Goal: Task Accomplishment & Management: Complete application form

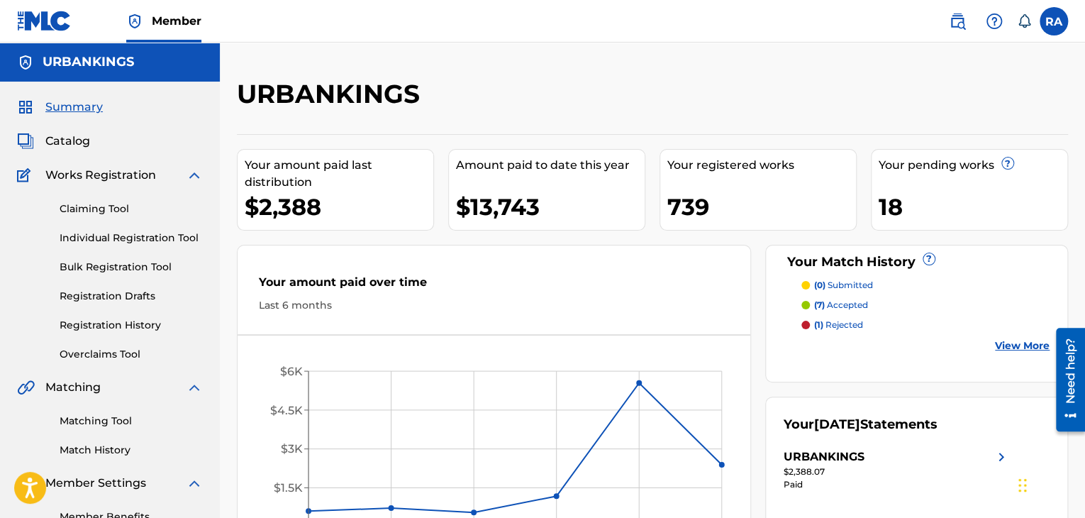
click at [88, 207] on link "Claiming Tool" at bounding box center [131, 208] width 143 height 15
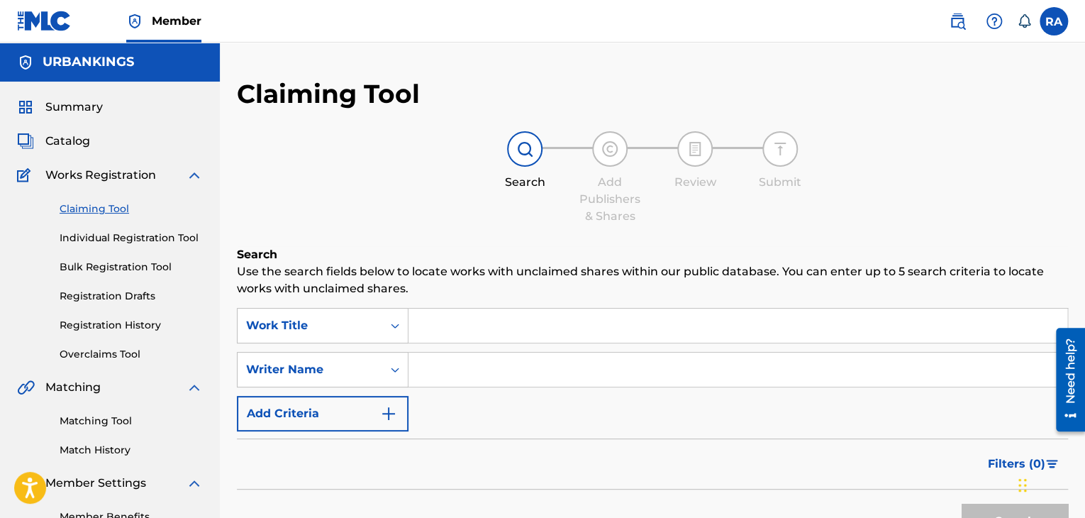
click at [494, 326] on input "Search Form" at bounding box center [738, 326] width 659 height 34
click at [130, 242] on link "Individual Registration Tool" at bounding box center [131, 238] width 143 height 15
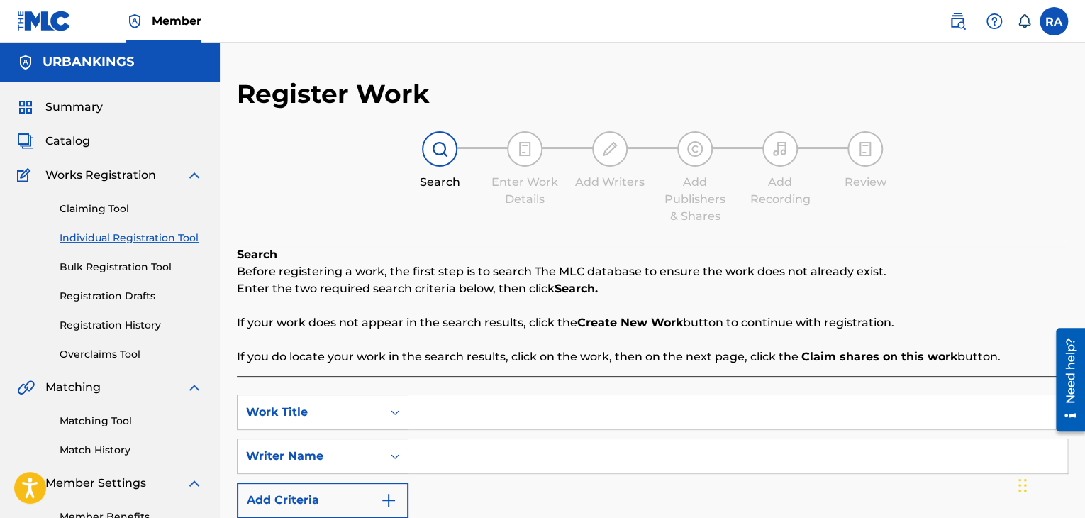
click at [486, 408] on input "Search Form" at bounding box center [738, 412] width 659 height 34
type input "HUSTLE WORDZ"
type input "J"
type input "[PERSON_NAME]"
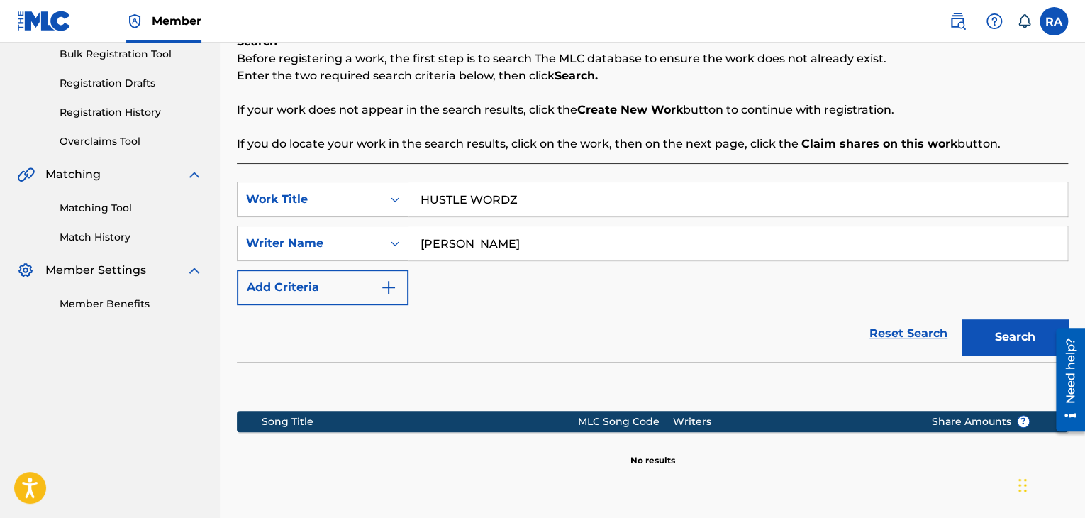
scroll to position [337, 0]
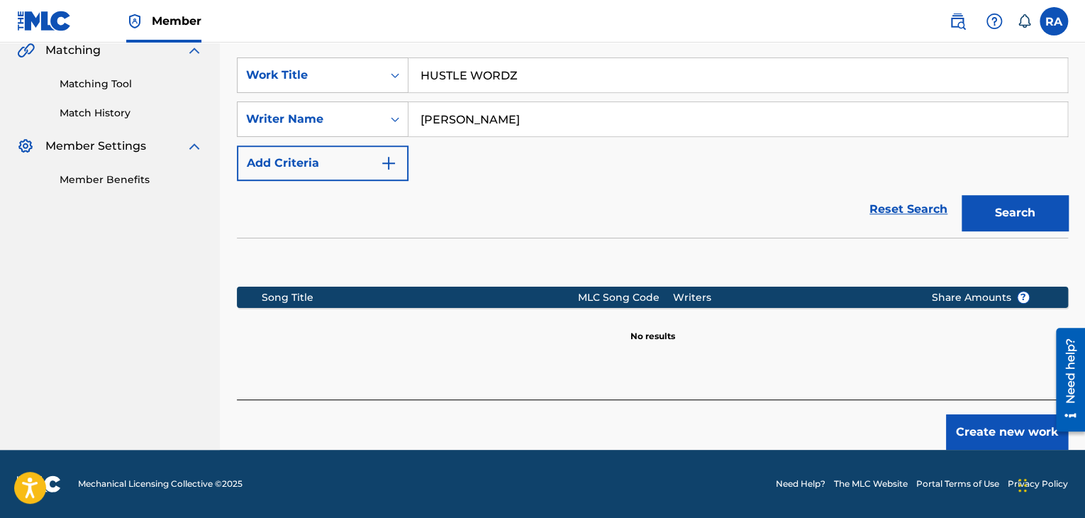
click at [987, 421] on button "Create new work" at bounding box center [1007, 431] width 122 height 35
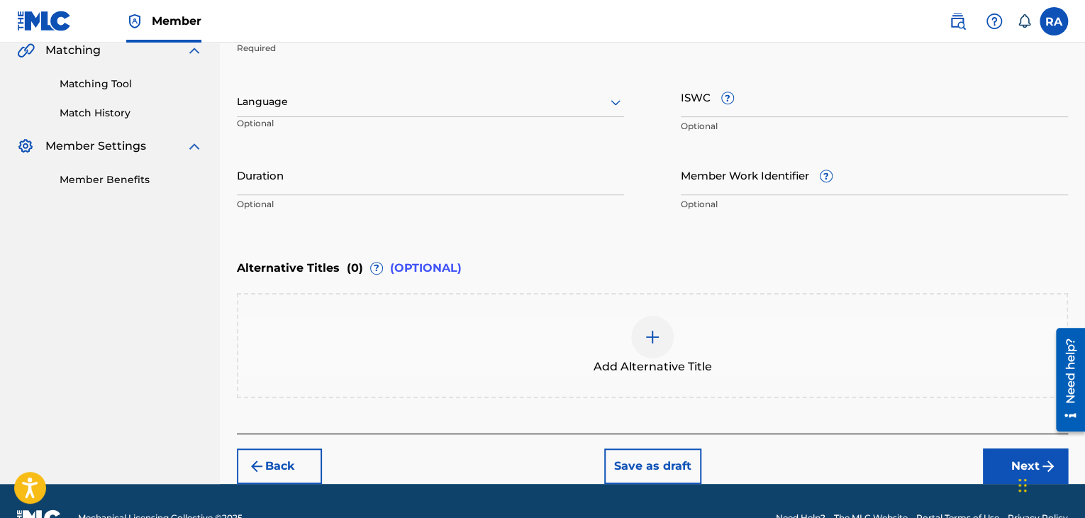
click at [443, 179] on input "Duration" at bounding box center [430, 175] width 387 height 40
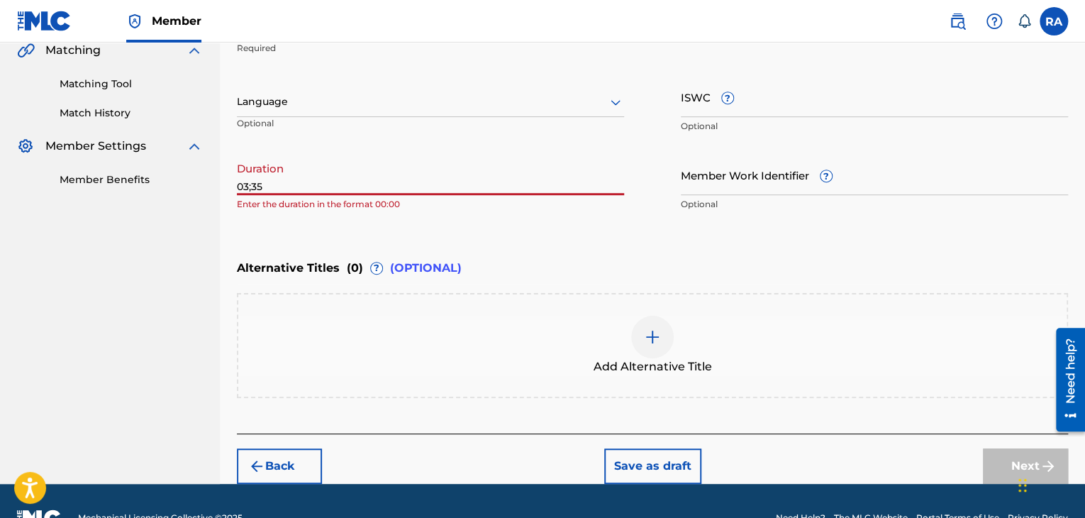
click at [252, 187] on input "03;35" at bounding box center [430, 175] width 387 height 40
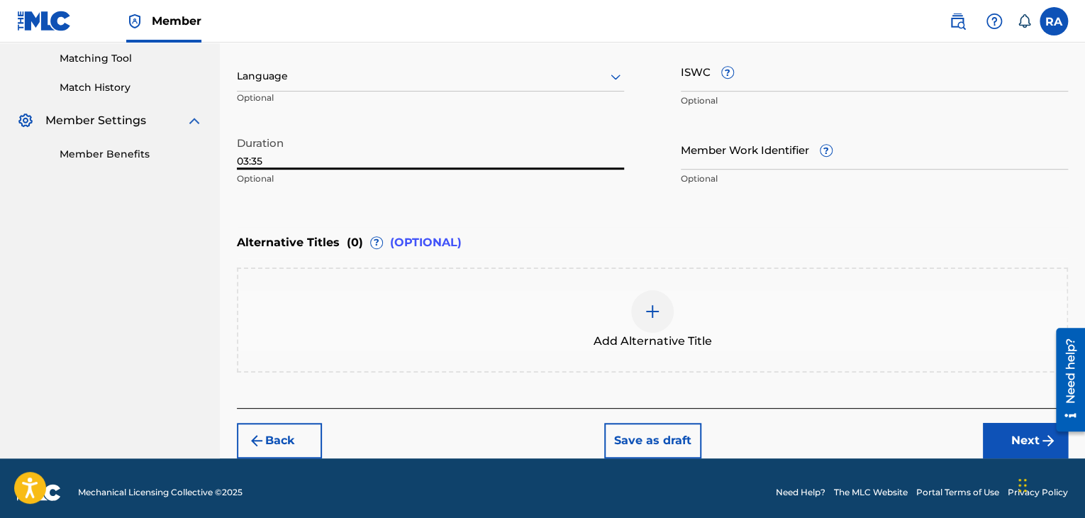
scroll to position [370, 0]
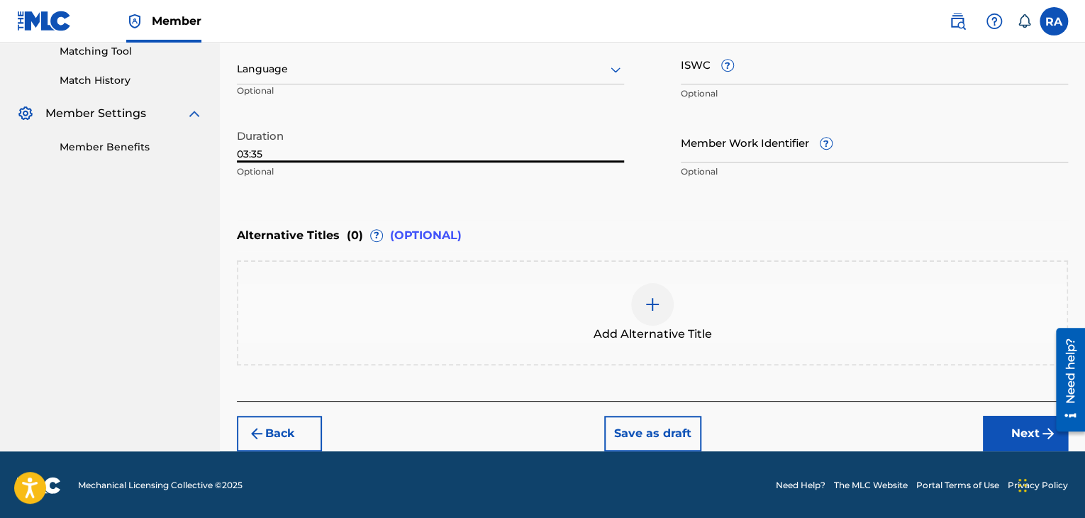
type input "03:35"
click at [1021, 431] on button "Next" at bounding box center [1025, 433] width 85 height 35
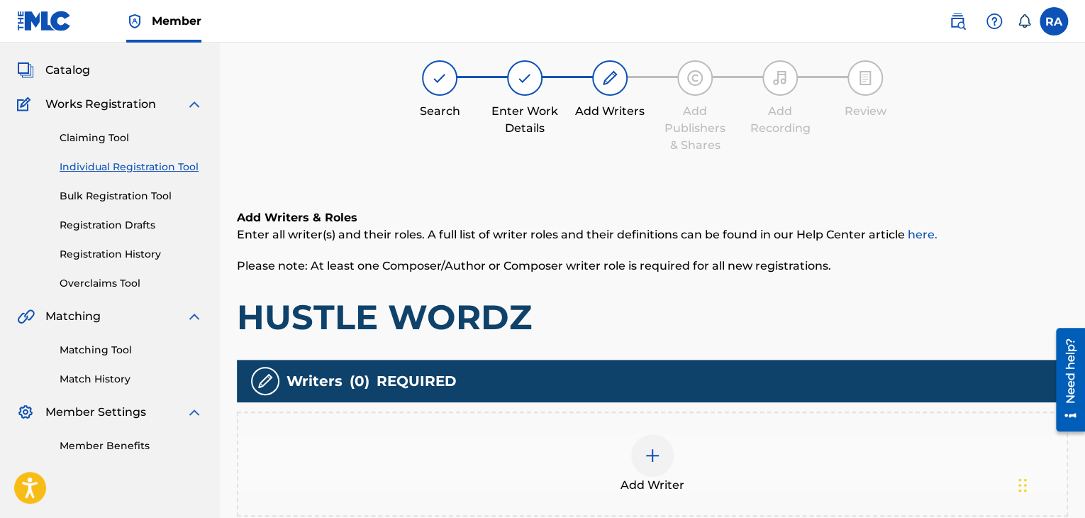
scroll to position [64, 0]
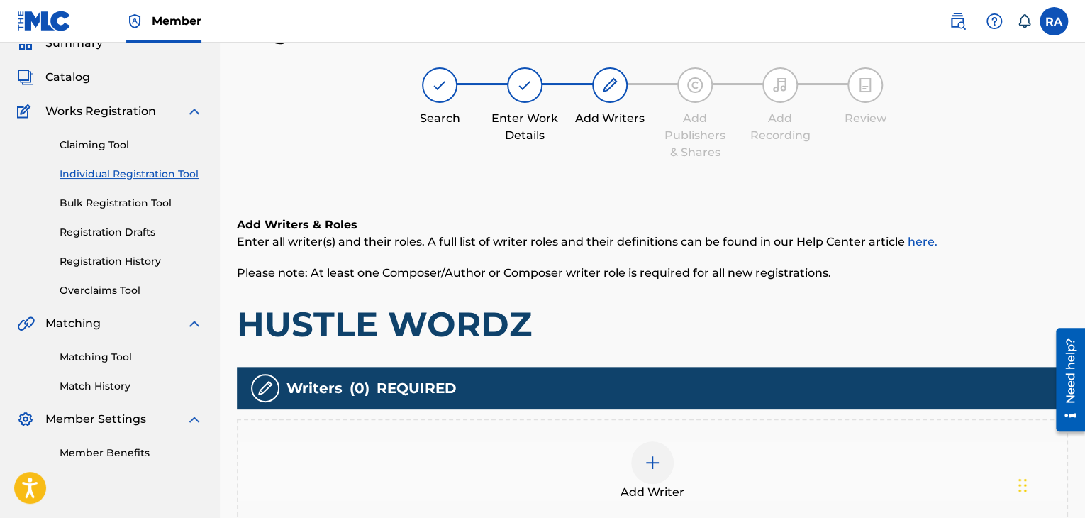
click at [641, 461] on div at bounding box center [652, 462] width 43 height 43
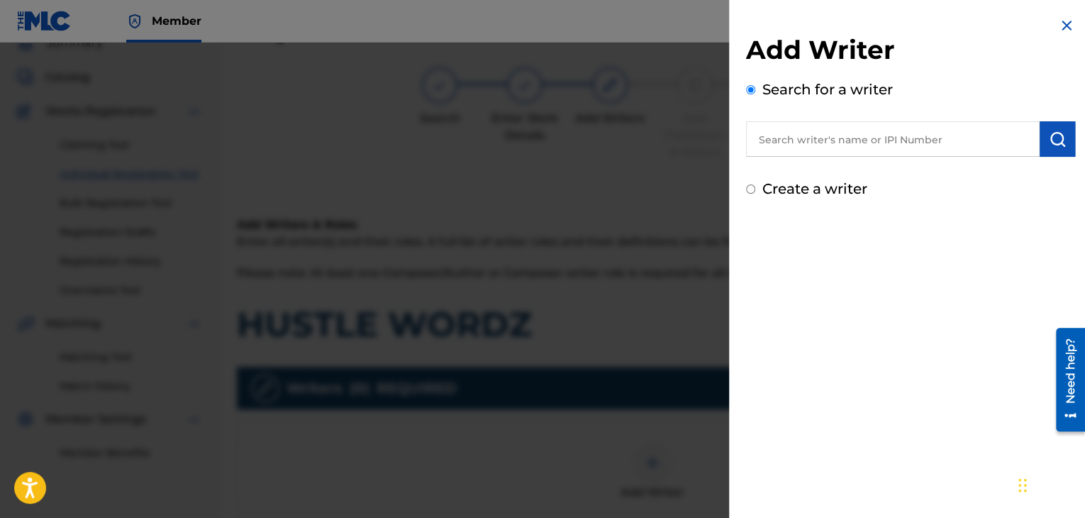
drag, startPoint x: 882, startPoint y: 145, endPoint x: 887, endPoint y: 134, distance: 12.4
click at [882, 145] on input "text" at bounding box center [893, 138] width 294 height 35
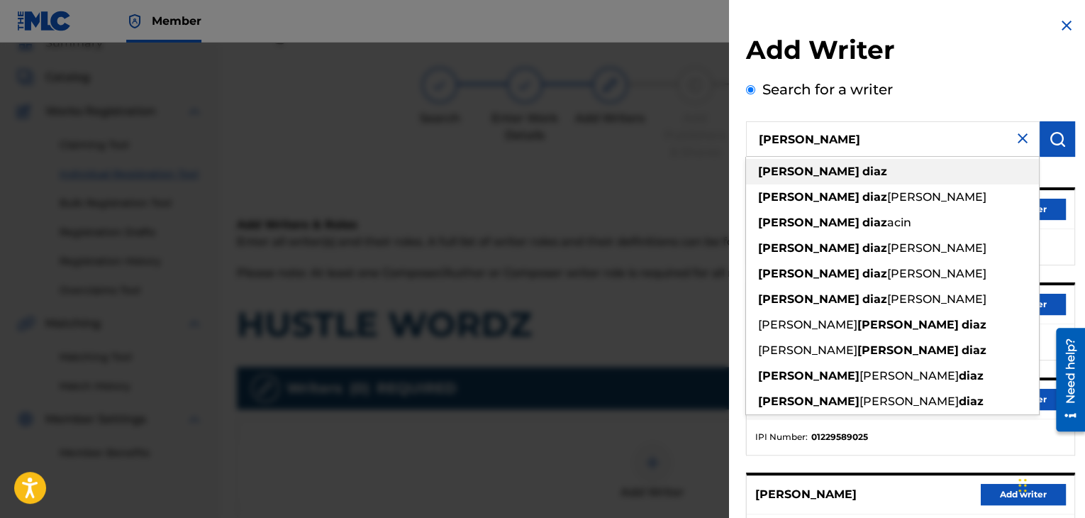
click at [857, 171] on div "[PERSON_NAME]" at bounding box center [892, 172] width 293 height 26
type input "[PERSON_NAME]"
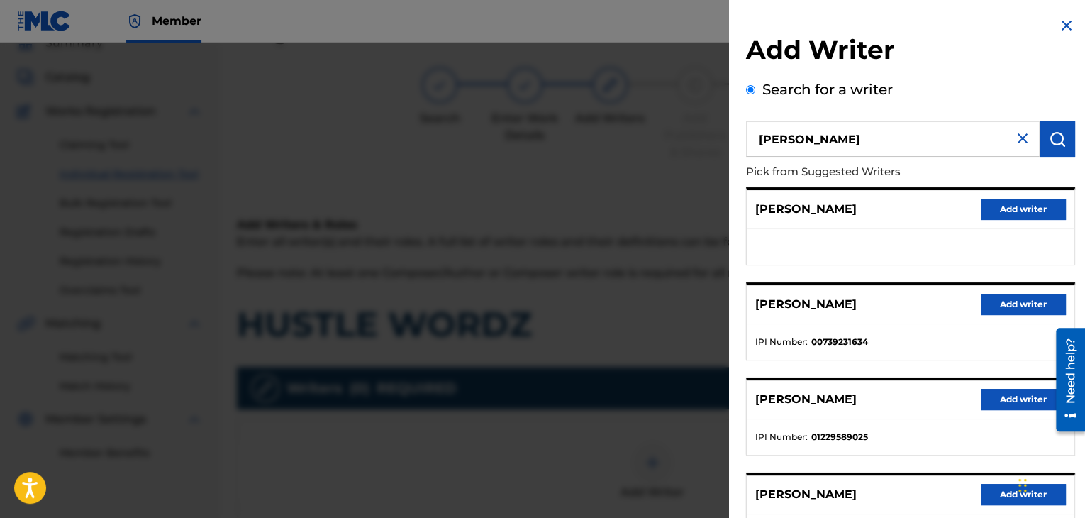
click at [1012, 309] on button "Add writer" at bounding box center [1023, 304] width 85 height 21
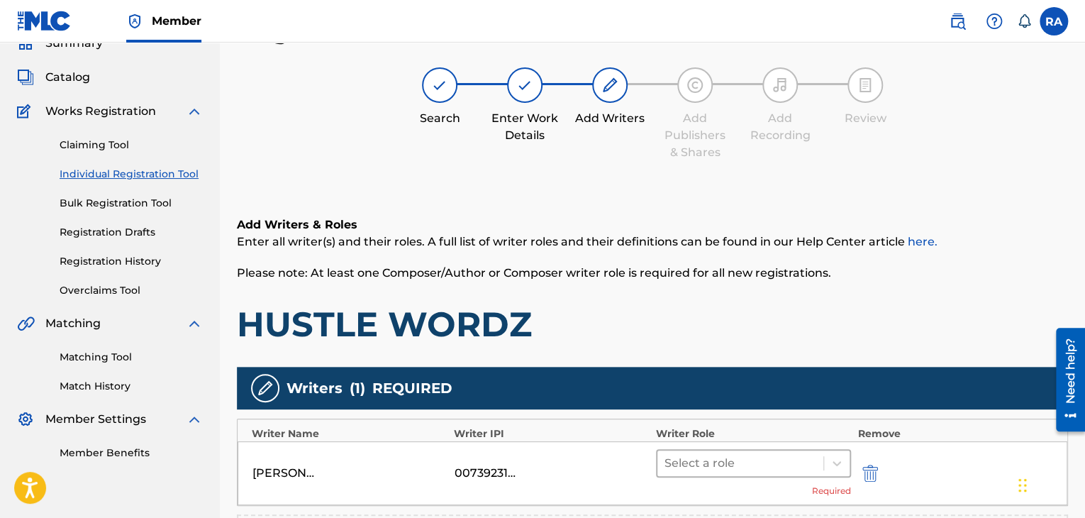
click at [729, 456] on div at bounding box center [741, 463] width 152 height 20
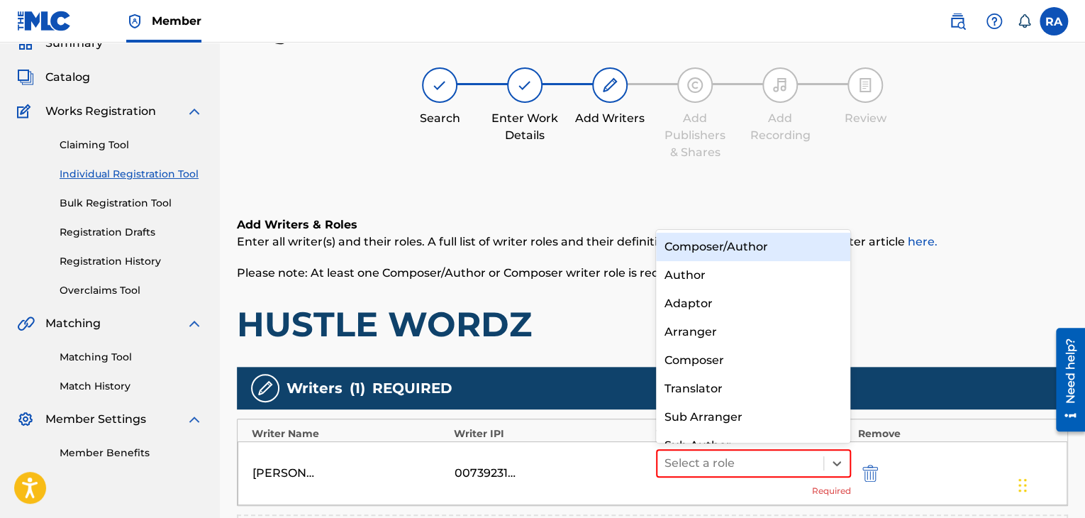
click at [704, 250] on div "Composer/Author" at bounding box center [753, 247] width 195 height 28
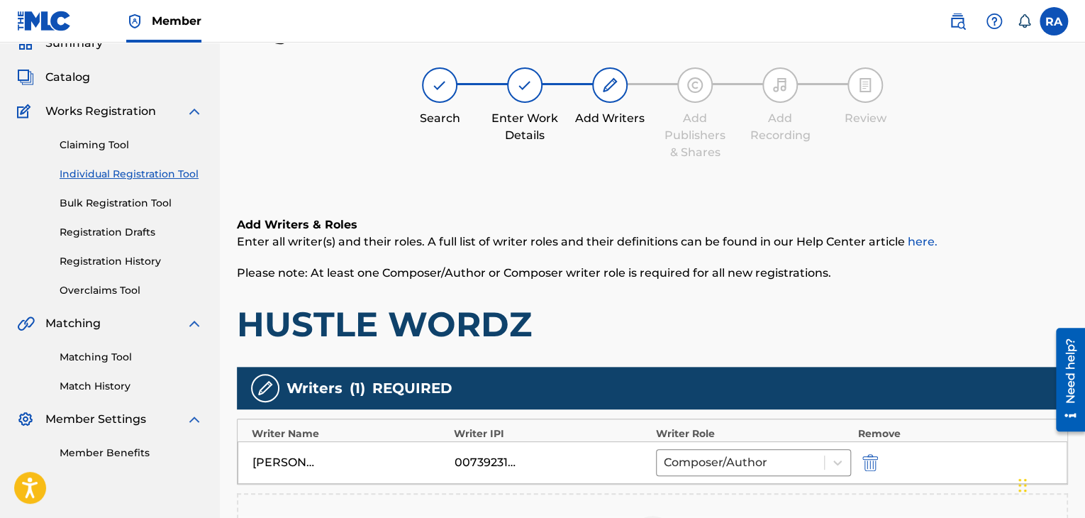
scroll to position [329, 0]
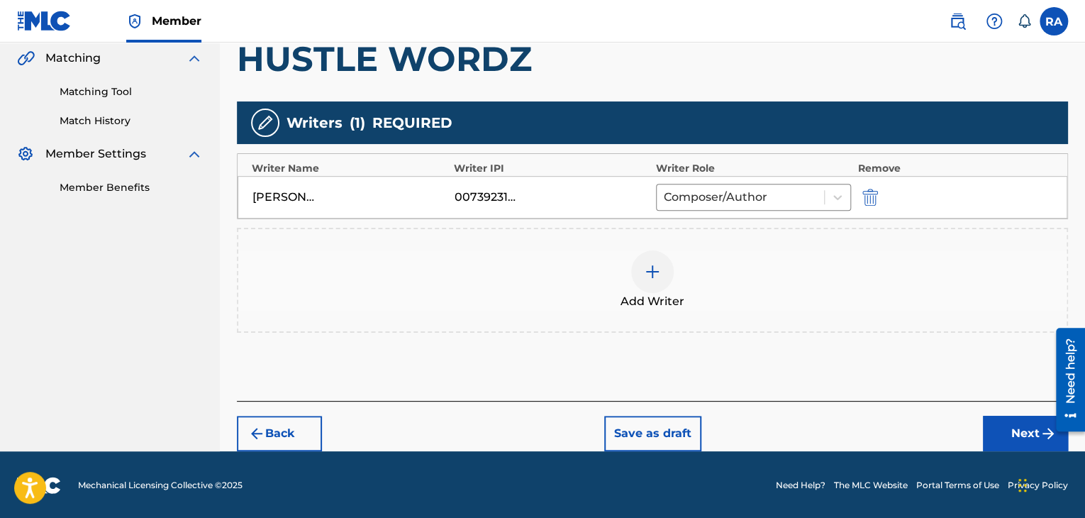
click at [653, 273] on img at bounding box center [652, 271] width 17 height 17
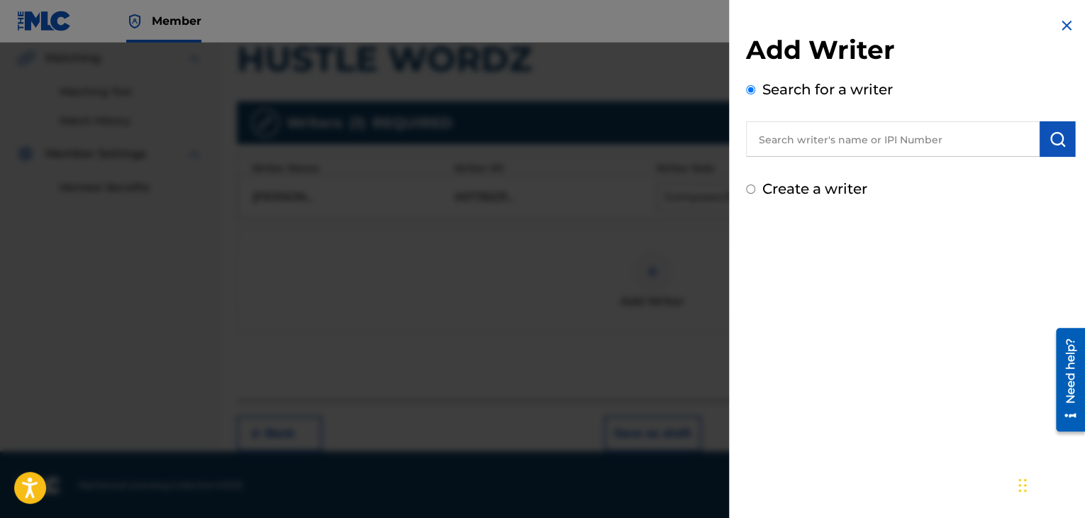
click at [855, 135] on input "text" at bounding box center [893, 138] width 294 height 35
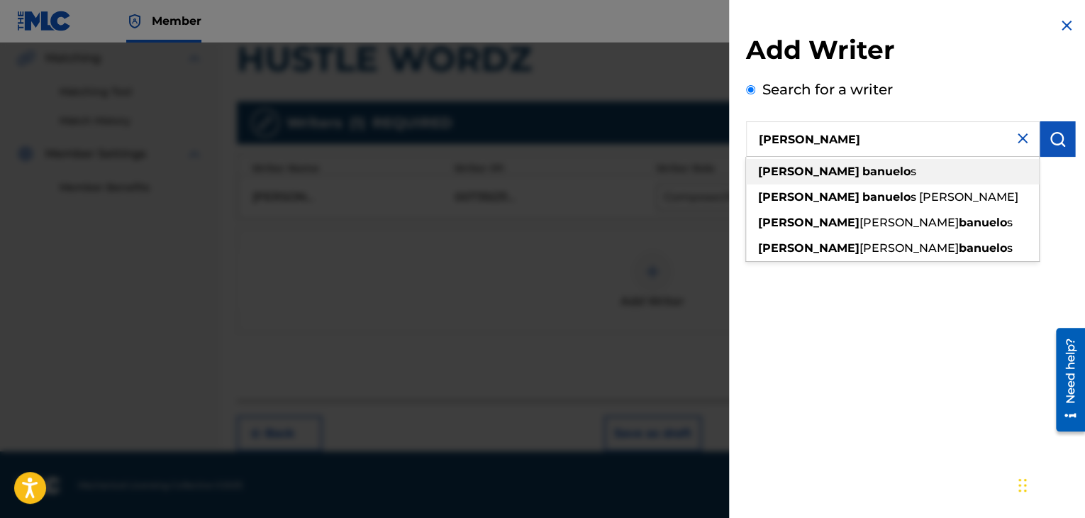
click at [863, 171] on strong "banuelo" at bounding box center [887, 171] width 48 height 13
type input "luis banuelos"
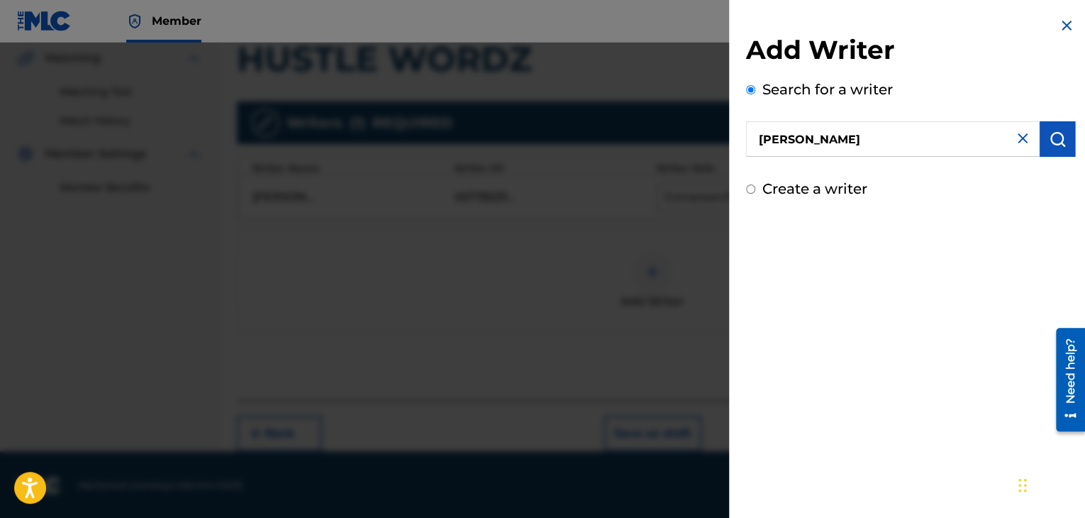
click at [1062, 150] on button "submit" at bounding box center [1057, 138] width 35 height 35
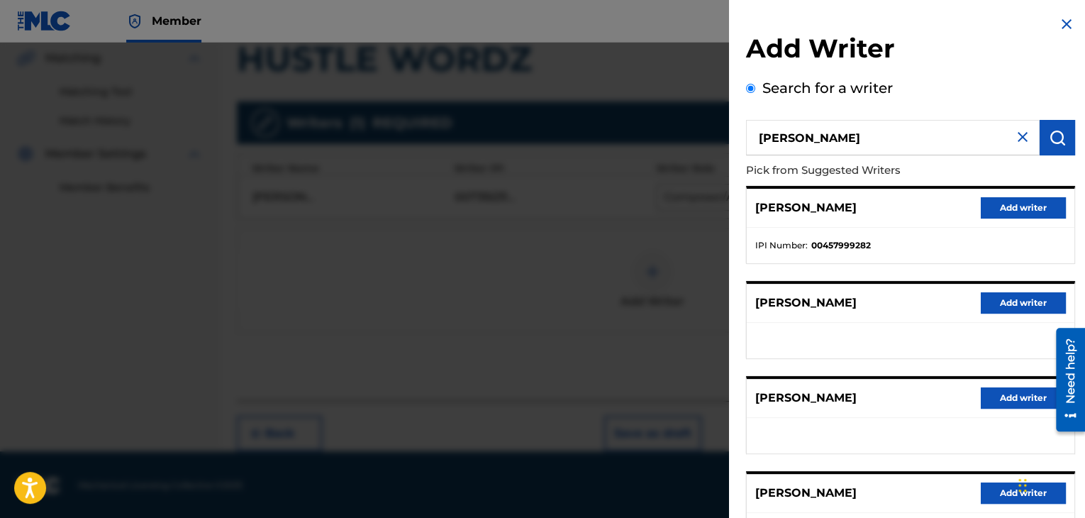
scroll to position [0, 0]
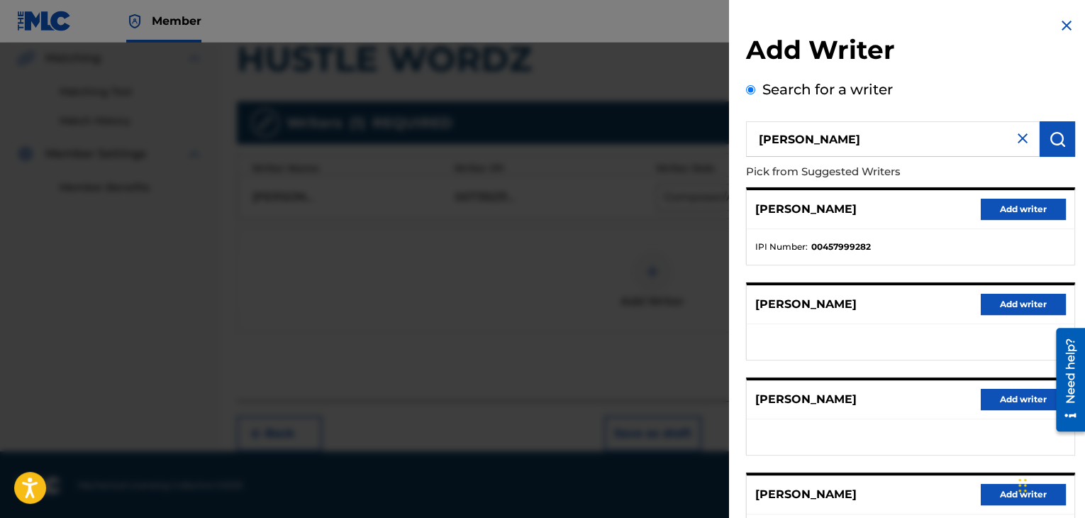
click at [1006, 214] on button "Add writer" at bounding box center [1023, 209] width 85 height 21
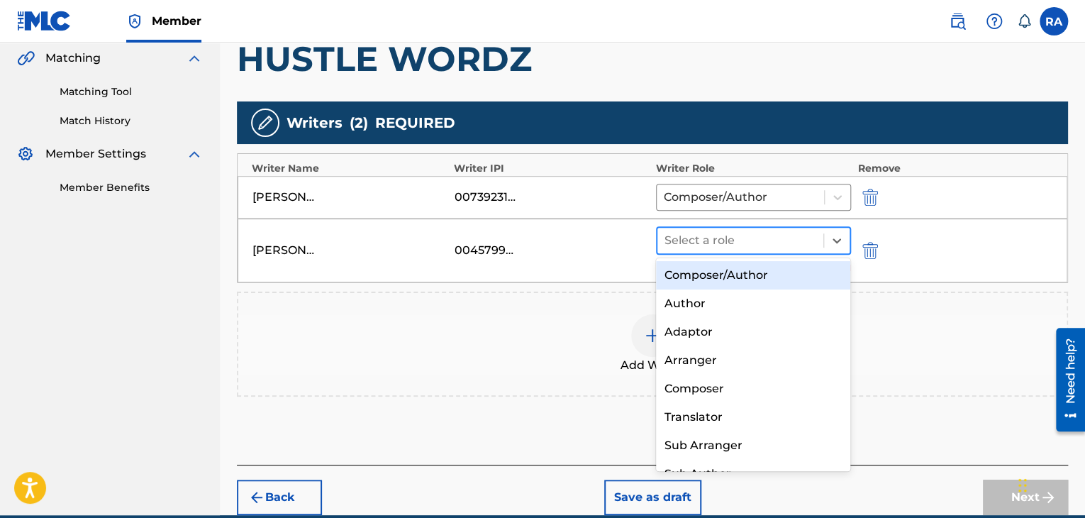
click at [710, 244] on div at bounding box center [741, 241] width 152 height 20
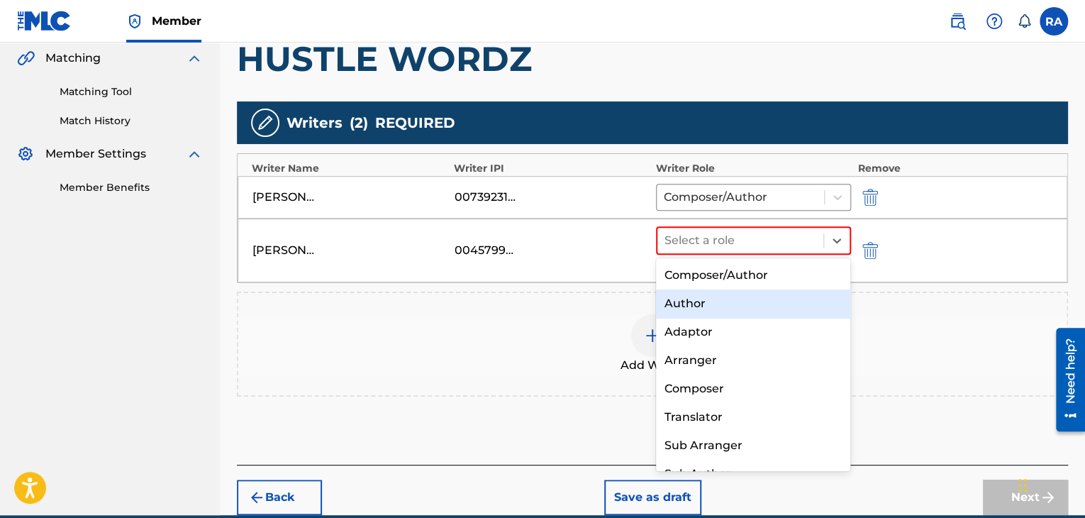
click at [692, 305] on div "Author" at bounding box center [753, 303] width 195 height 28
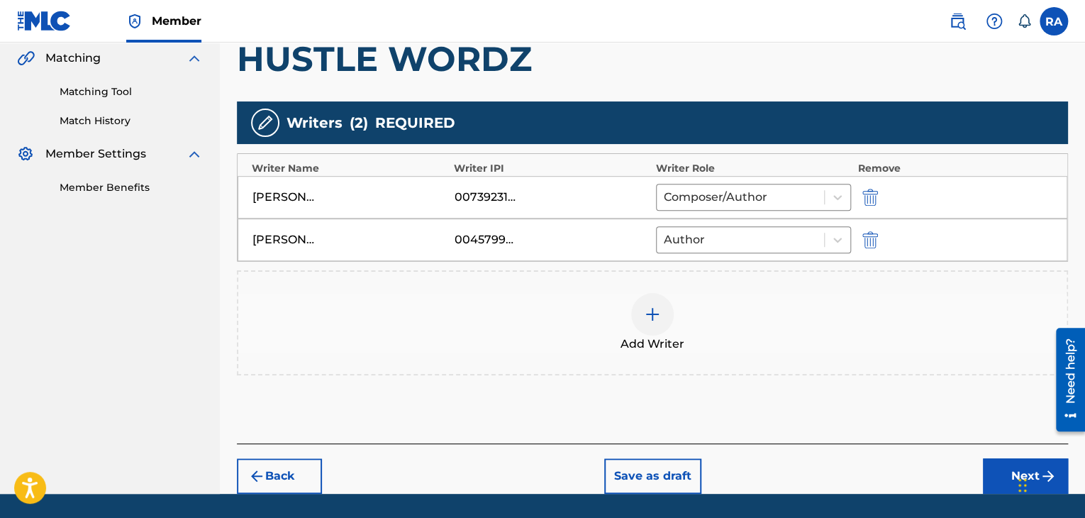
click at [994, 475] on button "Next" at bounding box center [1025, 475] width 85 height 35
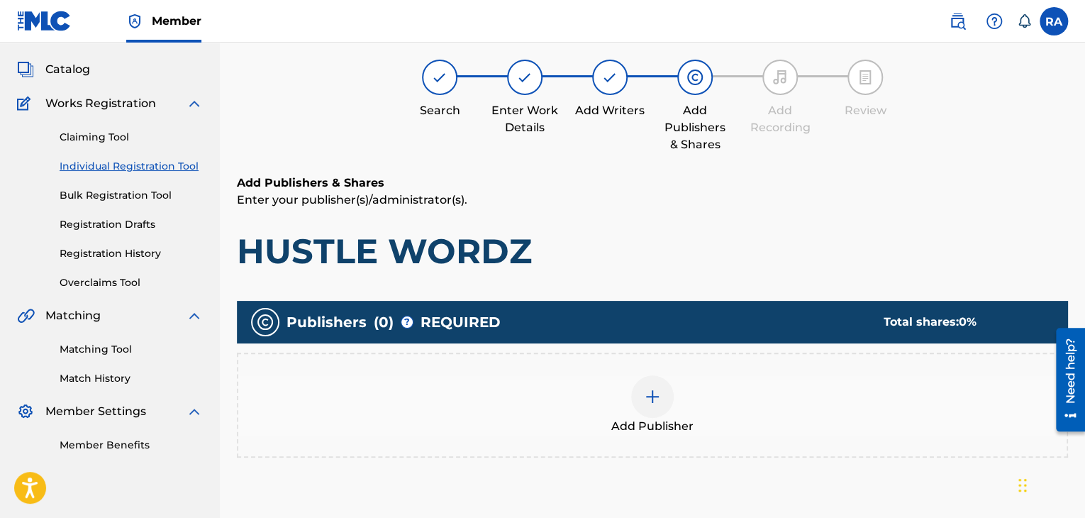
scroll to position [64, 0]
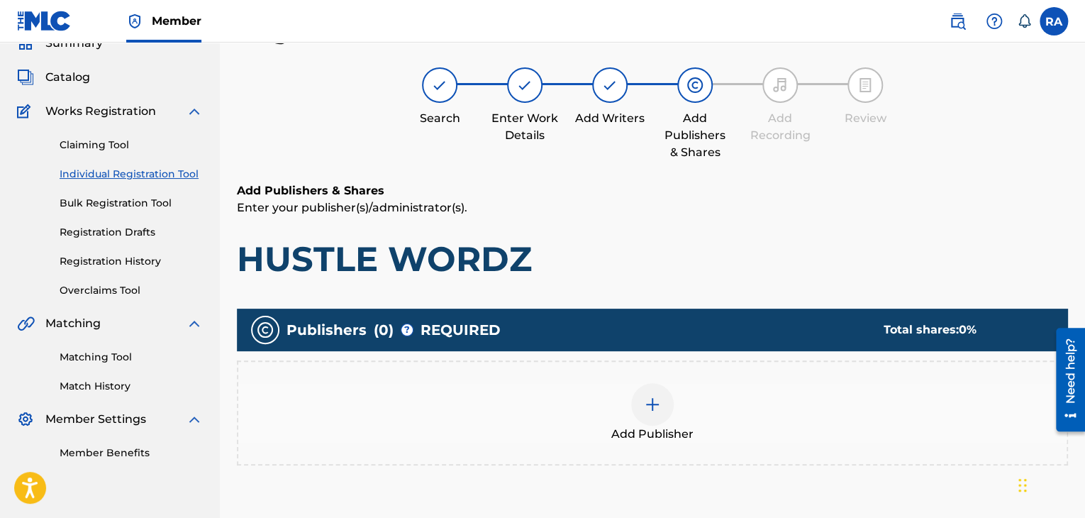
click at [641, 404] on div at bounding box center [652, 404] width 43 height 43
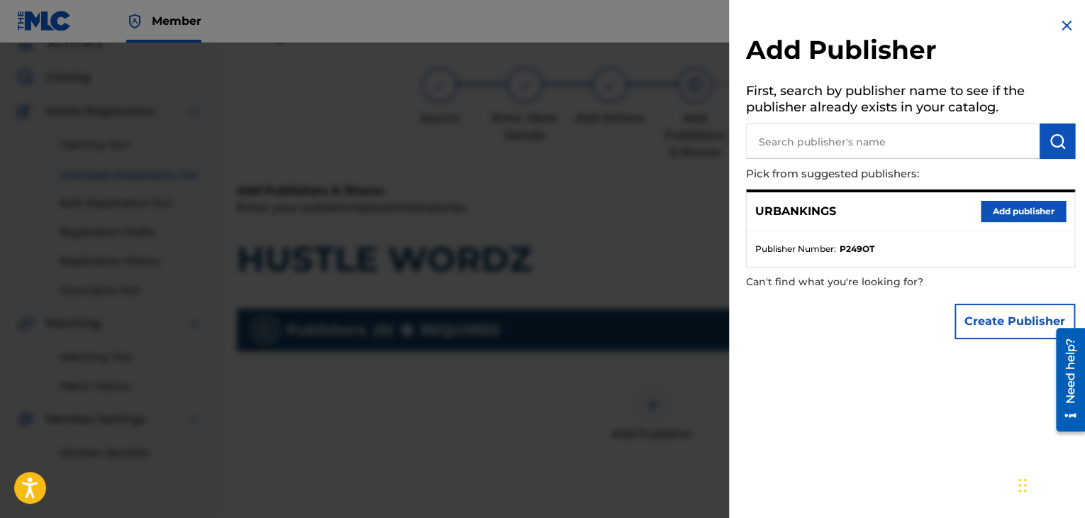
click at [1014, 208] on button "Add publisher" at bounding box center [1023, 211] width 85 height 21
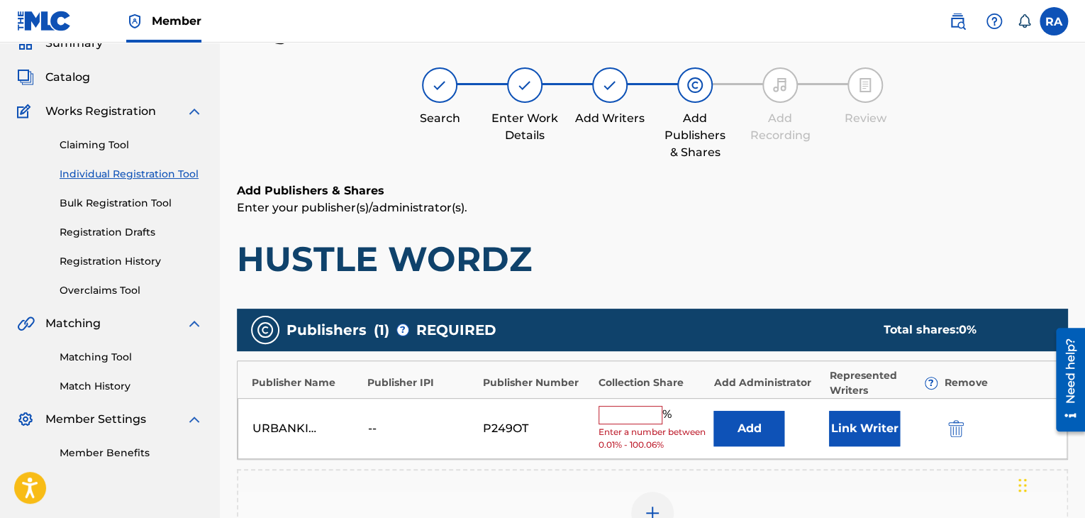
click at [631, 412] on input "text" at bounding box center [631, 415] width 64 height 18
type input "100"
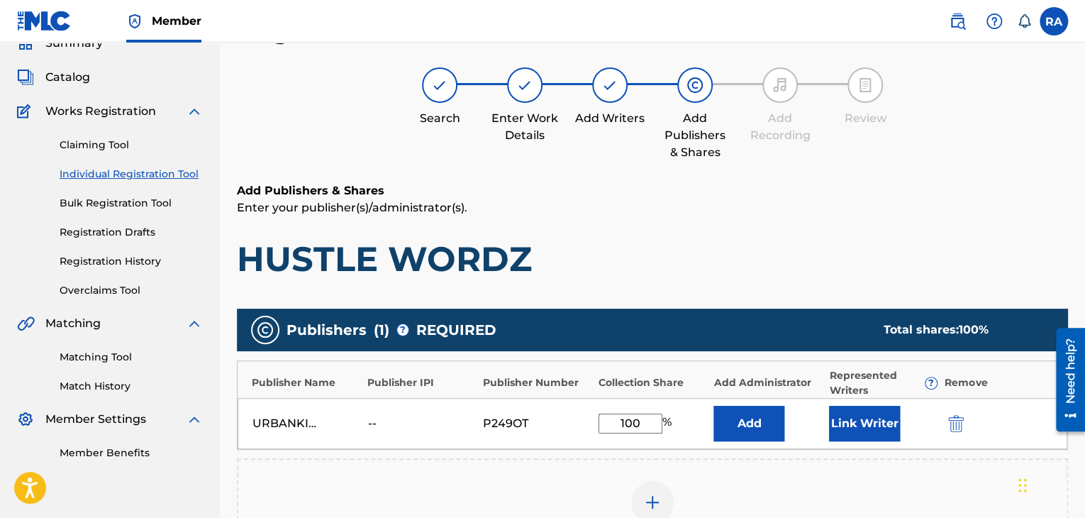
click at [878, 426] on button "Link Writer" at bounding box center [864, 423] width 71 height 35
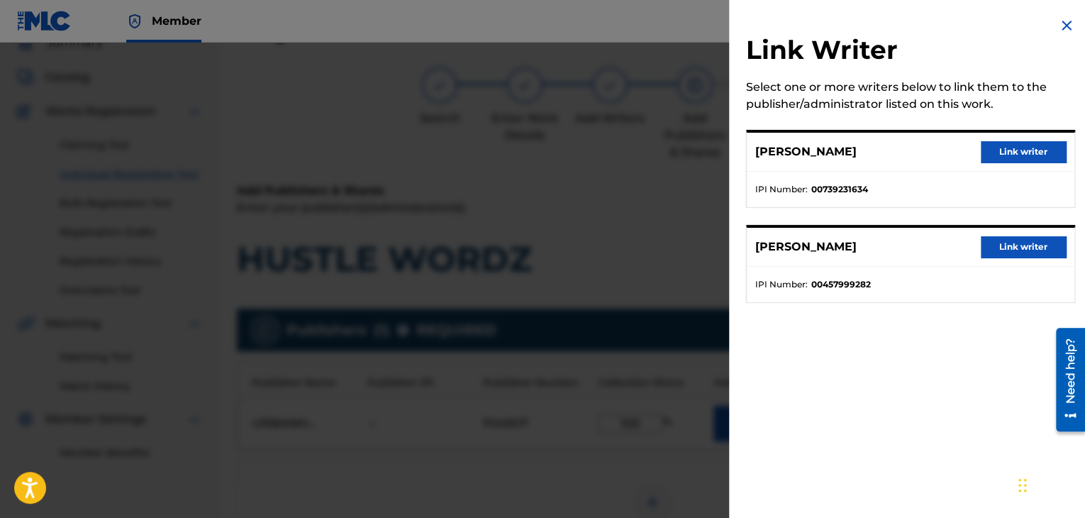
click at [997, 147] on button "Link writer" at bounding box center [1023, 151] width 85 height 21
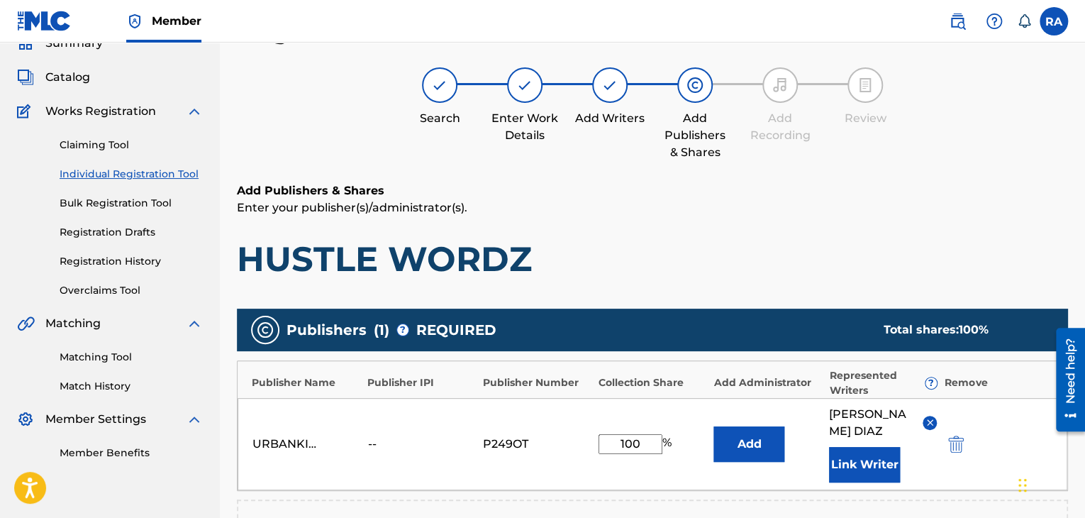
click at [857, 457] on button "Link Writer" at bounding box center [864, 464] width 71 height 35
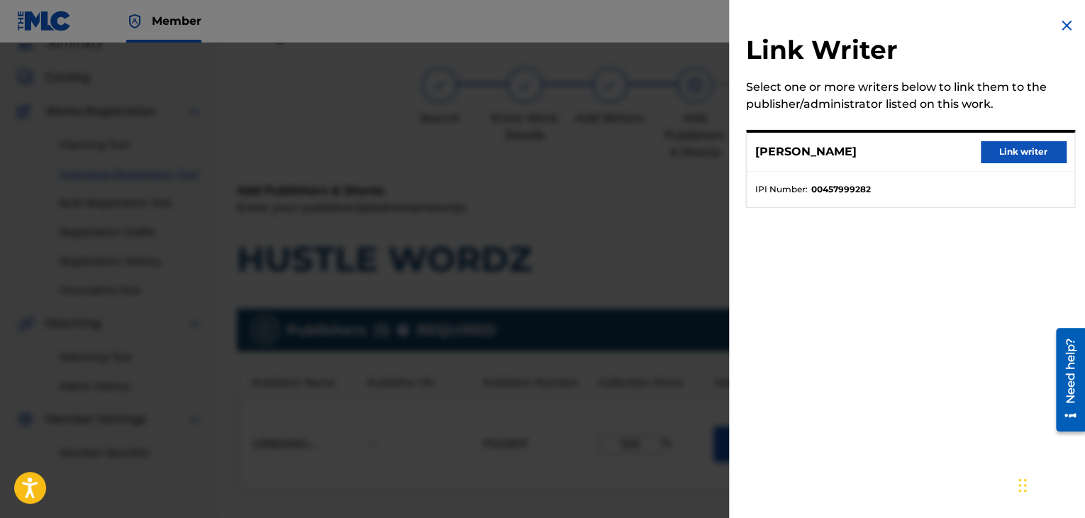
click at [1031, 154] on button "Link writer" at bounding box center [1023, 151] width 85 height 21
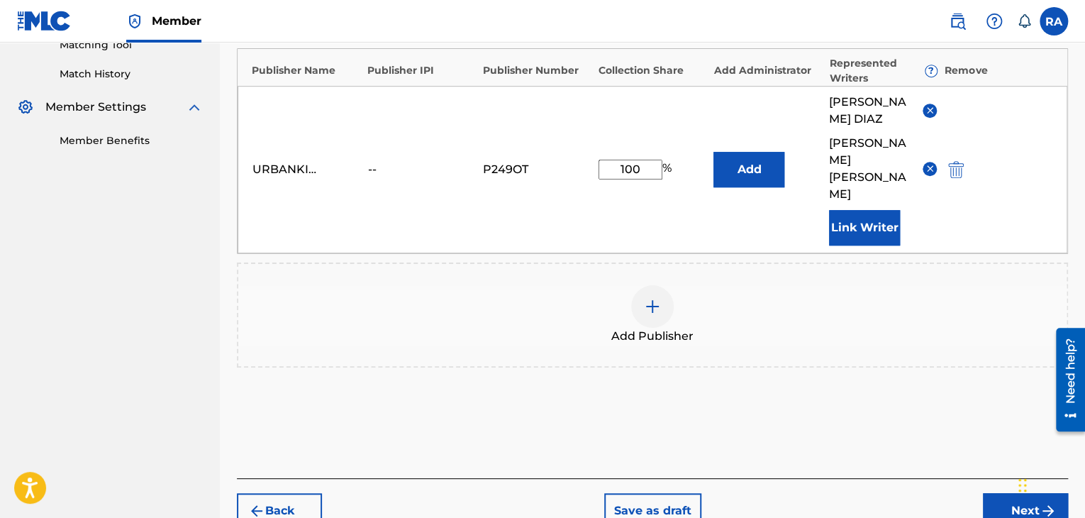
scroll to position [403, 0]
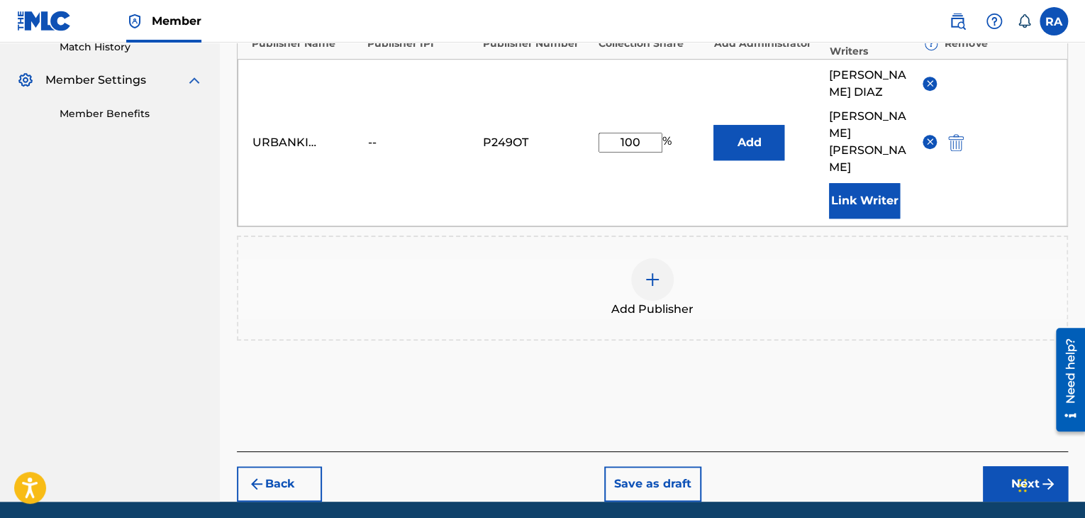
click at [1001, 466] on button "Next" at bounding box center [1025, 483] width 85 height 35
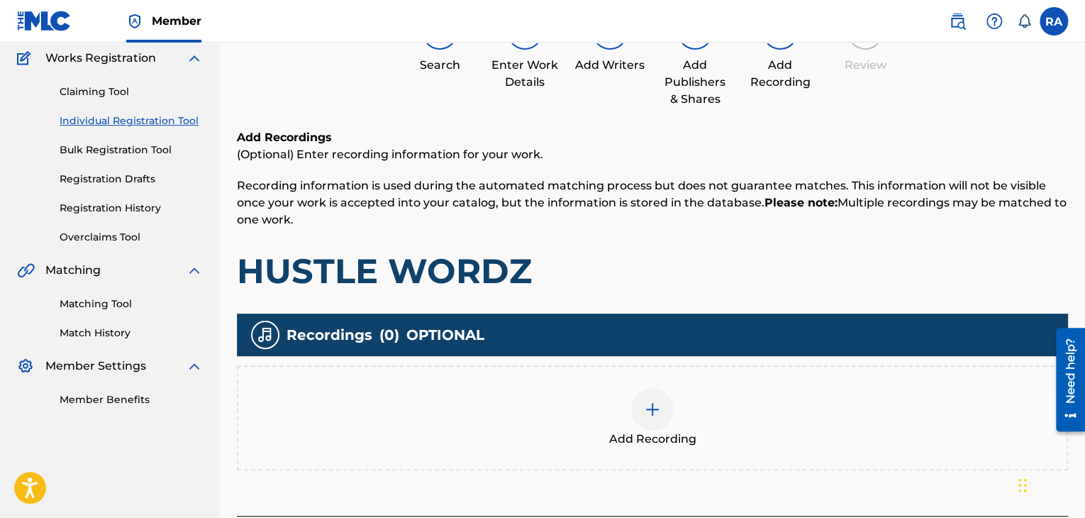
scroll to position [64, 0]
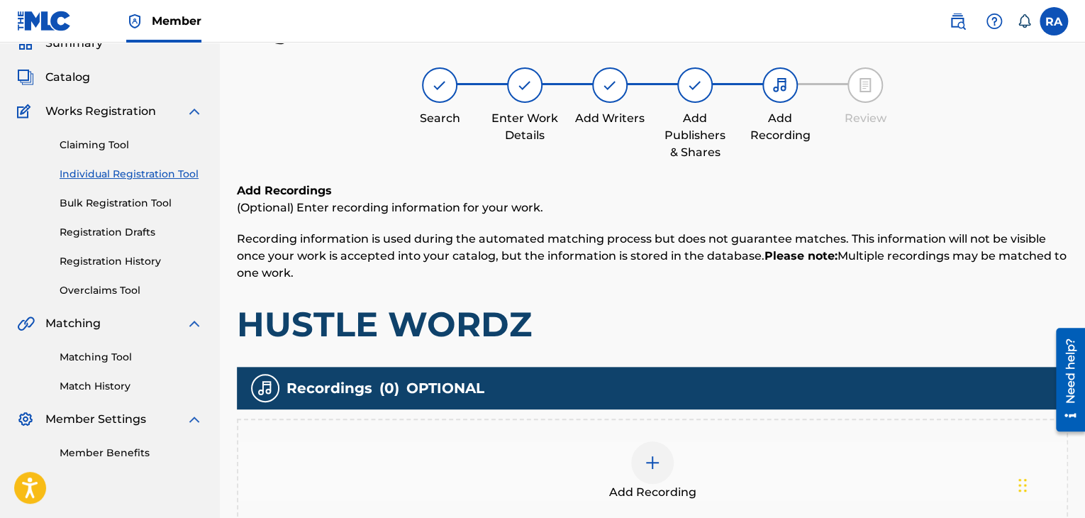
click at [638, 467] on div at bounding box center [652, 462] width 43 height 43
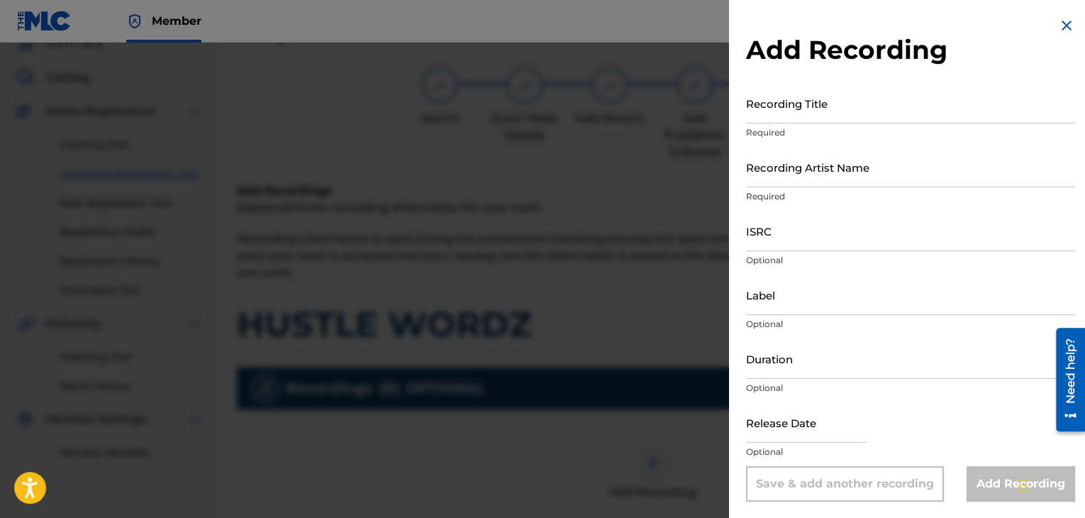
click at [807, 114] on input "Recording Title" at bounding box center [910, 103] width 329 height 40
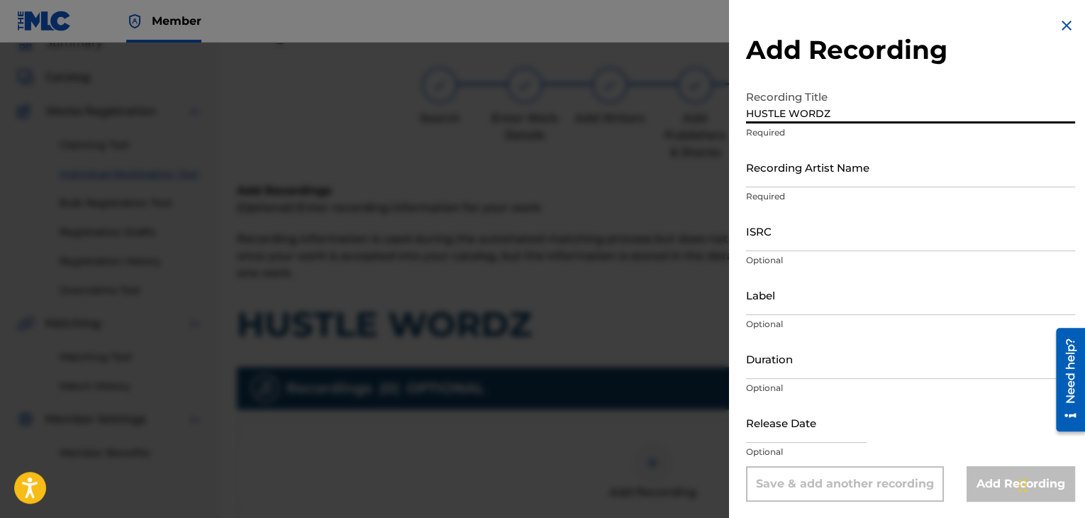
type input "HUSTLE WORDZ"
click at [813, 153] on input "Recording Artist Name" at bounding box center [910, 167] width 329 height 40
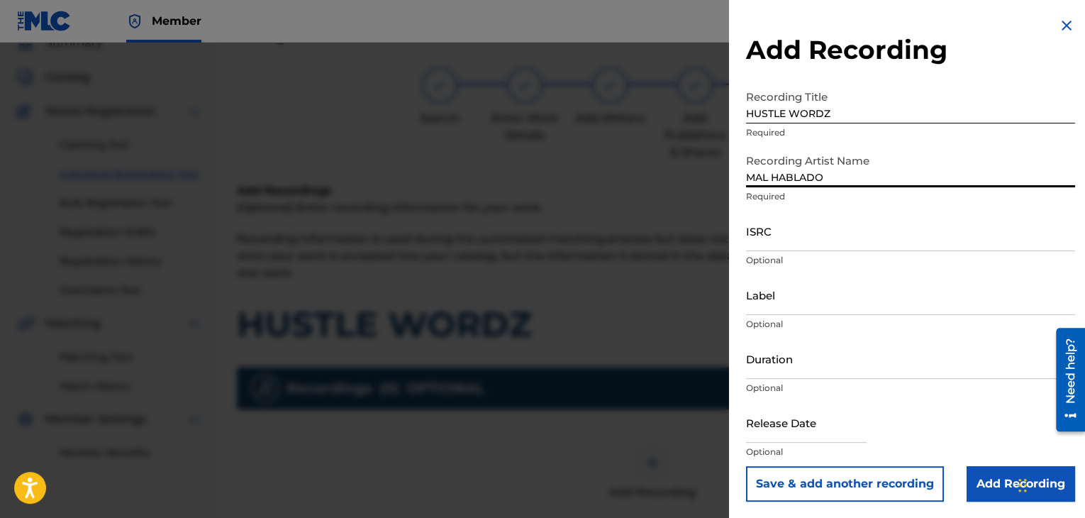
type input "MAL HABLADO"
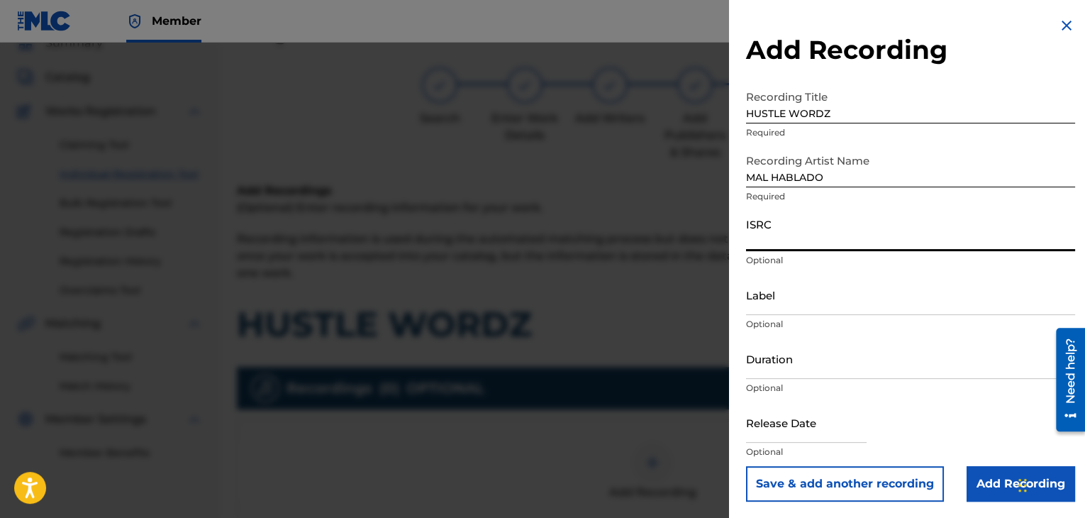
paste input "USPRZ0810031"
type input "USPRZ0810031"
click at [760, 307] on input "Label" at bounding box center [910, 295] width 329 height 40
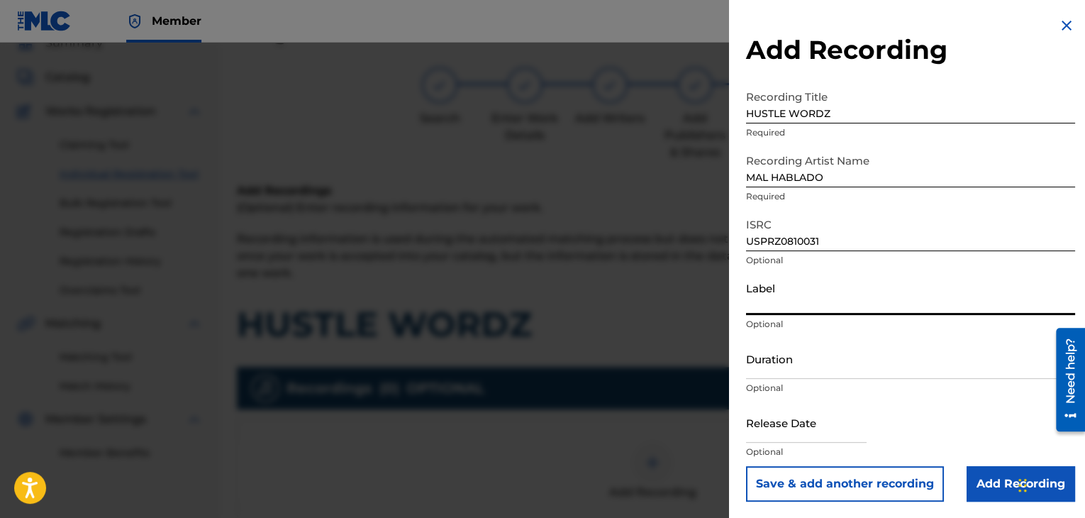
type input "Urban Kings Music Group"
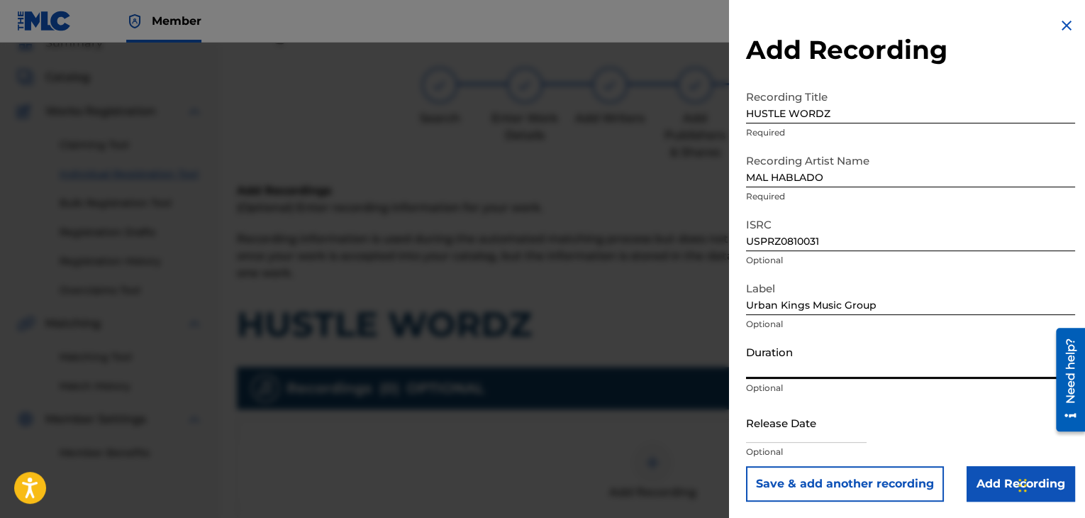
click at [794, 372] on input "Duration" at bounding box center [910, 358] width 329 height 40
type input "03:35"
select select "7"
select select "2025"
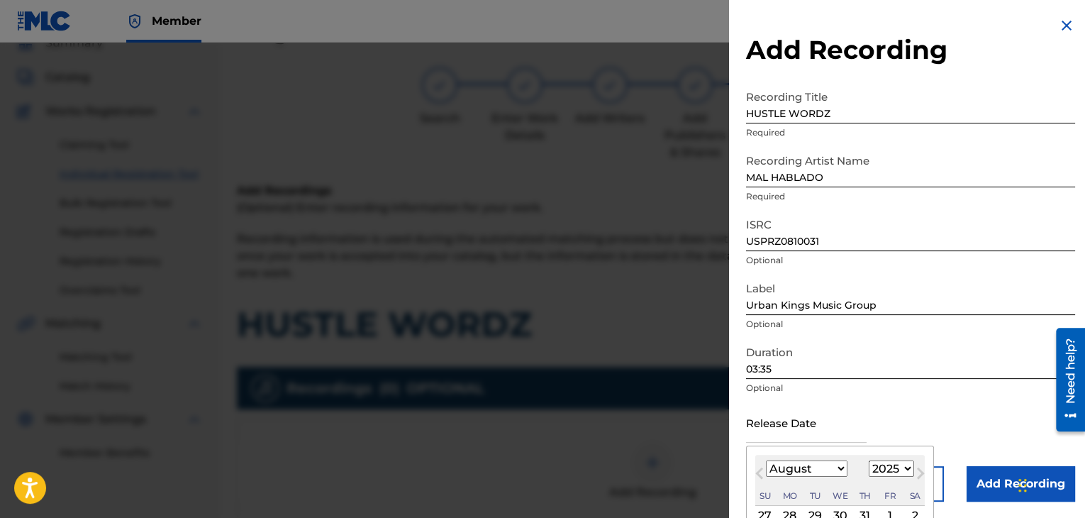
click at [769, 440] on input "text" at bounding box center [806, 422] width 121 height 40
click at [834, 467] on select "January February March April May June July August September October November De…" at bounding box center [807, 468] width 82 height 16
select select "5"
click at [766, 460] on select "January February March April May June July August September October November De…" at bounding box center [807, 468] width 82 height 16
click at [882, 466] on select "1899 1900 1901 1902 1903 1904 1905 1906 1907 1908 1909 1910 1911 1912 1913 1914…" at bounding box center [891, 468] width 45 height 16
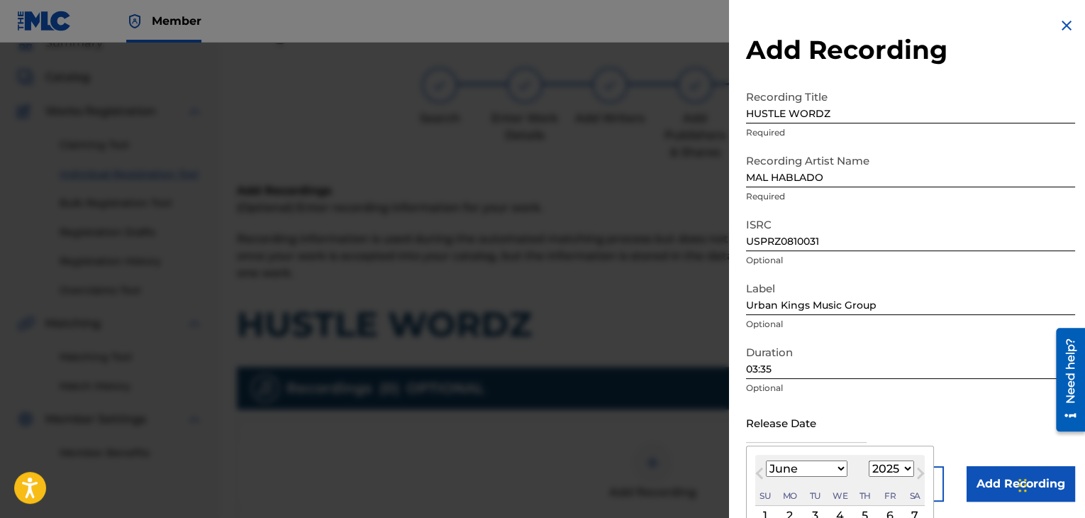
select select "2006"
click at [869, 460] on select "1899 1900 1901 1902 1903 1904 1905 1906 1907 1908 1909 1910 1911 1912 1913 1914…" at bounding box center [891, 468] width 45 height 16
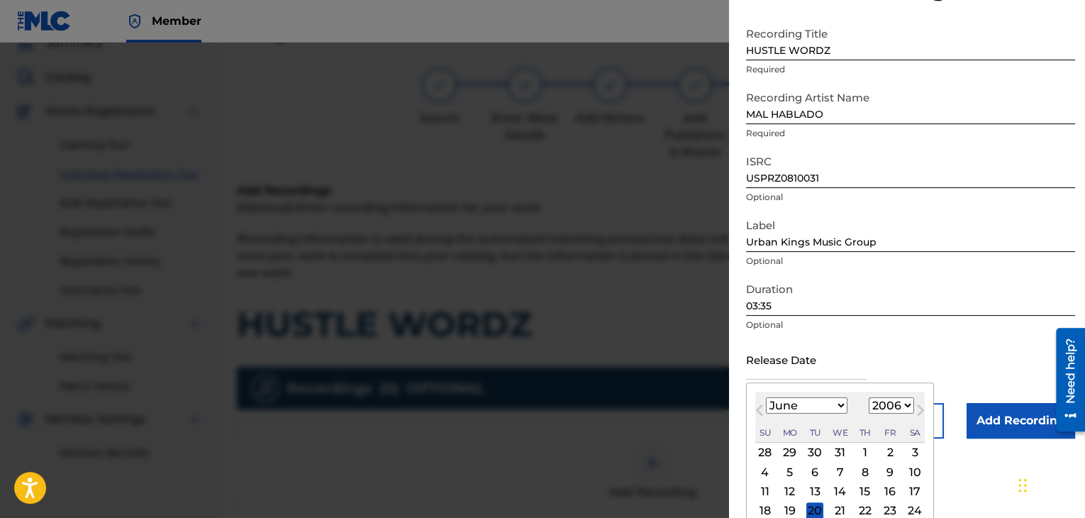
scroll to position [113, 0]
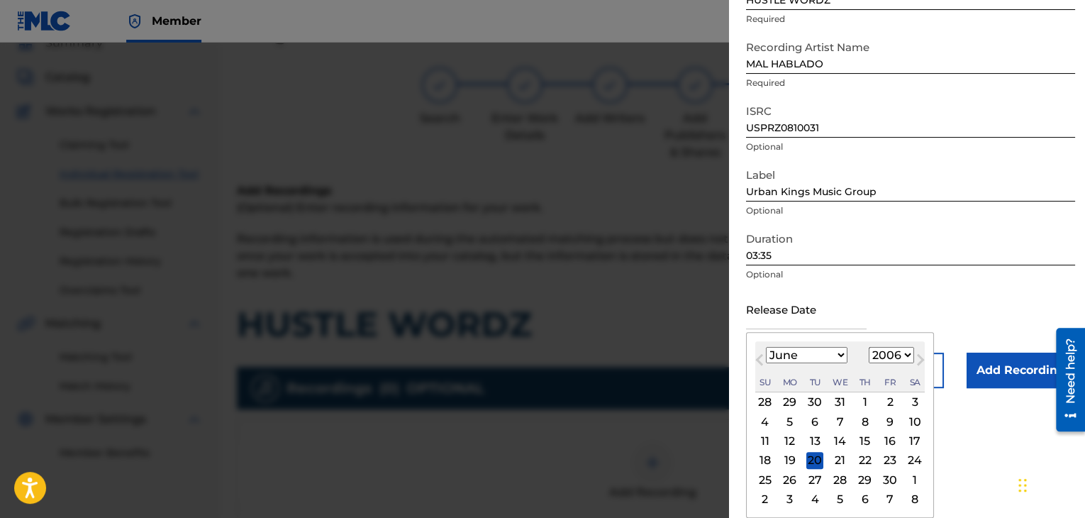
click at [812, 475] on div "27" at bounding box center [815, 479] width 17 height 17
type input "[DATE]"
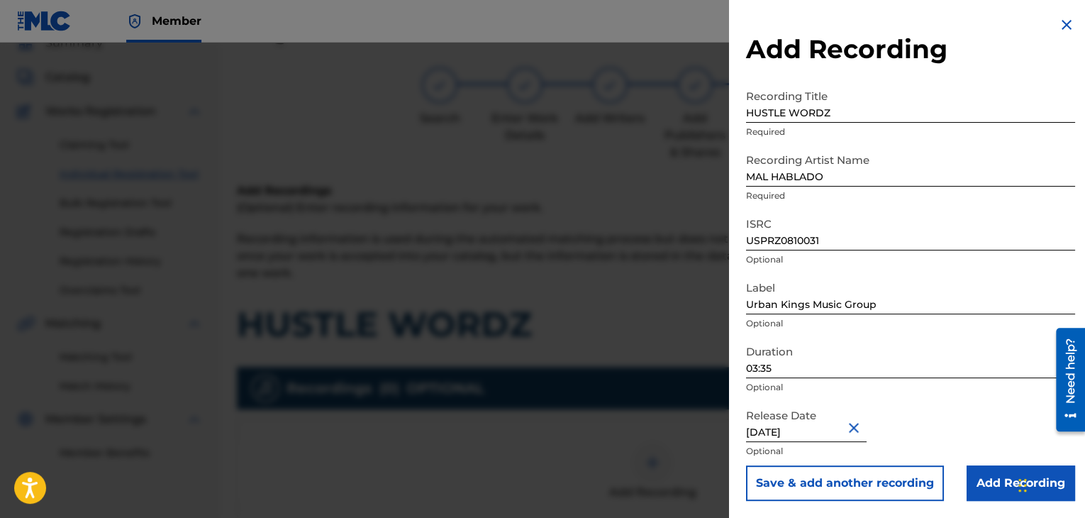
scroll to position [1, 0]
click at [973, 482] on input "Add Recording" at bounding box center [1021, 482] width 109 height 35
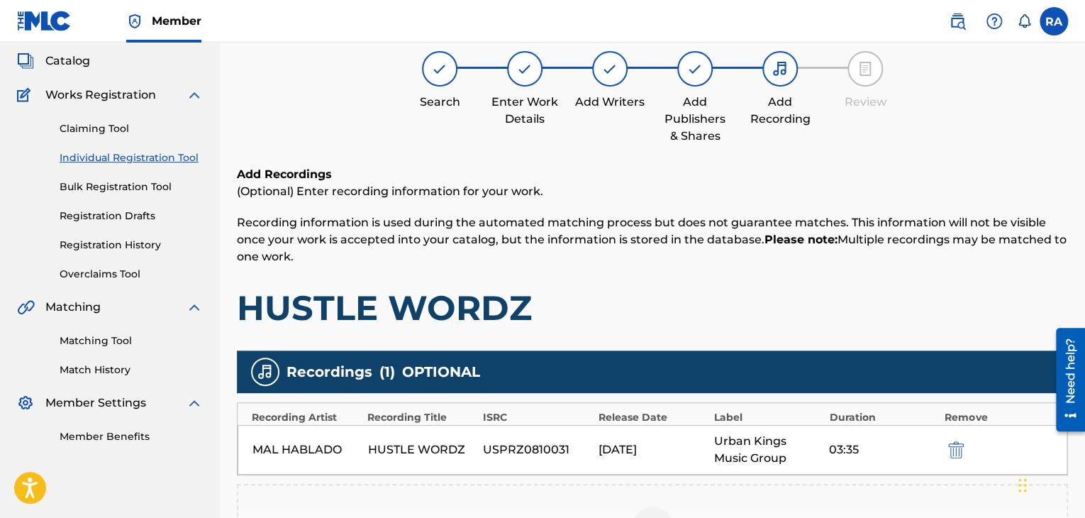
scroll to position [314, 0]
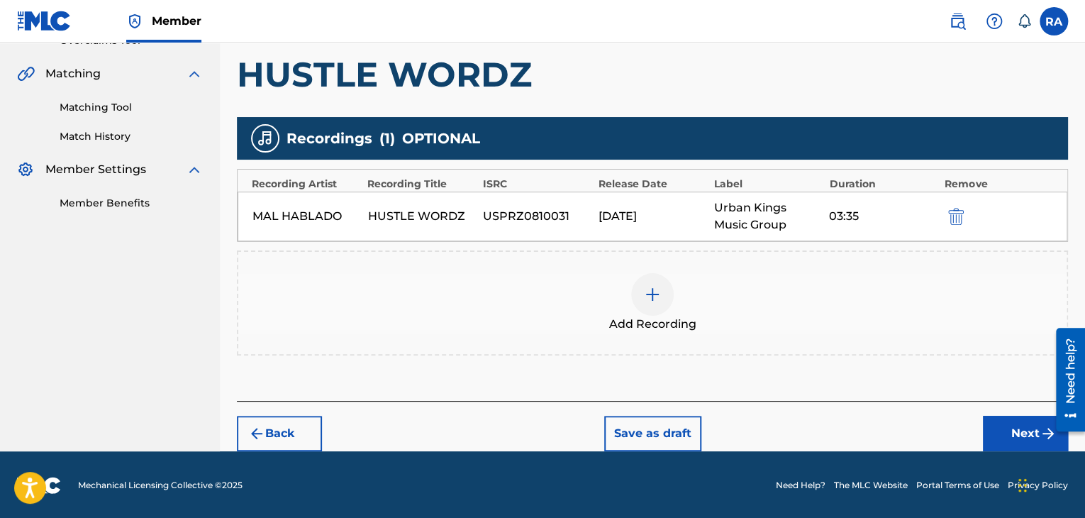
click at [995, 445] on button "Next" at bounding box center [1025, 433] width 85 height 35
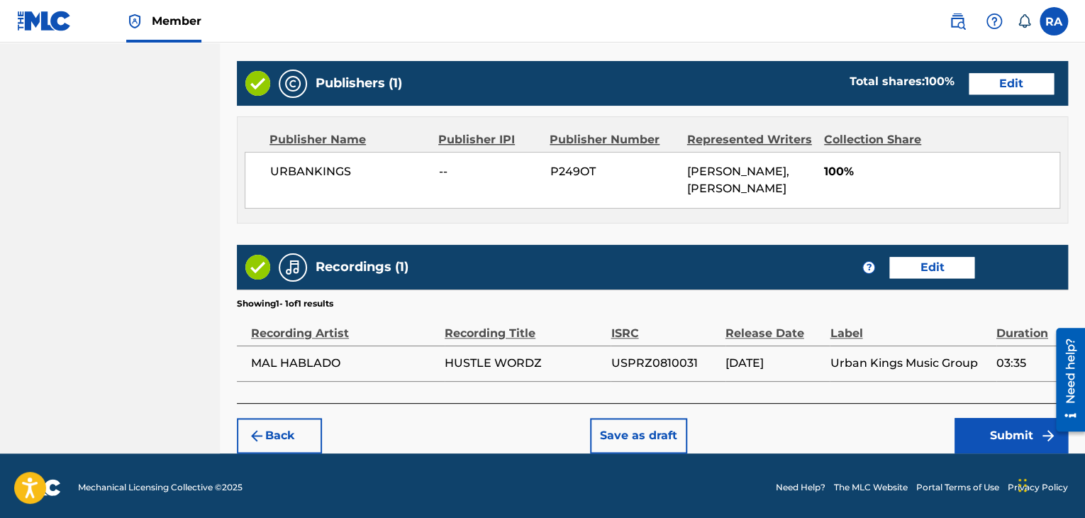
scroll to position [707, 0]
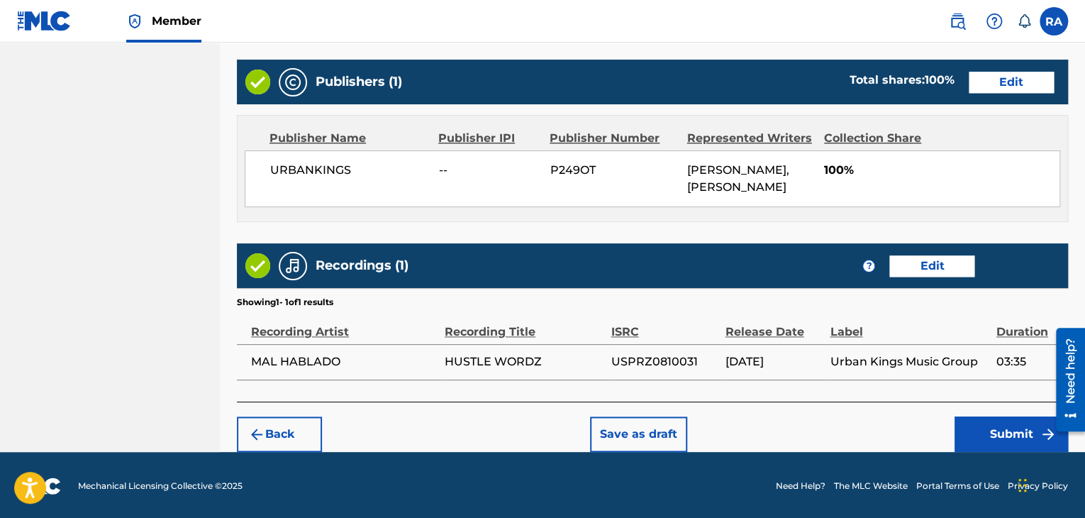
click at [988, 426] on button "Submit" at bounding box center [1011, 433] width 113 height 35
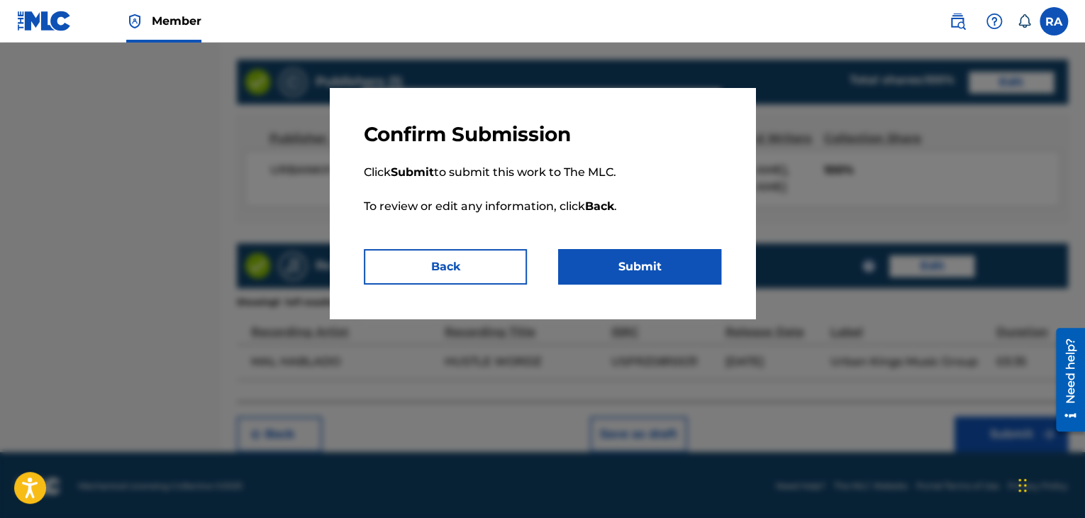
click at [663, 249] on button "Submit" at bounding box center [639, 266] width 163 height 35
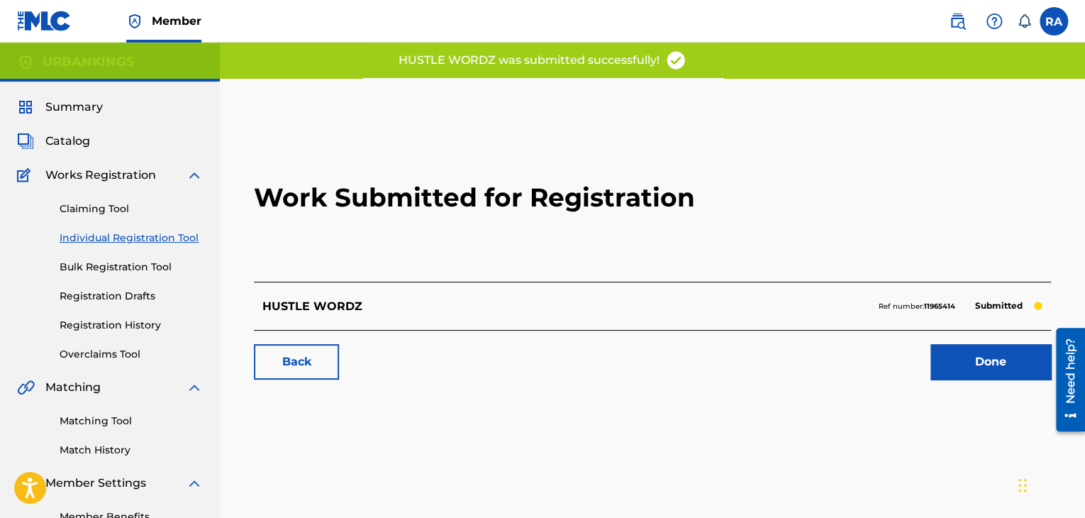
click at [999, 367] on link "Done" at bounding box center [991, 361] width 121 height 35
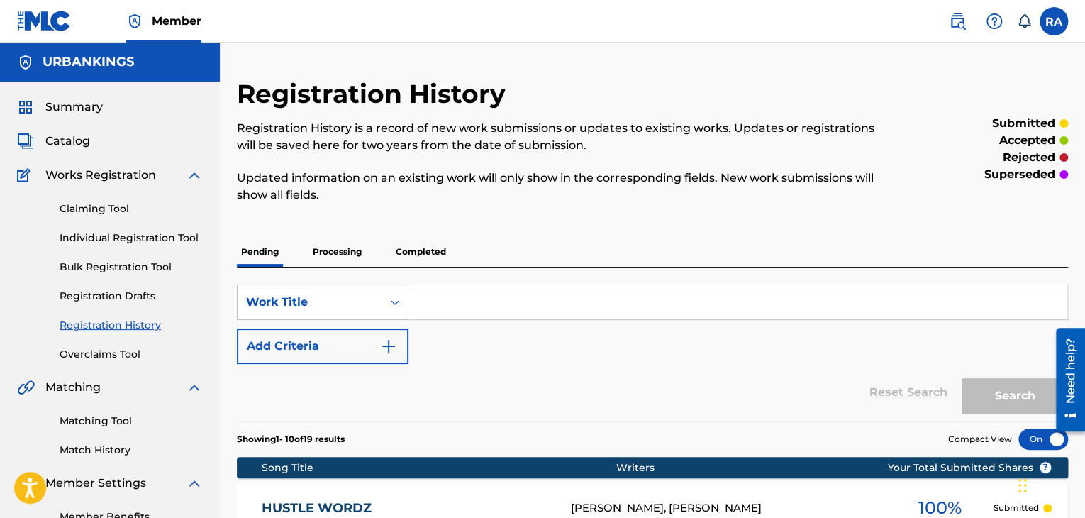
click at [136, 236] on link "Individual Registration Tool" at bounding box center [131, 238] width 143 height 15
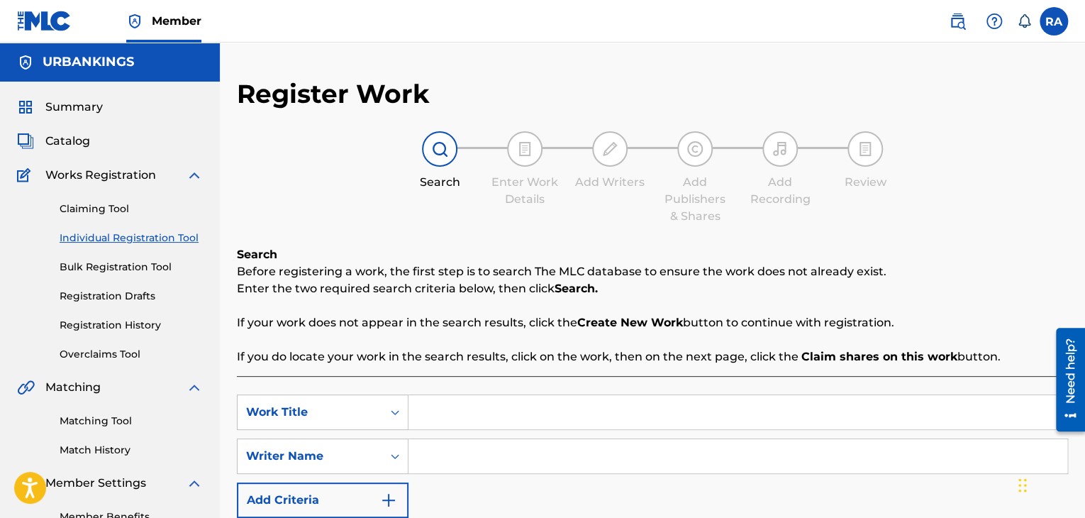
click at [440, 402] on input "Search Form" at bounding box center [738, 412] width 659 height 34
type input "CALLES DE LOS ANGELES"
type input "[PERSON_NAME]"
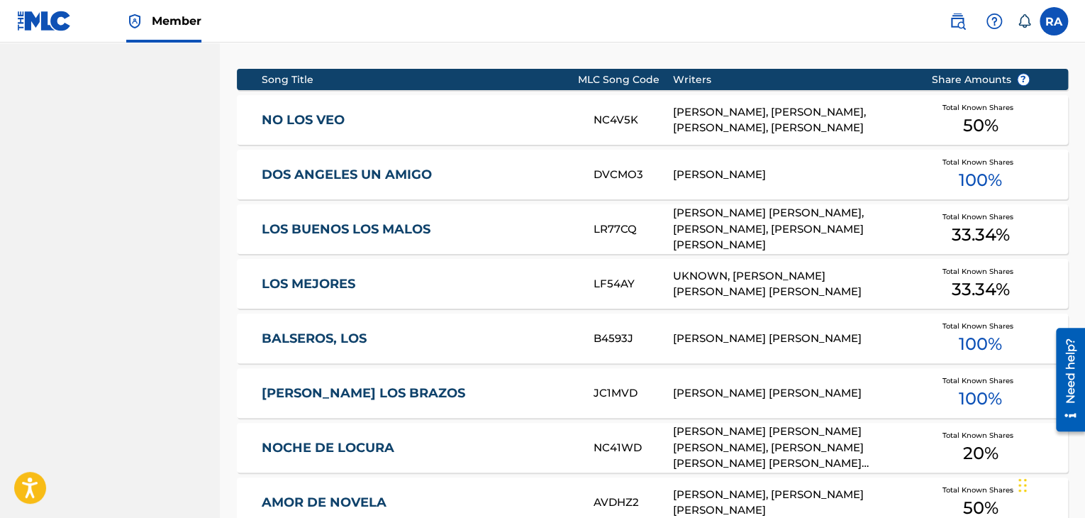
scroll to position [780, 0]
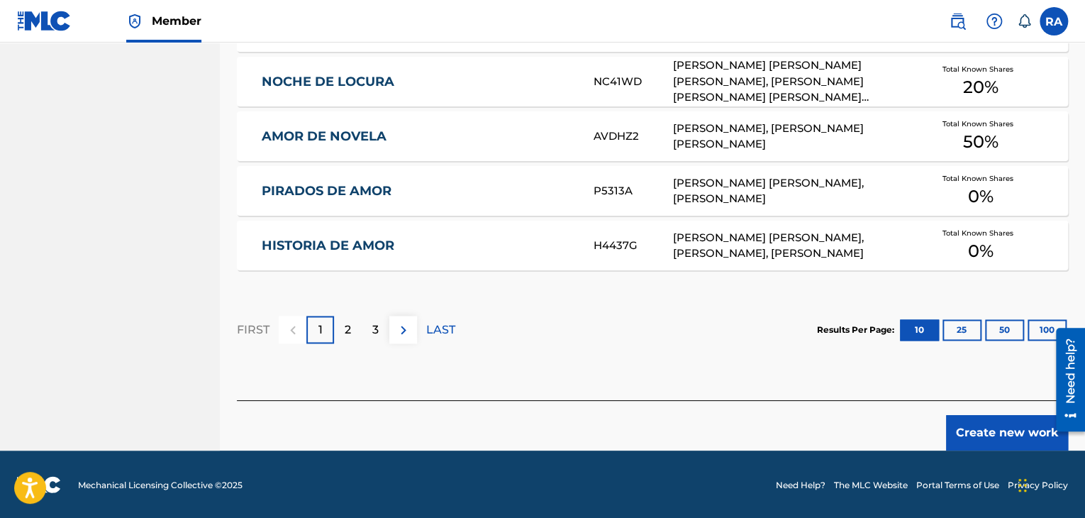
click at [975, 424] on button "Create new work" at bounding box center [1007, 432] width 122 height 35
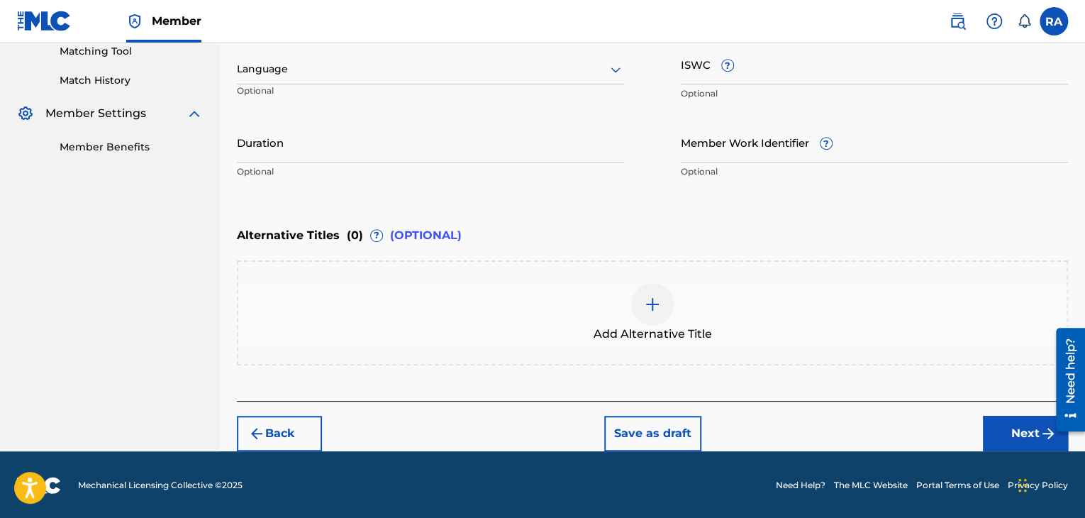
scroll to position [86, 0]
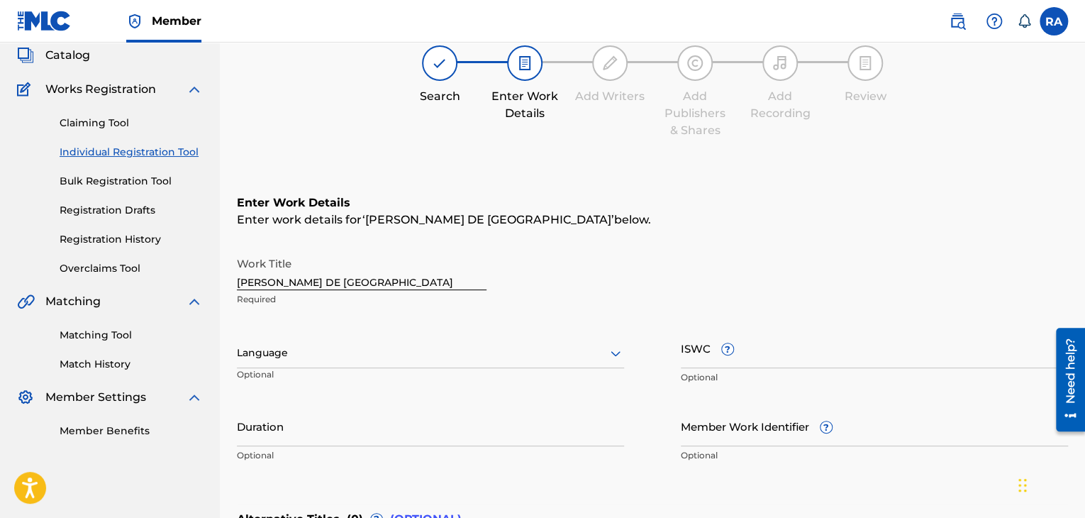
click at [240, 277] on input "CALLES DE LOS ANGELES" at bounding box center [362, 270] width 250 height 40
type input "LAS [PERSON_NAME] DE [GEOGRAPHIC_DATA]"
click at [313, 429] on input "Duration" at bounding box center [430, 426] width 387 height 40
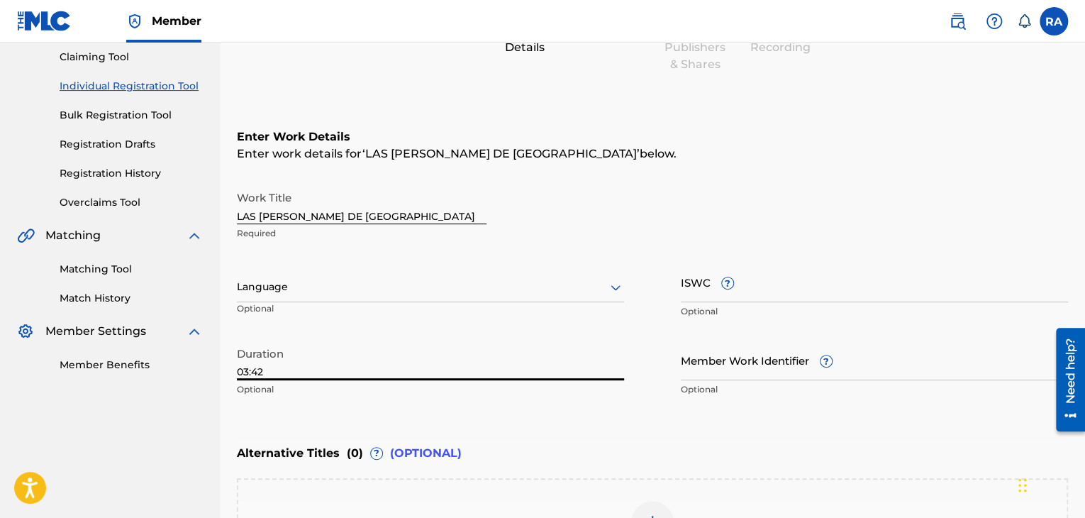
scroll to position [370, 0]
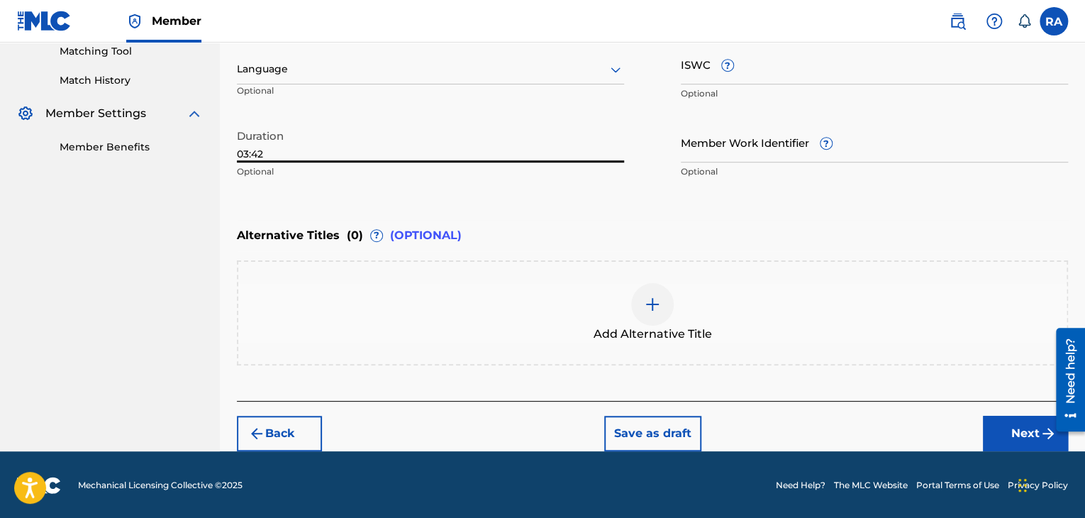
type input "03:42"
click at [1015, 426] on button "Next" at bounding box center [1025, 433] width 85 height 35
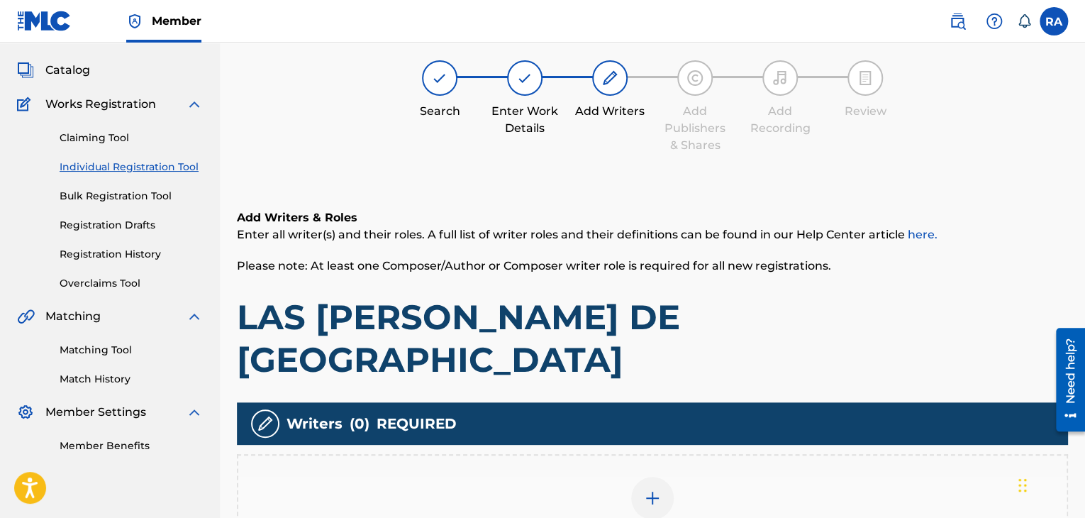
scroll to position [64, 0]
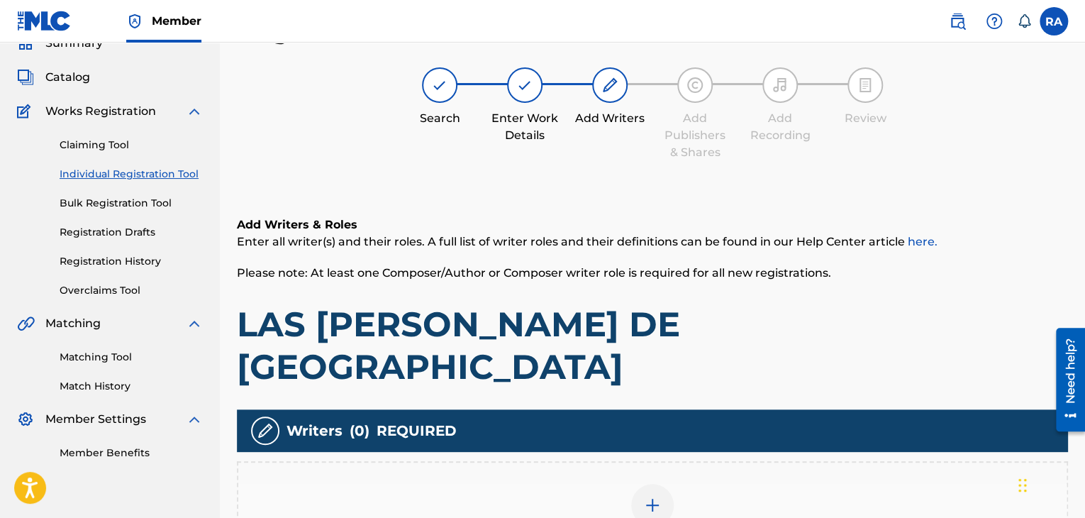
click at [653, 497] on img at bounding box center [652, 505] width 17 height 17
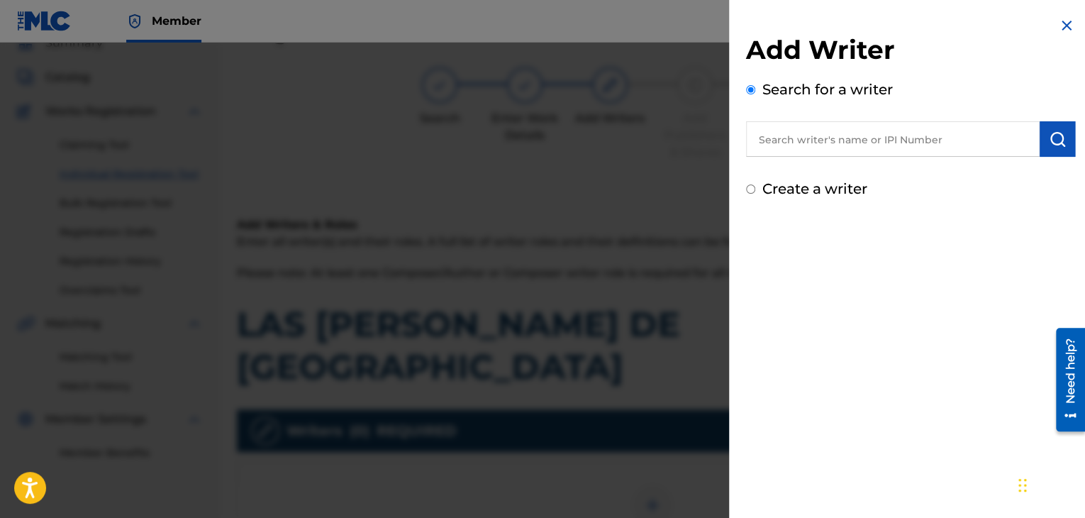
click at [860, 131] on input "text" at bounding box center [893, 138] width 294 height 35
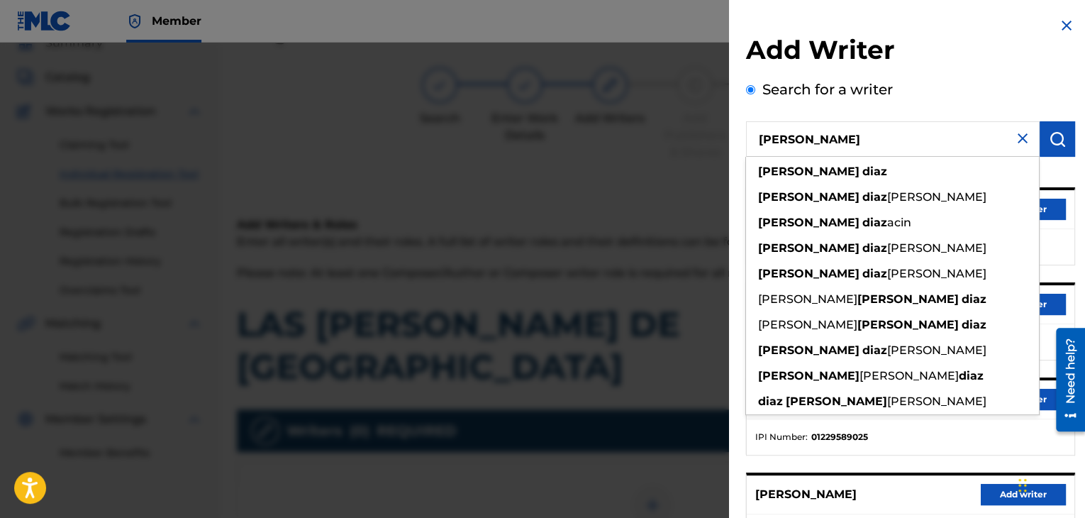
click at [831, 157] on div "jaime diaz jaime diaz ortega jaime diaz acin jaime diaz lopez jaime diaz fernan…" at bounding box center [893, 286] width 294 height 258
click at [833, 159] on div "[PERSON_NAME]" at bounding box center [892, 172] width 293 height 26
type input "[PERSON_NAME]"
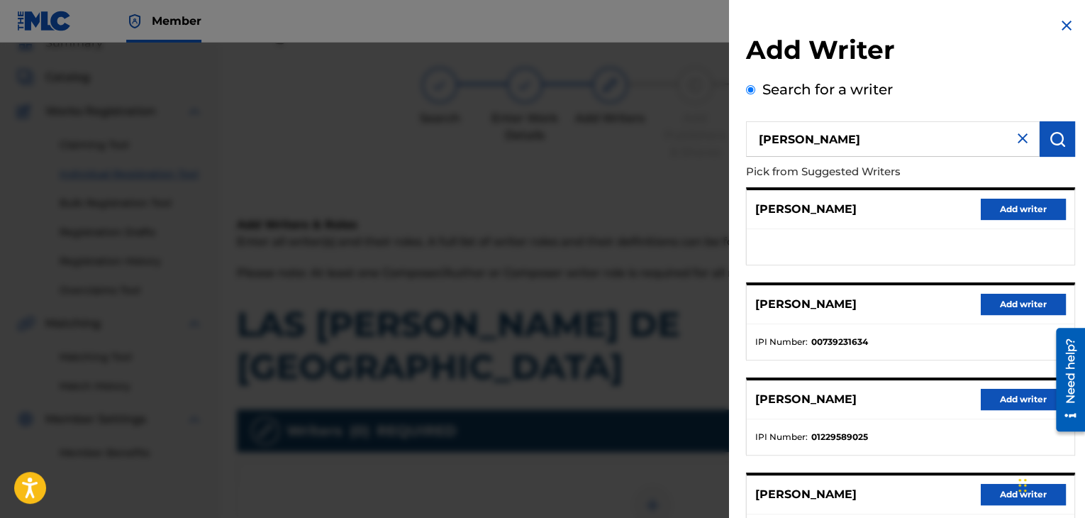
click at [1031, 298] on button "Add writer" at bounding box center [1023, 304] width 85 height 21
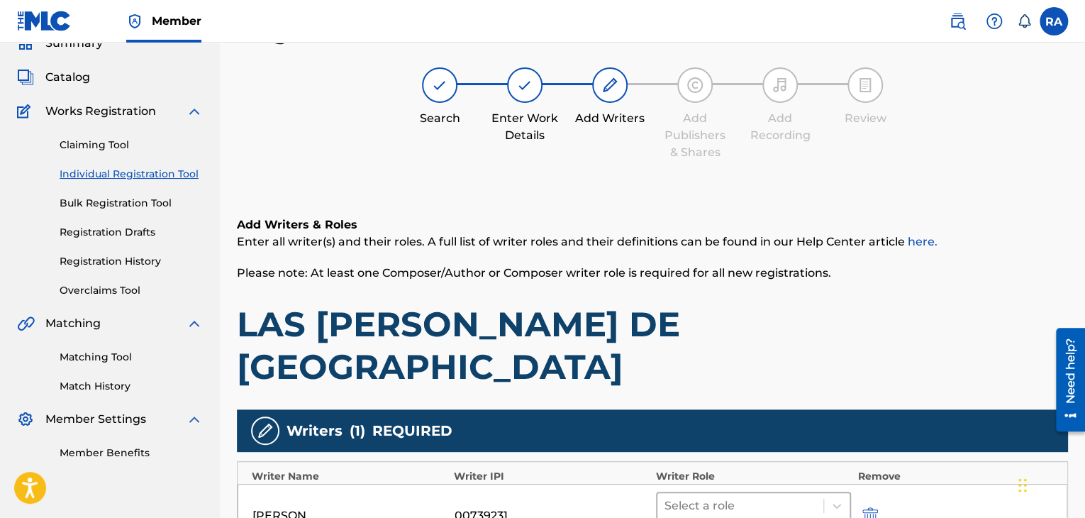
click at [702, 496] on div at bounding box center [741, 506] width 152 height 20
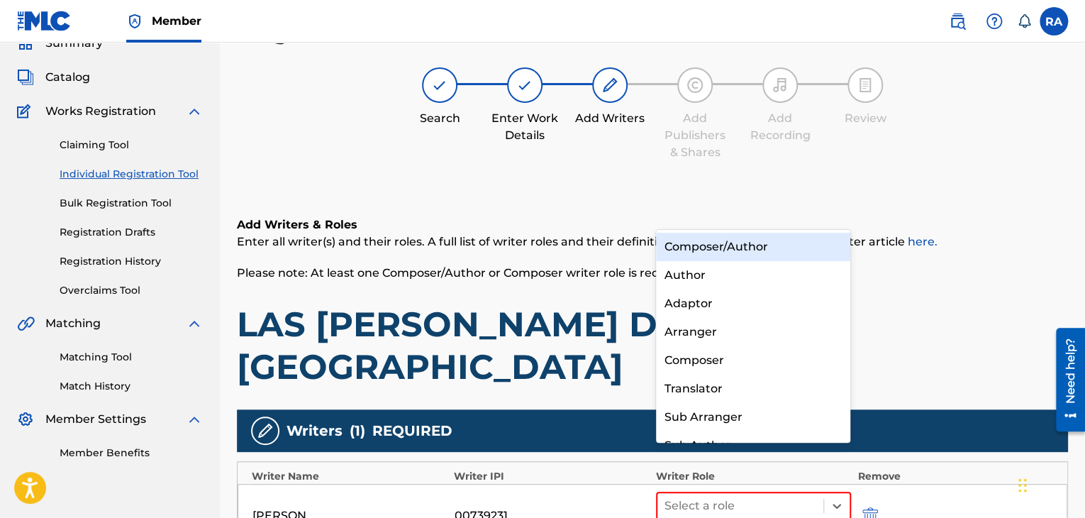
click at [719, 250] on div "Composer/Author" at bounding box center [753, 247] width 195 height 28
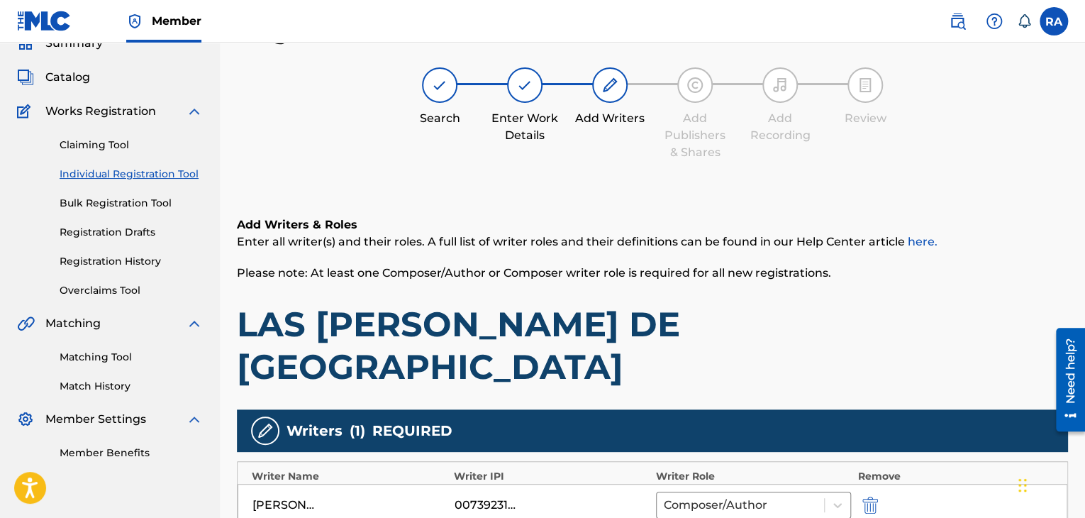
scroll to position [329, 0]
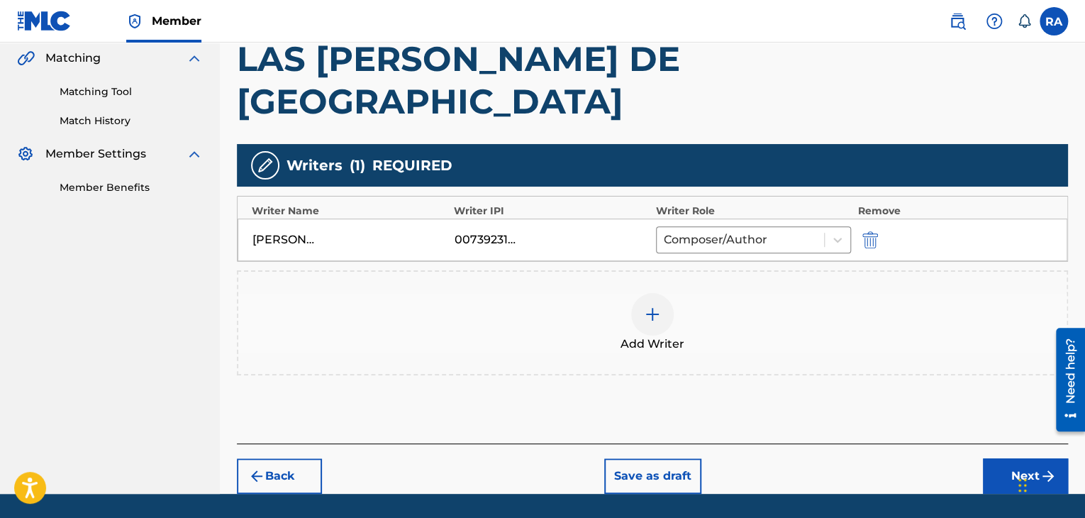
click at [638, 293] on div at bounding box center [652, 314] width 43 height 43
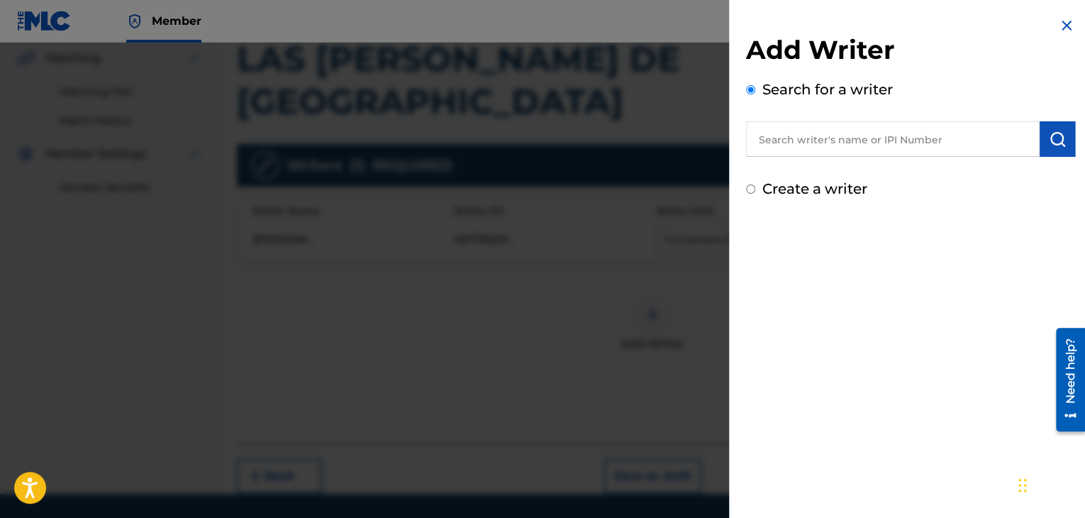
click at [814, 134] on input "text" at bounding box center [893, 138] width 294 height 35
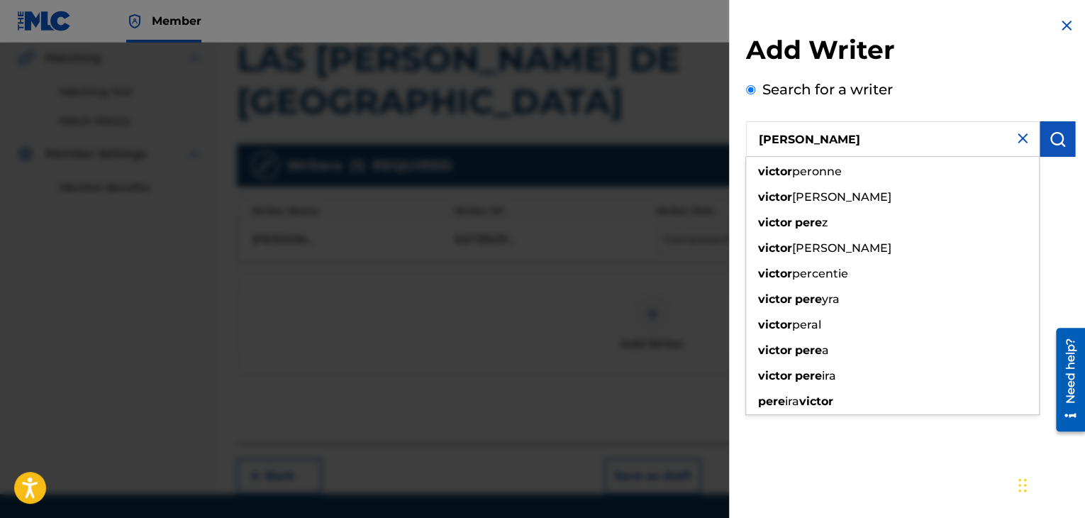
type input "[PERSON_NAME]"
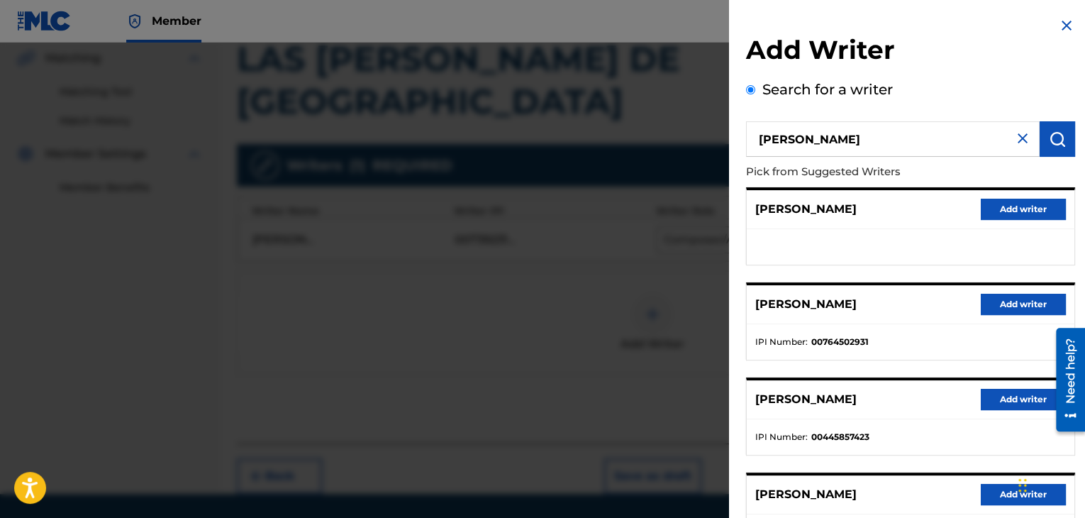
click at [1032, 208] on button "Add writer" at bounding box center [1023, 209] width 85 height 21
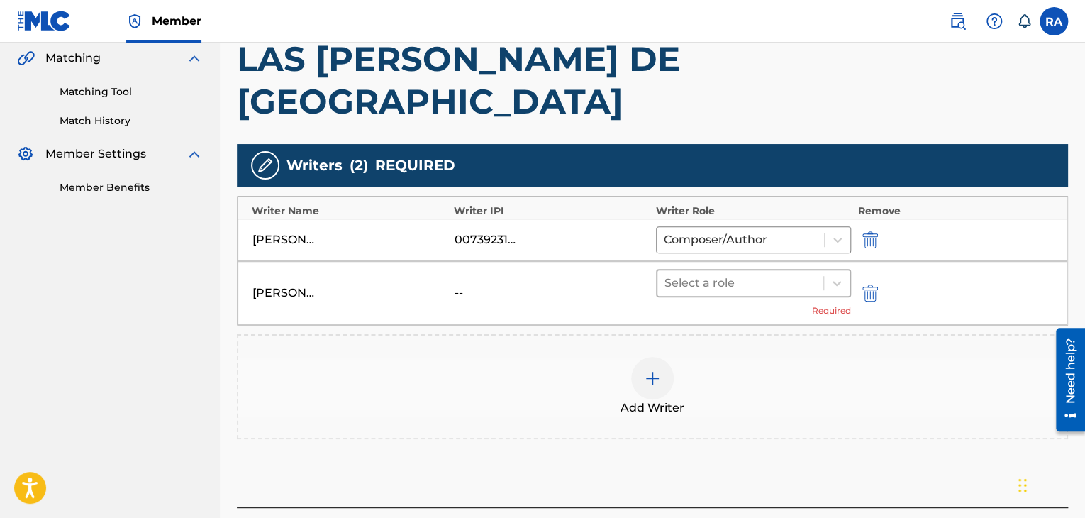
click at [702, 273] on div at bounding box center [741, 283] width 152 height 20
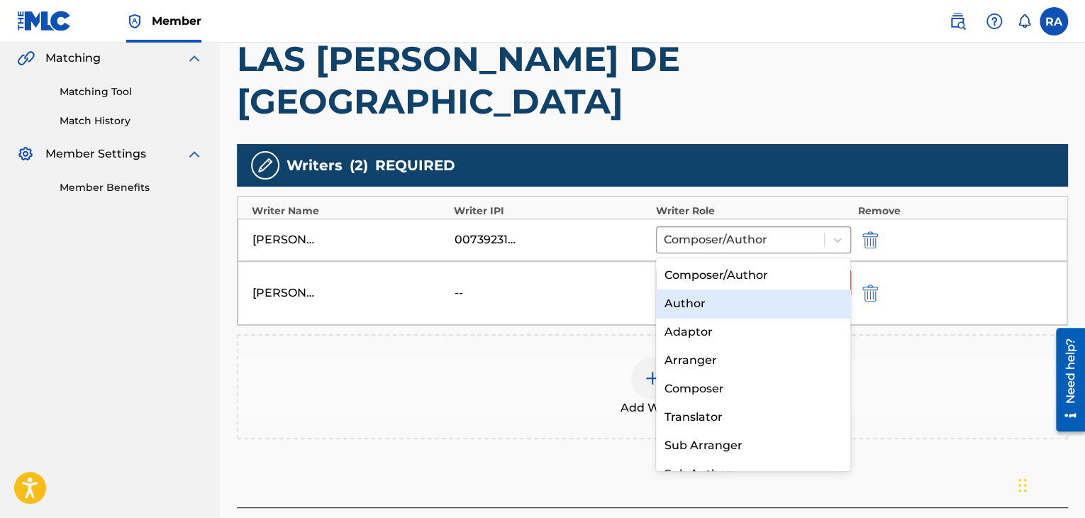
click at [704, 310] on div "Author" at bounding box center [753, 303] width 195 height 28
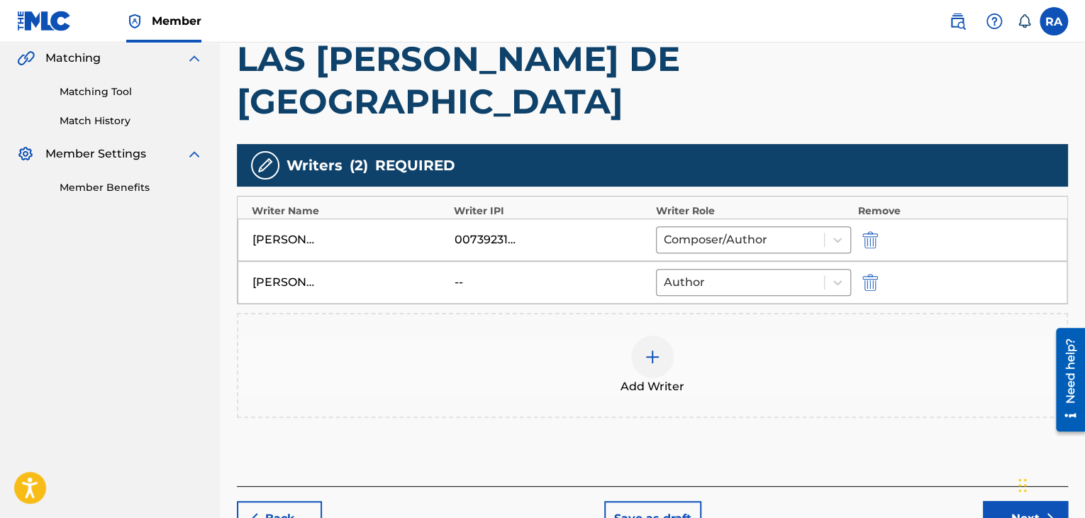
click at [1007, 501] on button "Next" at bounding box center [1025, 518] width 85 height 35
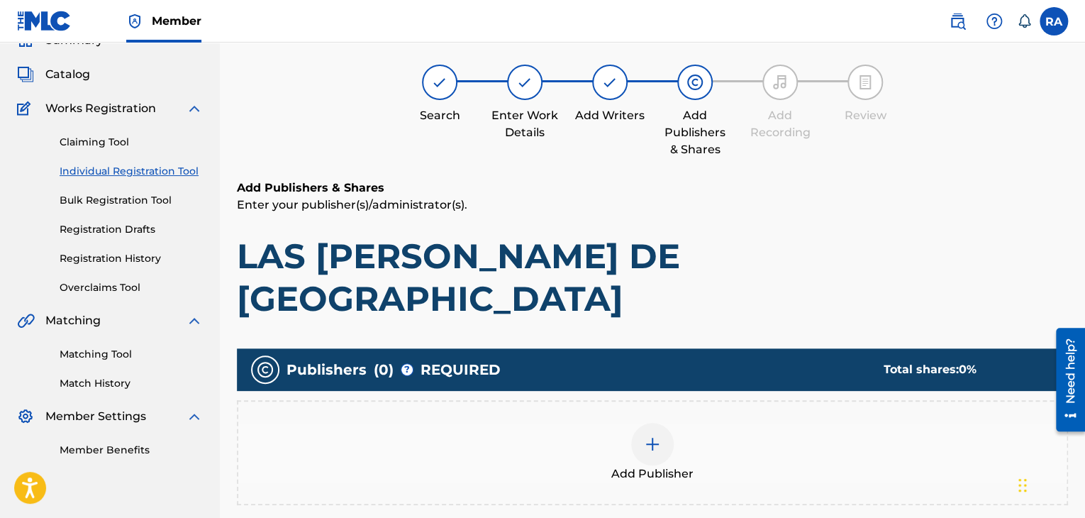
scroll to position [64, 0]
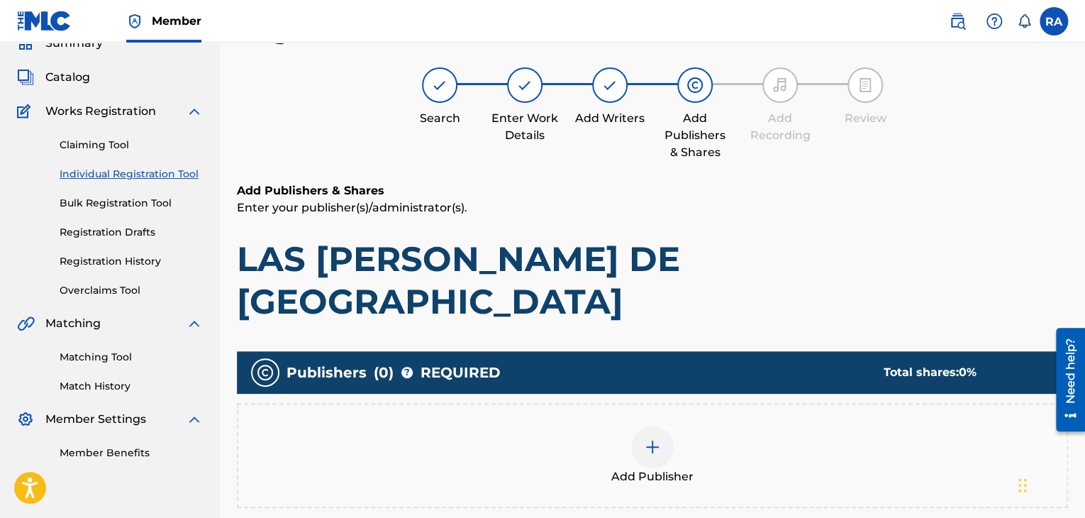
click at [646, 438] on img at bounding box center [652, 446] width 17 height 17
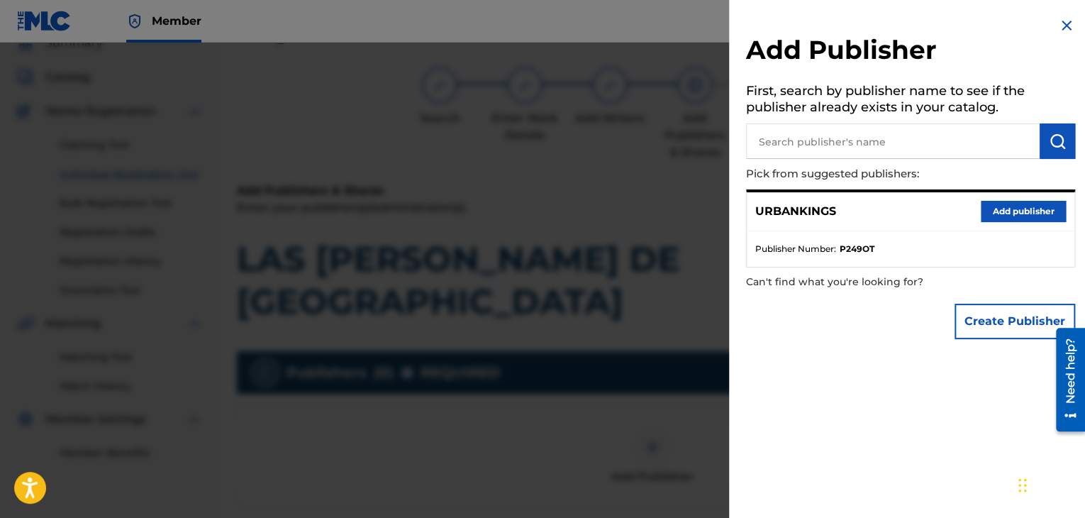
click at [1002, 211] on button "Add publisher" at bounding box center [1023, 211] width 85 height 21
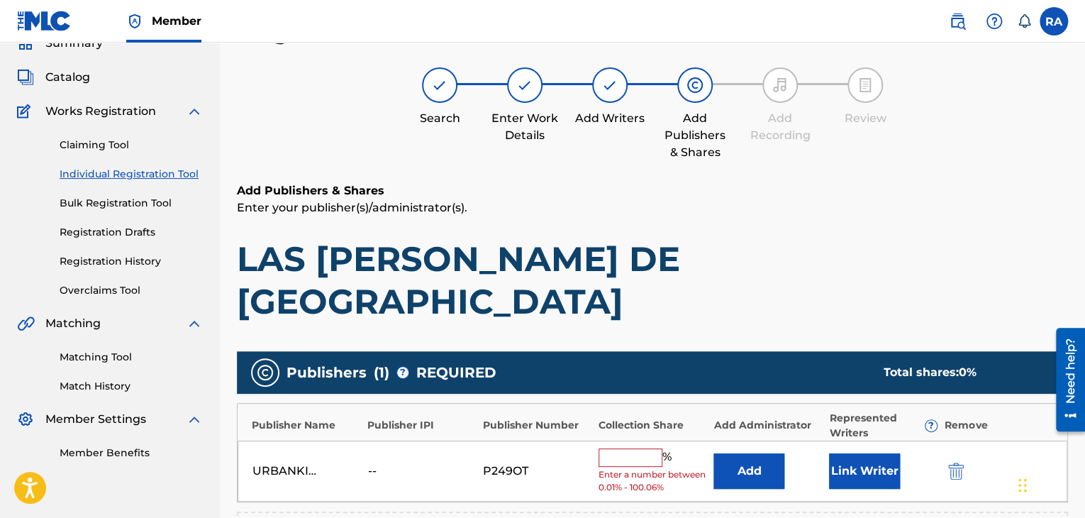
click at [628, 448] on input "text" at bounding box center [631, 457] width 64 height 18
type input "100"
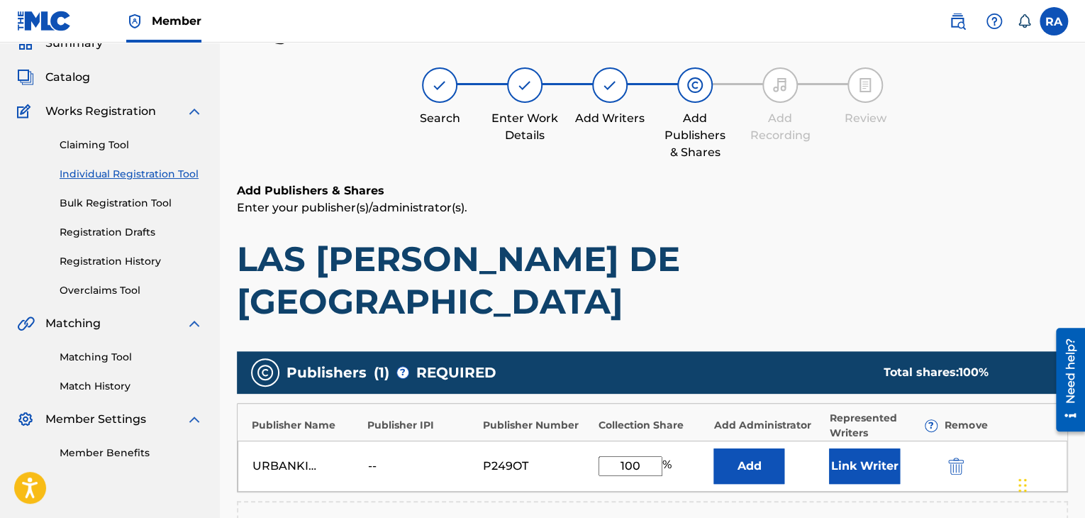
click at [857, 448] on button "Link Writer" at bounding box center [864, 465] width 71 height 35
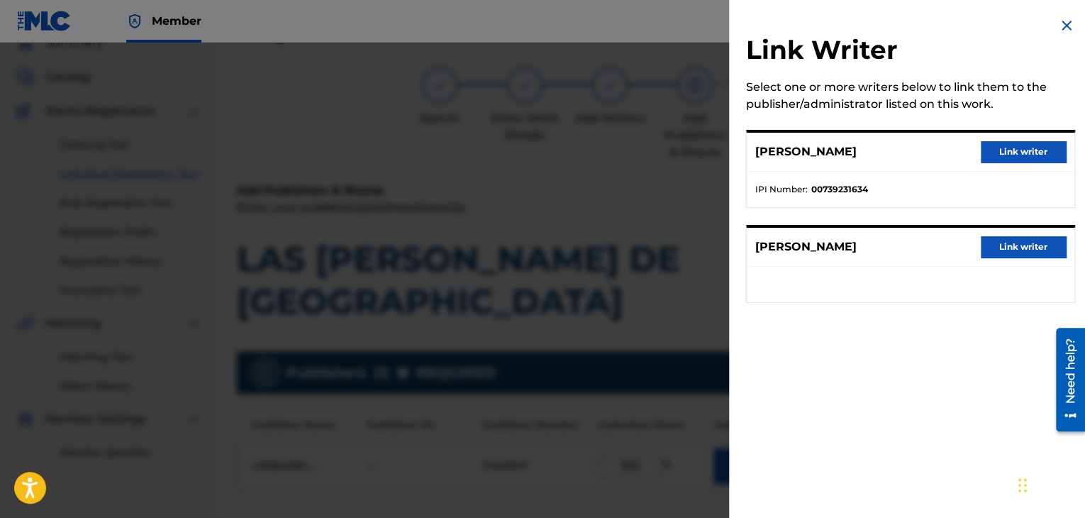
drag, startPoint x: 1004, startPoint y: 159, endPoint x: 987, endPoint y: 205, distance: 49.1
click at [1004, 159] on button "Link writer" at bounding box center [1023, 151] width 85 height 21
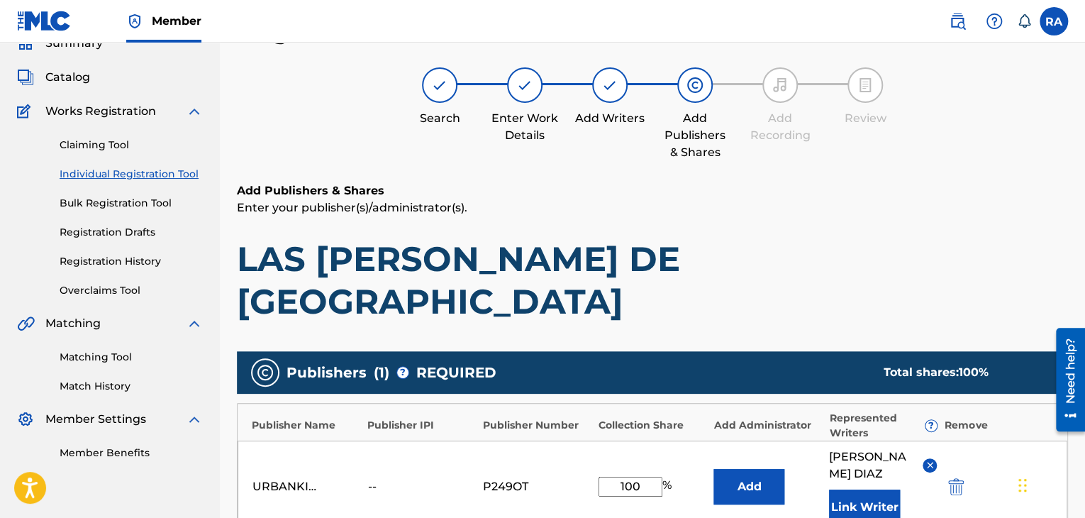
click at [860, 489] on button "Link Writer" at bounding box center [864, 506] width 71 height 35
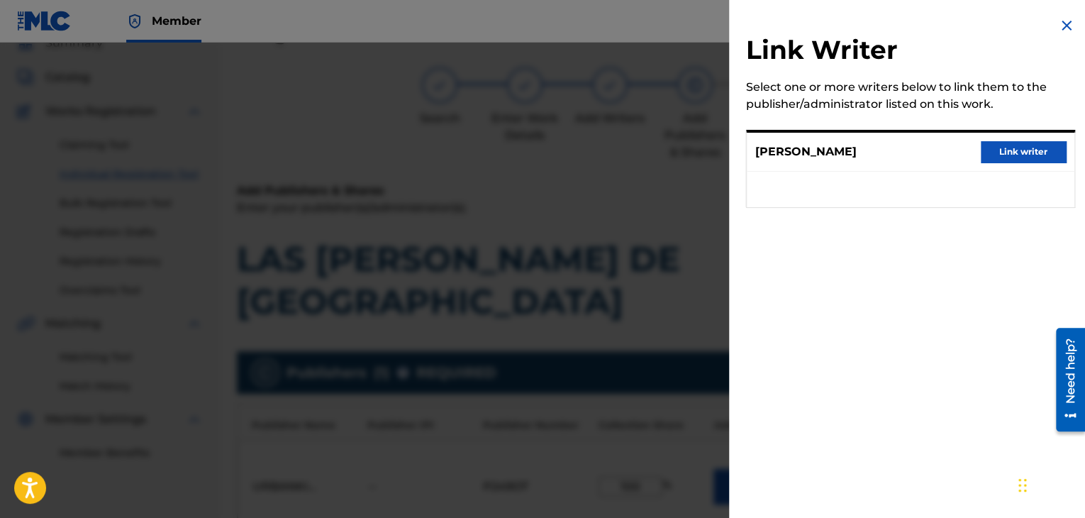
click at [991, 153] on button "Link writer" at bounding box center [1023, 151] width 85 height 21
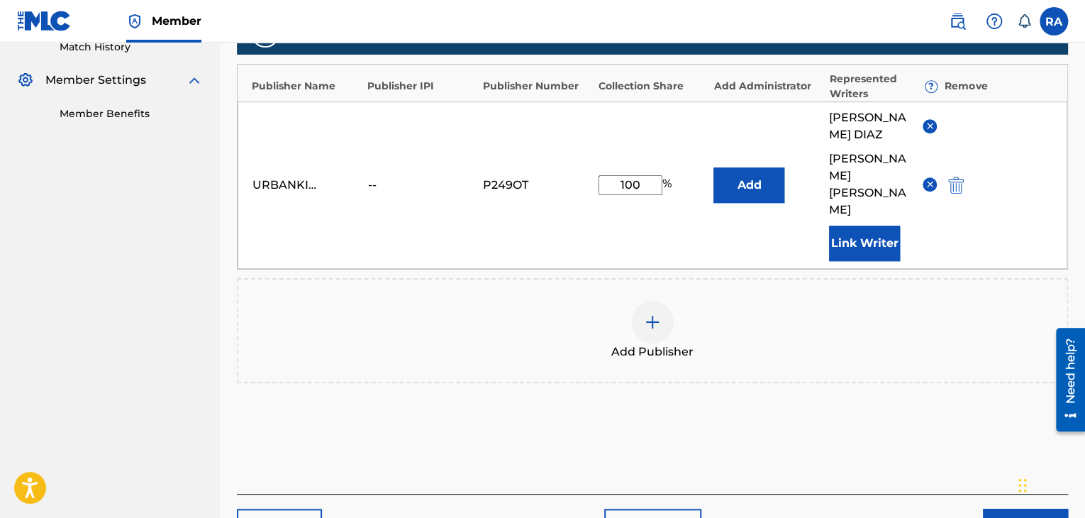
click at [1002, 509] on button "Next" at bounding box center [1025, 526] width 85 height 35
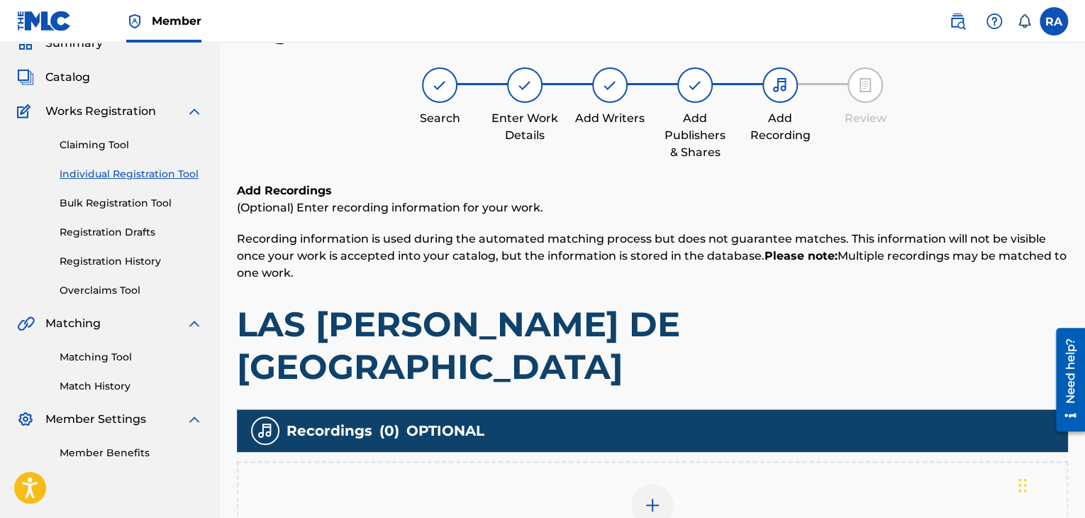
click at [659, 484] on div at bounding box center [652, 505] width 43 height 43
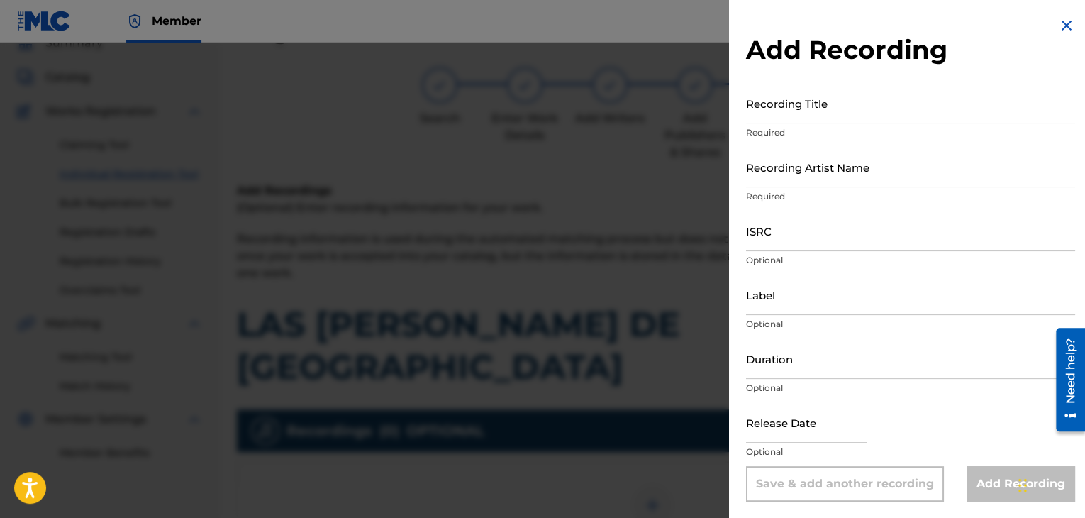
click at [829, 115] on input "Recording Title" at bounding box center [910, 103] width 329 height 40
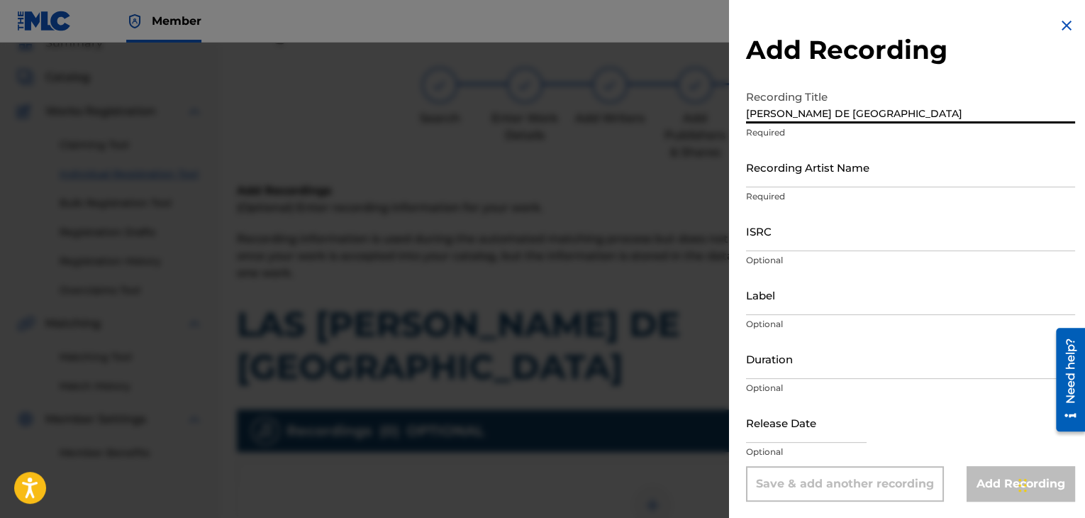
type input "LA CALLES DE LOS ANGELES"
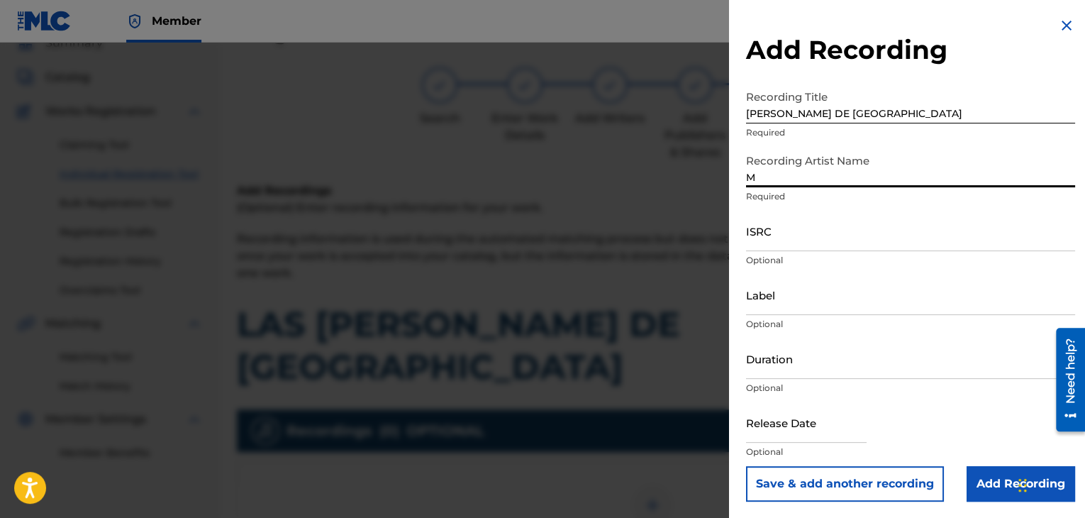
type input "MAL HABLADO"
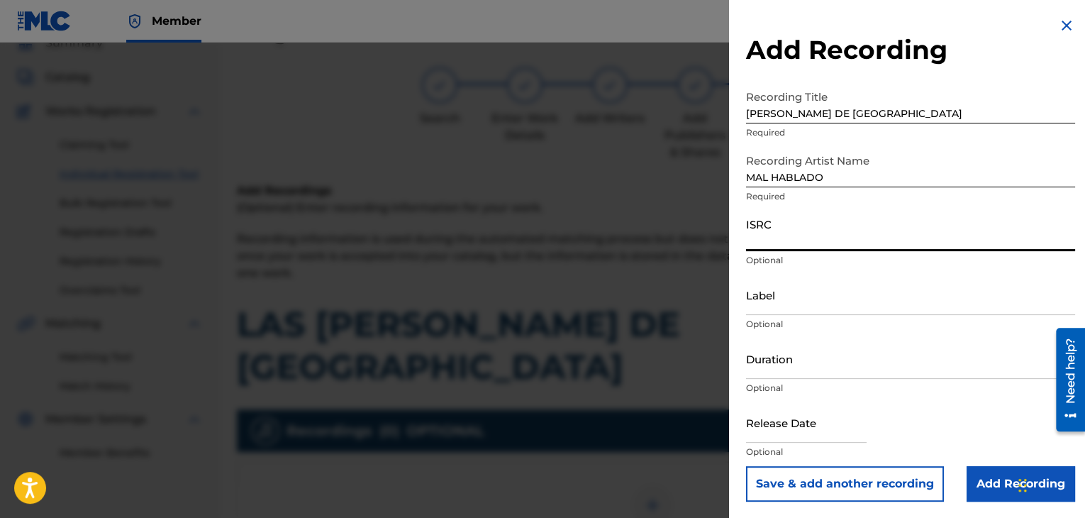
paste input "USPRZ0810032"
type input "USPRZ0810032"
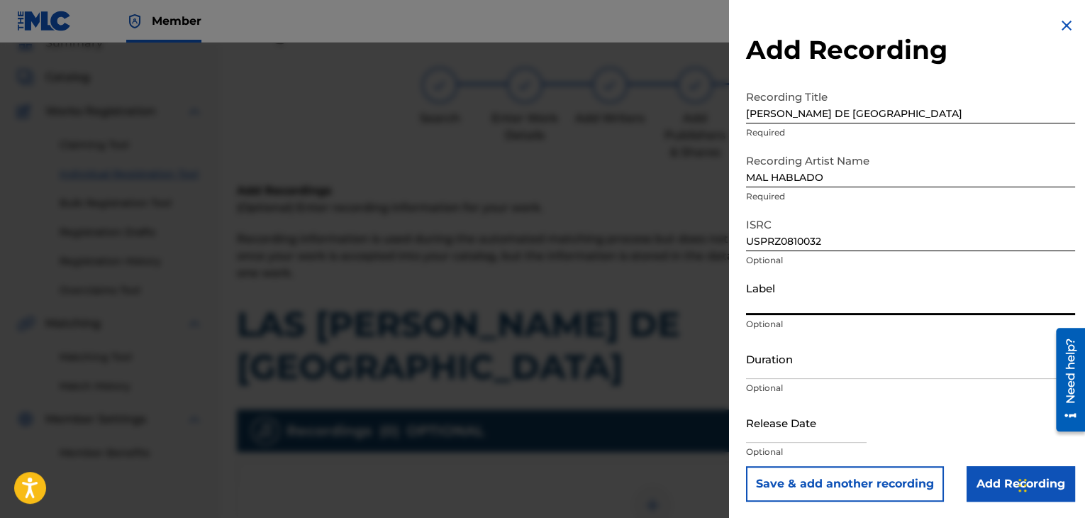
click at [749, 307] on input "Label" at bounding box center [910, 295] width 329 height 40
type input "Urban Kings Music Group"
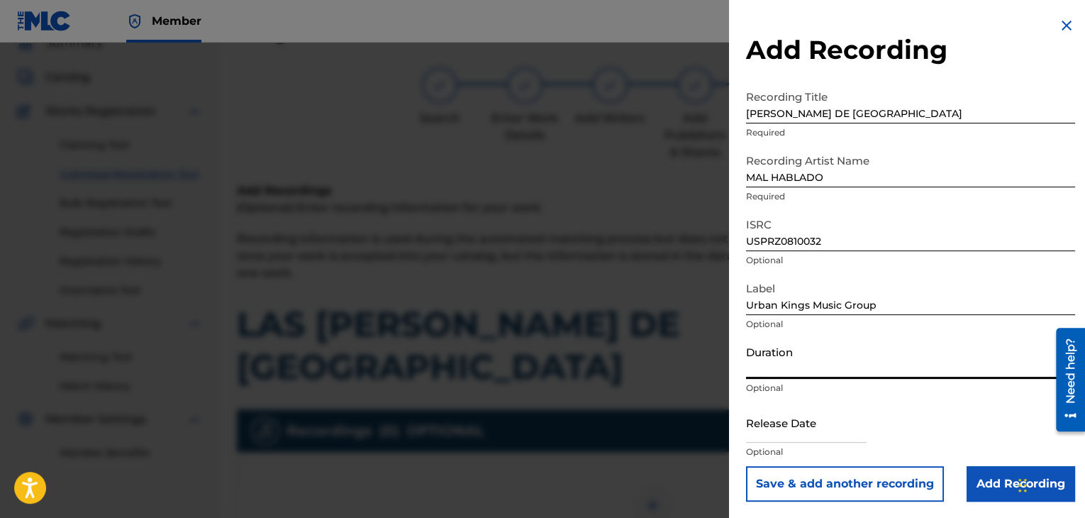
drag, startPoint x: 777, startPoint y: 366, endPoint x: 789, endPoint y: 363, distance: 12.4
click at [777, 366] on input "Duration" at bounding box center [910, 358] width 329 height 40
type input "03:42"
click at [772, 446] on p "Optional" at bounding box center [910, 451] width 329 height 13
click at [772, 433] on input "text" at bounding box center [806, 422] width 121 height 40
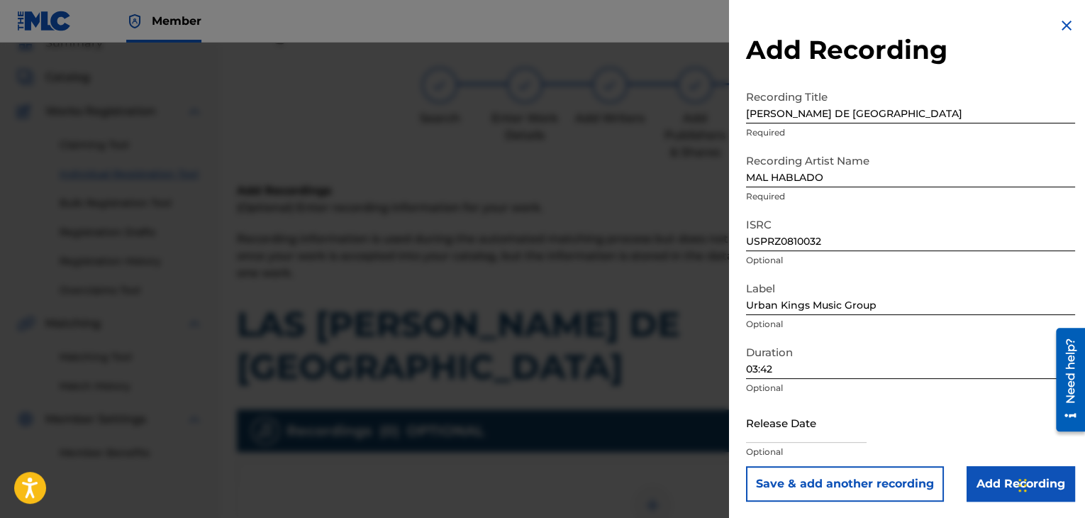
select select "7"
select select "2025"
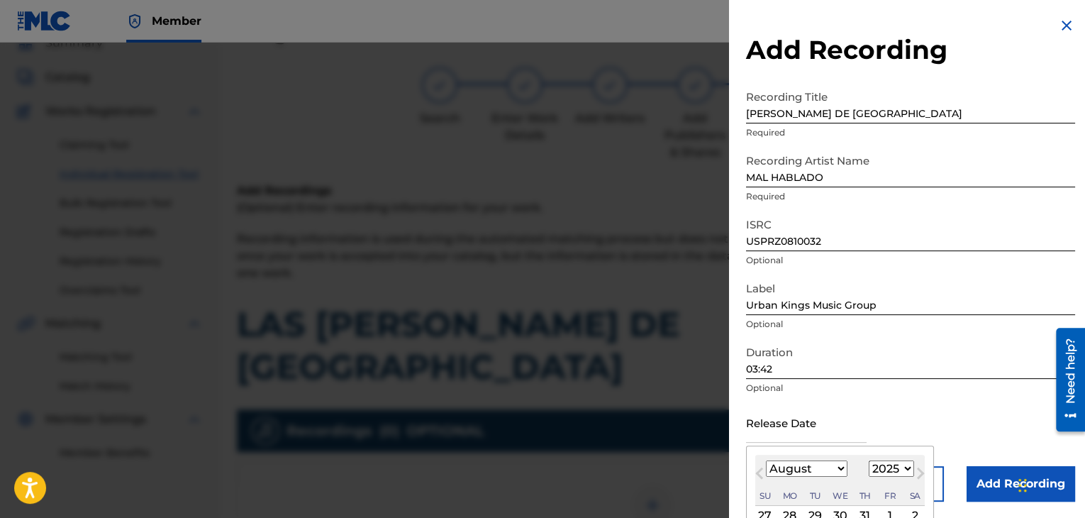
click at [836, 469] on select "January February March April May June July August September October November De…" at bounding box center [807, 468] width 82 height 16
select select "5"
click at [766, 460] on select "January February March April May June July August September October November De…" at bounding box center [807, 468] width 82 height 16
click at [897, 465] on select "1899 1900 1901 1902 1903 1904 1905 1906 1907 1908 1909 1910 1911 1912 1913 1914…" at bounding box center [891, 468] width 45 height 16
select select "2006"
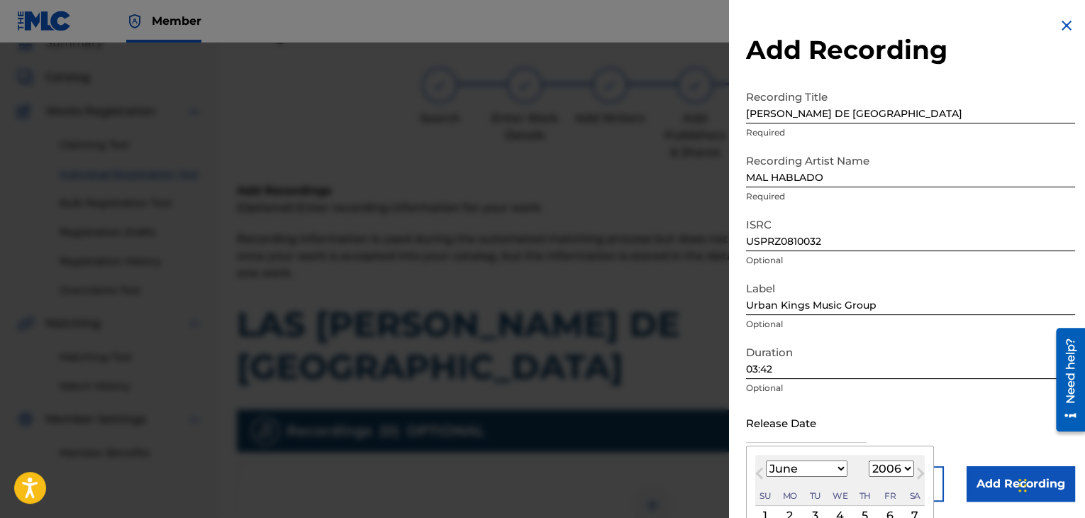
click at [869, 460] on select "1899 1900 1901 1902 1903 1904 1905 1906 1907 1908 1909 1910 1911 1912 1913 1914…" at bounding box center [891, 468] width 45 height 16
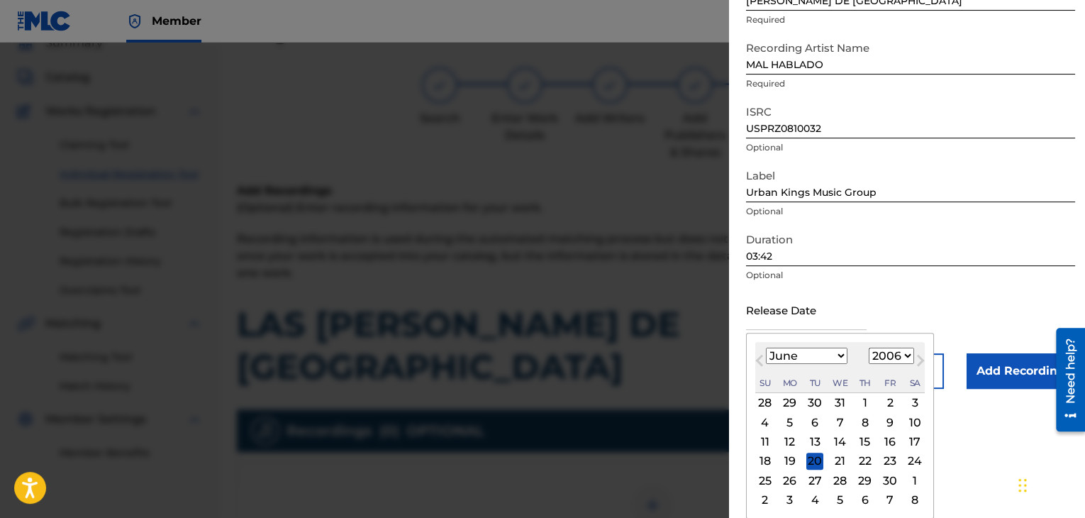
scroll to position [113, 0]
click at [809, 475] on div "27" at bounding box center [815, 479] width 17 height 17
type input "[DATE]"
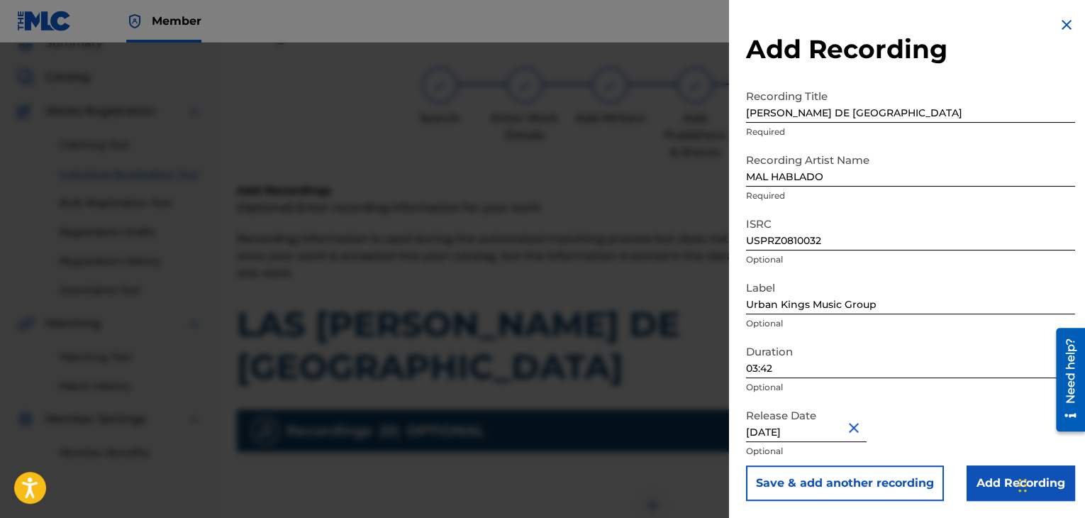
scroll to position [1, 0]
click at [985, 493] on input "Add Recording" at bounding box center [1021, 482] width 109 height 35
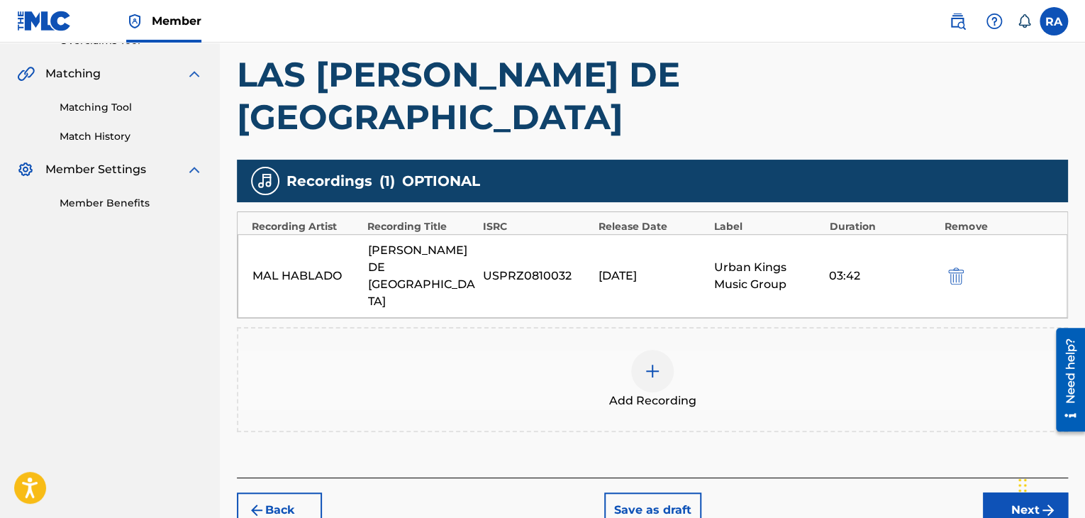
click at [998, 492] on button "Next" at bounding box center [1025, 509] width 85 height 35
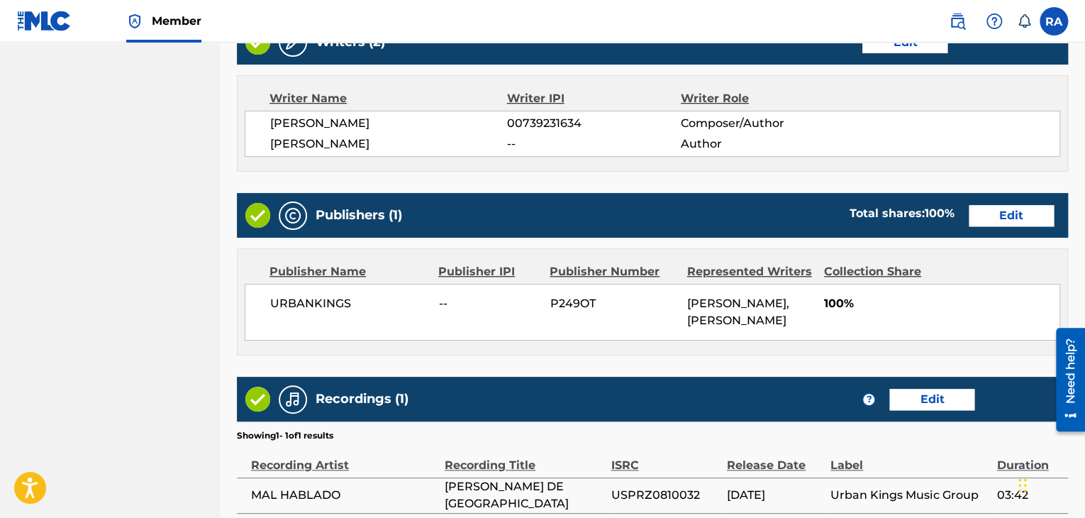
scroll to position [707, 0]
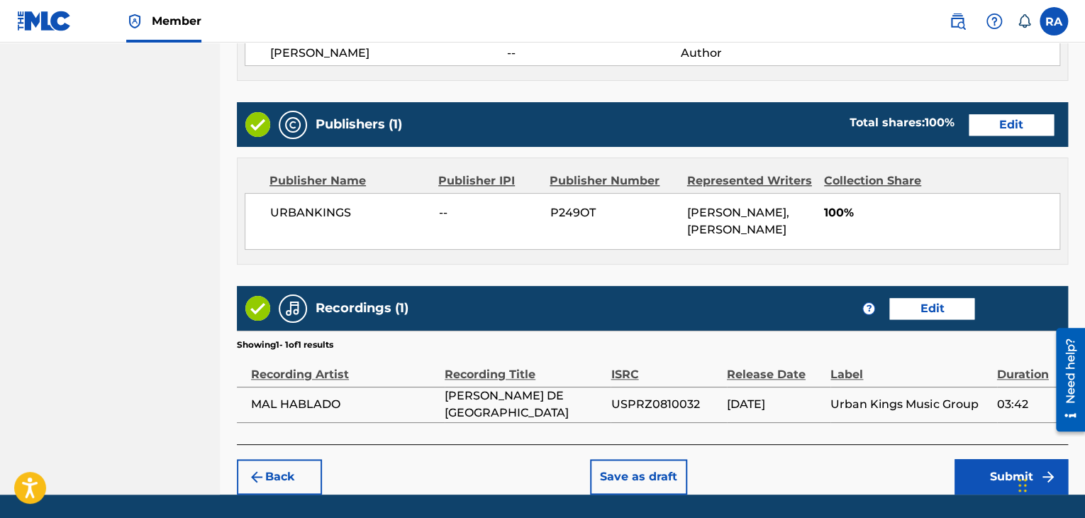
click at [984, 459] on button "Submit" at bounding box center [1011, 476] width 113 height 35
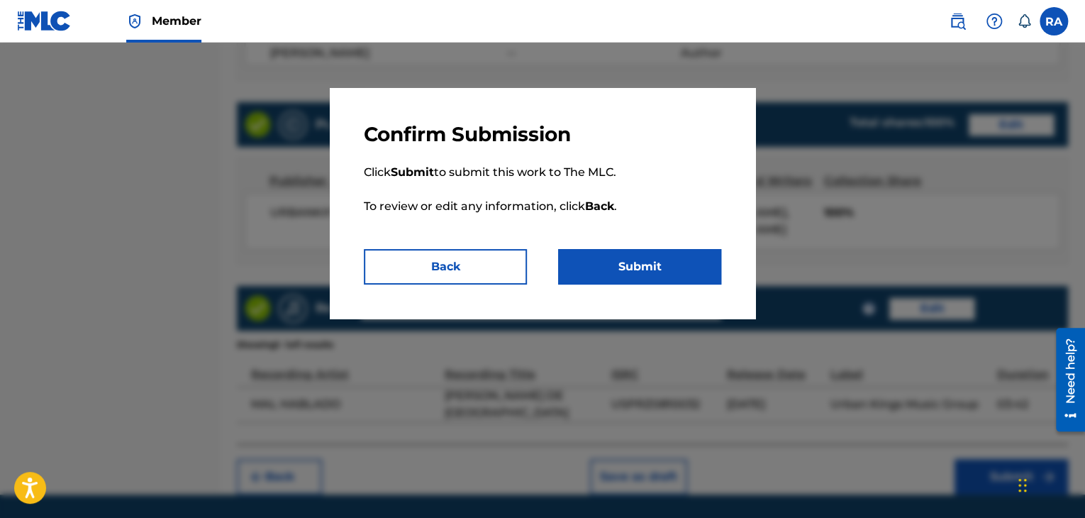
click at [684, 261] on button "Submit" at bounding box center [639, 266] width 163 height 35
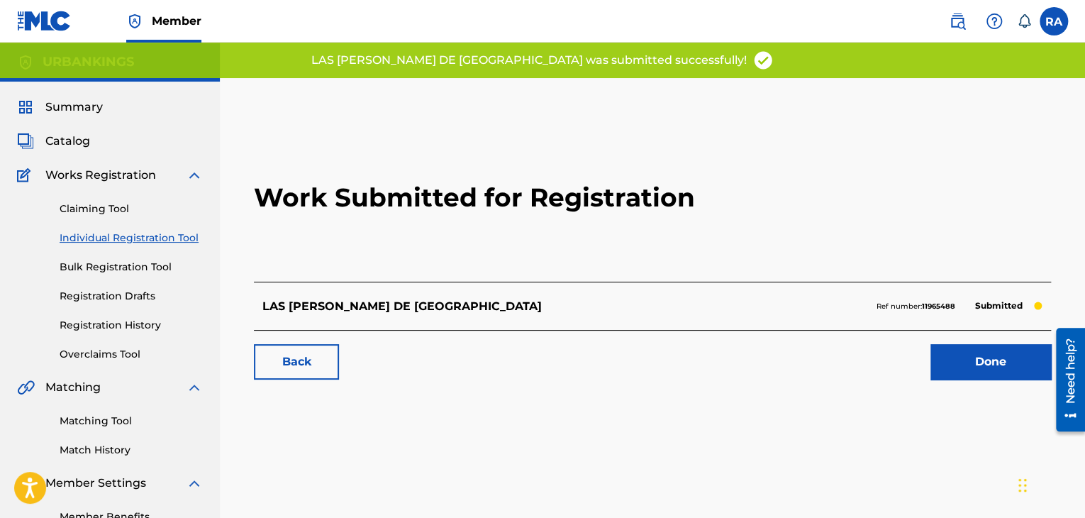
click at [972, 372] on link "Done" at bounding box center [991, 361] width 121 height 35
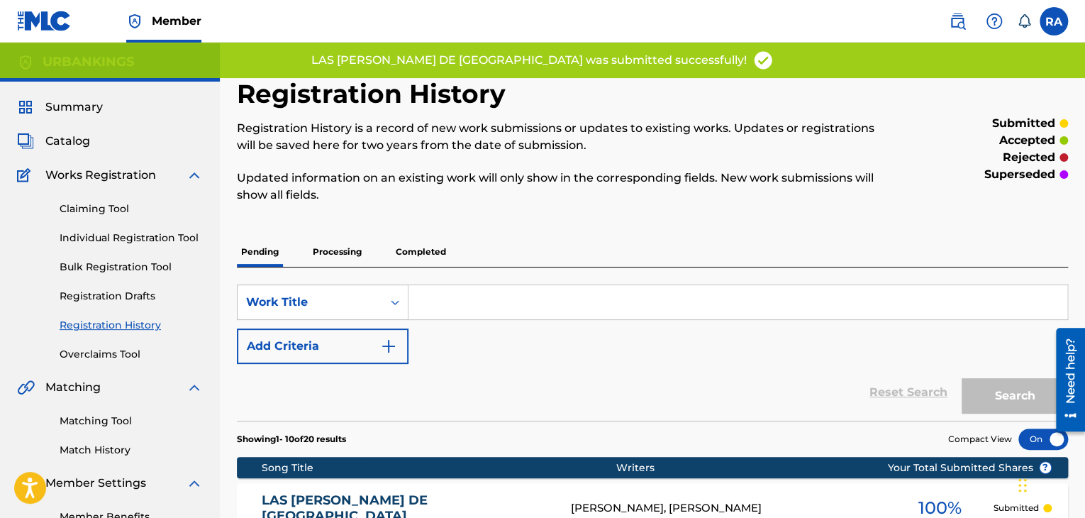
click at [126, 242] on link "Individual Registration Tool" at bounding box center [131, 238] width 143 height 15
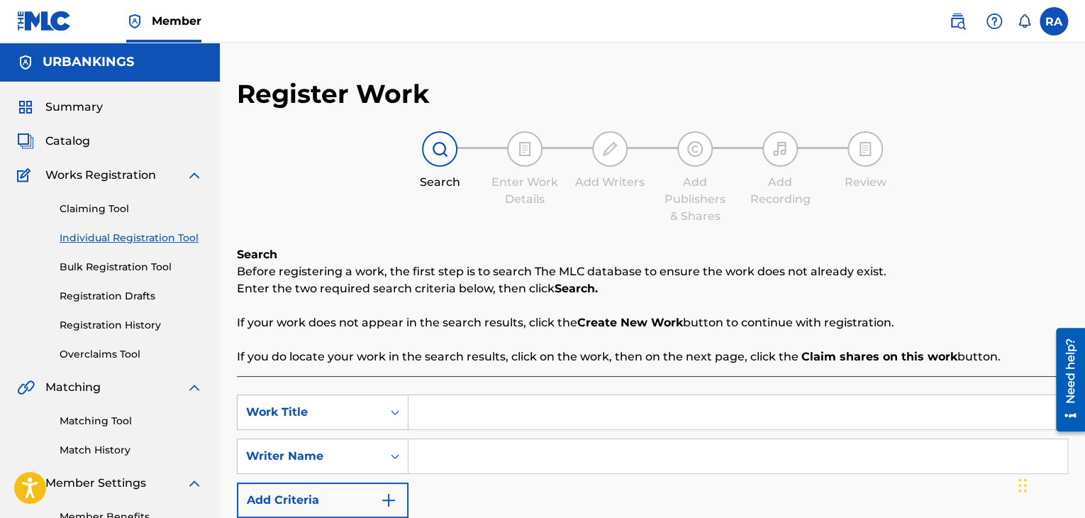
click at [470, 409] on input "Search Form" at bounding box center [738, 412] width 659 height 34
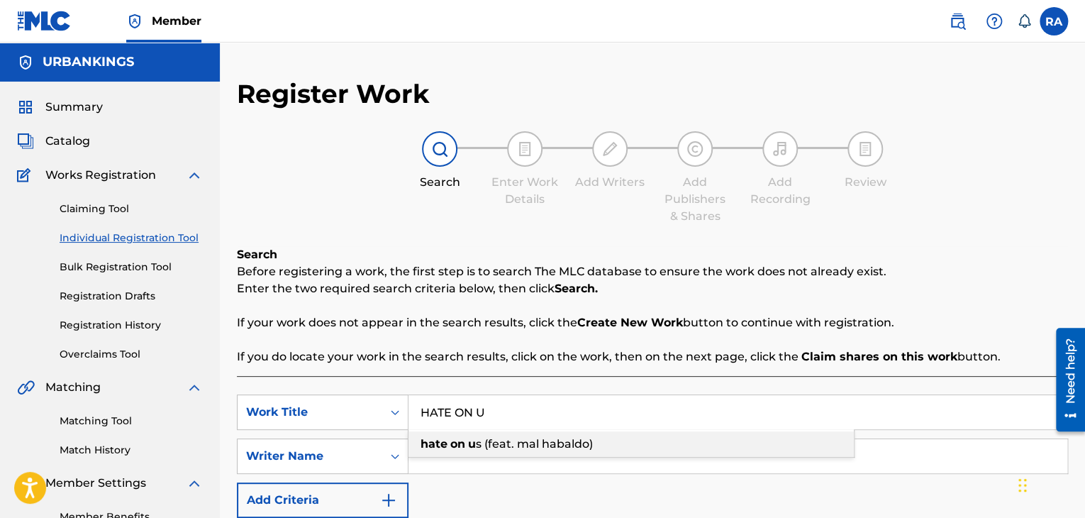
click at [533, 452] on div "hate on u s (feat. mal habaldo)" at bounding box center [631, 444] width 445 height 26
type input "hate on us (feat. mal habaldo)"
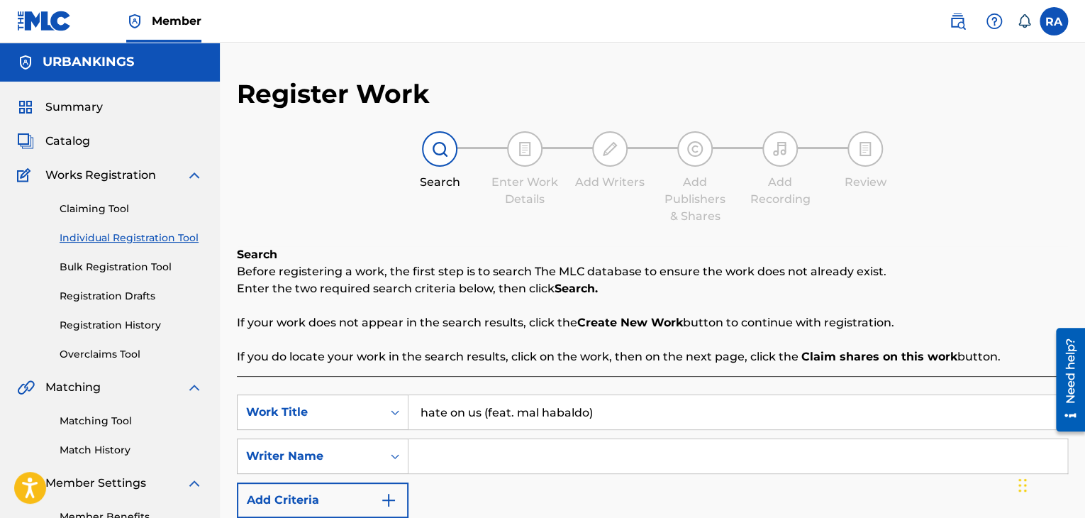
click at [528, 451] on input "Search Form" at bounding box center [738, 456] width 659 height 34
type input "A"
type input "David Salas"
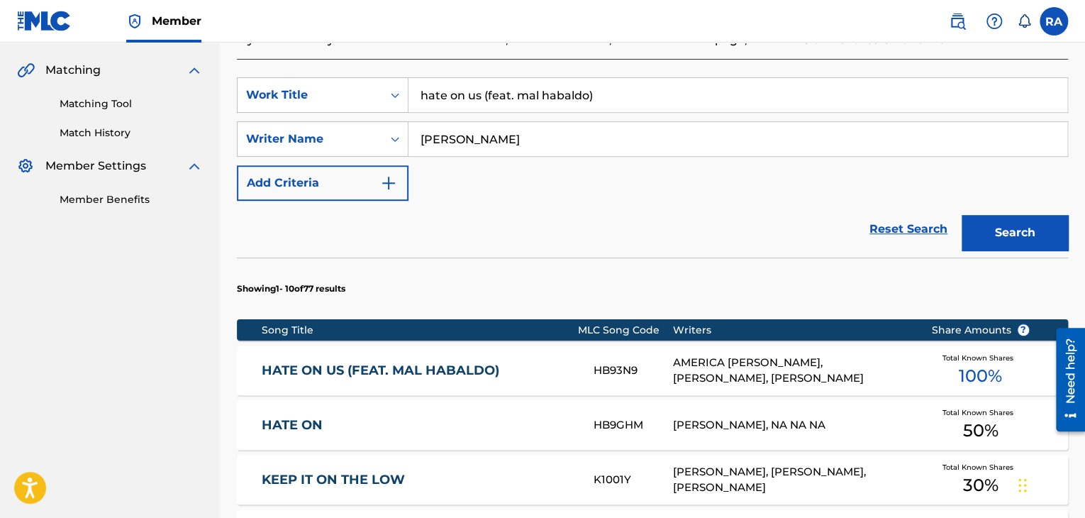
scroll to position [355, 0]
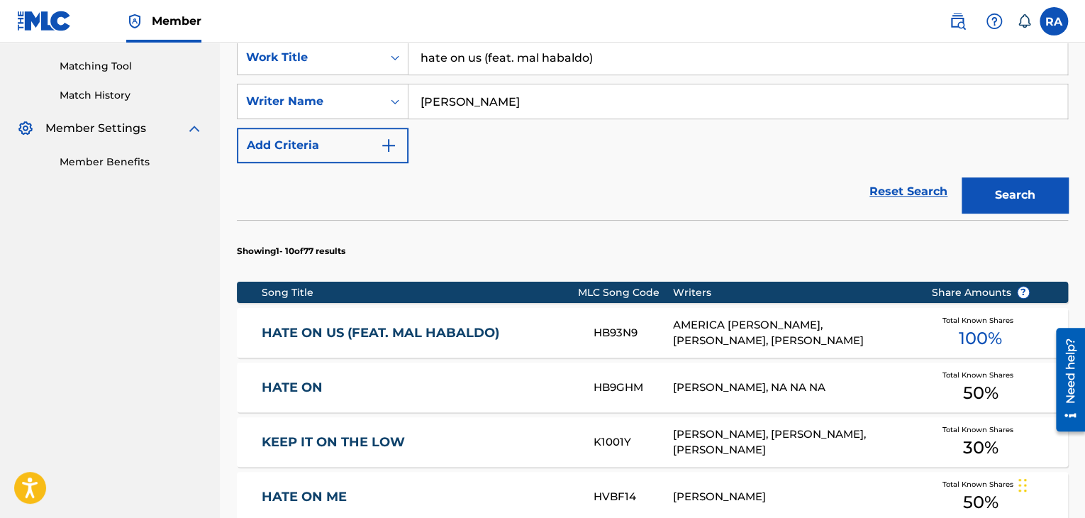
click at [858, 324] on div "AMERICA [PERSON_NAME], [PERSON_NAME], [PERSON_NAME]" at bounding box center [791, 333] width 237 height 32
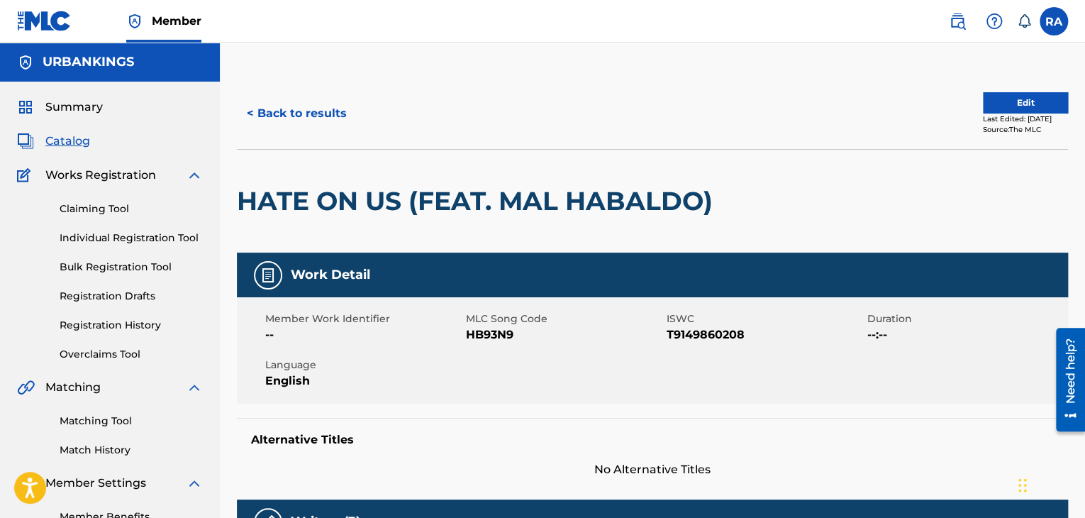
click at [1006, 100] on button "Edit" at bounding box center [1025, 102] width 85 height 21
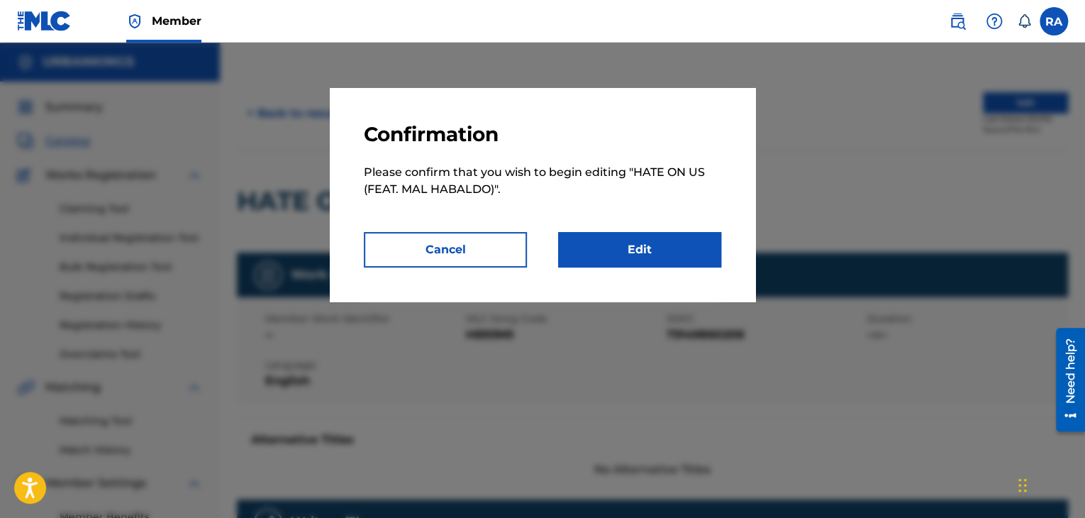
click at [619, 262] on link "Edit" at bounding box center [639, 249] width 163 height 35
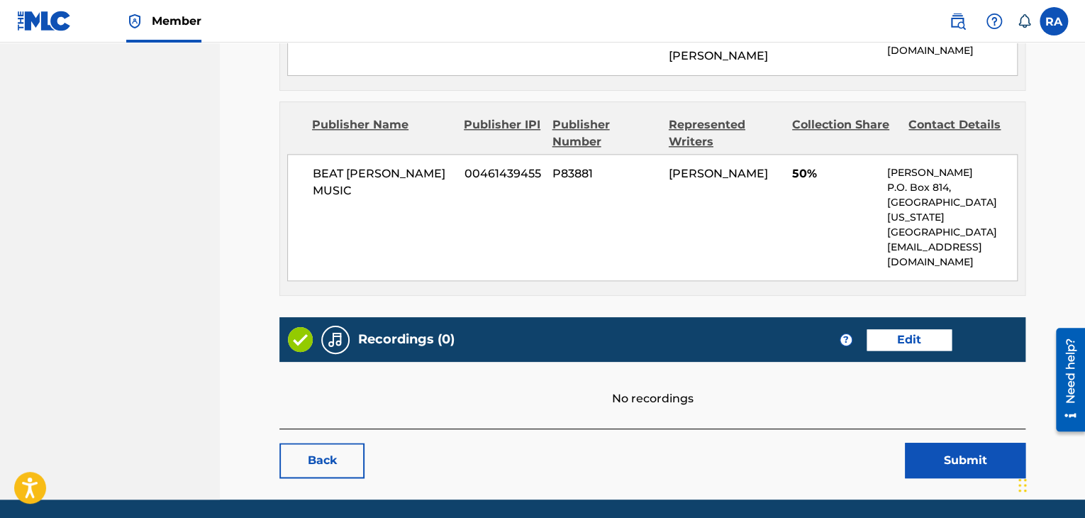
scroll to position [814, 0]
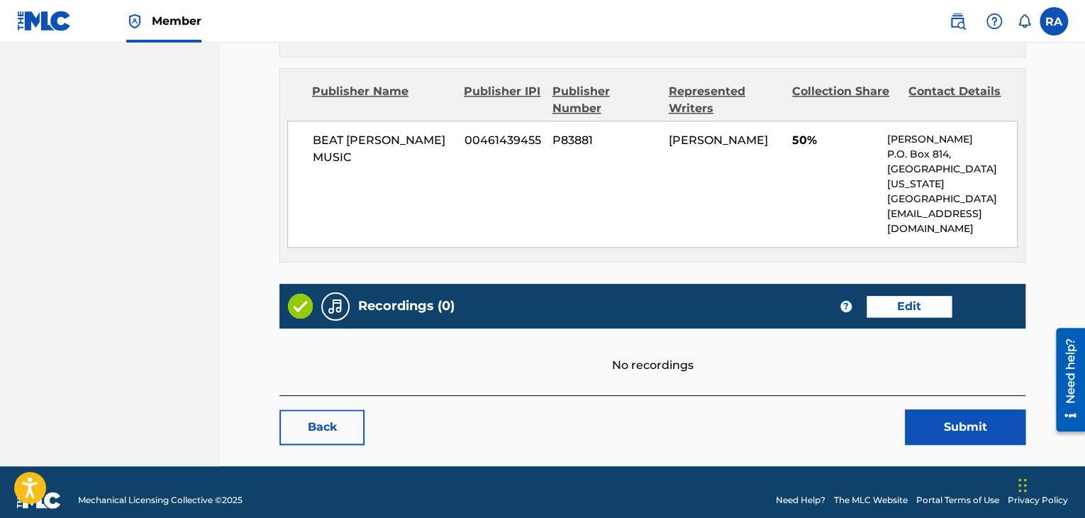
click at [908, 297] on link "Edit" at bounding box center [909, 306] width 85 height 21
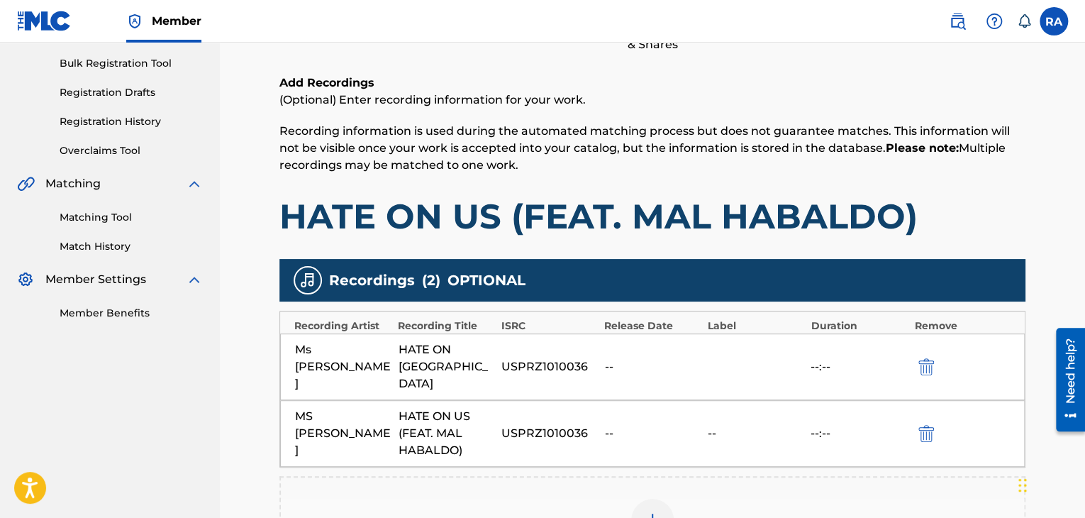
scroll to position [355, 0]
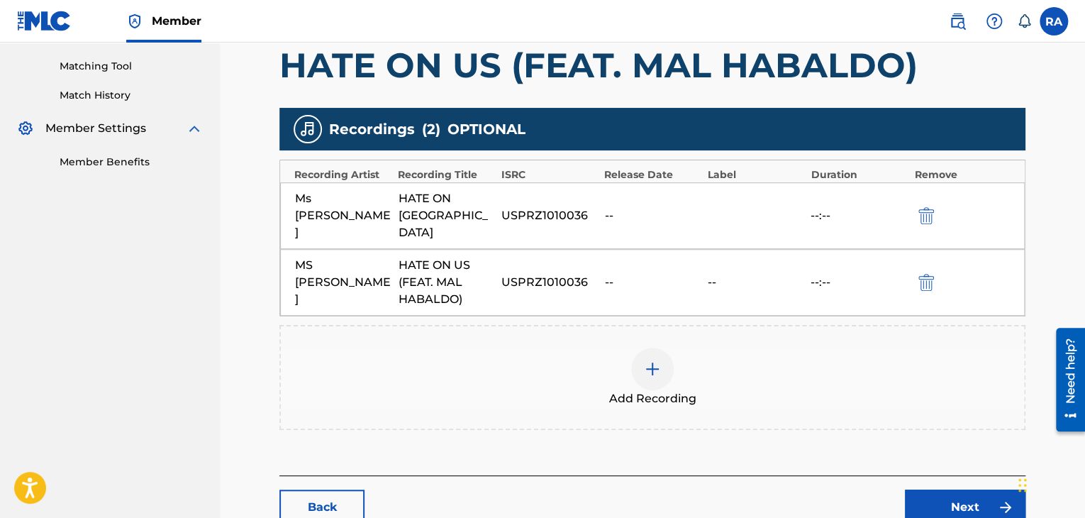
click at [654, 360] on img at bounding box center [652, 368] width 17 height 17
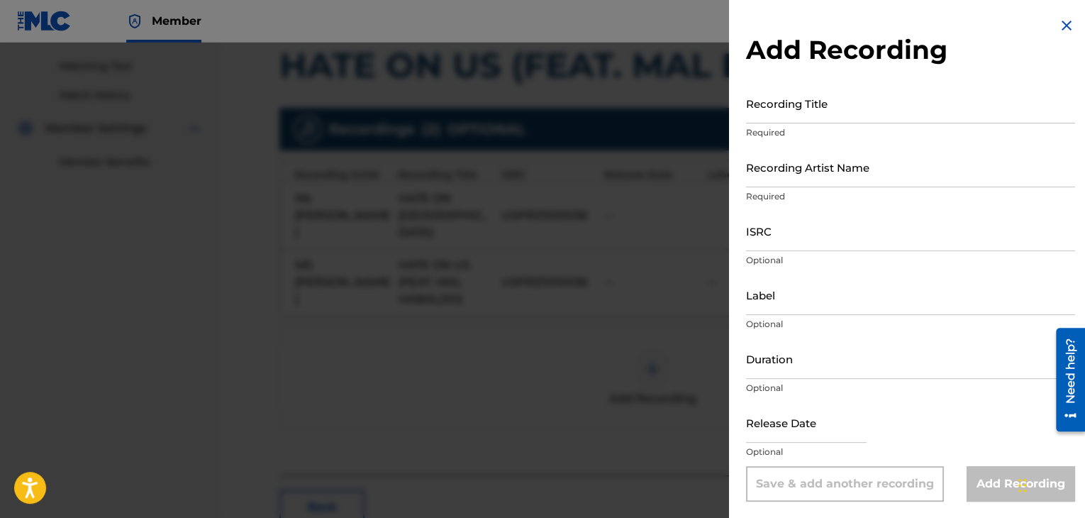
click at [802, 111] on input "Recording Title" at bounding box center [910, 103] width 329 height 40
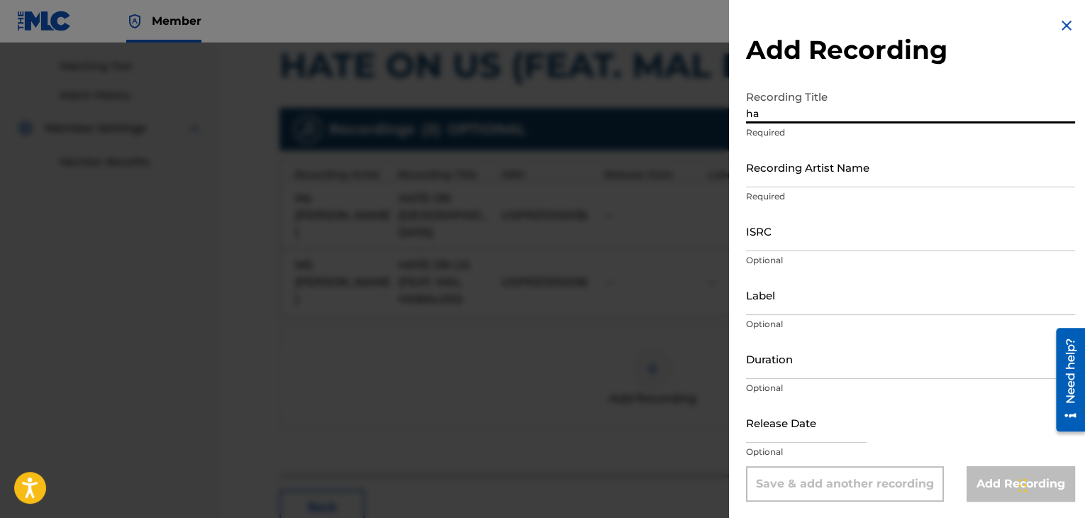
type input "h"
type input "HATE ON US"
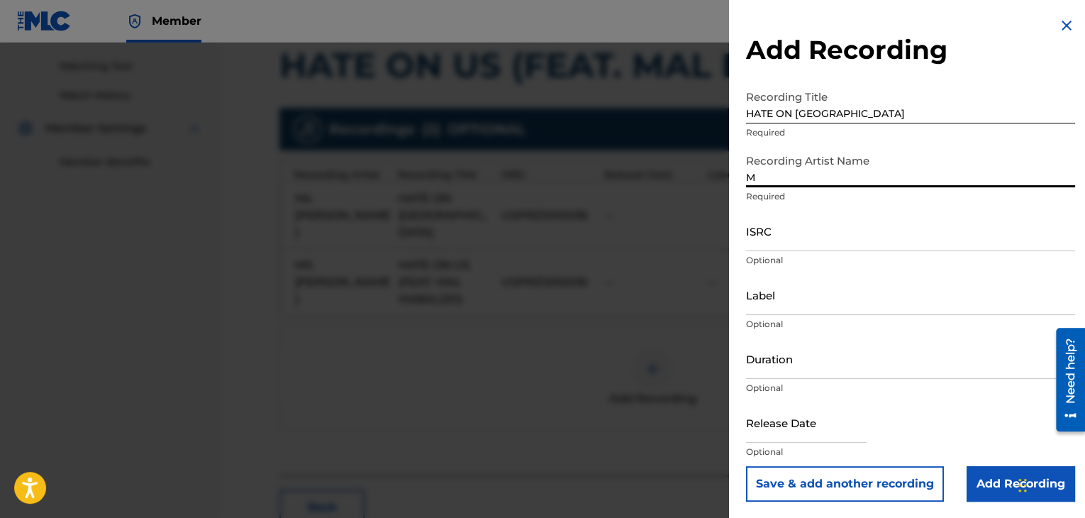
type input "MAL HABLADO"
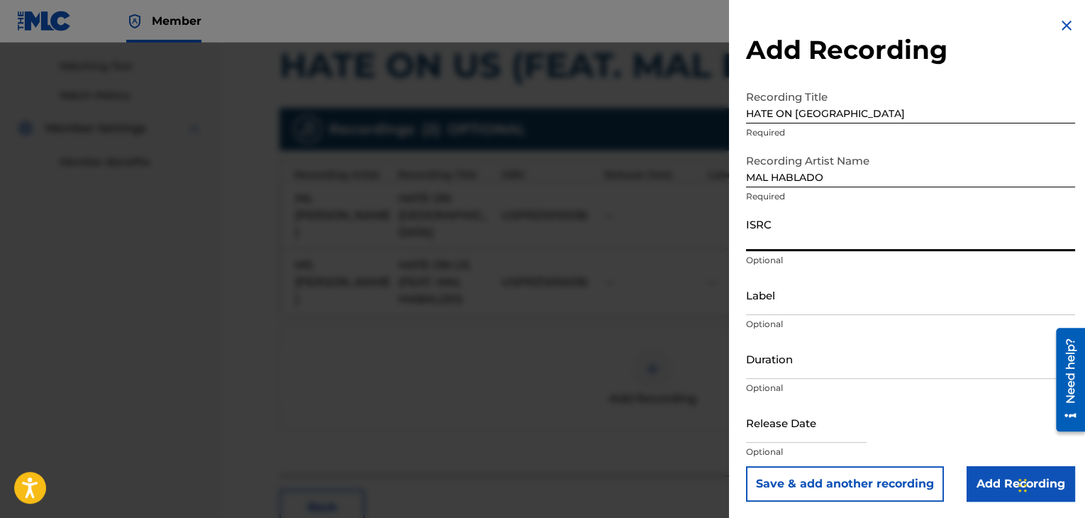
paste input "USPRZ0810033"
type input "USPRZ0810033"
click at [766, 297] on input "Label" at bounding box center [910, 295] width 329 height 40
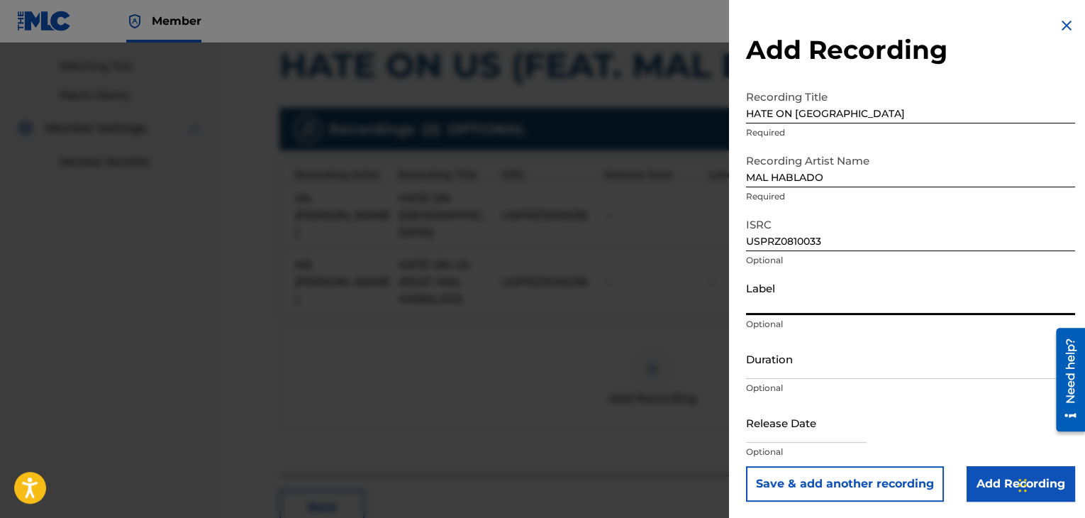
type input "Urban Kings Music Group"
click at [829, 364] on input "Duration" at bounding box center [910, 358] width 329 height 40
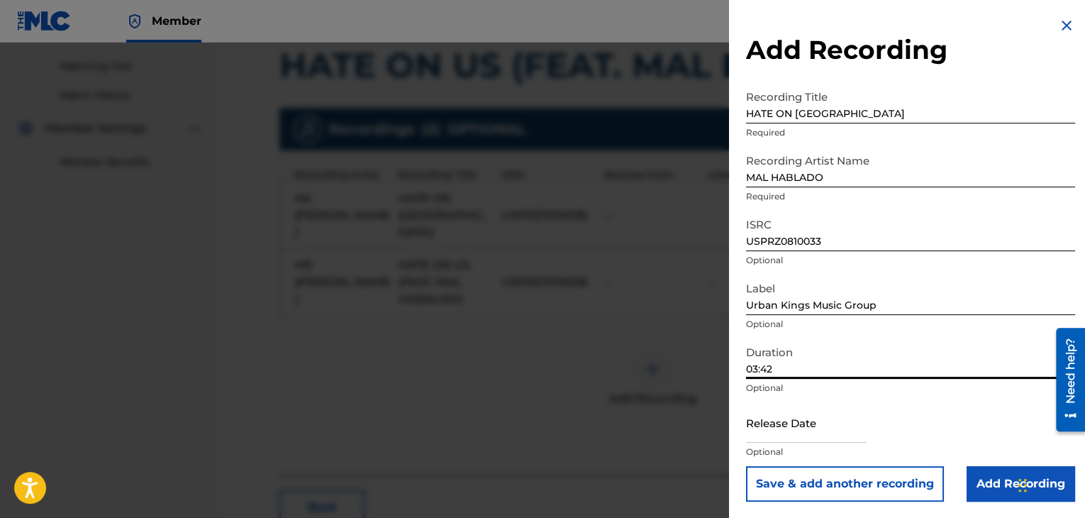
type input "03:42"
click at [779, 422] on input "text" at bounding box center [806, 422] width 121 height 40
select select "7"
select select "2025"
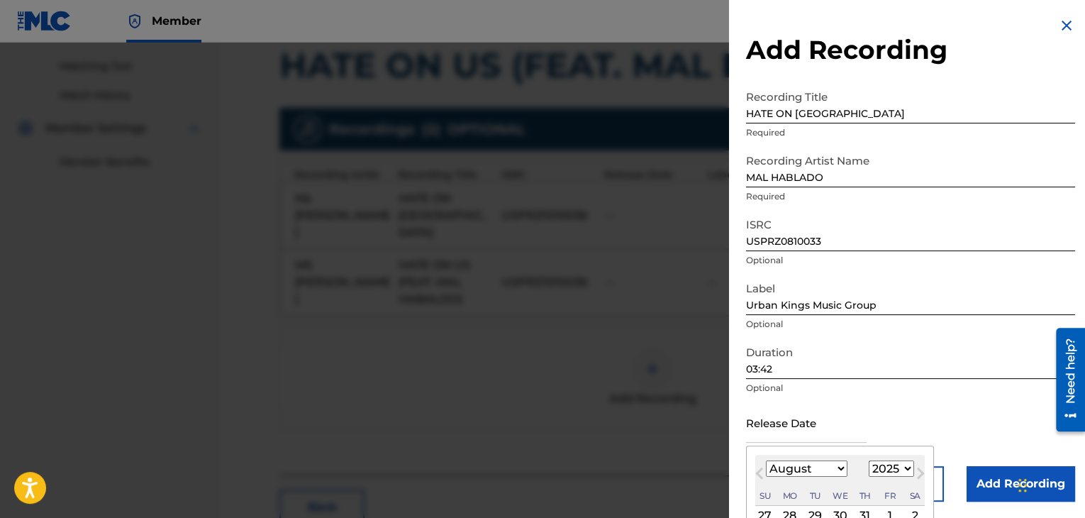
click at [818, 469] on select "January February March April May June July August September October November De…" at bounding box center [807, 468] width 82 height 16
select select "5"
click at [766, 460] on select "January February March April May June July August September October November De…" at bounding box center [807, 468] width 82 height 16
click at [901, 473] on select "1899 1900 1901 1902 1903 1904 1905 1906 1907 1908 1909 1910 1911 1912 1913 1914…" at bounding box center [891, 468] width 45 height 16
select select "2006"
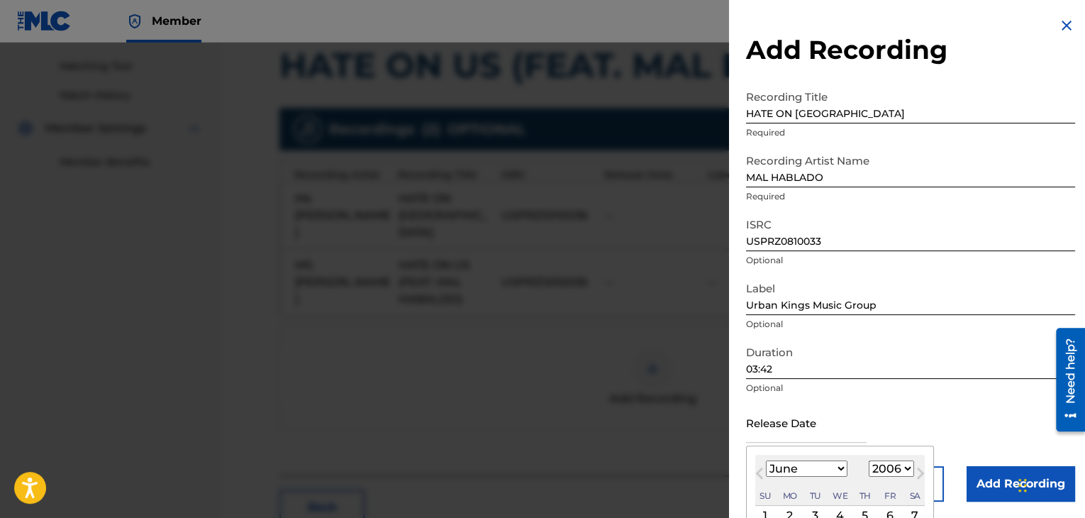
click at [869, 460] on select "1899 1900 1901 1902 1903 1904 1905 1906 1907 1908 1909 1910 1911 1912 1913 1914…" at bounding box center [891, 468] width 45 height 16
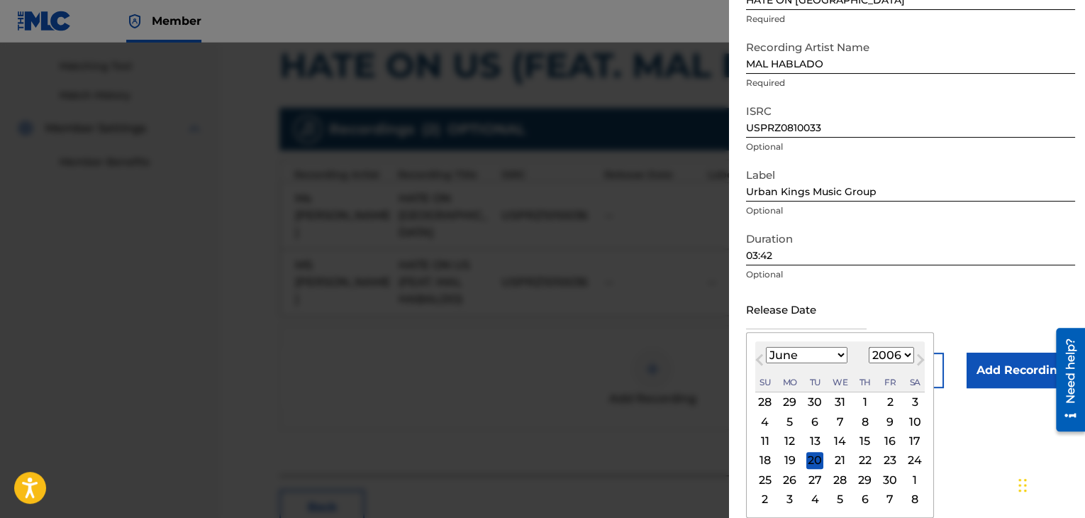
click at [809, 476] on div "27" at bounding box center [815, 479] width 17 height 17
type input "[DATE]"
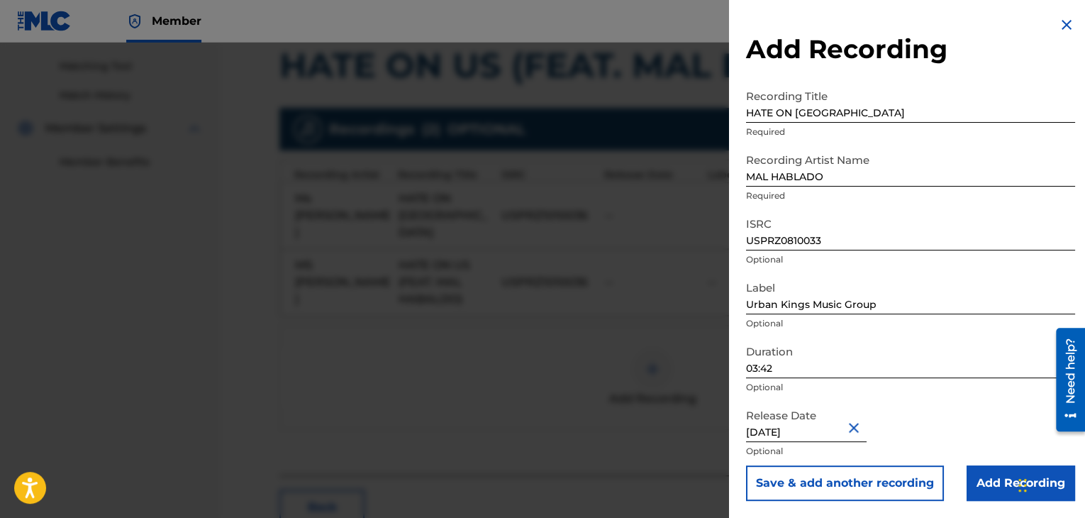
scroll to position [1, 0]
click at [987, 477] on input "Add Recording" at bounding box center [1021, 482] width 109 height 35
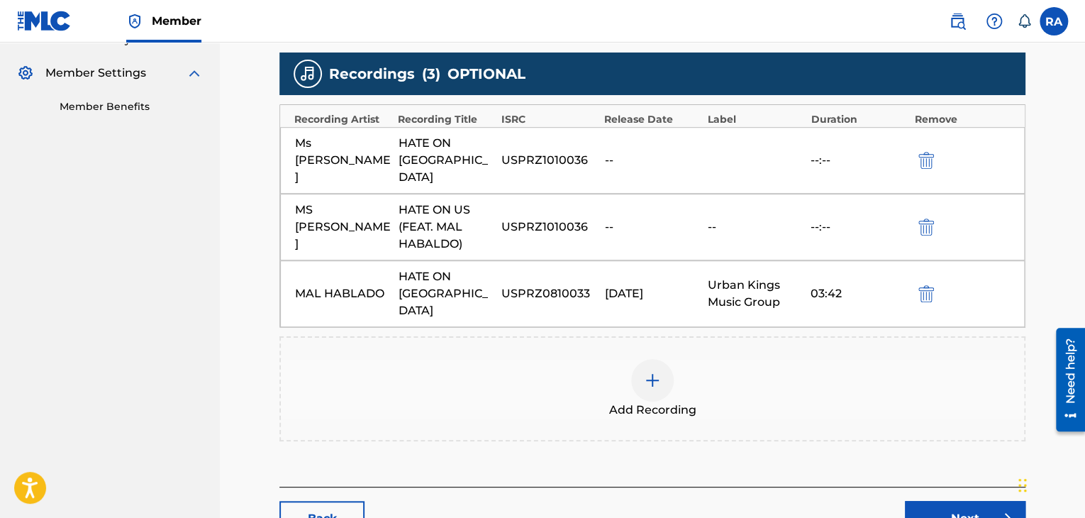
scroll to position [465, 0]
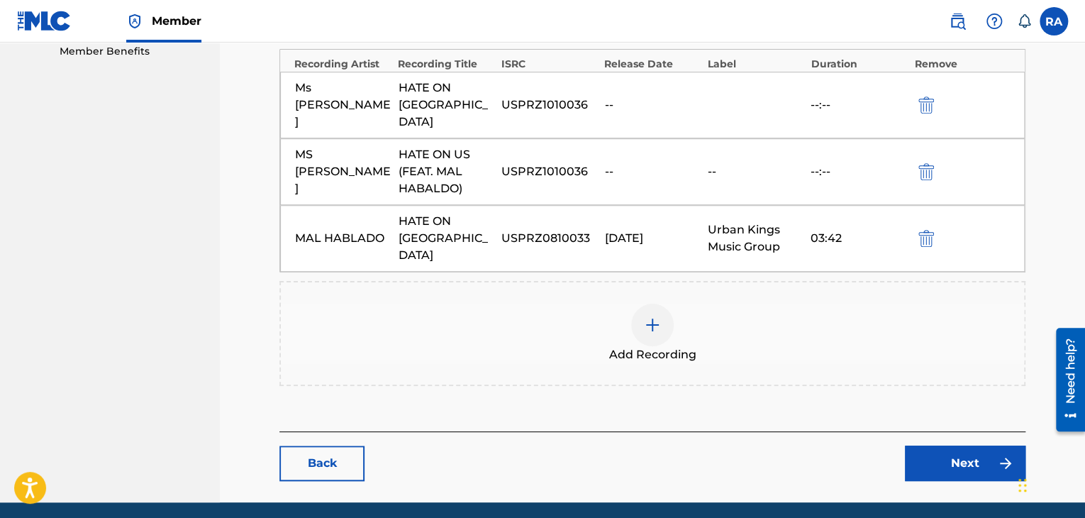
click at [975, 445] on link "Next" at bounding box center [965, 462] width 121 height 35
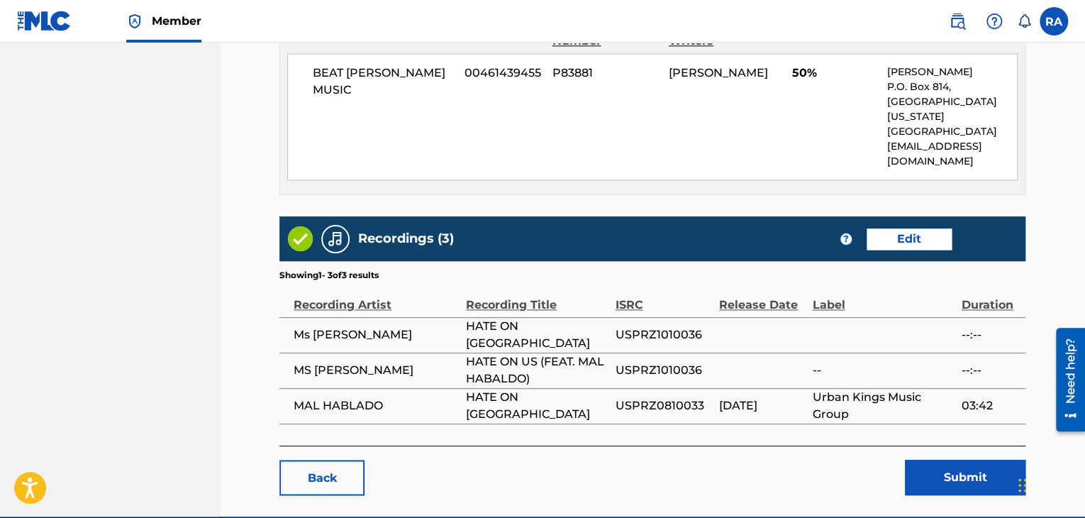
scroll to position [931, 0]
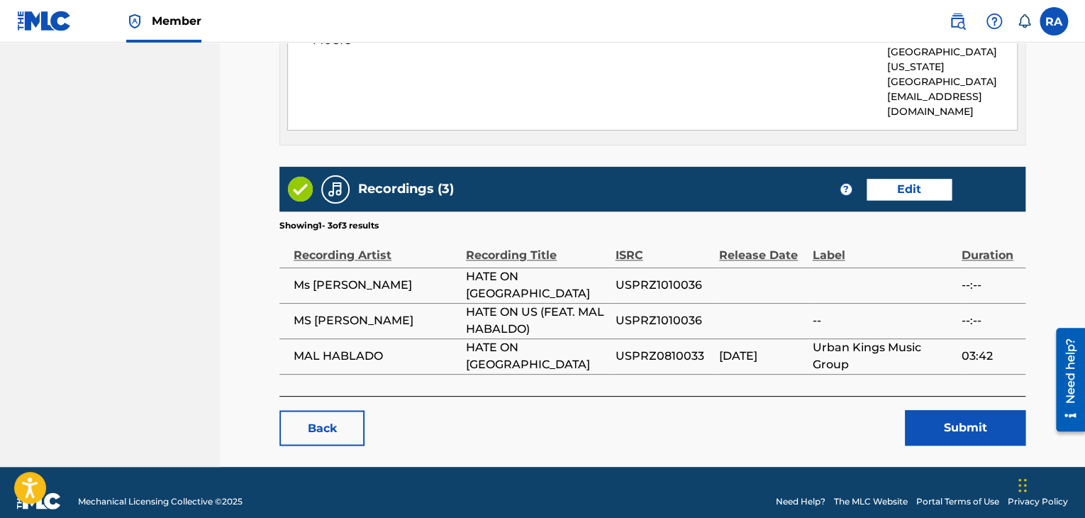
click at [950, 415] on button "Submit" at bounding box center [965, 427] width 121 height 35
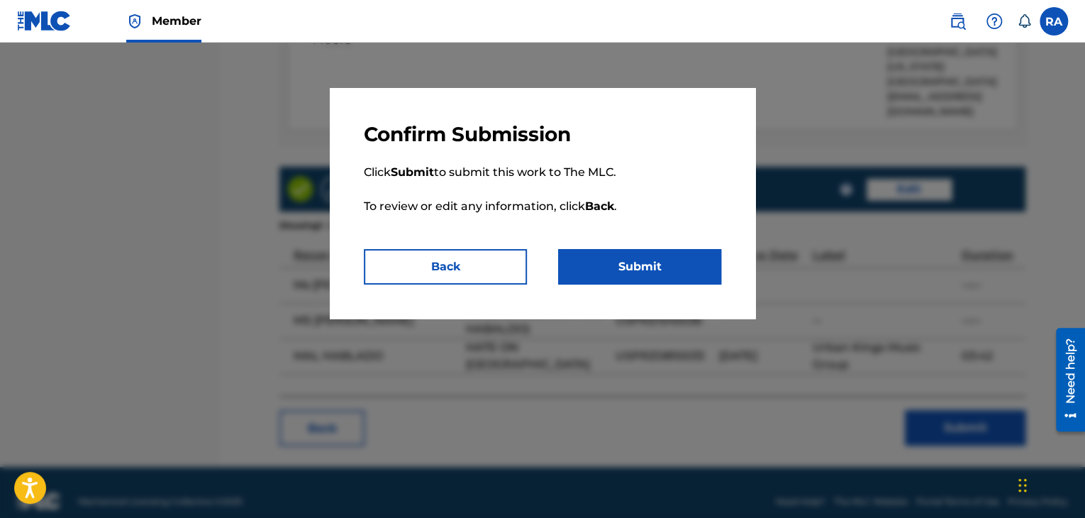
click at [635, 259] on button "Submit" at bounding box center [639, 266] width 163 height 35
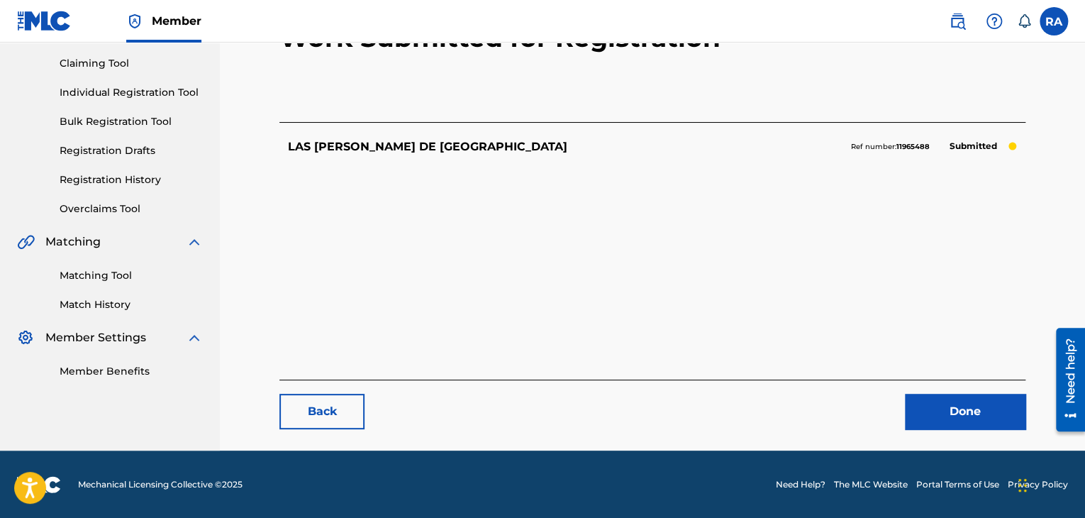
scroll to position [146, 0]
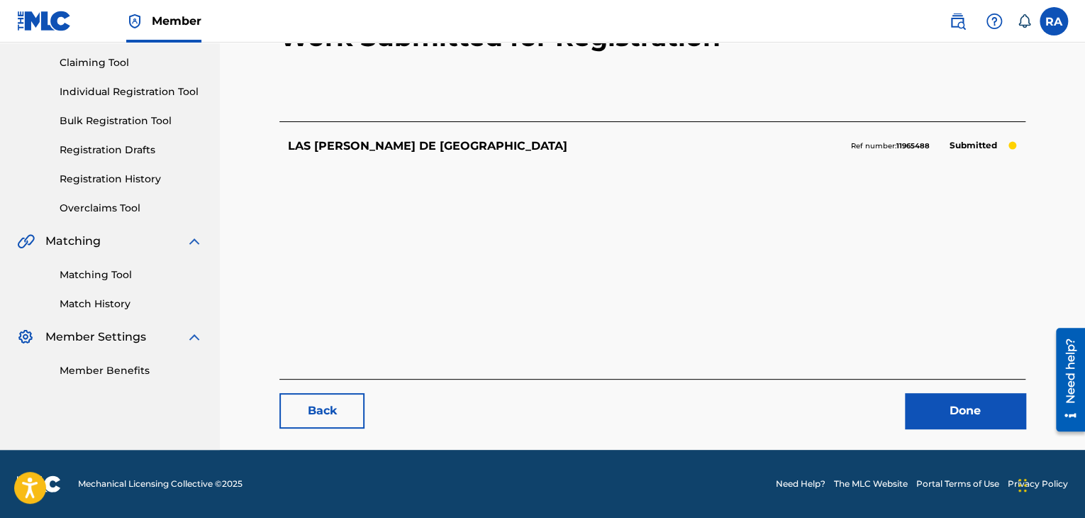
click at [951, 423] on link "Done" at bounding box center [965, 410] width 121 height 35
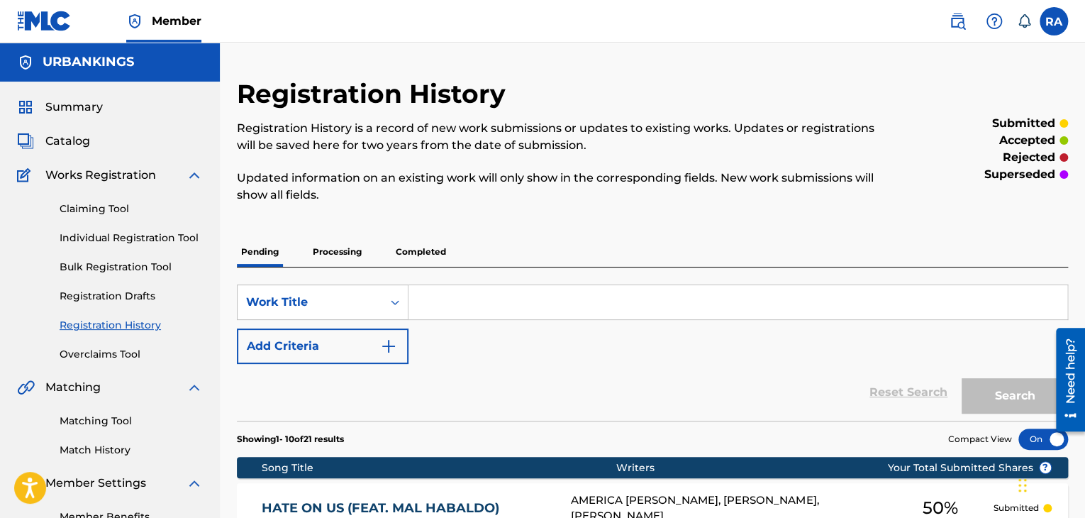
click at [133, 238] on link "Individual Registration Tool" at bounding box center [131, 238] width 143 height 15
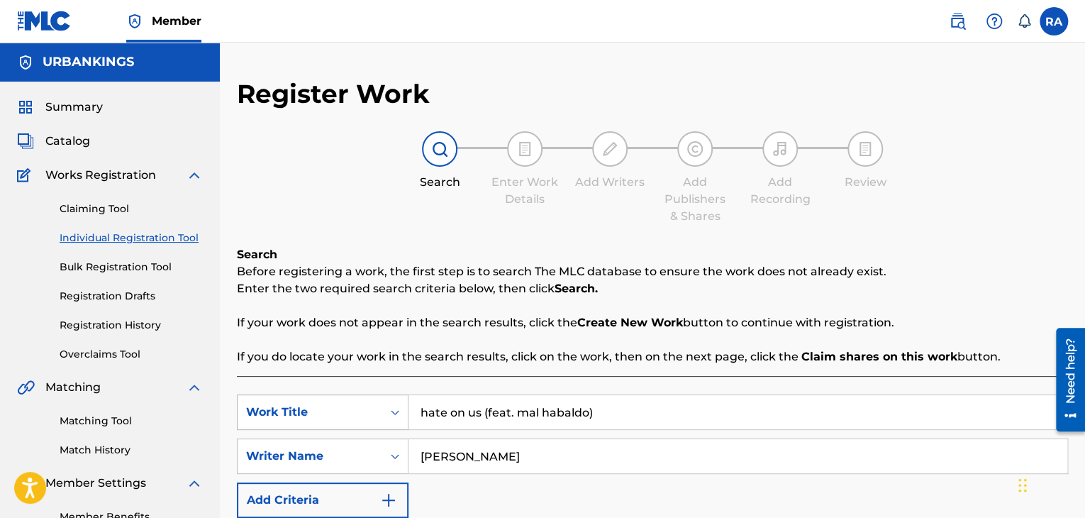
drag, startPoint x: 626, startPoint y: 406, endPoint x: 335, endPoint y: 395, distance: 291.8
click at [335, 399] on div "SearchWithCriteriaae3ae0aa-8f55-4780-8b64-1a8a980782c9 Work Title hate on us (f…" at bounding box center [652, 411] width 831 height 35
type input "MI TESORO"
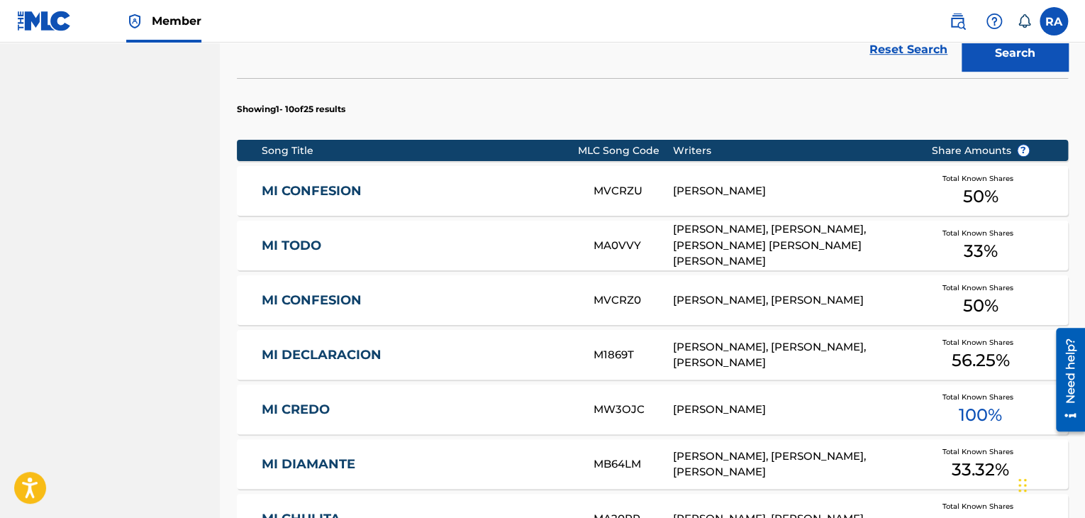
scroll to position [213, 0]
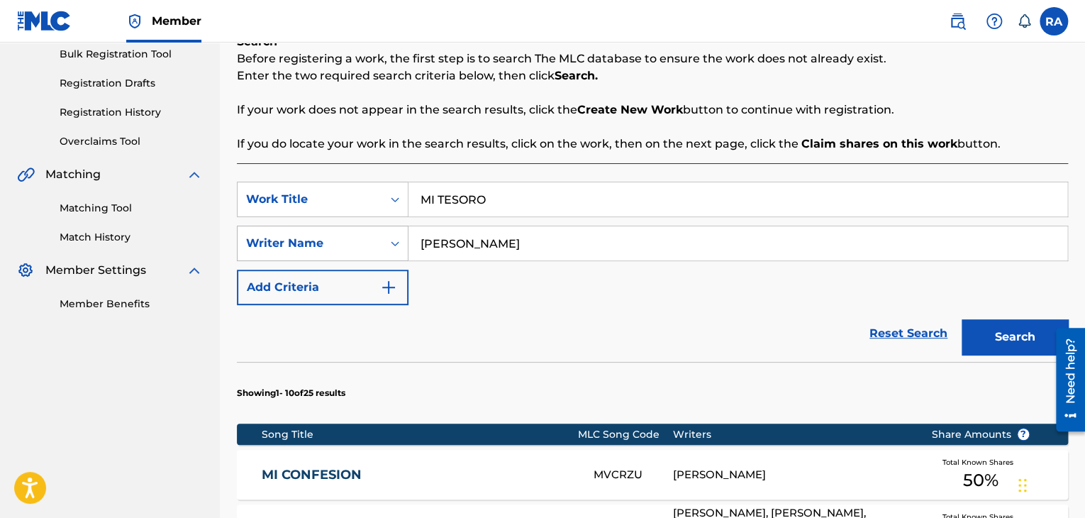
drag, startPoint x: 502, startPoint y: 231, endPoint x: 374, endPoint y: 250, distance: 129.0
click at [374, 250] on div "SearchWithCriteriad4f75f43-5cfd-4aa6-8d38-568f00437ebd Writer Name David Salas" at bounding box center [652, 243] width 831 height 35
type input "[PERSON_NAME]"
click at [962, 319] on button "Search" at bounding box center [1015, 336] width 106 height 35
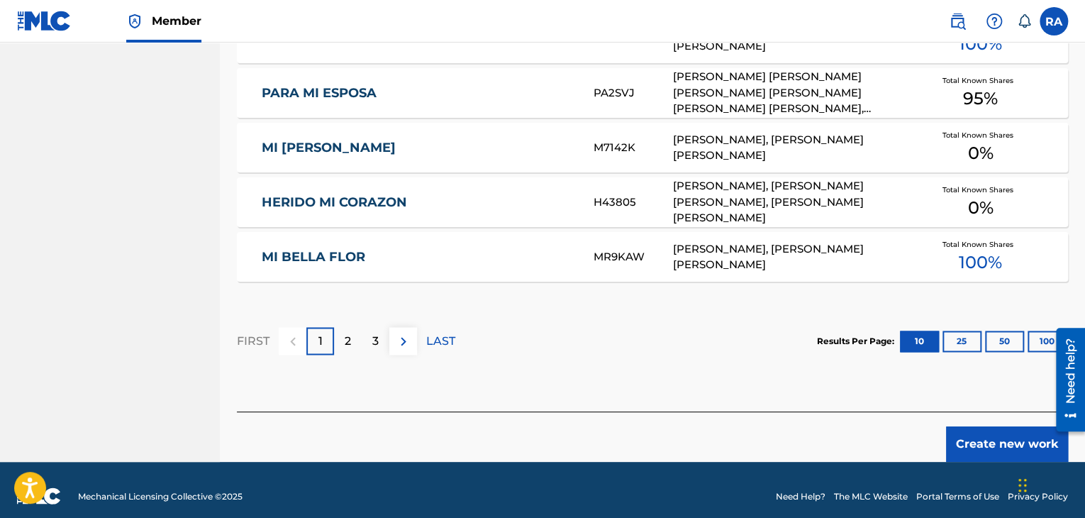
scroll to position [933, 0]
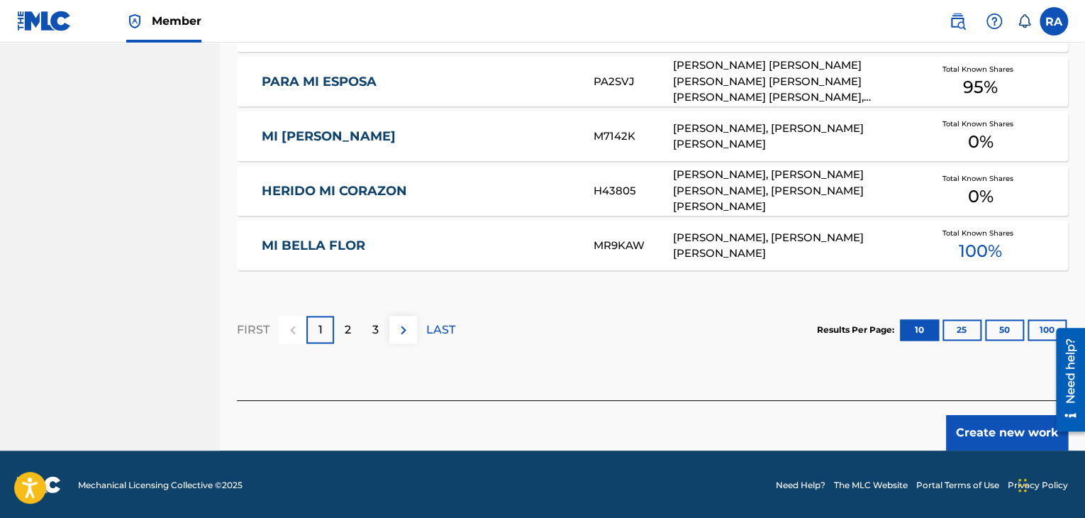
click at [997, 411] on div "Create new work" at bounding box center [652, 425] width 831 height 50
click at [995, 429] on button "Create new work" at bounding box center [1007, 432] width 122 height 35
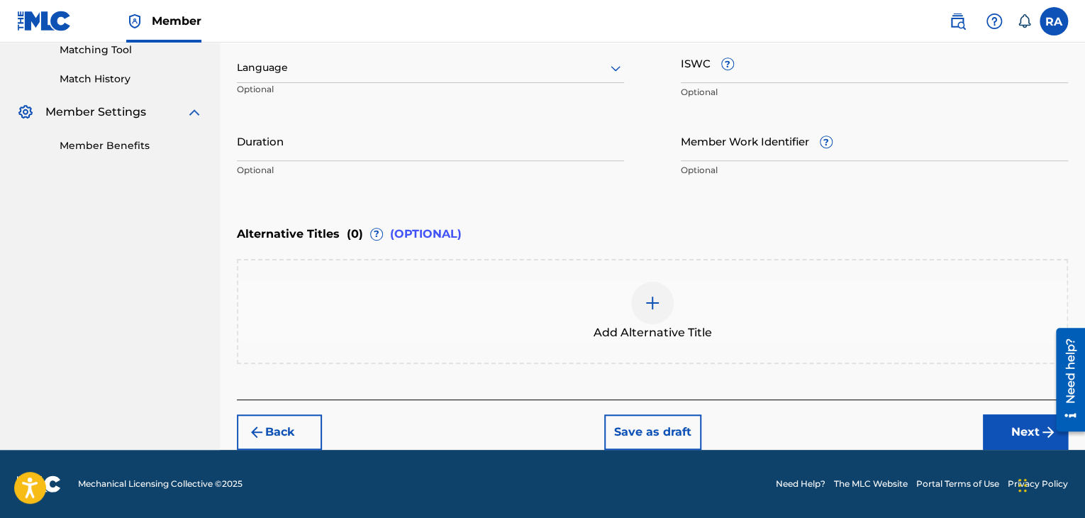
scroll to position [370, 0]
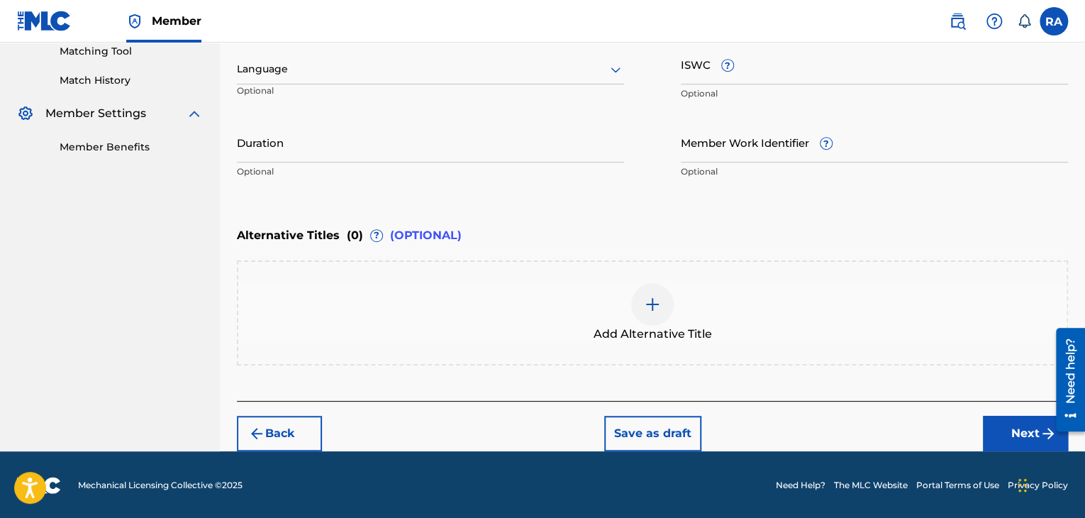
click at [326, 150] on input "Duration" at bounding box center [430, 142] width 387 height 40
type input "03:31"
click at [987, 423] on button "Next" at bounding box center [1025, 433] width 85 height 35
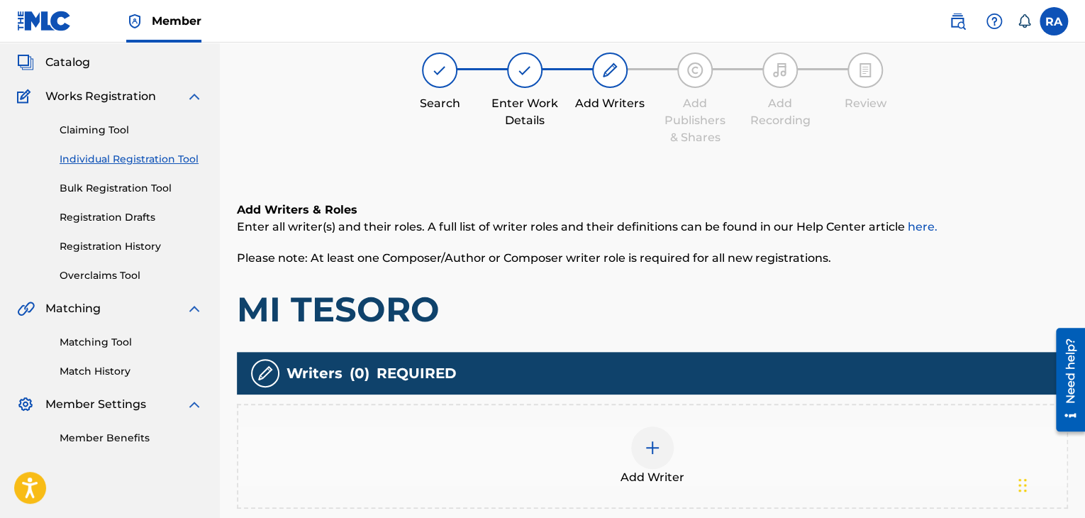
scroll to position [64, 0]
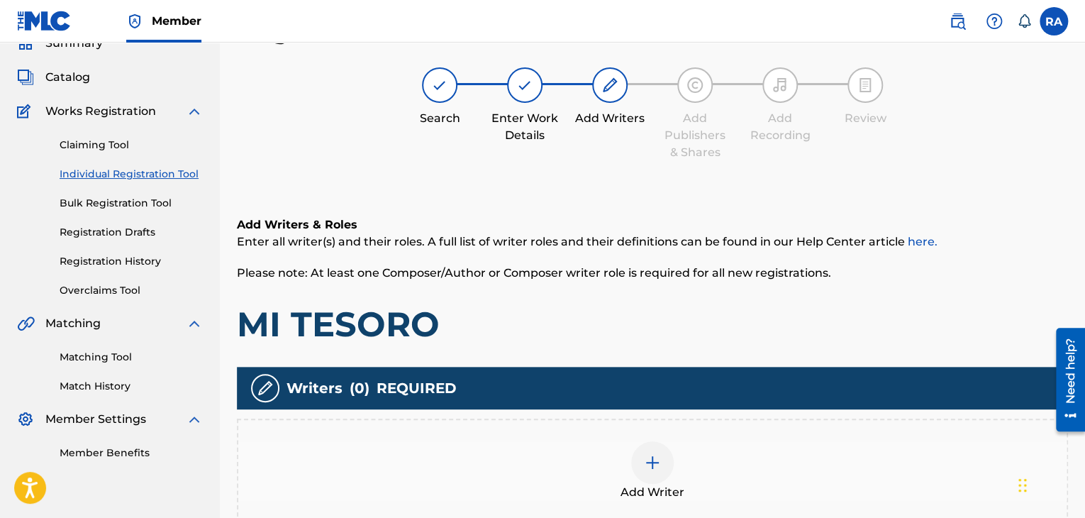
click at [645, 475] on div at bounding box center [652, 462] width 43 height 43
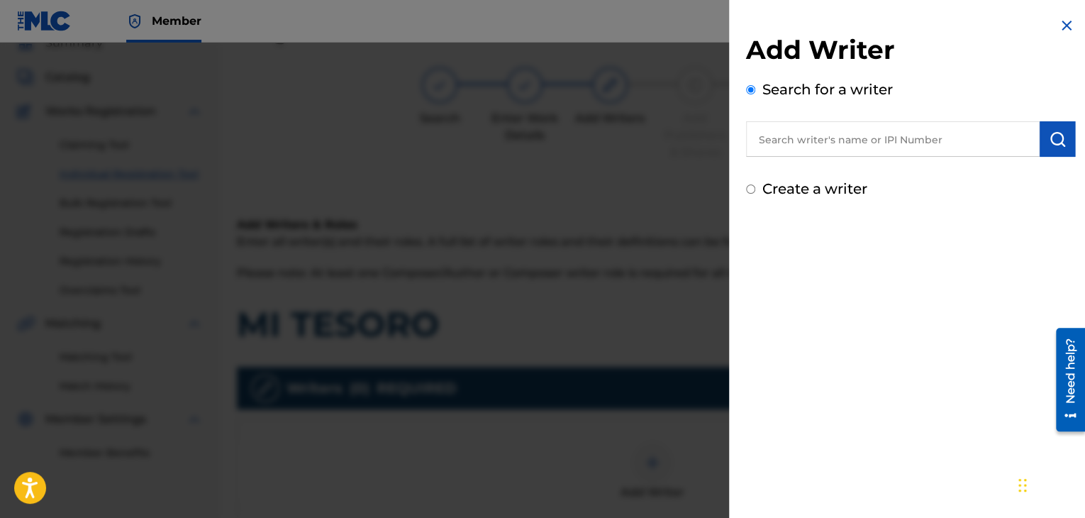
click at [842, 140] on input "text" at bounding box center [893, 138] width 294 height 35
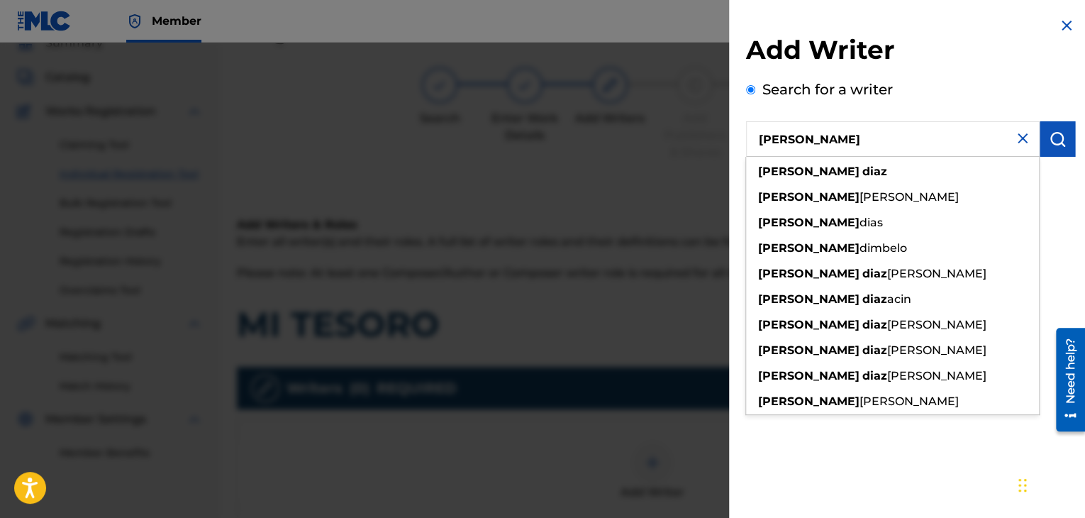
type input "[PERSON_NAME]"
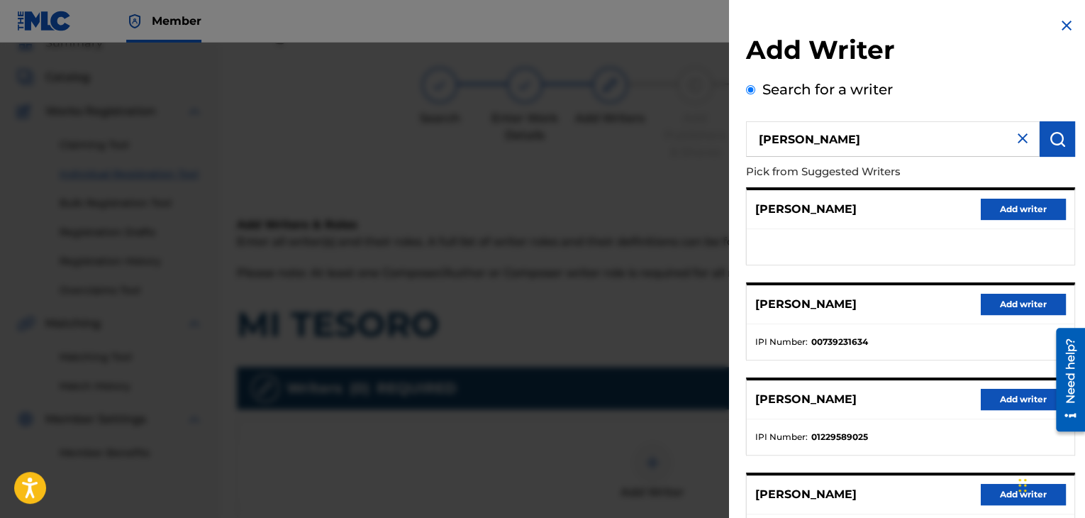
click at [1041, 294] on button "Add writer" at bounding box center [1023, 304] width 85 height 21
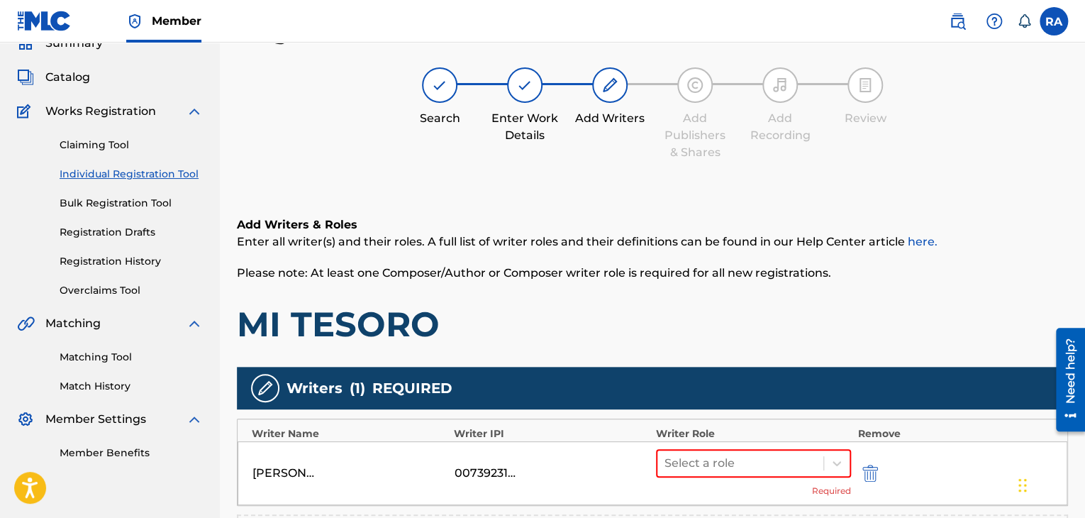
click at [1041, 294] on div "Add Writers & Roles Enter all writer(s) and their roles. A full list of writer …" at bounding box center [652, 280] width 831 height 129
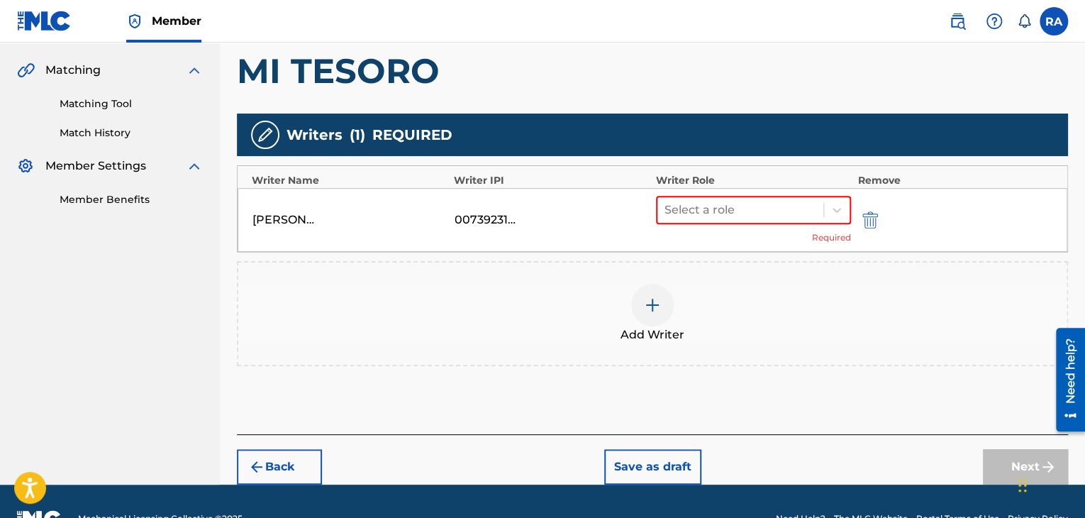
scroll to position [350, 0]
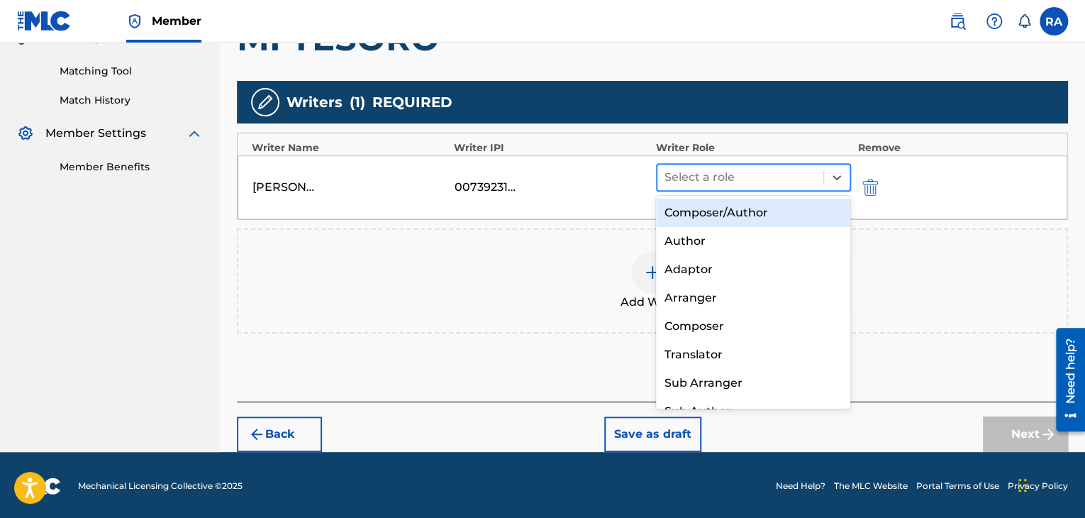
click at [779, 172] on div at bounding box center [741, 177] width 152 height 20
click at [725, 200] on div "Composer/Author" at bounding box center [753, 213] width 195 height 28
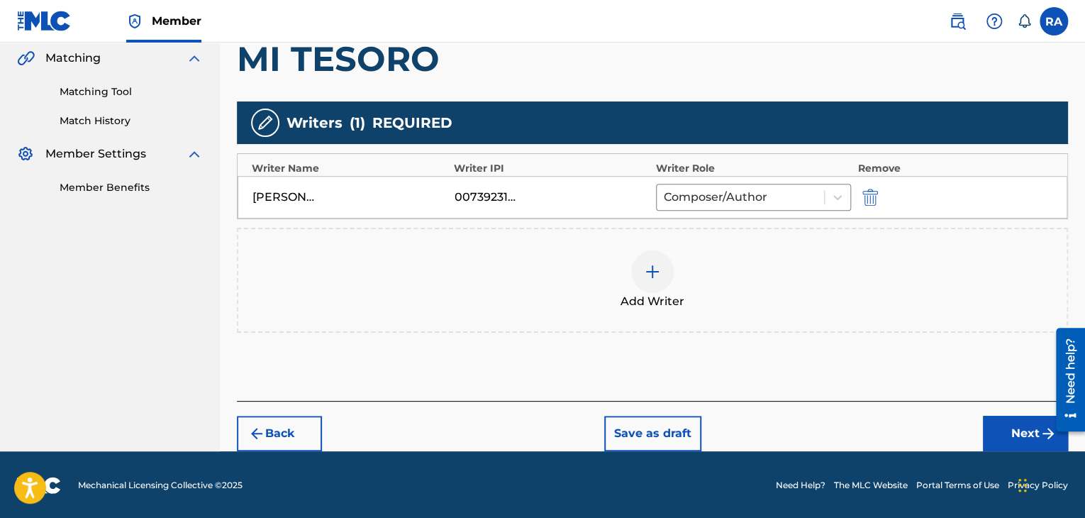
click at [1014, 441] on button "Next" at bounding box center [1025, 433] width 85 height 35
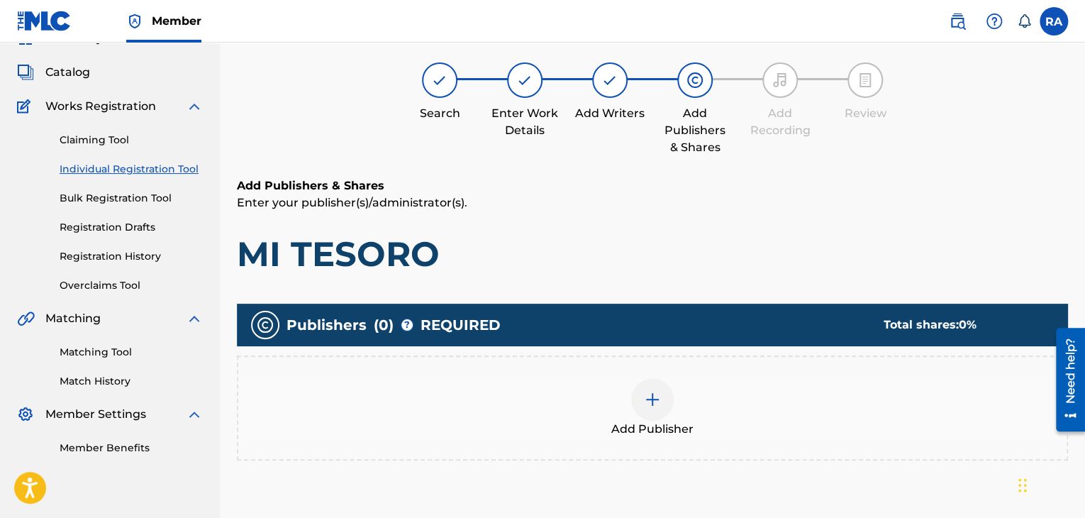
scroll to position [64, 0]
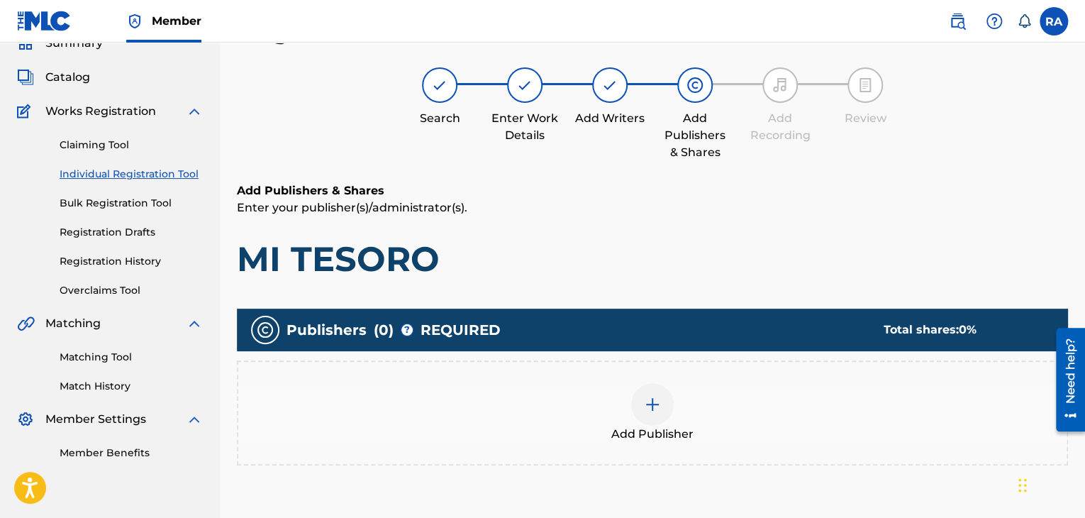
click at [670, 409] on div at bounding box center [652, 404] width 43 height 43
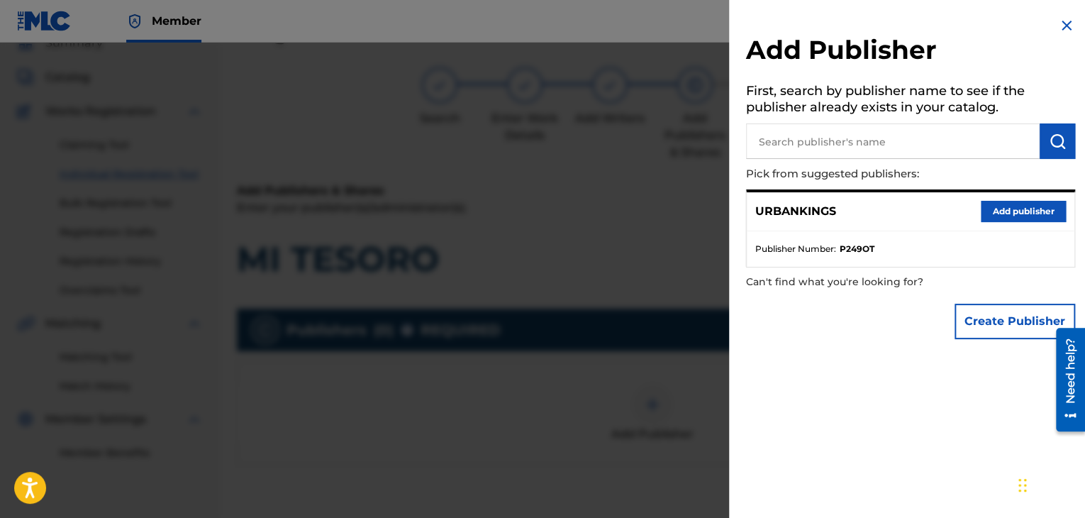
click at [994, 207] on button "Add publisher" at bounding box center [1023, 211] width 85 height 21
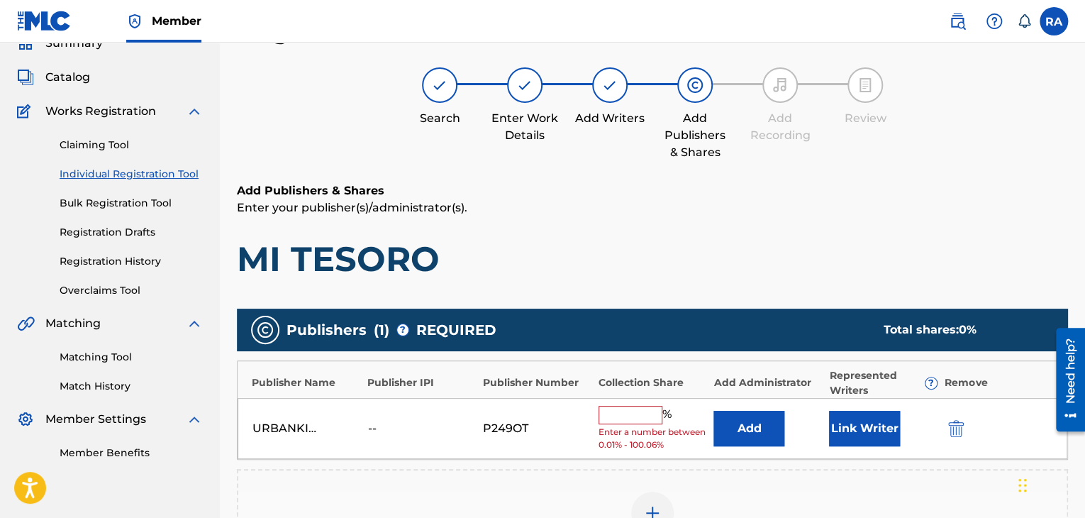
click at [653, 419] on input "text" at bounding box center [631, 415] width 64 height 18
type input "100"
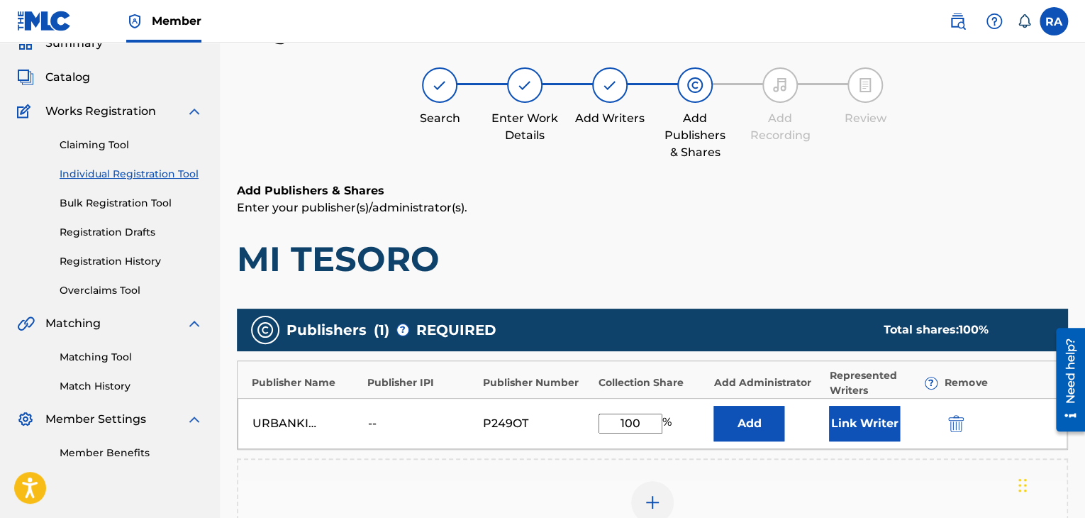
click at [854, 416] on button "Link Writer" at bounding box center [864, 423] width 71 height 35
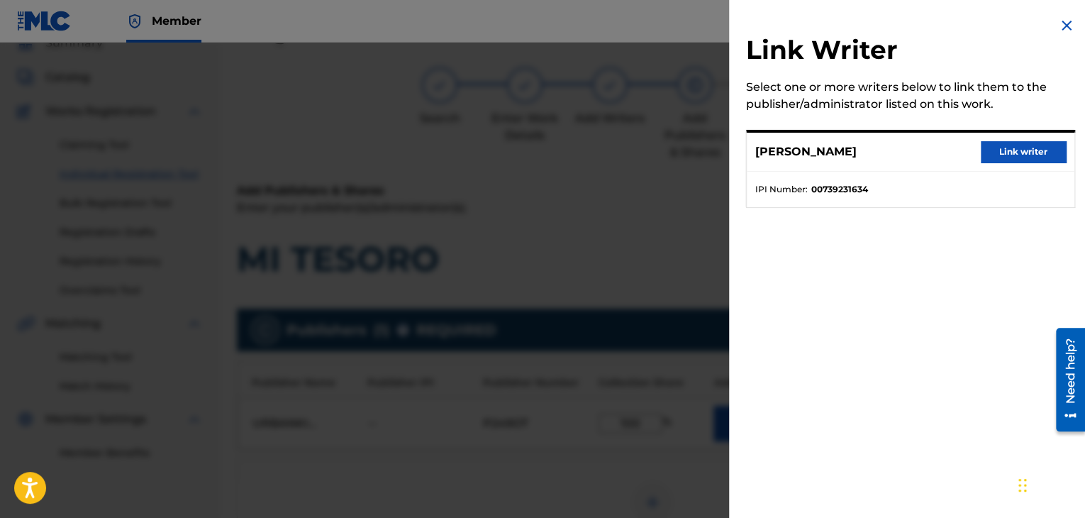
click at [1003, 160] on button "Link writer" at bounding box center [1023, 151] width 85 height 21
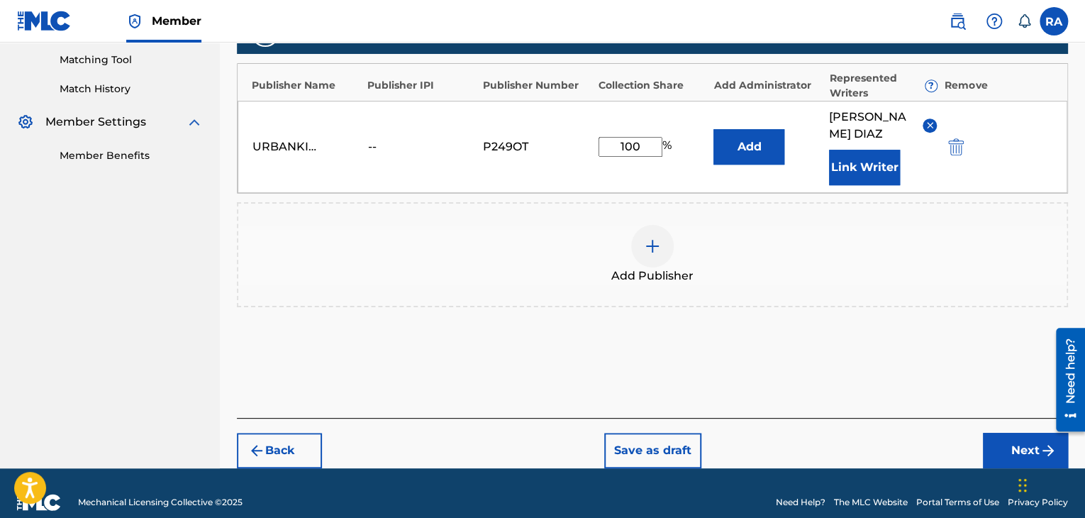
click at [999, 433] on button "Next" at bounding box center [1025, 450] width 85 height 35
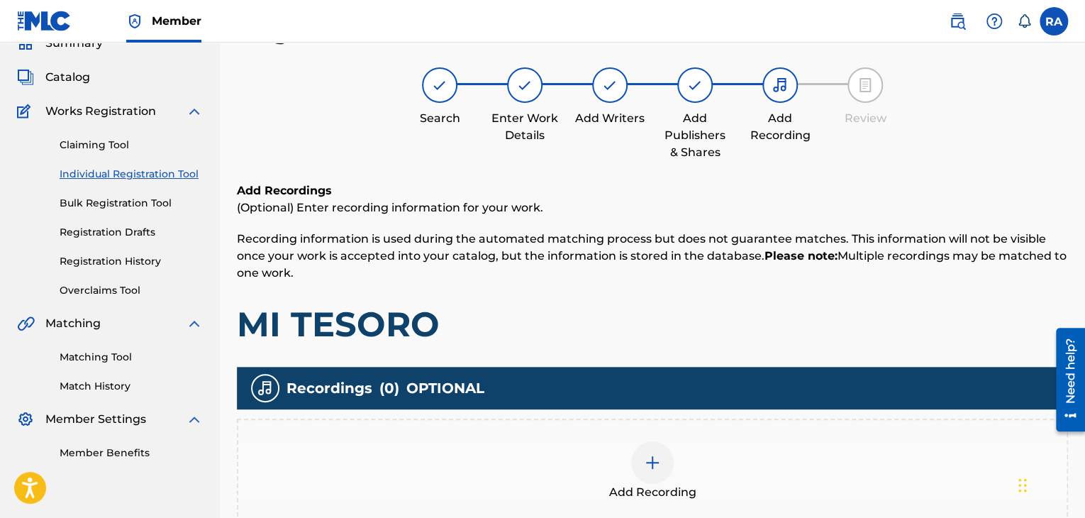
click at [652, 462] on img at bounding box center [652, 462] width 17 height 17
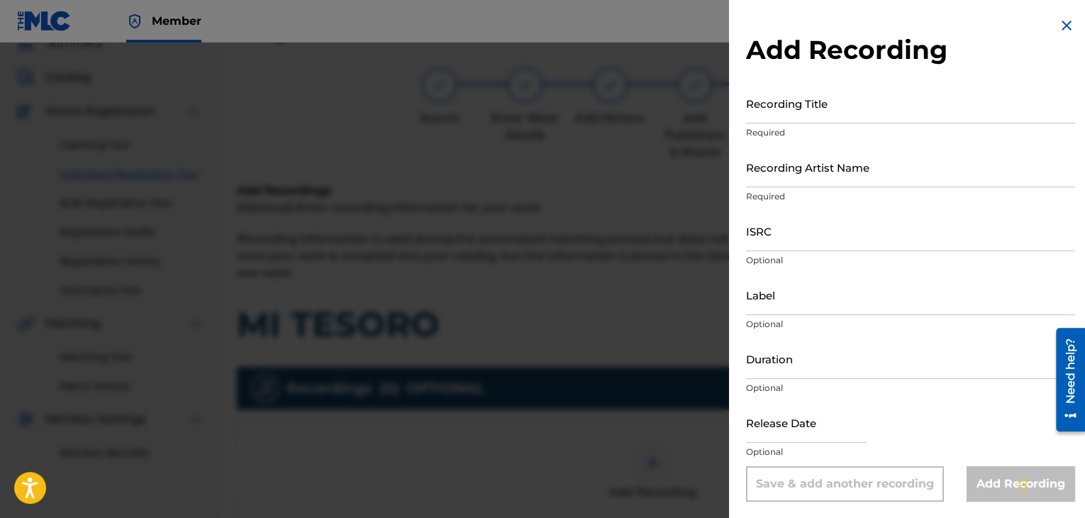
click at [789, 106] on input "Recording Title" at bounding box center [910, 103] width 329 height 40
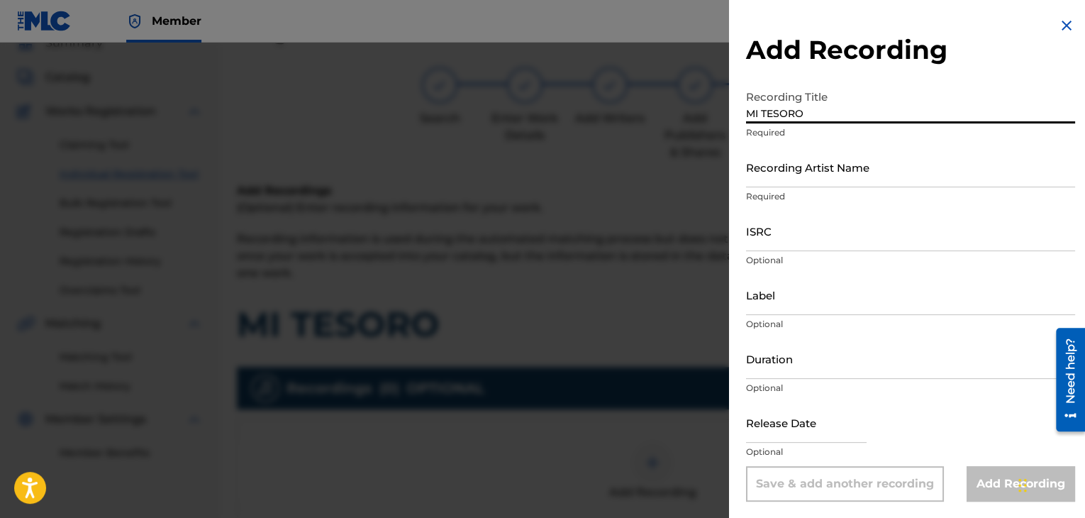
type input "MI TESORO"
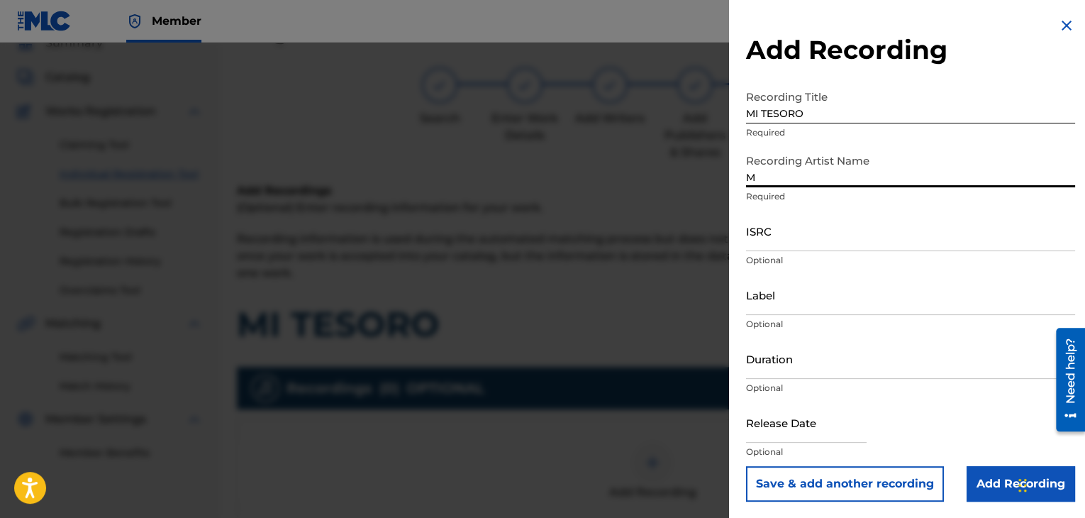
type input "MAL HABLADO"
drag, startPoint x: 749, startPoint y: 251, endPoint x: 738, endPoint y: 245, distance: 12.4
click at [738, 245] on div "Add Recording Recording Title MI TESORO Required Recording Artist Name MAL HABL…" at bounding box center [910, 259] width 363 height 519
click at [739, 245] on div "Add Recording Recording Title MI TESORO Required Recording Artist Name MAL HABL…" at bounding box center [910, 259] width 363 height 519
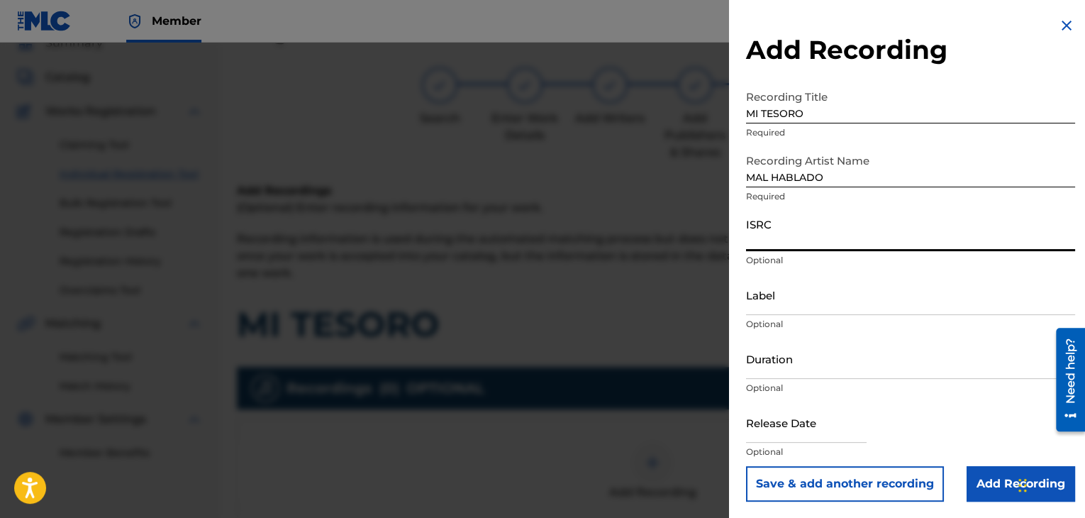
paste input "USPRZ0810034"
type input "USPRZ0810034"
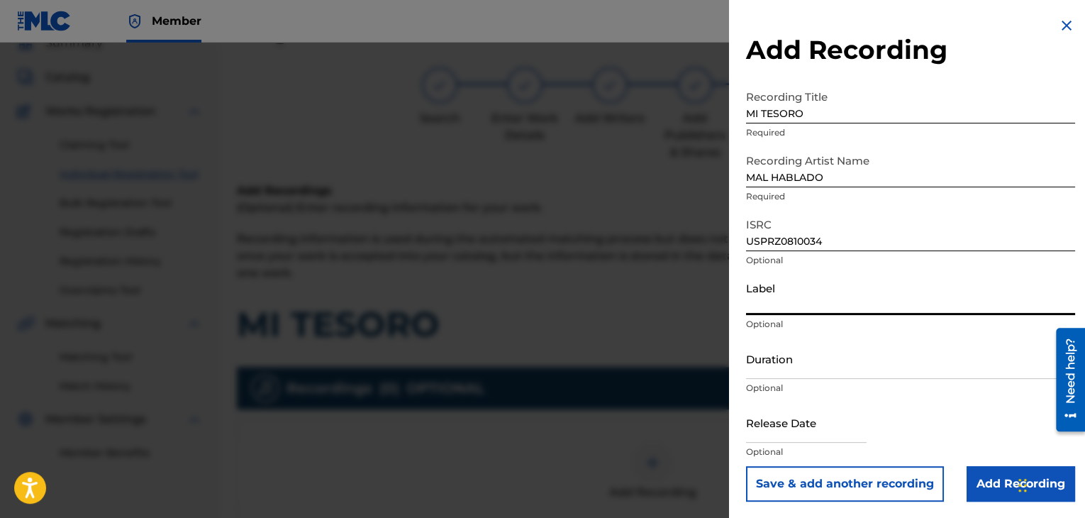
click at [768, 308] on input "Label" at bounding box center [910, 295] width 329 height 40
type input "Urban Kings Music Group"
click at [803, 370] on input "Duration" at bounding box center [910, 358] width 329 height 40
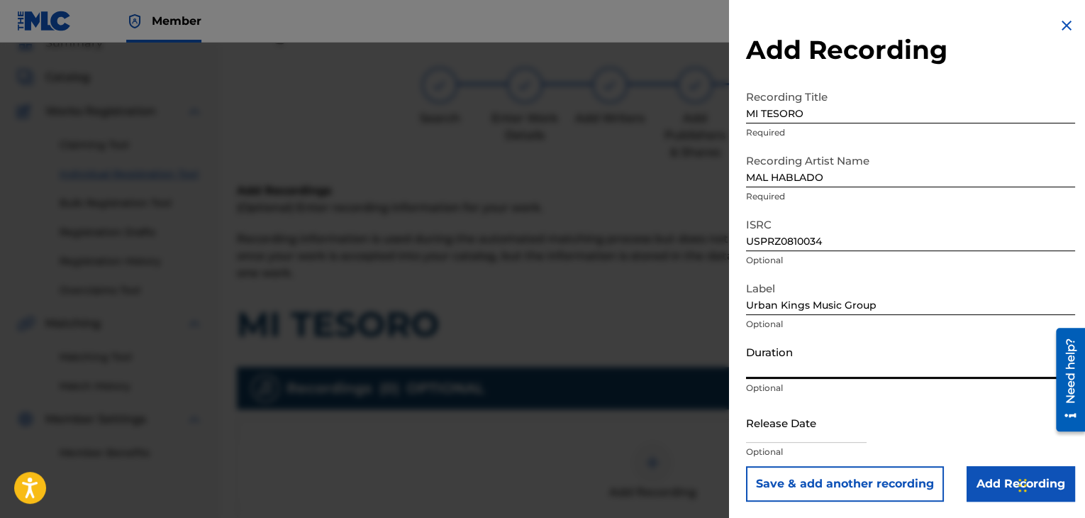
click at [790, 365] on input "Duration" at bounding box center [910, 358] width 329 height 40
type input "03:31"
click at [773, 430] on input "text" at bounding box center [806, 422] width 121 height 40
select select "7"
select select "2025"
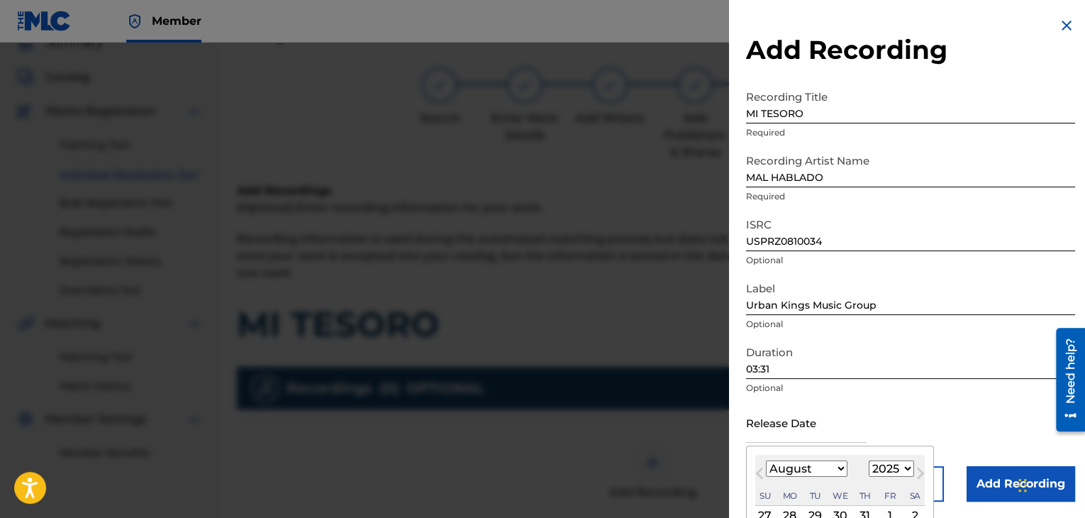
click at [826, 470] on select "January February March April May June July August September October November De…" at bounding box center [807, 468] width 82 height 16
select select "5"
click at [766, 460] on select "January February March April May June July August September October November De…" at bounding box center [807, 468] width 82 height 16
click at [905, 476] on select "1899 1900 1901 1902 1903 1904 1905 1906 1907 1908 1909 1910 1911 1912 1913 1914…" at bounding box center [891, 468] width 45 height 16
select select "2006"
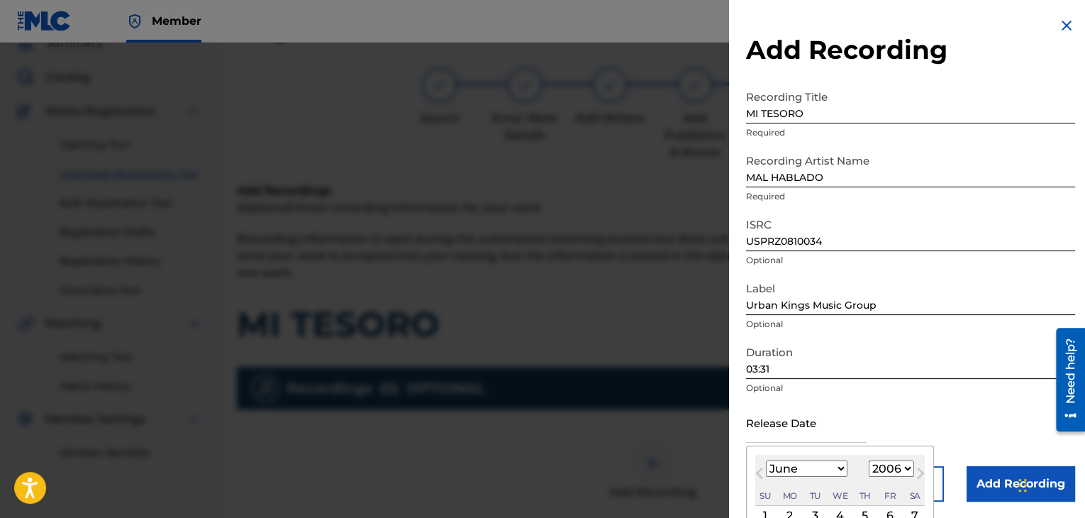
click at [869, 460] on select "1899 1900 1901 1902 1903 1904 1905 1906 1907 1908 1909 1910 1911 1912 1913 1914…" at bounding box center [891, 468] width 45 height 16
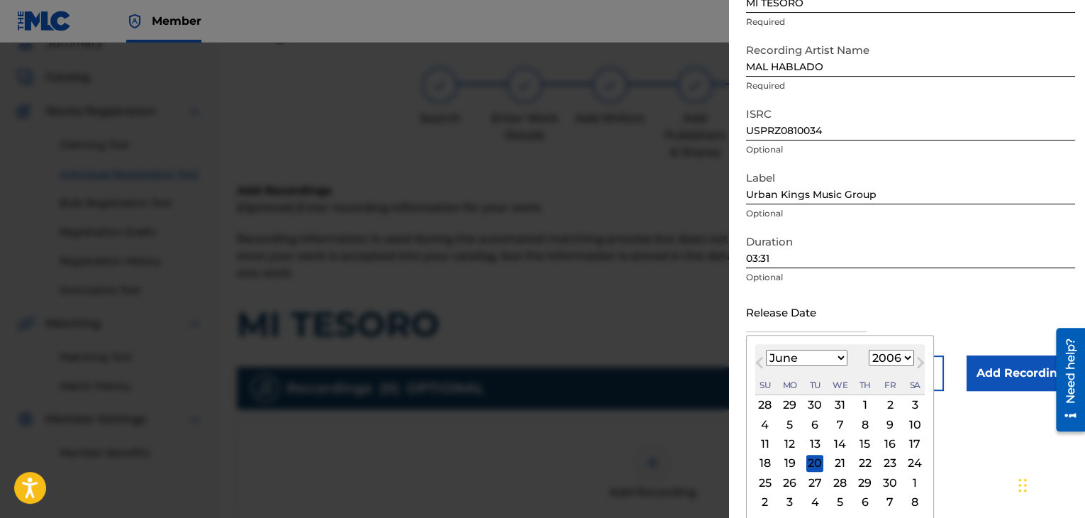
scroll to position [113, 0]
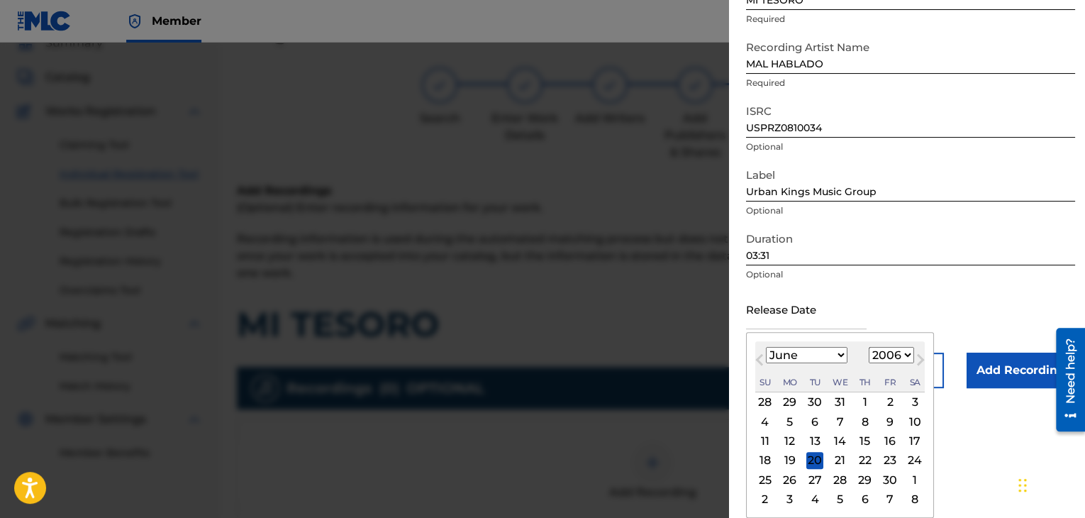
click at [818, 469] on div "18 19 20 21 22 23 24" at bounding box center [840, 459] width 170 height 19
click at [817, 476] on div "27" at bounding box center [815, 479] width 17 height 17
type input "[DATE]"
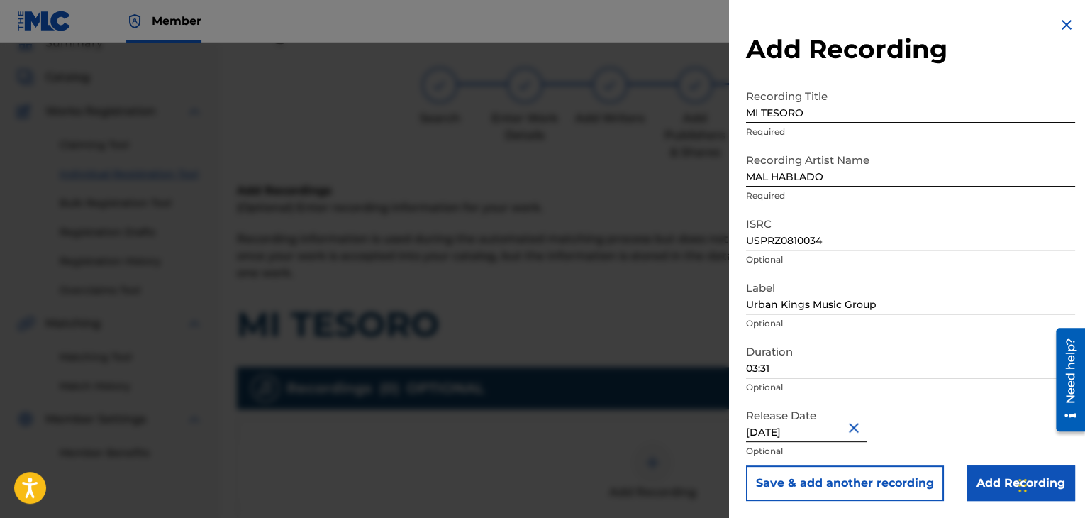
click at [973, 475] on input "Add Recording" at bounding box center [1021, 482] width 109 height 35
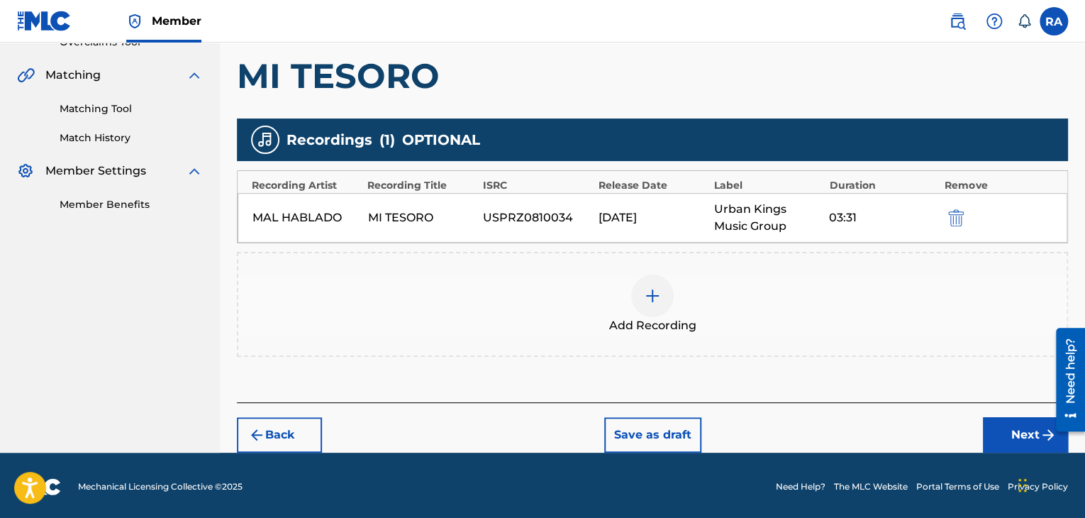
scroll to position [314, 0]
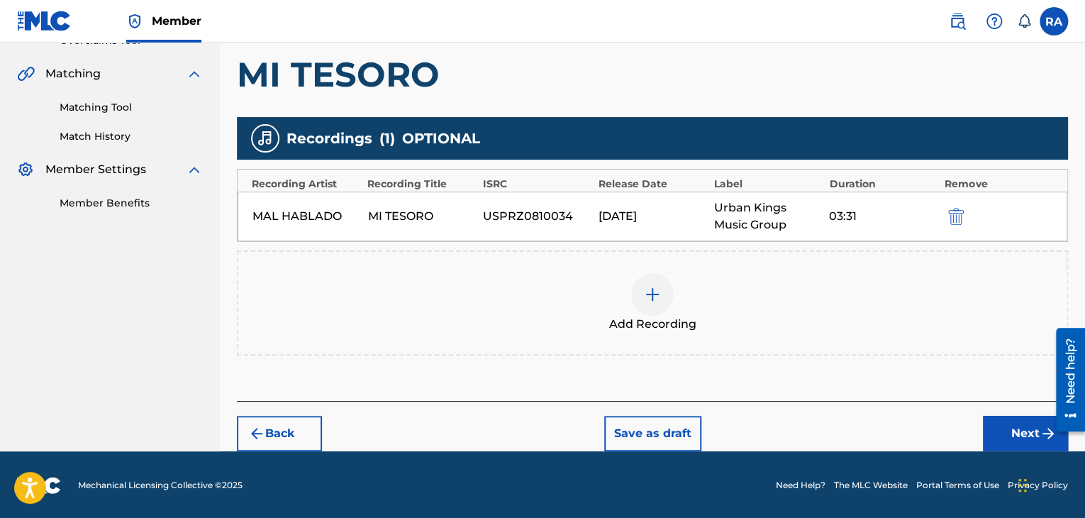
click at [1028, 431] on button "Next" at bounding box center [1025, 433] width 85 height 35
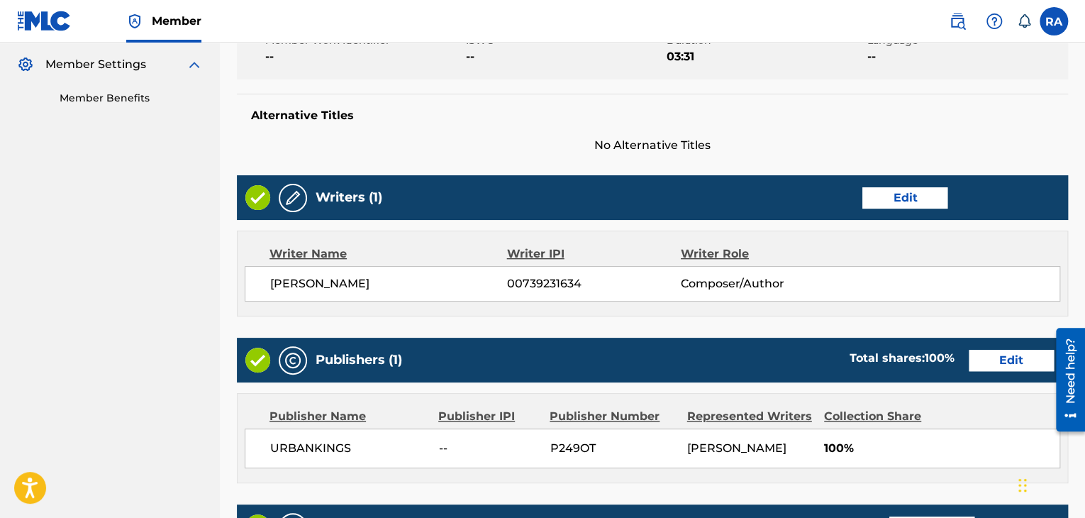
scroll to position [680, 0]
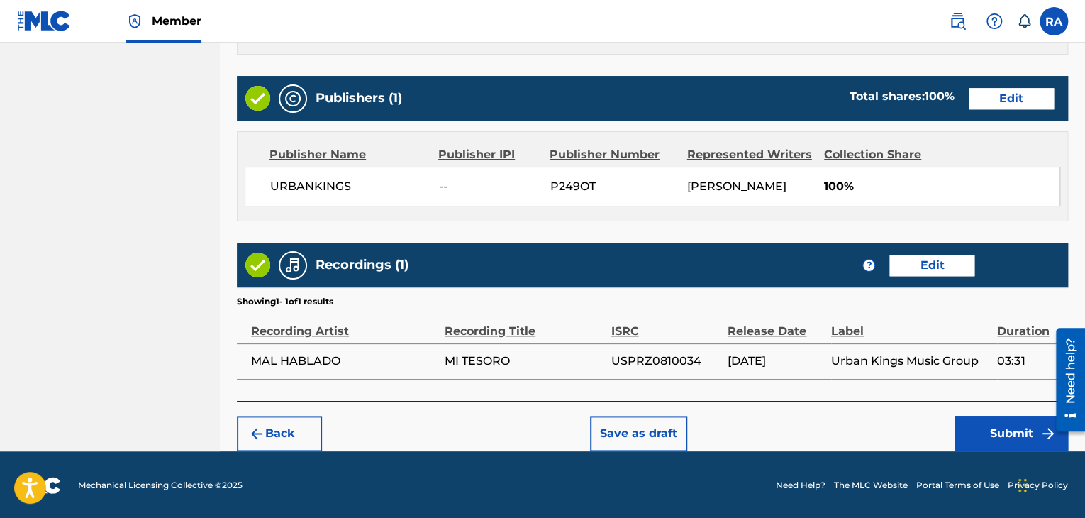
click at [1013, 424] on button "Submit" at bounding box center [1011, 433] width 113 height 35
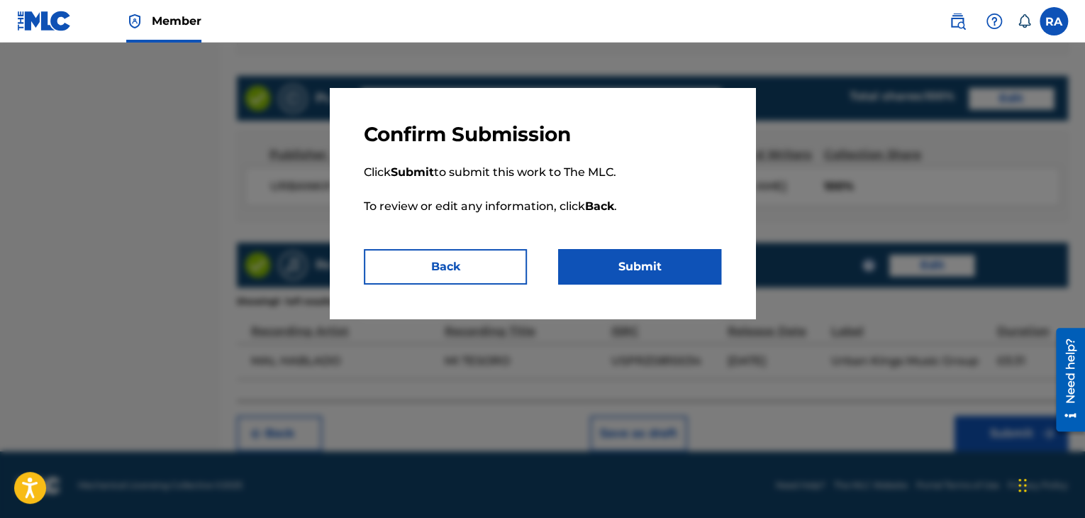
click at [665, 259] on button "Submit" at bounding box center [639, 266] width 163 height 35
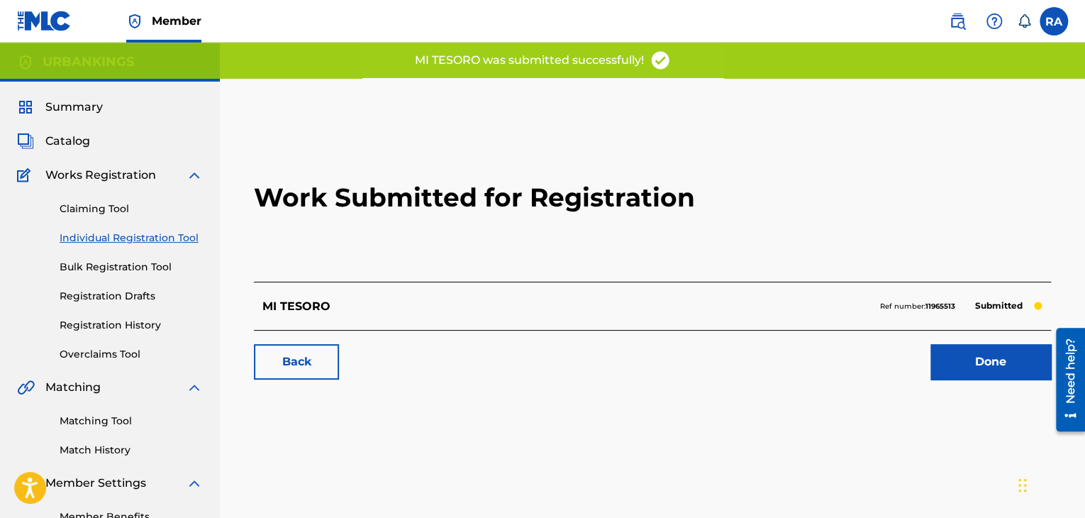
click at [1024, 367] on link "Done" at bounding box center [991, 361] width 121 height 35
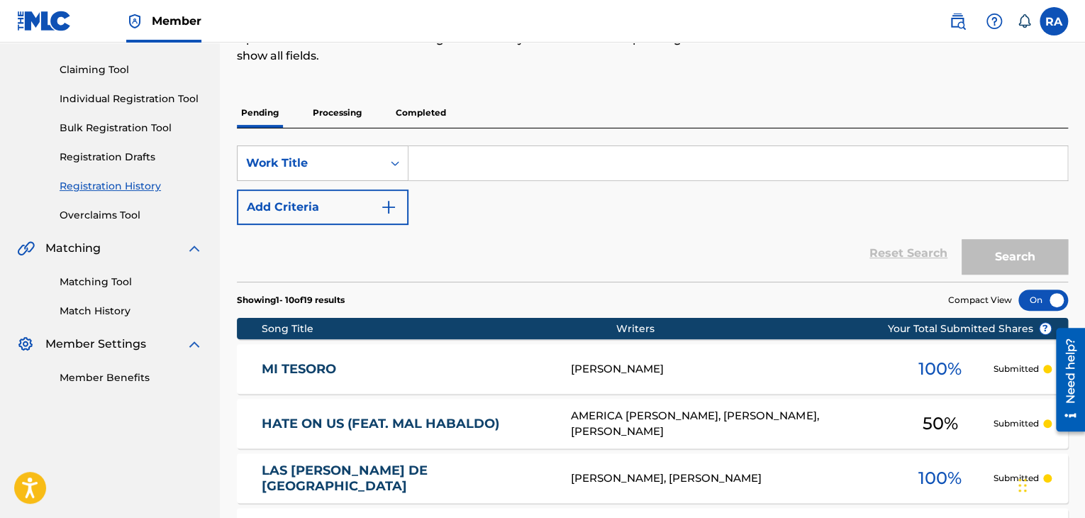
scroll to position [213, 0]
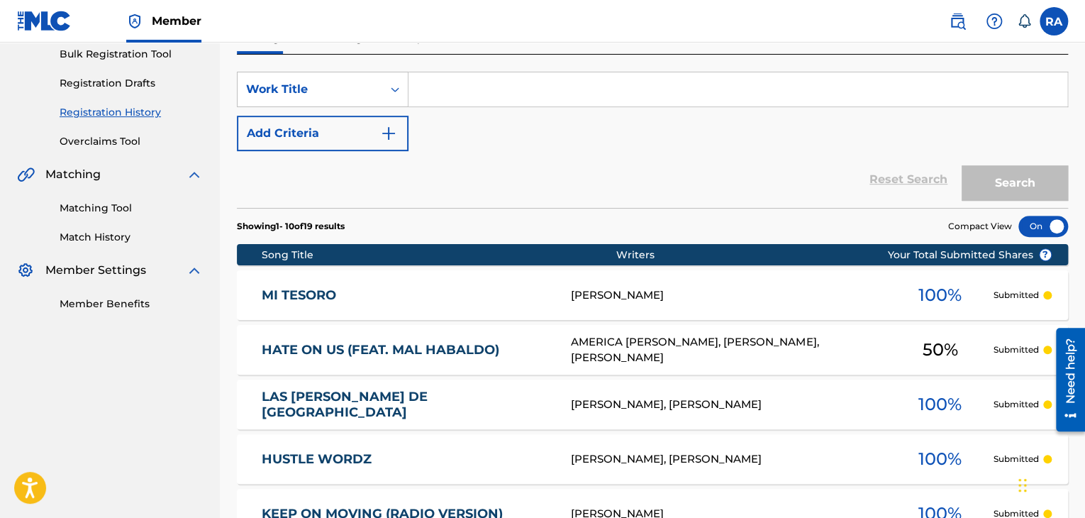
click at [502, 347] on link "HATE ON US (FEAT. MAL HABALDO)" at bounding box center [407, 350] width 290 height 16
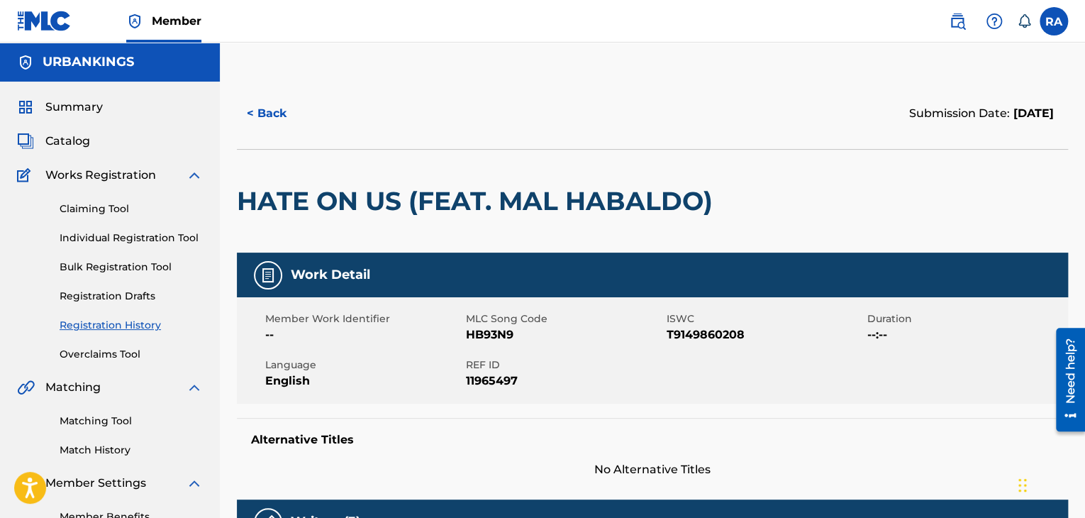
click at [260, 103] on button "< Back" at bounding box center [279, 113] width 85 height 35
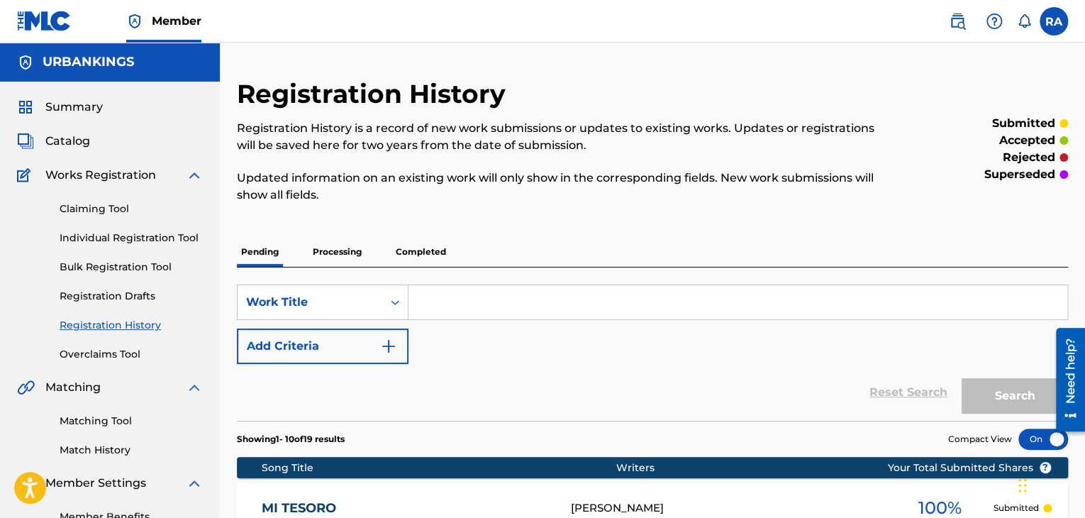
click at [131, 233] on link "Individual Registration Tool" at bounding box center [131, 238] width 143 height 15
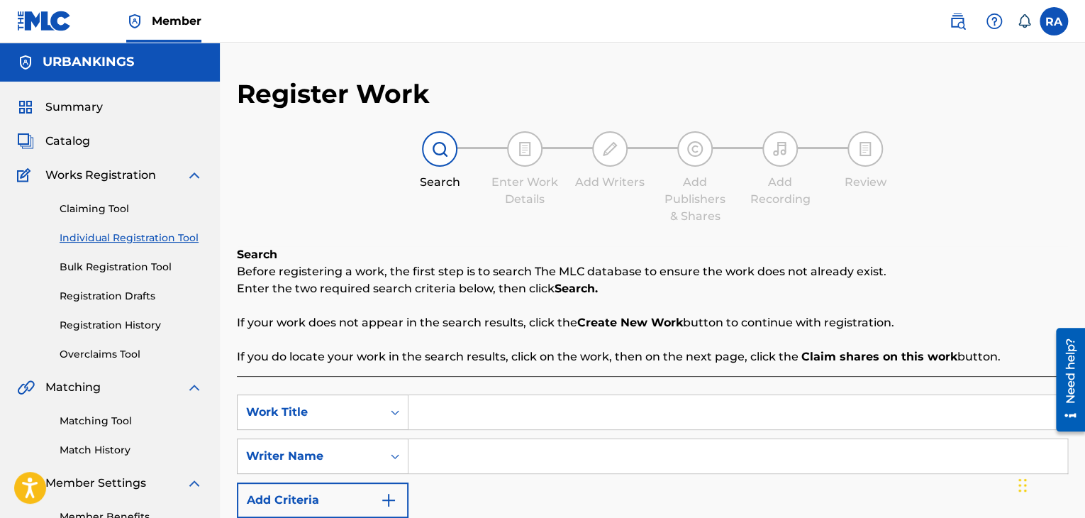
click at [470, 419] on input "Search Form" at bounding box center [738, 412] width 659 height 34
type input "CUATRO ACES"
type input "[PERSON_NAME]"
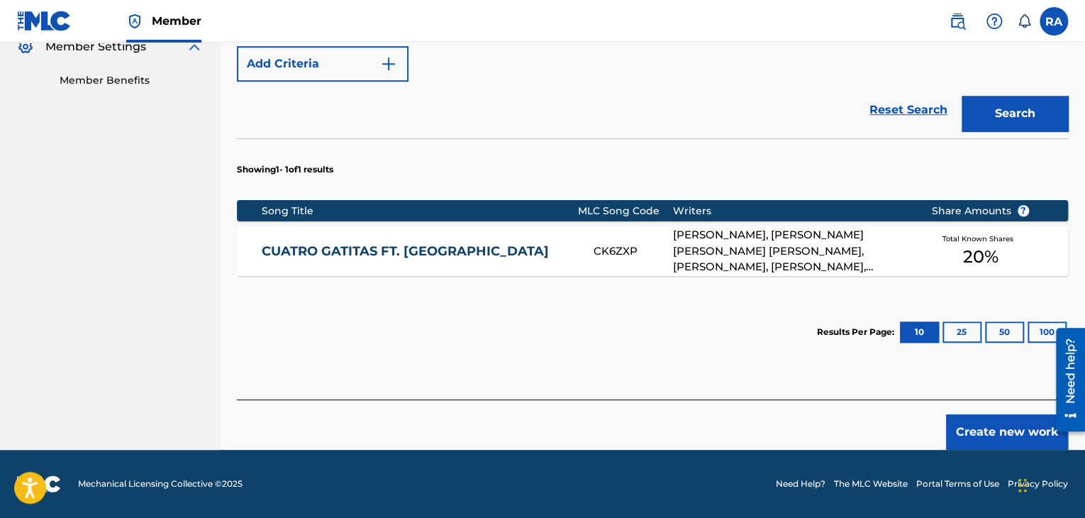
click at [985, 429] on button "Create new work" at bounding box center [1007, 431] width 122 height 35
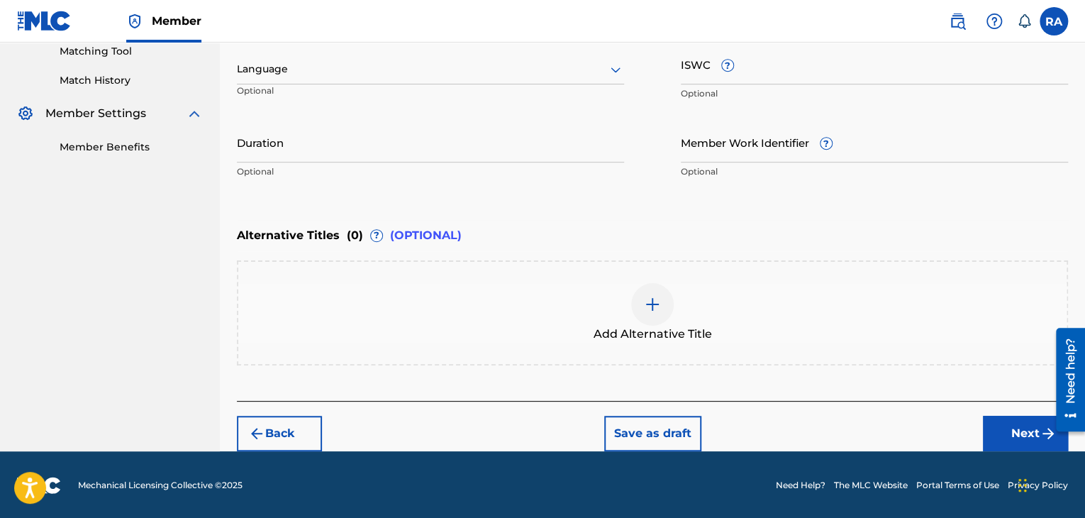
click at [352, 143] on input "Duration" at bounding box center [430, 142] width 387 height 40
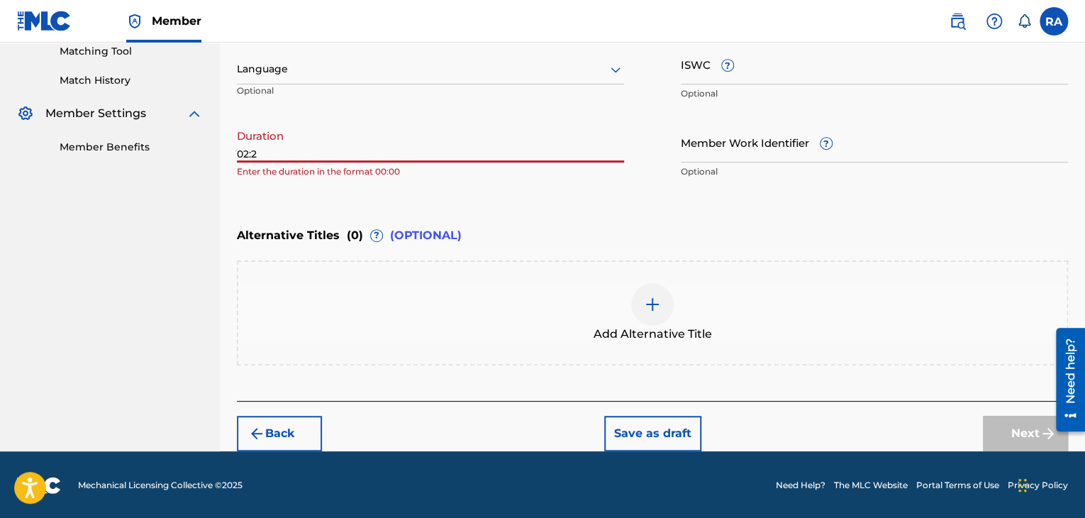
type input "02:28"
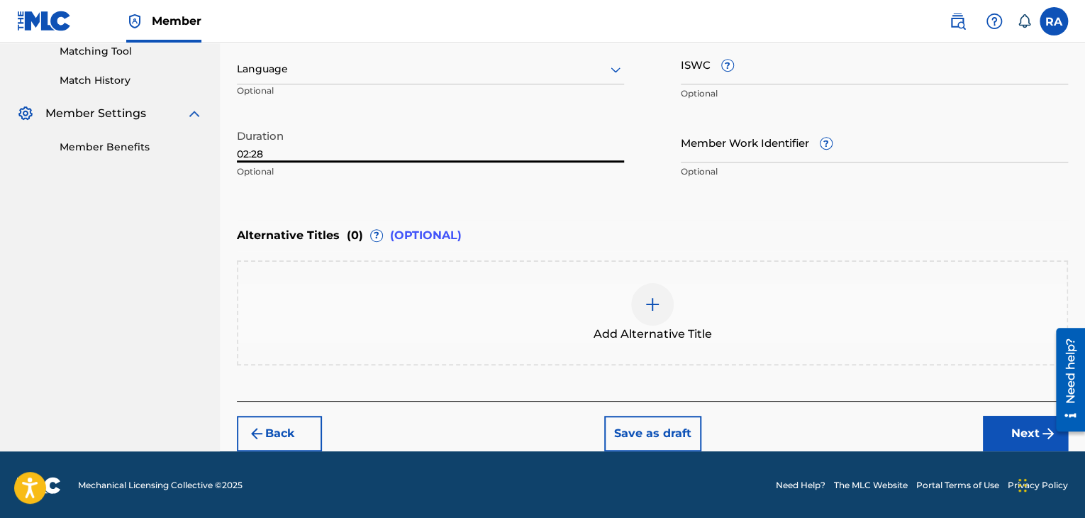
click at [1006, 428] on button "Next" at bounding box center [1025, 433] width 85 height 35
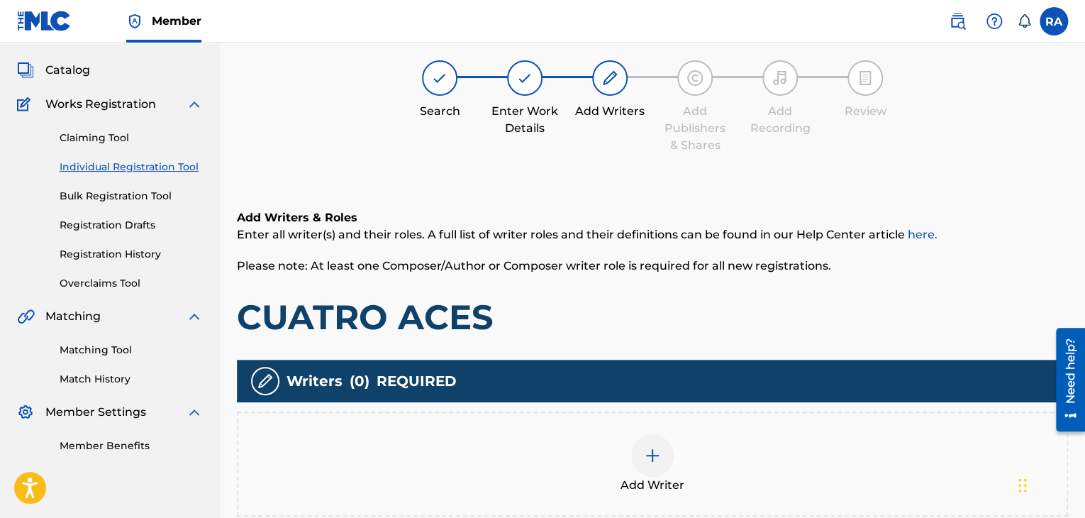
scroll to position [64, 0]
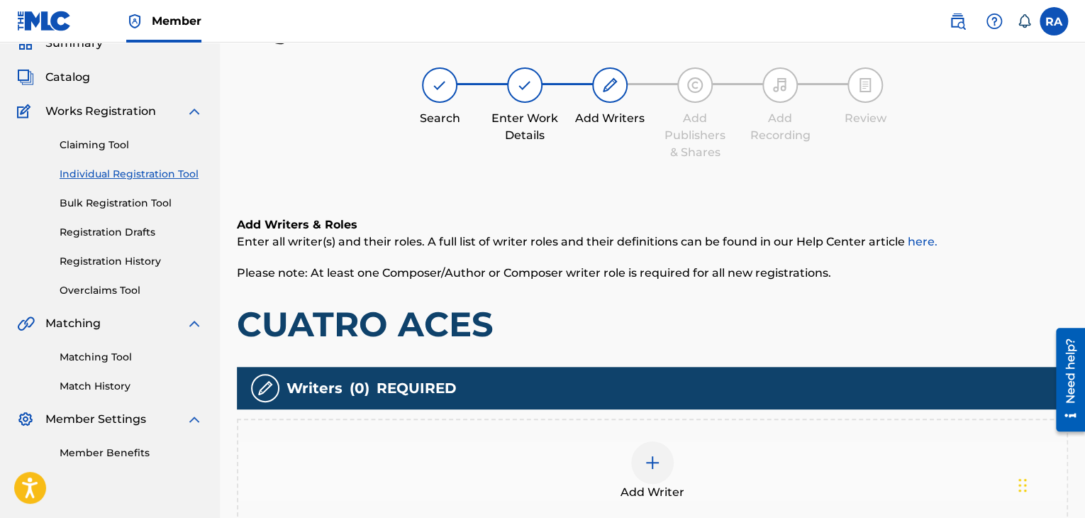
click at [638, 462] on div at bounding box center [652, 462] width 43 height 43
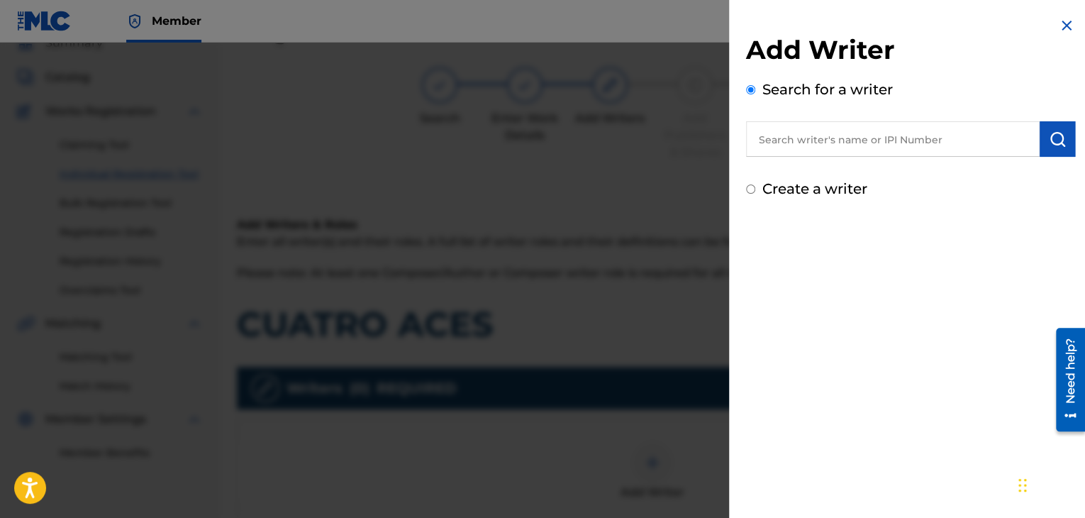
click at [763, 141] on input "text" at bounding box center [893, 138] width 294 height 35
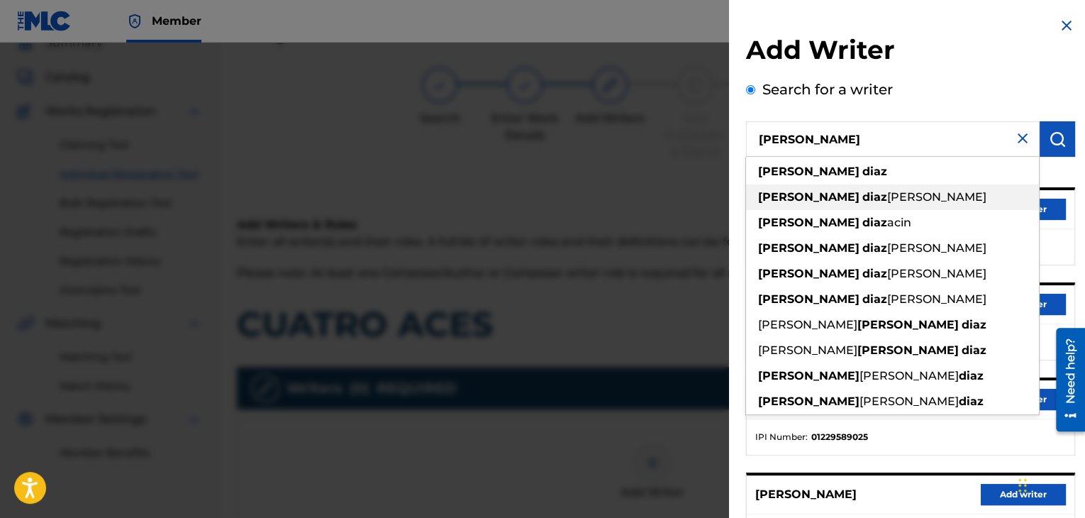
click at [777, 187] on div "jaime diaz ortega" at bounding box center [892, 197] width 293 height 26
type input "jaime diaz ortega"
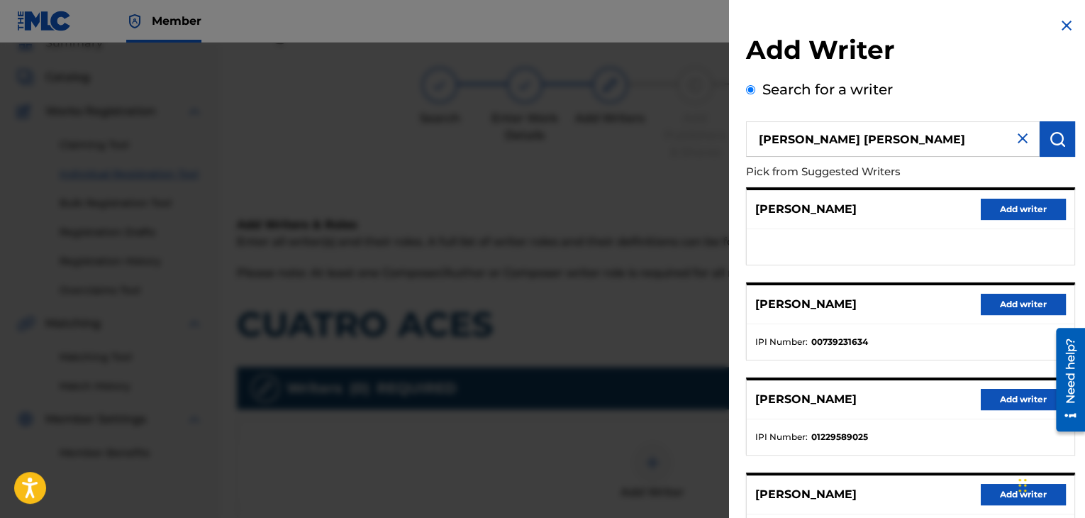
click at [1024, 301] on button "Add writer" at bounding box center [1023, 304] width 85 height 21
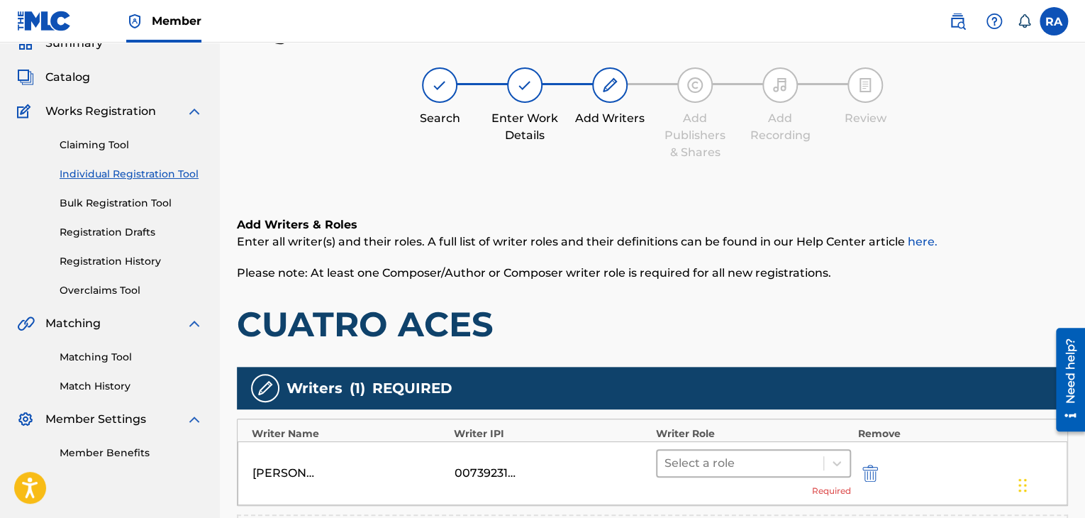
click at [770, 461] on div at bounding box center [741, 463] width 152 height 20
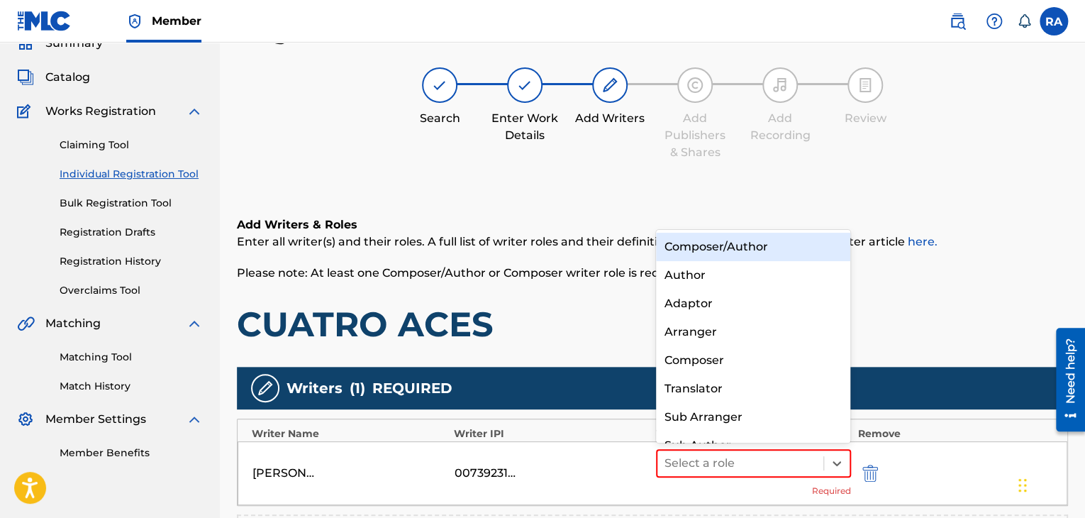
click at [760, 240] on div "Composer/Author" at bounding box center [753, 247] width 195 height 28
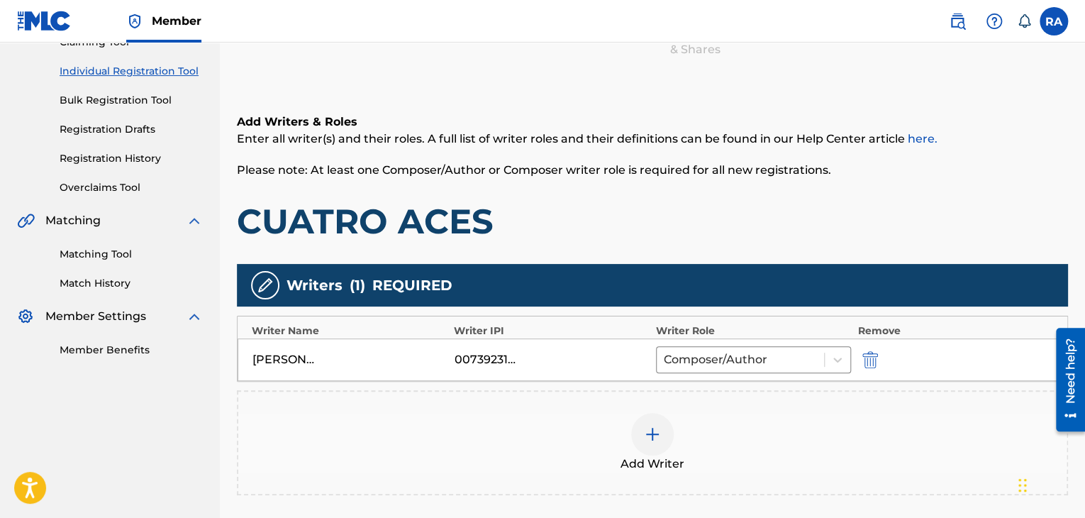
scroll to position [277, 0]
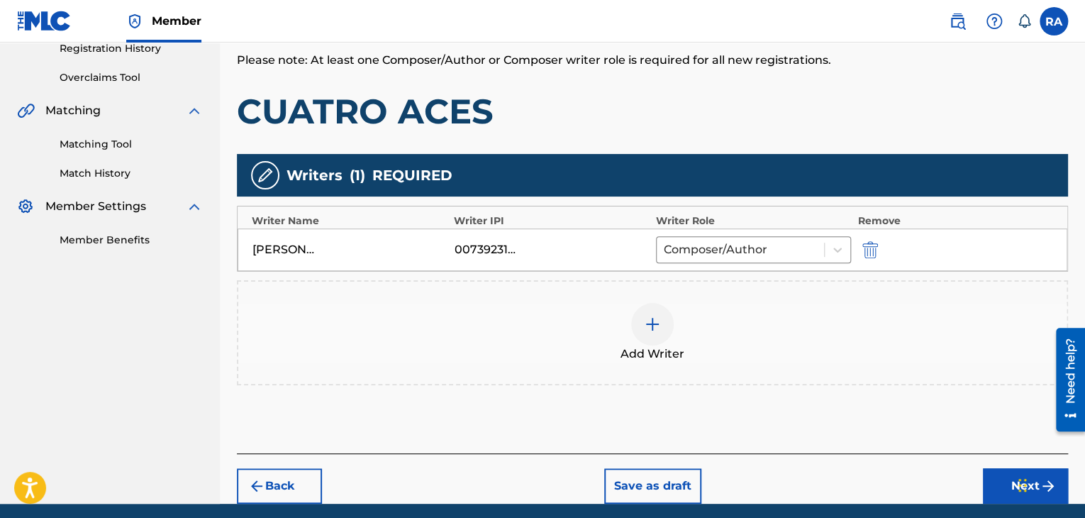
click at [654, 311] on div at bounding box center [652, 324] width 43 height 43
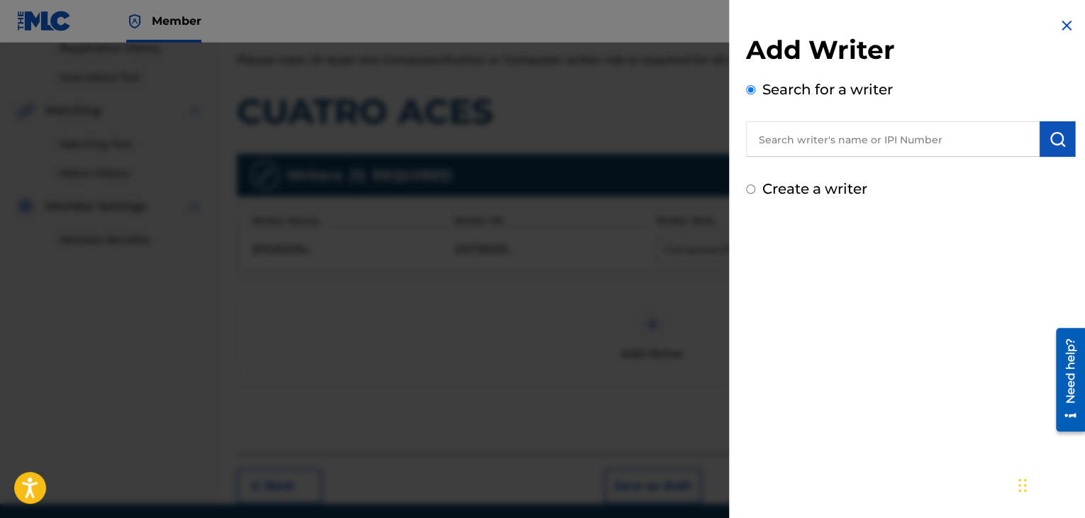
click at [827, 143] on input "text" at bounding box center [893, 138] width 294 height 35
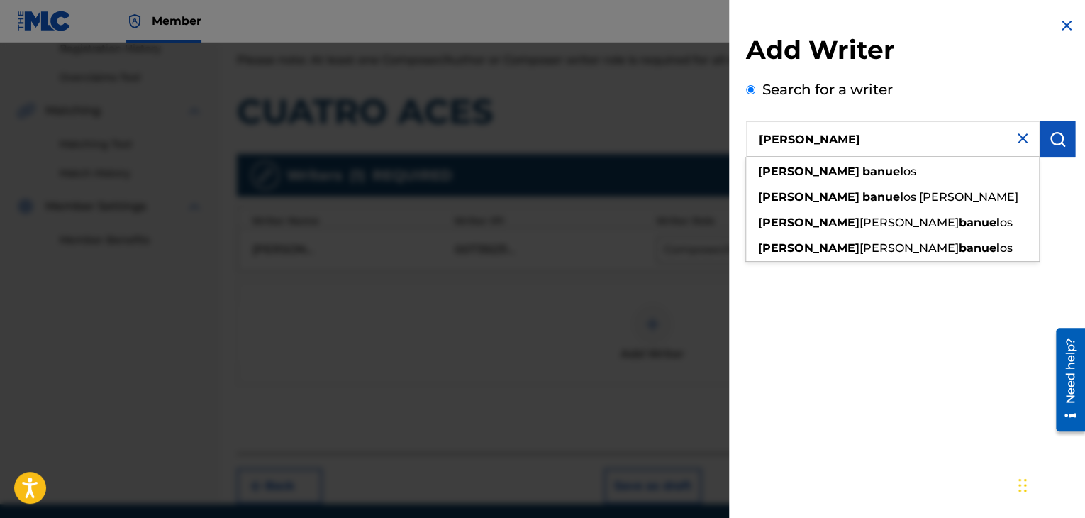
type input "LUIS BANUELOS"
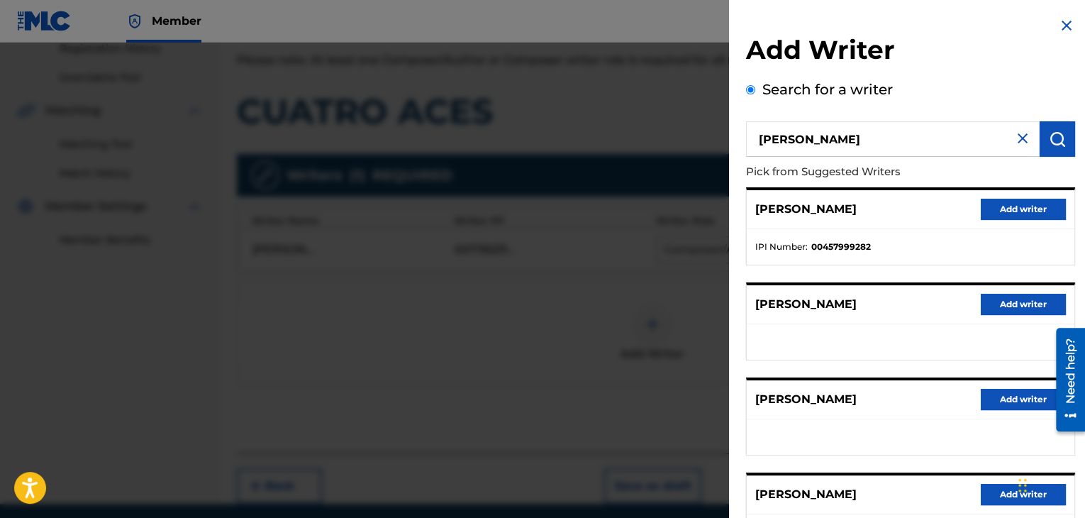
click at [1016, 306] on button "Add writer" at bounding box center [1023, 304] width 85 height 21
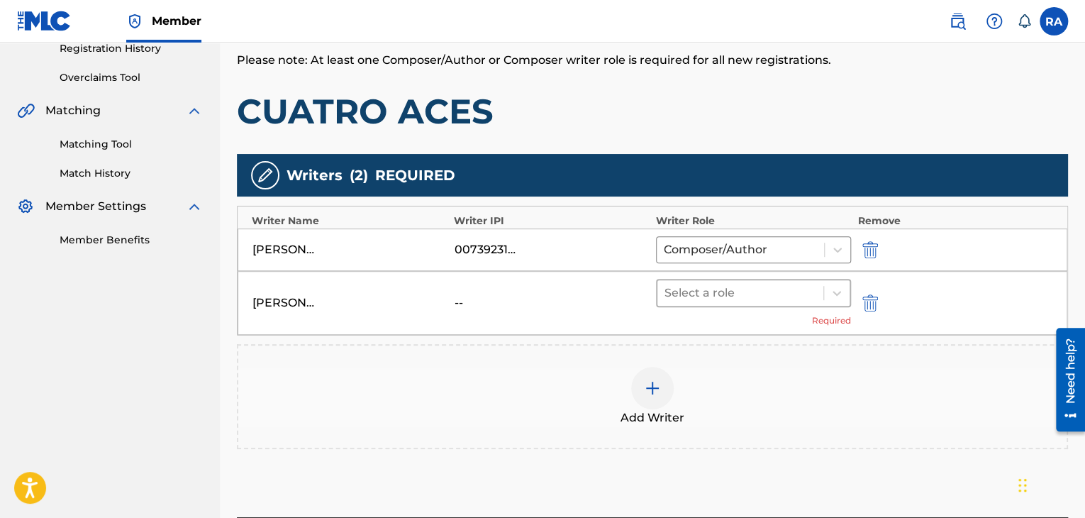
click at [809, 299] on div at bounding box center [741, 293] width 152 height 20
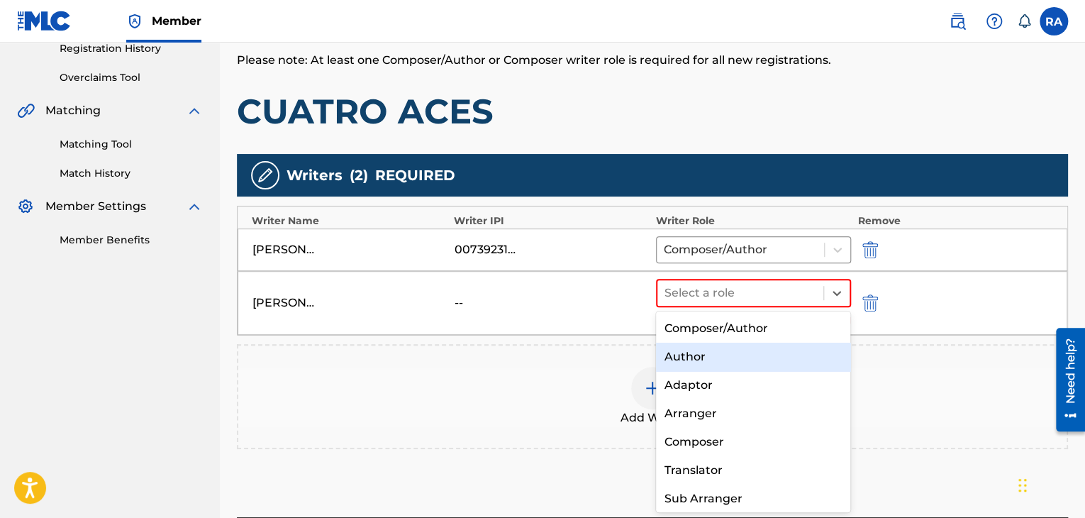
click at [758, 350] on div "Author" at bounding box center [753, 357] width 195 height 28
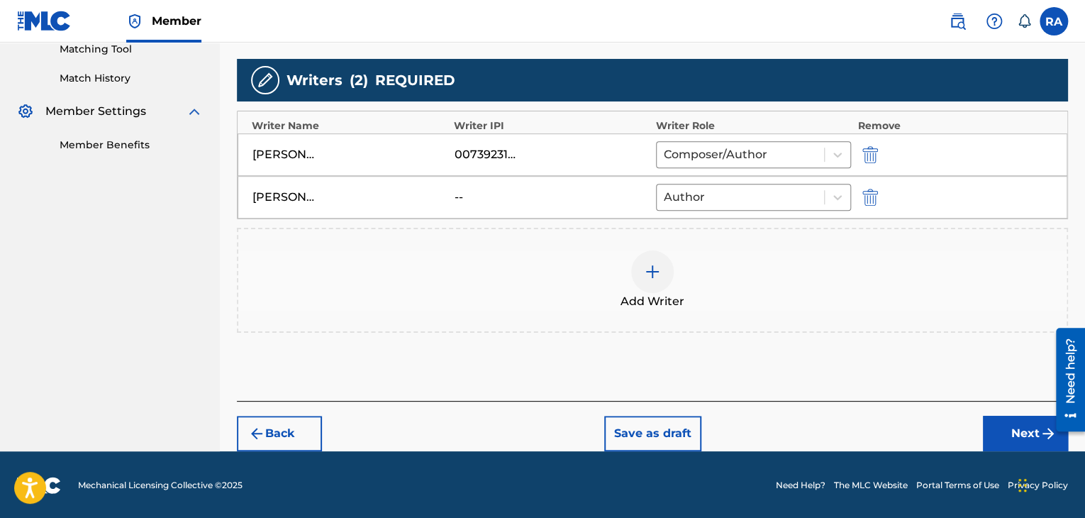
click at [1004, 439] on button "Next" at bounding box center [1025, 433] width 85 height 35
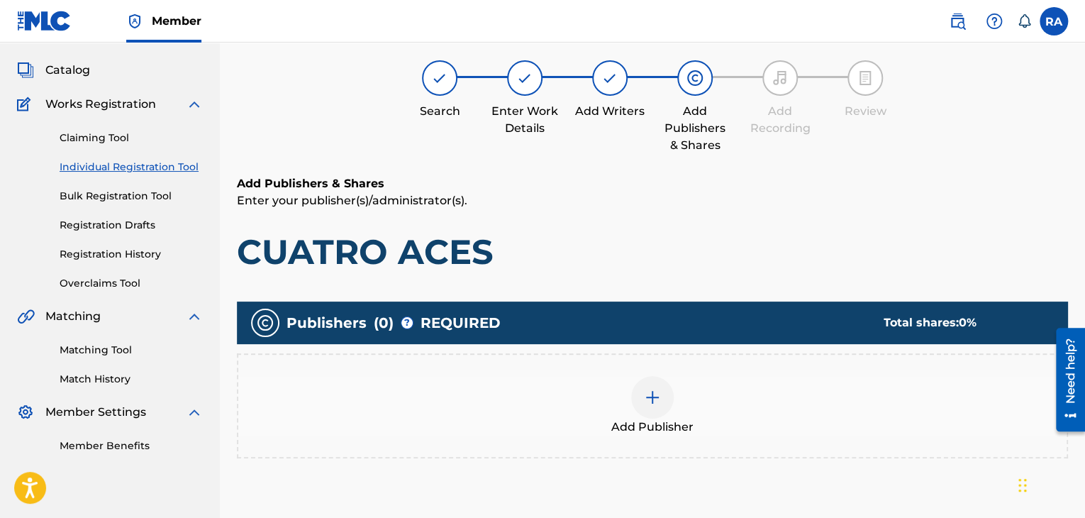
scroll to position [64, 0]
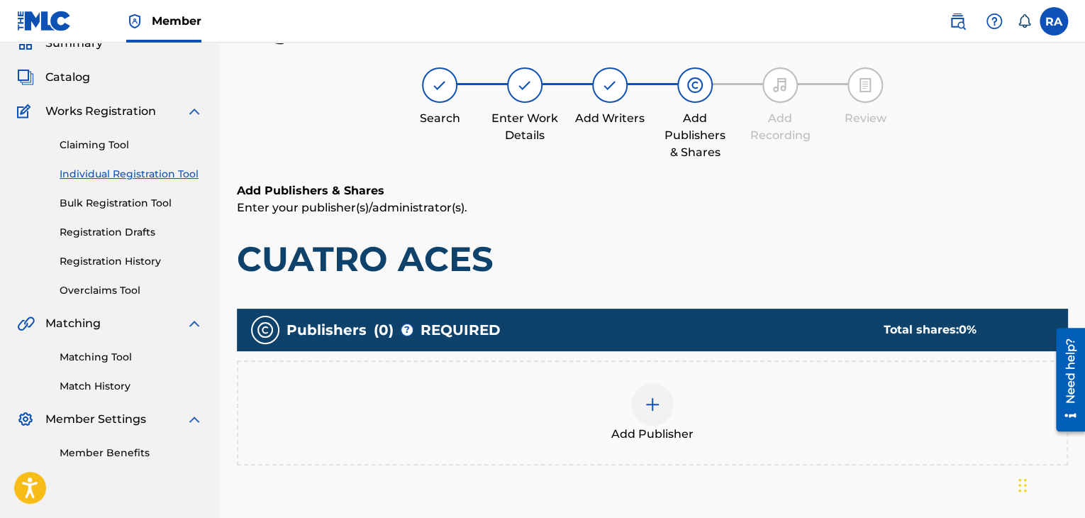
click at [645, 408] on img at bounding box center [652, 404] width 17 height 17
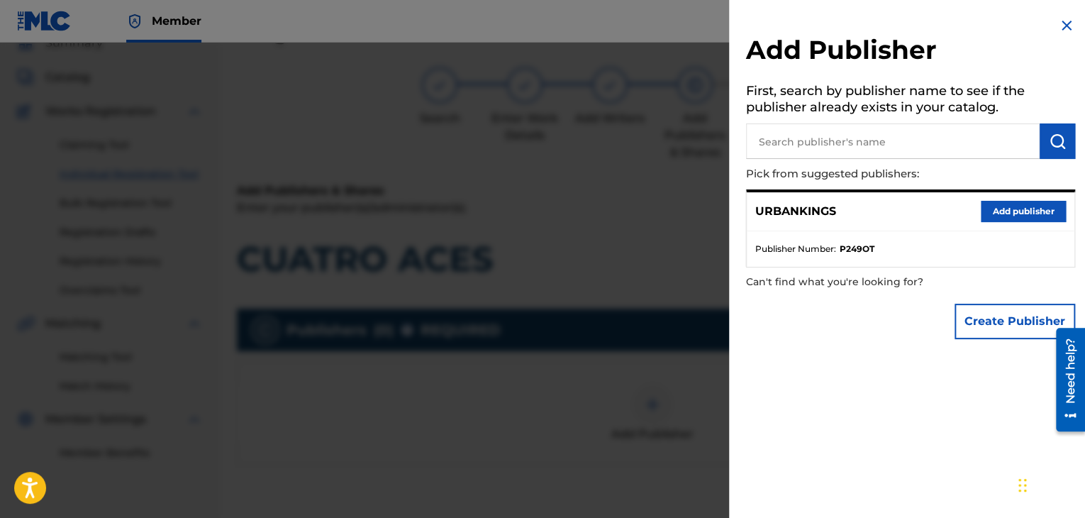
click at [999, 214] on button "Add publisher" at bounding box center [1023, 211] width 85 height 21
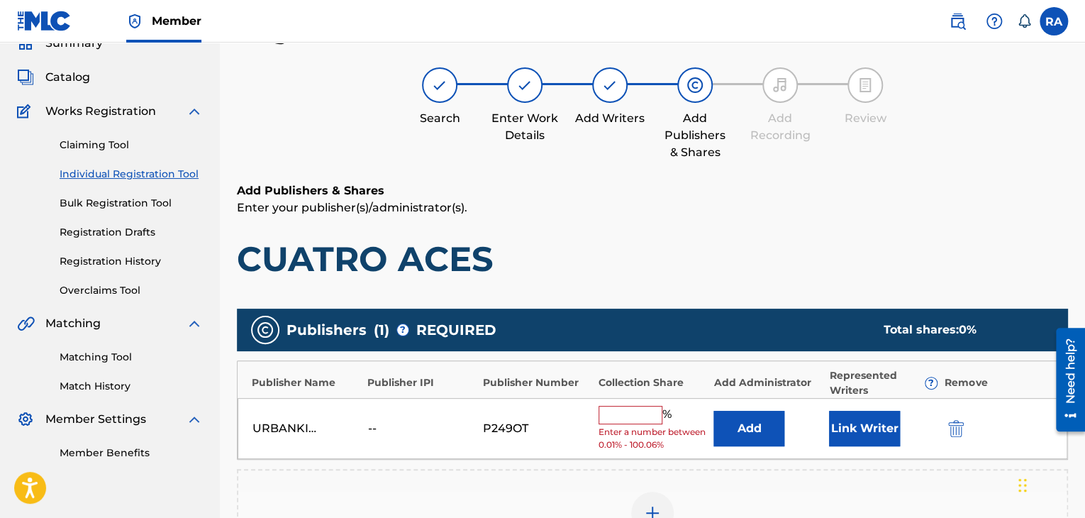
click at [638, 415] on input "text" at bounding box center [631, 415] width 64 height 18
type input "100"
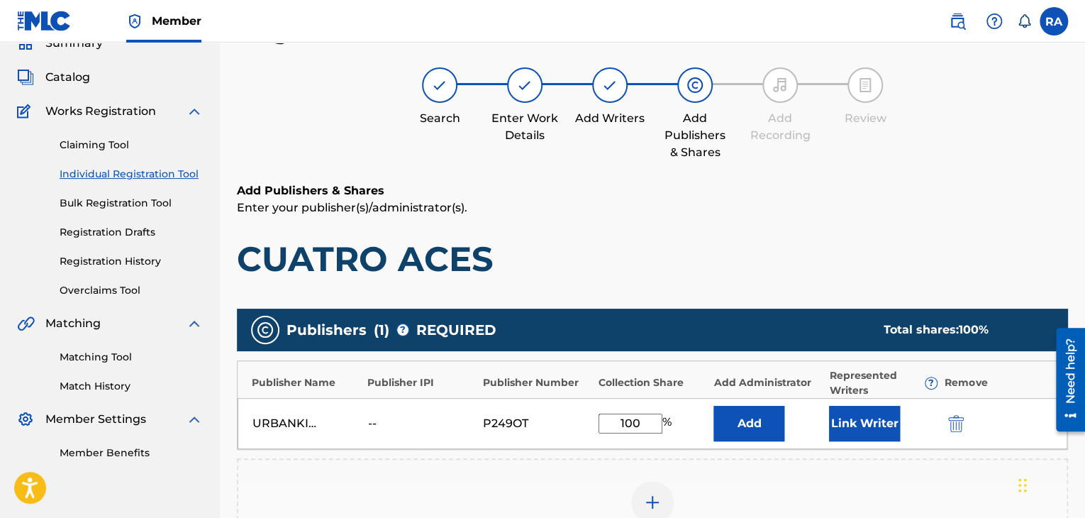
click at [837, 425] on button "Link Writer" at bounding box center [864, 423] width 71 height 35
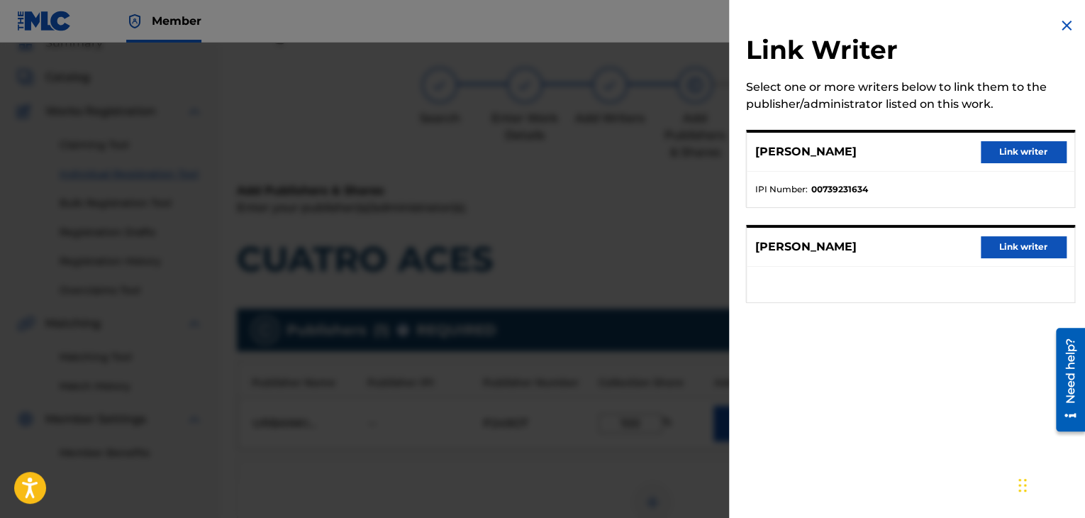
click at [994, 157] on button "Link writer" at bounding box center [1023, 151] width 85 height 21
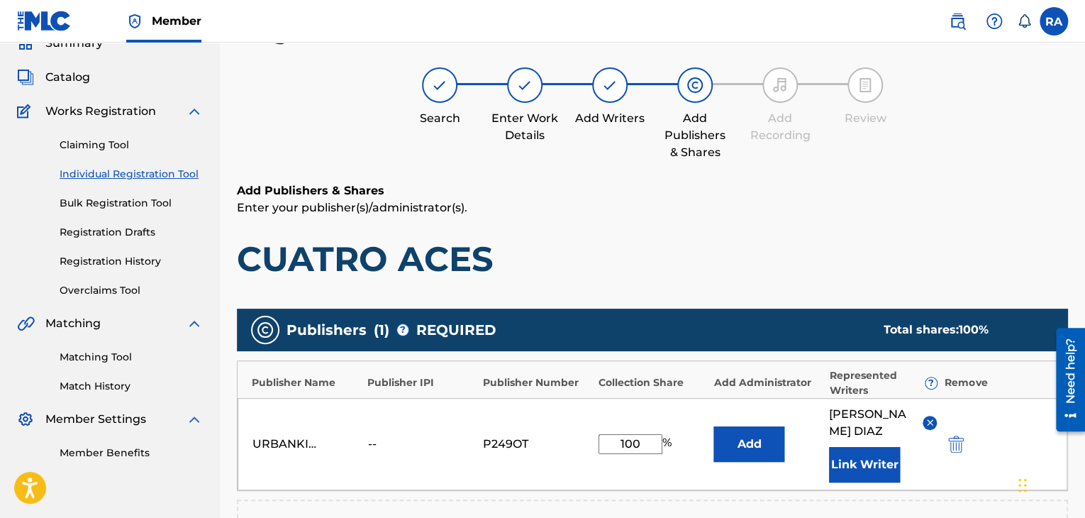
click at [877, 453] on button "Link Writer" at bounding box center [864, 464] width 71 height 35
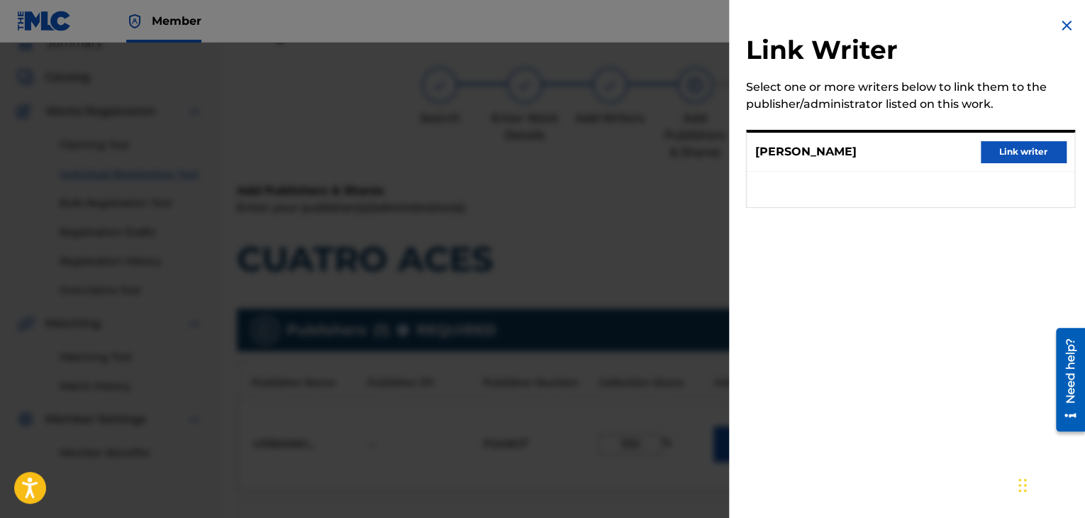
click at [1002, 149] on button "Link writer" at bounding box center [1023, 151] width 85 height 21
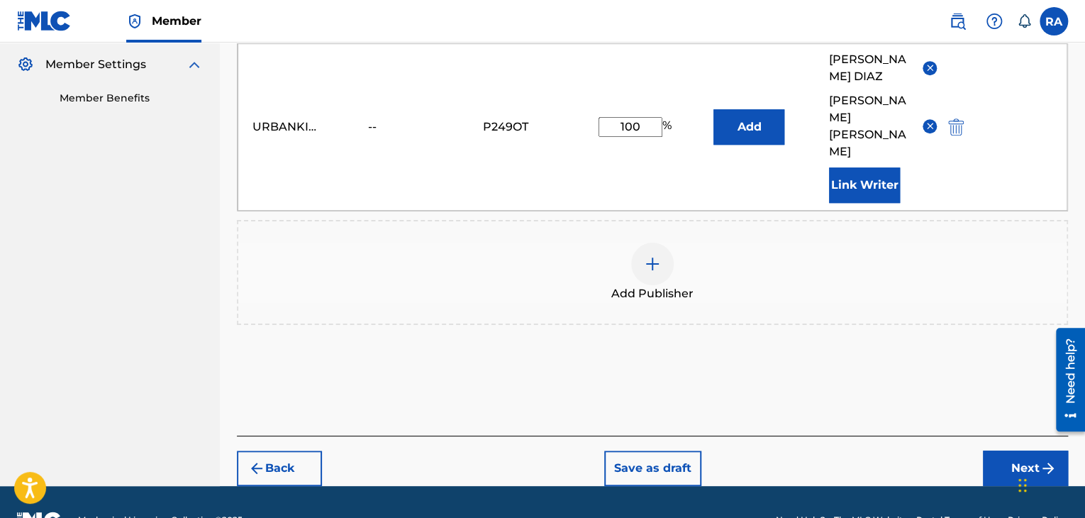
click at [1030, 450] on button "Next" at bounding box center [1025, 467] width 85 height 35
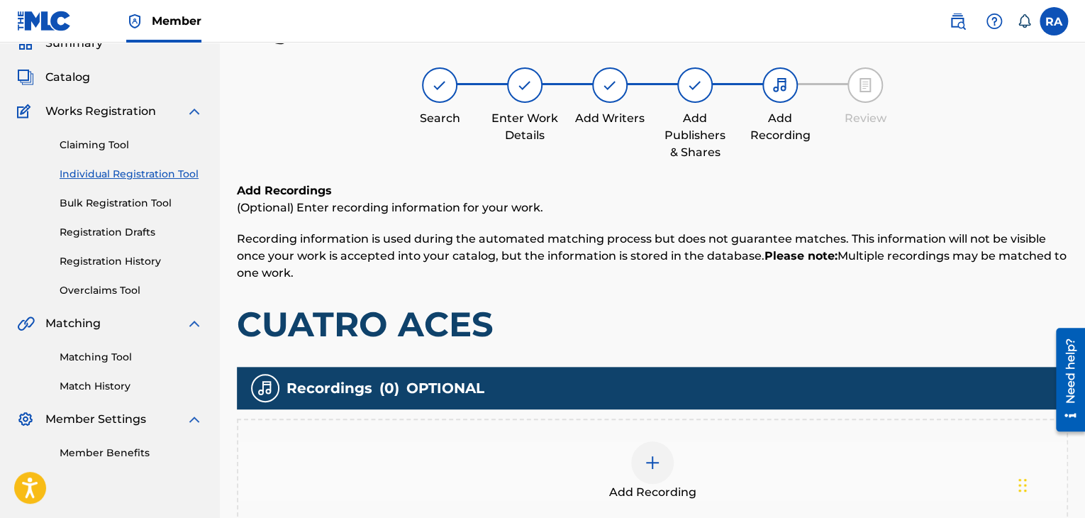
click at [646, 460] on img at bounding box center [652, 462] width 17 height 17
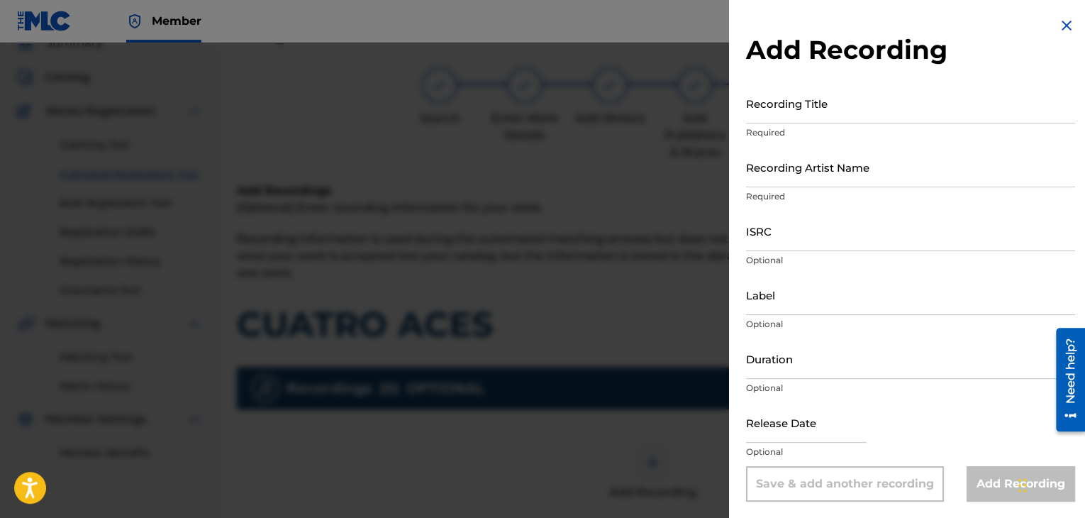
click at [823, 111] on input "Recording Title" at bounding box center [910, 103] width 329 height 40
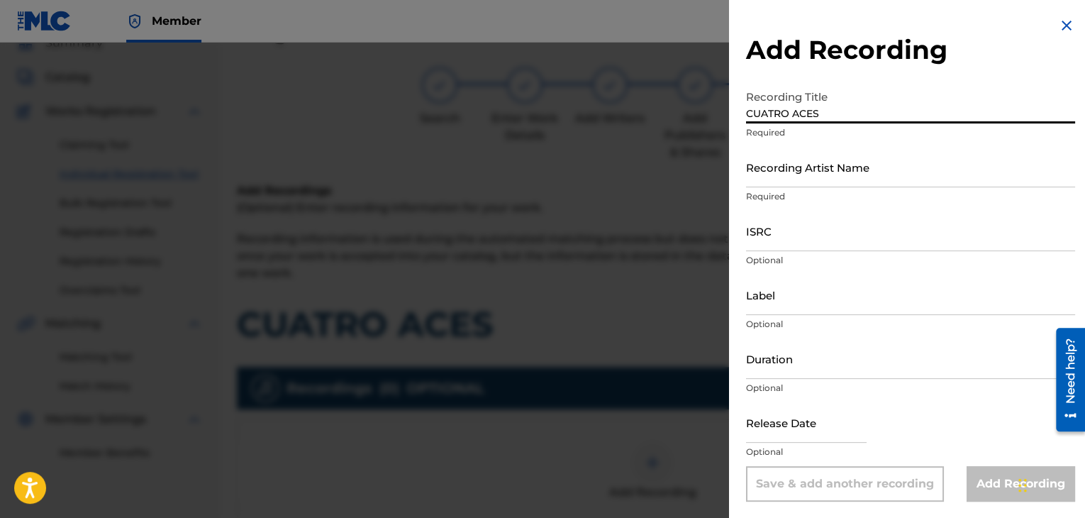
type input "CUATRO ACES"
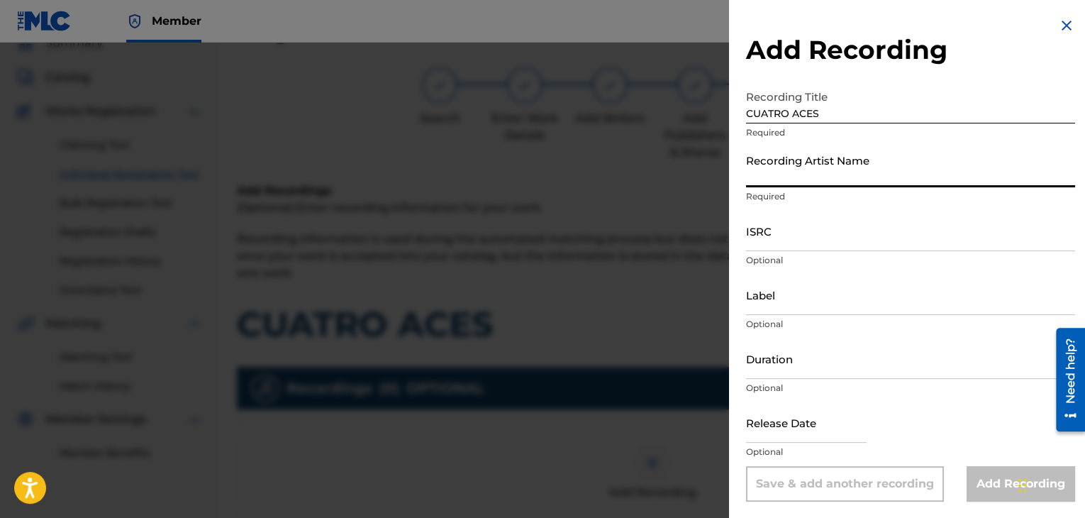
type input "O"
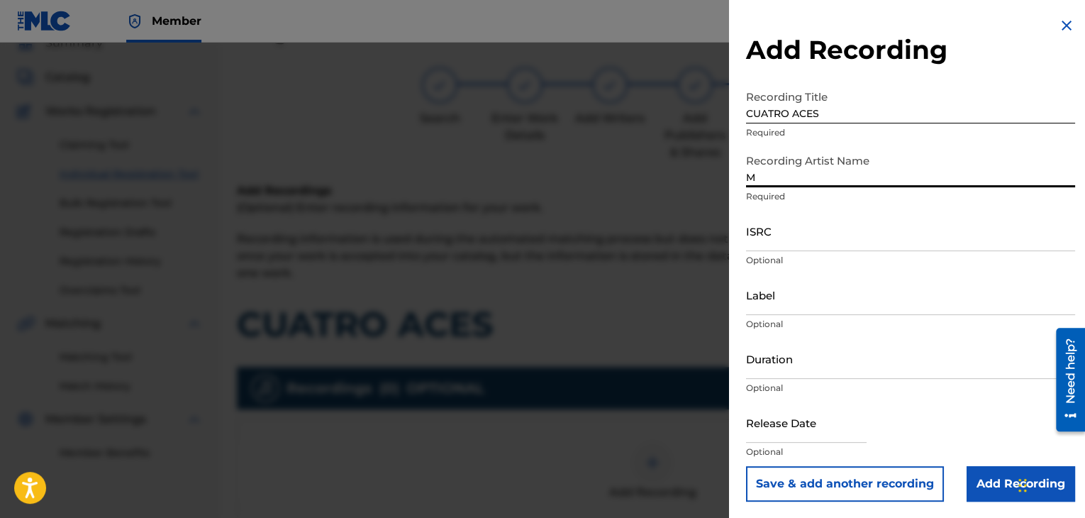
type input "MAL HABLADO"
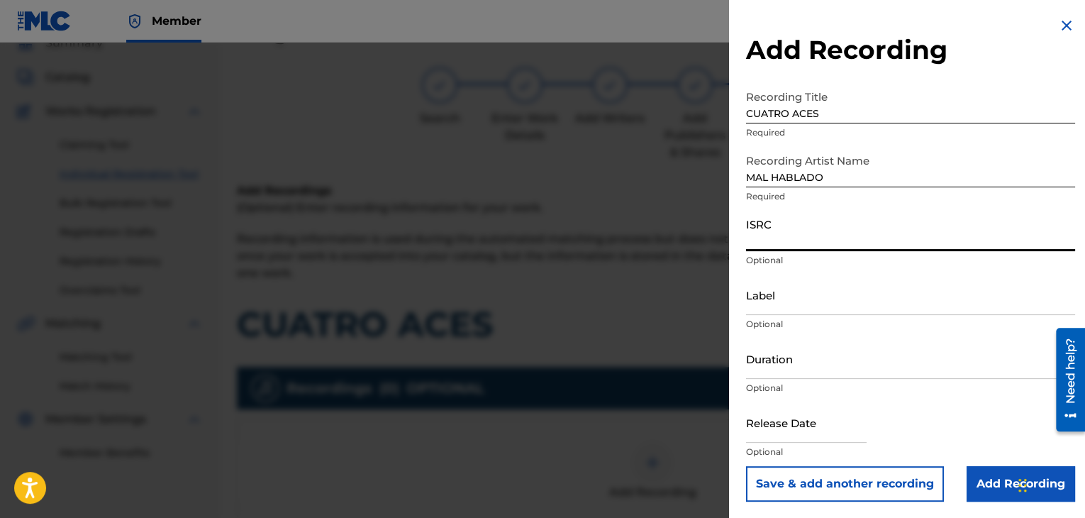
paste input "USPRZ0810034"
type input "USPRZ0810034"
click at [777, 304] on input "Label" at bounding box center [910, 295] width 329 height 40
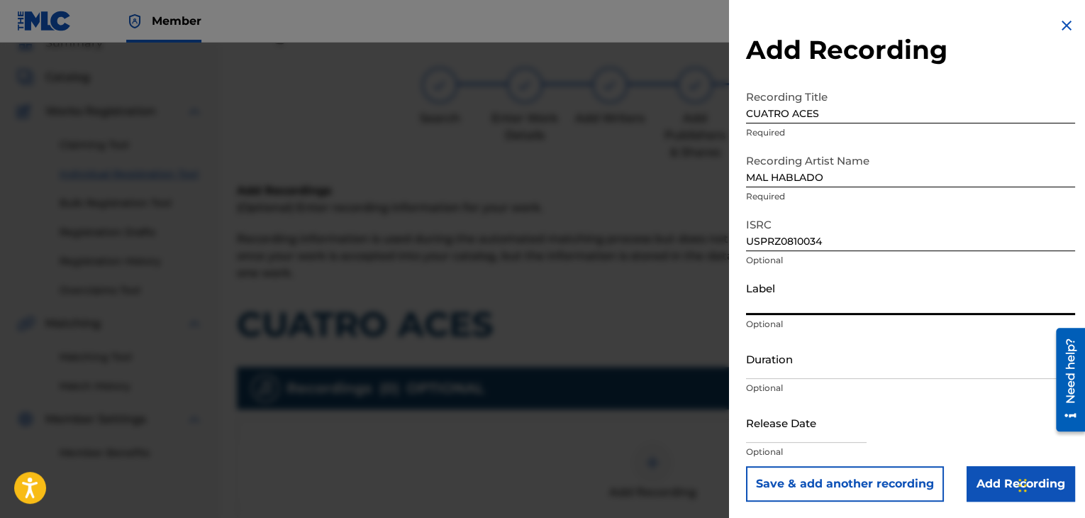
type input "Urban Kings Music Group"
click at [801, 350] on input "Duration" at bounding box center [910, 358] width 329 height 40
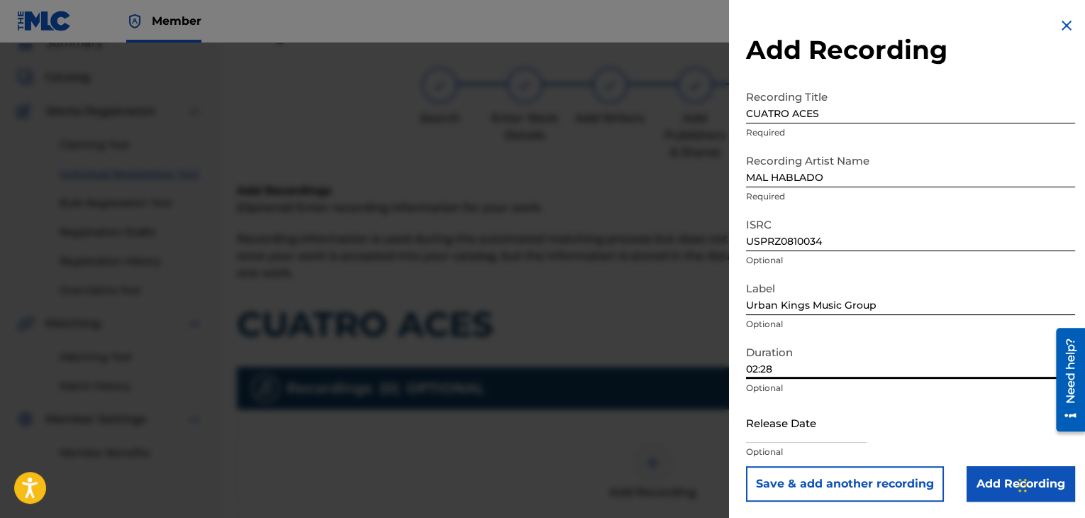
type input "02:28"
select select "7"
select select "2025"
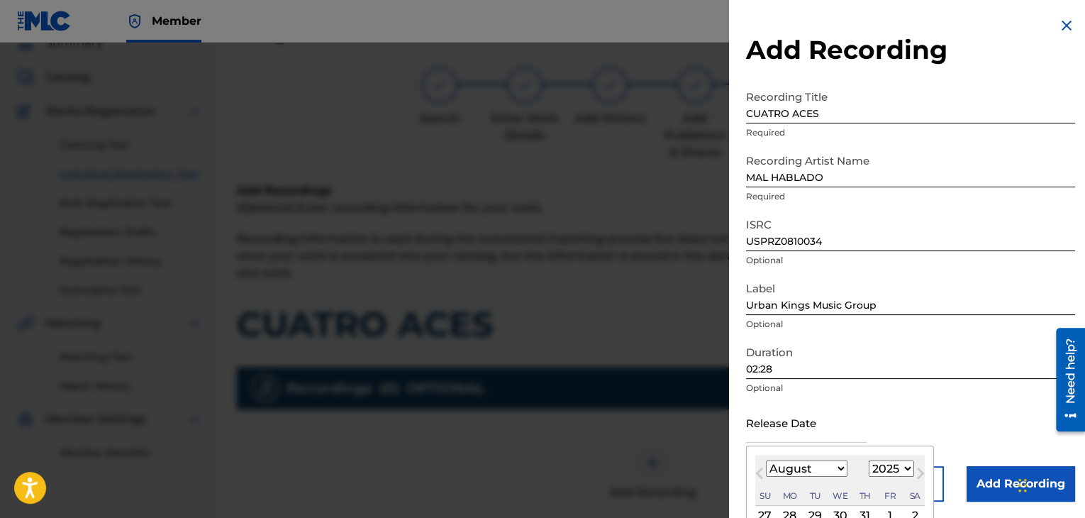
click at [759, 426] on input "text" at bounding box center [806, 422] width 121 height 40
click at [834, 470] on select "January February March April May June July August September October November De…" at bounding box center [807, 468] width 82 height 16
select select "5"
click at [766, 460] on select "January February March April May June July August September October November De…" at bounding box center [807, 468] width 82 height 16
click at [894, 465] on select "1899 1900 1901 1902 1903 1904 1905 1906 1907 1908 1909 1910 1911 1912 1913 1914…" at bounding box center [891, 468] width 45 height 16
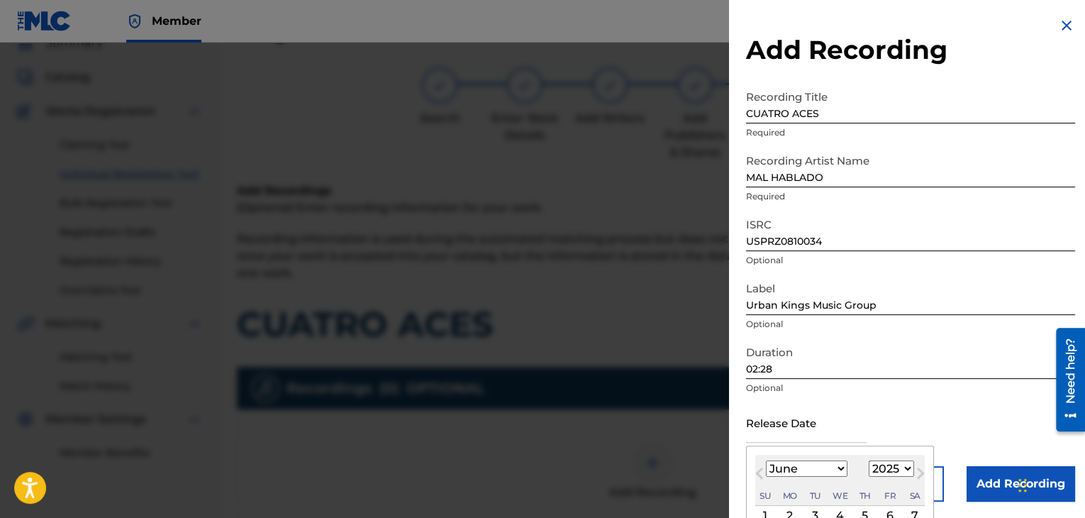
select select "2006"
click at [869, 460] on select "1899 1900 1901 1902 1903 1904 1905 1906 1907 1908 1909 1910 1911 1912 1913 1914…" at bounding box center [891, 468] width 45 height 16
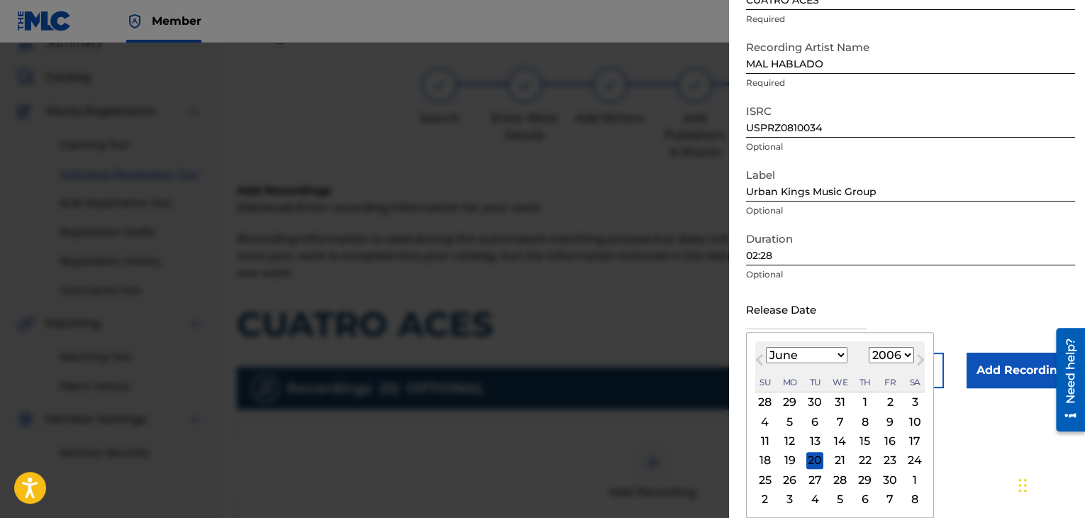
click at [809, 475] on div "27" at bounding box center [815, 479] width 17 height 17
type input "[DATE]"
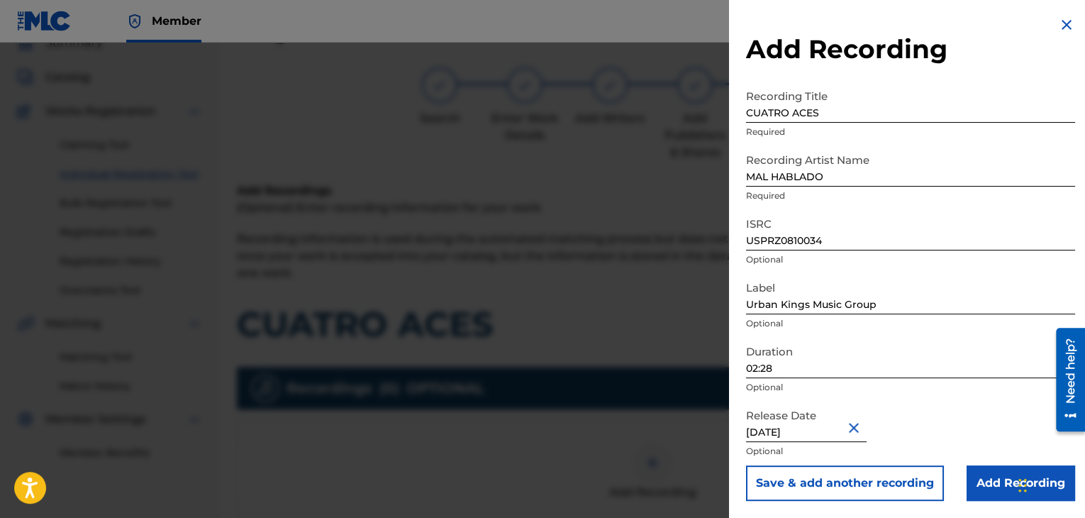
scroll to position [1, 0]
click at [990, 482] on input "Add Recording" at bounding box center [1021, 482] width 109 height 35
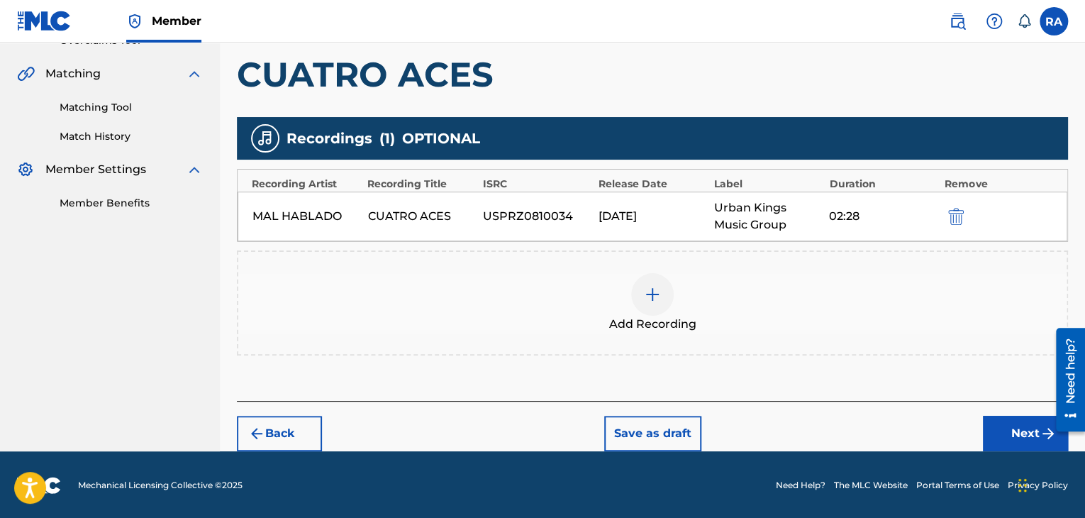
click at [996, 437] on button "Next" at bounding box center [1025, 433] width 85 height 35
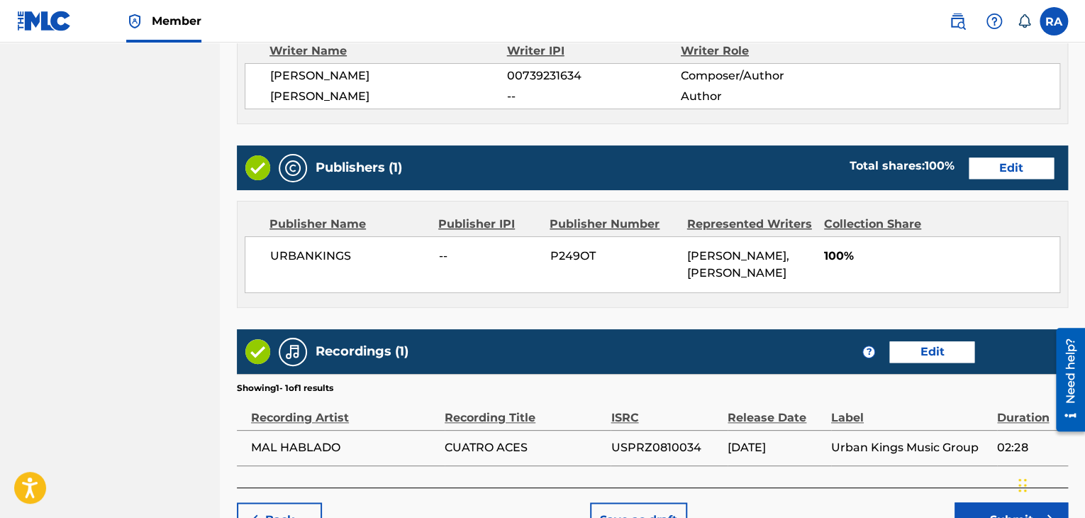
scroll to position [707, 0]
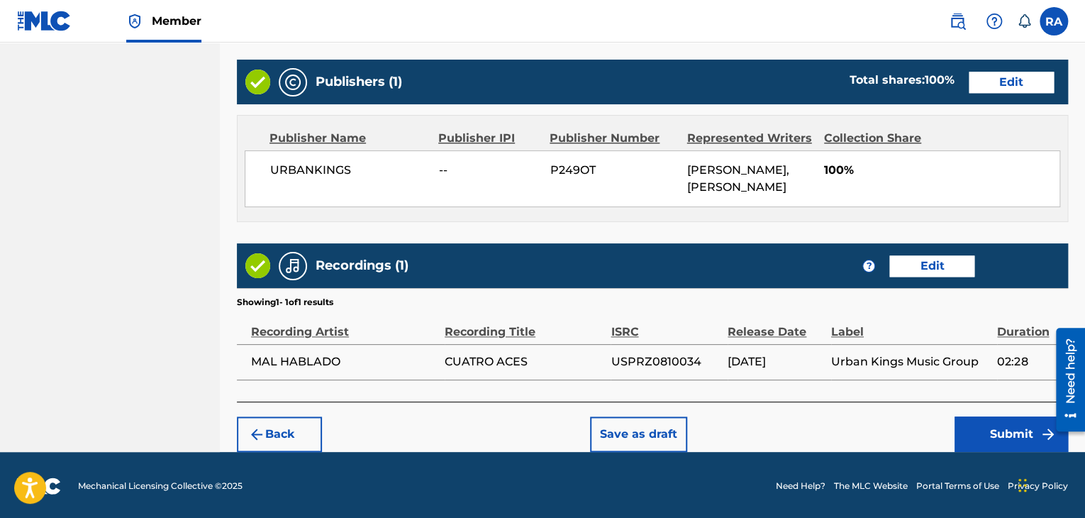
click at [998, 436] on button "Submit" at bounding box center [1011, 433] width 113 height 35
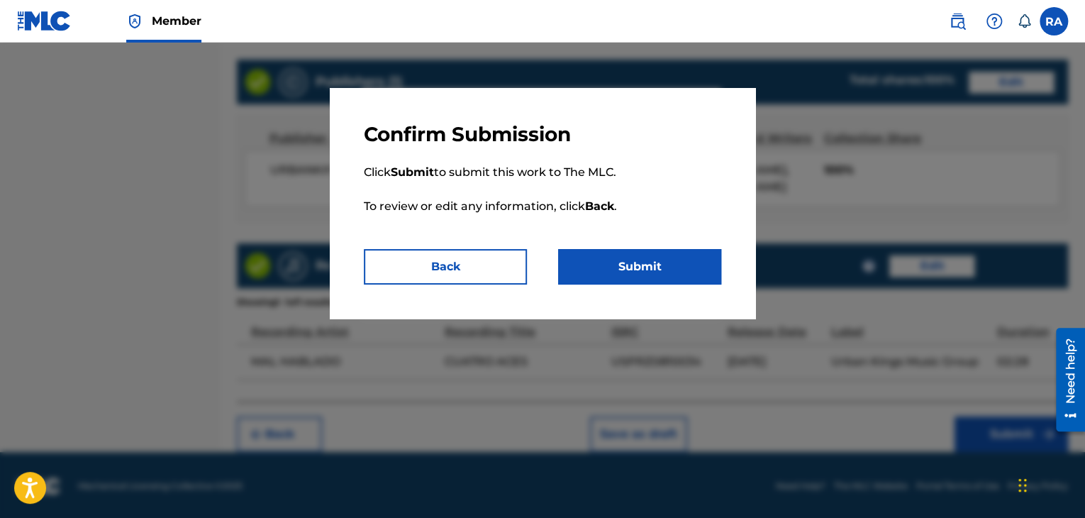
click at [627, 253] on button "Submit" at bounding box center [639, 266] width 163 height 35
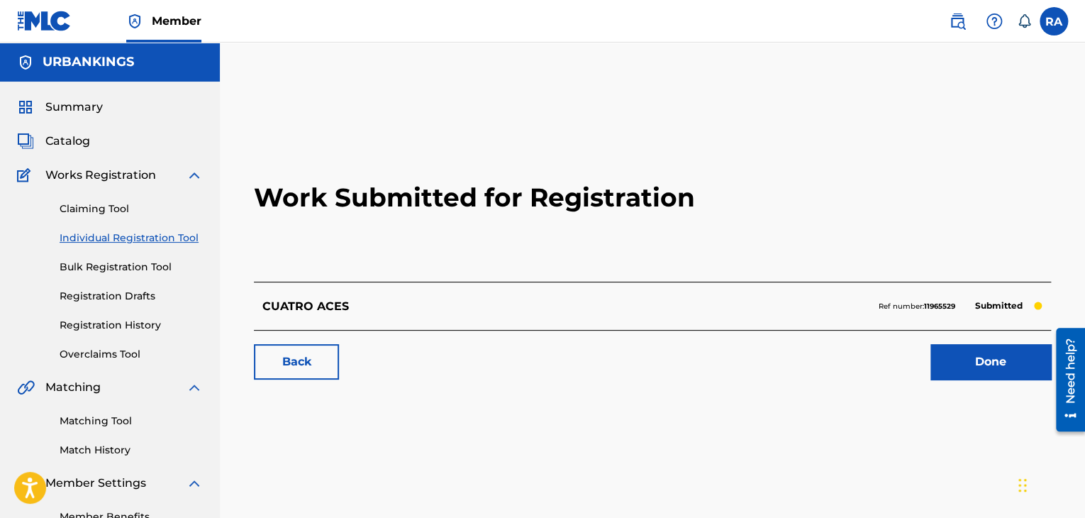
click at [982, 377] on link "Done" at bounding box center [991, 361] width 121 height 35
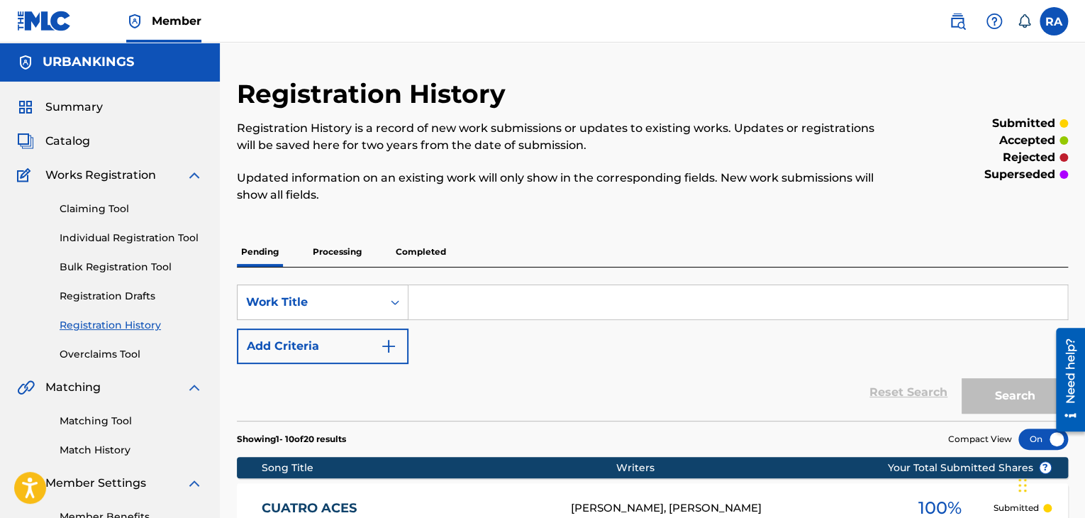
click at [100, 240] on link "Individual Registration Tool" at bounding box center [131, 238] width 143 height 15
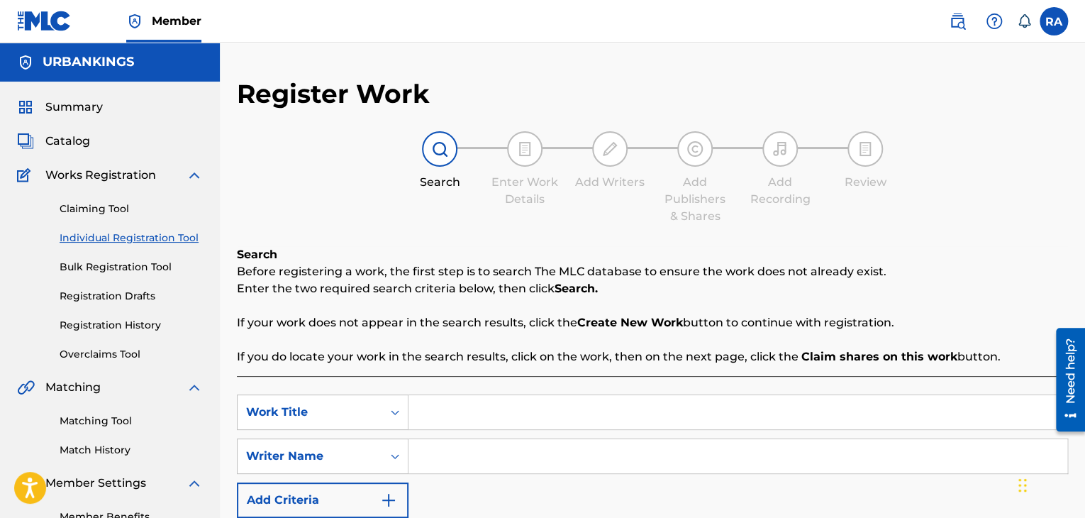
click at [458, 411] on input "Search Form" at bounding box center [738, 412] width 659 height 34
type input "E"
type input "CERRA"
type input "[PERSON_NAME]"
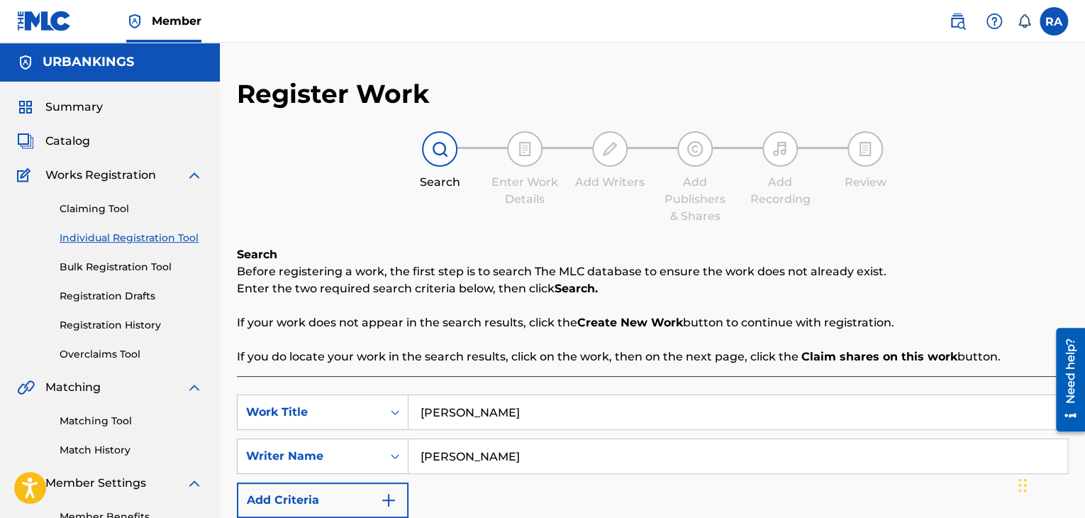
scroll to position [284, 0]
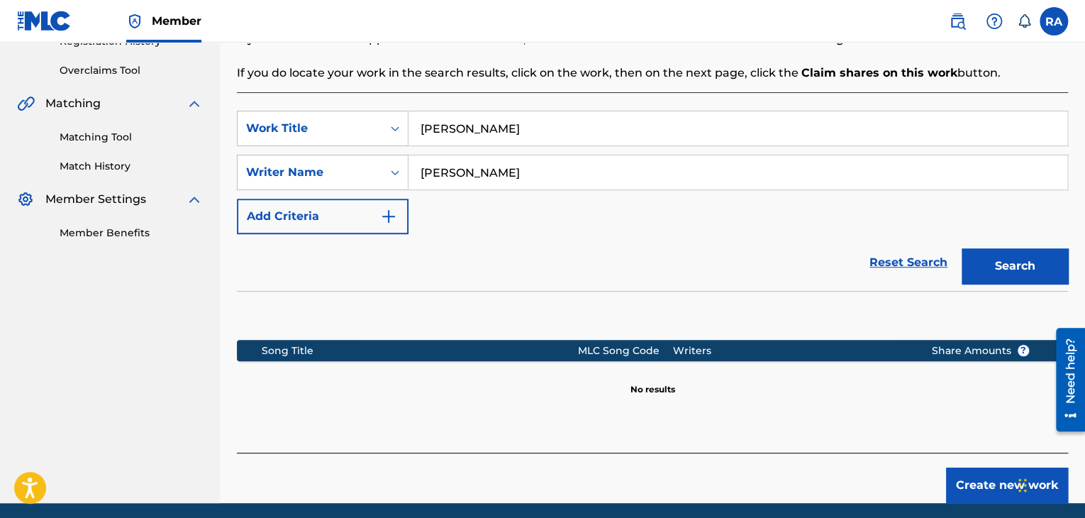
click at [967, 475] on button "Create new work" at bounding box center [1007, 484] width 122 height 35
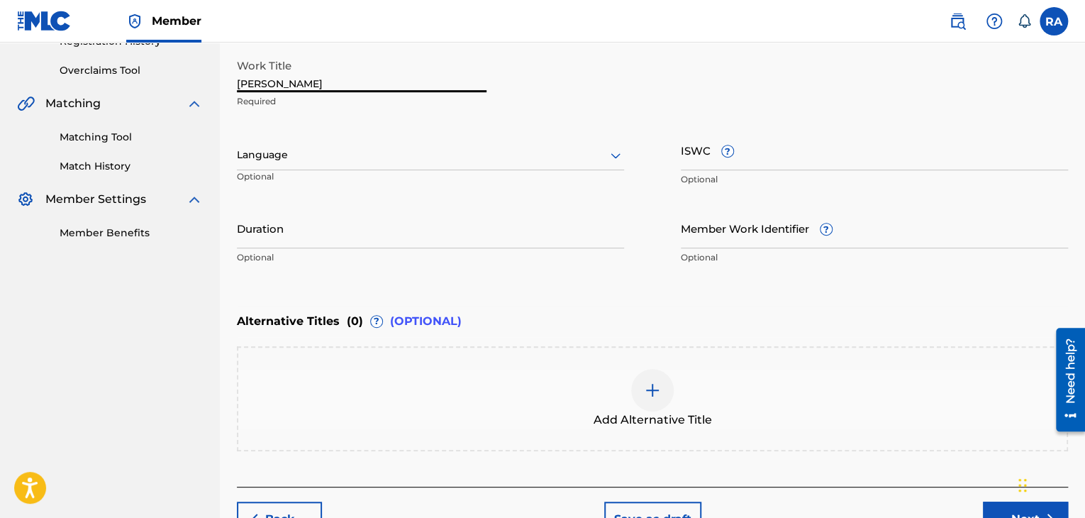
click at [334, 76] on input "CERRA" at bounding box center [362, 72] width 250 height 40
type input "[PERSON_NAME]"
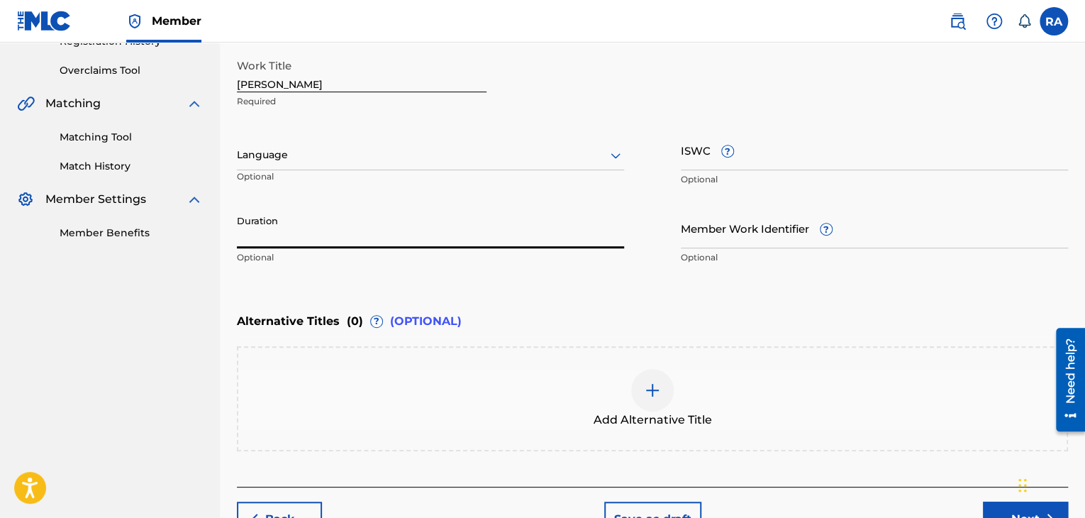
click at [508, 222] on input "Duration" at bounding box center [430, 228] width 387 height 40
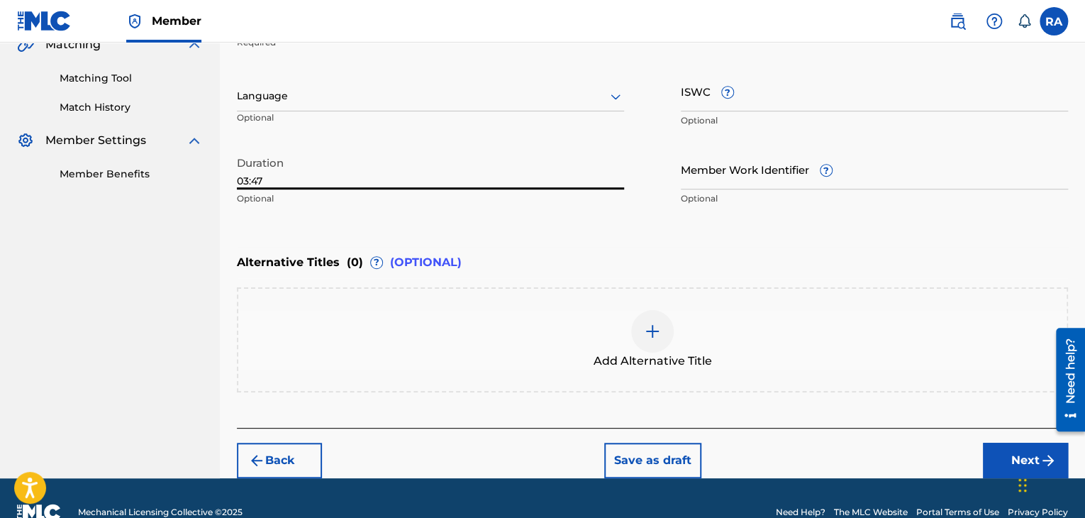
scroll to position [370, 0]
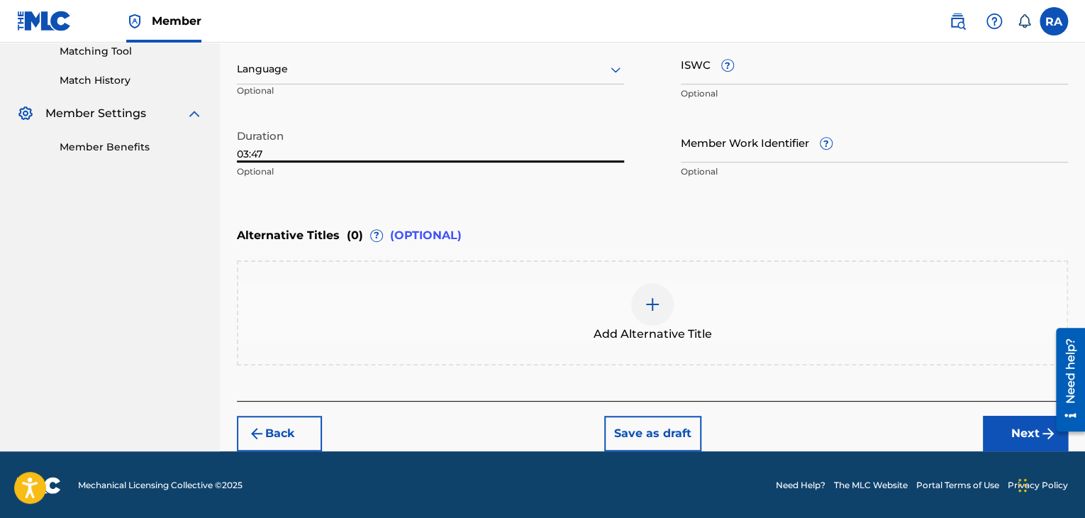
type input "03:47"
click at [996, 445] on button "Next" at bounding box center [1025, 433] width 85 height 35
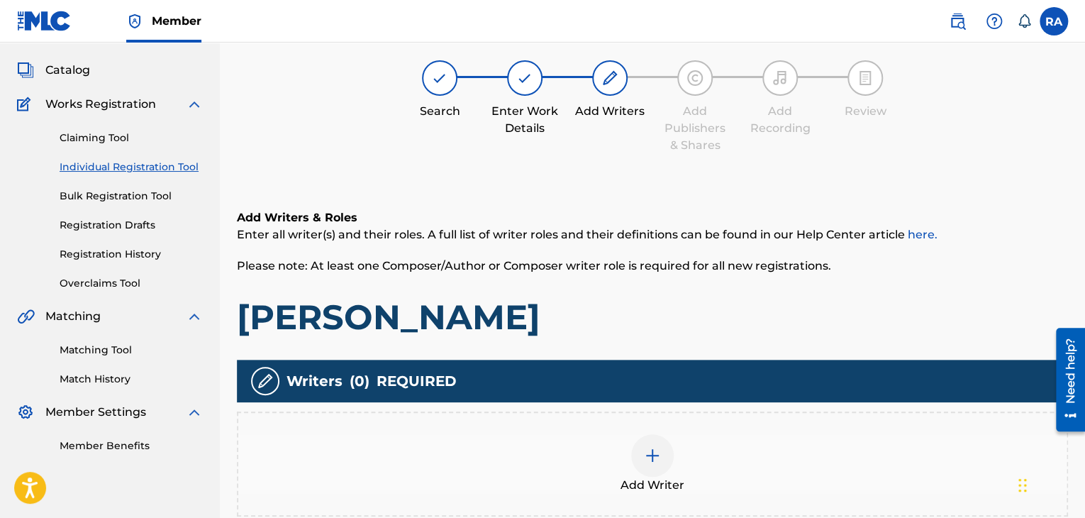
scroll to position [64, 0]
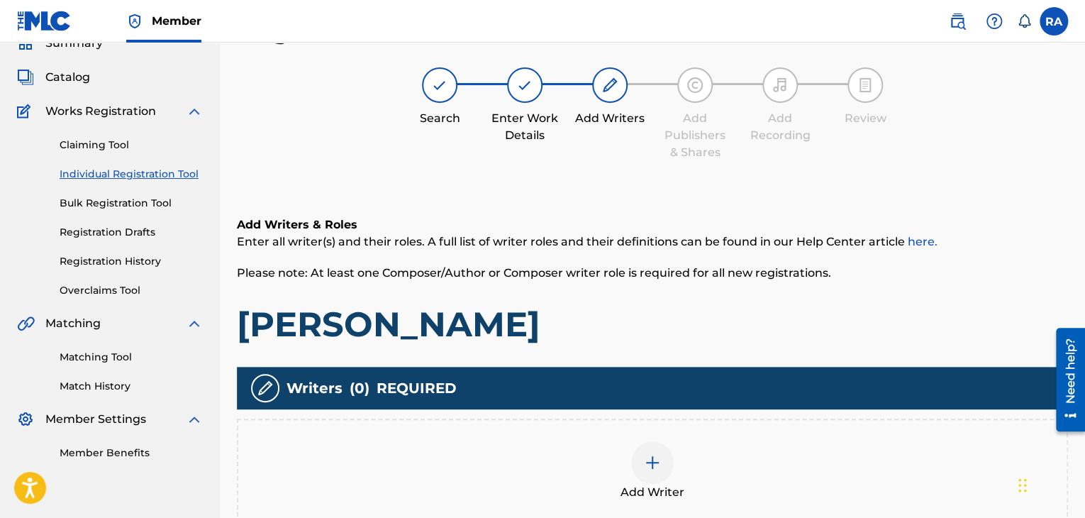
click at [643, 455] on div at bounding box center [652, 462] width 43 height 43
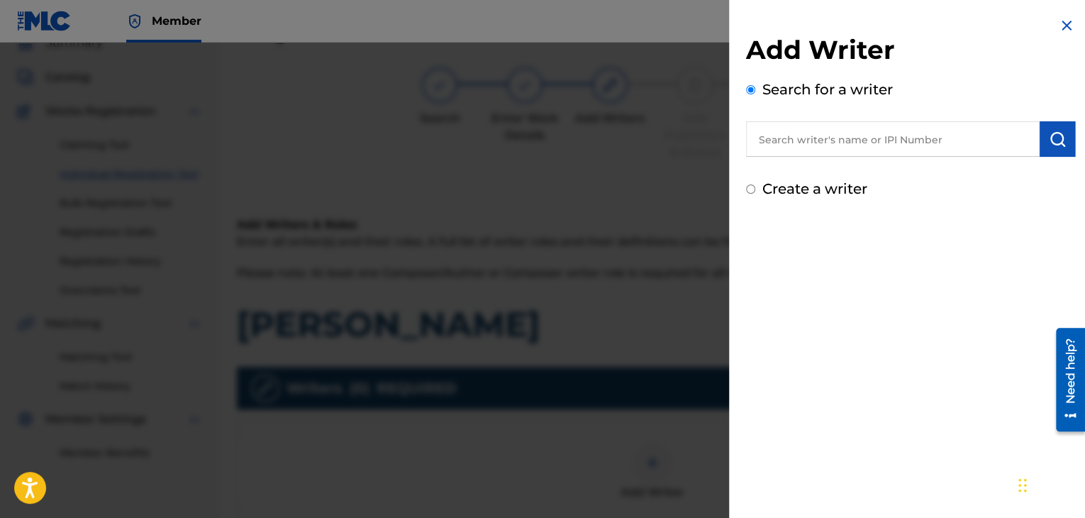
click at [827, 126] on input "text" at bounding box center [893, 138] width 294 height 35
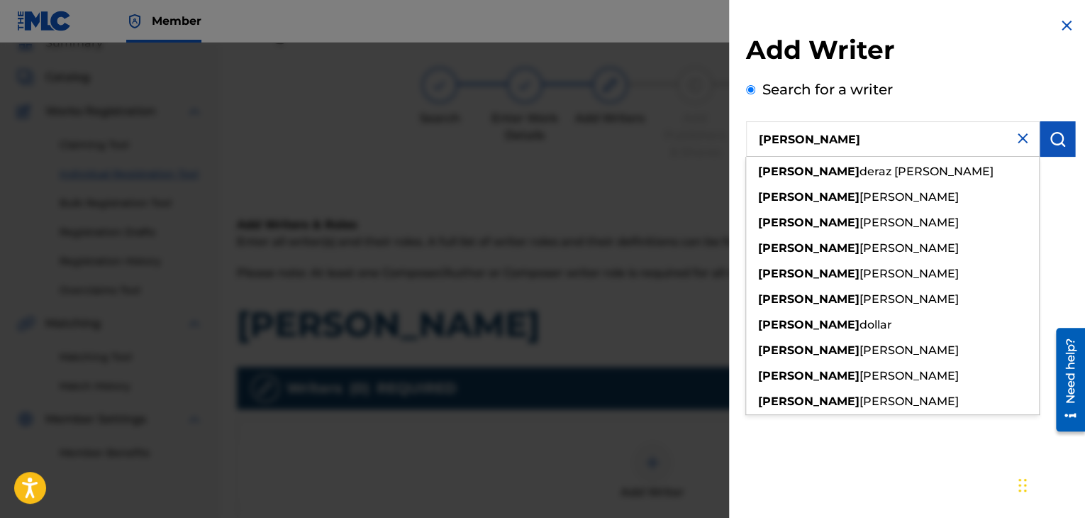
type input "[PERSON_NAME]"
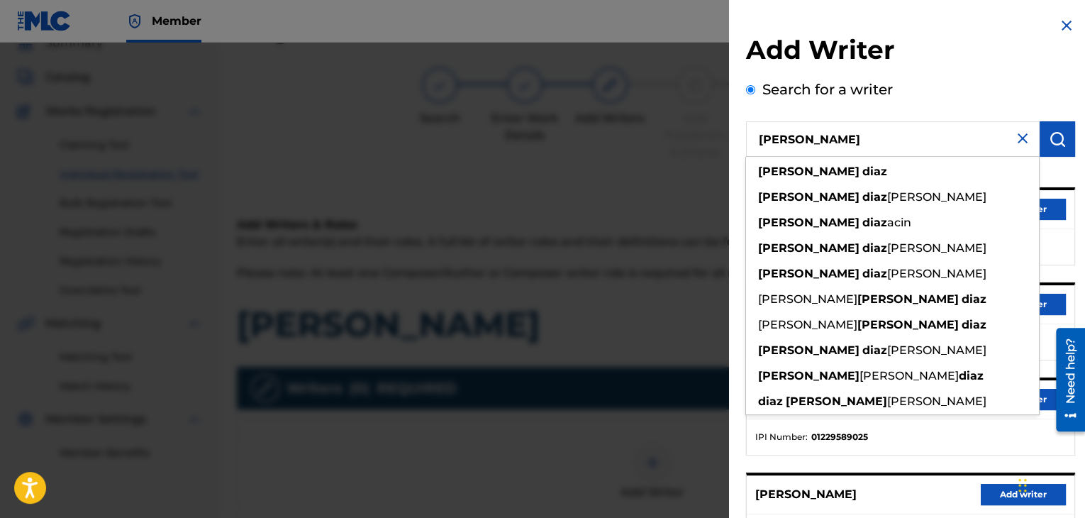
click at [1063, 231] on ul at bounding box center [911, 246] width 328 height 35
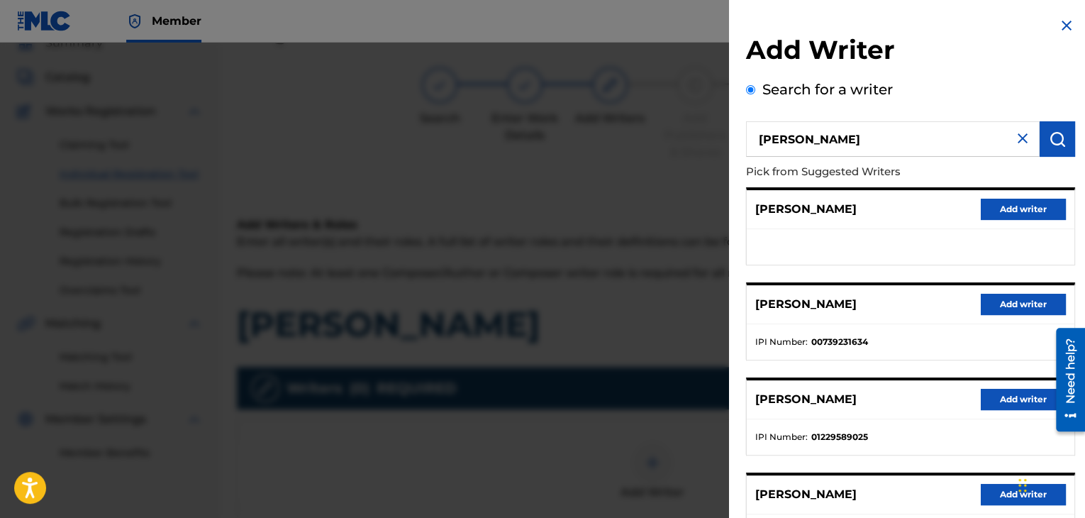
click at [1028, 301] on button "Add writer" at bounding box center [1023, 304] width 85 height 21
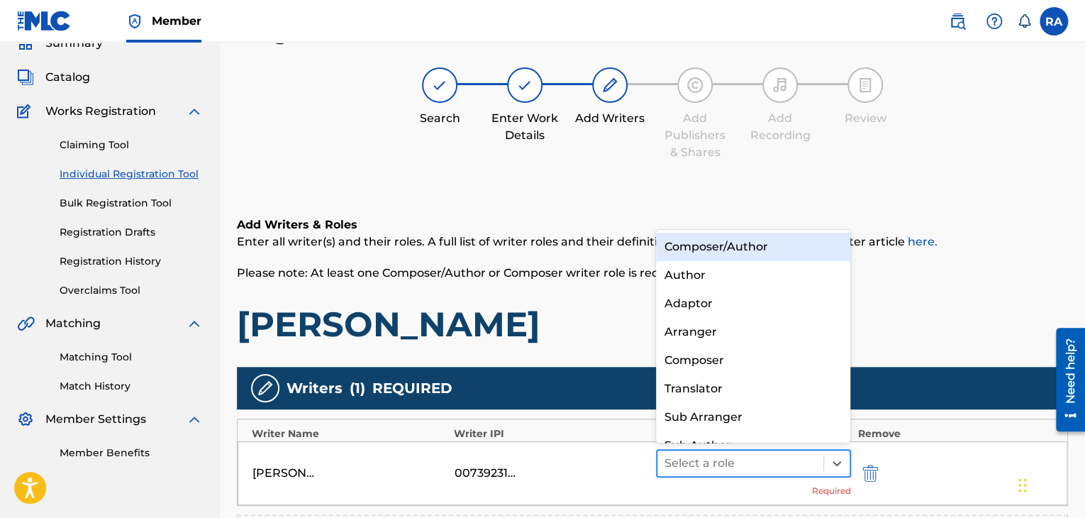
click at [711, 475] on div "Select a role" at bounding box center [753, 463] width 195 height 28
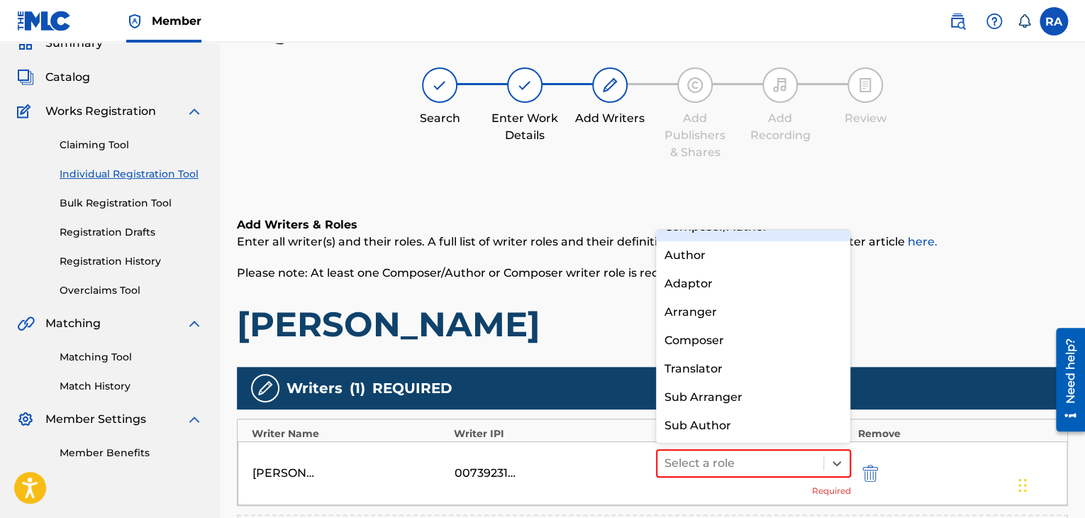
click at [724, 234] on div "Composer/Author" at bounding box center [753, 227] width 195 height 28
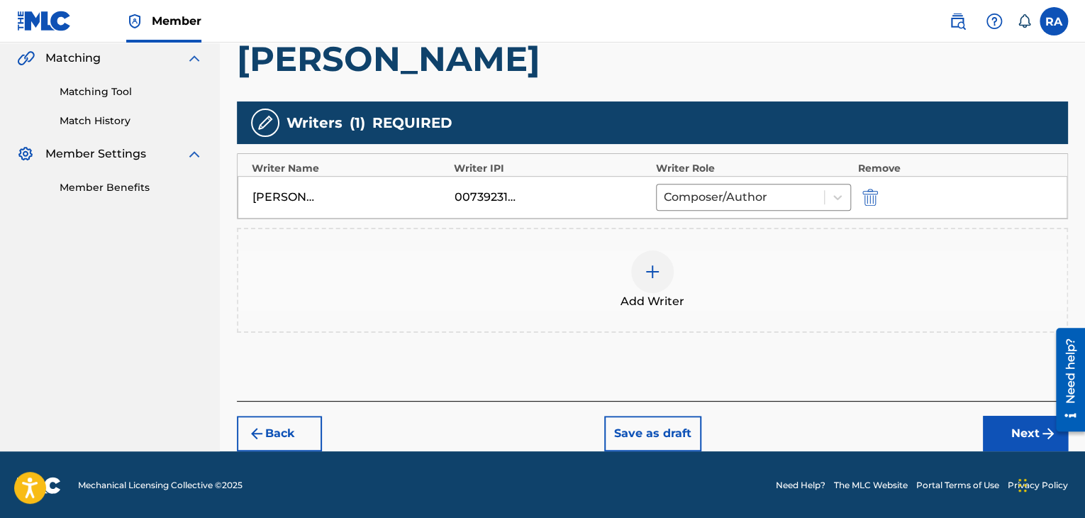
click at [999, 425] on button "Next" at bounding box center [1025, 433] width 85 height 35
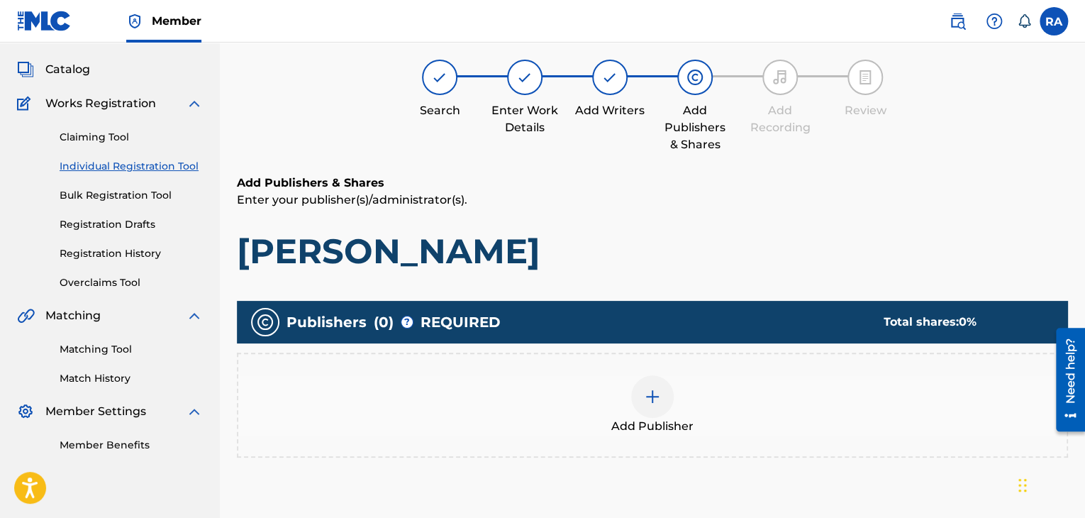
scroll to position [64, 0]
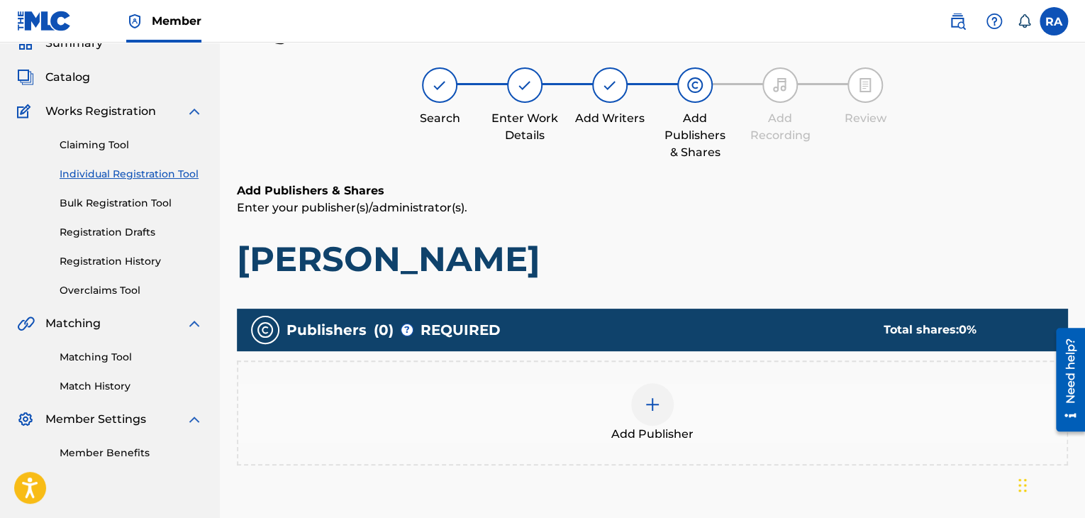
click at [650, 404] on img at bounding box center [652, 404] width 17 height 17
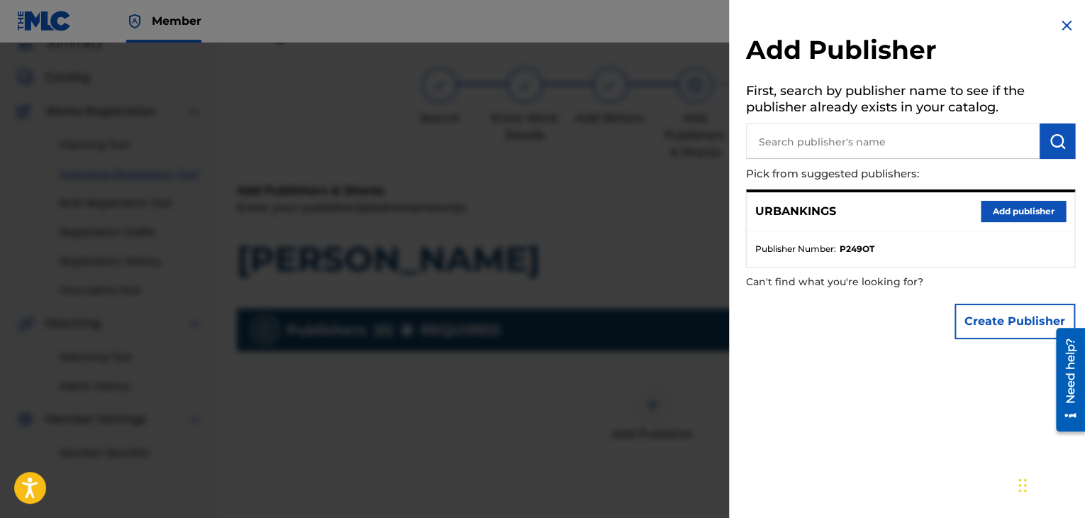
click at [1002, 217] on button "Add publisher" at bounding box center [1023, 211] width 85 height 21
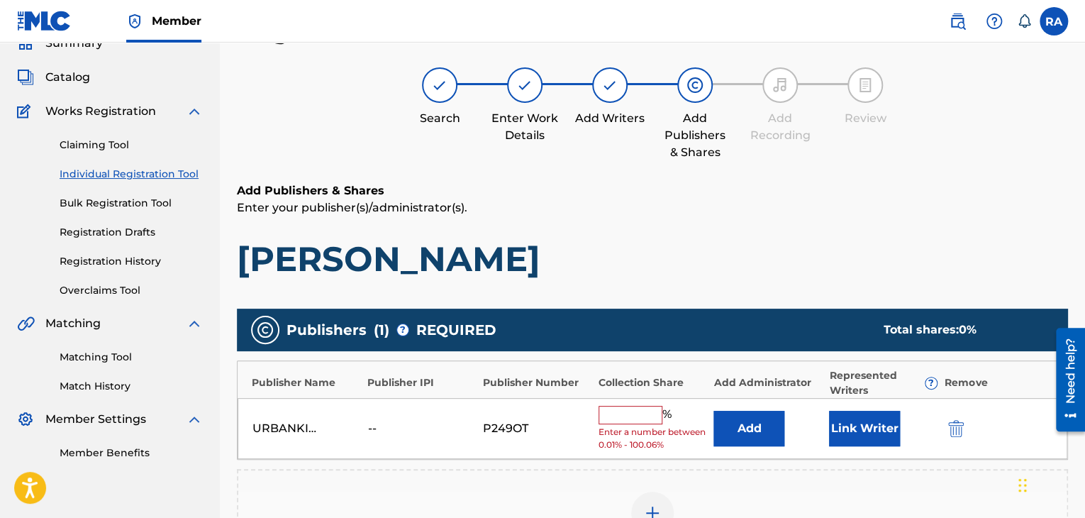
click at [639, 416] on input "text" at bounding box center [631, 415] width 64 height 18
type input "100"
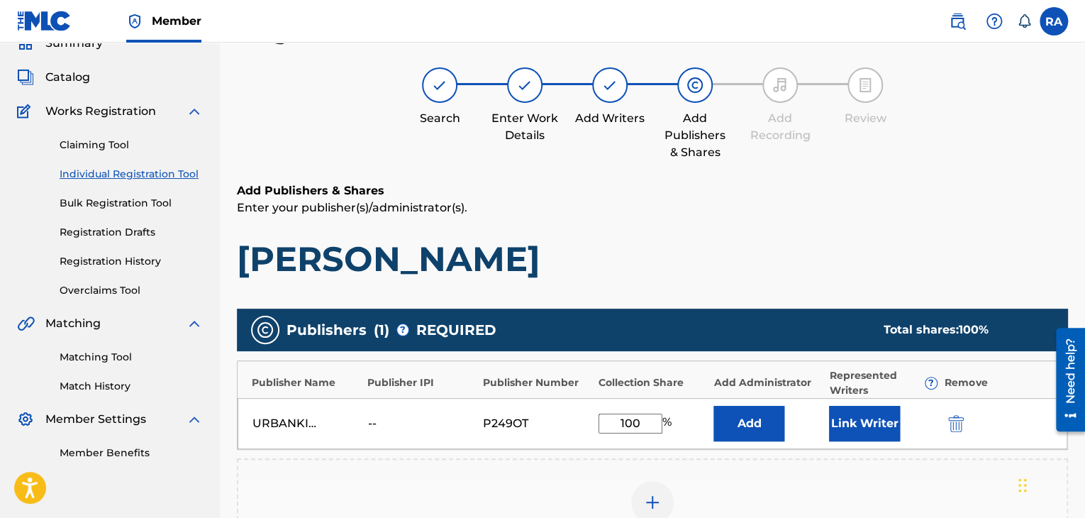
click at [851, 425] on button "Link Writer" at bounding box center [864, 423] width 71 height 35
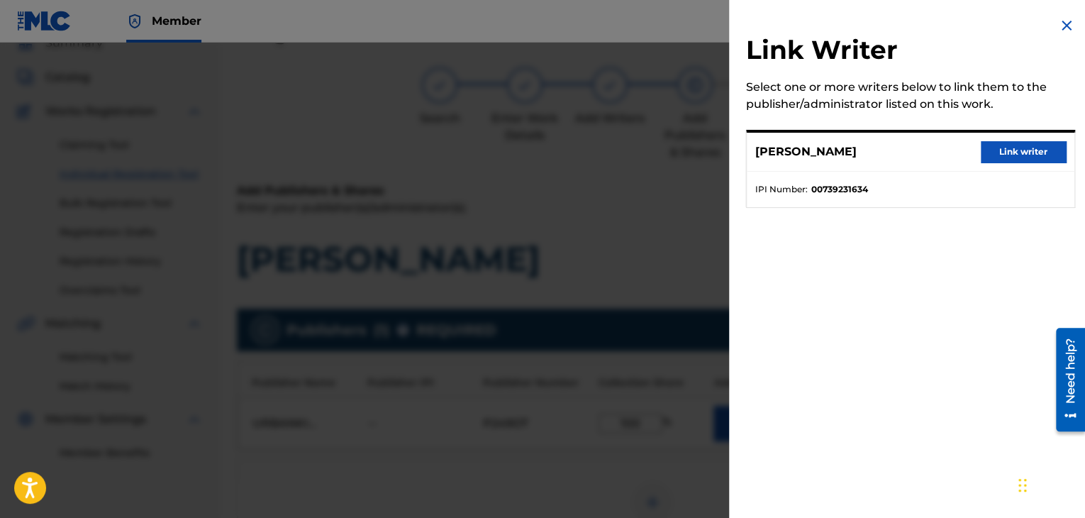
click at [991, 148] on button "Link writer" at bounding box center [1023, 151] width 85 height 21
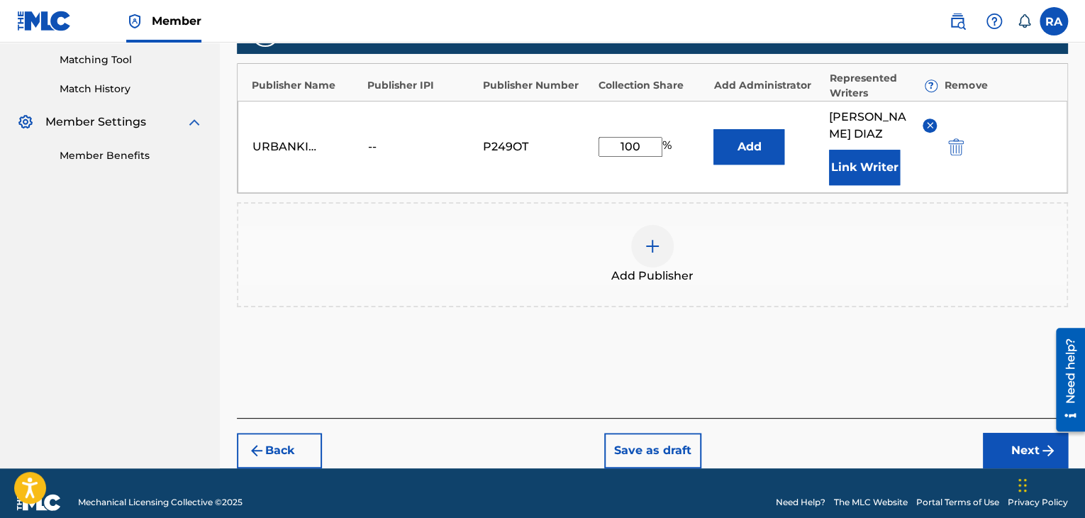
click at [1019, 433] on button "Next" at bounding box center [1025, 450] width 85 height 35
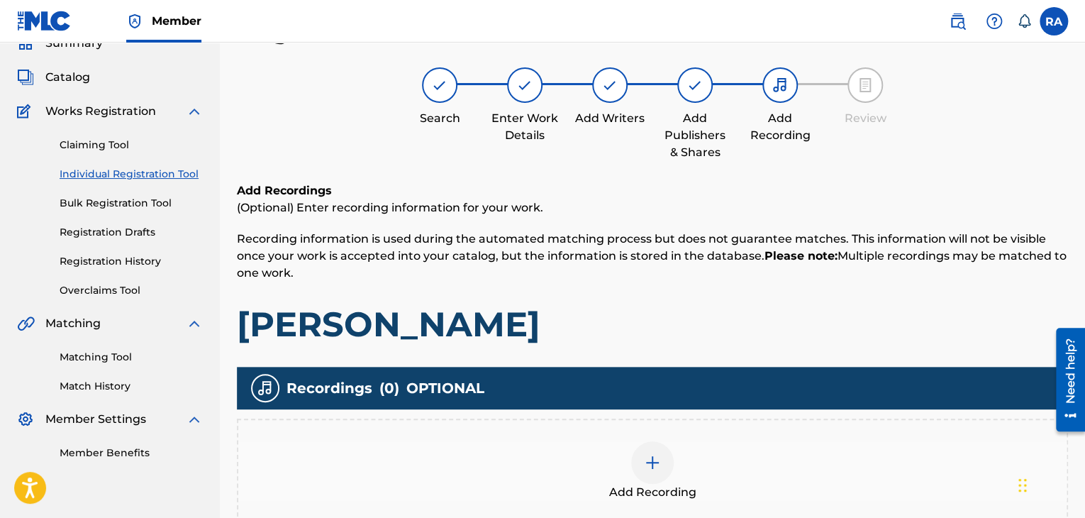
click at [640, 468] on div at bounding box center [652, 462] width 43 height 43
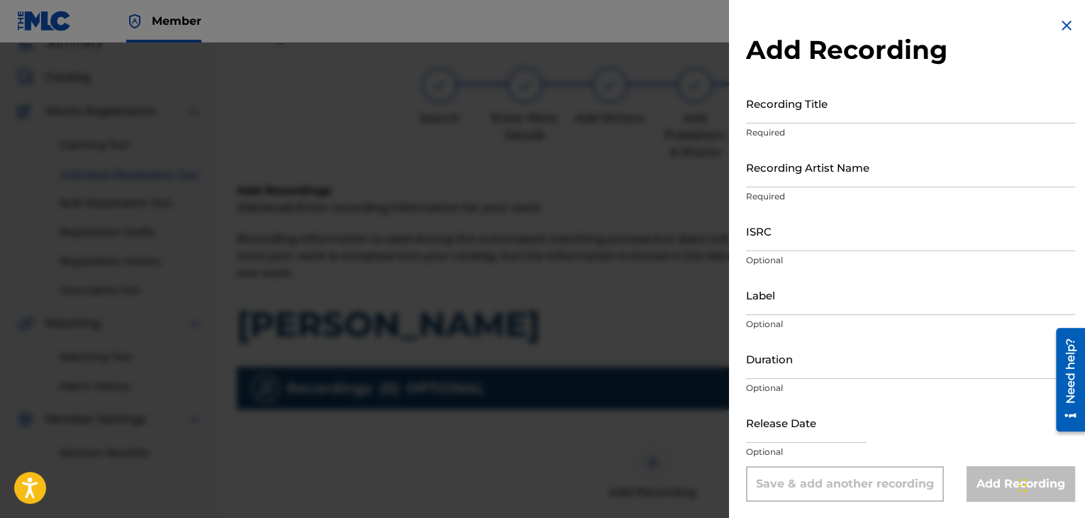
click at [774, 111] on input "Recording Title" at bounding box center [910, 103] width 329 height 40
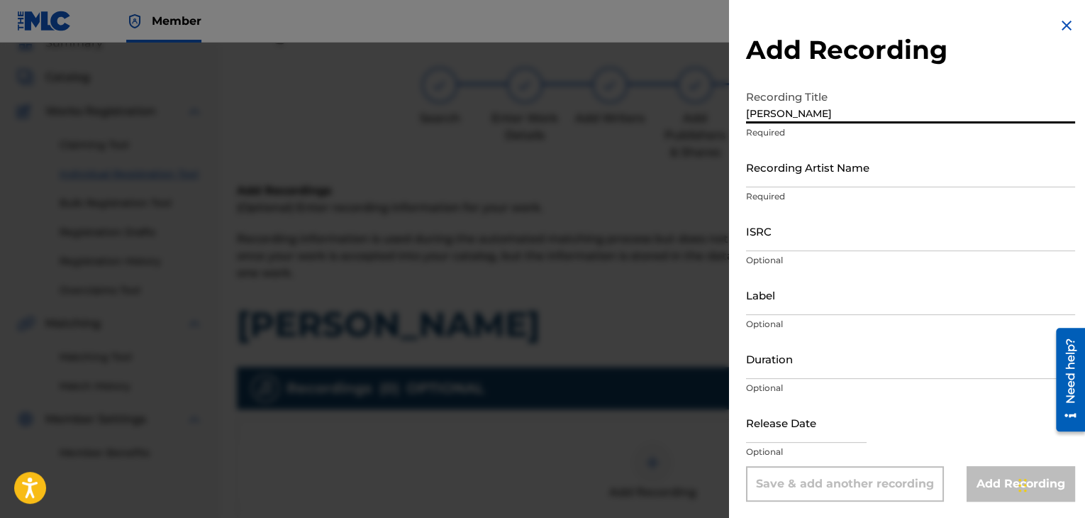
type input "[PERSON_NAME]"
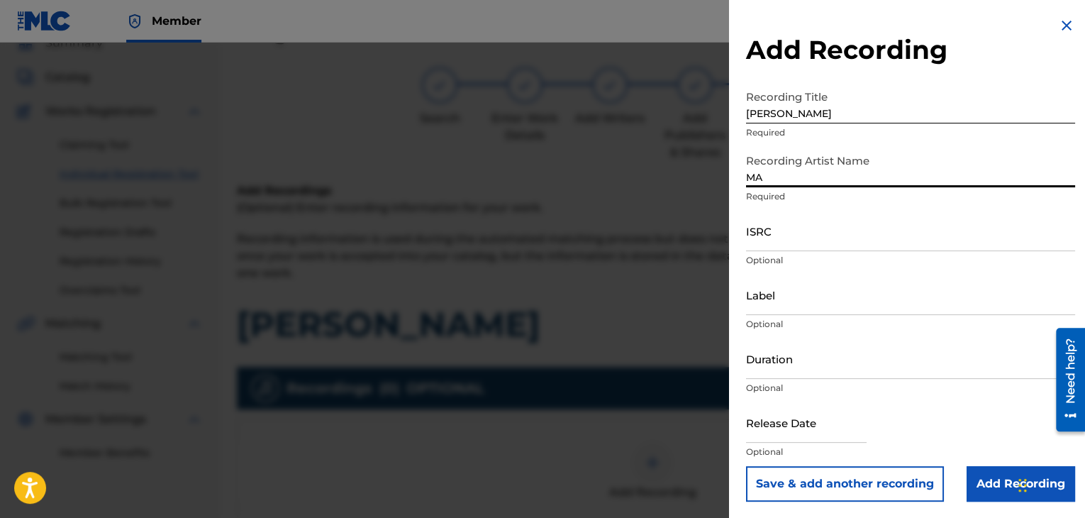
type input "MAL HABLADO"
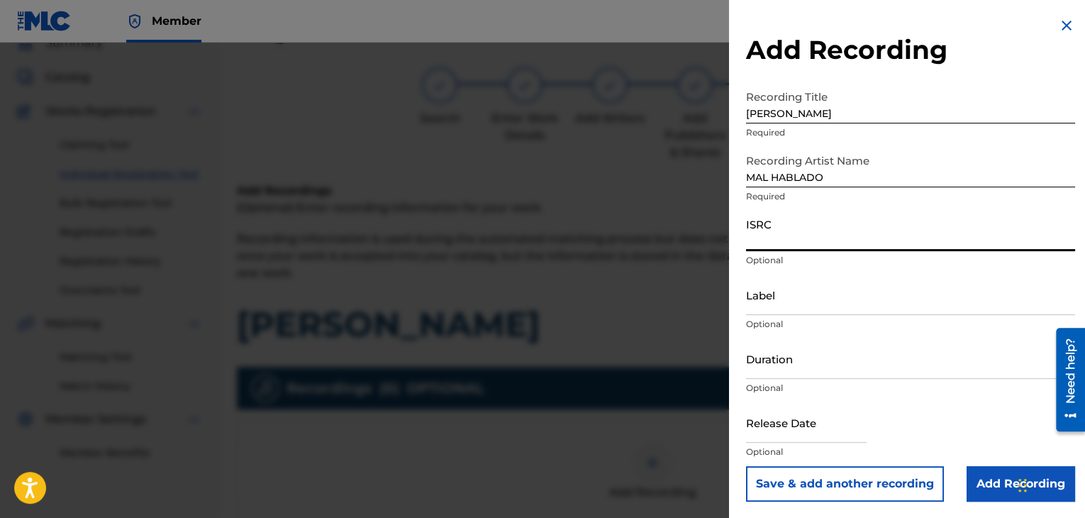
paste input "USPRZ0810036"
type input "USPRZ0810036"
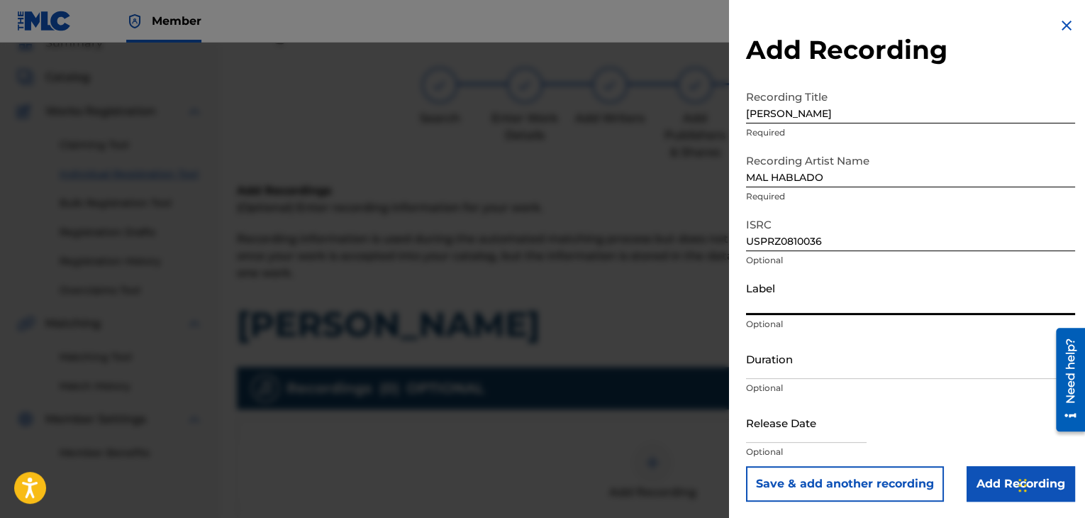
click at [789, 299] on input "Label" at bounding box center [910, 295] width 329 height 40
type input "Urban Kings Music Group"
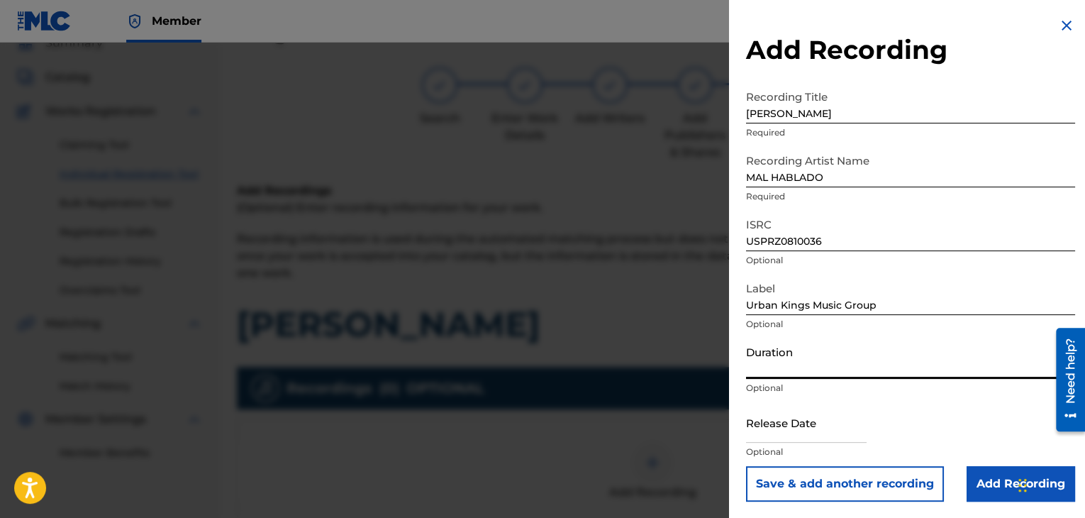
click at [782, 362] on input "Duration" at bounding box center [910, 358] width 329 height 40
type input "03:47"
select select "7"
select select "2025"
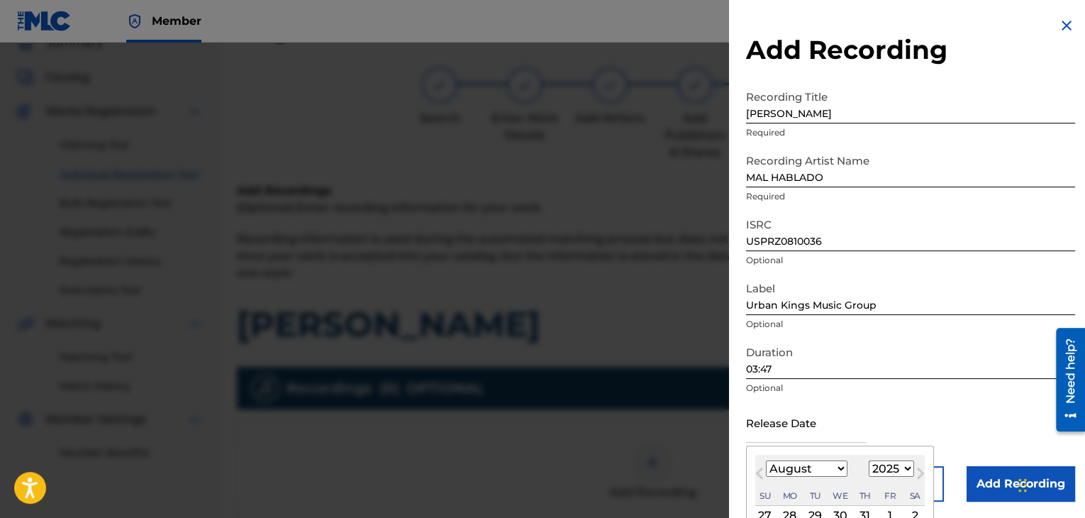
click at [766, 437] on input "text" at bounding box center [806, 422] width 121 height 40
click at [834, 461] on select "January February March April May June July August September October November De…" at bounding box center [807, 468] width 82 height 16
select select "5"
click at [766, 460] on select "January February March April May June July August September October November De…" at bounding box center [807, 468] width 82 height 16
click at [902, 469] on select "1899 1900 1901 1902 1903 1904 1905 1906 1907 1908 1909 1910 1911 1912 1913 1914…" at bounding box center [891, 468] width 45 height 16
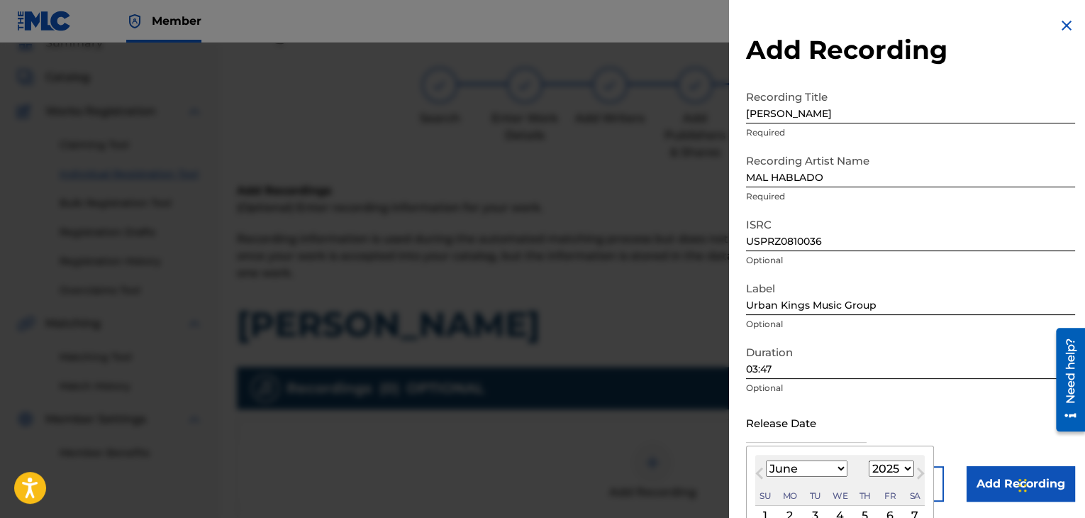
select select "2006"
click at [869, 460] on select "1899 1900 1901 1902 1903 1904 1905 1906 1907 1908 1909 1910 1911 1912 1913 1914…" at bounding box center [891, 468] width 45 height 16
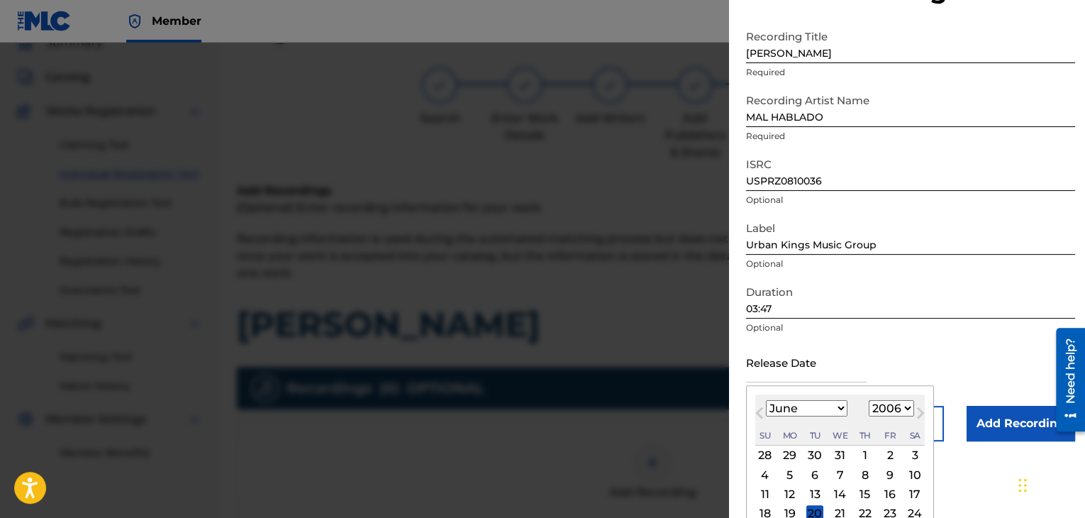
scroll to position [113, 0]
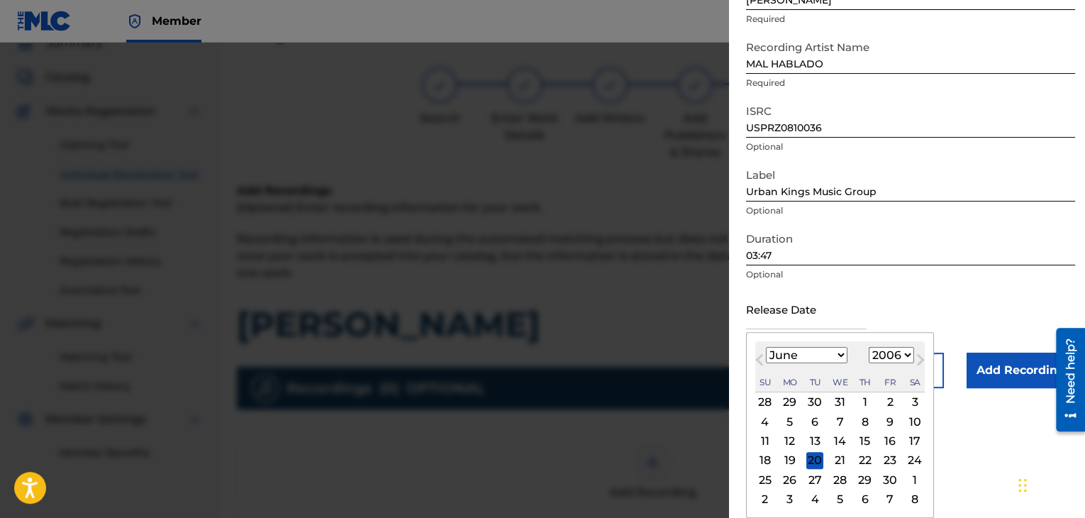
click at [816, 478] on div "27" at bounding box center [815, 479] width 17 height 17
type input "[DATE]"
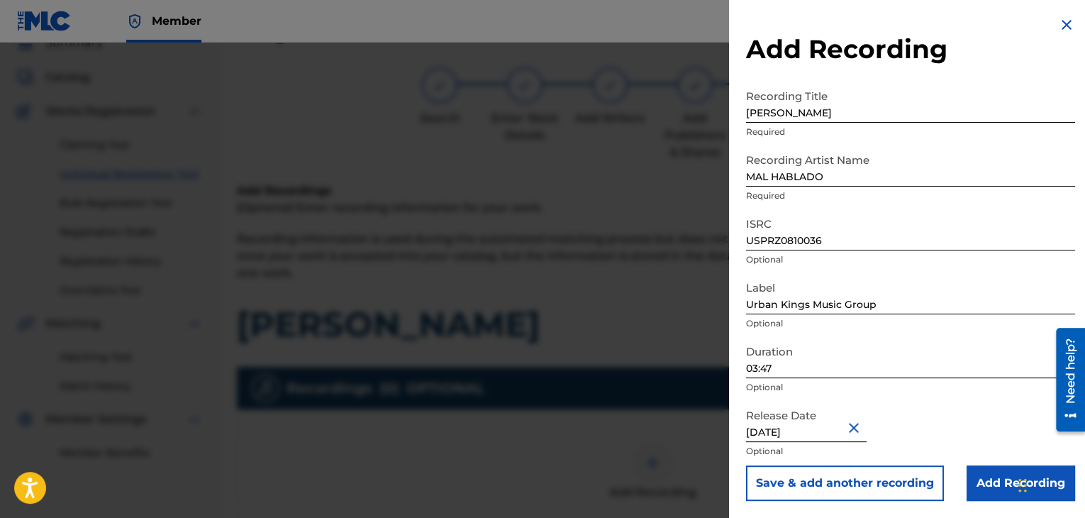
scroll to position [1, 0]
click at [978, 476] on input "Add Recording" at bounding box center [1021, 482] width 109 height 35
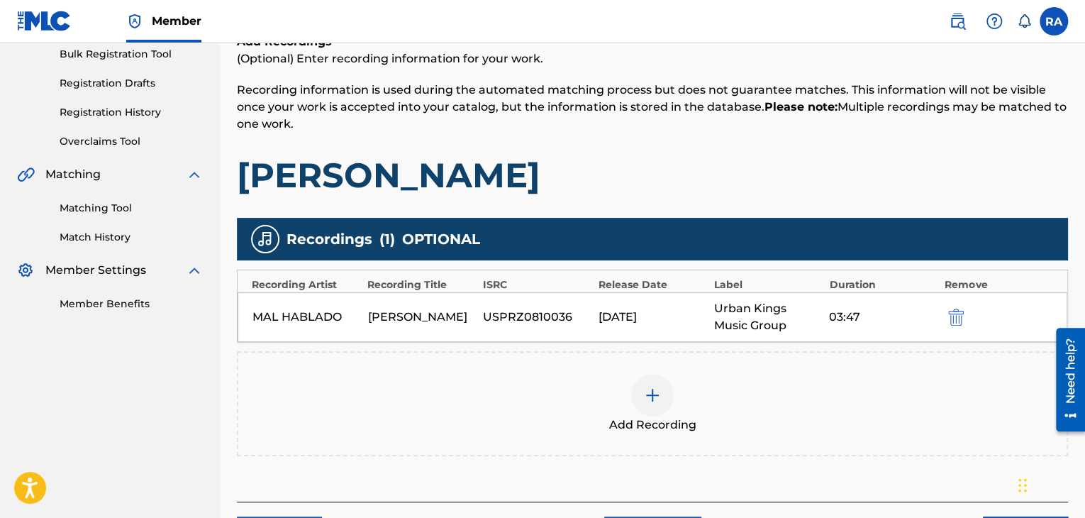
scroll to position [314, 0]
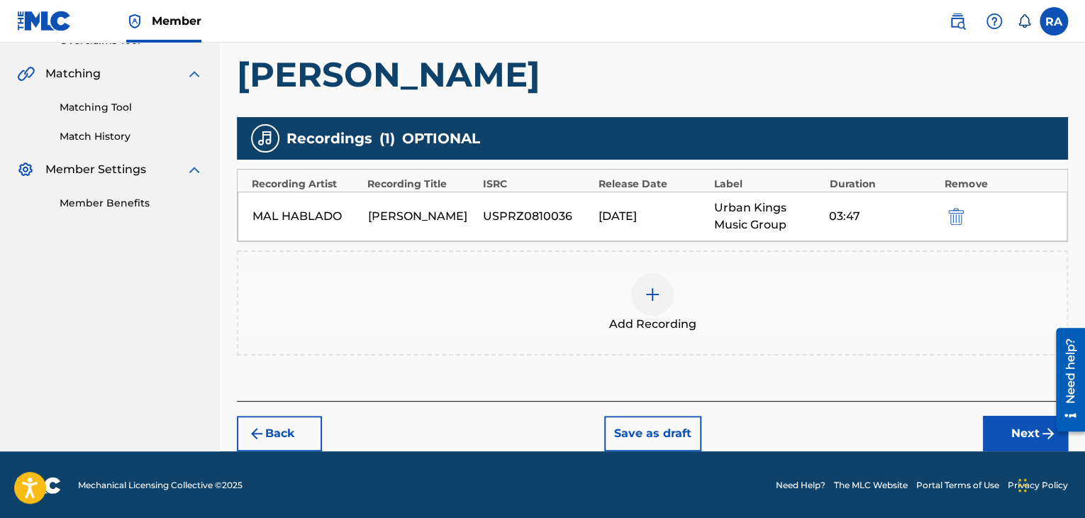
click at [1007, 431] on button "Next" at bounding box center [1025, 433] width 85 height 35
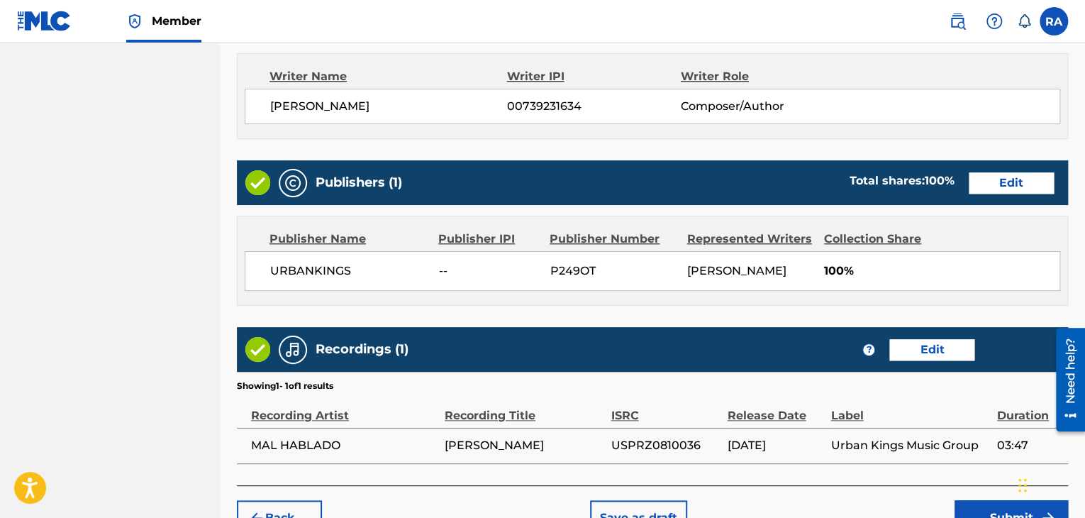
scroll to position [680, 0]
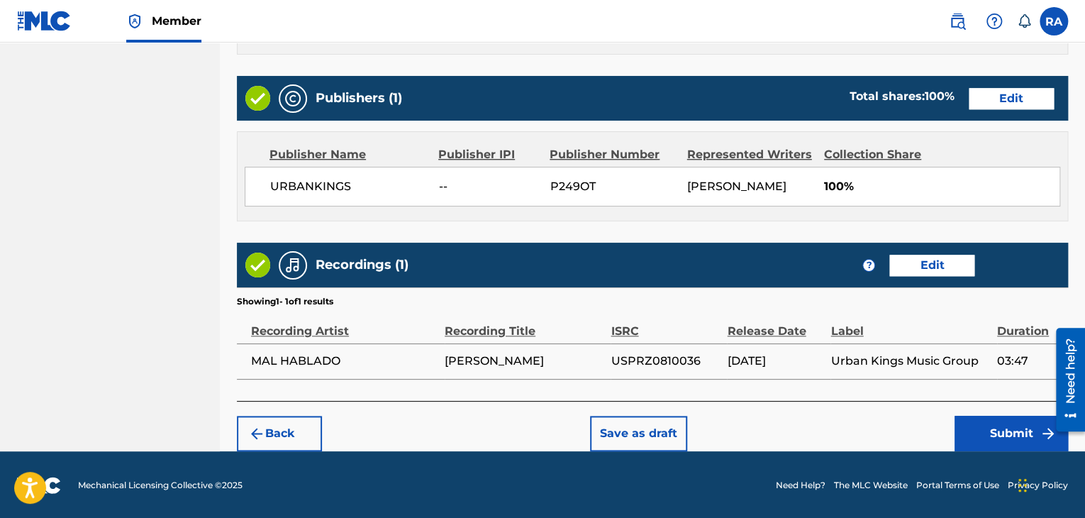
click at [966, 432] on button "Submit" at bounding box center [1011, 433] width 113 height 35
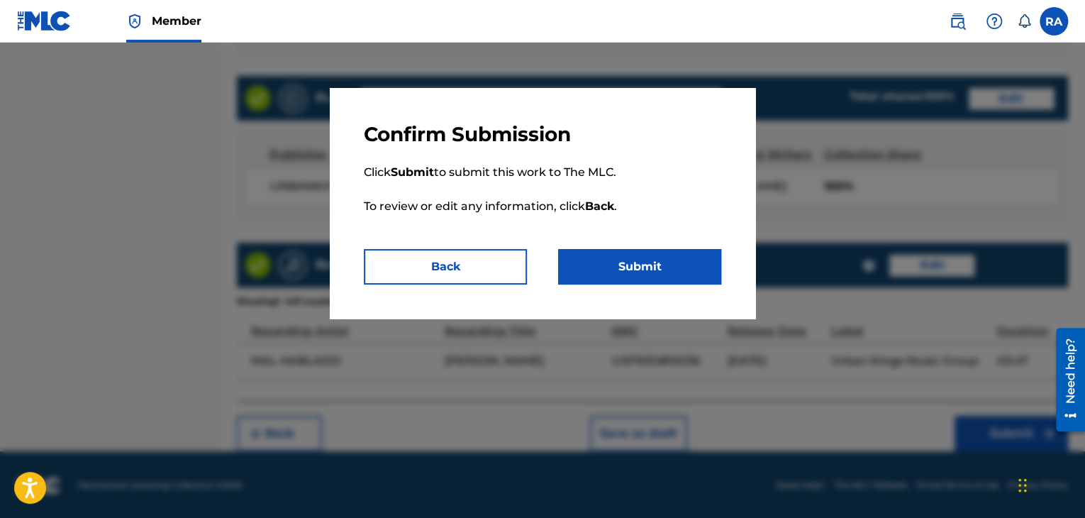
click at [655, 264] on button "Submit" at bounding box center [639, 266] width 163 height 35
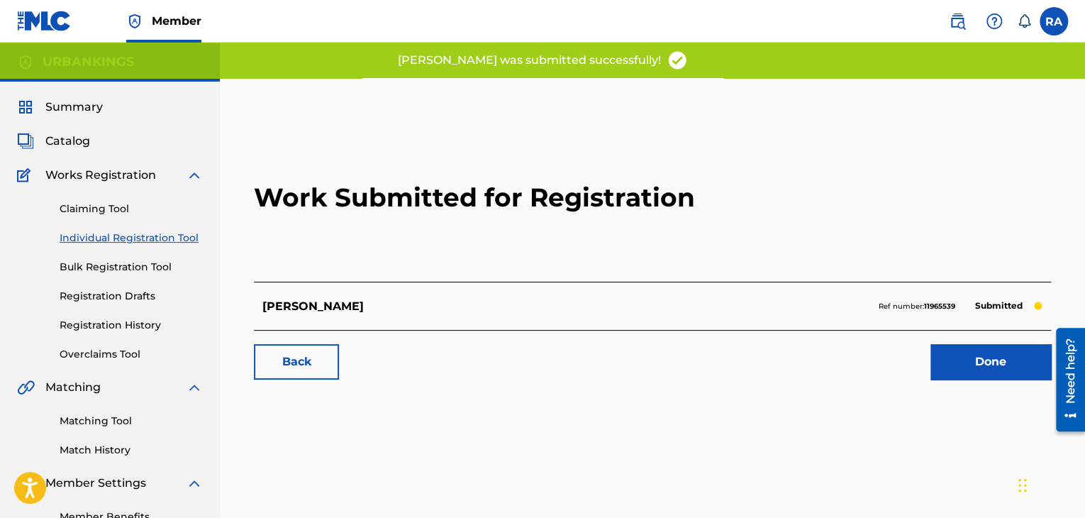
click at [952, 378] on link "Done" at bounding box center [991, 361] width 121 height 35
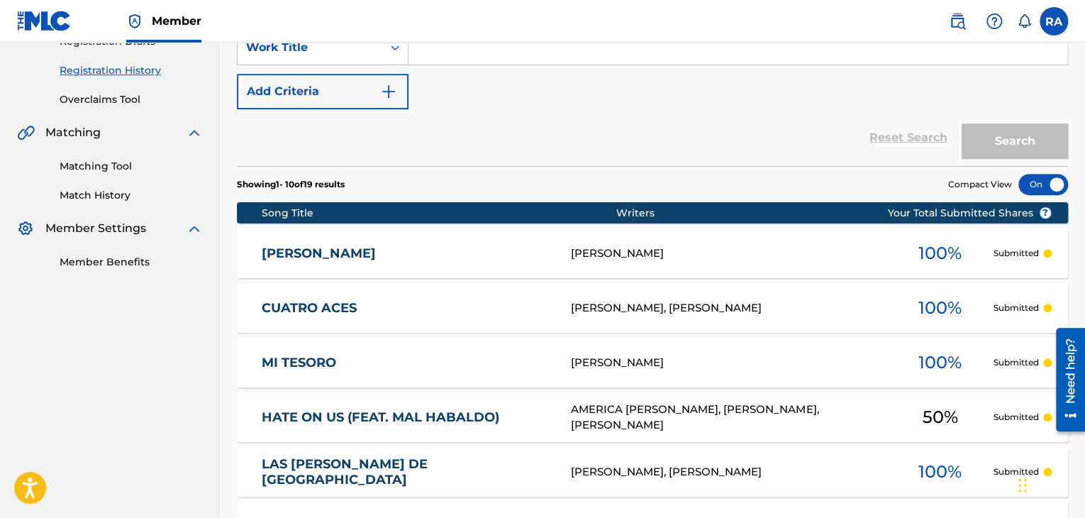
scroll to position [142, 0]
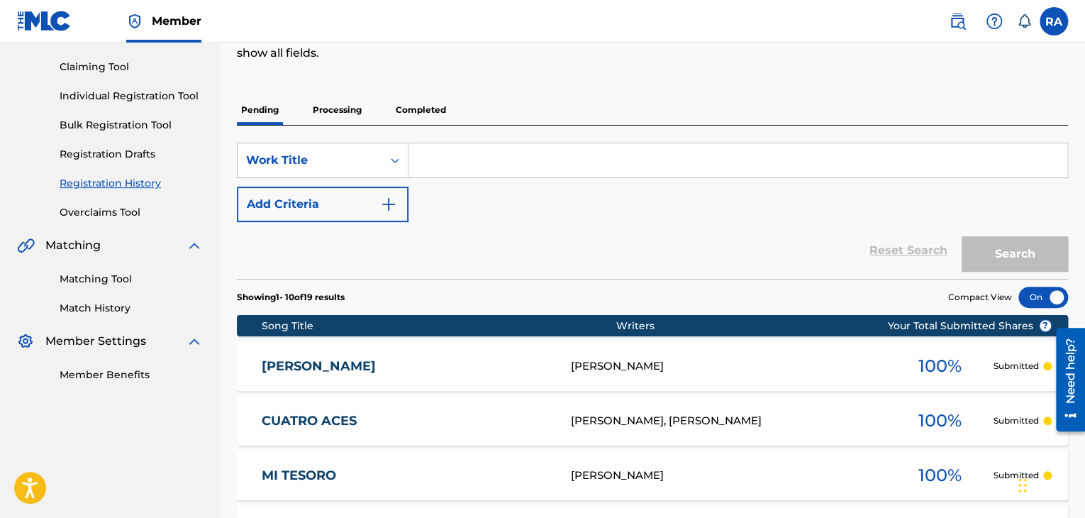
click at [140, 96] on link "Individual Registration Tool" at bounding box center [131, 96] width 143 height 15
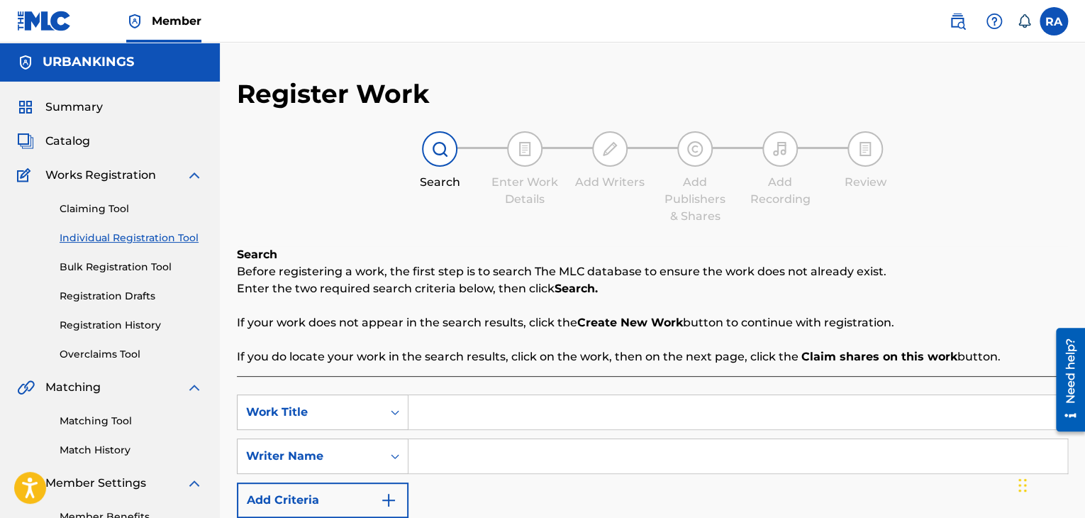
click at [455, 411] on input "Search Form" at bounding box center [738, 412] width 659 height 34
type input "IM SO GANGSTA"
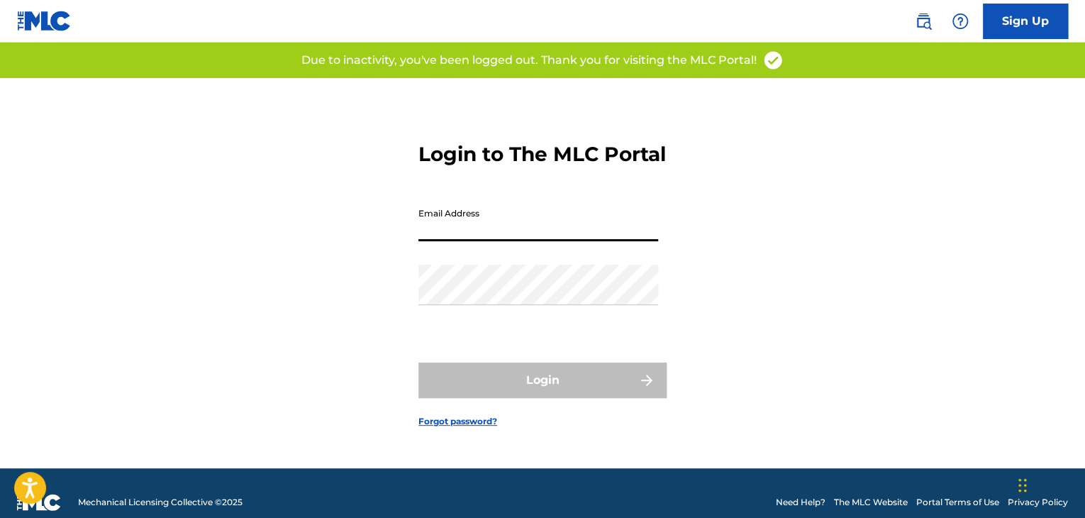
click at [438, 241] on input "Email Address" at bounding box center [539, 221] width 240 height 40
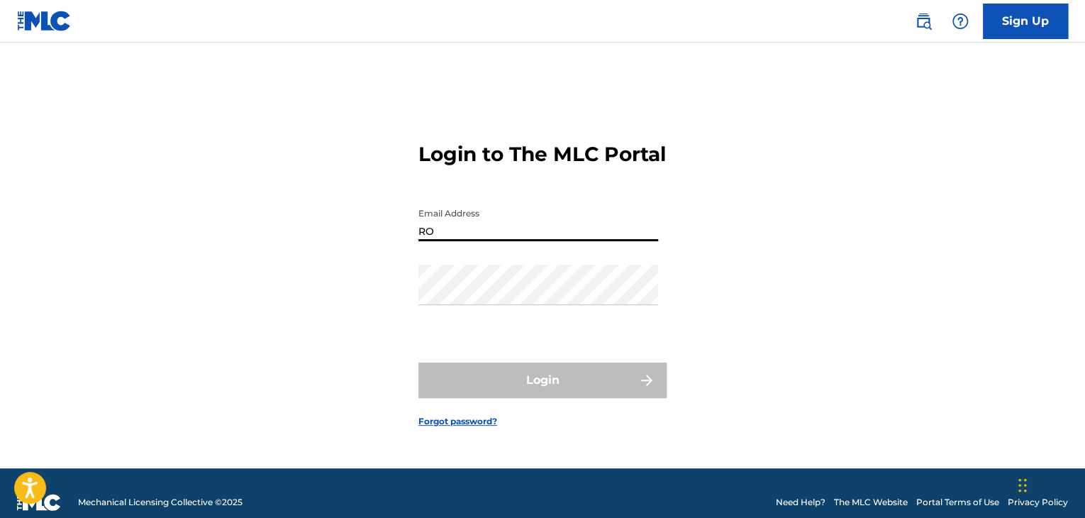
type input "[EMAIL_ADDRESS][DOMAIN_NAME]"
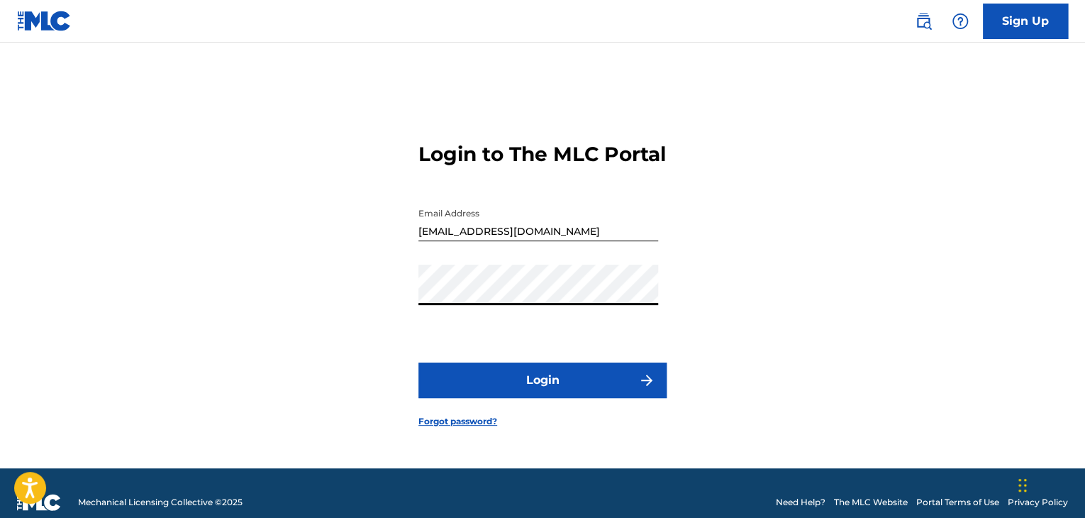
click at [489, 380] on button "Login" at bounding box center [543, 379] width 248 height 35
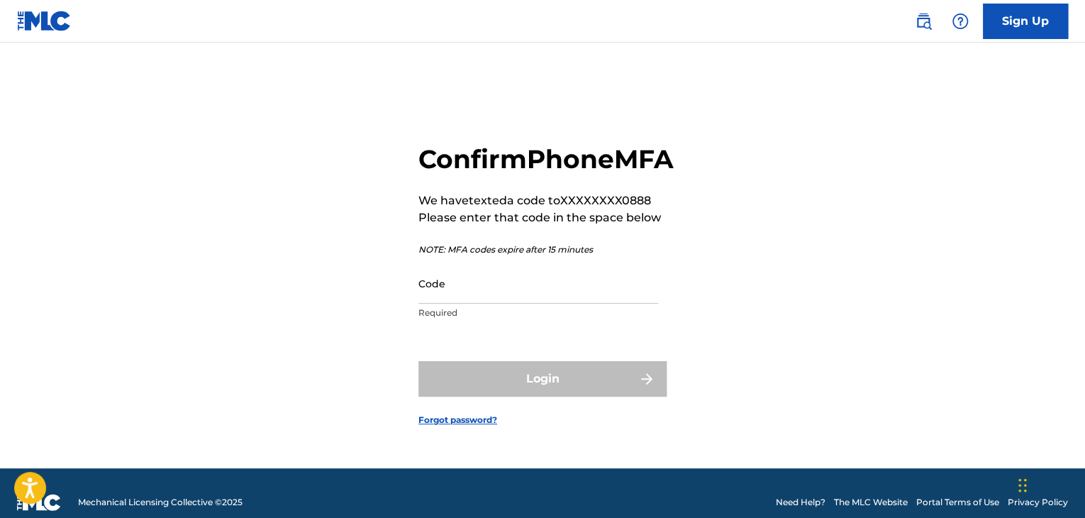
click at [541, 300] on input "Code" at bounding box center [539, 283] width 240 height 40
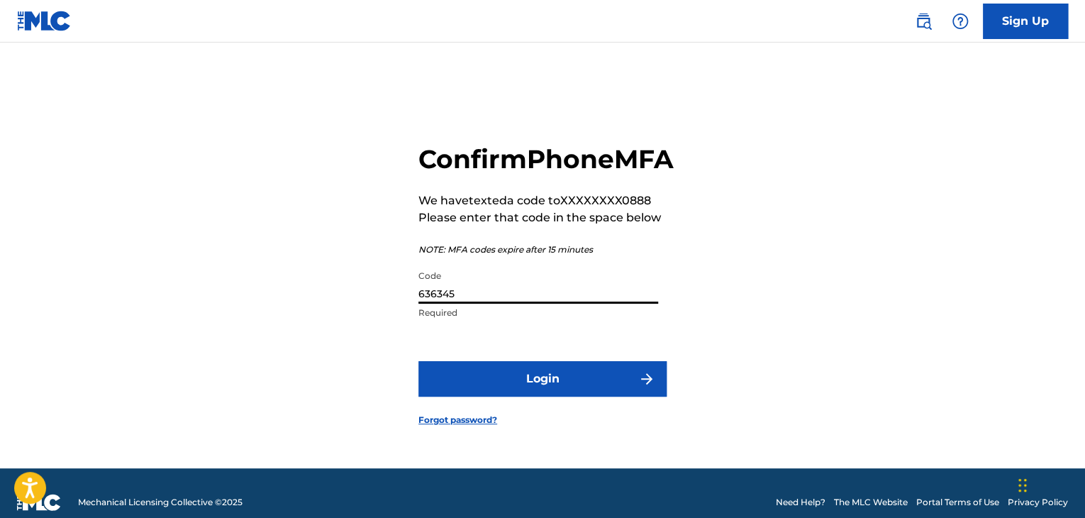
type input "636345"
click at [516, 397] on button "Login" at bounding box center [543, 378] width 248 height 35
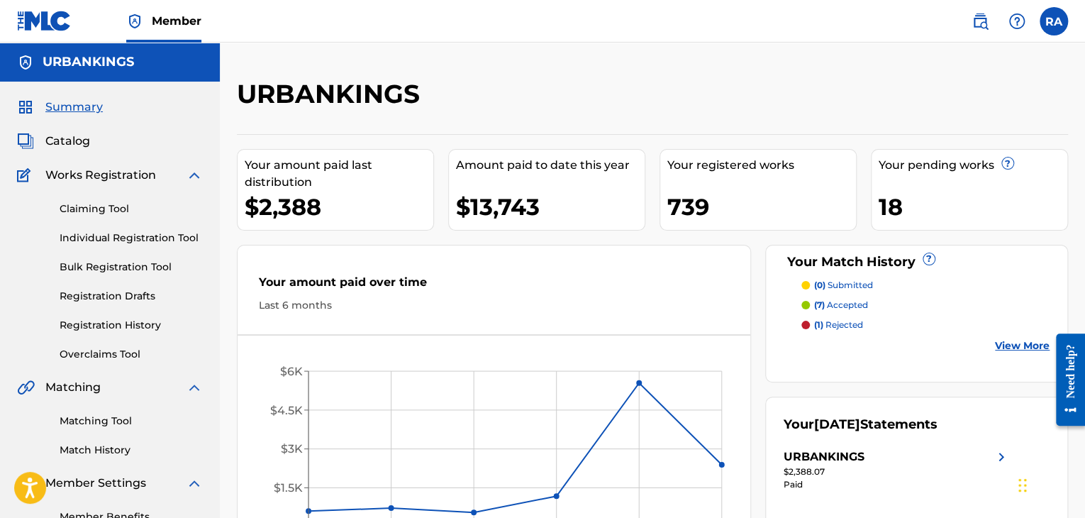
click at [123, 227] on div "Claiming Tool Individual Registration Tool Bulk Registration Tool Registration …" at bounding box center [110, 273] width 186 height 178
click at [143, 233] on link "Individual Registration Tool" at bounding box center [131, 238] width 143 height 15
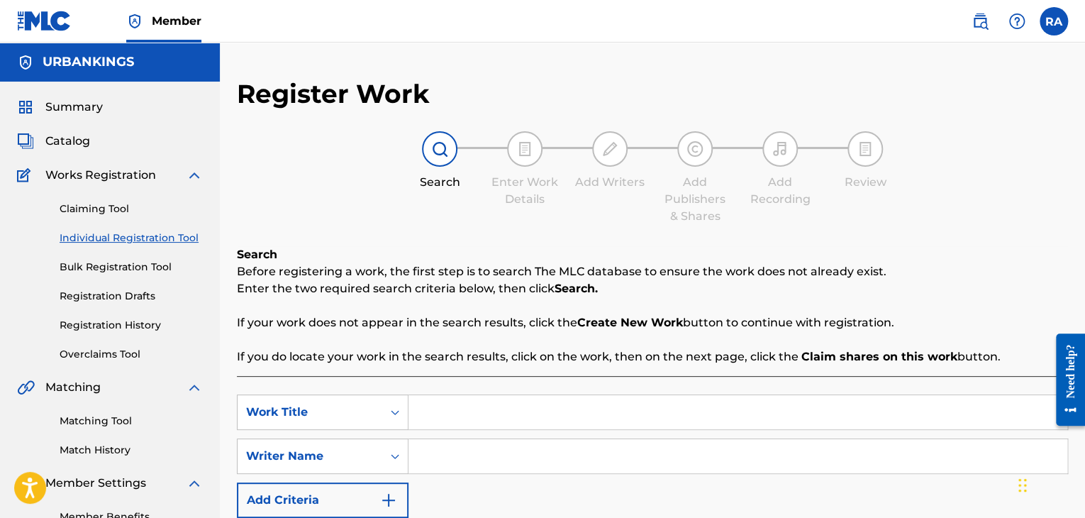
click at [499, 399] on input "Search Form" at bounding box center [738, 412] width 659 height 34
type input "IM SO GANGSTA"
type input "O"
type input "[PERSON_NAME]"
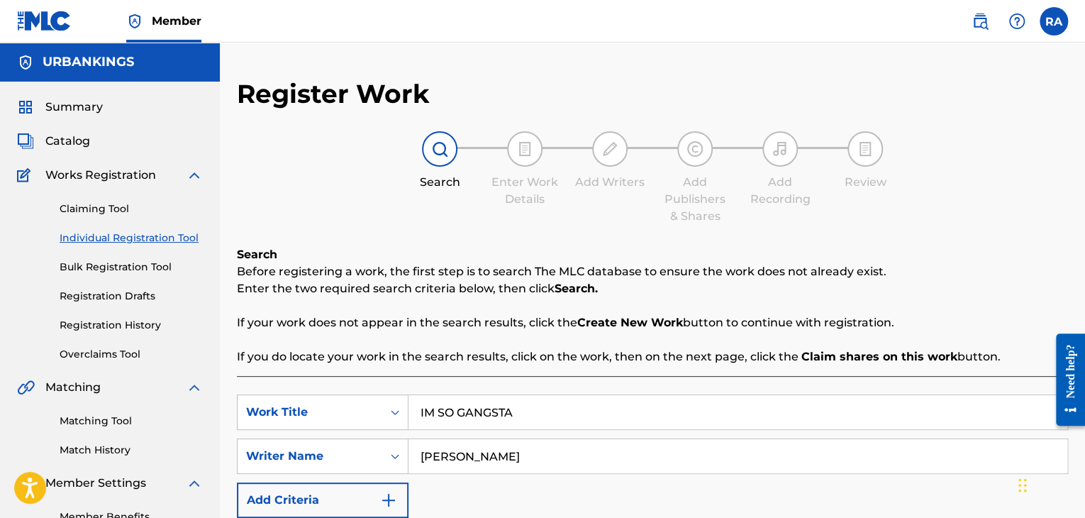
scroll to position [337, 0]
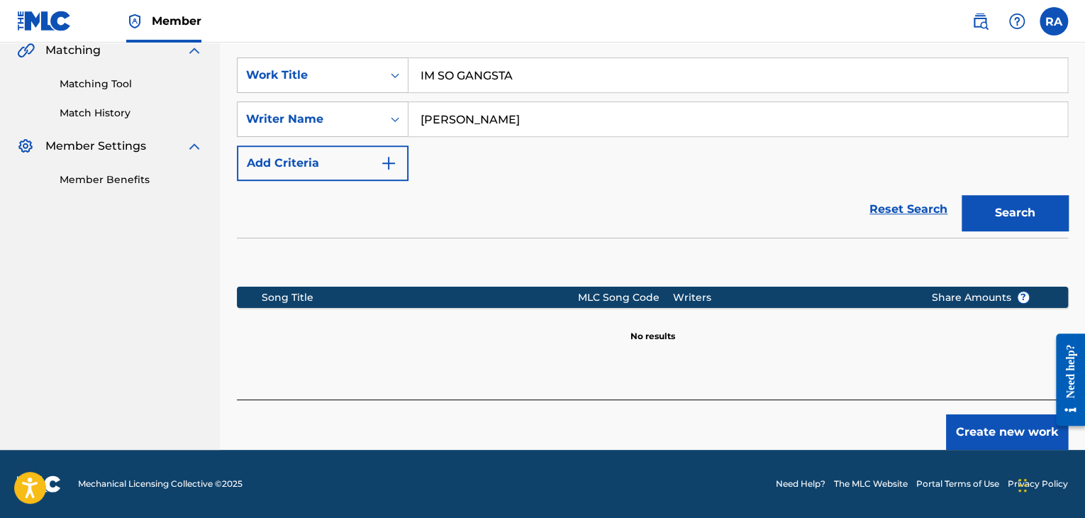
click at [1029, 205] on button "Search" at bounding box center [1015, 212] width 106 height 35
click at [991, 438] on button "Create new work" at bounding box center [1007, 431] width 122 height 35
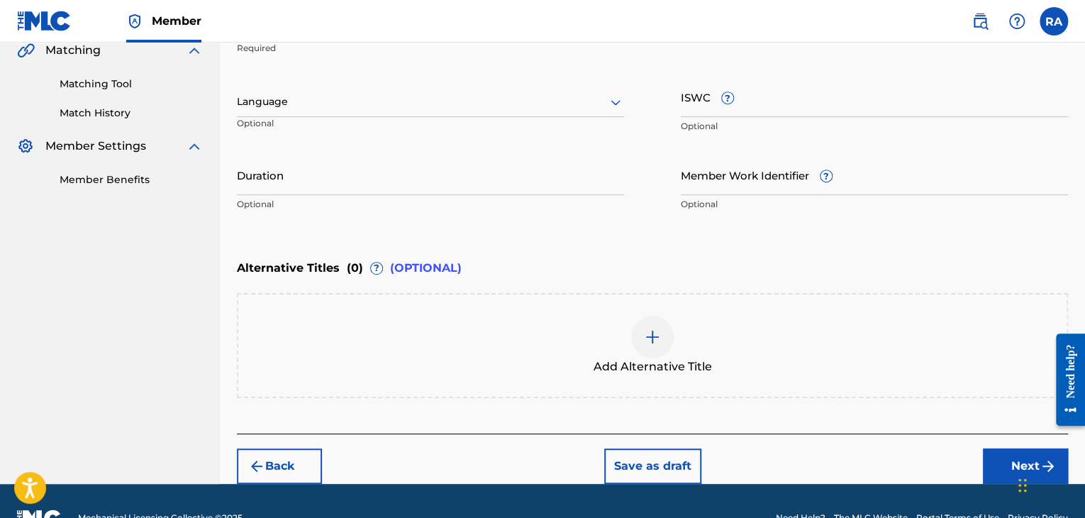
click at [653, 341] on img at bounding box center [652, 336] width 17 height 17
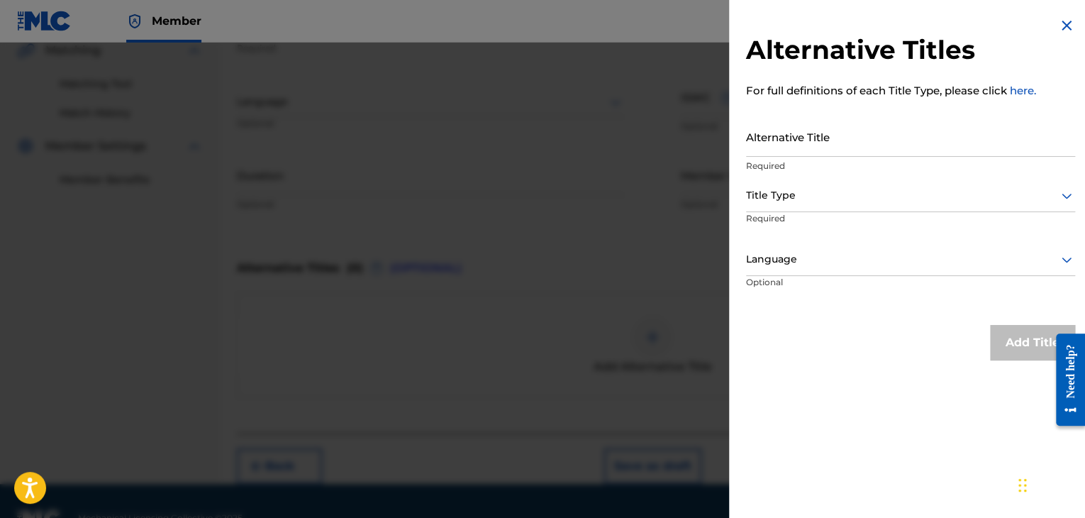
click at [845, 133] on input "Alternative Title" at bounding box center [910, 136] width 329 height 40
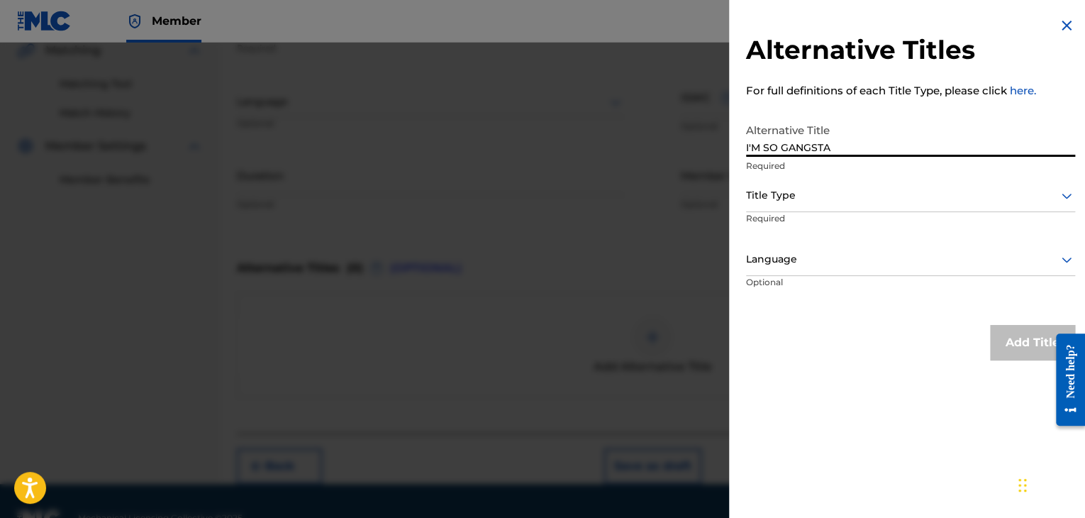
type input "I'M SO GANGSTA"
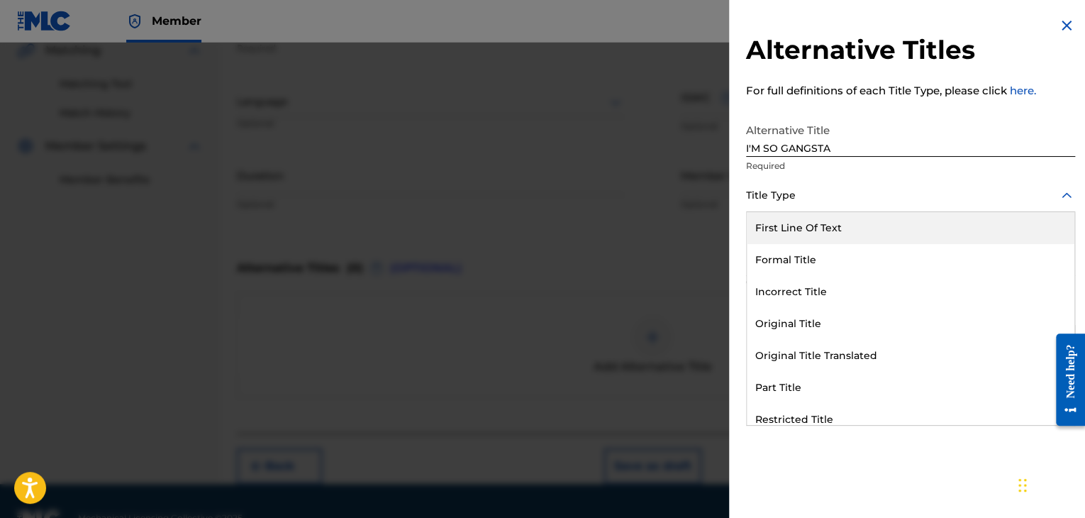
click at [855, 190] on div at bounding box center [910, 196] width 329 height 18
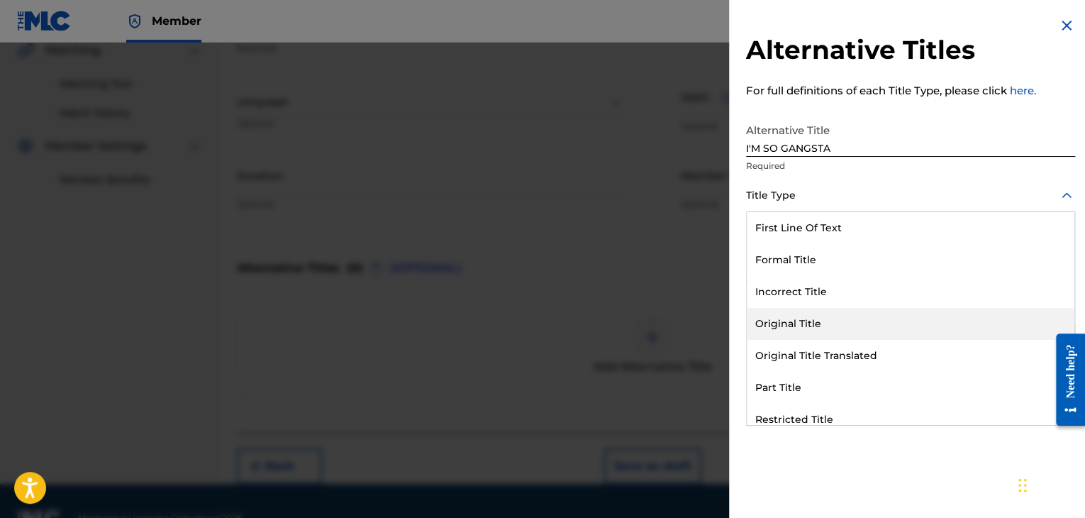
click at [810, 322] on div "Original Title" at bounding box center [911, 324] width 328 height 32
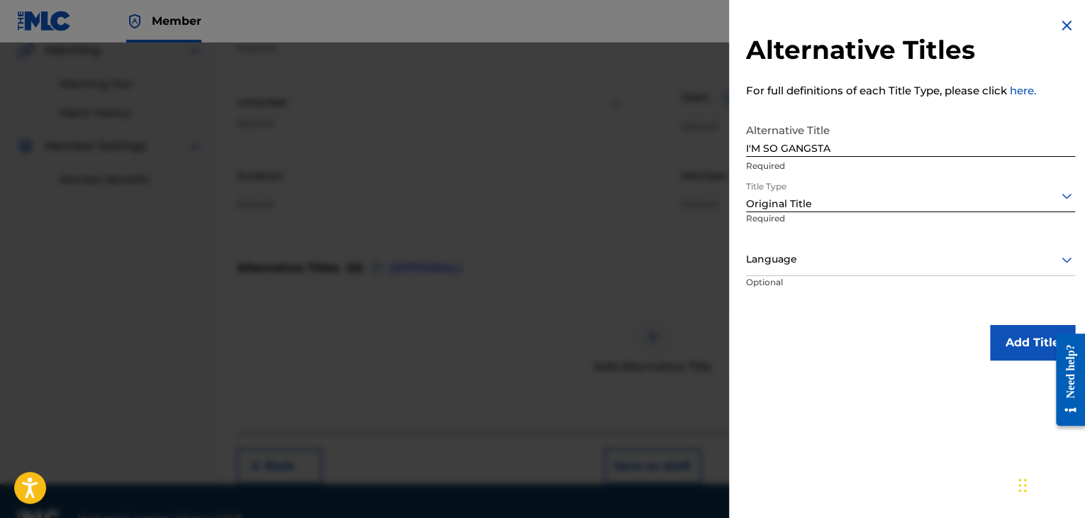
click at [811, 198] on div at bounding box center [910, 196] width 329 height 18
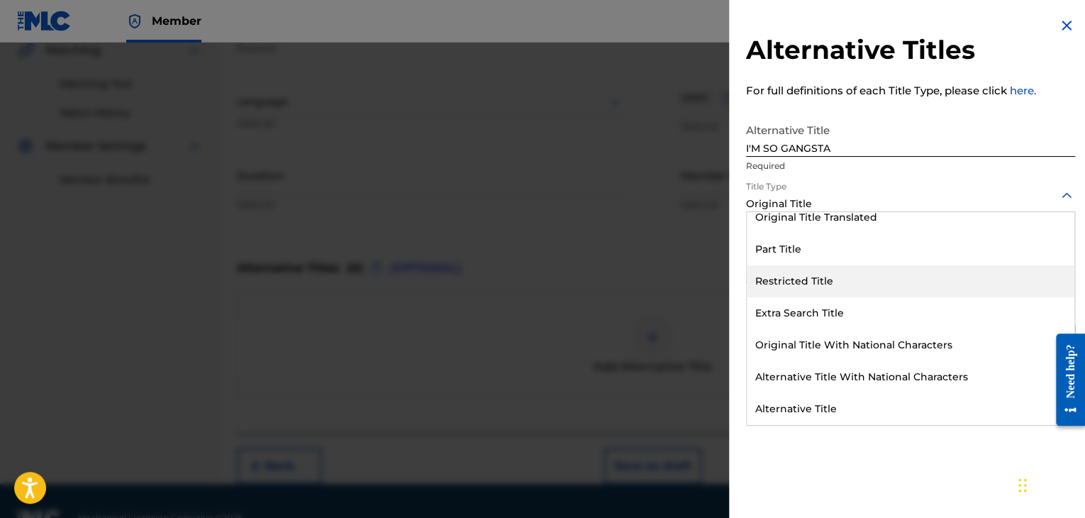
scroll to position [0, 0]
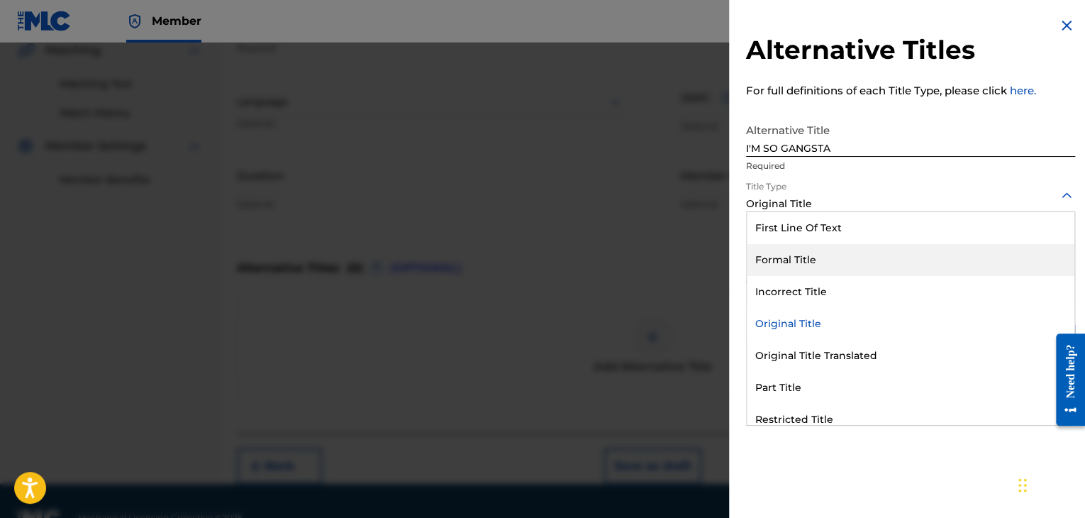
click at [809, 259] on div "Formal Title" at bounding box center [911, 260] width 328 height 32
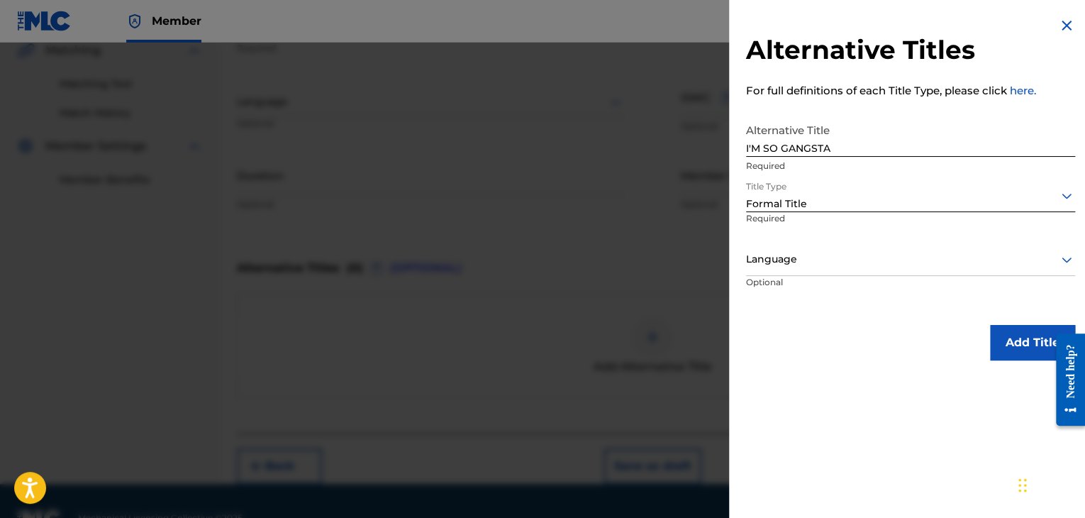
click at [792, 266] on div at bounding box center [910, 259] width 329 height 18
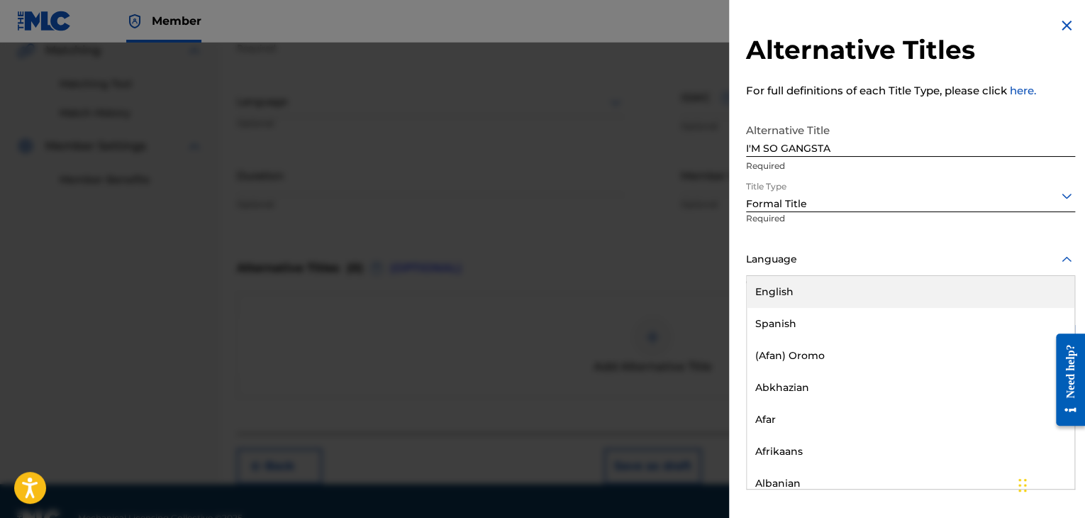
click at [792, 266] on div at bounding box center [910, 259] width 329 height 18
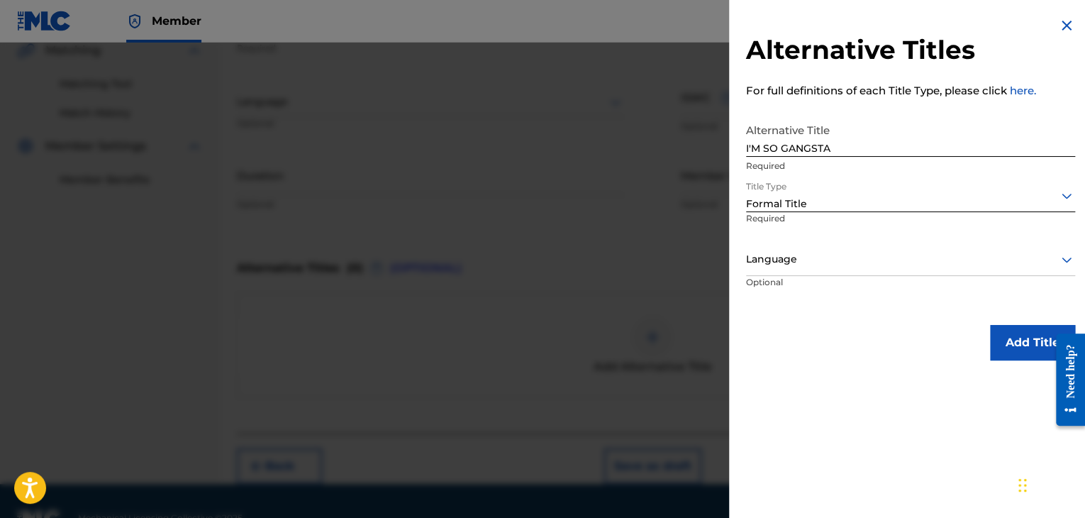
click at [999, 349] on button "Add Title" at bounding box center [1032, 342] width 85 height 35
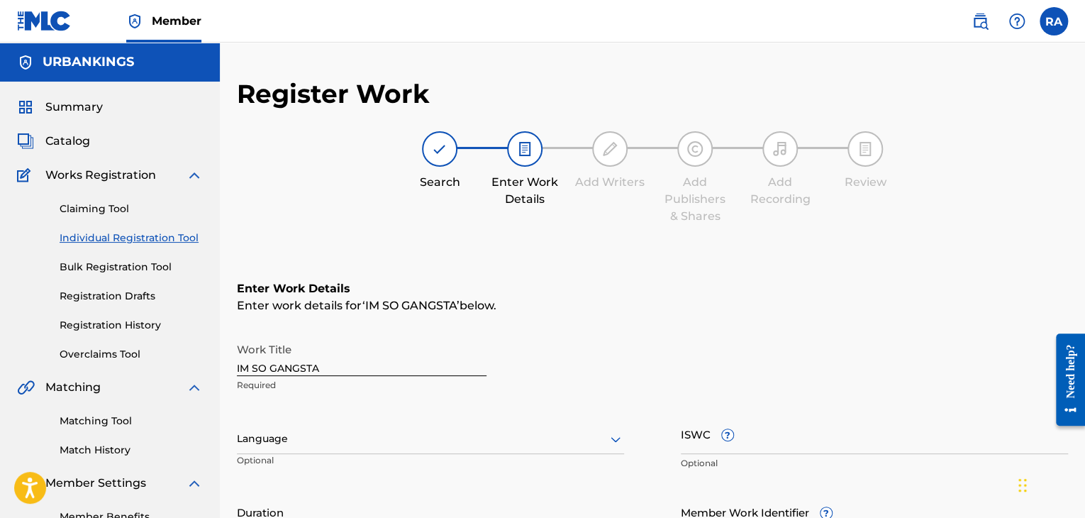
click at [240, 367] on input "IM SO GANGSTA" at bounding box center [362, 356] width 250 height 40
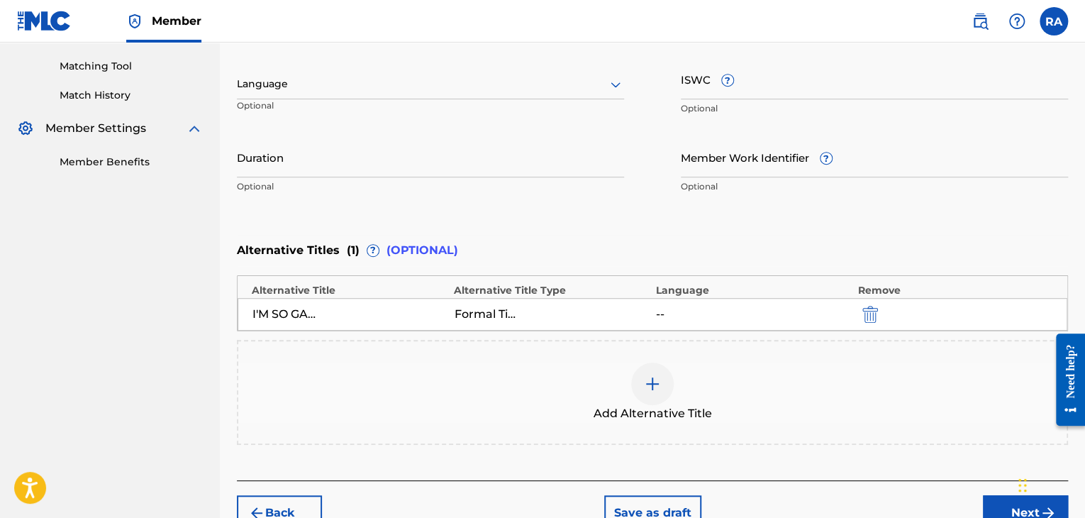
type input "I'M SO GANGSTA"
click at [870, 323] on div "I'M SO GANGSTA Formal Title --" at bounding box center [653, 314] width 830 height 33
click at [870, 314] on img "submit" at bounding box center [871, 314] width 16 height 17
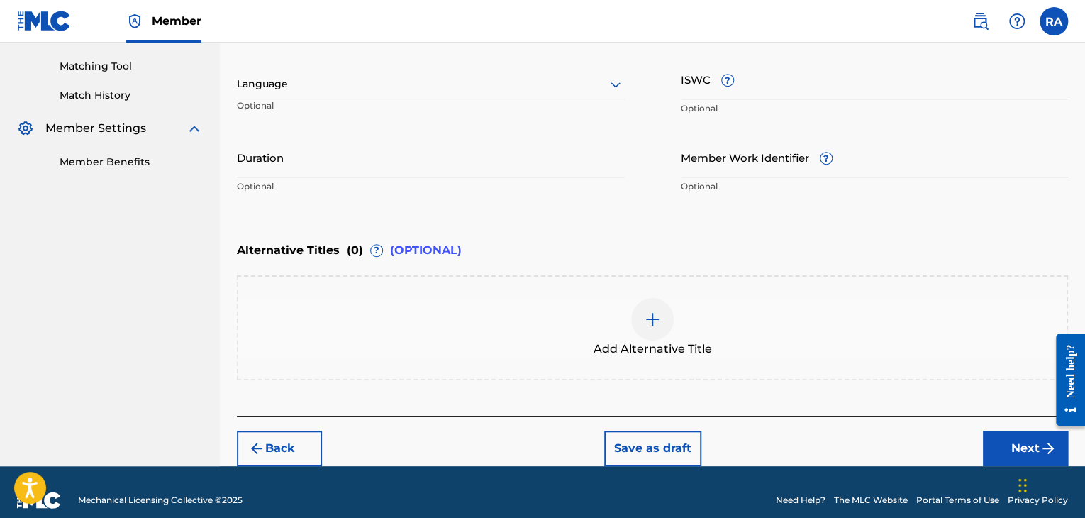
click at [647, 323] on img at bounding box center [652, 319] width 17 height 17
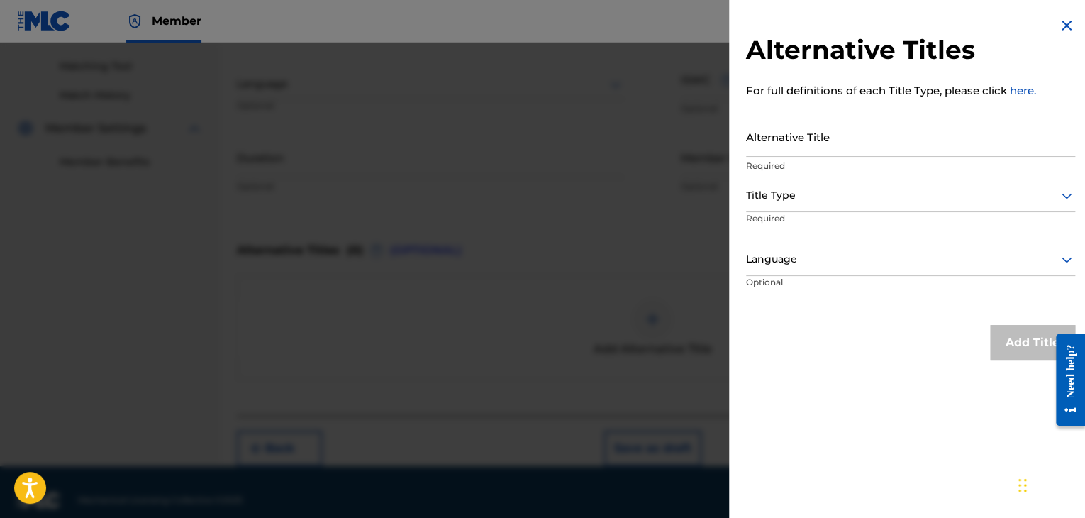
click at [782, 145] on input "Alternative Title" at bounding box center [910, 136] width 329 height 40
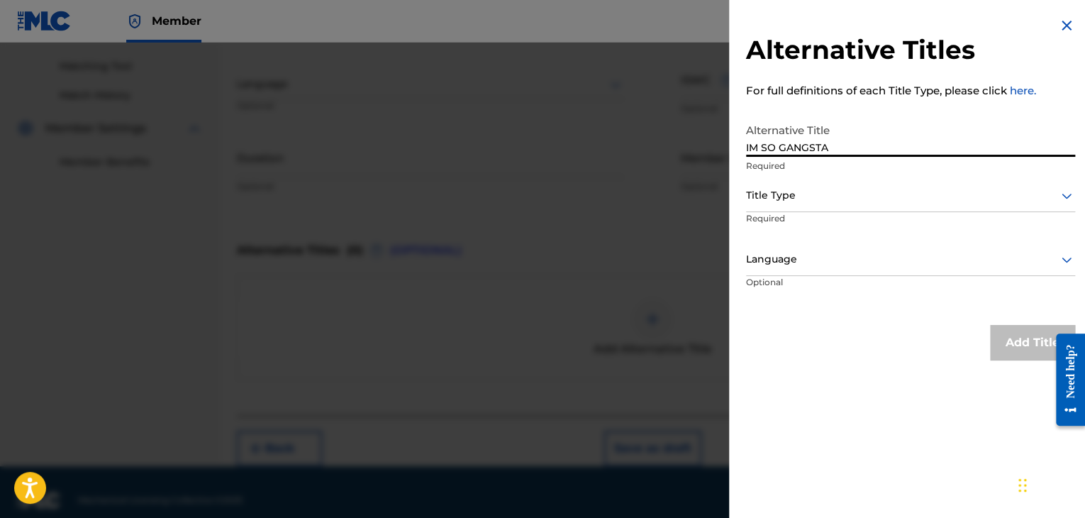
type input "IM SO GANGSTA"
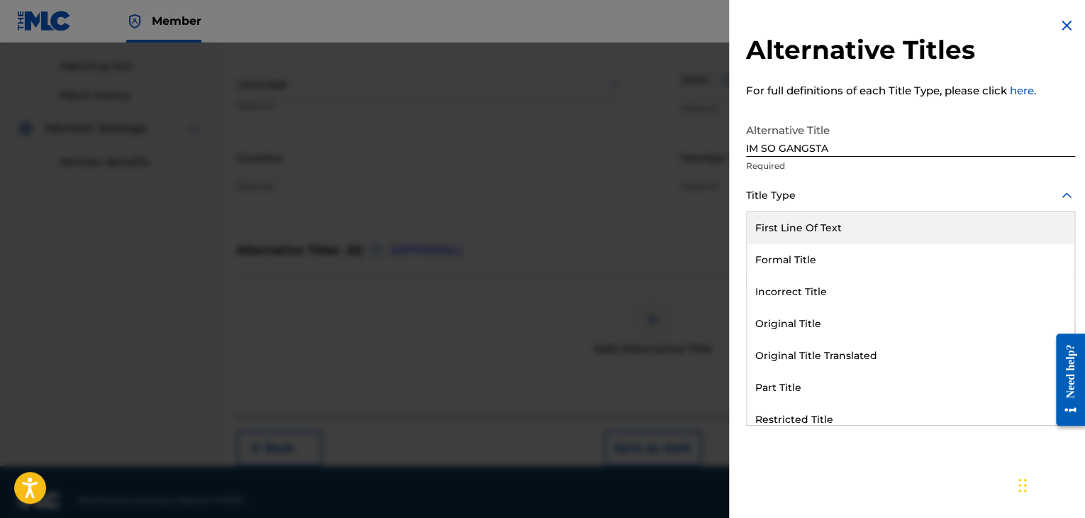
click at [819, 201] on div at bounding box center [910, 196] width 329 height 18
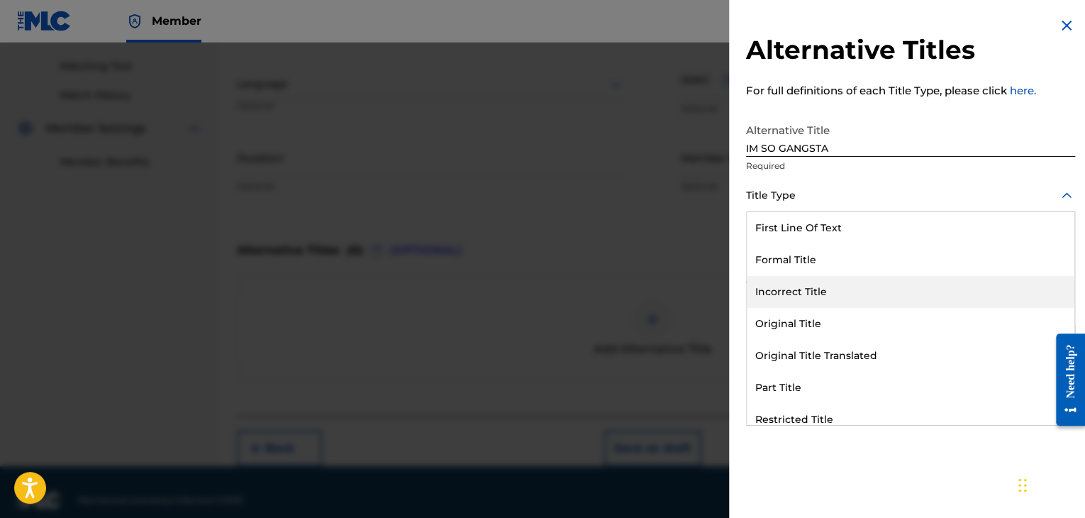
click at [803, 289] on div "Incorrect Title" at bounding box center [911, 292] width 328 height 32
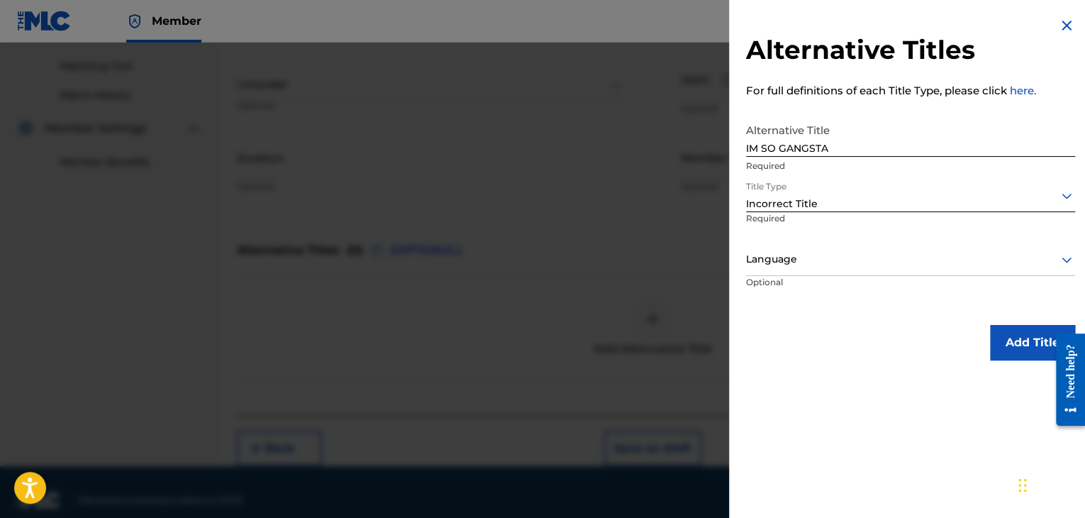
click at [1034, 348] on button "Add Title" at bounding box center [1032, 342] width 85 height 35
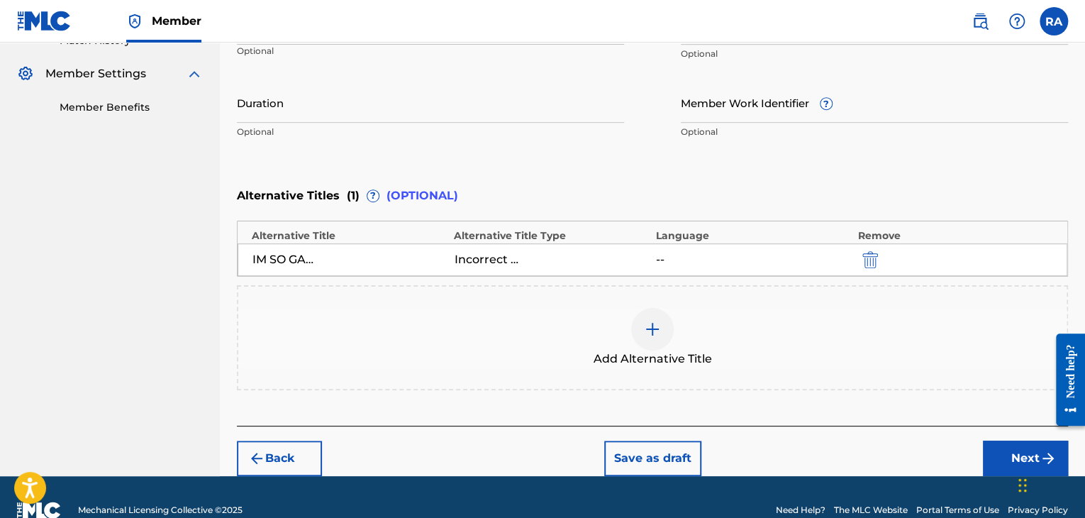
scroll to position [434, 0]
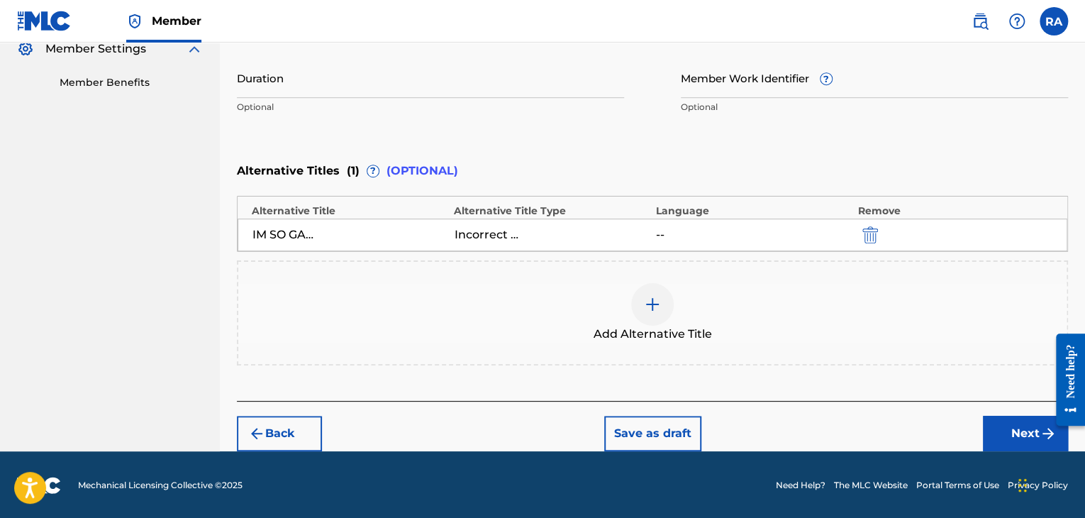
click at [283, 87] on input "Duration" at bounding box center [430, 77] width 387 height 40
type input "03:38"
click at [996, 422] on button "Next" at bounding box center [1025, 433] width 85 height 35
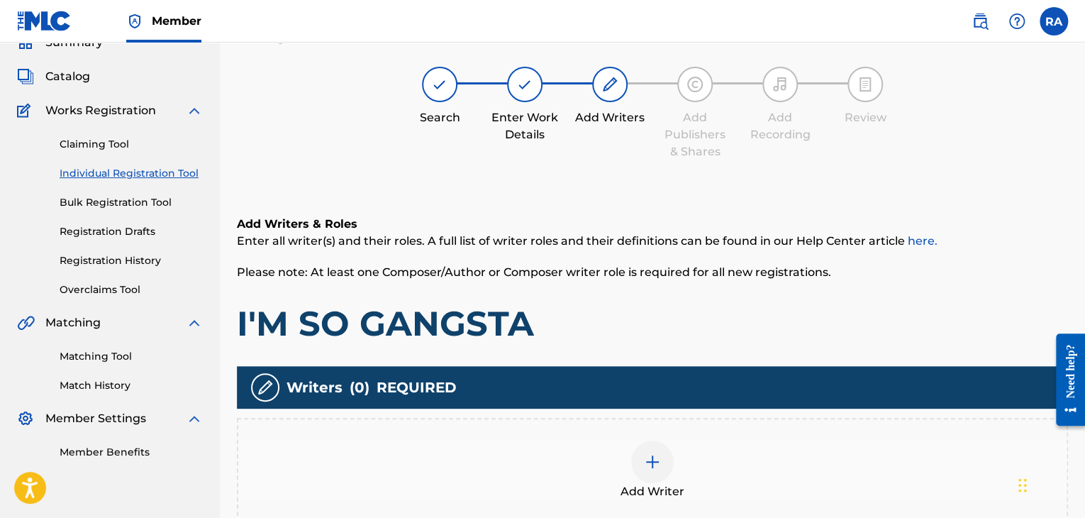
scroll to position [64, 0]
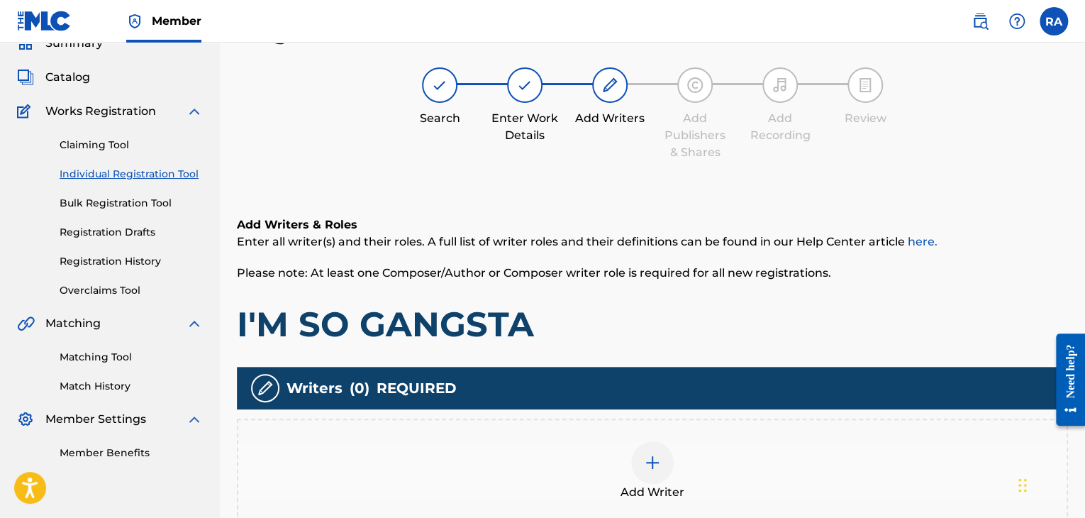
click at [648, 467] on img at bounding box center [652, 462] width 17 height 17
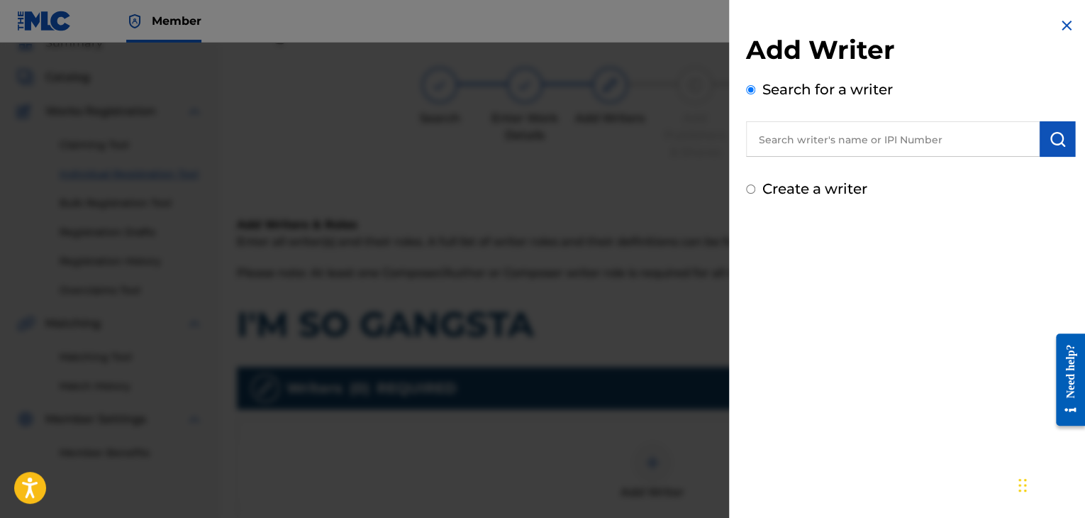
click at [885, 150] on input "text" at bounding box center [893, 138] width 294 height 35
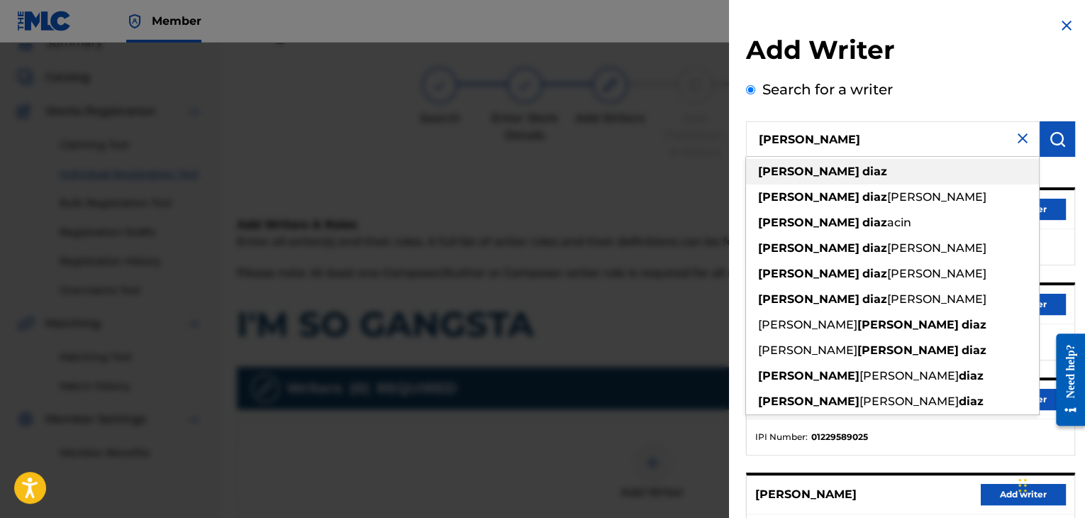
click at [856, 178] on div "[PERSON_NAME]" at bounding box center [892, 172] width 293 height 26
type input "[PERSON_NAME]"
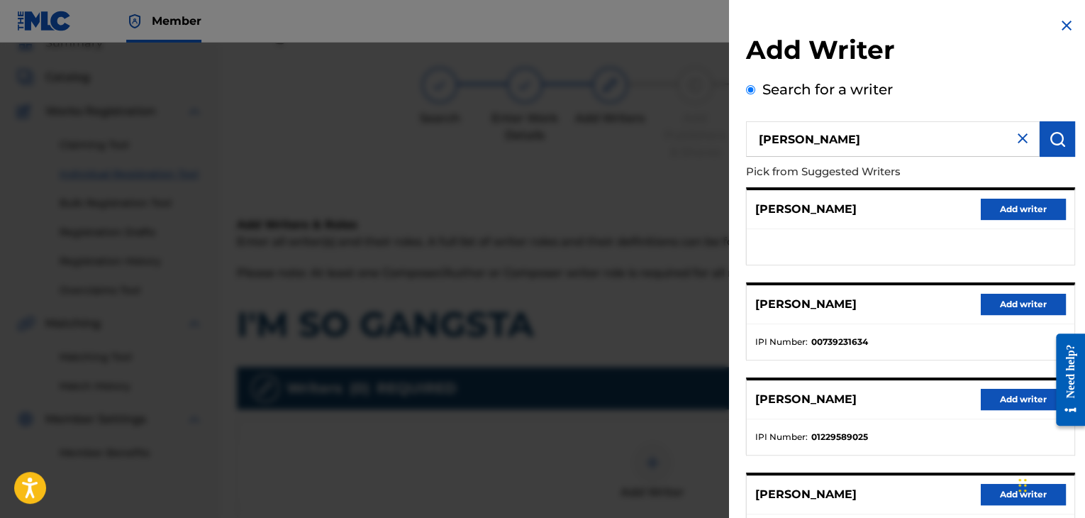
click at [994, 309] on button "Add writer" at bounding box center [1023, 304] width 85 height 21
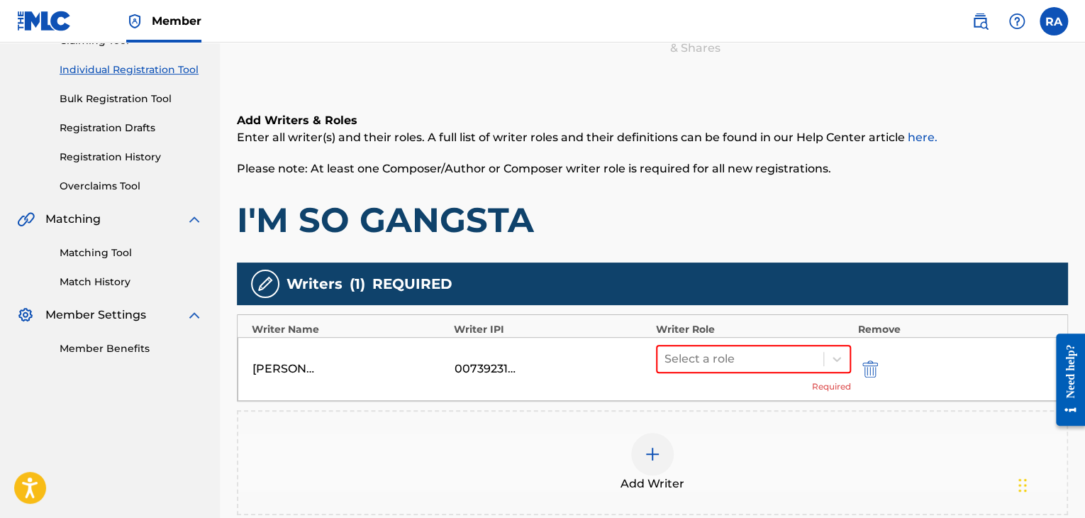
scroll to position [348, 0]
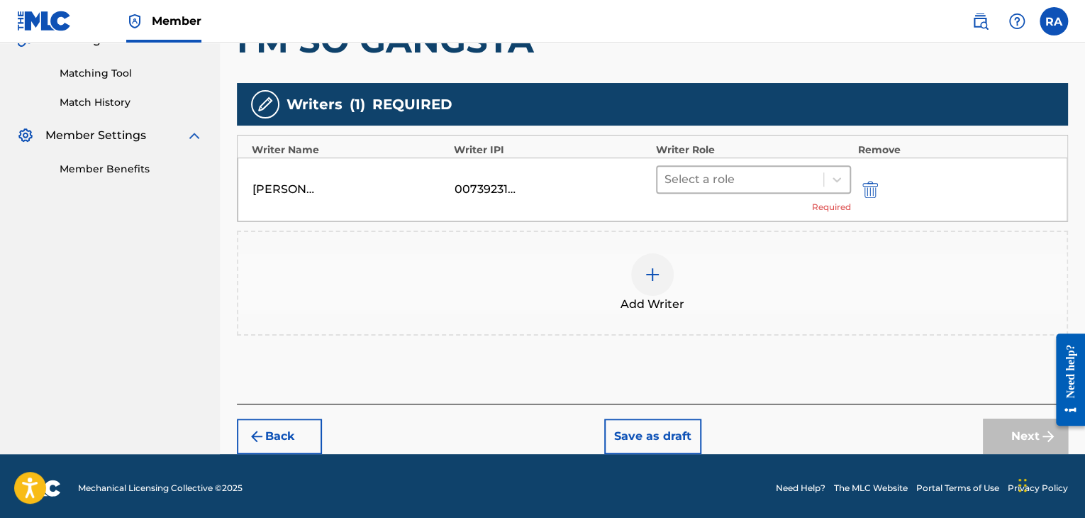
click at [707, 177] on div at bounding box center [741, 180] width 152 height 20
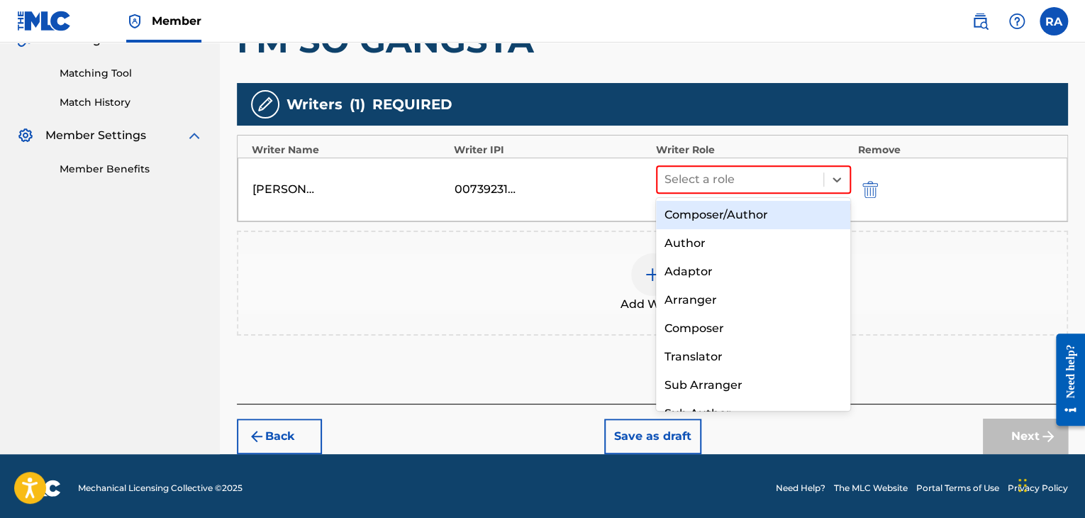
click at [694, 225] on div "Composer/Author" at bounding box center [753, 215] width 195 height 28
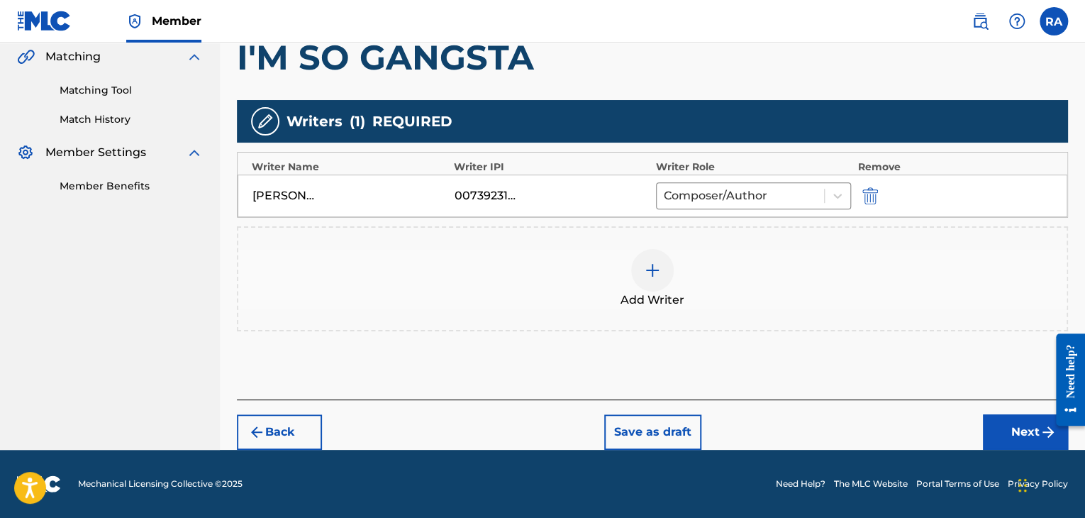
scroll to position [329, 0]
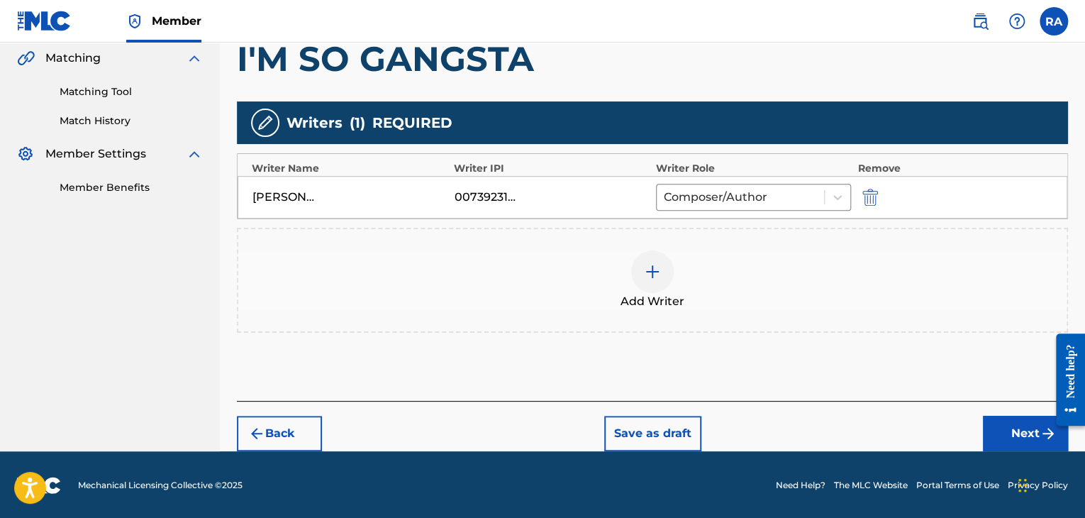
click at [1012, 433] on button "Next" at bounding box center [1025, 433] width 85 height 35
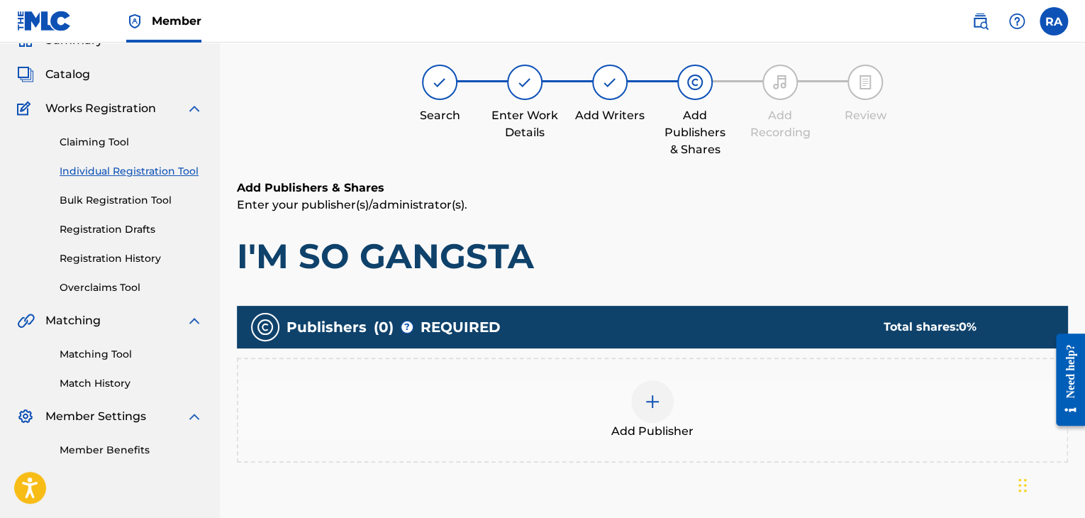
scroll to position [64, 0]
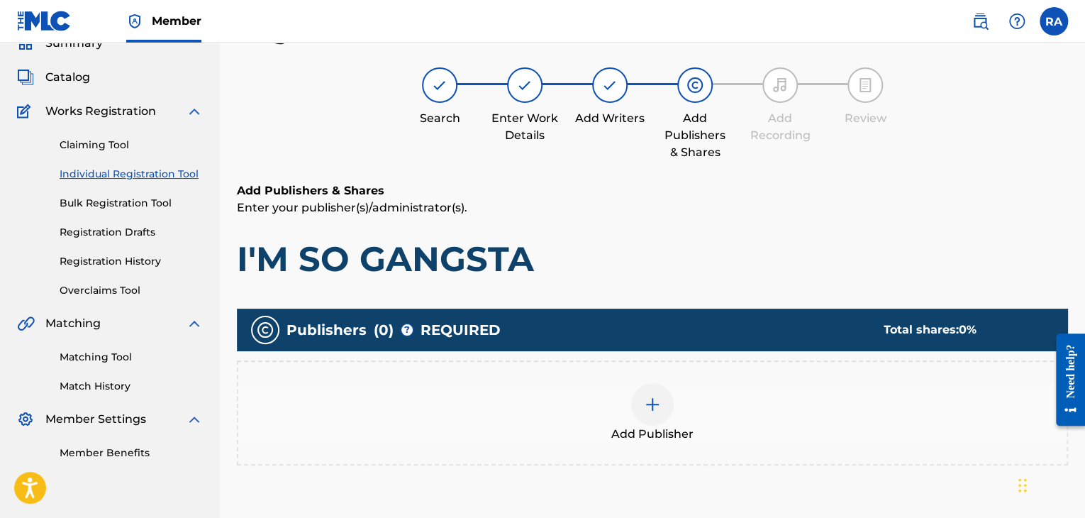
click at [636, 395] on div at bounding box center [652, 404] width 43 height 43
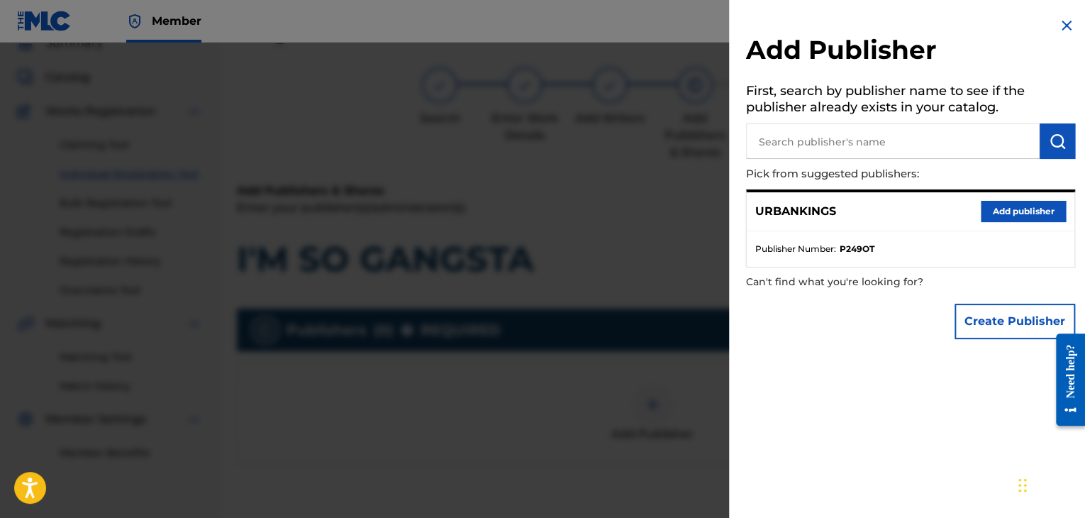
click at [1002, 216] on button "Add publisher" at bounding box center [1023, 211] width 85 height 21
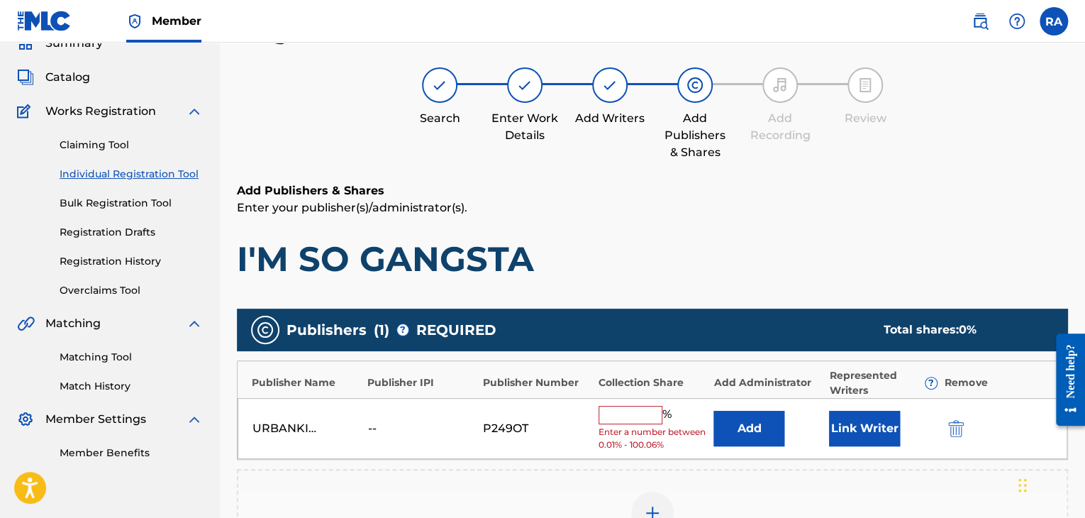
click at [660, 412] on input "text" at bounding box center [631, 415] width 64 height 18
type input "100"
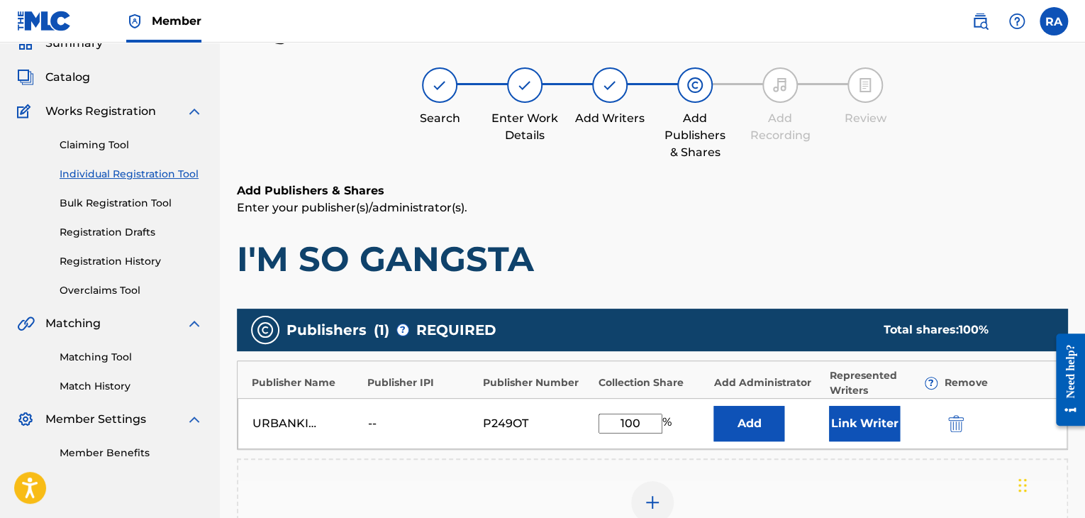
click at [853, 415] on button "Link Writer" at bounding box center [864, 423] width 71 height 35
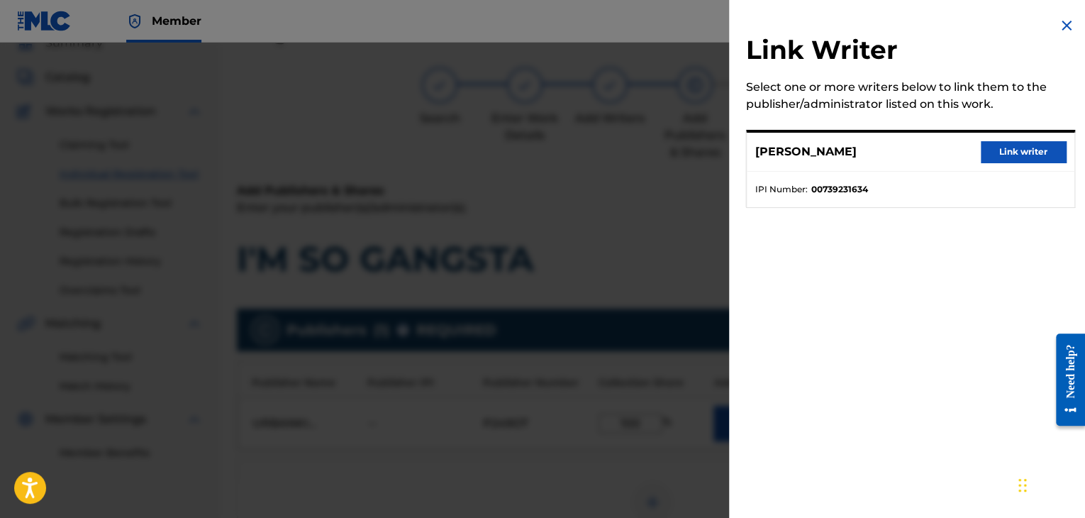
scroll to position [277, 0]
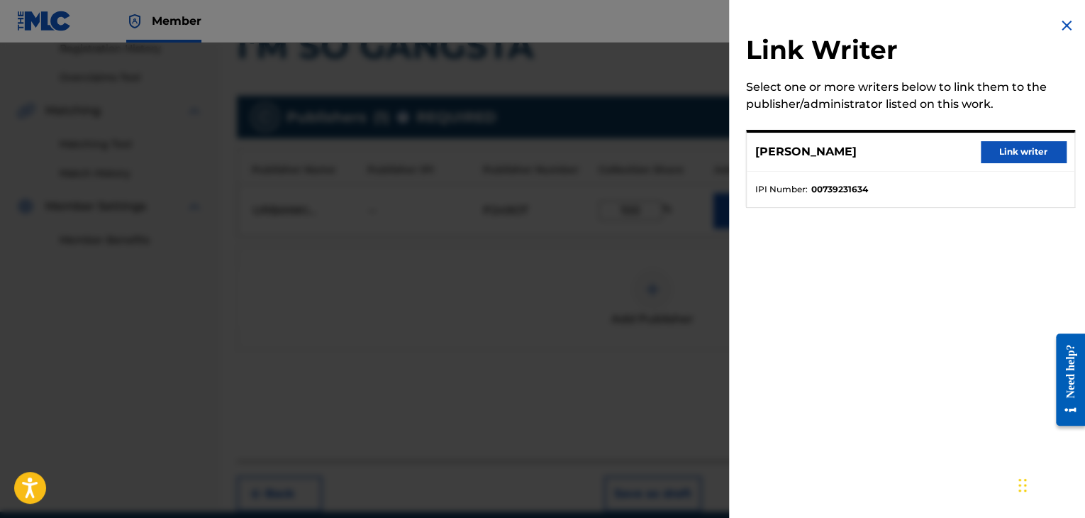
click at [1002, 161] on button "Link writer" at bounding box center [1023, 151] width 85 height 21
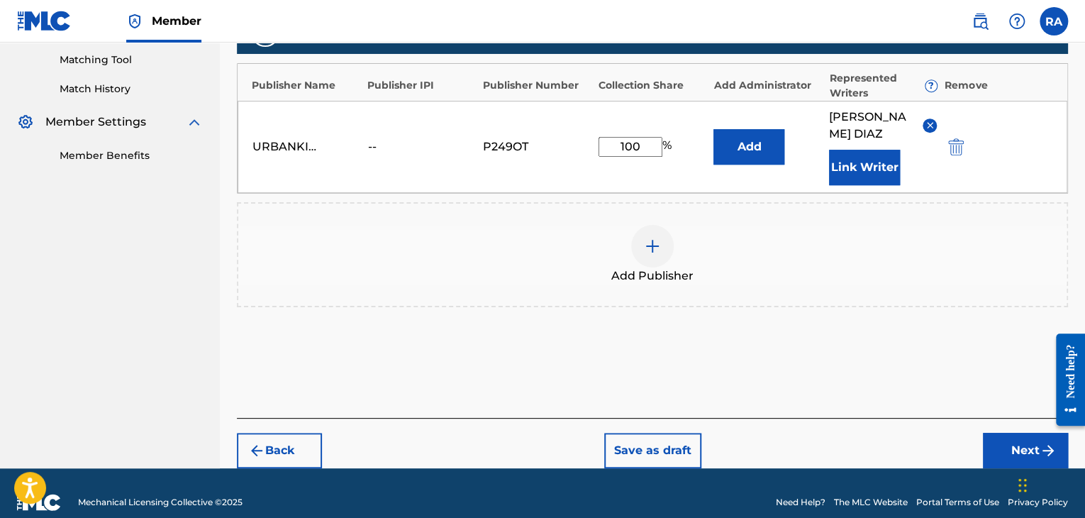
click at [1009, 433] on button "Next" at bounding box center [1025, 450] width 85 height 35
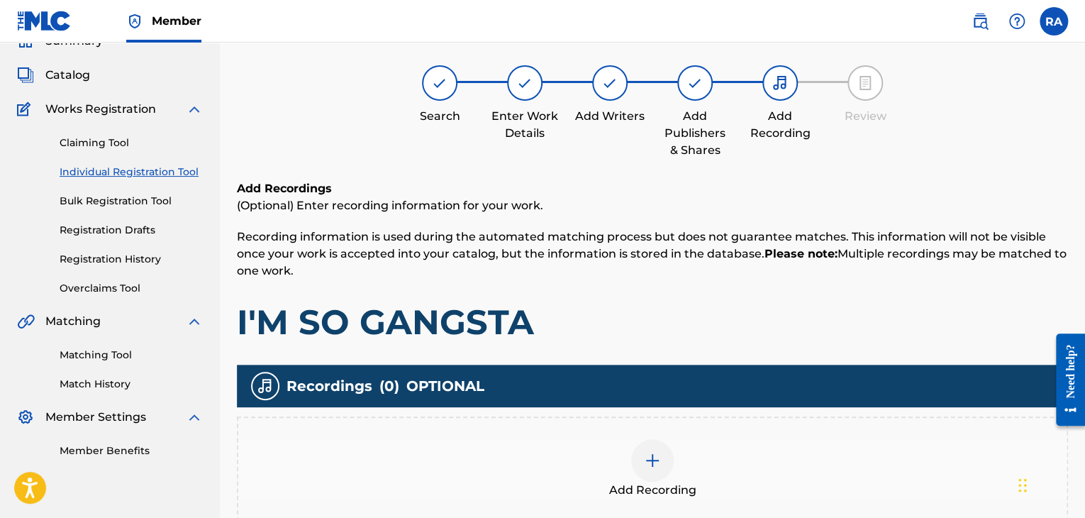
scroll to position [64, 0]
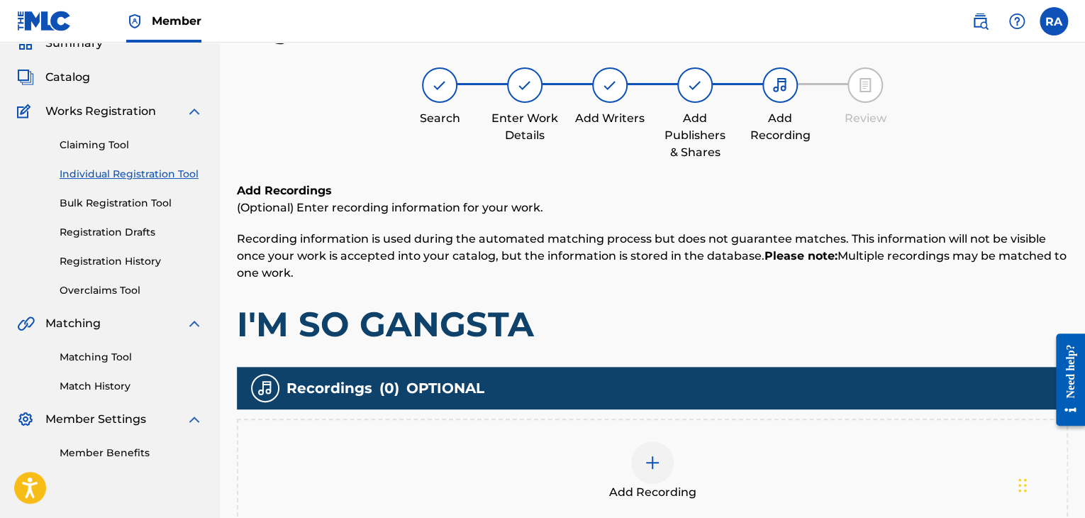
click at [653, 460] on img at bounding box center [652, 462] width 17 height 17
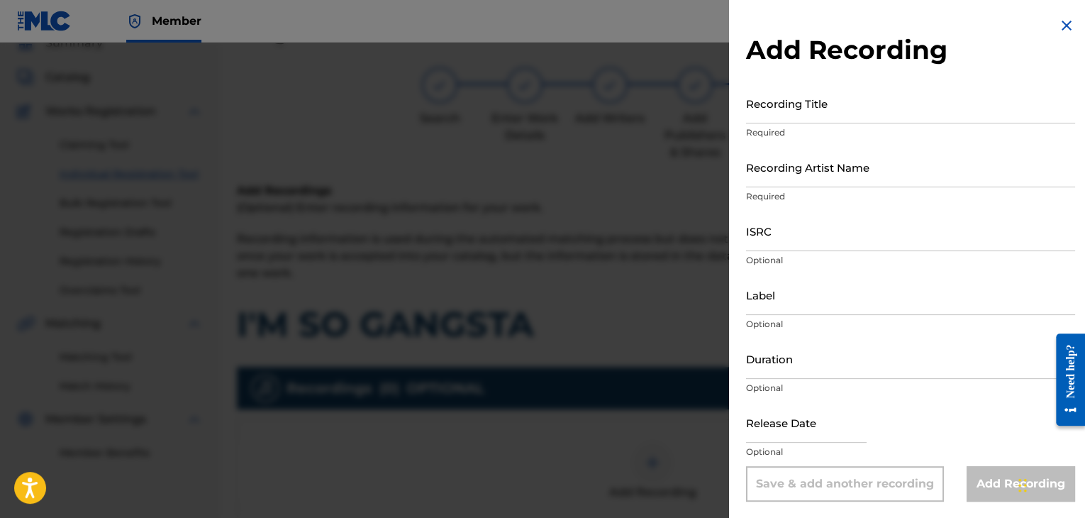
click at [839, 94] on input "Recording Title" at bounding box center [910, 103] width 329 height 40
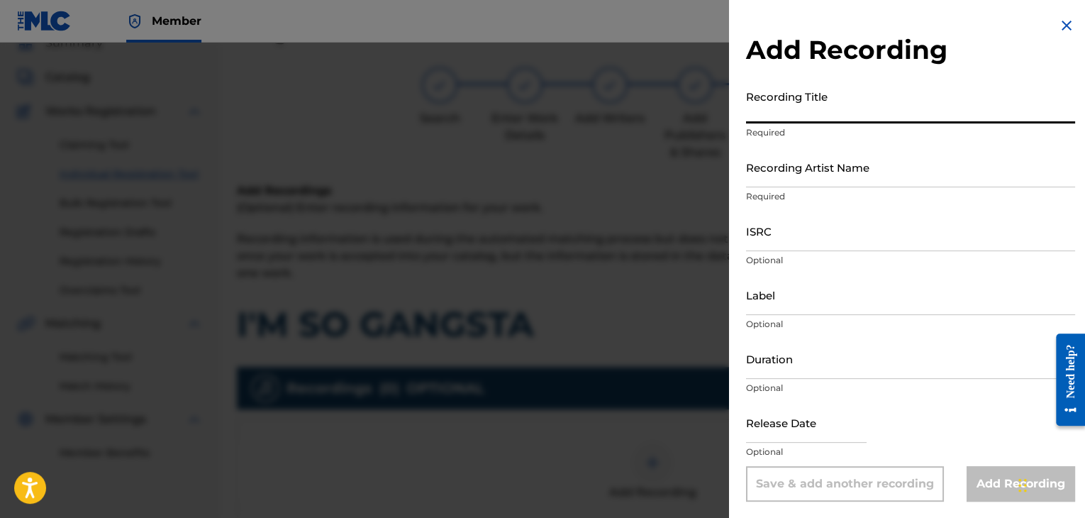
type input "'"
type input "I'M SO GANGSTA"
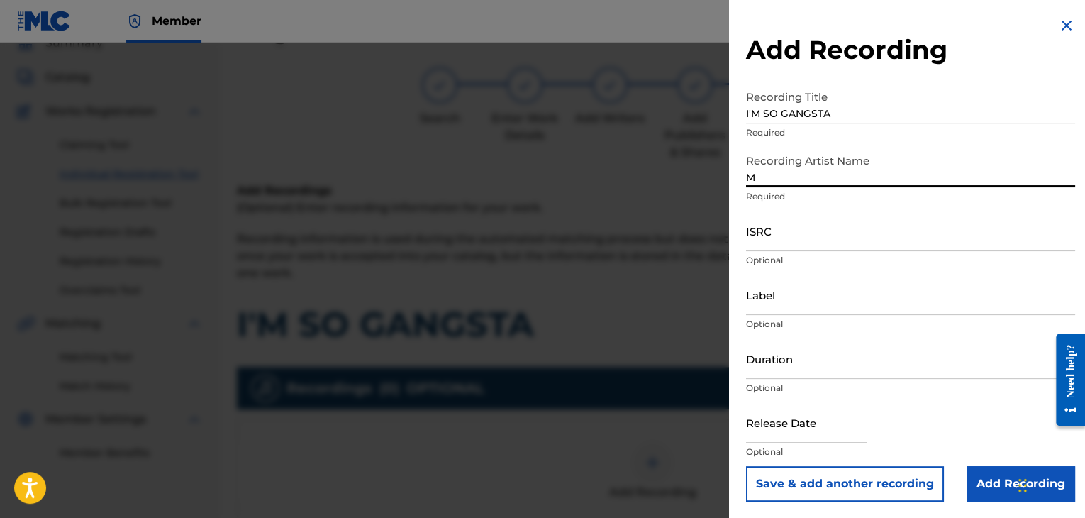
type input "MAL HABLADO"
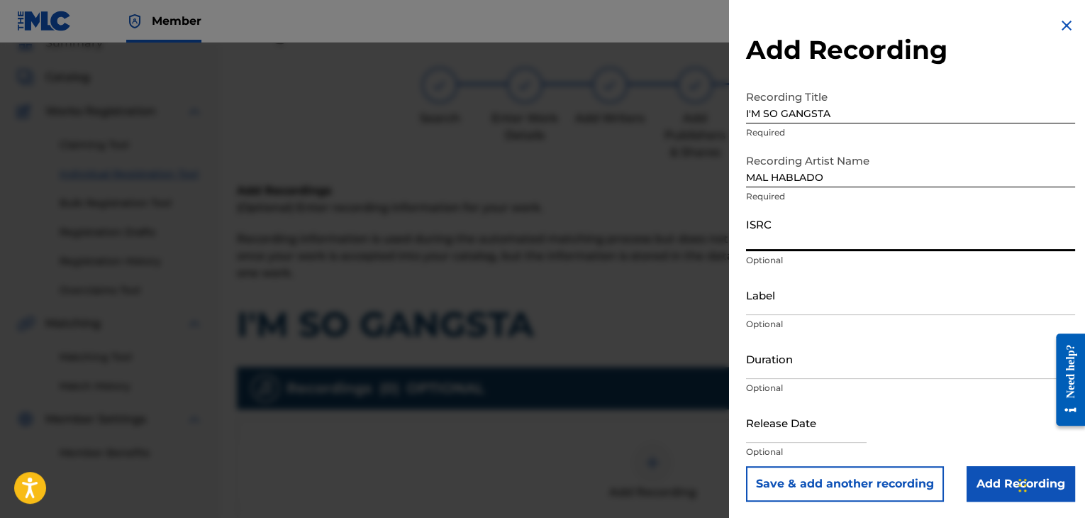
paste input "USPRZ0810037"
type input "USPRZ0810037"
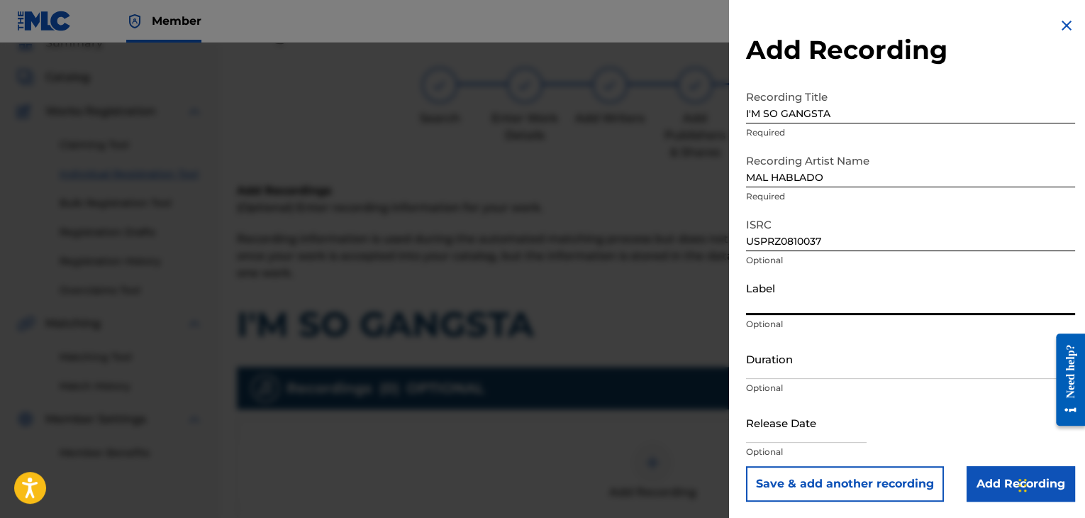
drag, startPoint x: 755, startPoint y: 287, endPoint x: 758, endPoint y: 299, distance: 11.5
click at [755, 287] on input "Label" at bounding box center [910, 295] width 329 height 40
type input "Urban Kings Music Group"
click at [789, 379] on div "Duration Optional" at bounding box center [910, 370] width 329 height 64
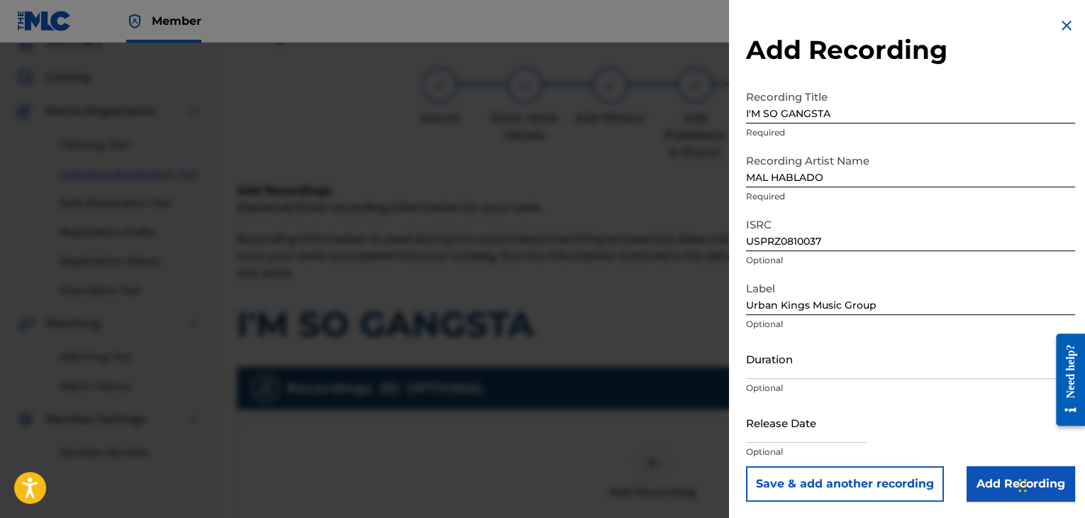
click at [794, 377] on input "Duration" at bounding box center [910, 358] width 329 height 40
type input "03:38"
click at [763, 426] on input "text" at bounding box center [806, 422] width 121 height 40
select select "7"
select select "2025"
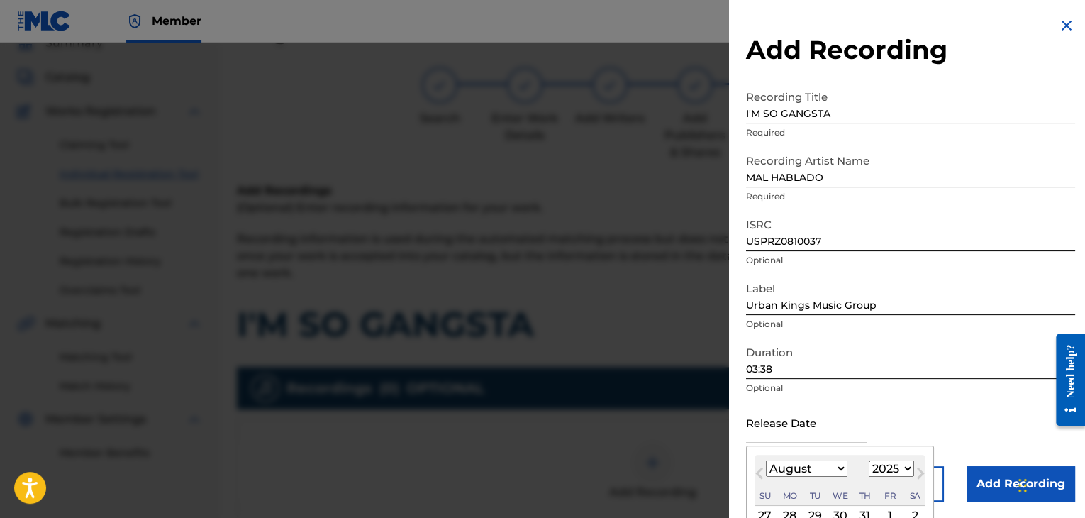
click at [824, 463] on select "January February March April May June July August September October November De…" at bounding box center [807, 468] width 82 height 16
select select "5"
click at [766, 460] on select "January February March April May June July August September October November De…" at bounding box center [807, 468] width 82 height 16
click at [891, 470] on select "1899 1900 1901 1902 1903 1904 1905 1906 1907 1908 1909 1910 1911 1912 1913 1914…" at bounding box center [891, 468] width 45 height 16
select select "2006"
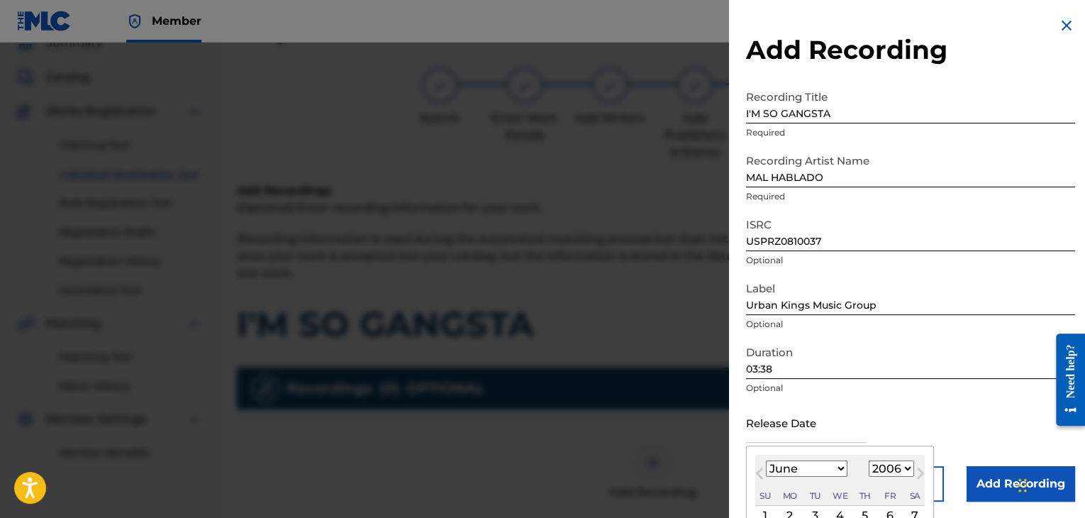
click at [869, 460] on select "1899 1900 1901 1902 1903 1904 1905 1906 1907 1908 1909 1910 1911 1912 1913 1914…" at bounding box center [891, 468] width 45 height 16
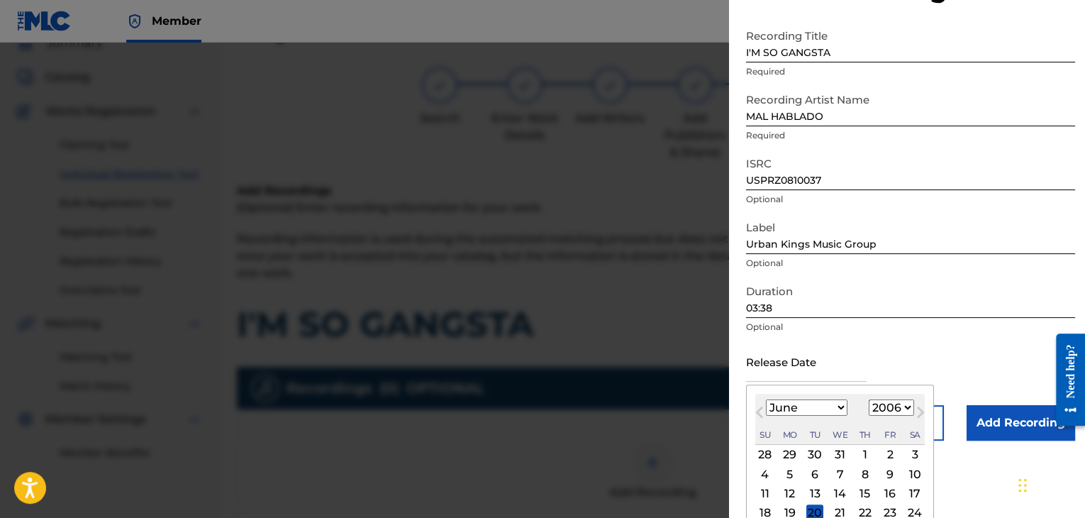
scroll to position [113, 0]
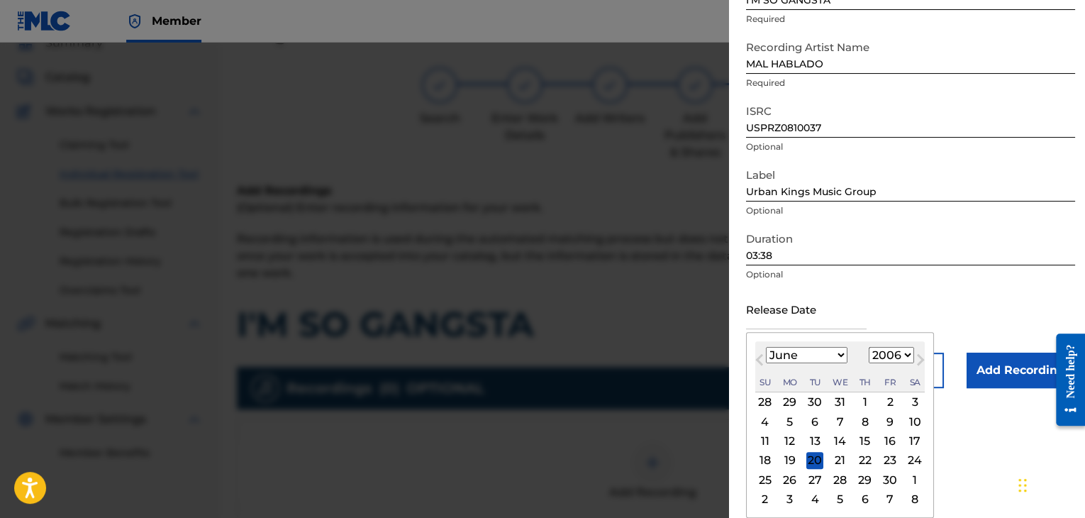
click at [819, 481] on div "27" at bounding box center [815, 479] width 17 height 17
type input "[DATE]"
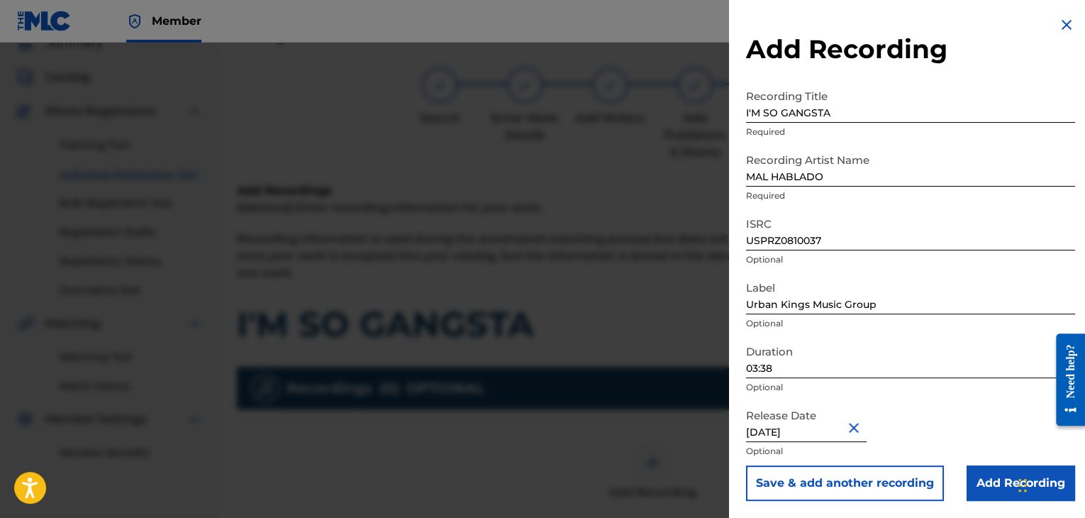
click at [975, 480] on input "Add Recording" at bounding box center [1021, 482] width 109 height 35
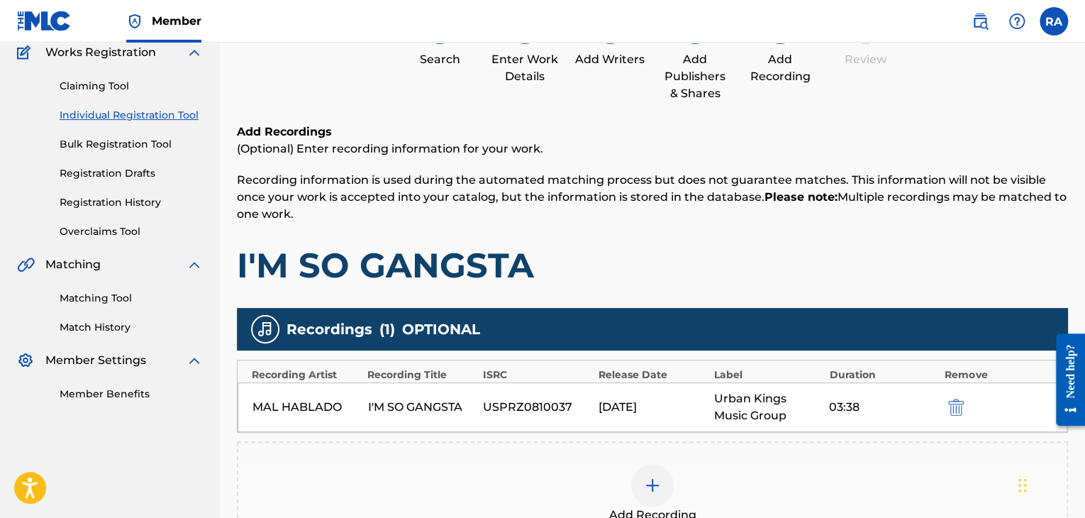
scroll to position [314, 0]
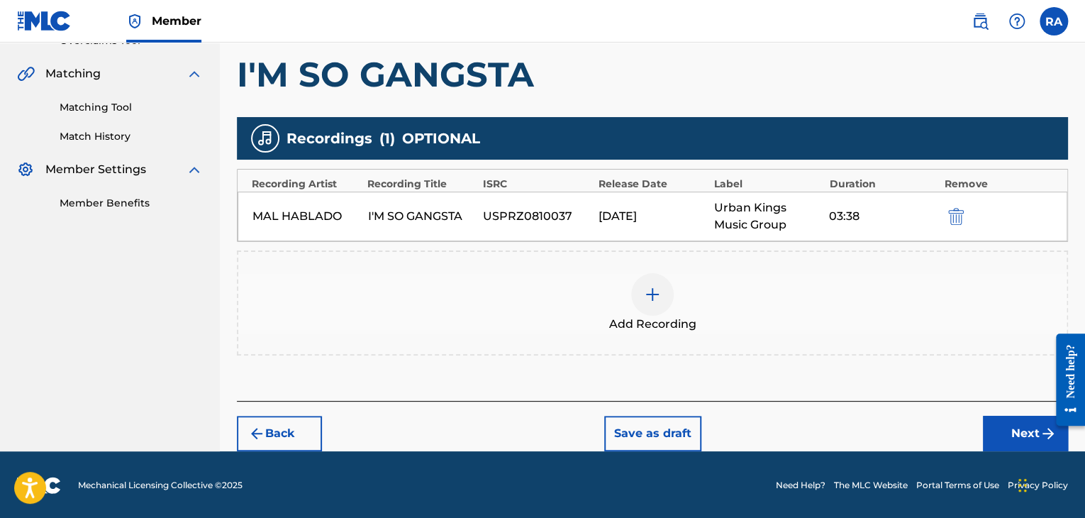
click at [1009, 436] on button "Next" at bounding box center [1025, 433] width 85 height 35
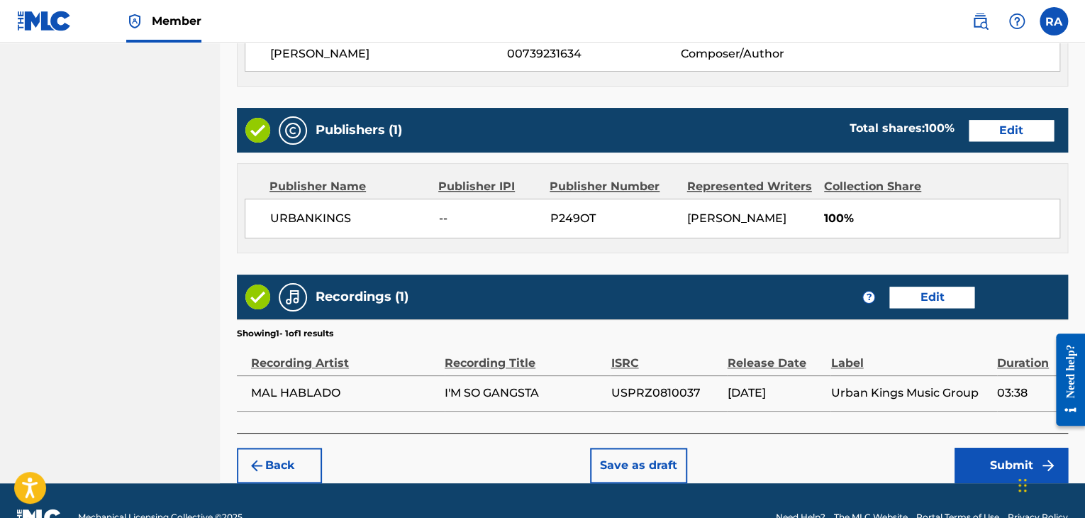
scroll to position [743, 0]
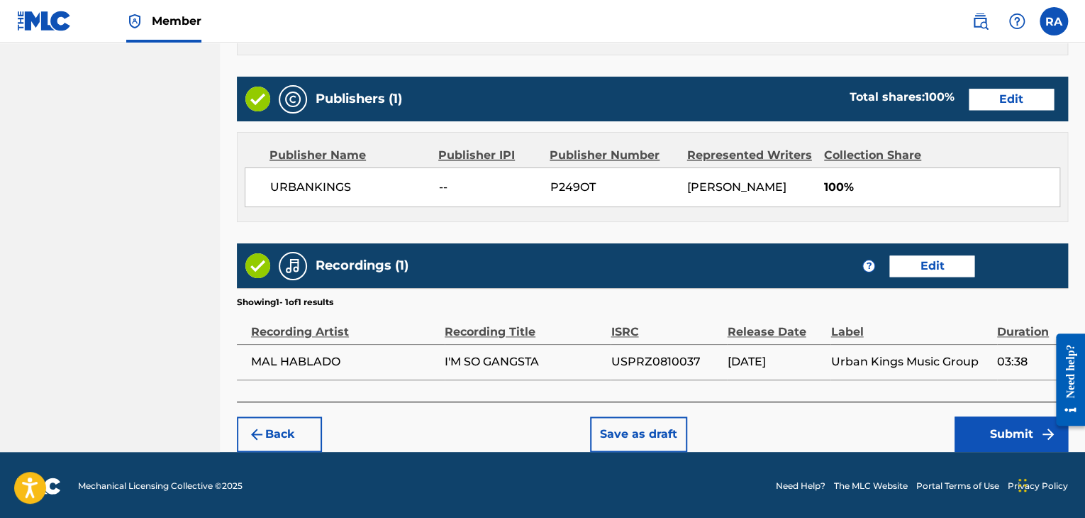
click at [998, 440] on button "Submit" at bounding box center [1011, 433] width 113 height 35
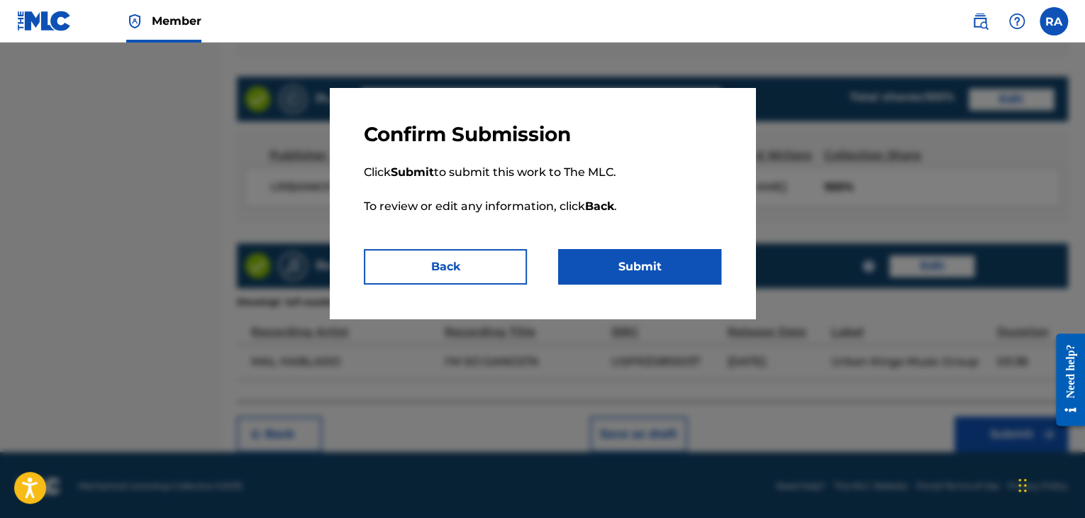
click at [655, 265] on button "Submit" at bounding box center [639, 266] width 163 height 35
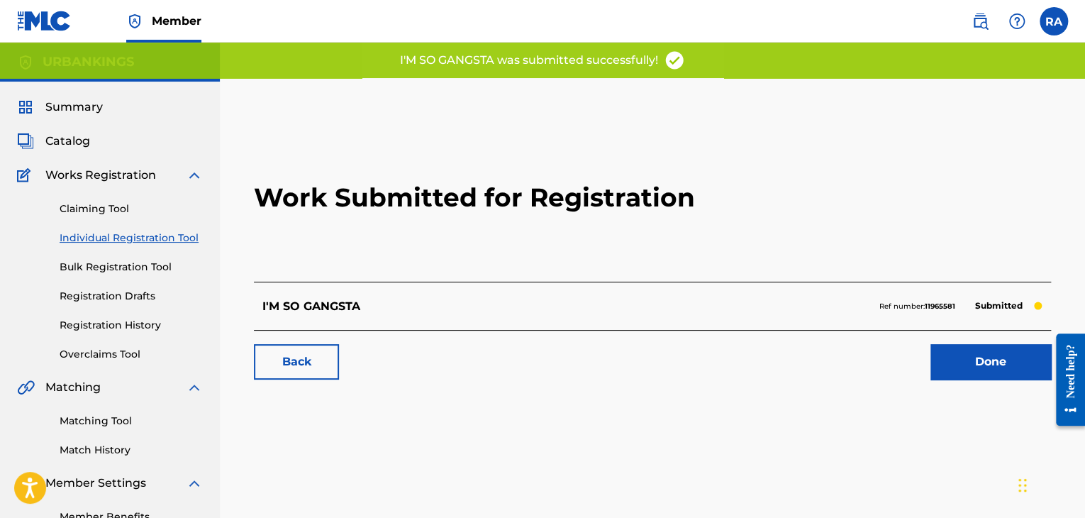
click at [982, 369] on link "Done" at bounding box center [991, 361] width 121 height 35
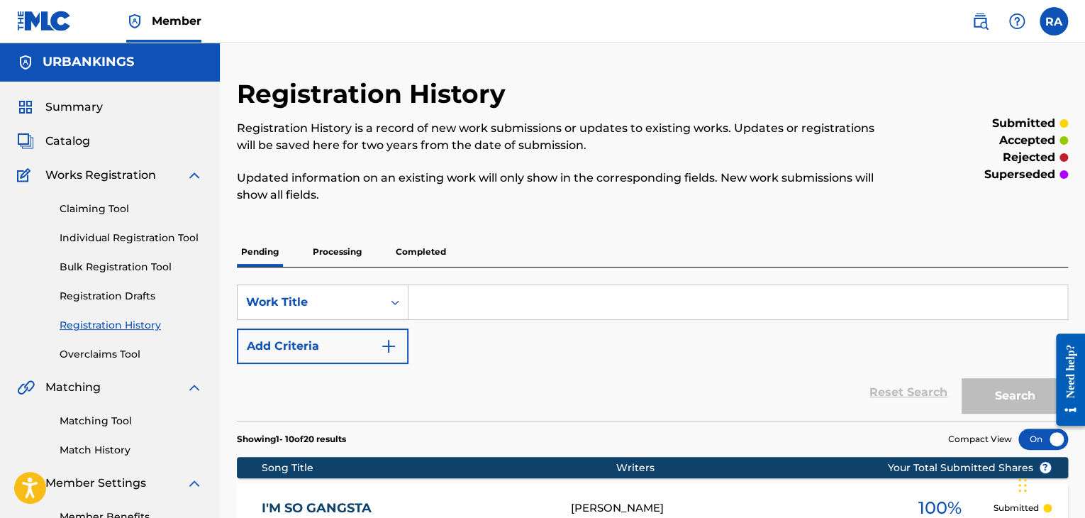
click at [118, 240] on link "Individual Registration Tool" at bounding box center [131, 238] width 143 height 15
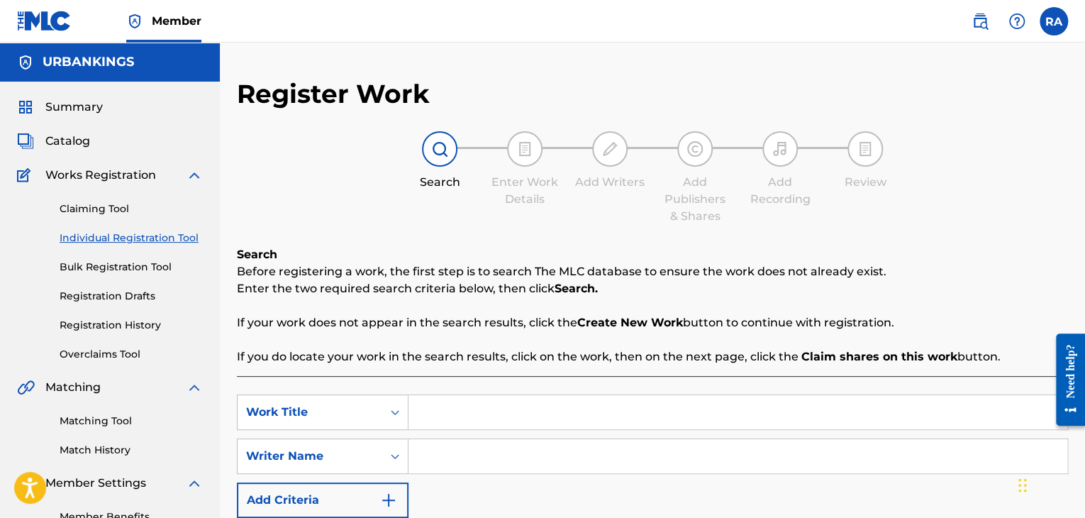
click at [443, 409] on input "Search Form" at bounding box center [738, 412] width 659 height 34
type input "SNITCHES AND HATERS"
type input "[PERSON_NAME]"
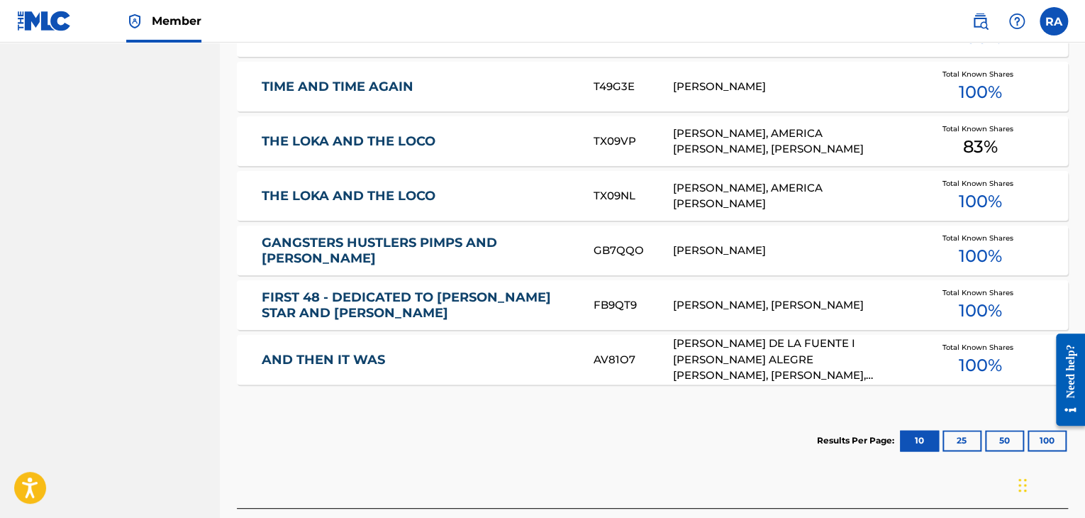
scroll to position [851, 0]
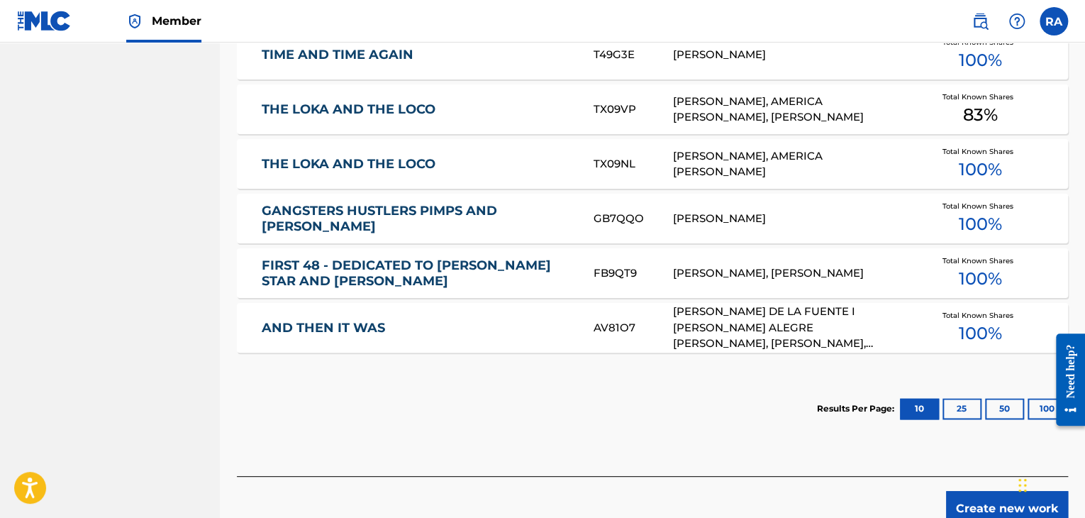
click at [980, 511] on button "Create new work" at bounding box center [1007, 508] width 122 height 35
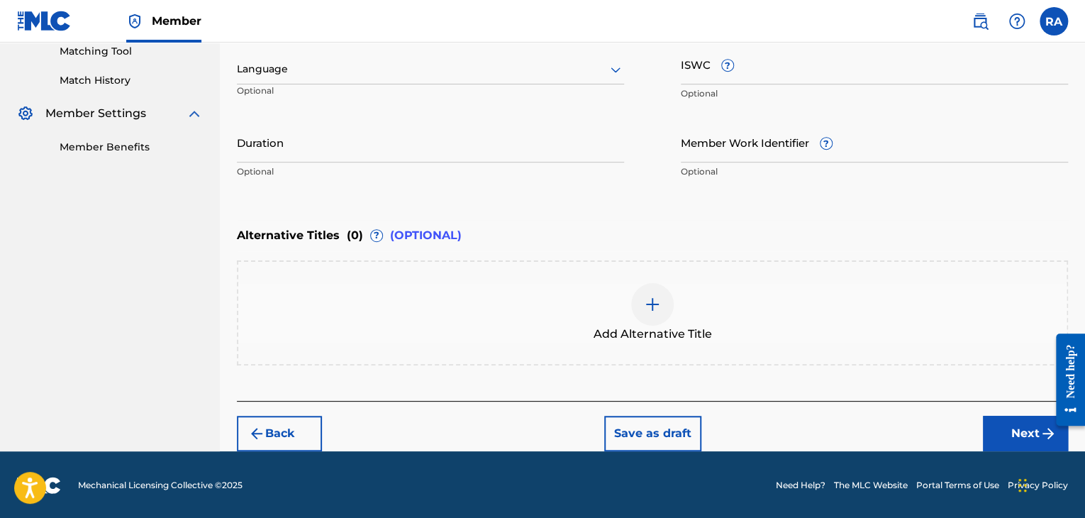
click at [397, 154] on input "Duration" at bounding box center [430, 142] width 387 height 40
type input "03:32"
click at [997, 438] on button "Next" at bounding box center [1025, 433] width 85 height 35
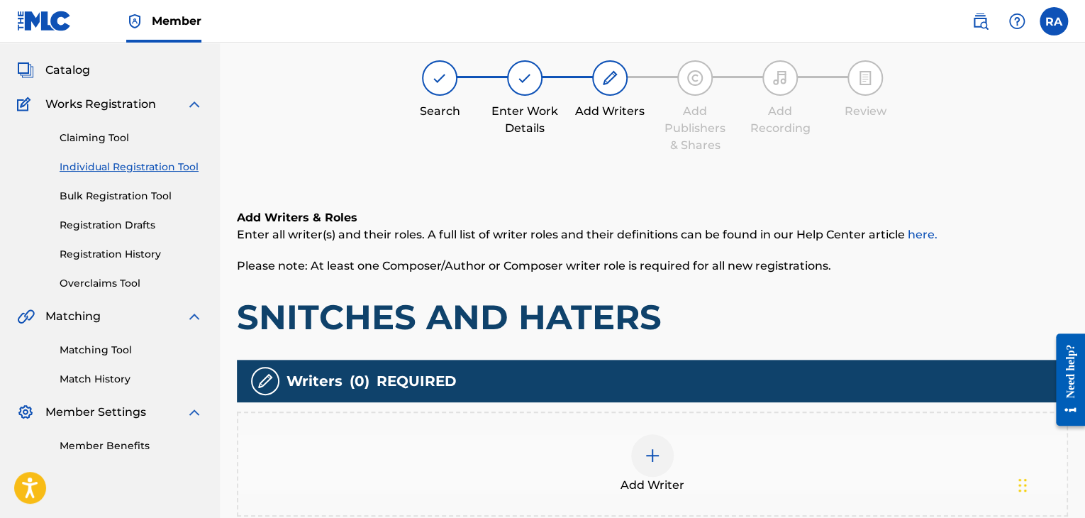
scroll to position [64, 0]
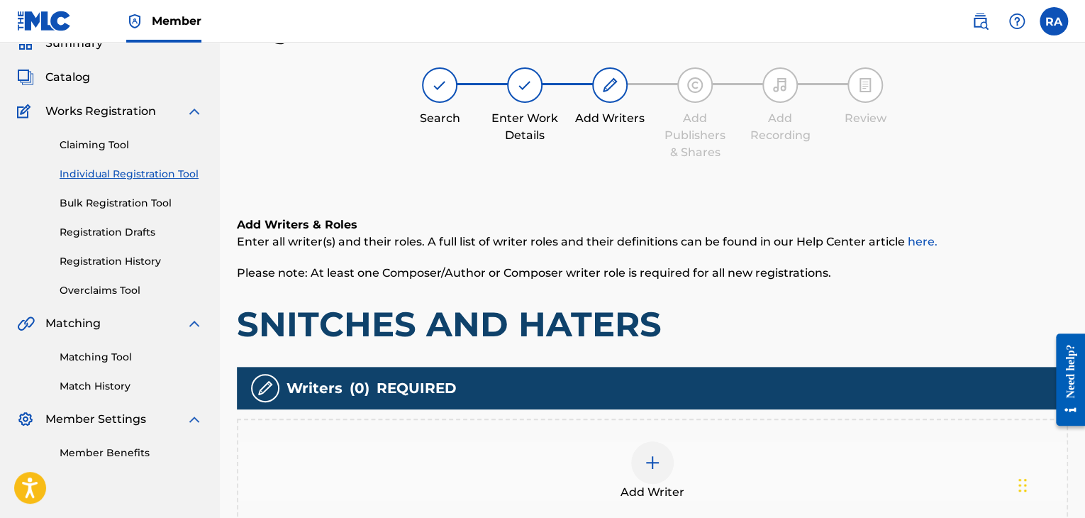
click at [653, 466] on img at bounding box center [652, 462] width 17 height 17
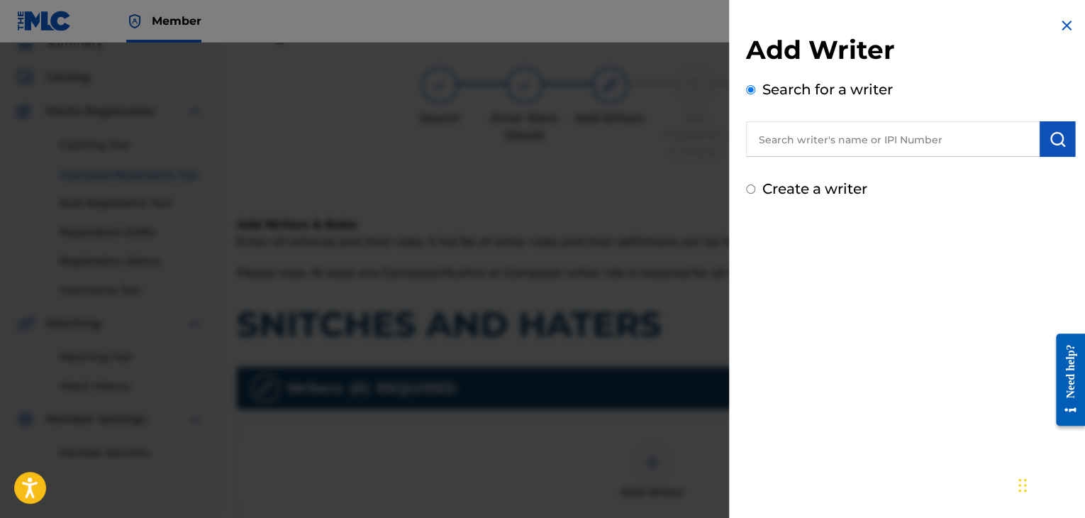
drag, startPoint x: 840, startPoint y: 144, endPoint x: 865, endPoint y: 131, distance: 28.9
click at [840, 144] on input "text" at bounding box center [893, 138] width 294 height 35
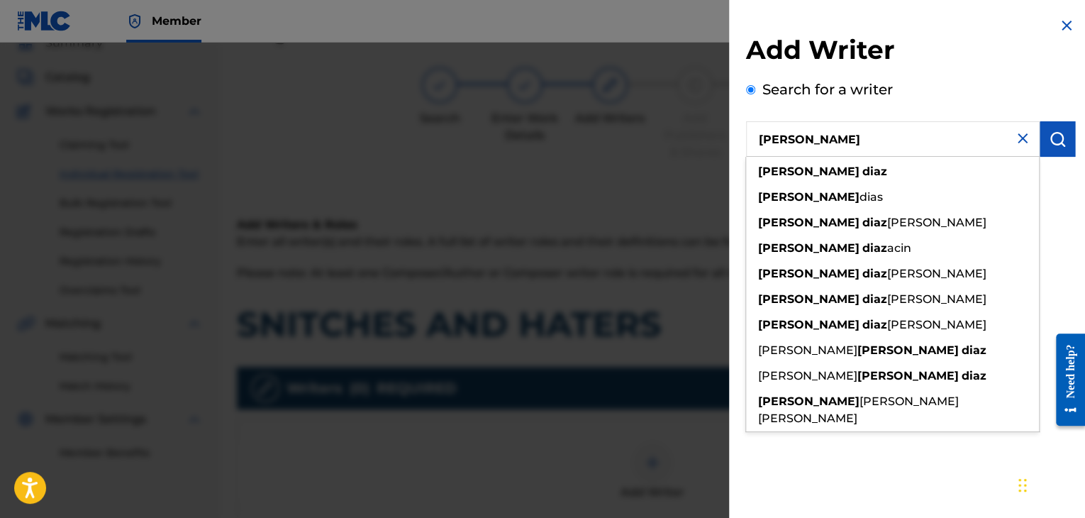
type input "[PERSON_NAME]"
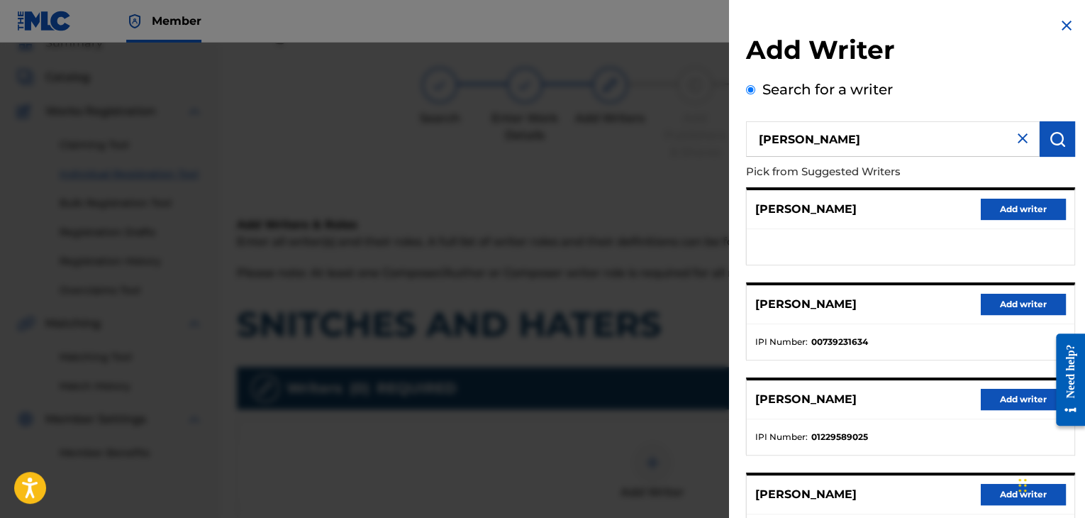
click at [1024, 306] on button "Add writer" at bounding box center [1023, 304] width 85 height 21
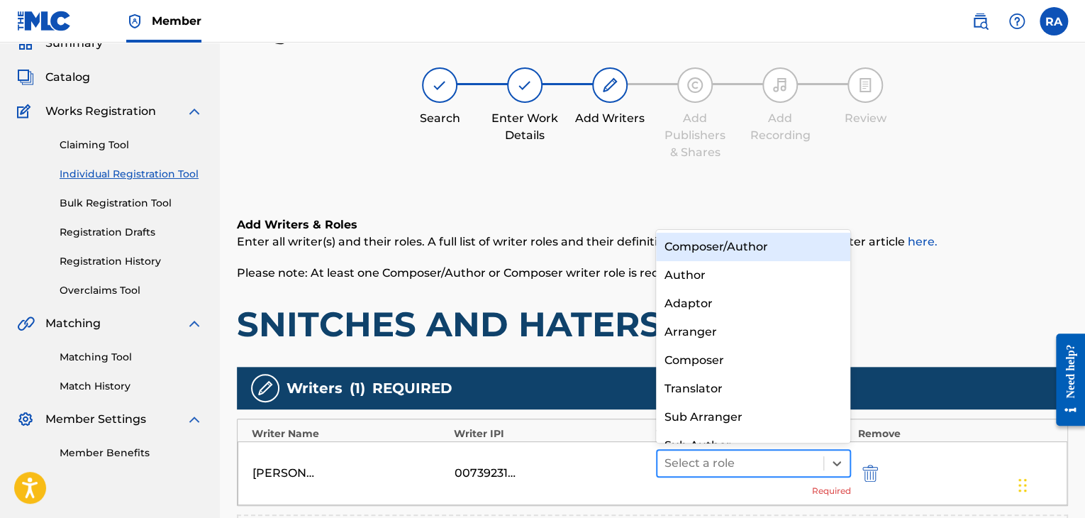
click at [758, 465] on div at bounding box center [741, 463] width 152 height 20
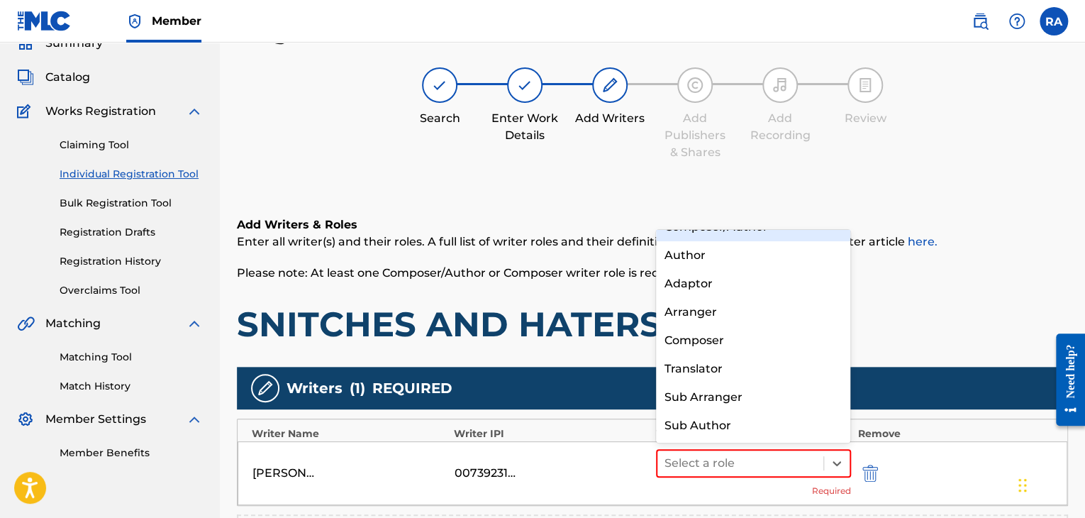
click at [752, 234] on div "Composer/Author" at bounding box center [753, 227] width 195 height 28
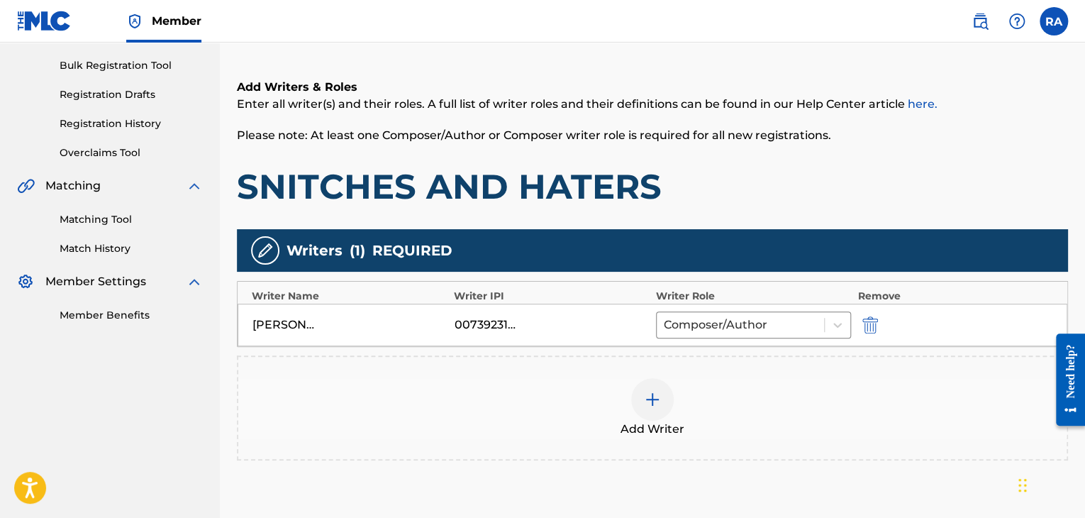
scroll to position [277, 0]
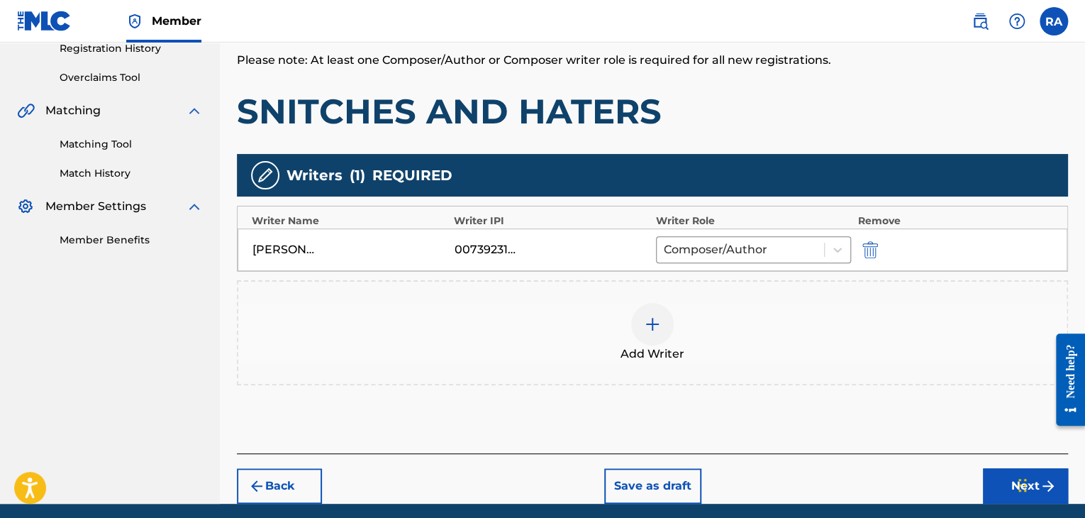
click at [1002, 484] on button "Next" at bounding box center [1025, 485] width 85 height 35
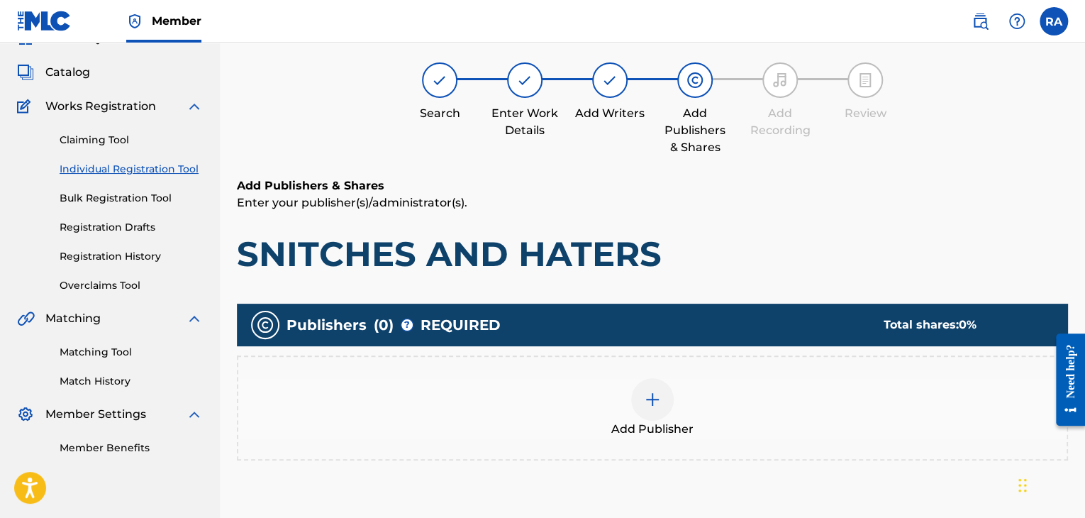
scroll to position [64, 0]
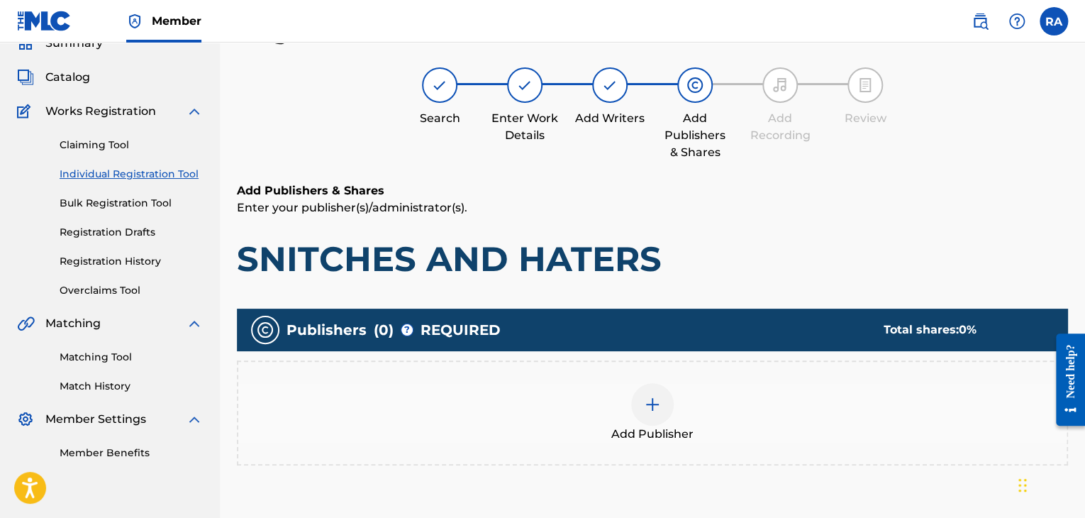
click at [642, 395] on div at bounding box center [652, 404] width 43 height 43
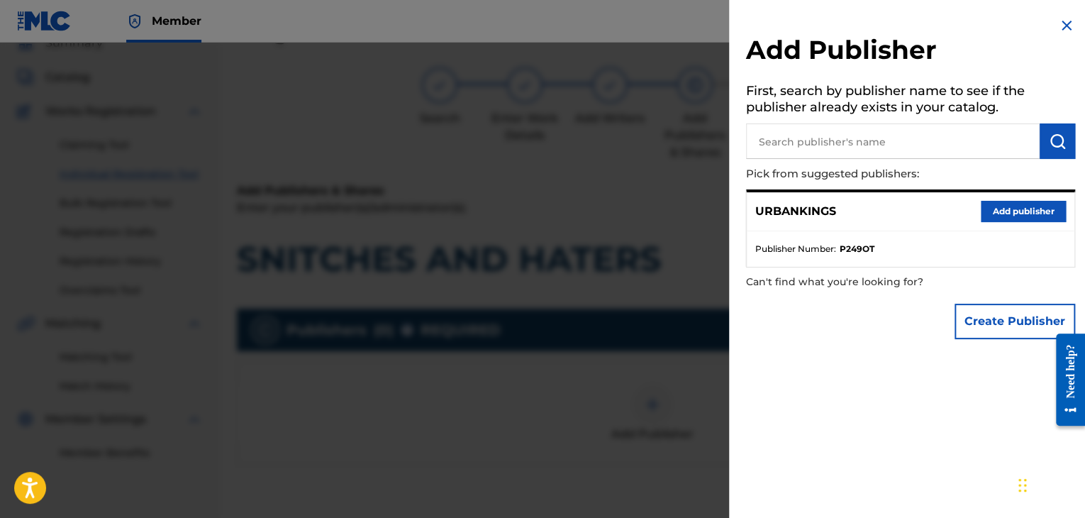
click at [1035, 222] on div "URBANKINGS Add publisher" at bounding box center [911, 211] width 328 height 39
click at [1032, 218] on button "Add publisher" at bounding box center [1023, 211] width 85 height 21
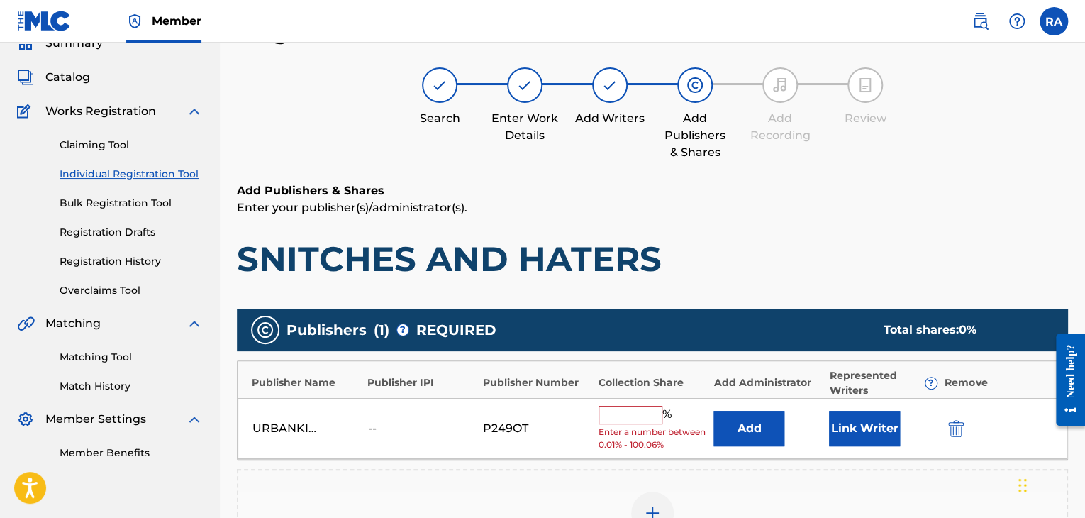
click at [619, 409] on input "text" at bounding box center [631, 415] width 64 height 18
type input "100"
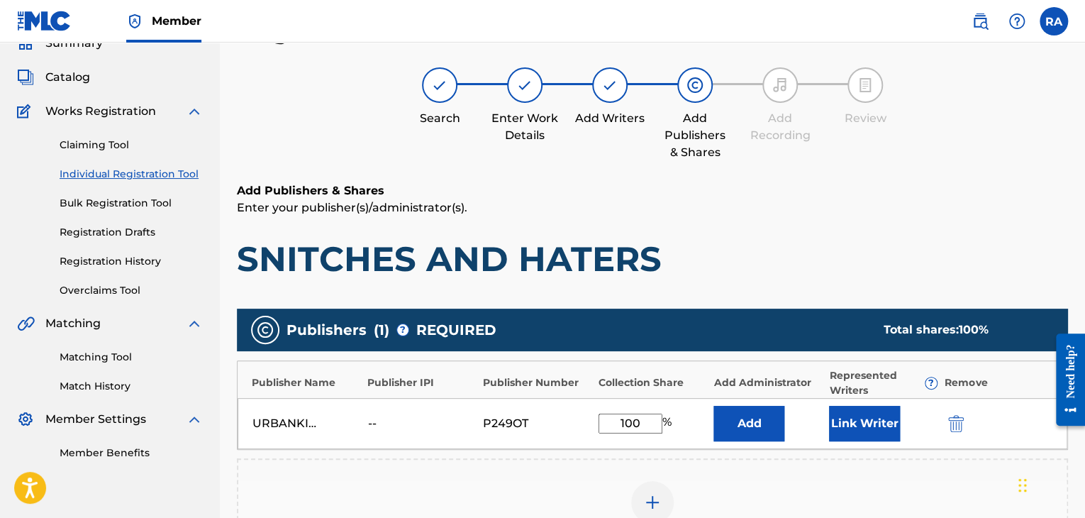
click at [859, 429] on button "Link Writer" at bounding box center [864, 423] width 71 height 35
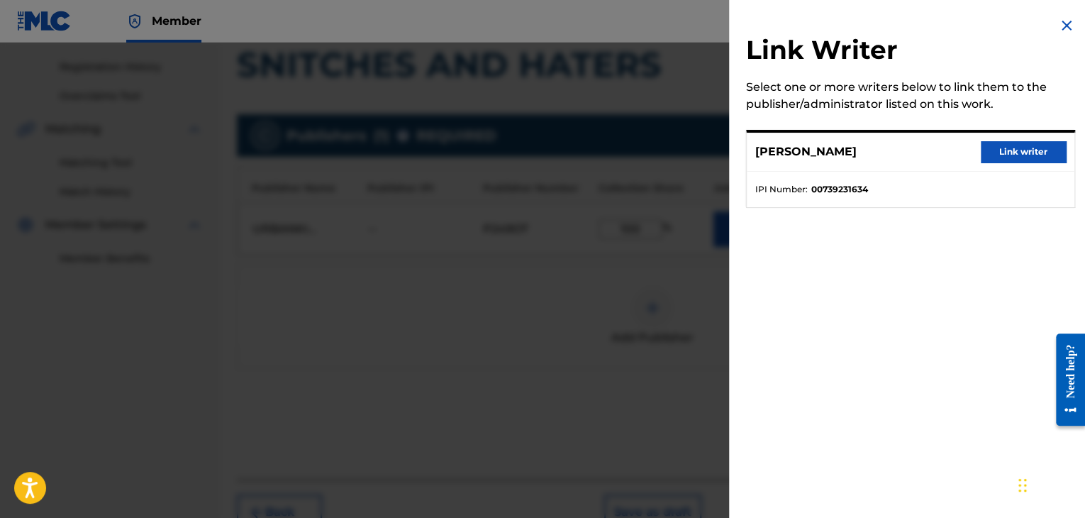
scroll to position [338, 0]
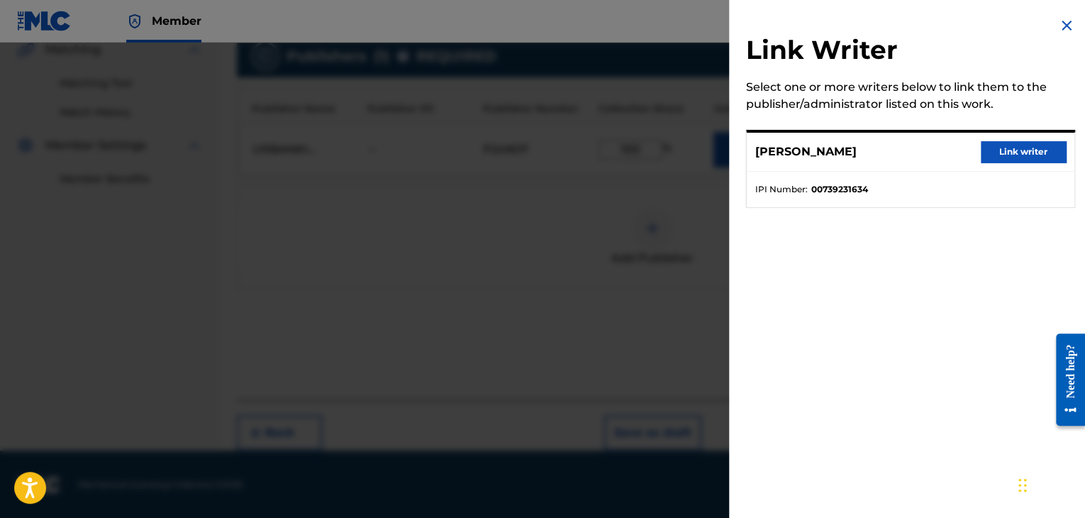
click at [993, 148] on button "Link writer" at bounding box center [1023, 151] width 85 height 21
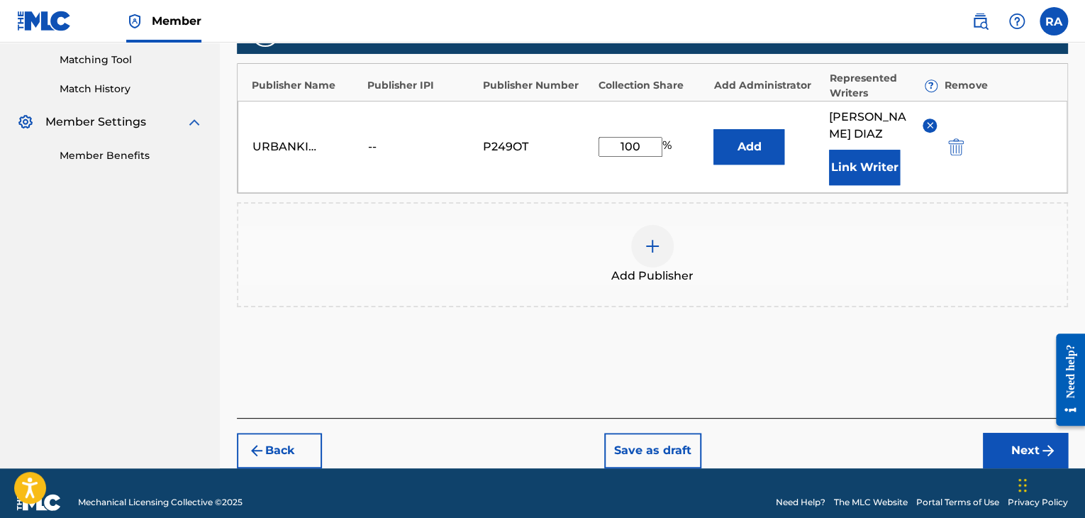
click at [995, 433] on button "Next" at bounding box center [1025, 450] width 85 height 35
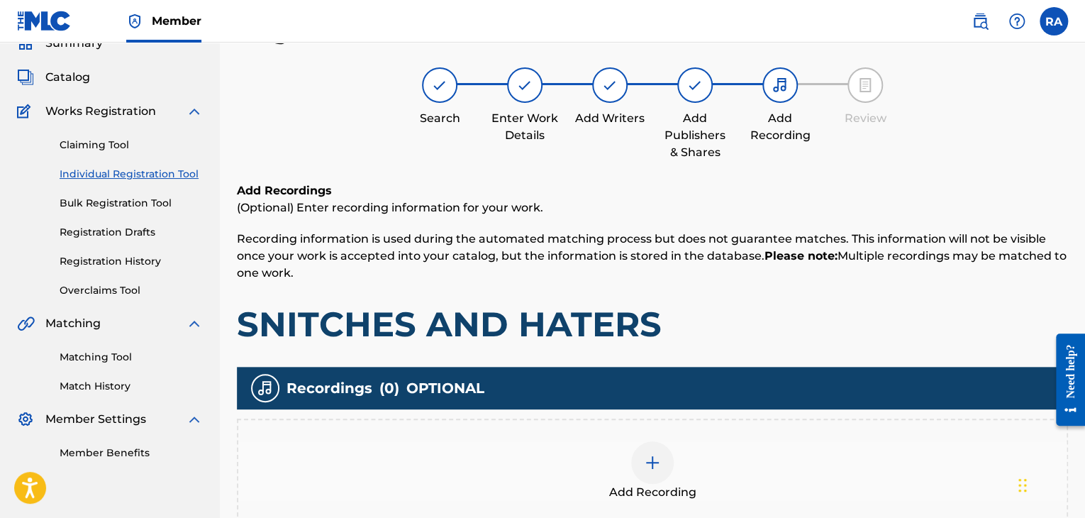
scroll to position [233, 0]
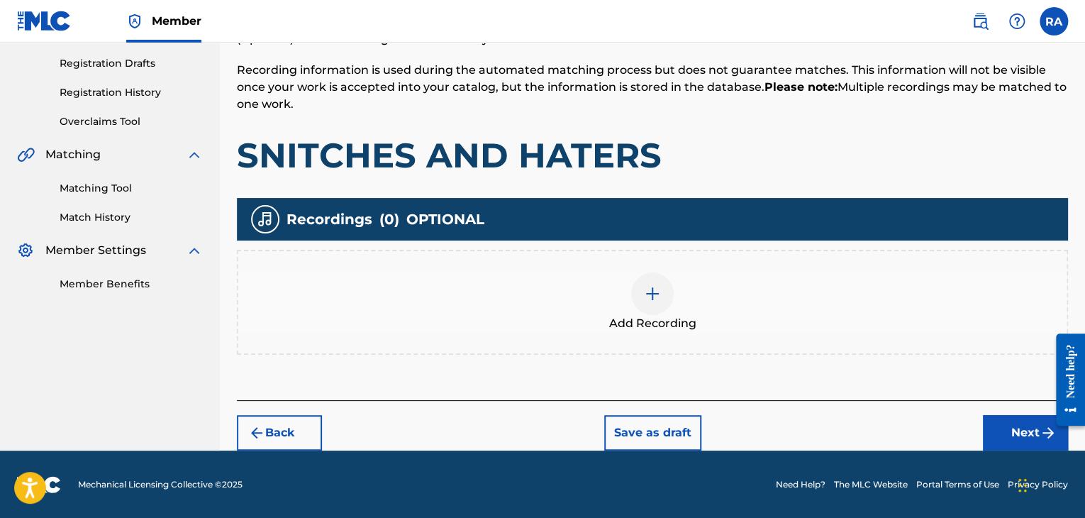
click at [655, 296] on img at bounding box center [652, 293] width 17 height 17
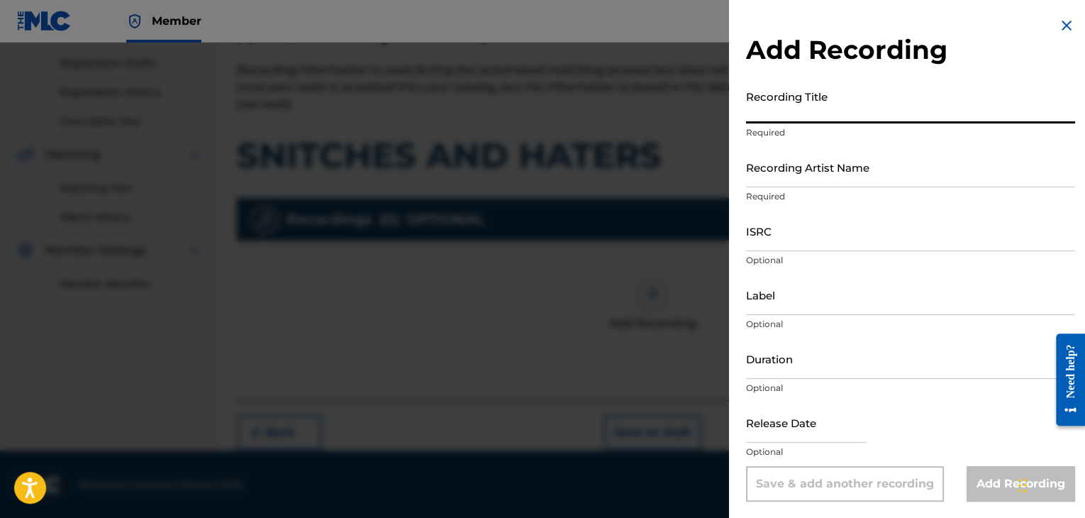
click at [816, 117] on input "Recording Title" at bounding box center [910, 103] width 329 height 40
type input "SNITCHES AND HATERS"
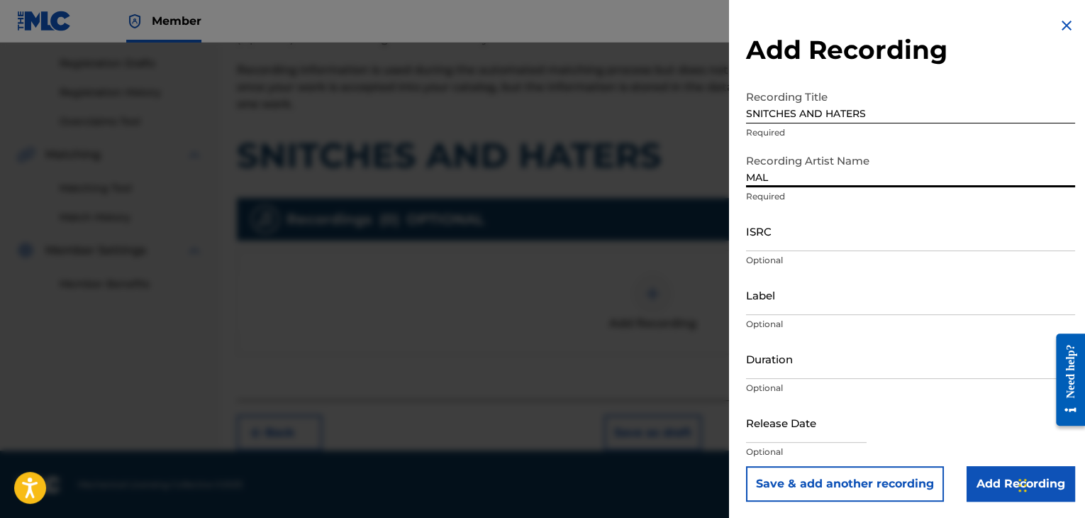
type input "MAL HABLADO"
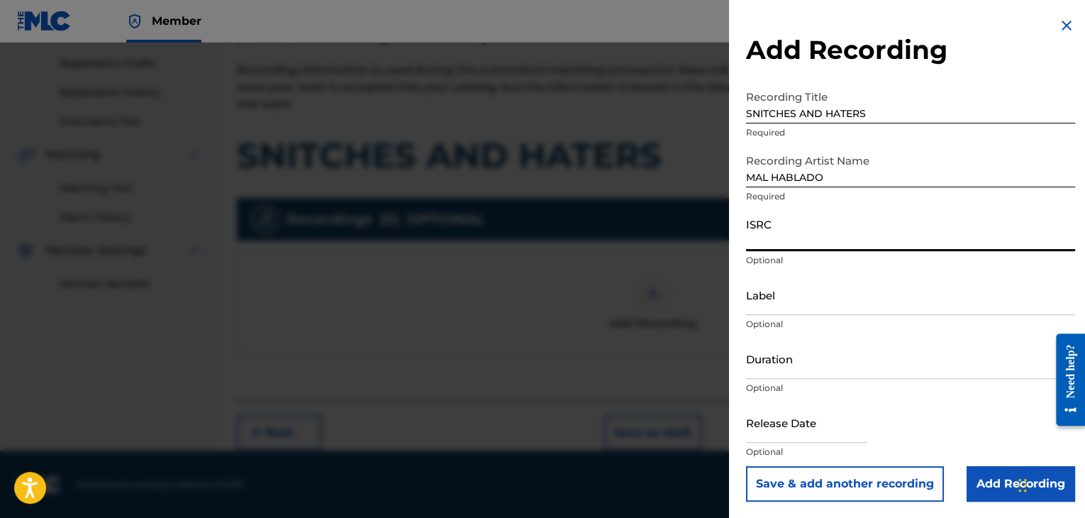
click at [791, 248] on input "ISRC" at bounding box center [910, 231] width 329 height 40
paste input "USPRZ0810037"
type input "USPRZ0810038"
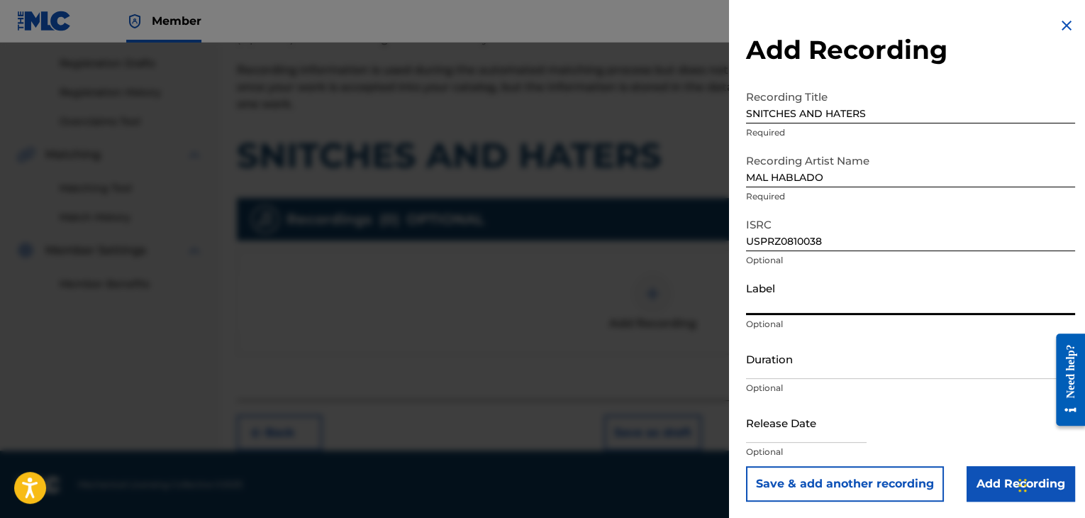
click at [764, 299] on input "Label" at bounding box center [910, 295] width 329 height 40
type input "Urban Kings Music Group"
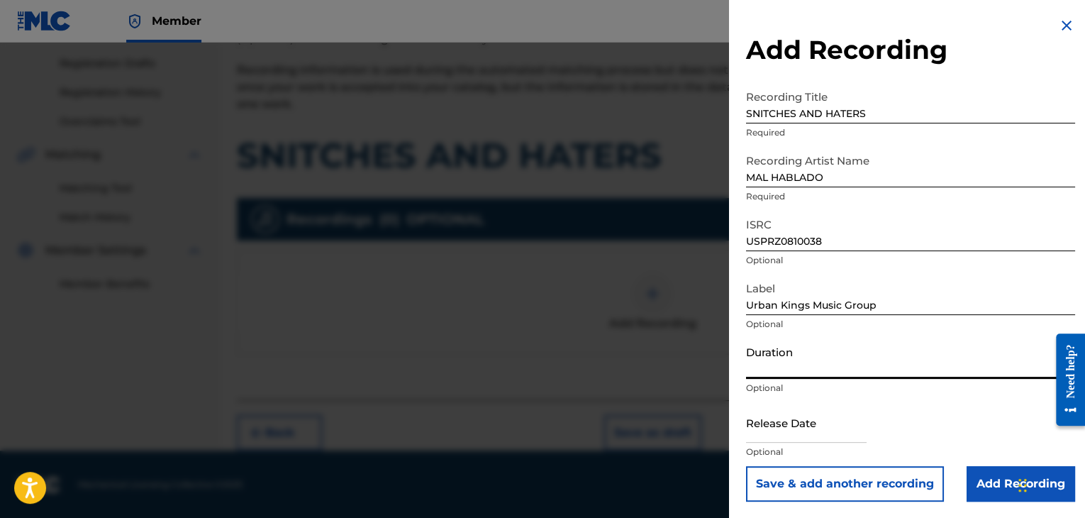
click at [786, 369] on input "Duration" at bounding box center [910, 358] width 329 height 40
type input "03:32"
click at [809, 428] on input "text" at bounding box center [806, 422] width 121 height 40
select select "7"
select select "2025"
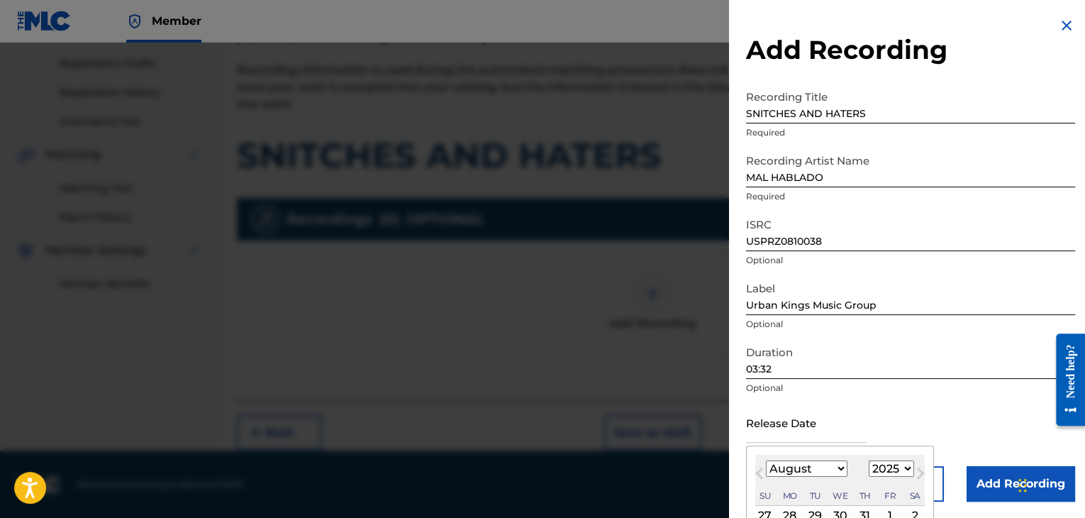
click at [834, 470] on select "January February March April May June July August September October November De…" at bounding box center [807, 468] width 82 height 16
select select "5"
click at [766, 460] on select "January February March April May June July August September October November De…" at bounding box center [807, 468] width 82 height 16
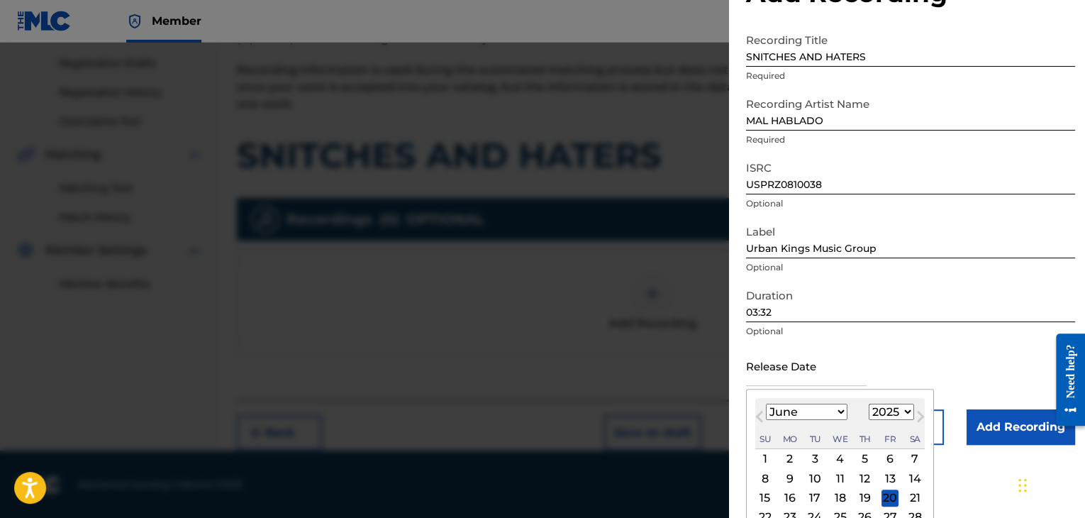
scroll to position [113, 0]
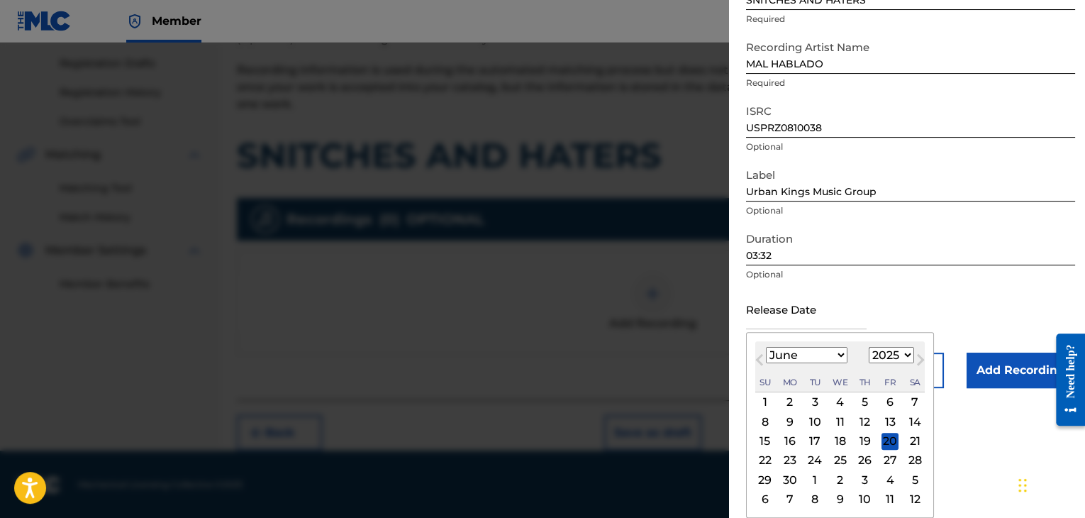
click at [890, 350] on select "1899 1900 1901 1902 1903 1904 1905 1906 1907 1908 1909 1910 1911 1912 1913 1914…" at bounding box center [891, 355] width 45 height 16
select select "2006"
click at [869, 347] on select "1899 1900 1901 1902 1903 1904 1905 1906 1907 1908 1909 1910 1911 1912 1913 1914…" at bounding box center [891, 355] width 45 height 16
click at [812, 480] on div "27" at bounding box center [815, 479] width 17 height 17
type input "[DATE]"
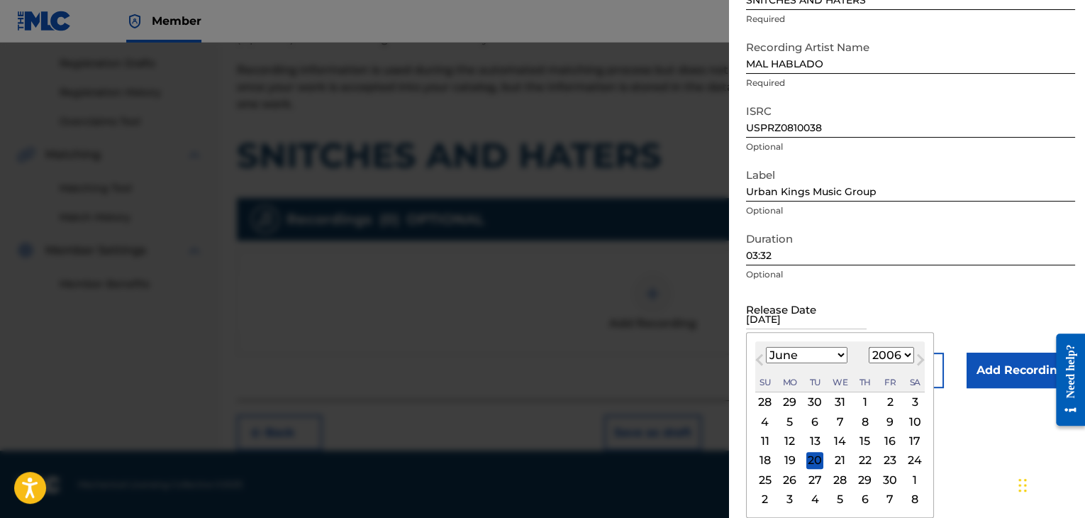
scroll to position [1, 0]
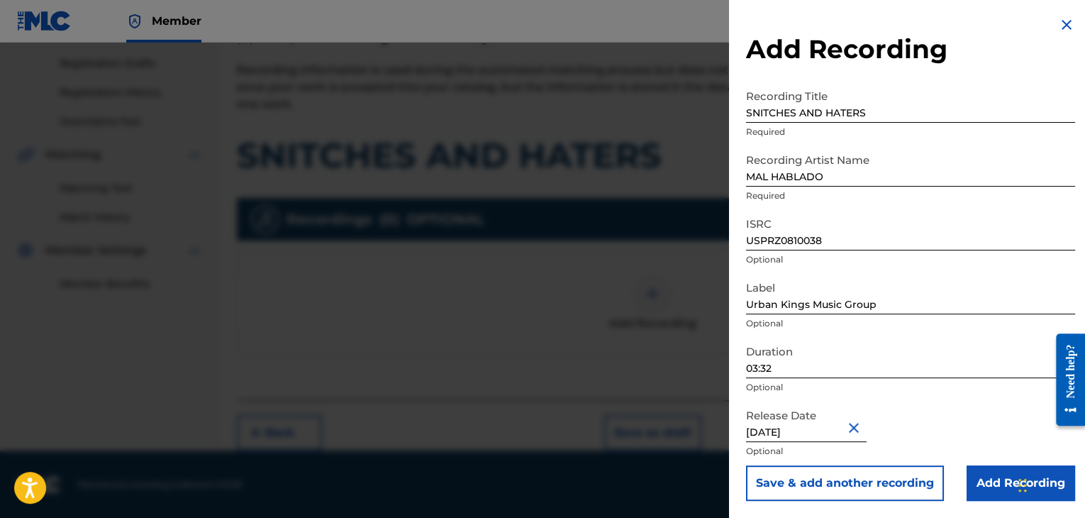
click at [995, 482] on input "Add Recording" at bounding box center [1021, 482] width 109 height 35
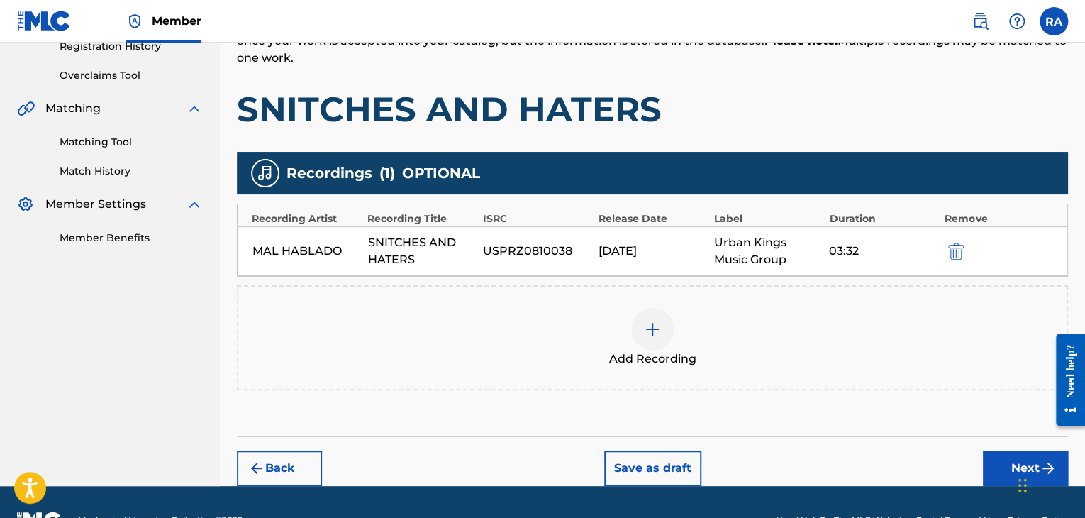
scroll to position [314, 0]
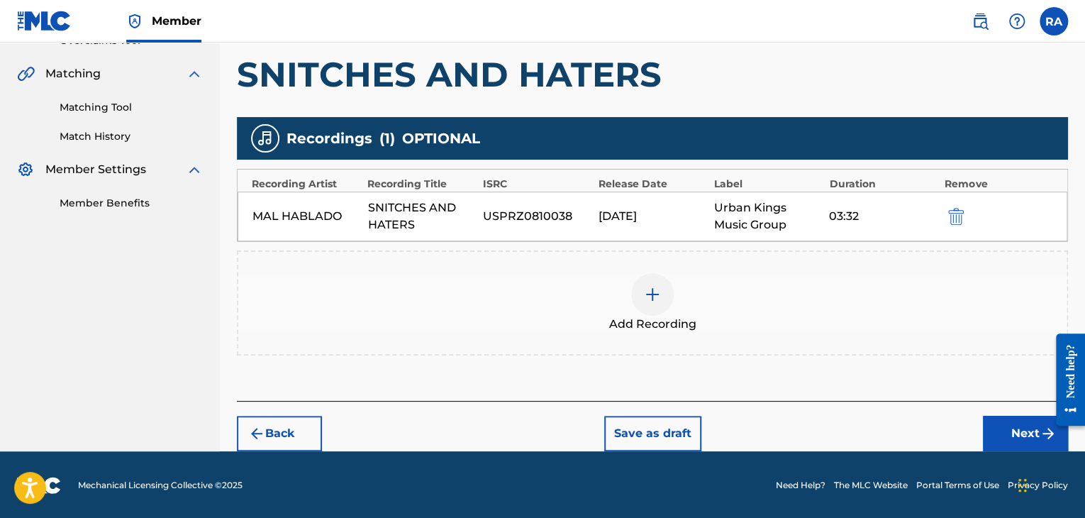
click at [987, 431] on button "Next" at bounding box center [1025, 433] width 85 height 35
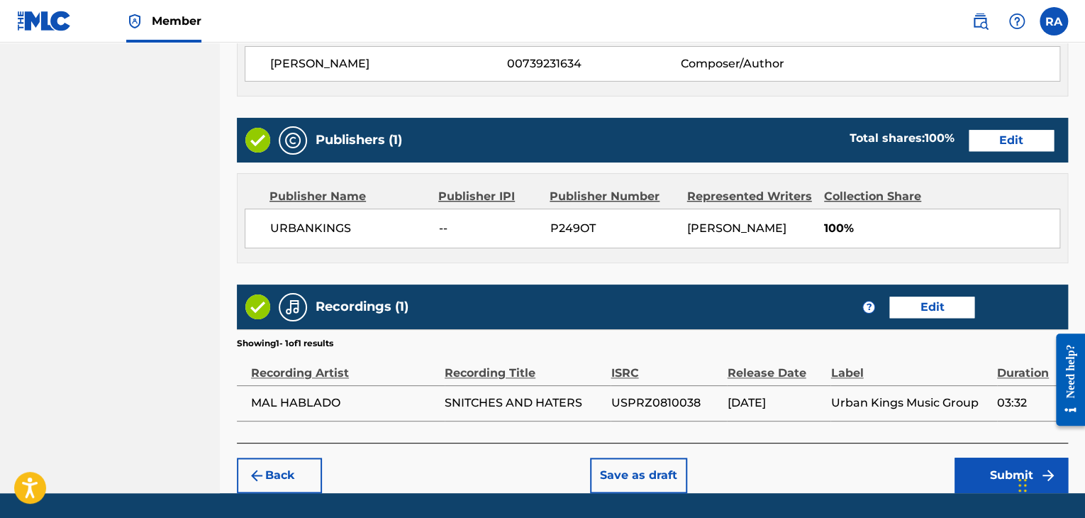
scroll to position [680, 0]
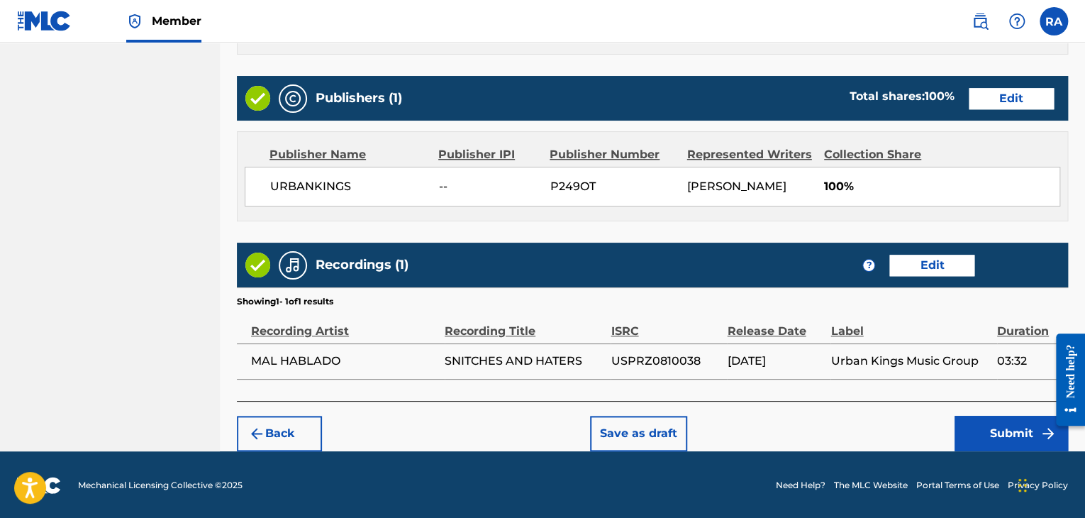
click at [1004, 430] on button "Submit" at bounding box center [1011, 433] width 113 height 35
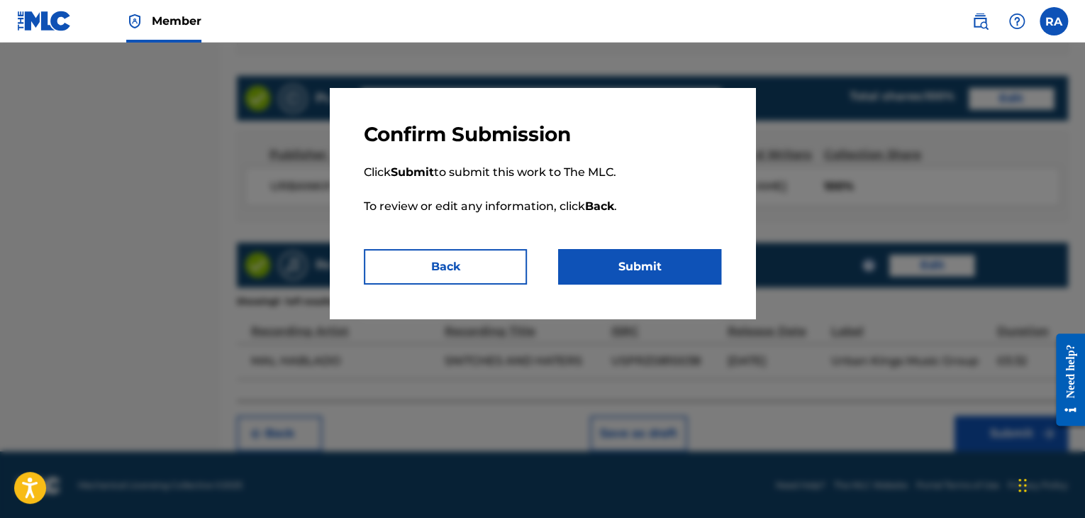
click at [613, 270] on button "Submit" at bounding box center [639, 266] width 163 height 35
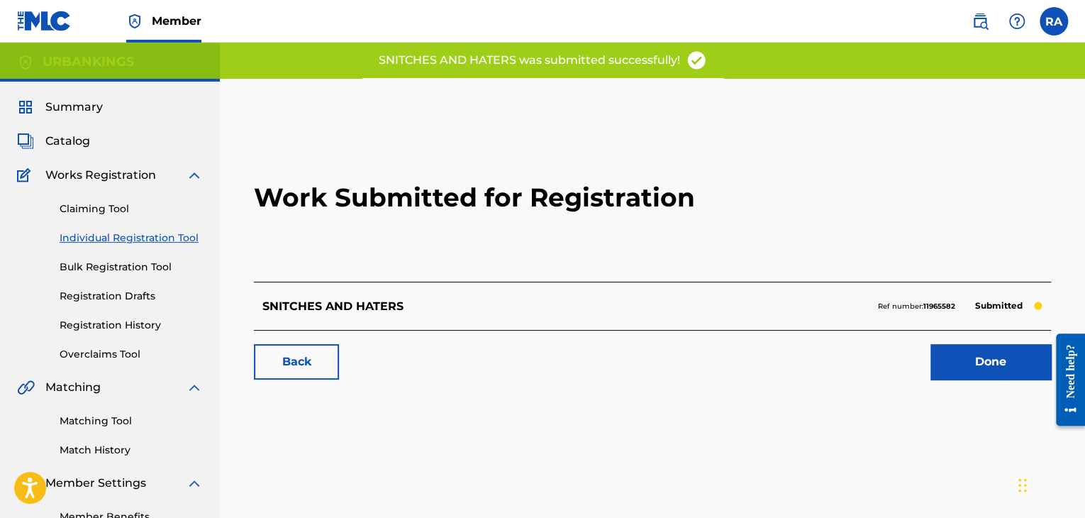
click at [968, 367] on link "Done" at bounding box center [991, 361] width 121 height 35
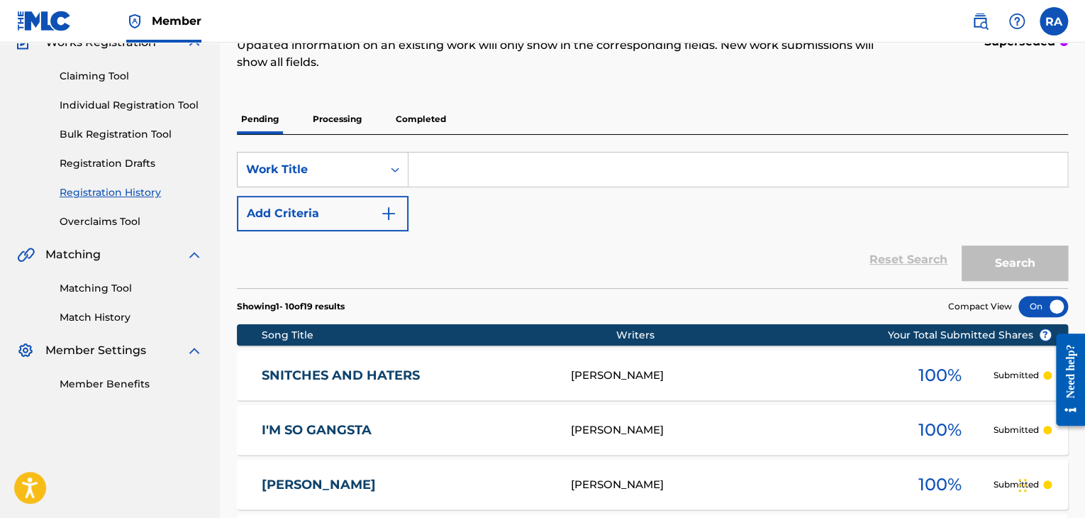
scroll to position [142, 0]
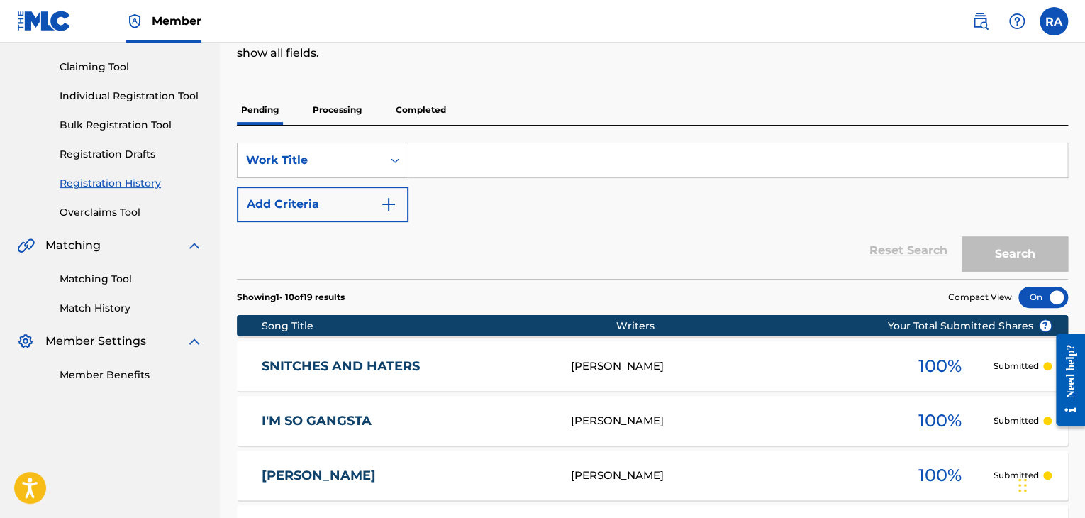
click at [181, 92] on link "Individual Registration Tool" at bounding box center [131, 96] width 143 height 15
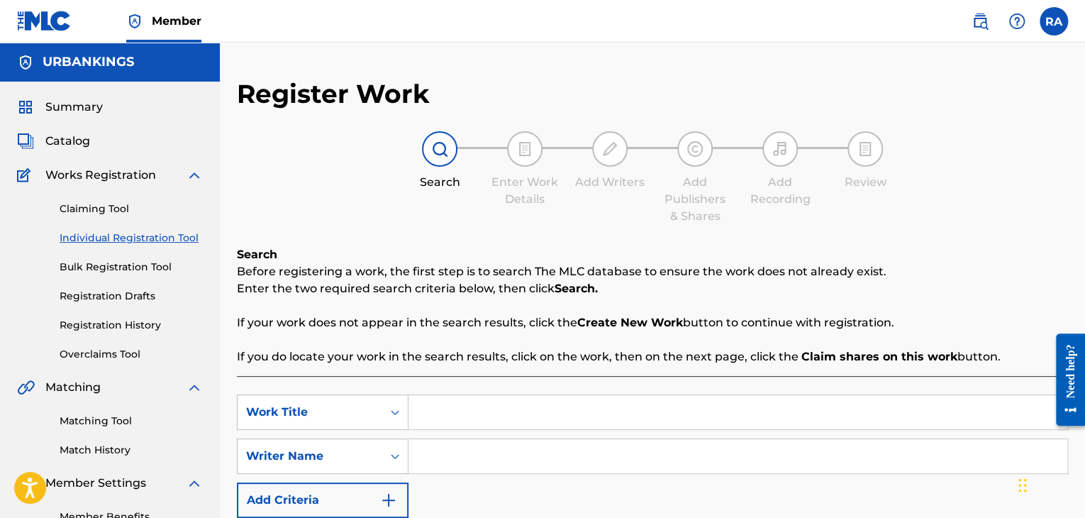
click at [467, 445] on input "Search Form" at bounding box center [738, 456] width 659 height 34
click at [458, 423] on input "Search Form" at bounding box center [738, 412] width 659 height 34
type input "LLA YEGARON"
type input "[PERSON_NAME]"
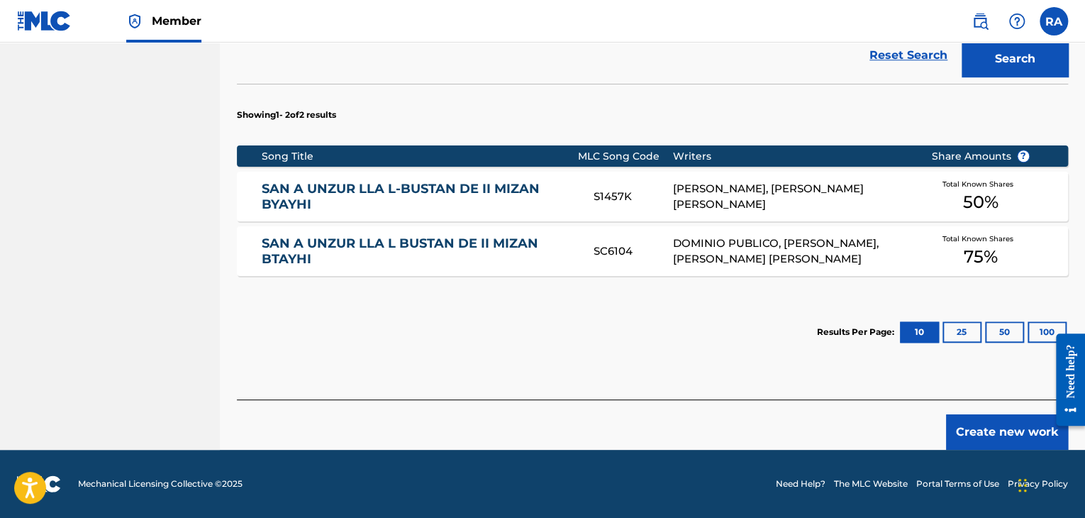
click at [987, 440] on button "Create new work" at bounding box center [1007, 431] width 122 height 35
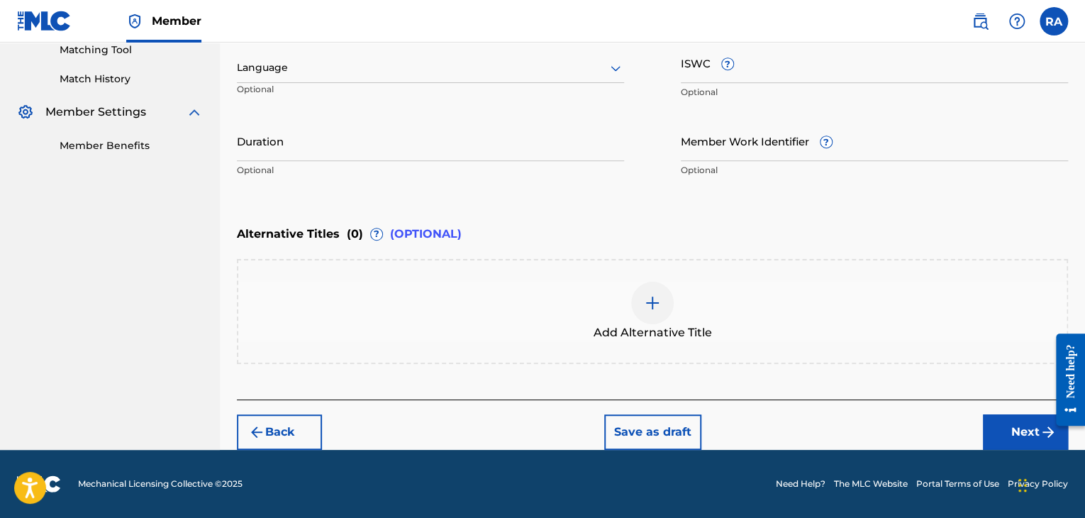
scroll to position [370, 0]
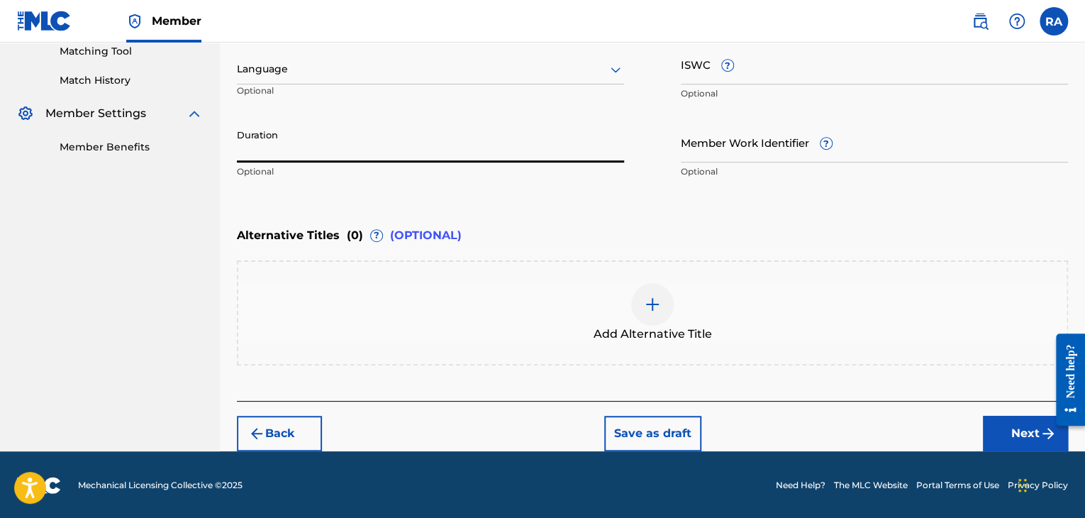
click at [530, 135] on input "Duration" at bounding box center [430, 142] width 387 height 40
type input "03:23"
click at [993, 423] on button "Next" at bounding box center [1025, 433] width 85 height 35
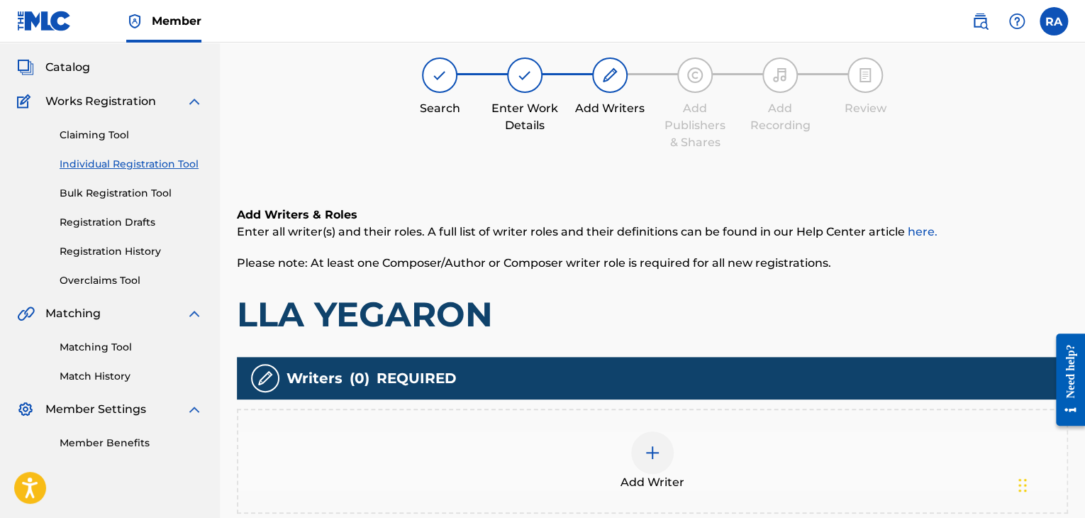
scroll to position [64, 0]
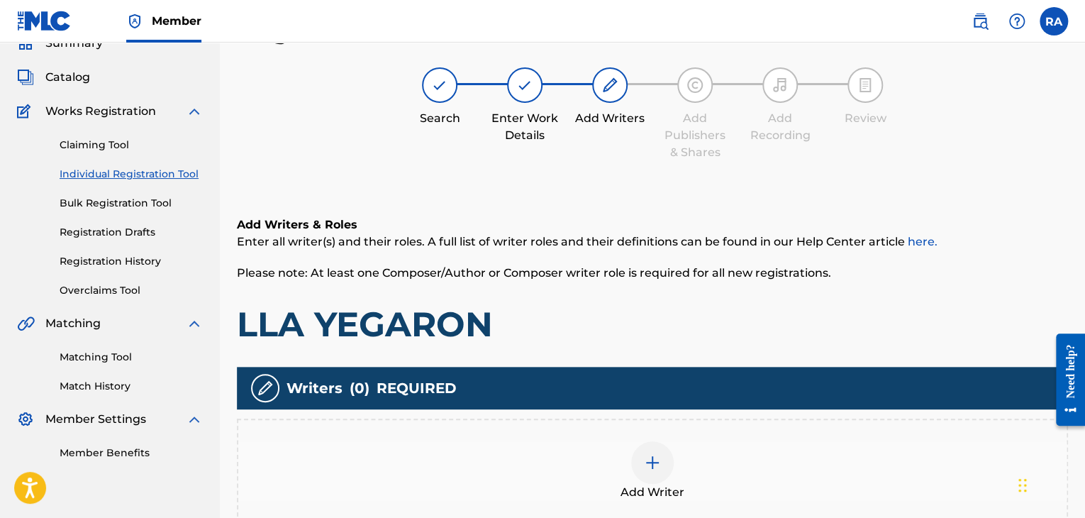
click at [656, 461] on img at bounding box center [652, 462] width 17 height 17
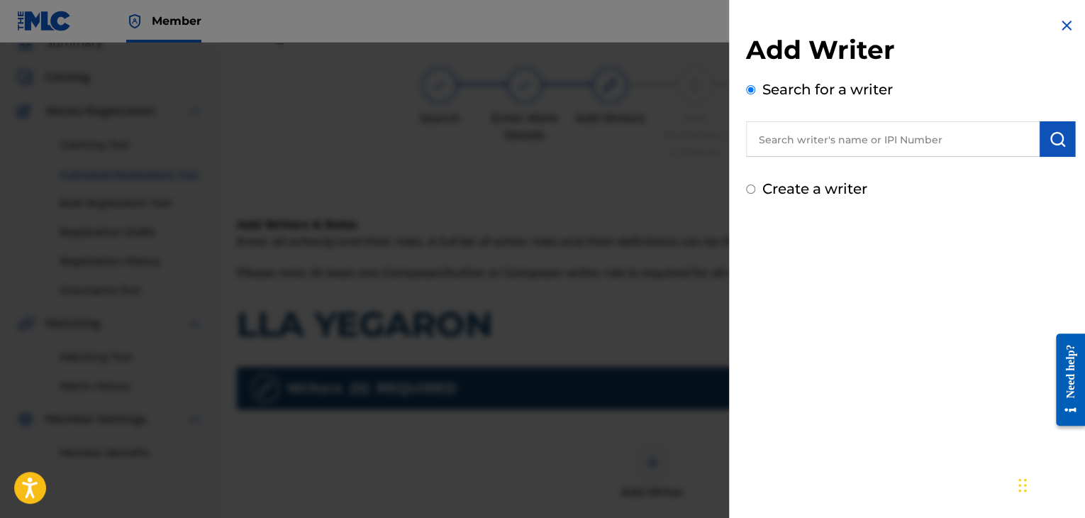
click at [843, 129] on input "text" at bounding box center [893, 138] width 294 height 35
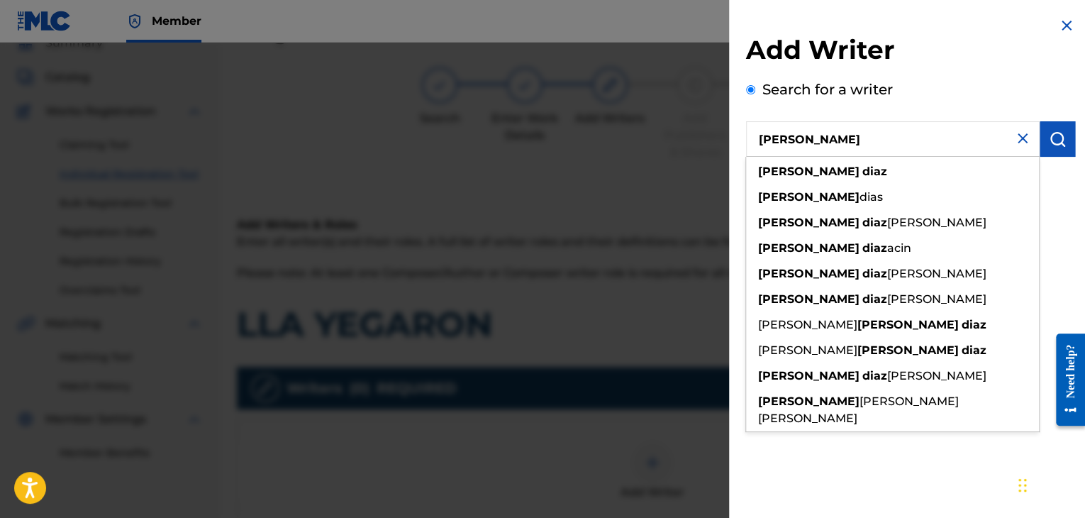
type input "[PERSON_NAME]"
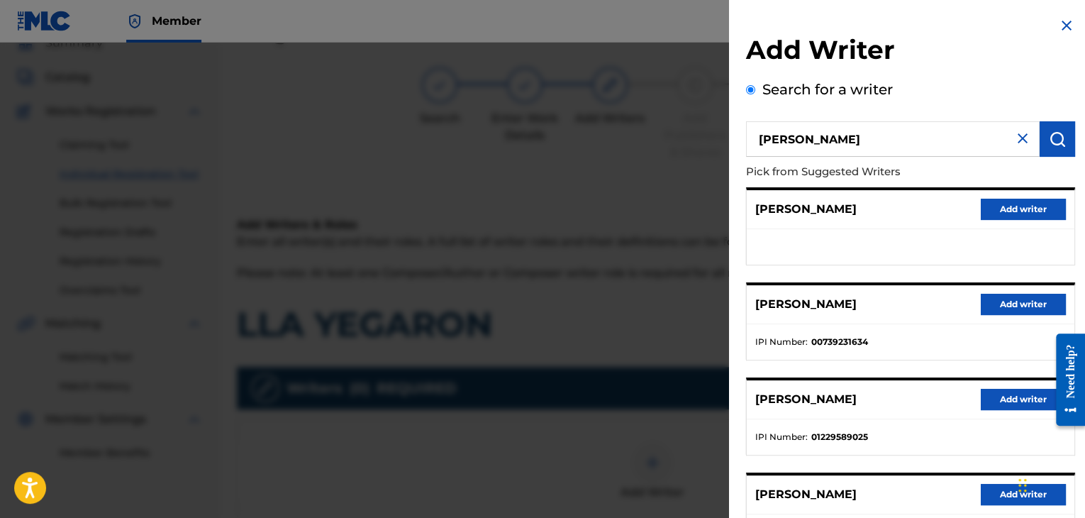
click at [991, 299] on button "Add writer" at bounding box center [1023, 304] width 85 height 21
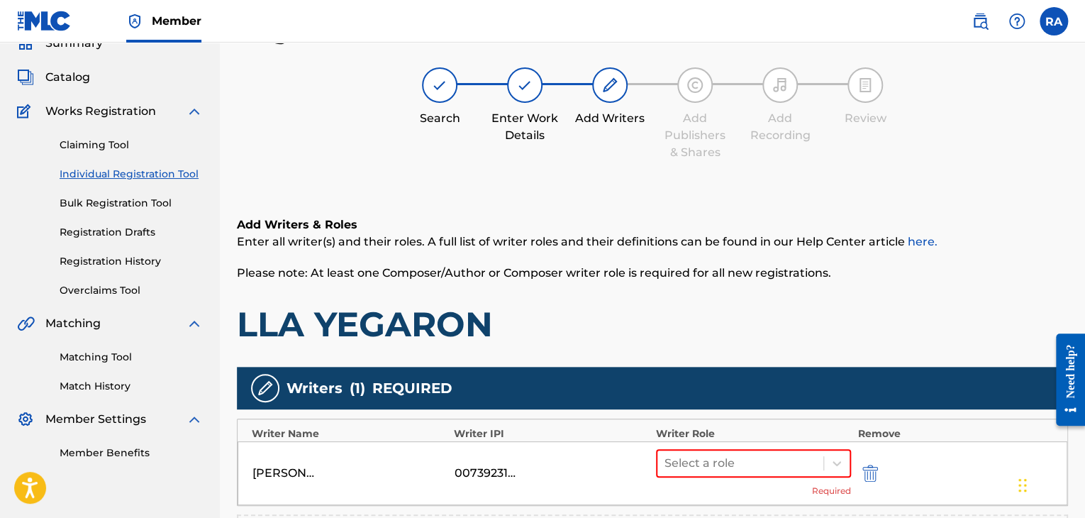
click at [769, 480] on div "Select a role Required" at bounding box center [753, 473] width 195 height 48
click at [766, 470] on div at bounding box center [741, 463] width 152 height 20
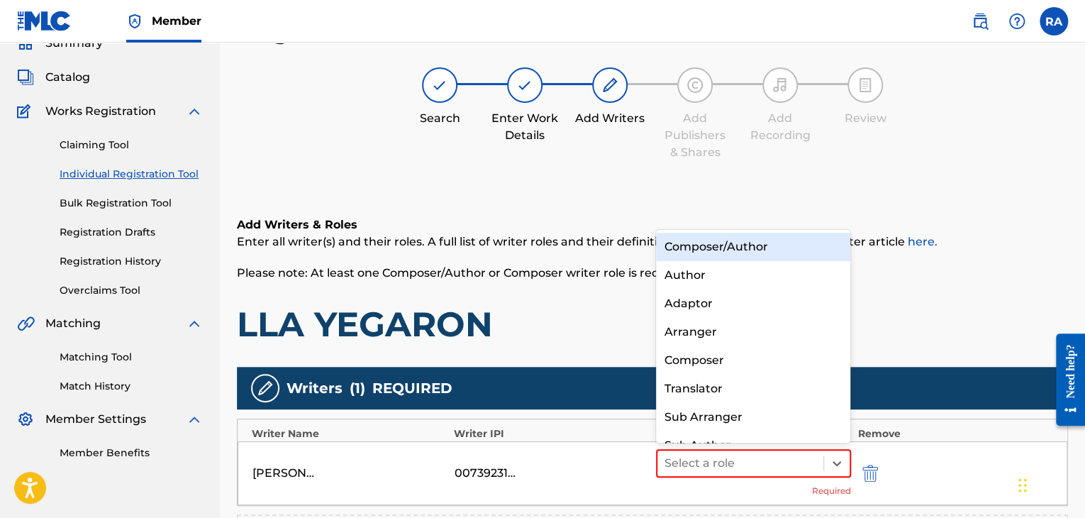
click at [727, 250] on div "Composer/Author" at bounding box center [753, 247] width 195 height 28
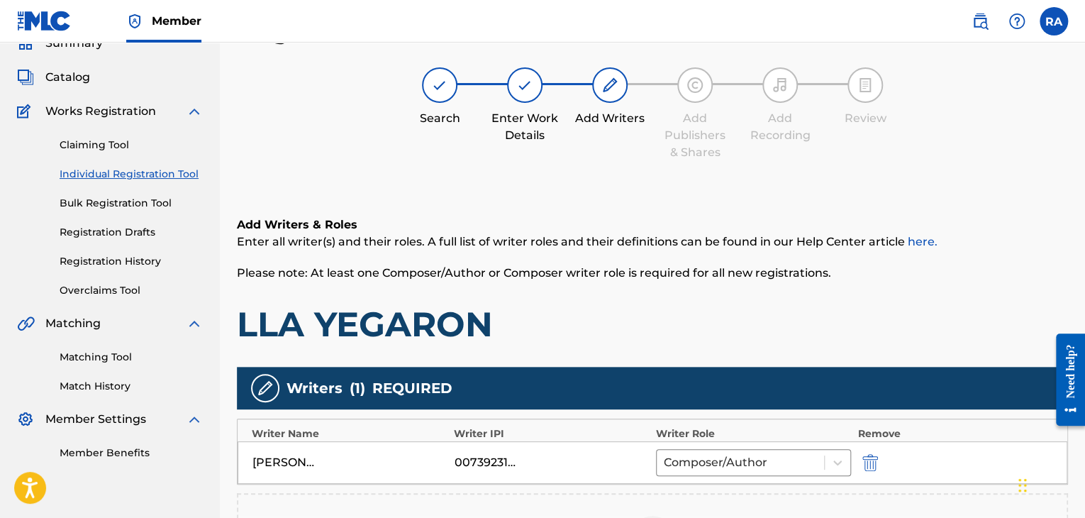
scroll to position [329, 0]
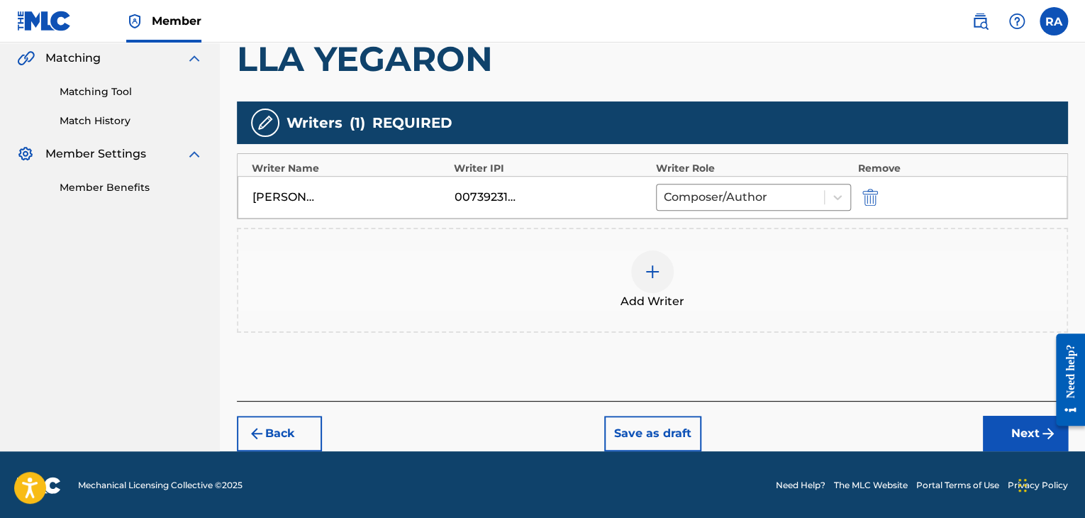
click at [1016, 422] on button "Next" at bounding box center [1025, 433] width 85 height 35
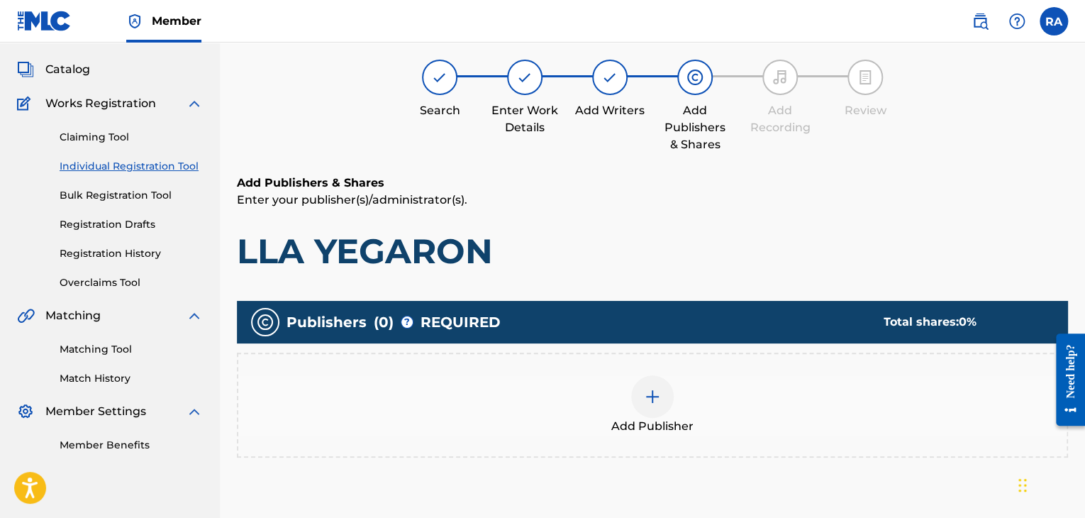
scroll to position [64, 0]
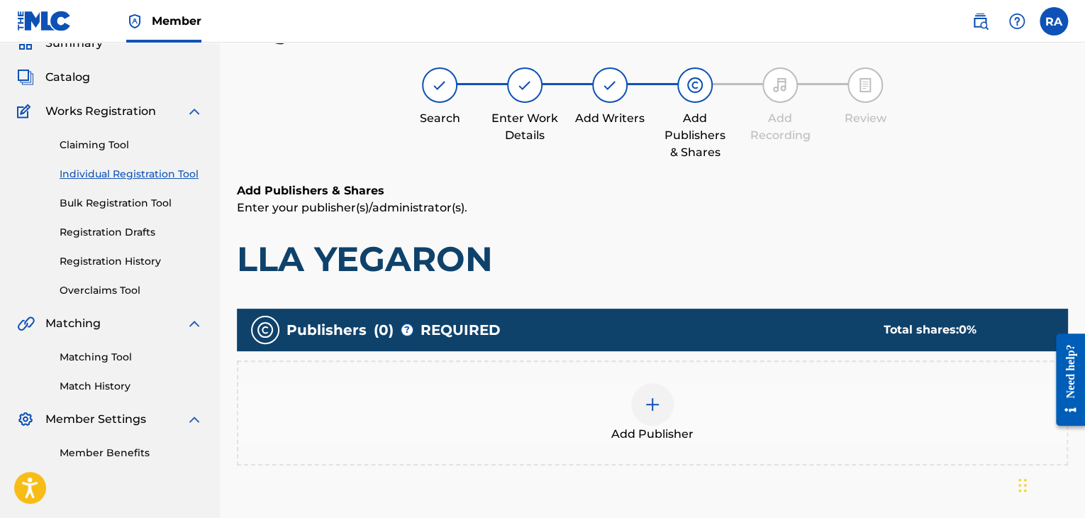
click at [647, 415] on div at bounding box center [652, 404] width 43 height 43
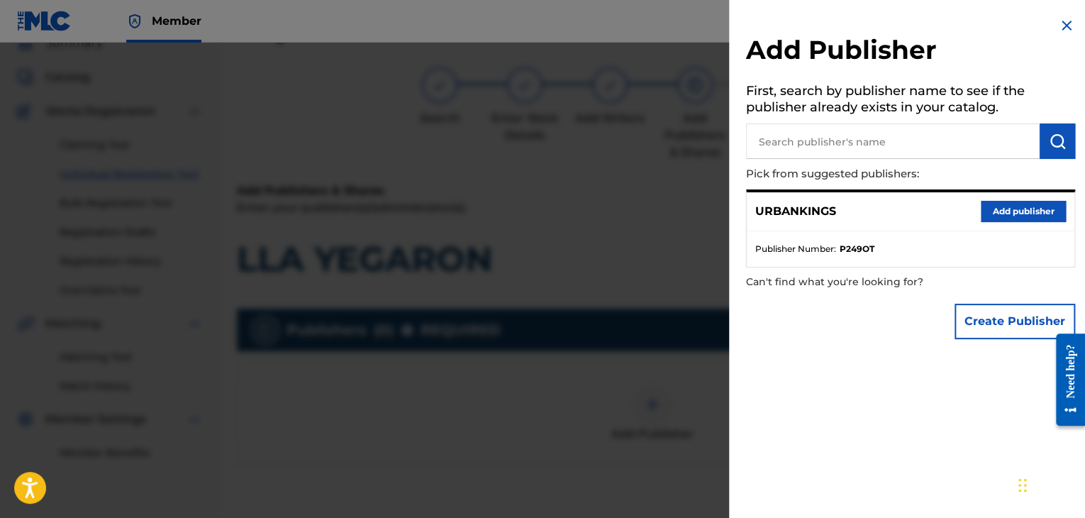
click at [1009, 216] on button "Add publisher" at bounding box center [1023, 211] width 85 height 21
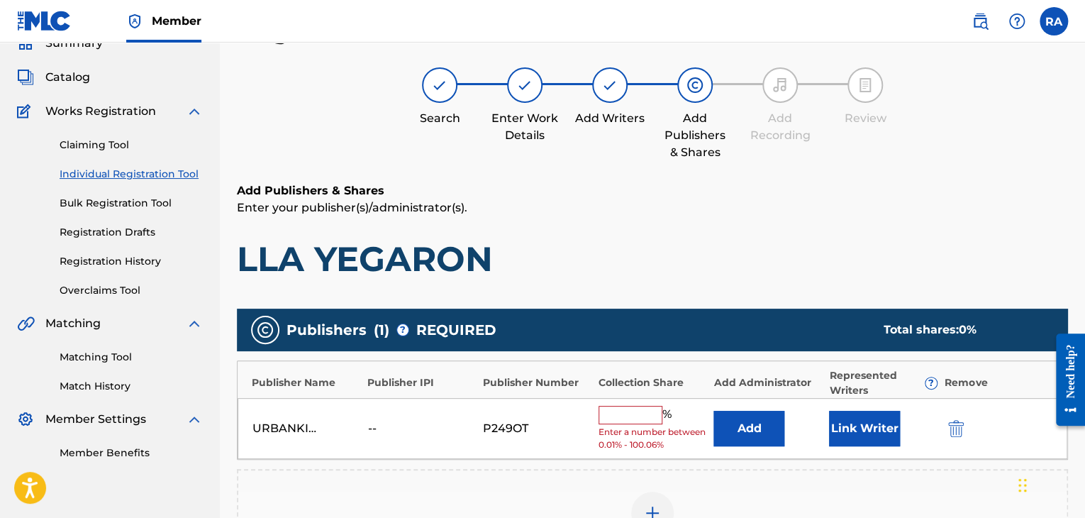
click at [639, 419] on input "text" at bounding box center [631, 415] width 64 height 18
type input "100"
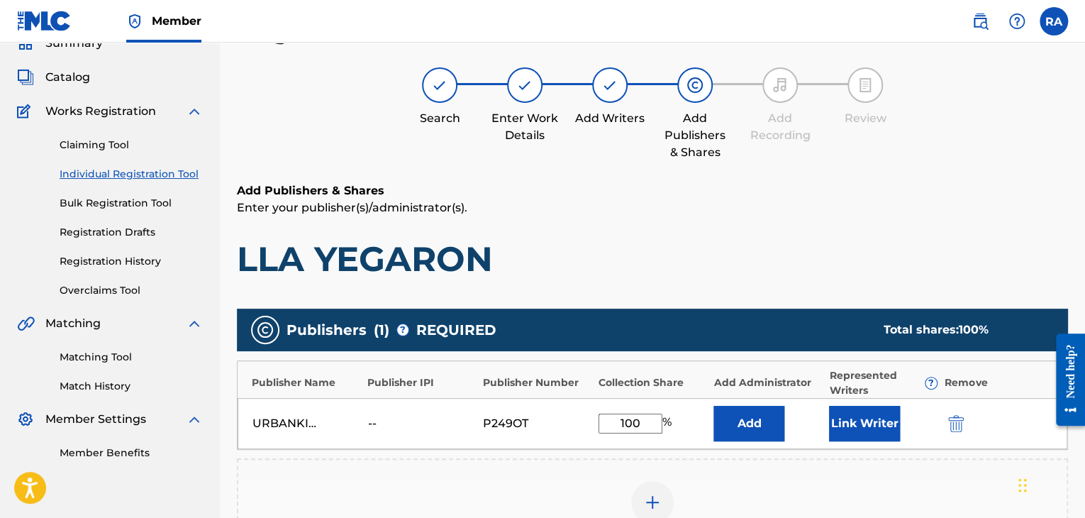
click at [863, 415] on button "Link Writer" at bounding box center [864, 423] width 71 height 35
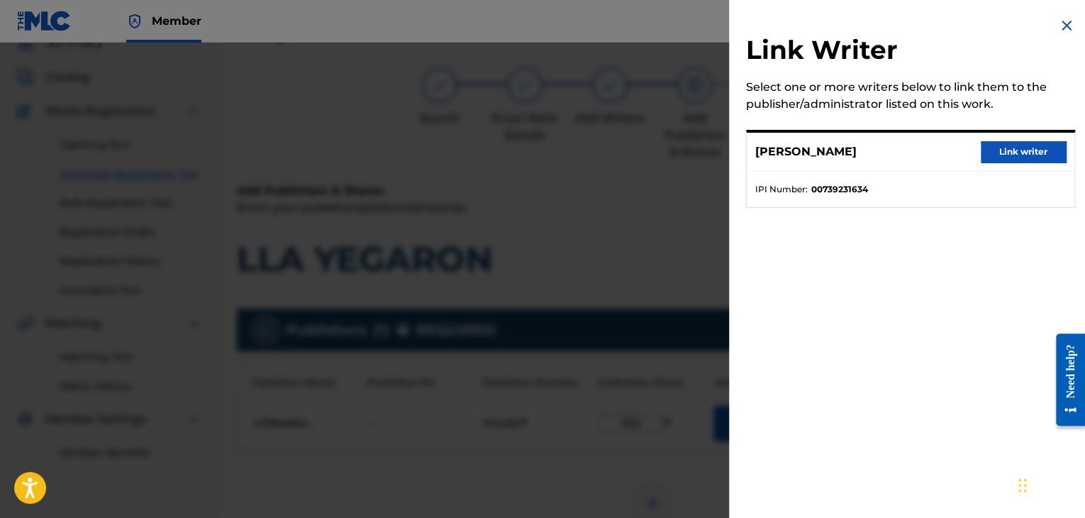
click at [993, 156] on button "Link writer" at bounding box center [1023, 151] width 85 height 21
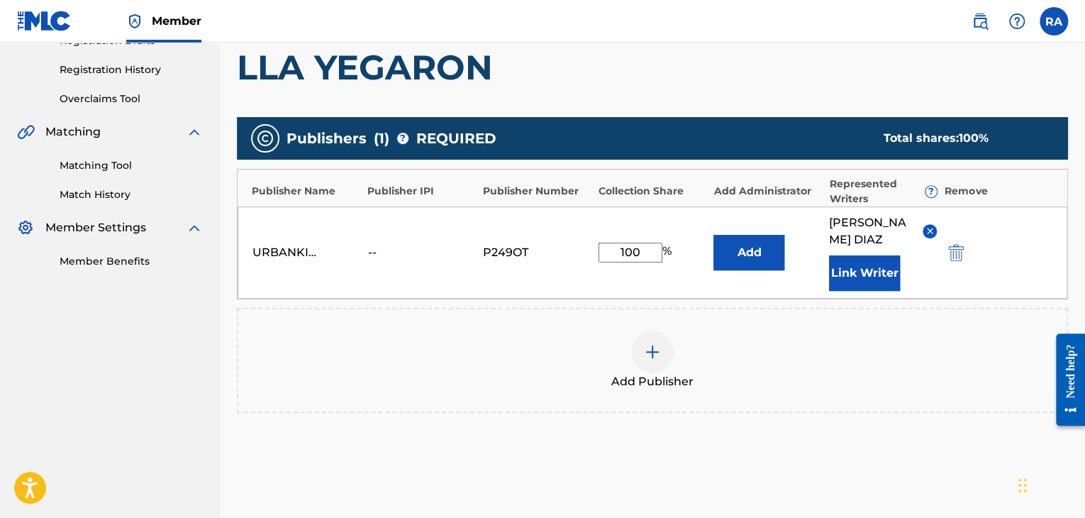
scroll to position [348, 0]
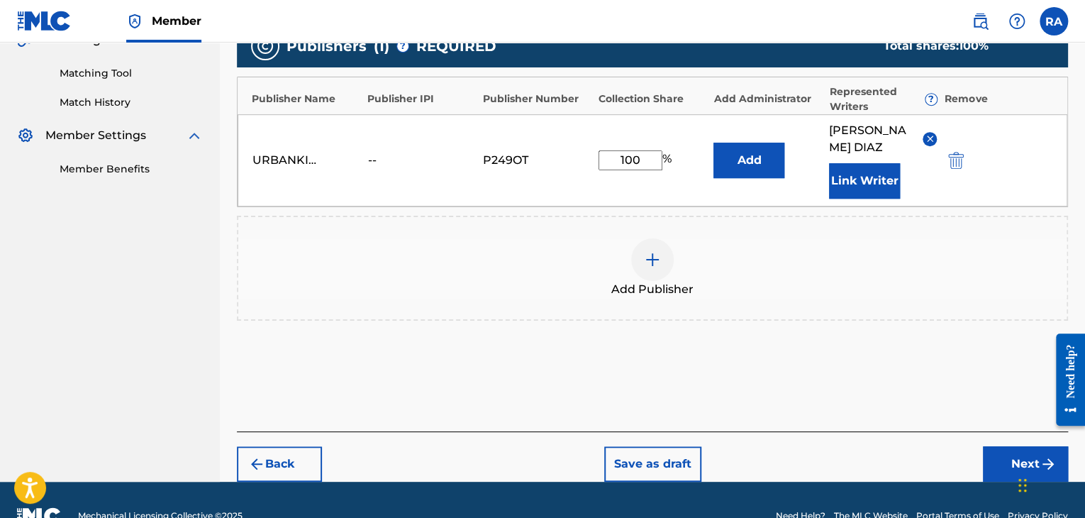
click at [993, 446] on button "Next" at bounding box center [1025, 463] width 85 height 35
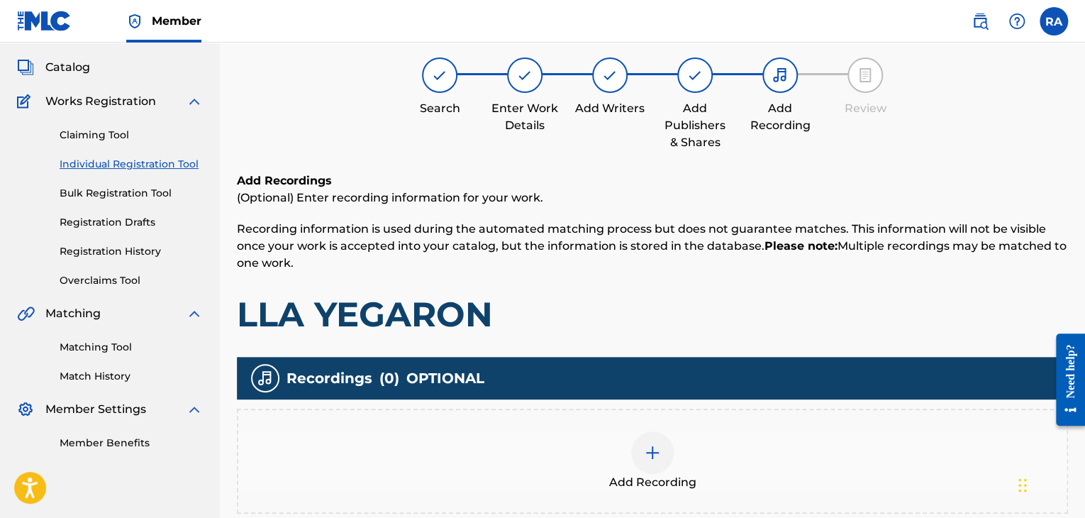
scroll to position [64, 0]
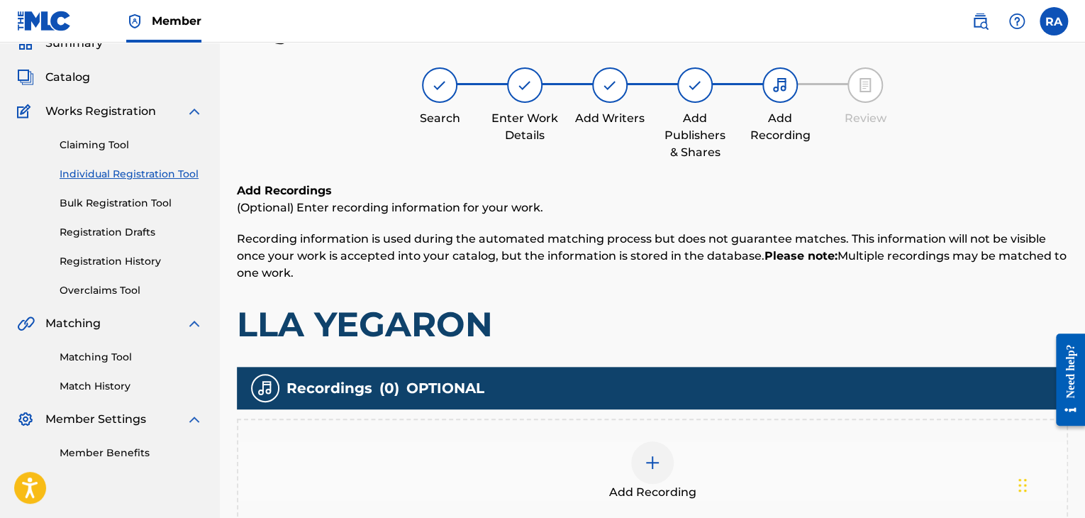
click at [650, 466] on img at bounding box center [652, 462] width 17 height 17
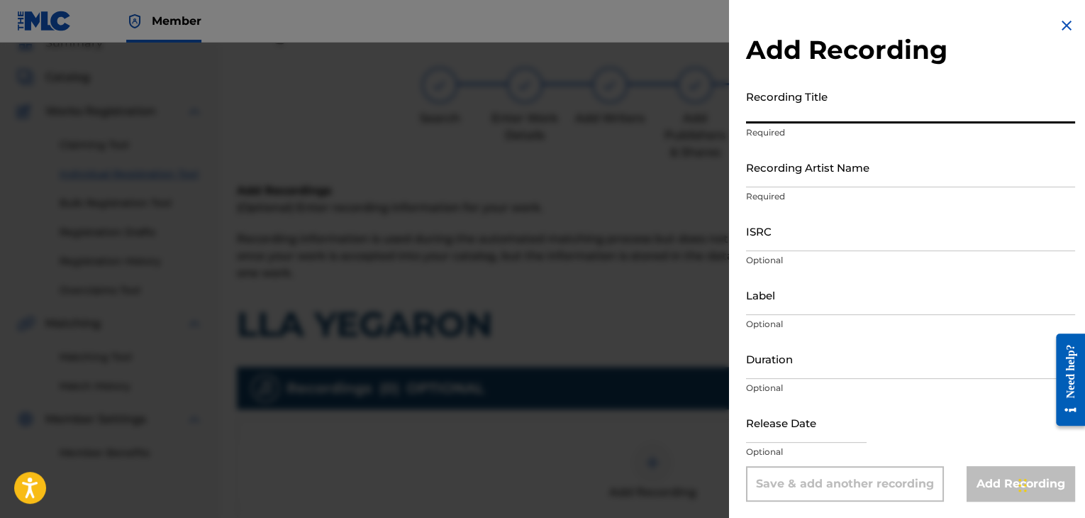
click at [803, 106] on input "Recording Title" at bounding box center [910, 103] width 329 height 40
type input "LLA YEGARON"
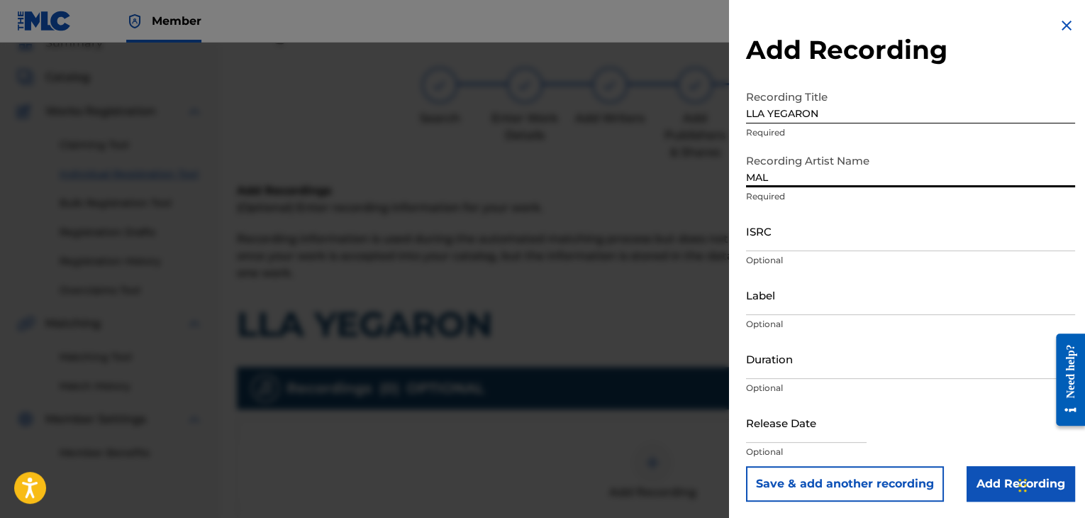
type input "MAL HABLADO"
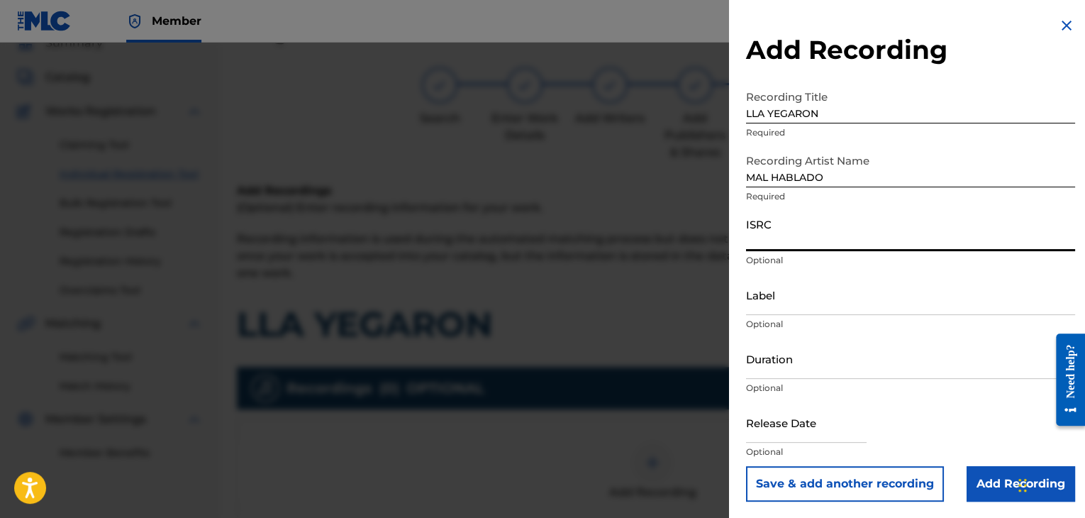
paste input "USPRZ0810039"
type input "USPRZ0810039"
click at [763, 306] on input "Label" at bounding box center [910, 295] width 329 height 40
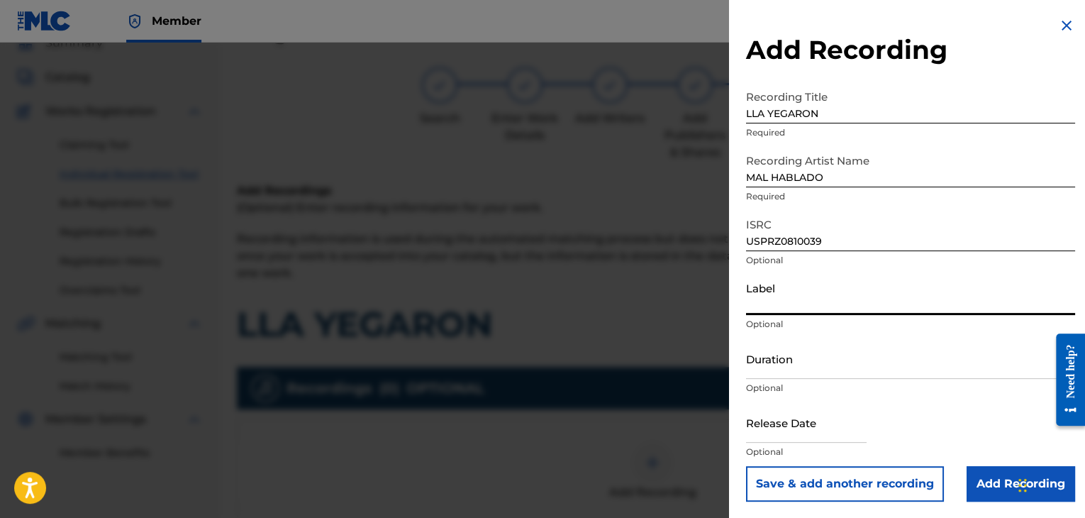
type input "Urban Kings Music Group"
click at [794, 360] on input "Duration" at bounding box center [910, 358] width 329 height 40
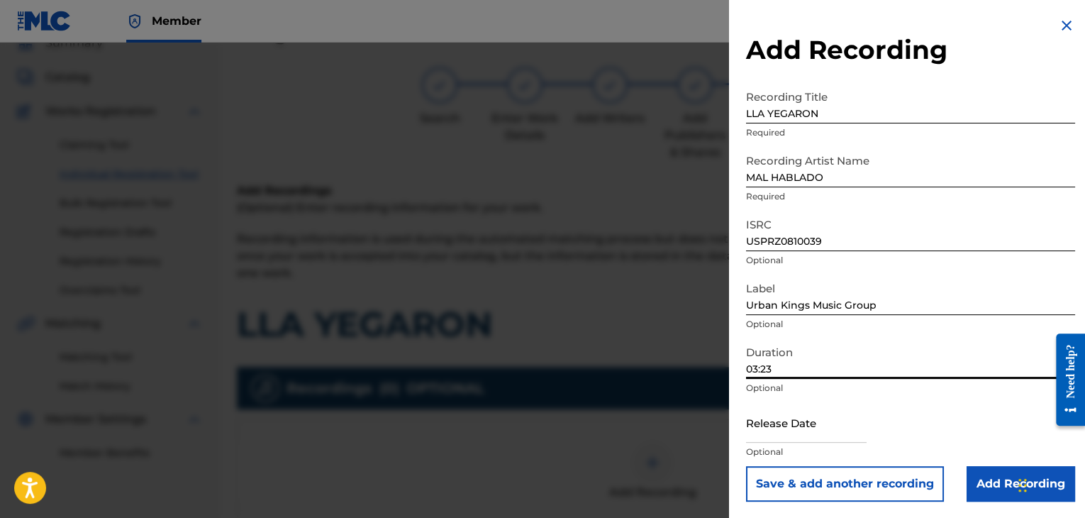
type input "03:23"
select select "7"
select select "2025"
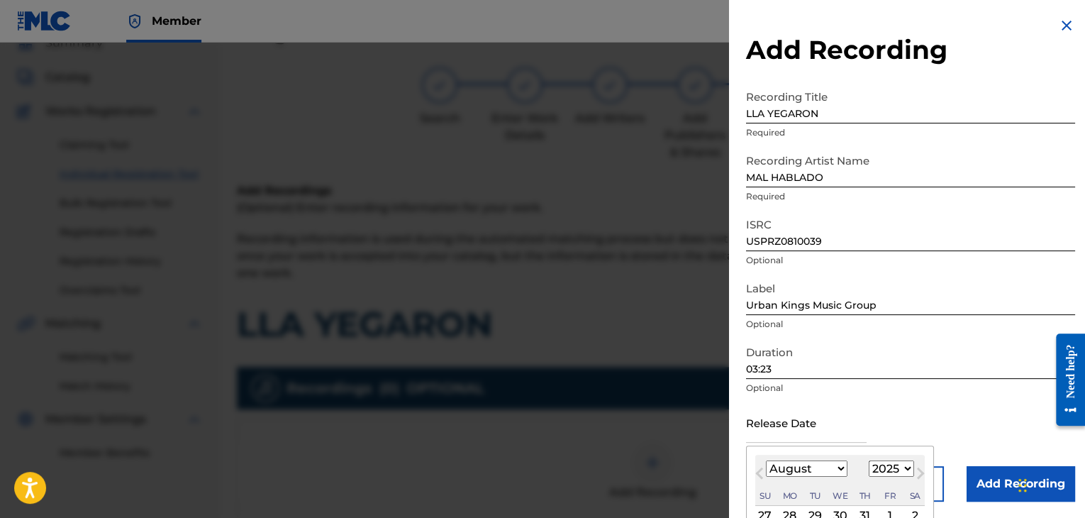
click at [758, 439] on input "text" at bounding box center [806, 422] width 121 height 40
click at [823, 469] on select "January February March April May June July August September October November De…" at bounding box center [807, 468] width 82 height 16
select select "5"
click at [766, 460] on select "January February March April May June July August September October November De…" at bounding box center [807, 468] width 82 height 16
click at [891, 466] on select "1899 1900 1901 1902 1903 1904 1905 1906 1907 1908 1909 1910 1911 1912 1913 1914…" at bounding box center [891, 468] width 45 height 16
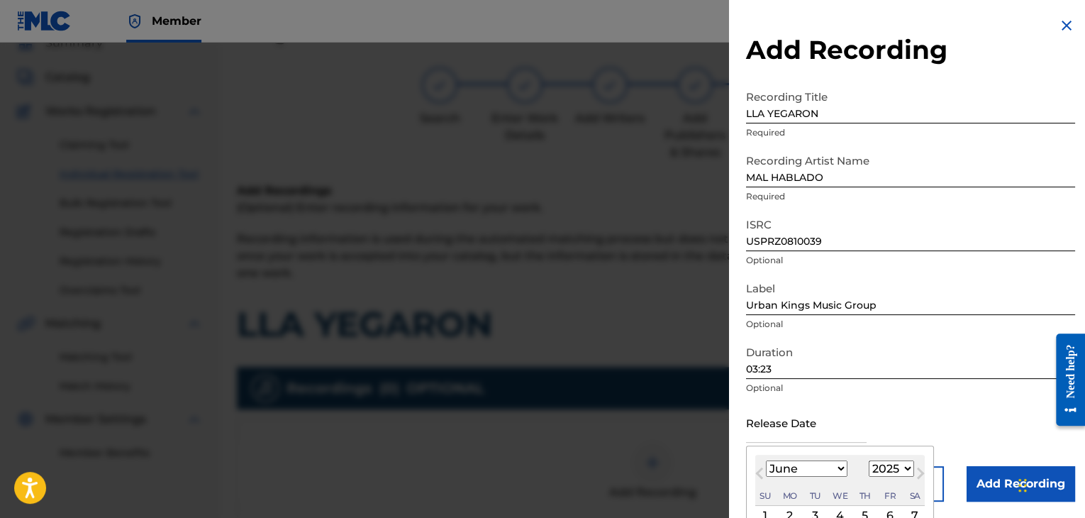
select select "2006"
click at [869, 460] on select "1899 1900 1901 1902 1903 1904 1905 1906 1907 1908 1909 1910 1911 1912 1913 1914…" at bounding box center [891, 468] width 45 height 16
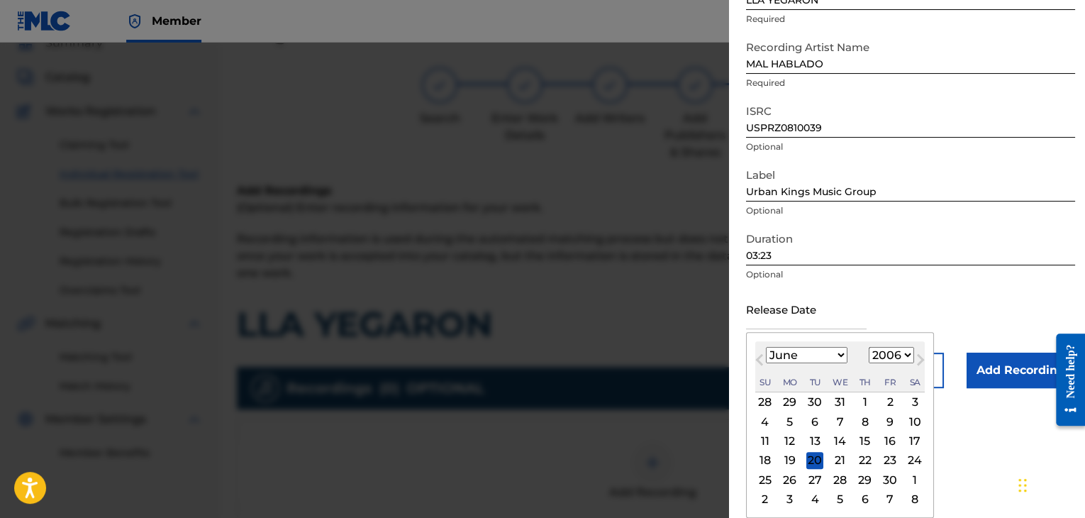
click at [819, 478] on div "27" at bounding box center [815, 479] width 17 height 17
type input "[DATE]"
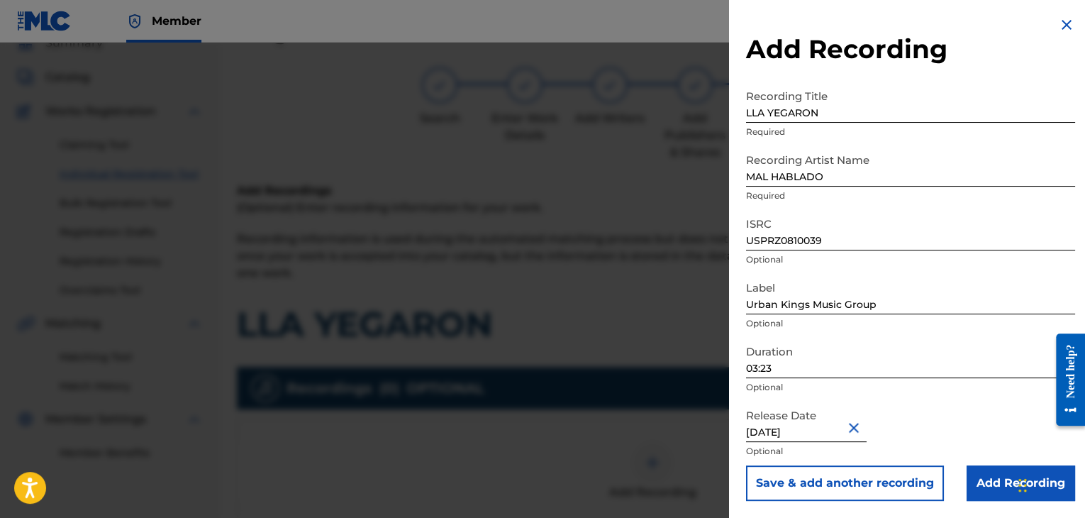
click at [982, 472] on input "Add Recording" at bounding box center [1021, 482] width 109 height 35
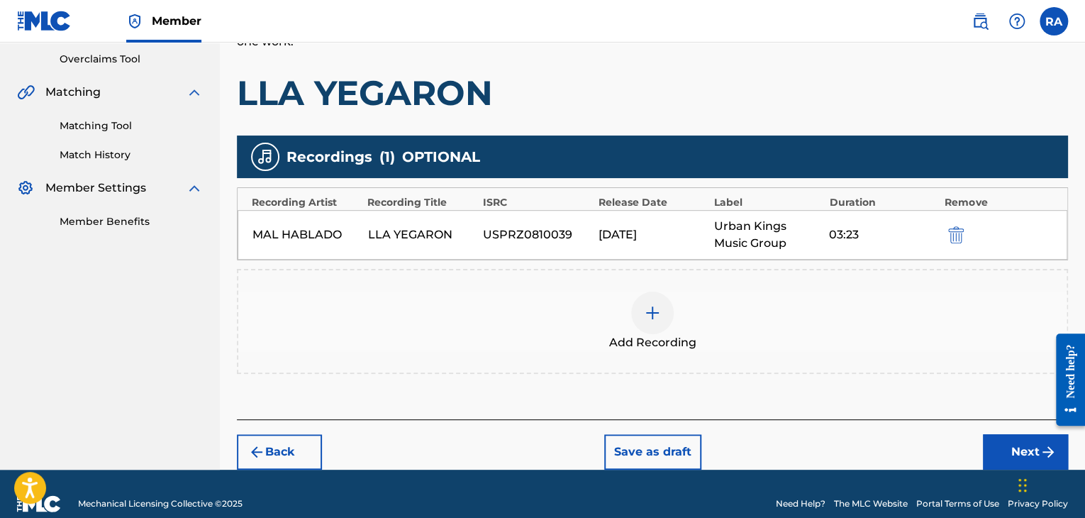
scroll to position [314, 0]
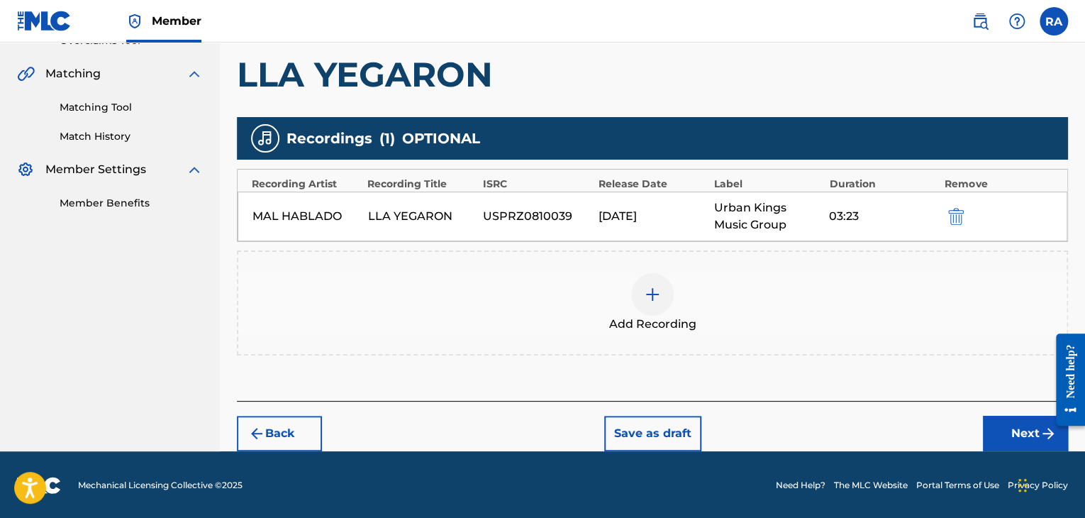
click at [1007, 434] on button "Next" at bounding box center [1025, 433] width 85 height 35
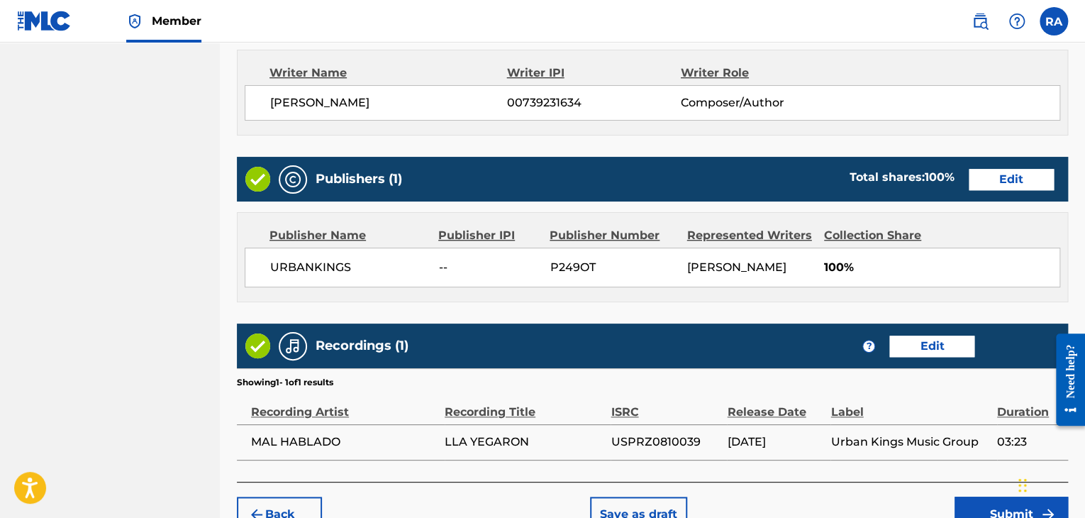
scroll to position [680, 0]
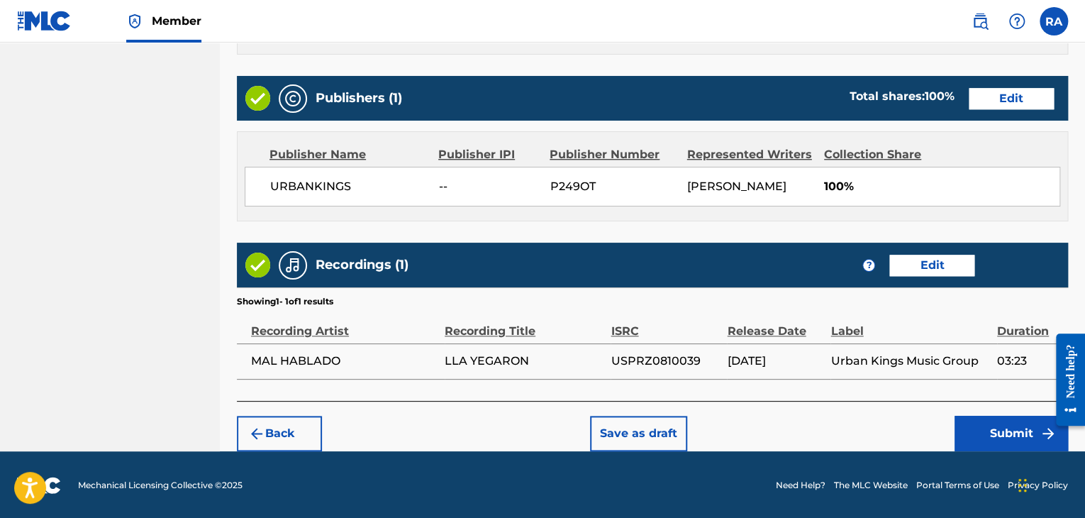
click at [965, 443] on button "Submit" at bounding box center [1011, 433] width 113 height 35
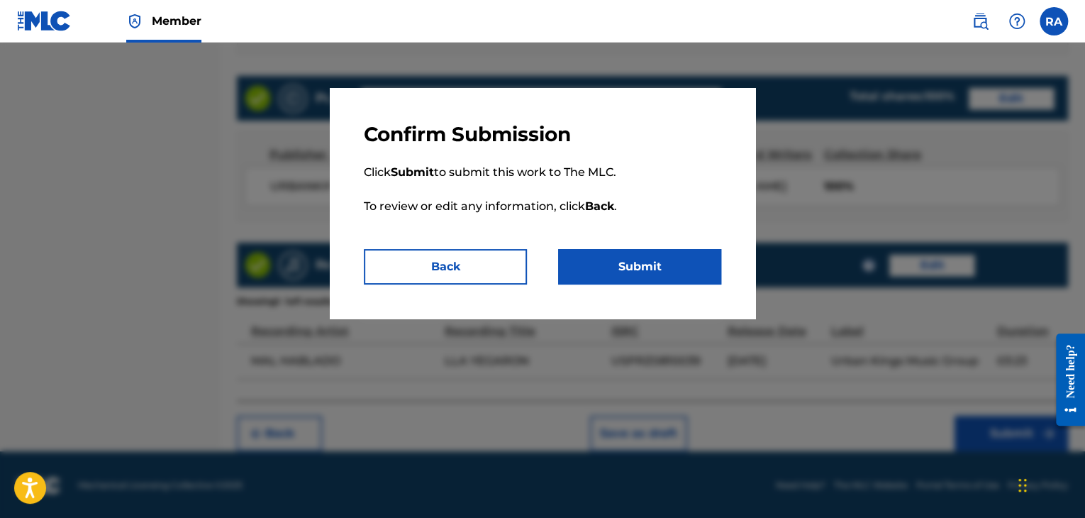
click at [693, 278] on button "Submit" at bounding box center [639, 266] width 163 height 35
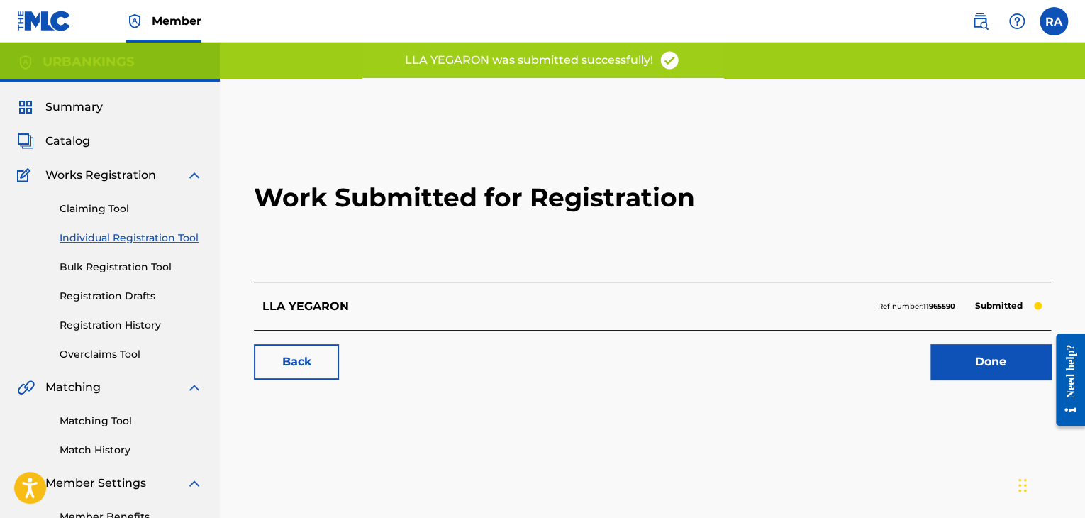
click at [991, 367] on link "Done" at bounding box center [991, 361] width 121 height 35
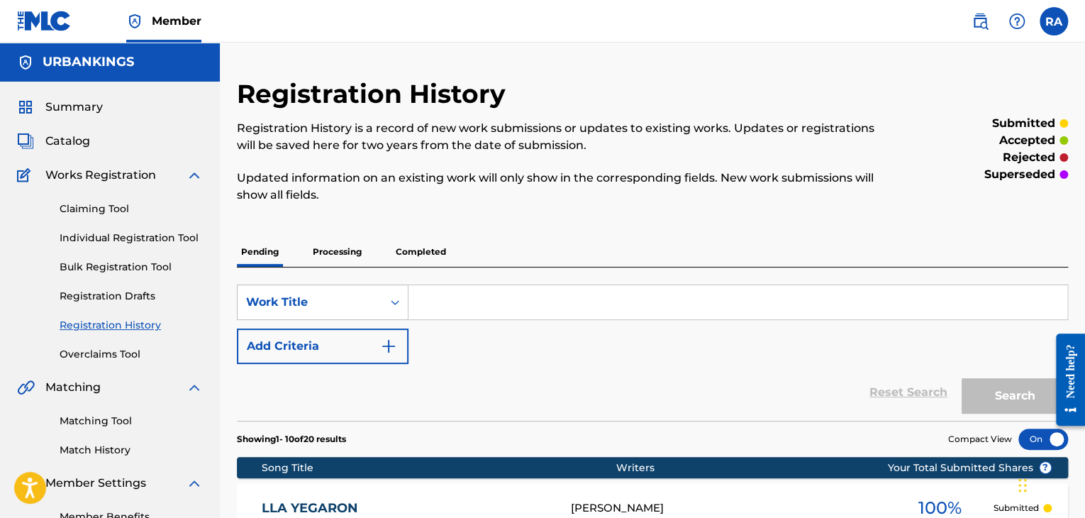
click at [116, 233] on link "Individual Registration Tool" at bounding box center [131, 238] width 143 height 15
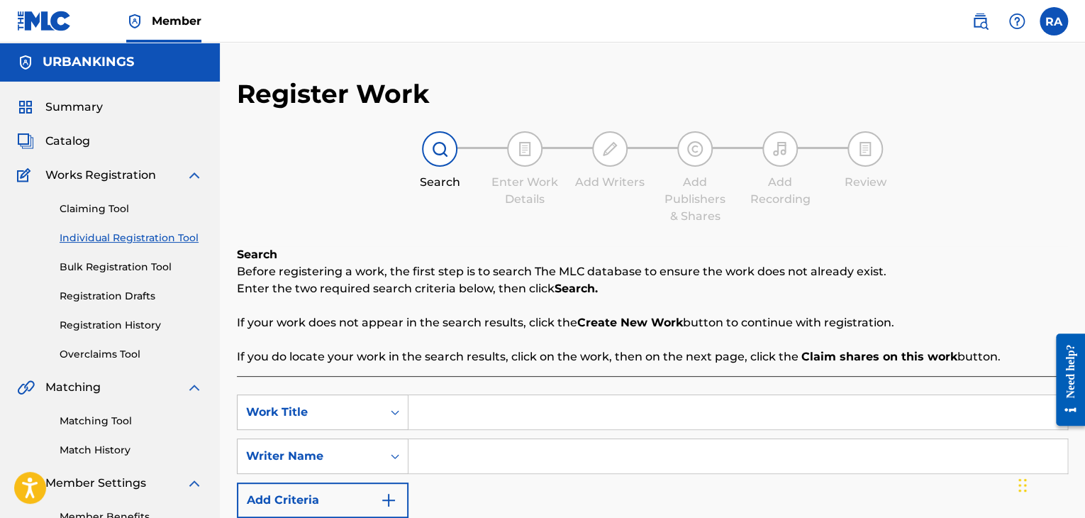
click at [423, 409] on input "Search Form" at bounding box center [738, 412] width 659 height 34
type input "PROBLEMAS"
type input "[PERSON_NAME]"
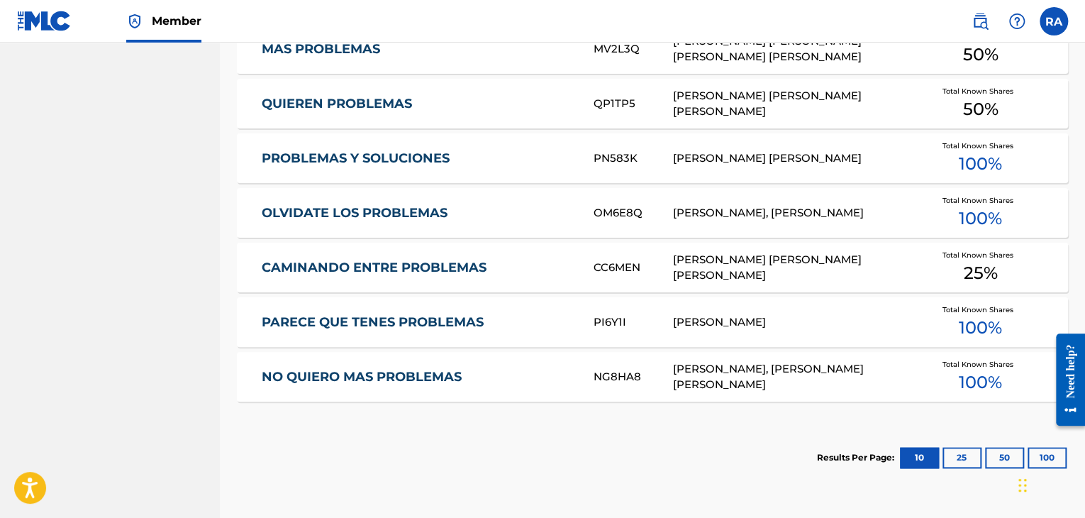
scroll to position [763, 0]
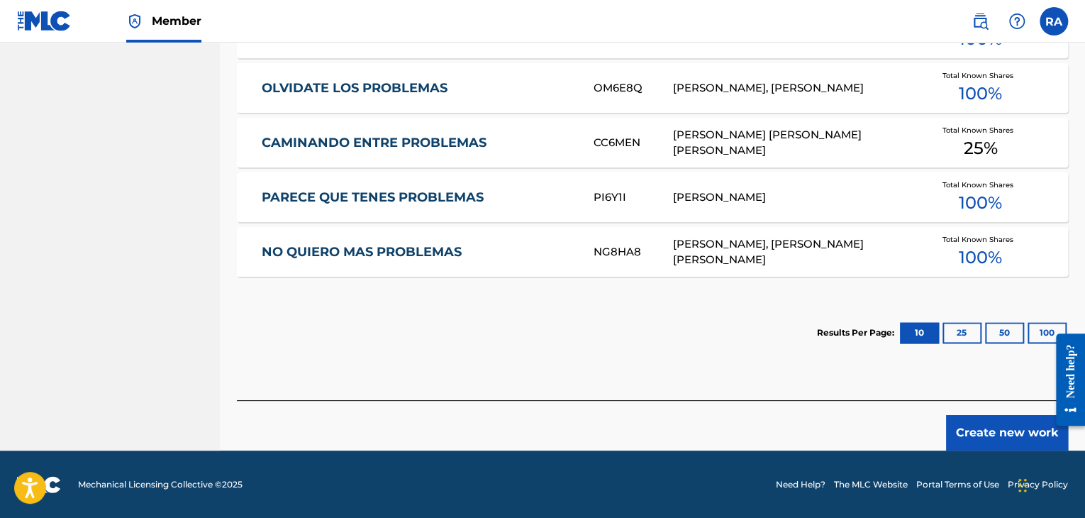
click at [999, 426] on button "Create new work" at bounding box center [1007, 432] width 122 height 35
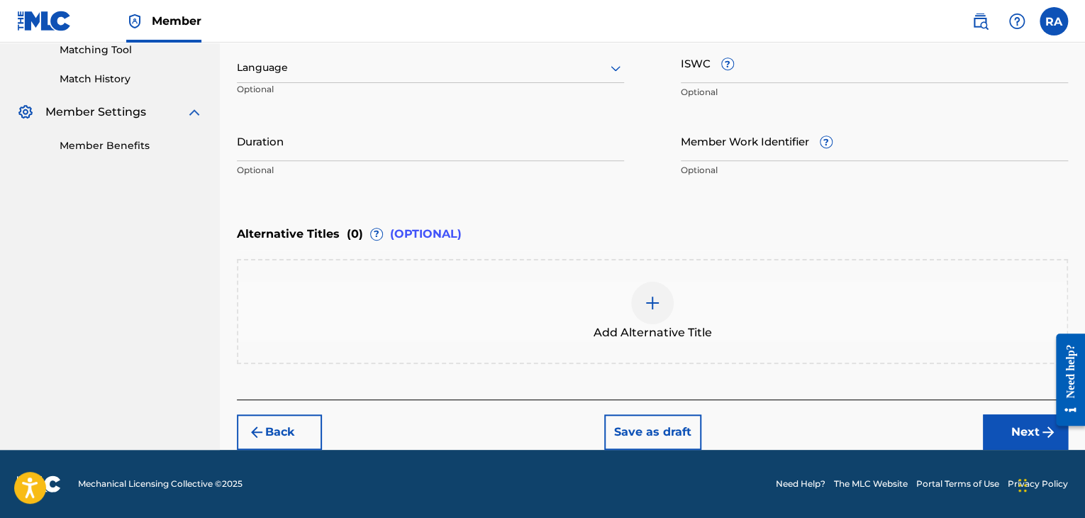
scroll to position [370, 0]
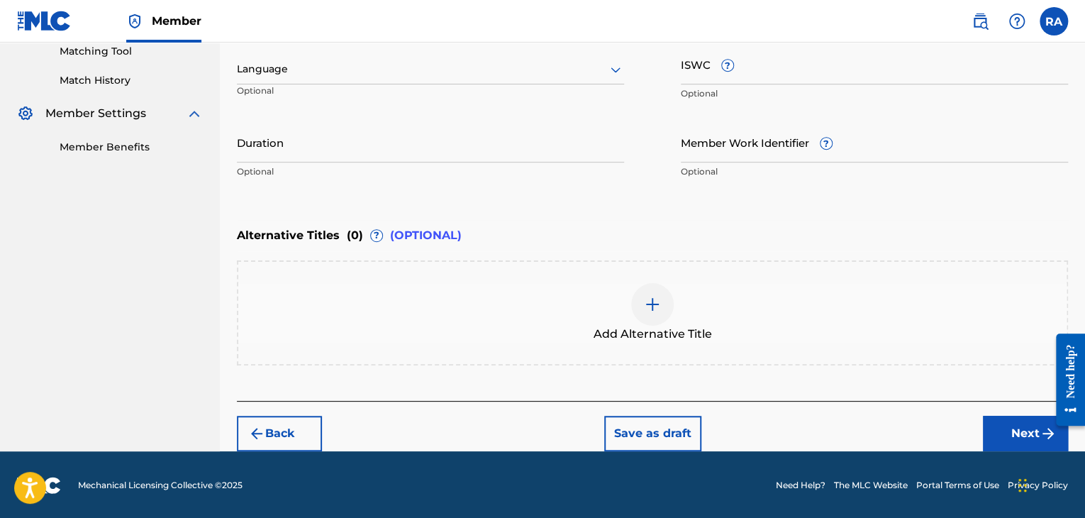
click at [406, 150] on input "Duration" at bounding box center [430, 142] width 387 height 40
type input "03:21"
click at [1012, 429] on button "Next" at bounding box center [1025, 433] width 85 height 35
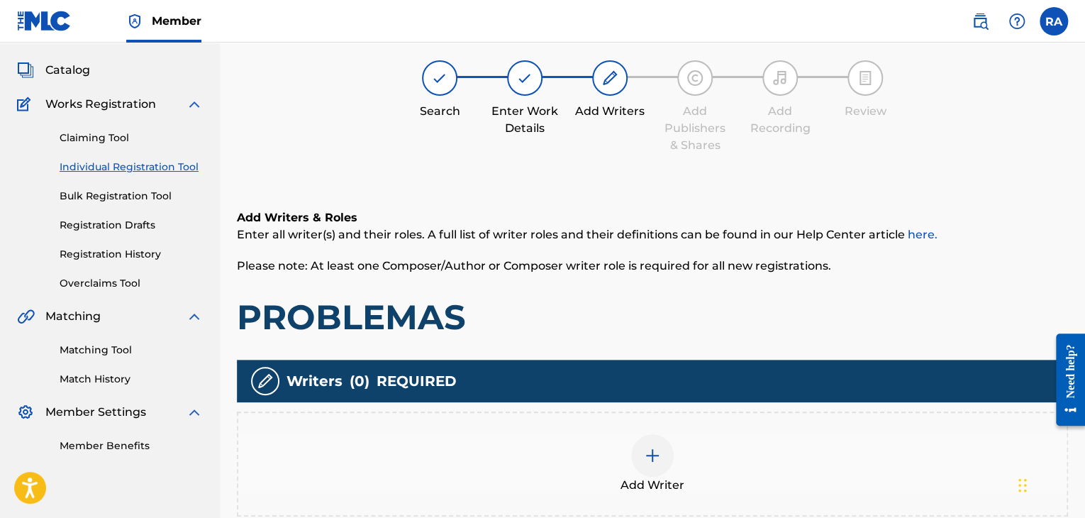
scroll to position [64, 0]
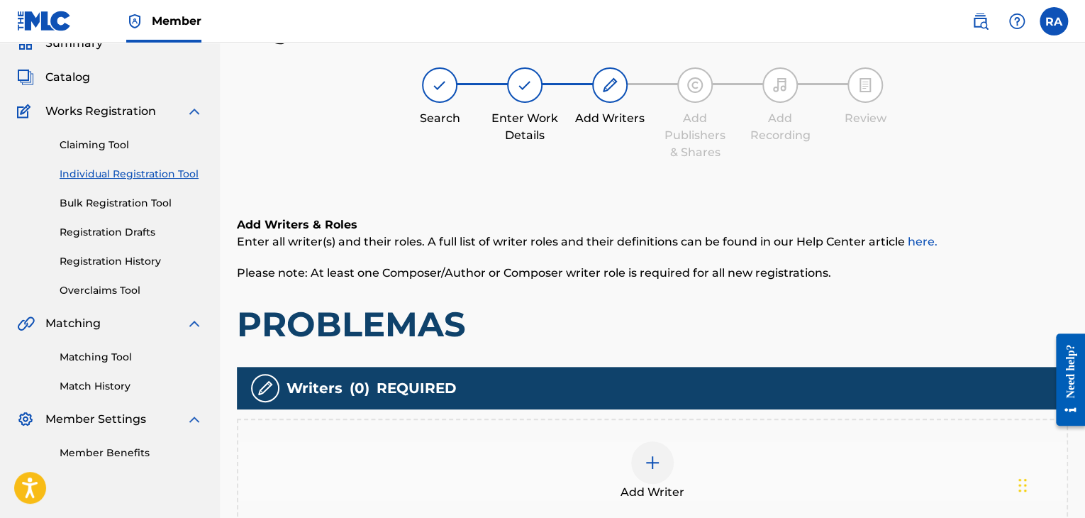
click at [665, 458] on div at bounding box center [652, 462] width 43 height 43
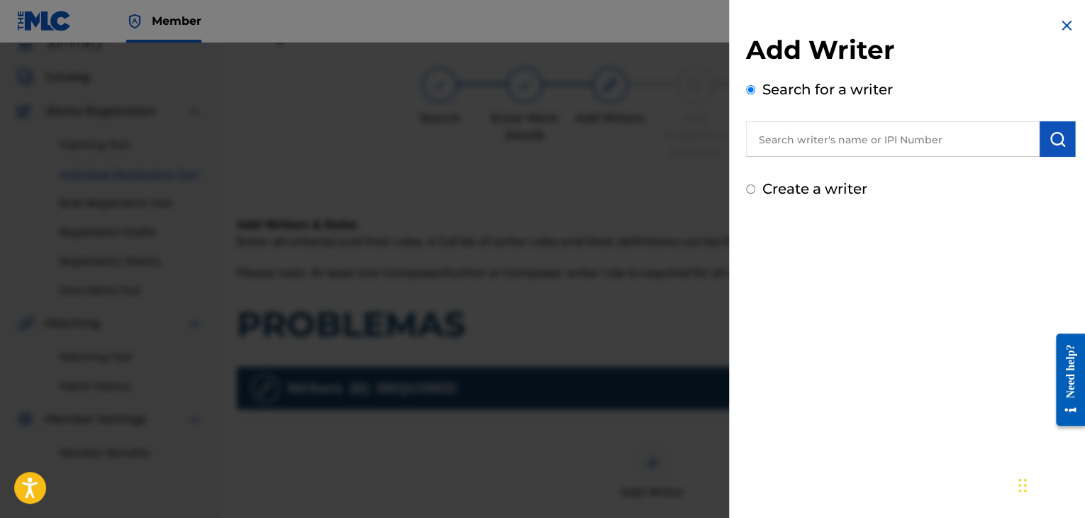
click at [902, 128] on input "text" at bounding box center [893, 138] width 294 height 35
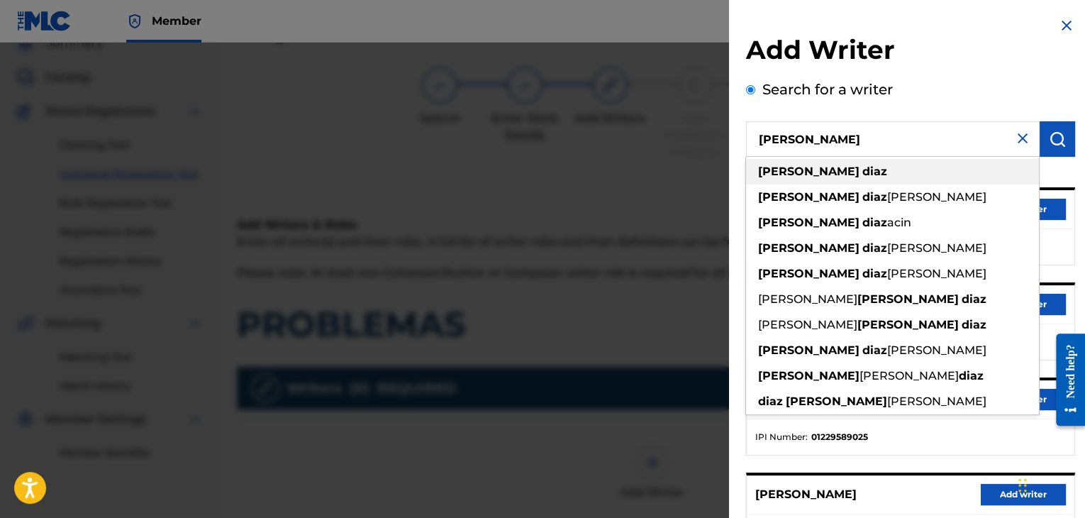
click at [848, 172] on div "[PERSON_NAME]" at bounding box center [892, 172] width 293 height 26
type input "[PERSON_NAME]"
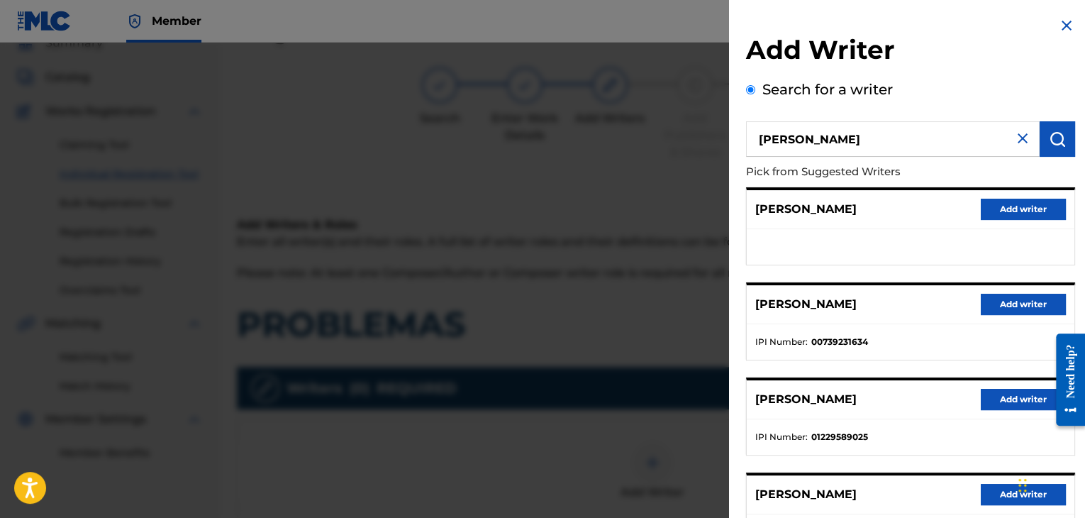
click at [1021, 300] on button "Add writer" at bounding box center [1023, 304] width 85 height 21
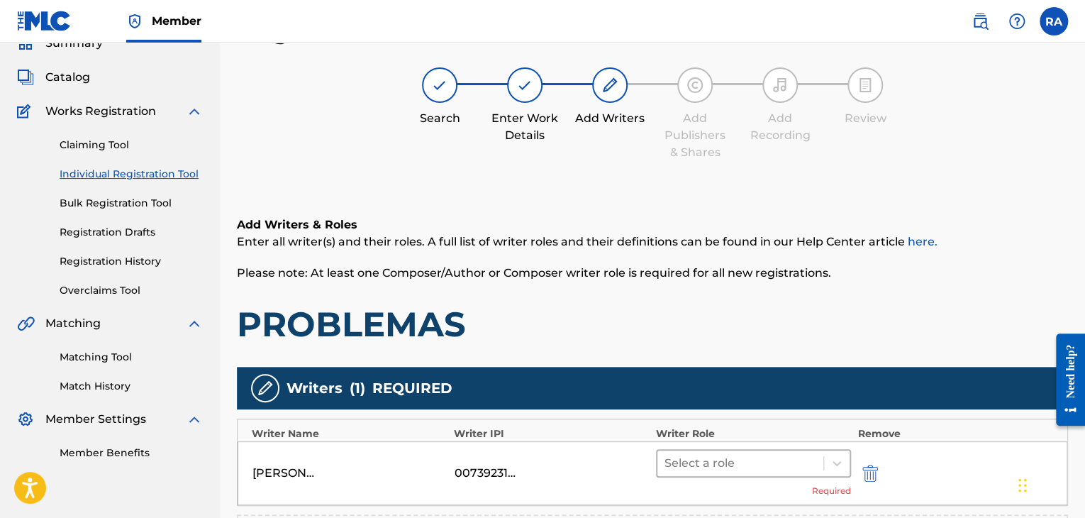
click at [695, 463] on div at bounding box center [741, 463] width 152 height 20
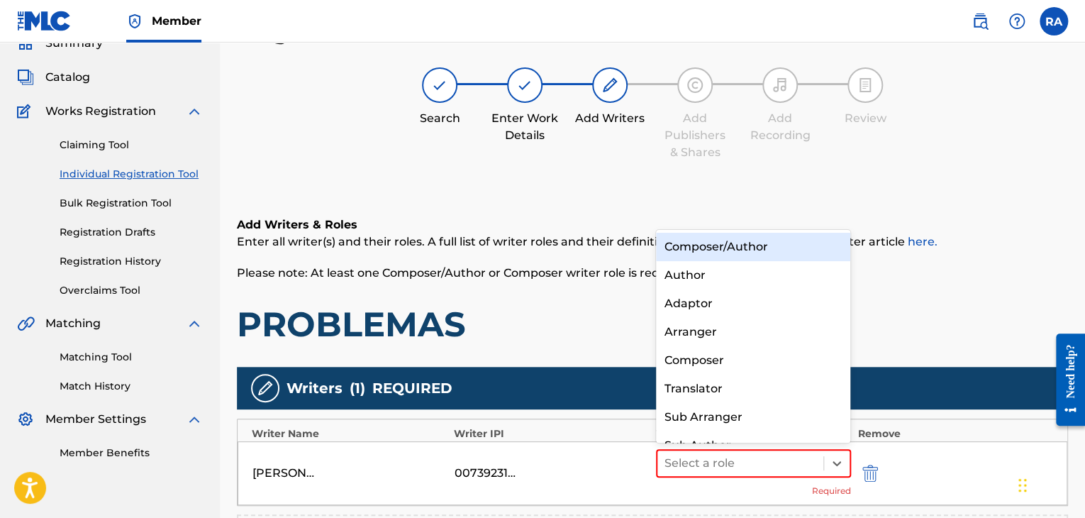
click at [708, 252] on div "Composer/Author" at bounding box center [753, 247] width 195 height 28
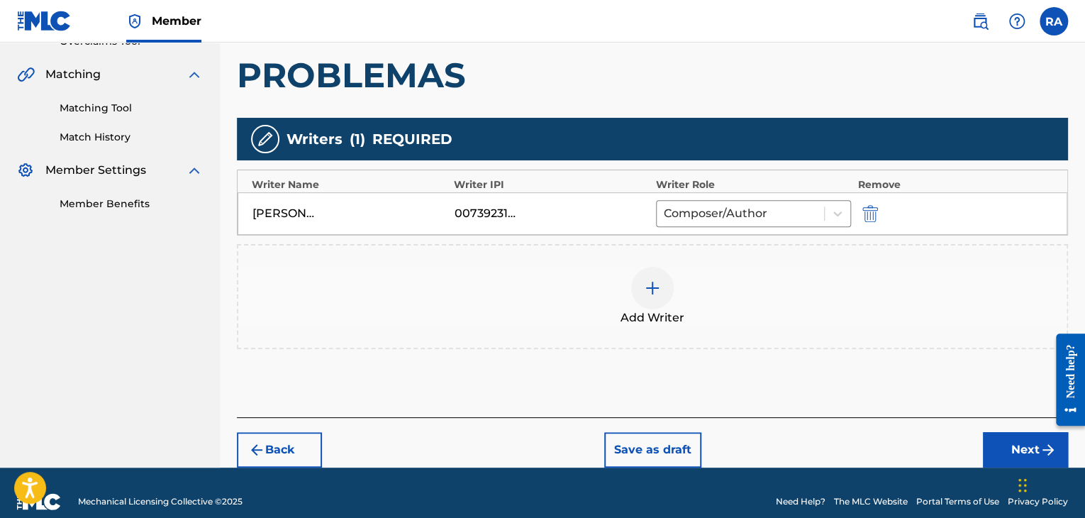
scroll to position [329, 0]
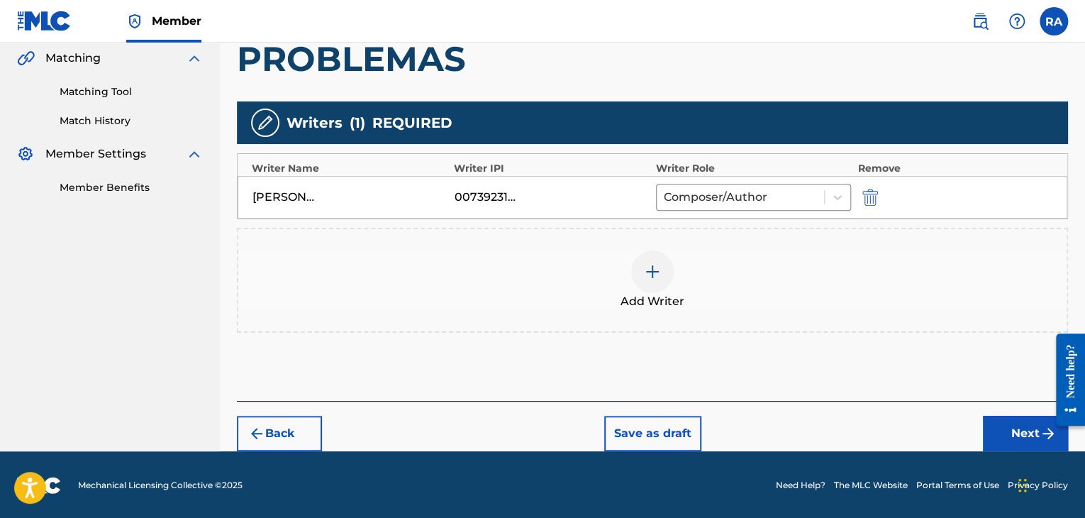
click at [656, 272] on img at bounding box center [652, 271] width 17 height 17
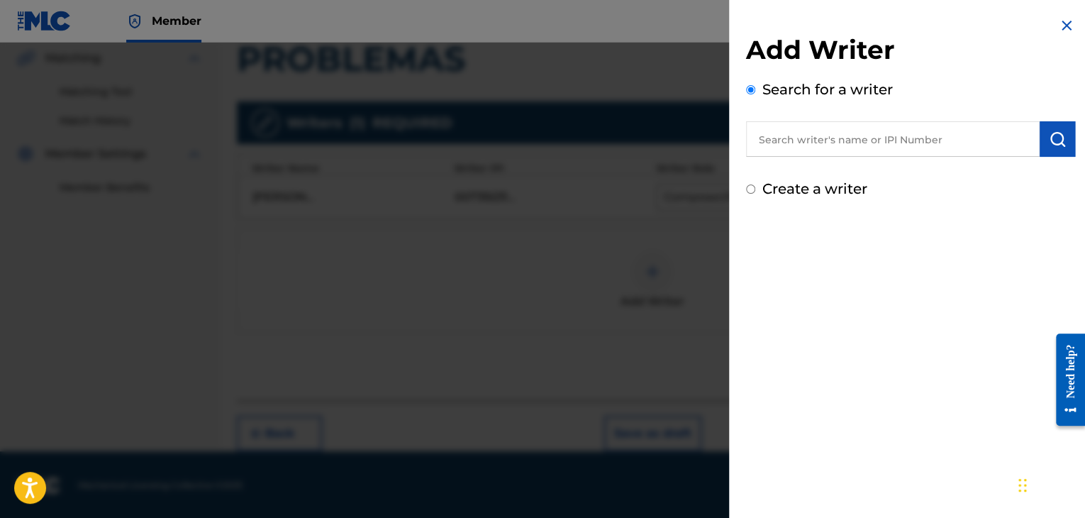
click at [847, 135] on input "text" at bounding box center [893, 138] width 294 height 35
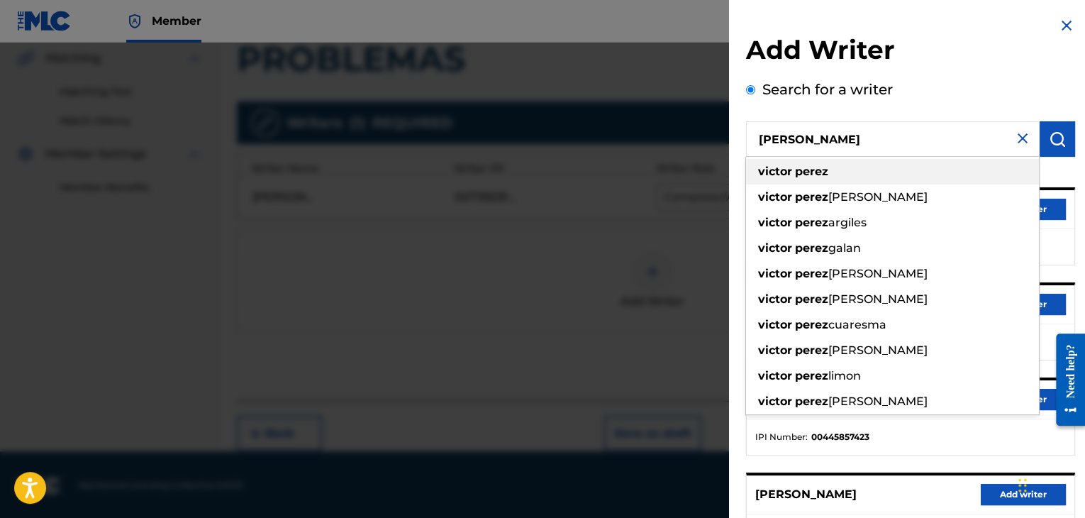
click at [800, 179] on div "[PERSON_NAME]" at bounding box center [892, 172] width 293 height 26
type input "[PERSON_NAME]"
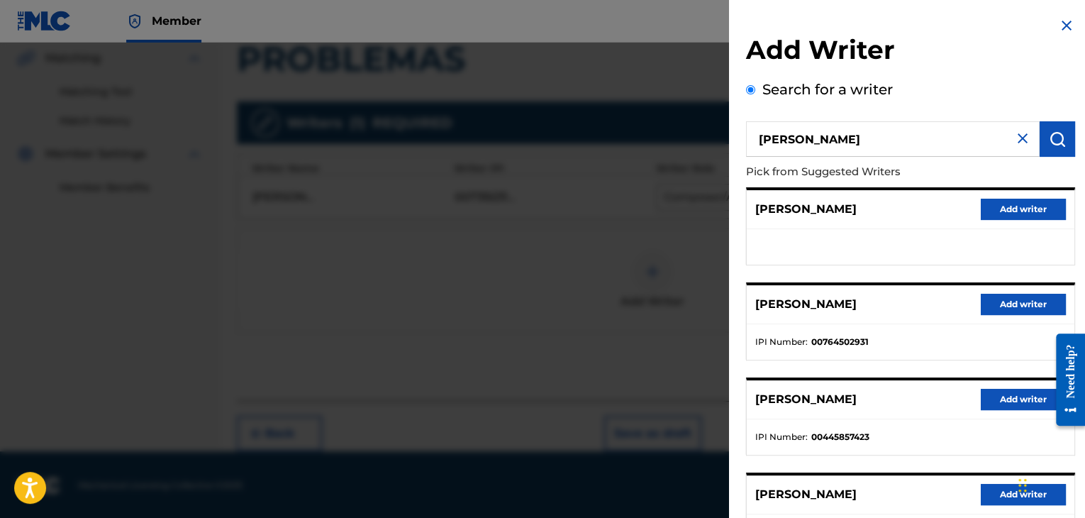
click at [1025, 211] on button "Add writer" at bounding box center [1023, 209] width 85 height 21
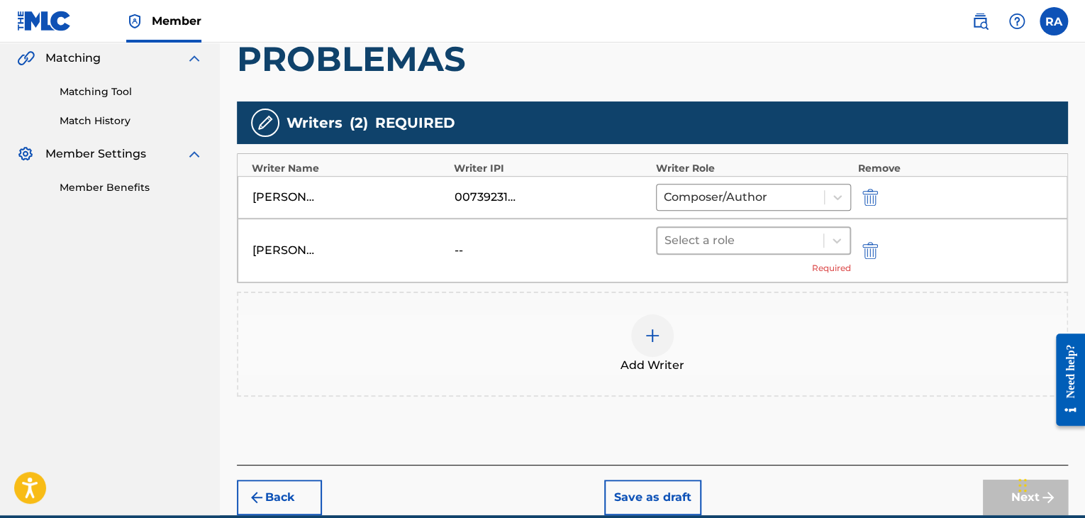
click at [746, 240] on div at bounding box center [741, 241] width 152 height 20
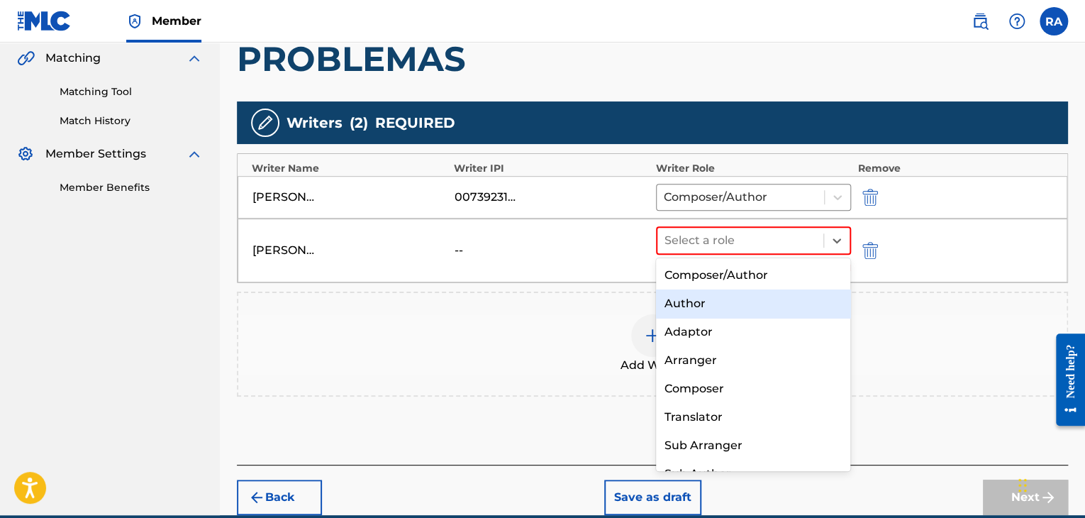
click at [732, 307] on div "Author" at bounding box center [753, 303] width 195 height 28
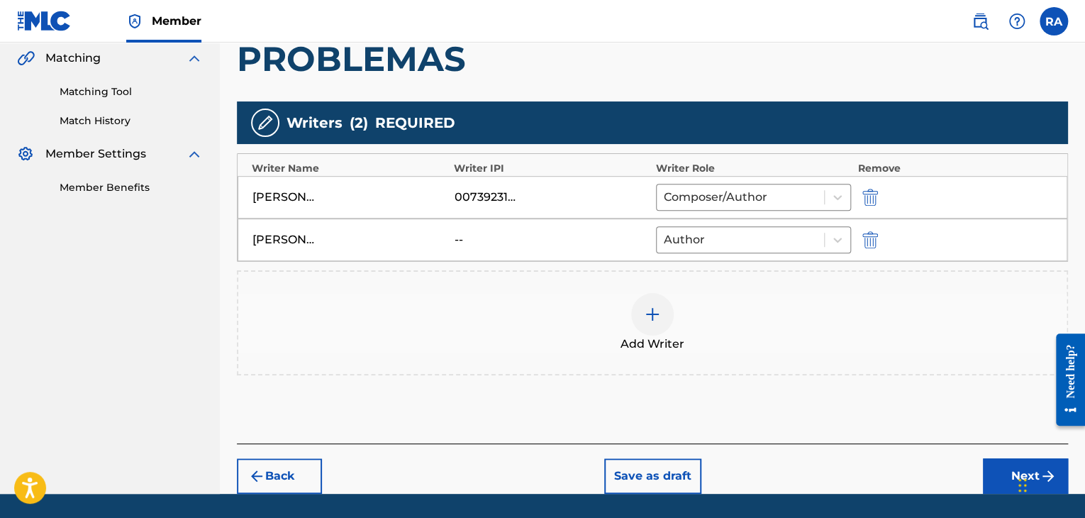
click at [1004, 478] on button "Next" at bounding box center [1025, 475] width 85 height 35
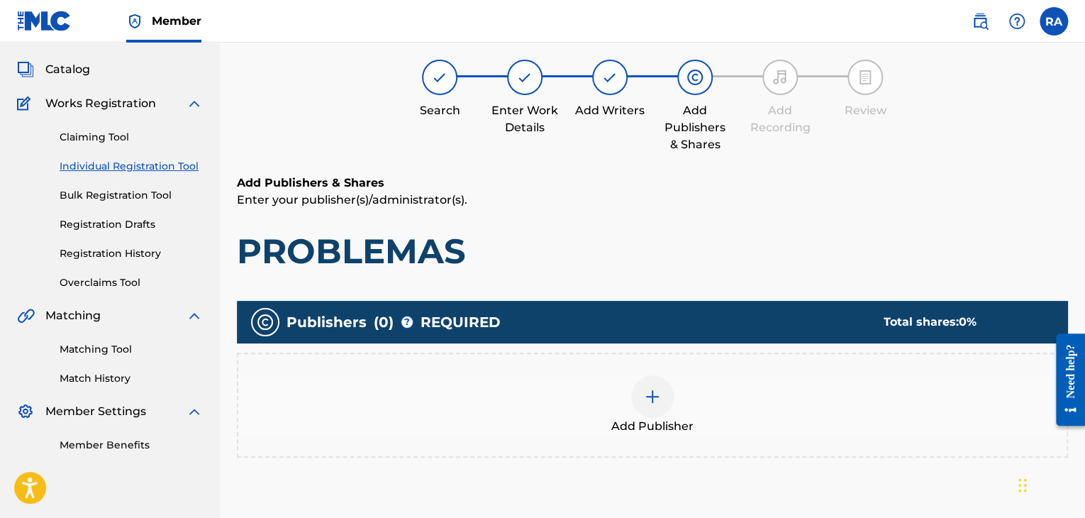
scroll to position [64, 0]
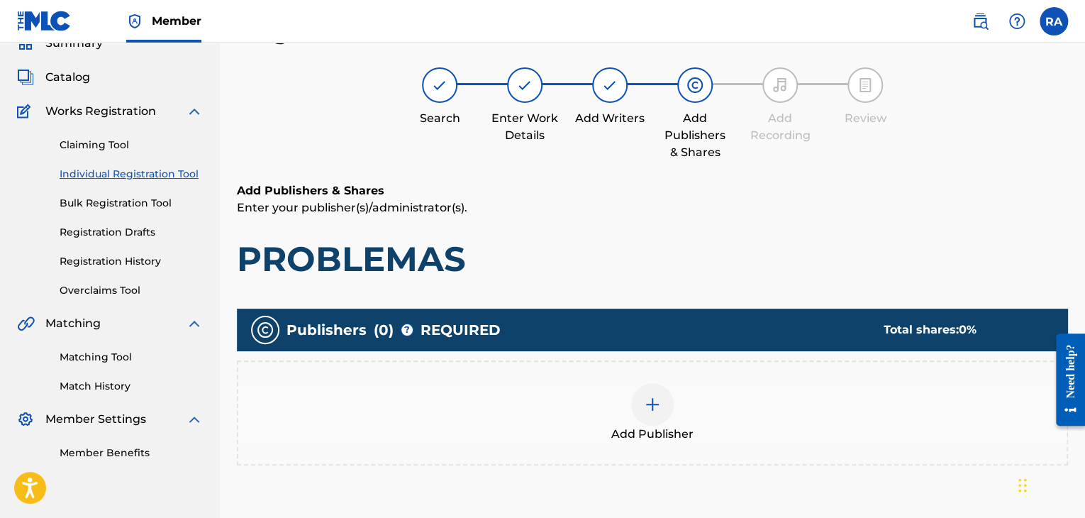
click at [639, 398] on div at bounding box center [652, 404] width 43 height 43
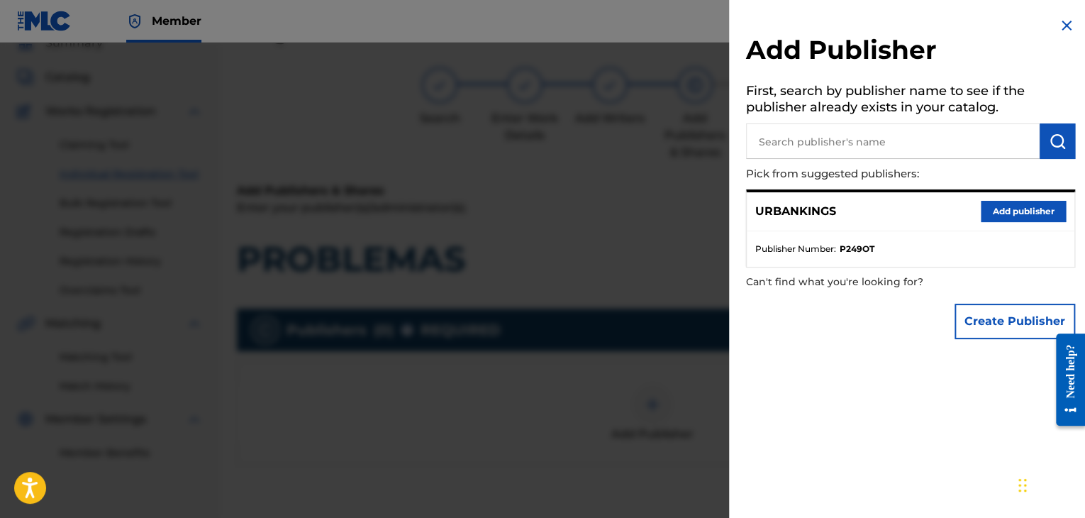
click at [1030, 211] on button "Add publisher" at bounding box center [1023, 211] width 85 height 21
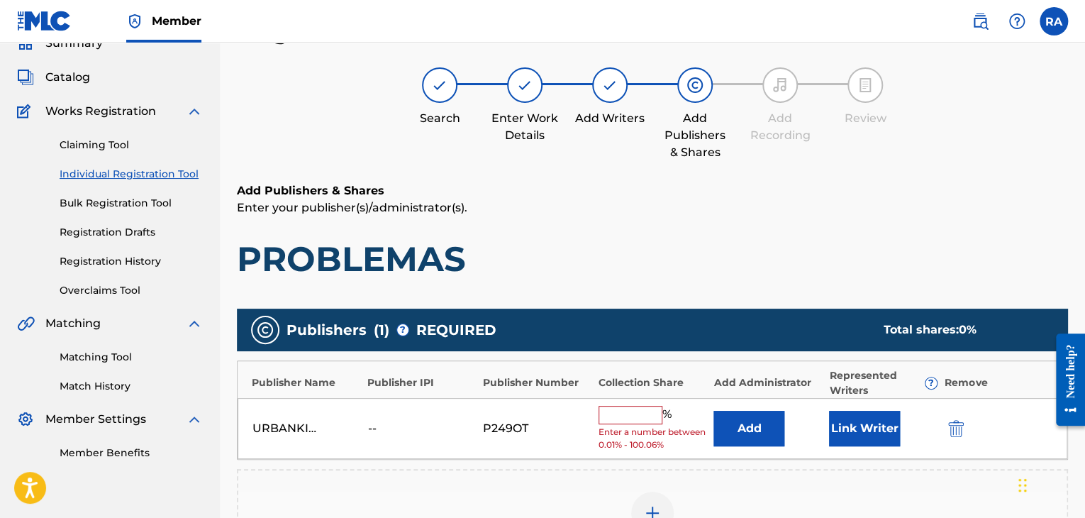
click at [648, 411] on input "text" at bounding box center [631, 415] width 64 height 18
type input "100"
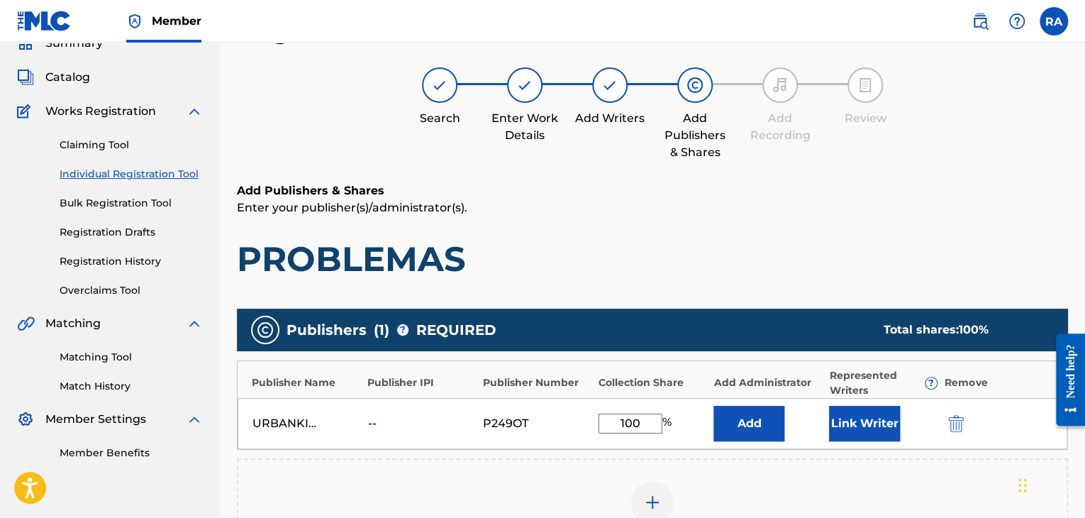
click at [846, 414] on button "Link Writer" at bounding box center [864, 423] width 71 height 35
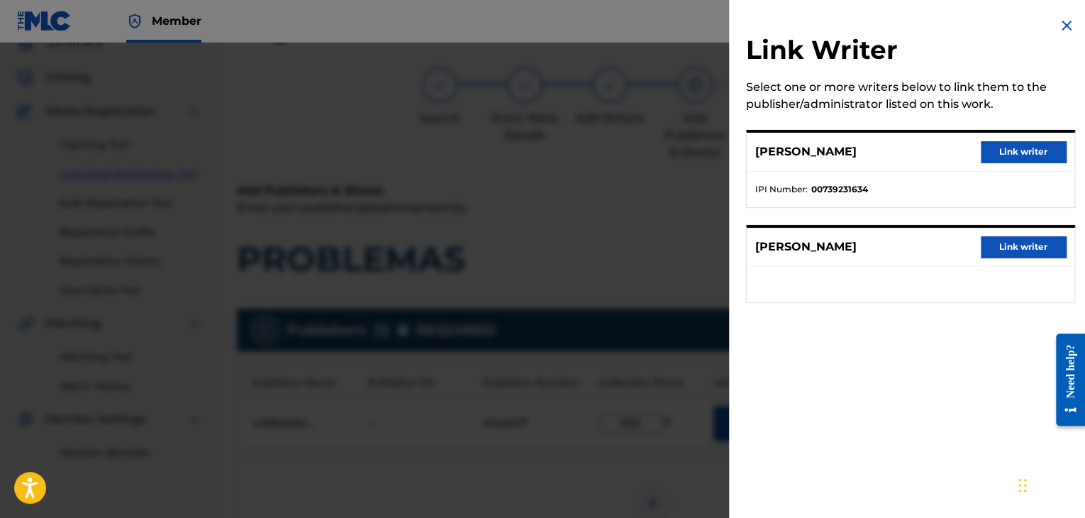
click at [1002, 143] on button "Link writer" at bounding box center [1023, 151] width 85 height 21
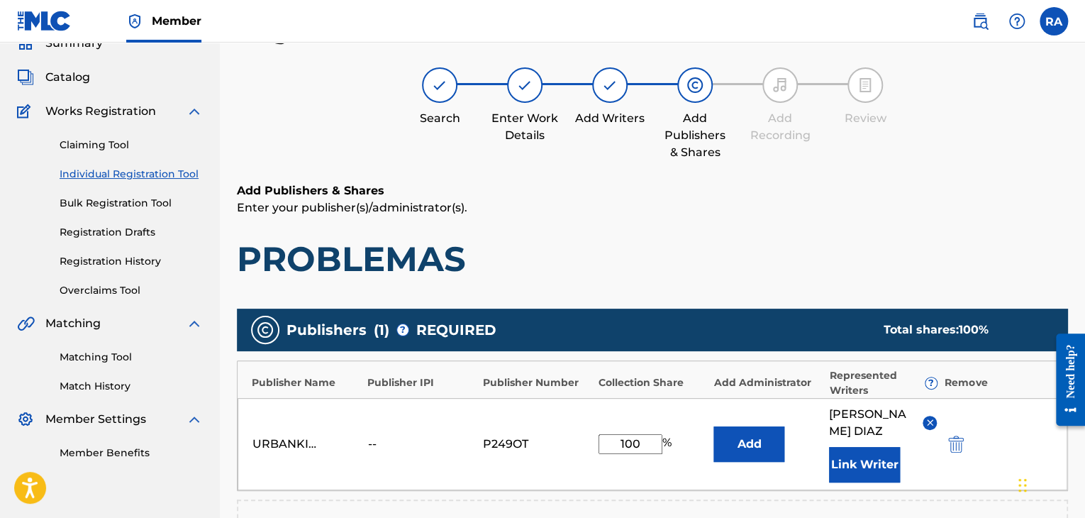
click at [874, 452] on button "Link Writer" at bounding box center [864, 464] width 71 height 35
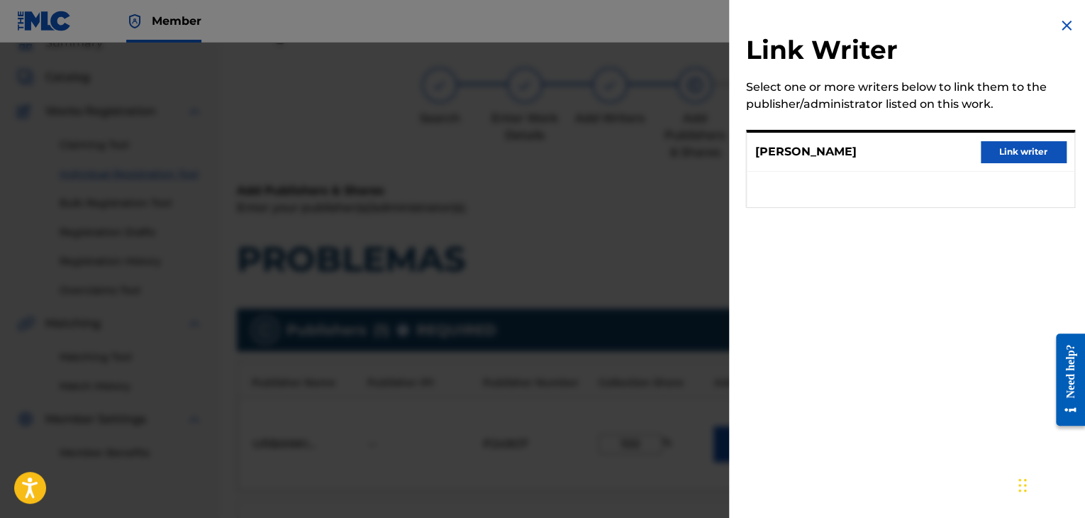
click at [999, 157] on button "Link writer" at bounding box center [1023, 151] width 85 height 21
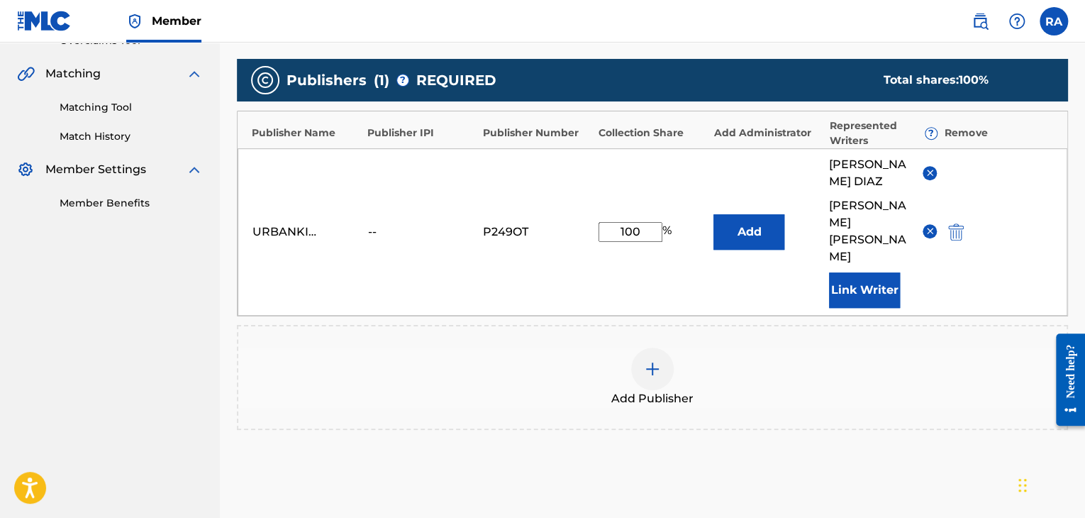
scroll to position [403, 0]
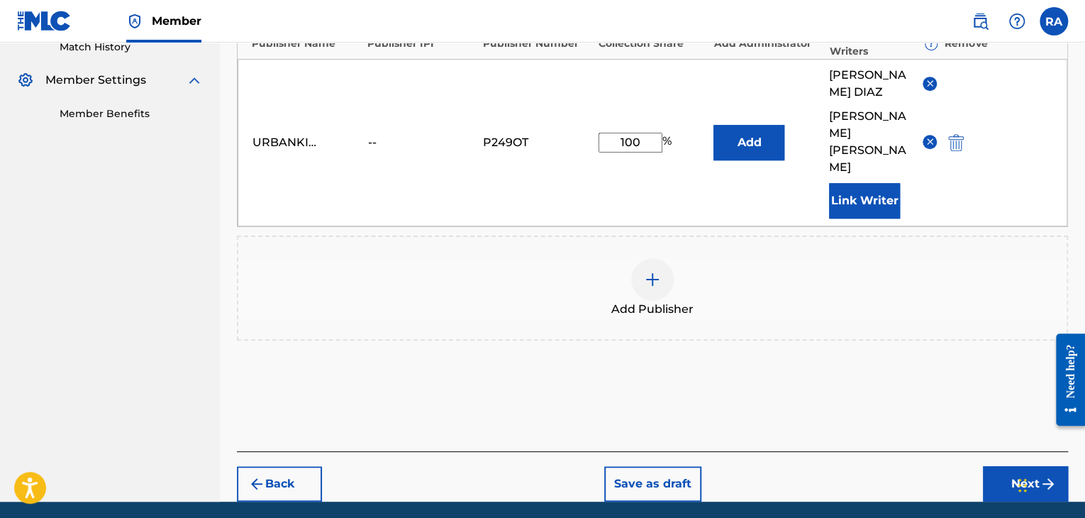
click at [995, 466] on button "Next" at bounding box center [1025, 483] width 85 height 35
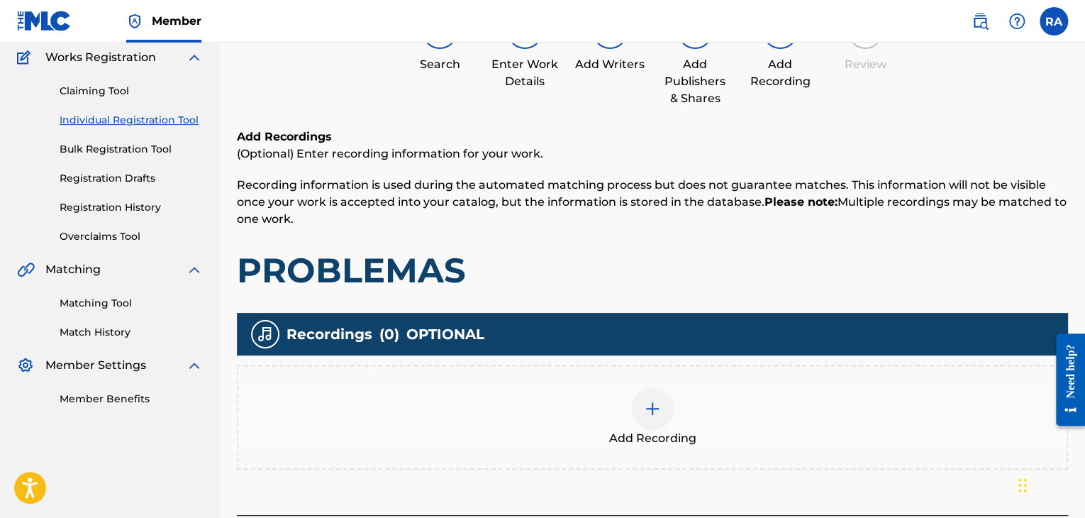
scroll to position [64, 0]
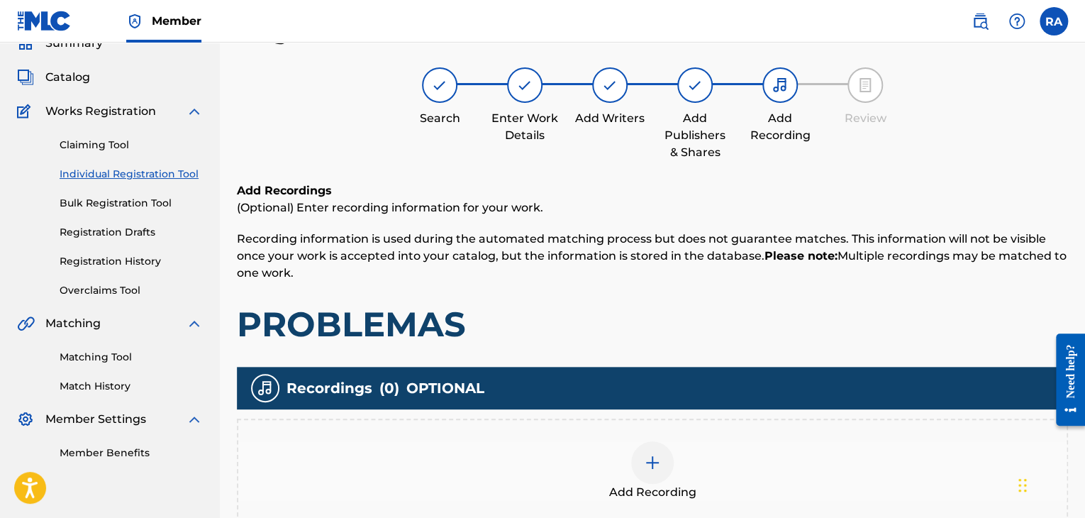
click at [651, 454] on img at bounding box center [652, 462] width 17 height 17
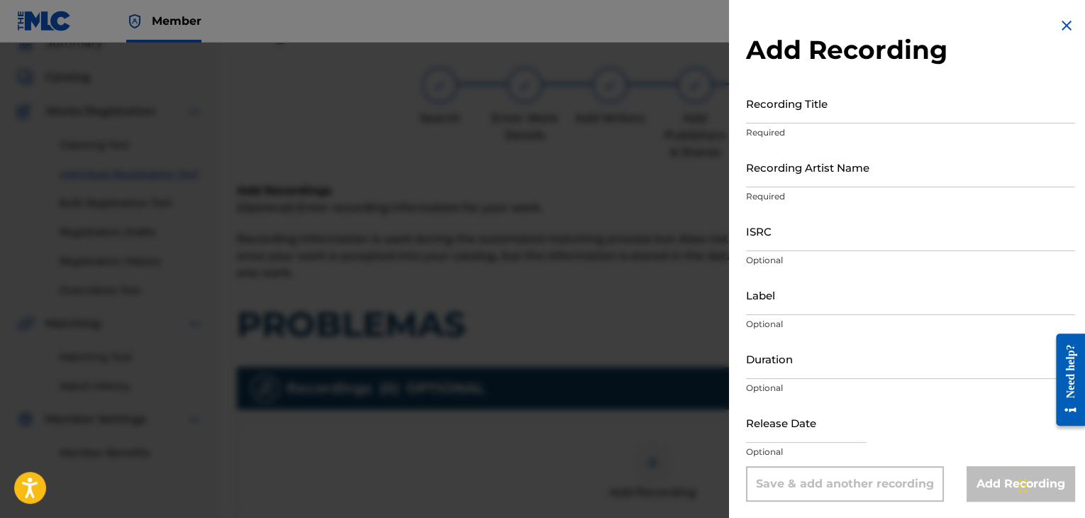
click at [817, 103] on input "Recording Title" at bounding box center [910, 103] width 329 height 40
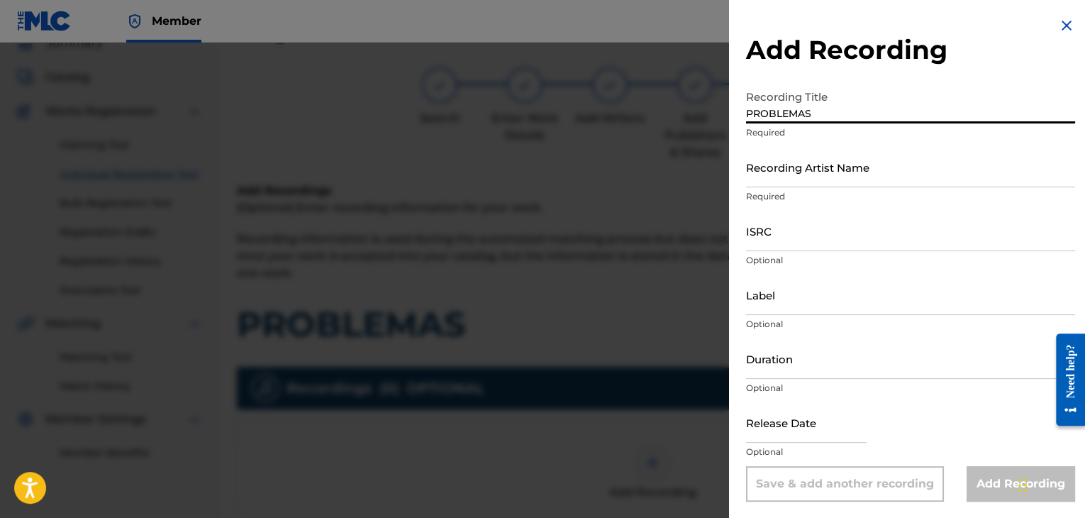
type input "PROBLEMAS"
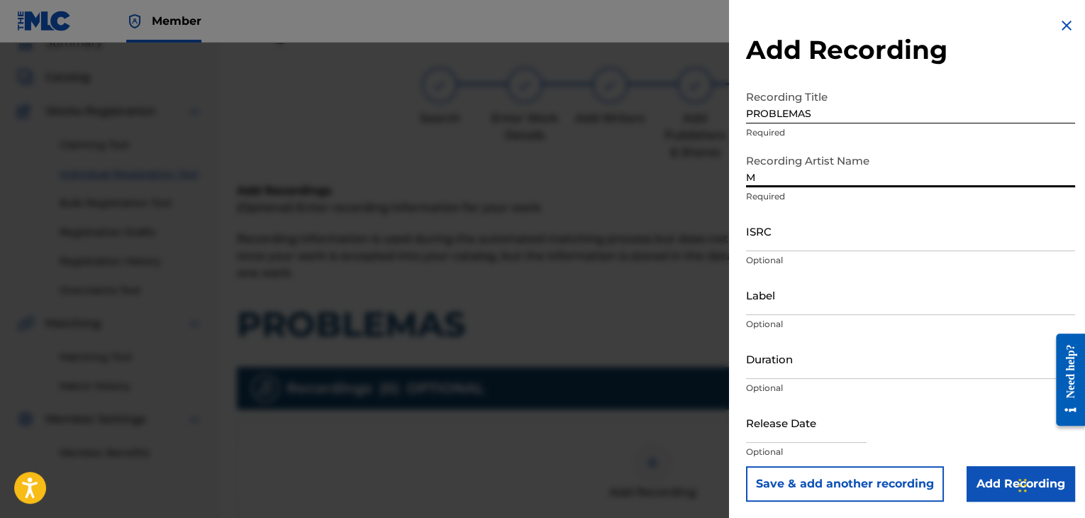
type input "MAL HABLADO"
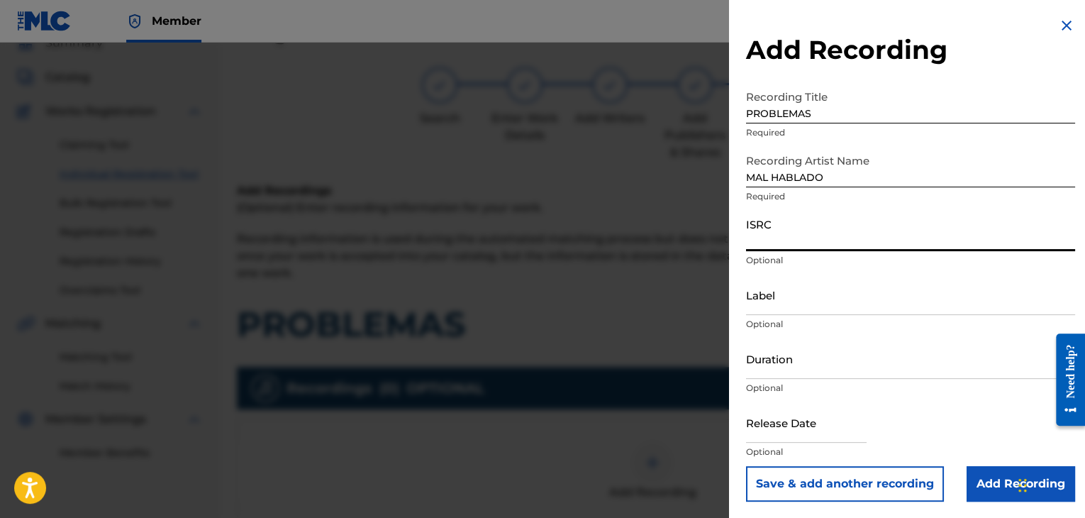
paste input "USPRZ0810040"
type input "USPRZ0810040"
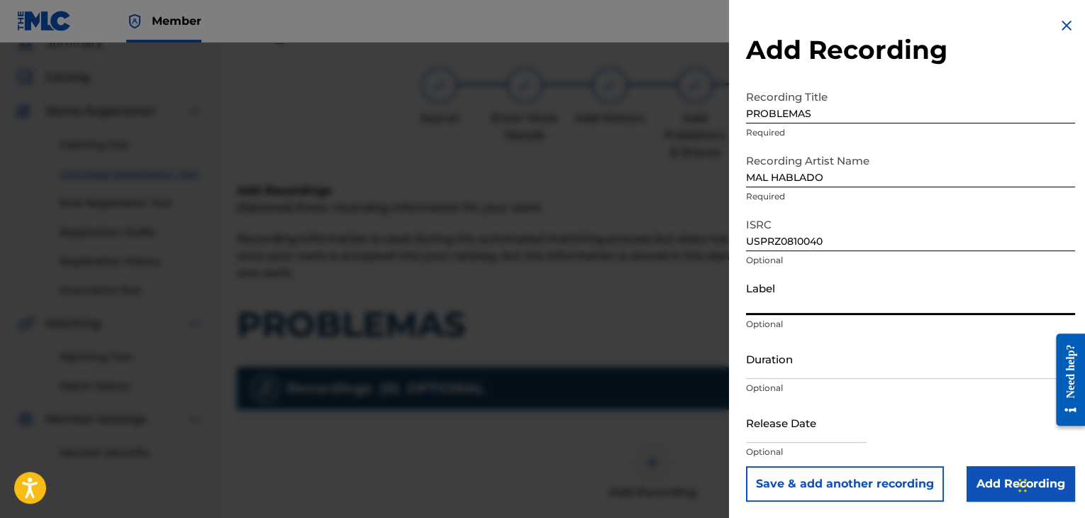
click at [769, 298] on input "Label" at bounding box center [910, 295] width 329 height 40
type input "Urban Kings Music Group"
click at [794, 360] on input "Duration" at bounding box center [910, 358] width 329 height 40
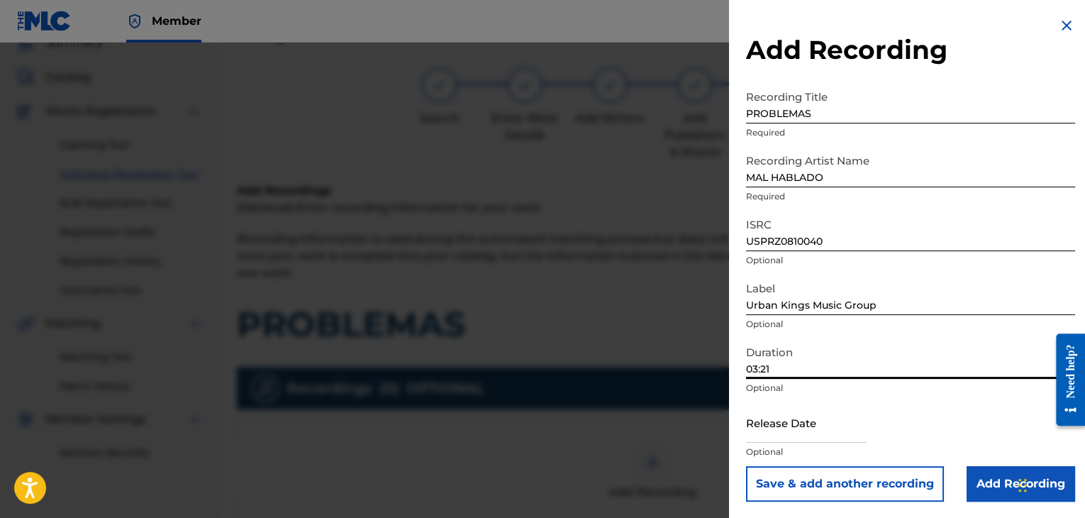
type input "03:21"
select select "7"
select select "2025"
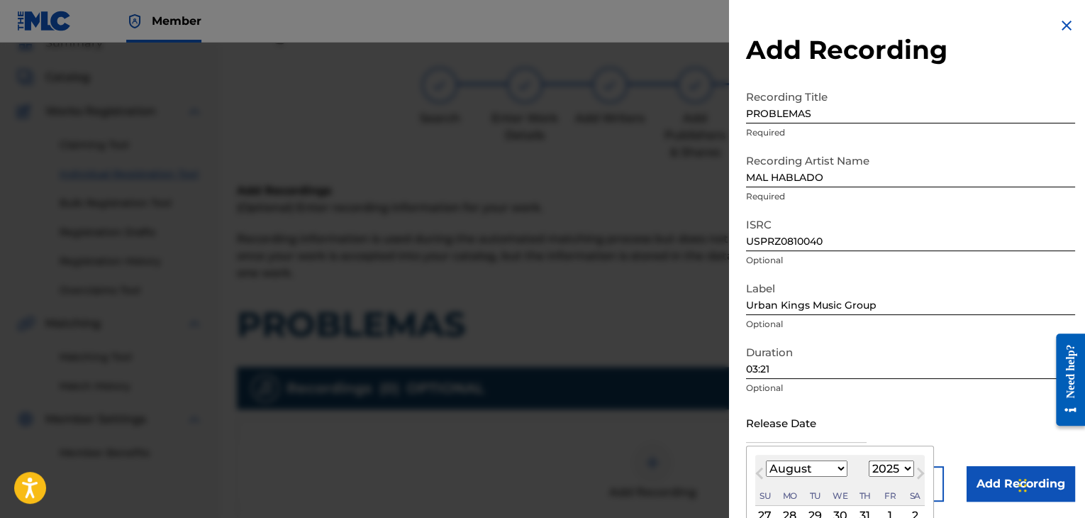
click at [772, 435] on input "text" at bounding box center [806, 422] width 121 height 40
click at [828, 466] on select "January February March April May June July August September October November De…" at bounding box center [807, 468] width 82 height 16
select select "5"
click at [766, 460] on select "January February March April May June July August September October November De…" at bounding box center [807, 468] width 82 height 16
click at [897, 463] on select "1899 1900 1901 1902 1903 1904 1905 1906 1907 1908 1909 1910 1911 1912 1913 1914…" at bounding box center [891, 468] width 45 height 16
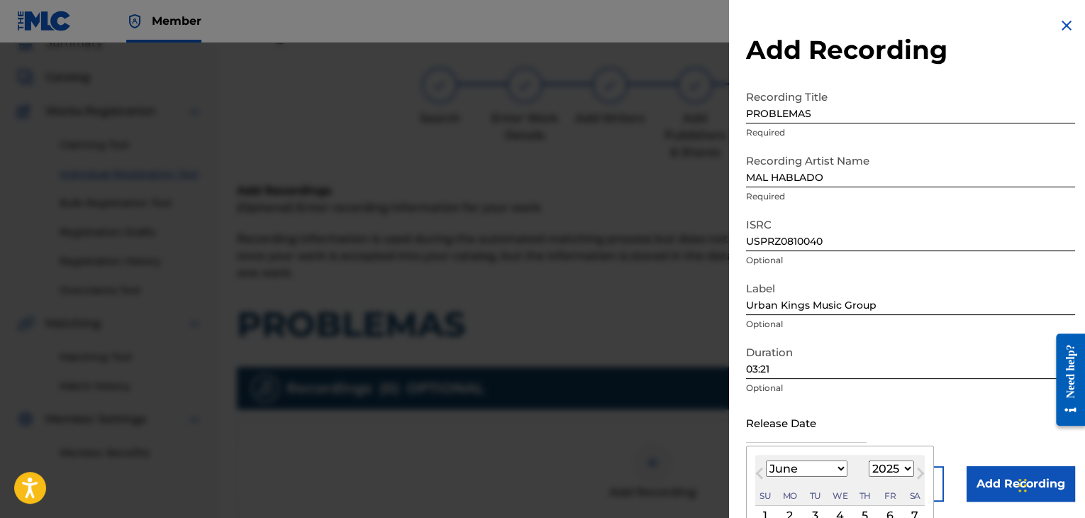
select select "2006"
click at [869, 460] on select "1899 1900 1901 1902 1903 1904 1905 1906 1907 1908 1909 1910 1911 1912 1913 1914…" at bounding box center [891, 468] width 45 height 16
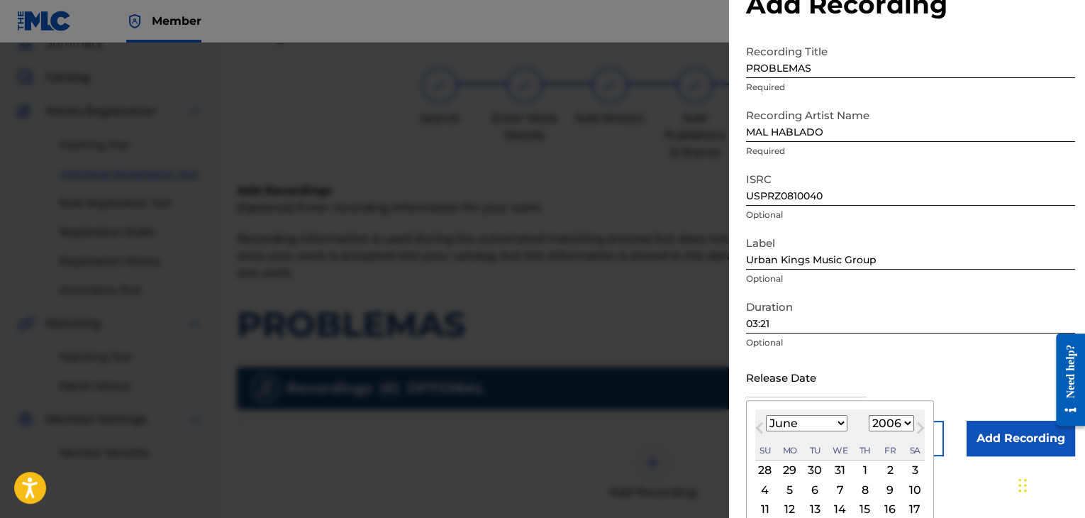
scroll to position [113, 0]
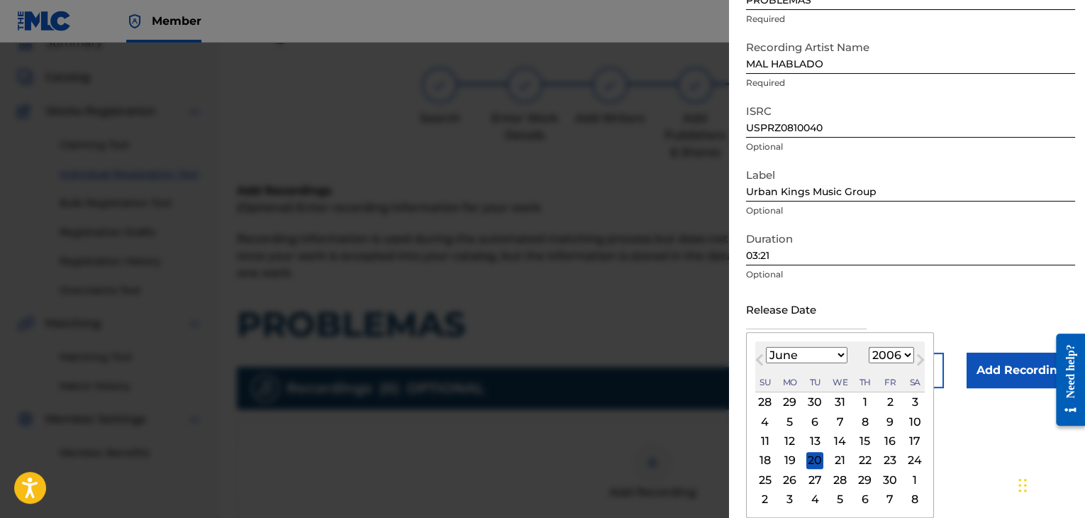
click at [816, 472] on div "27" at bounding box center [815, 479] width 17 height 17
type input "[DATE]"
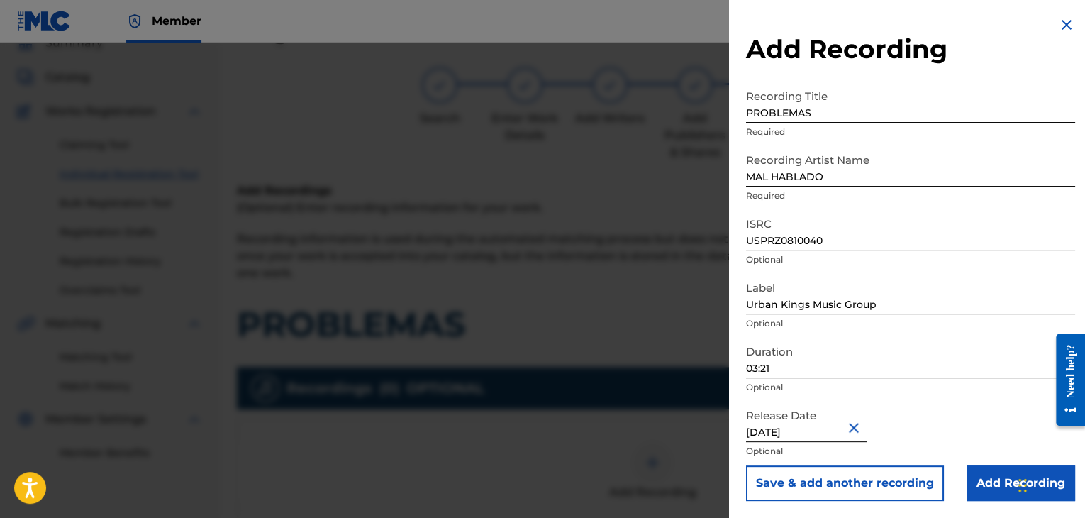
scroll to position [1, 0]
click at [990, 480] on input "Add Recording" at bounding box center [1021, 482] width 109 height 35
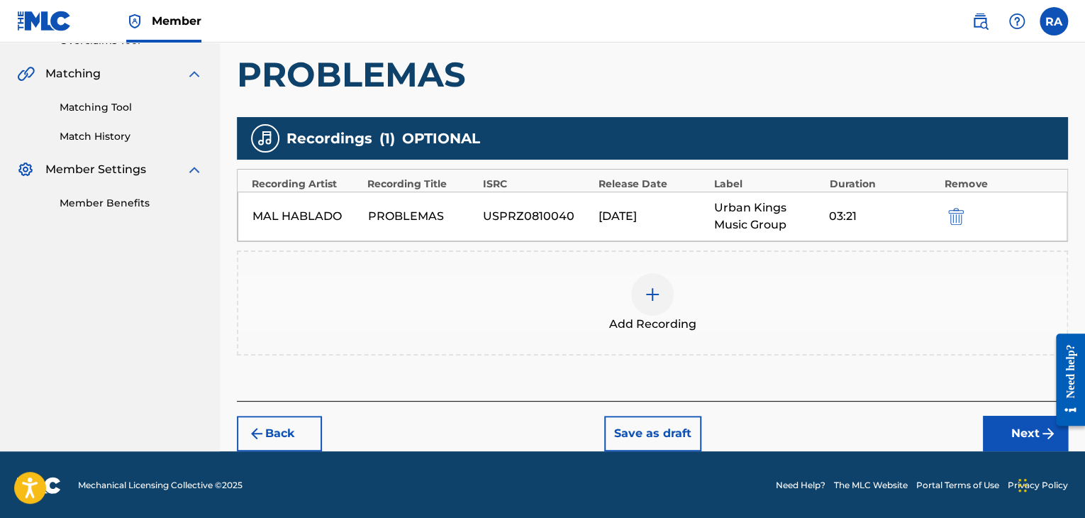
click at [1001, 432] on button "Next" at bounding box center [1025, 433] width 85 height 35
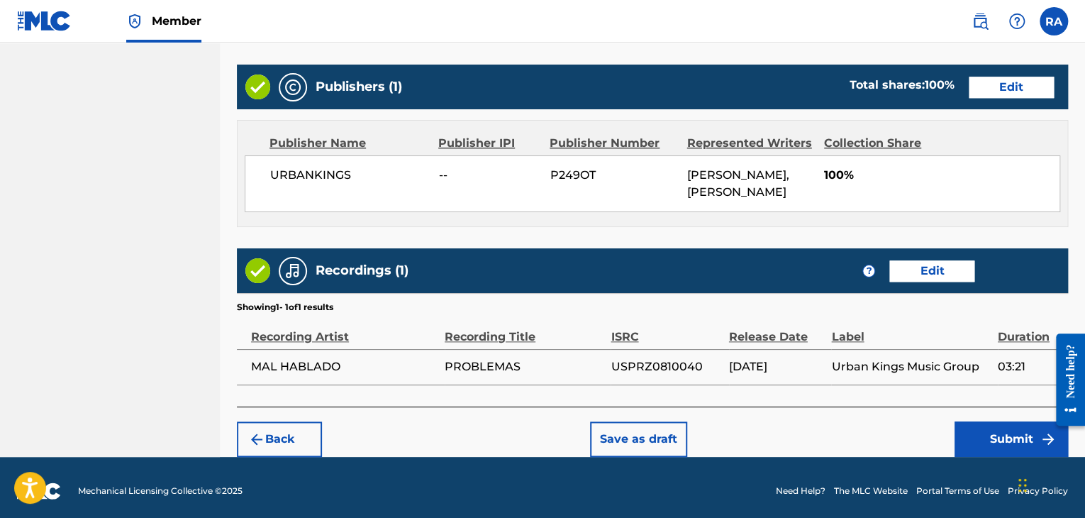
click at [1008, 436] on button "Submit" at bounding box center [1011, 438] width 113 height 35
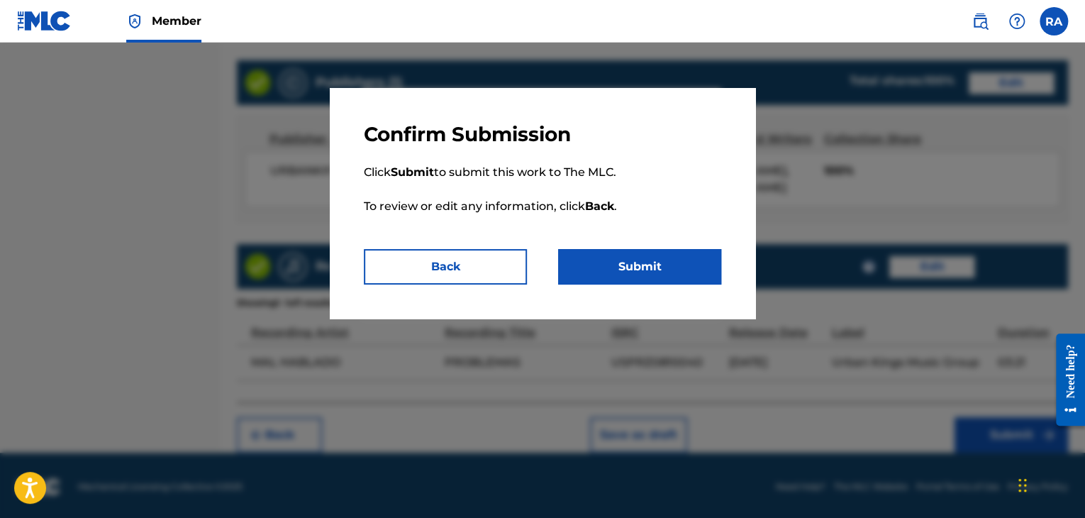
scroll to position [707, 0]
click at [641, 257] on button "Submit" at bounding box center [639, 266] width 163 height 35
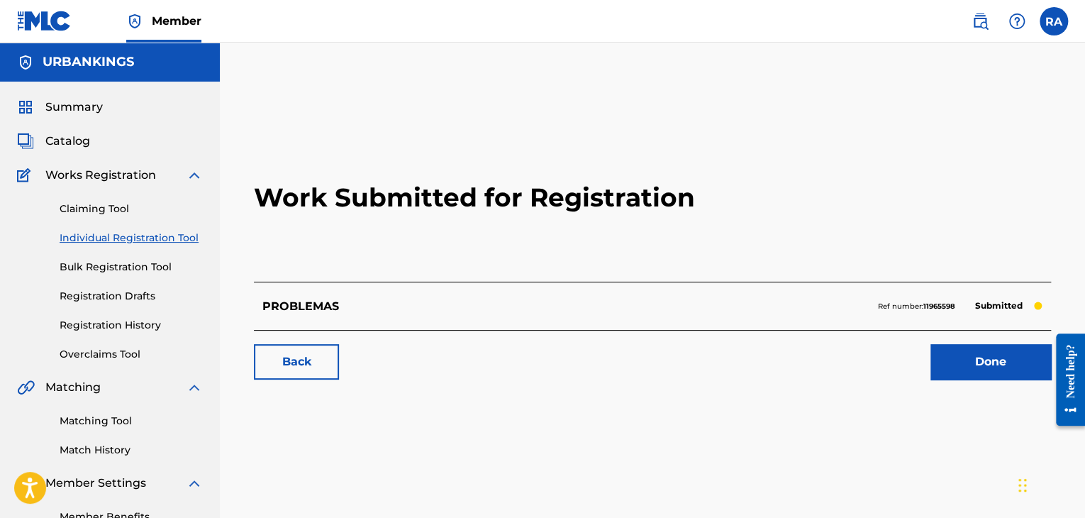
click at [1014, 363] on link "Done" at bounding box center [991, 361] width 121 height 35
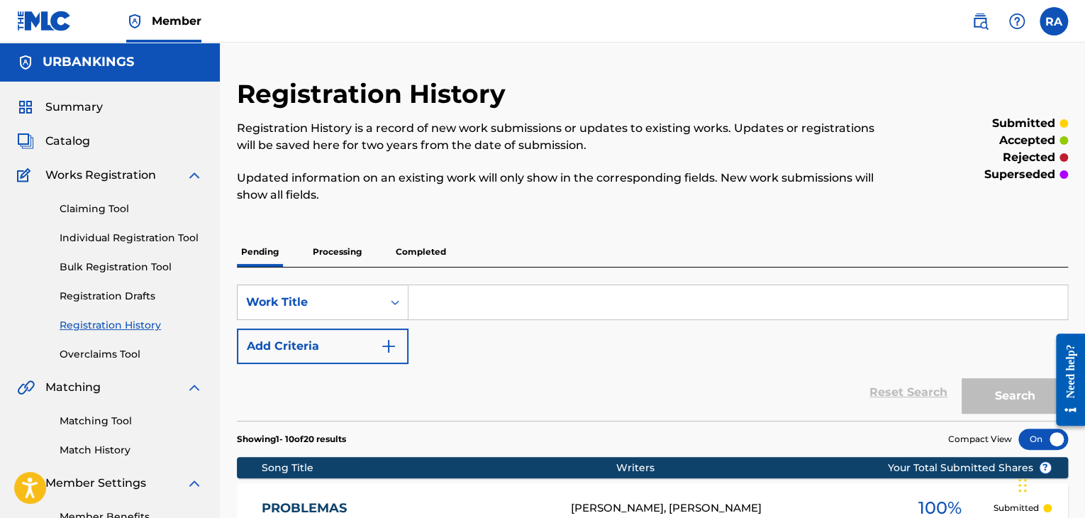
click at [113, 241] on link "Individual Registration Tool" at bounding box center [131, 238] width 143 height 15
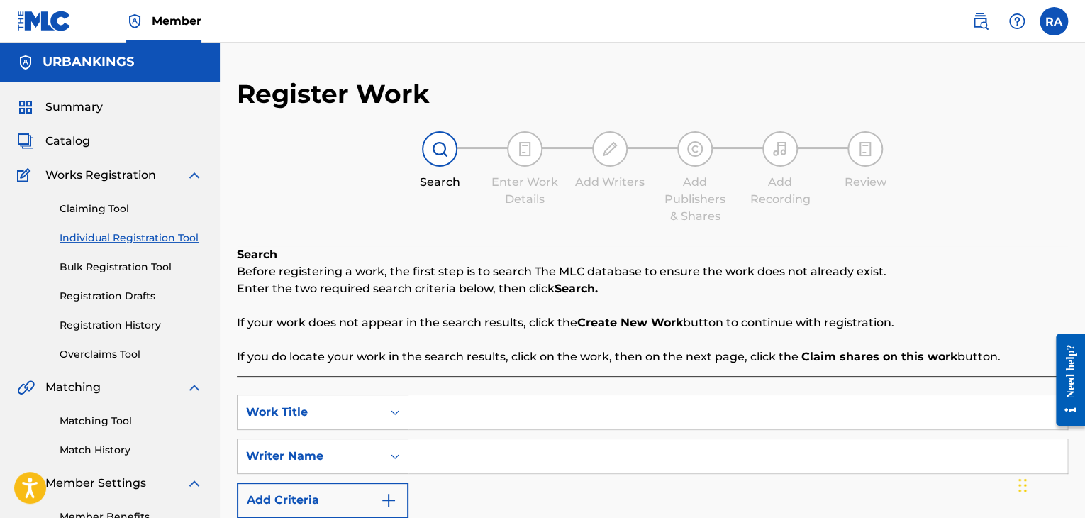
click at [497, 414] on input "Search Form" at bounding box center [738, 412] width 659 height 34
type input "READY TO RIDE"
type input "[PERSON_NAME]"
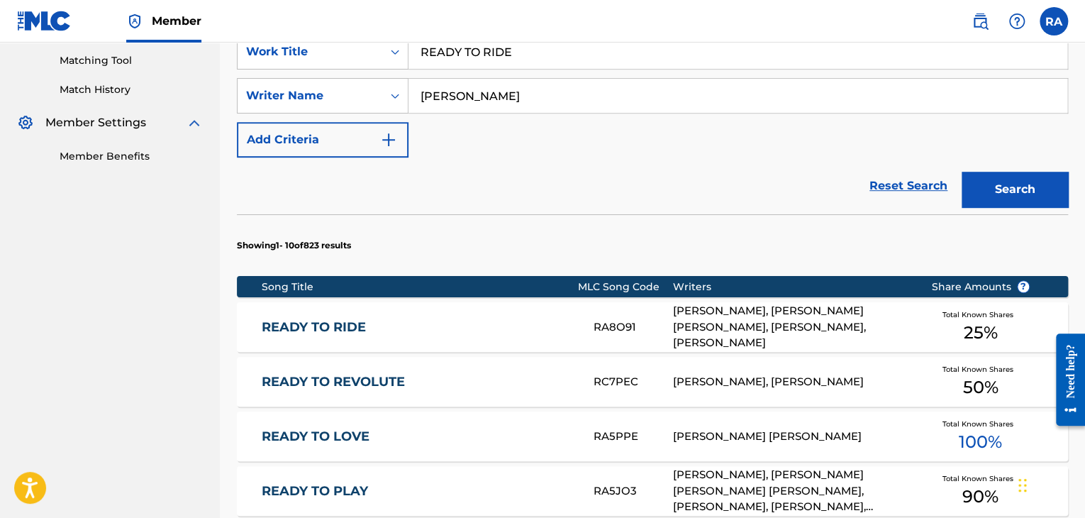
scroll to position [477, 0]
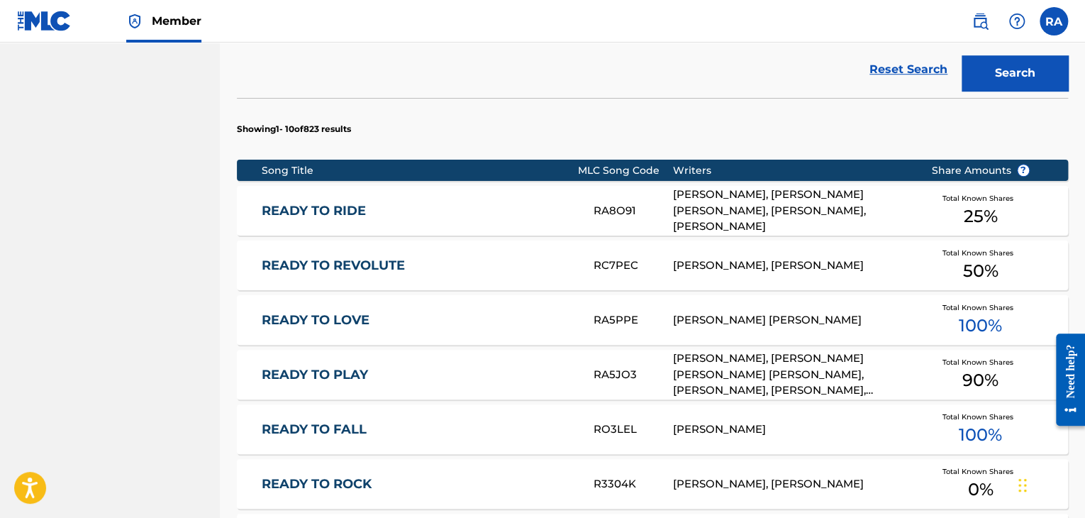
click at [852, 221] on div "[PERSON_NAME], [PERSON_NAME] [PERSON_NAME], [PERSON_NAME], [PERSON_NAME]" at bounding box center [791, 211] width 237 height 48
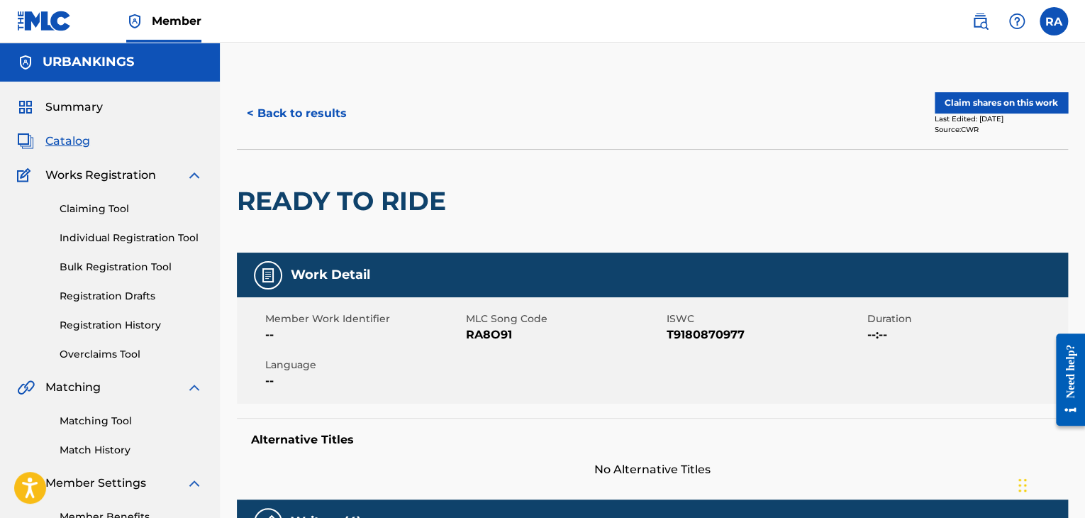
click at [1020, 102] on button "Claim shares on this work" at bounding box center [1001, 102] width 133 height 21
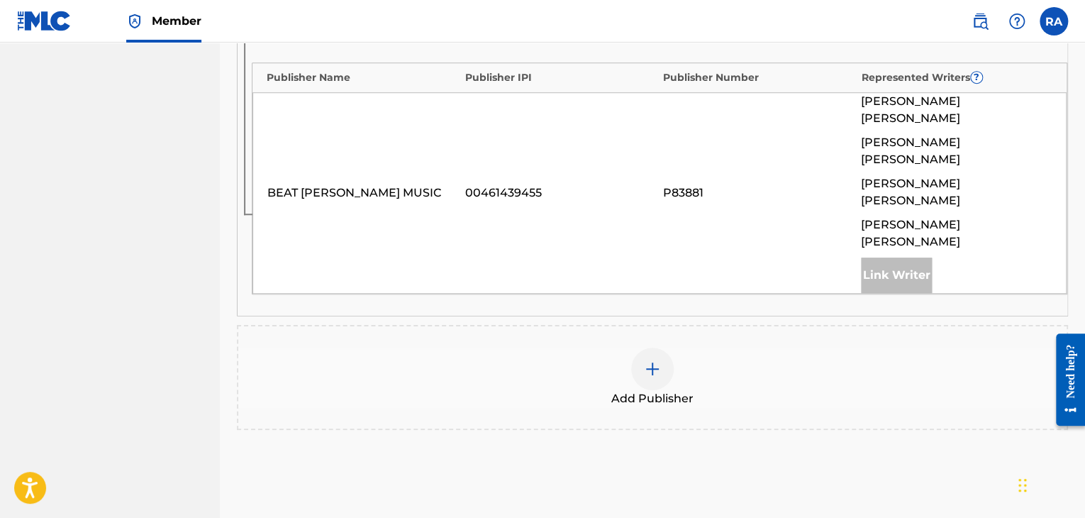
scroll to position [582, 0]
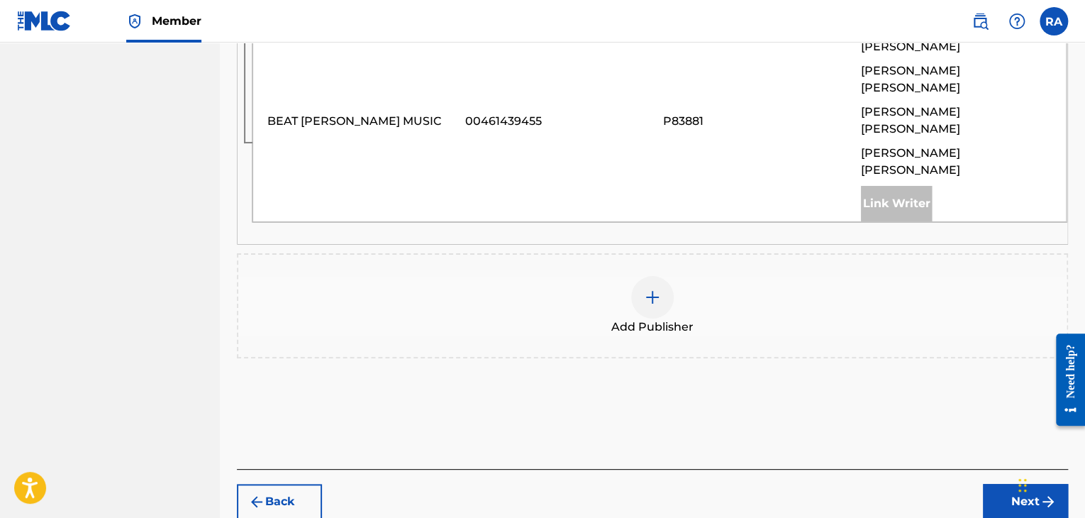
click at [648, 276] on div at bounding box center [652, 297] width 43 height 43
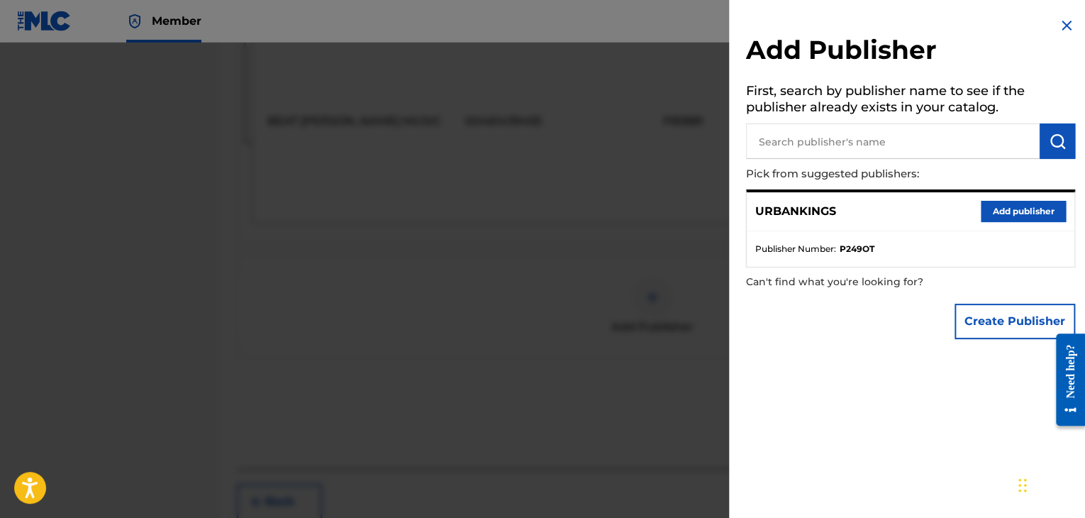
click at [1015, 214] on button "Add publisher" at bounding box center [1023, 211] width 85 height 21
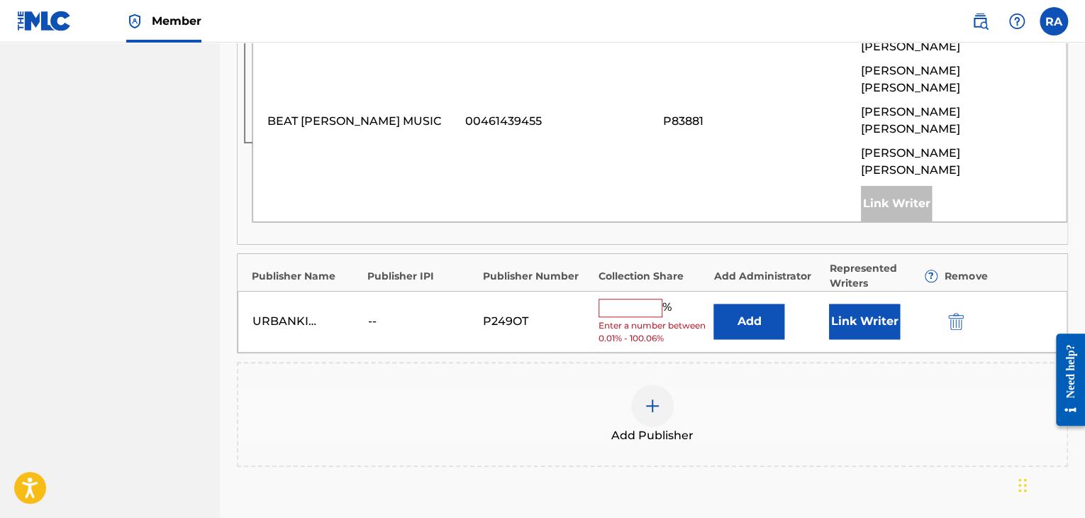
click at [610, 299] on input "text" at bounding box center [631, 308] width 64 height 18
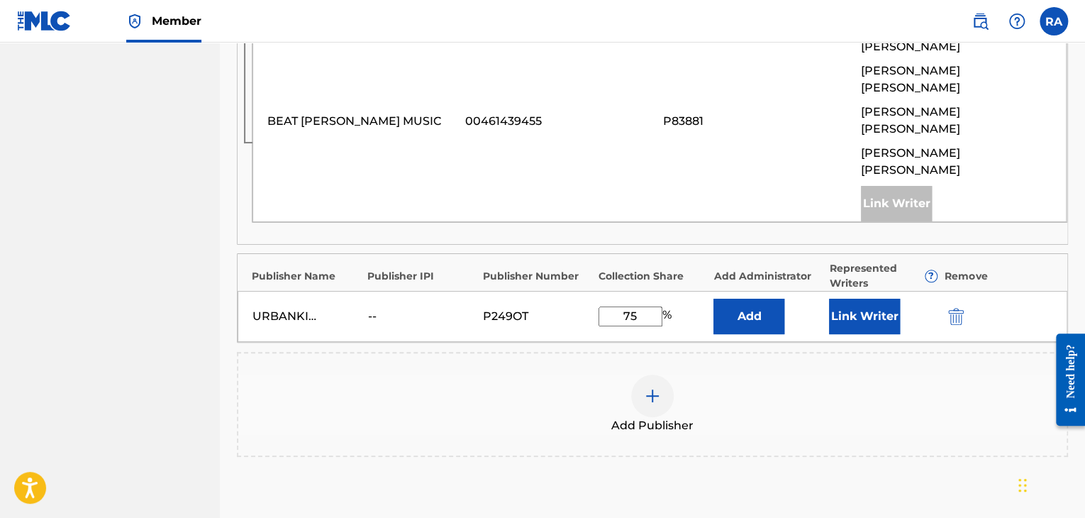
drag, startPoint x: 642, startPoint y: 253, endPoint x: 619, endPoint y: 253, distance: 22.7
click at [619, 306] on input "75" at bounding box center [631, 316] width 64 height 20
type input "50"
click at [875, 299] on button "Link Writer" at bounding box center [864, 316] width 71 height 35
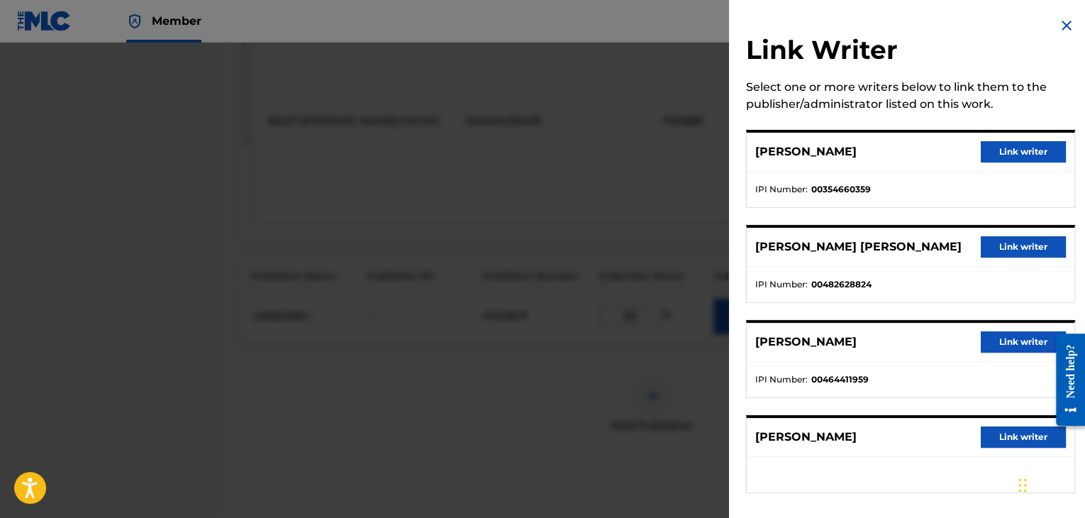
click at [990, 243] on button "Link writer" at bounding box center [1023, 246] width 85 height 21
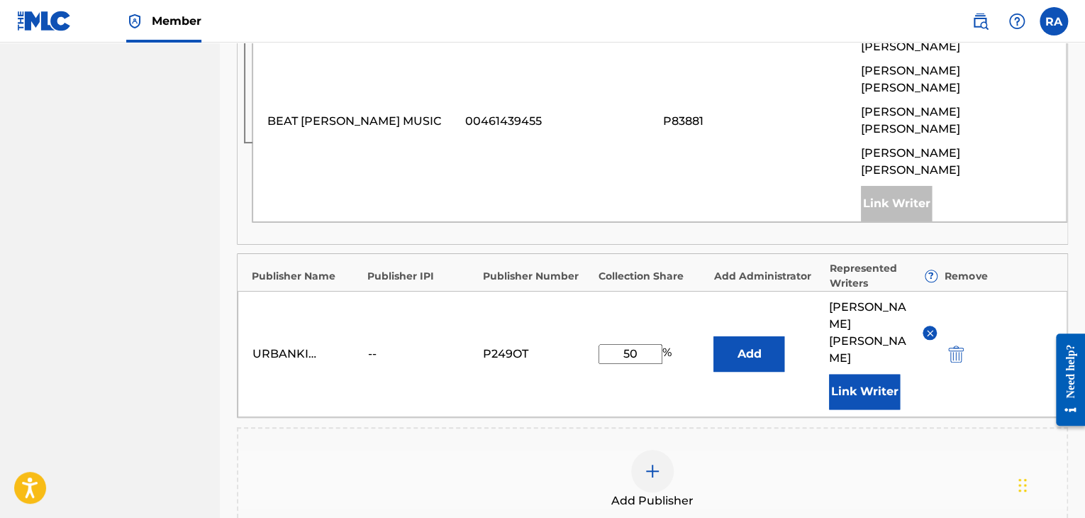
click at [882, 374] on button "Link Writer" at bounding box center [864, 391] width 71 height 35
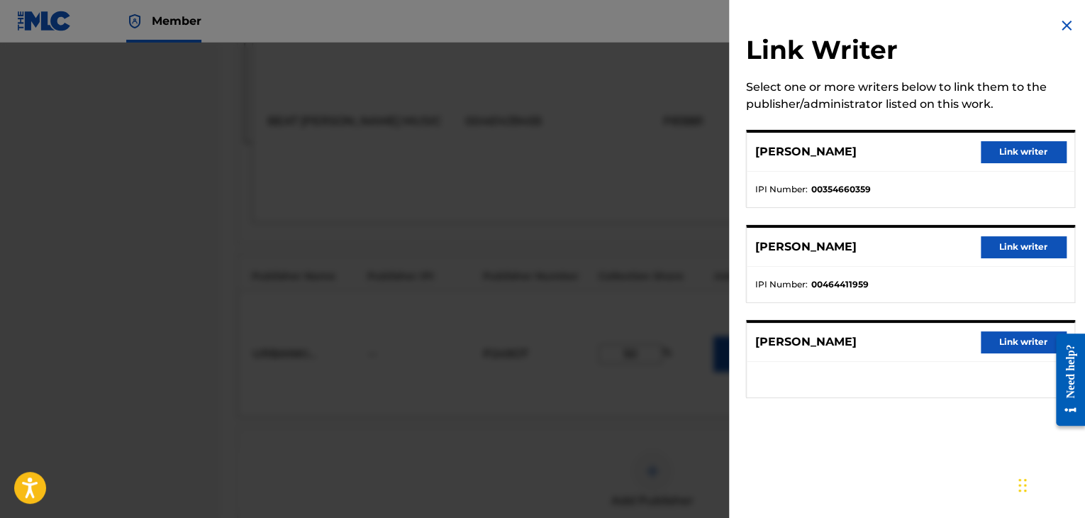
click at [996, 333] on button "Link writer" at bounding box center [1023, 341] width 85 height 21
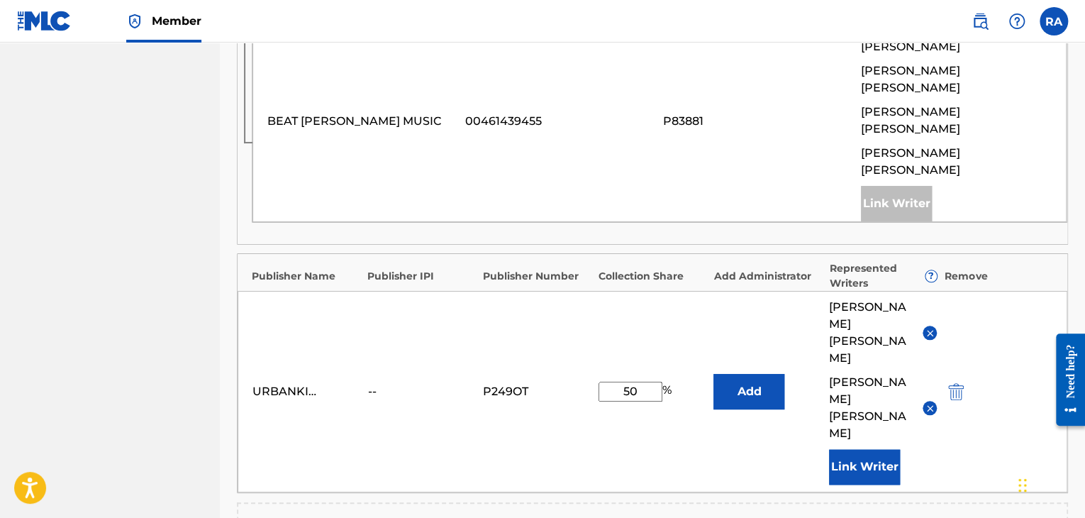
drag, startPoint x: 633, startPoint y: 298, endPoint x: 607, endPoint y: 296, distance: 26.3
click at [607, 382] on input "50" at bounding box center [631, 392] width 64 height 20
click at [929, 403] on img at bounding box center [930, 408] width 11 height 11
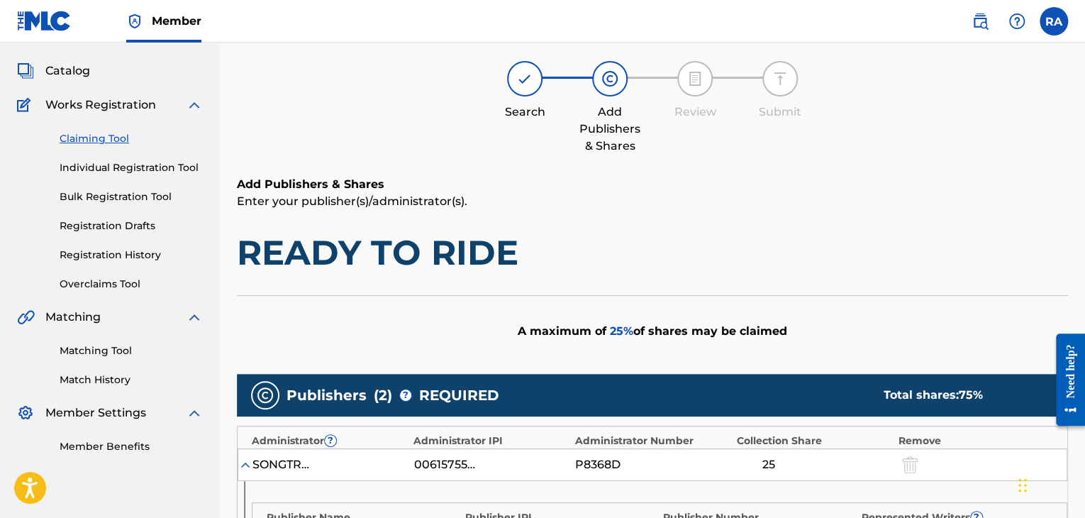
scroll to position [0, 0]
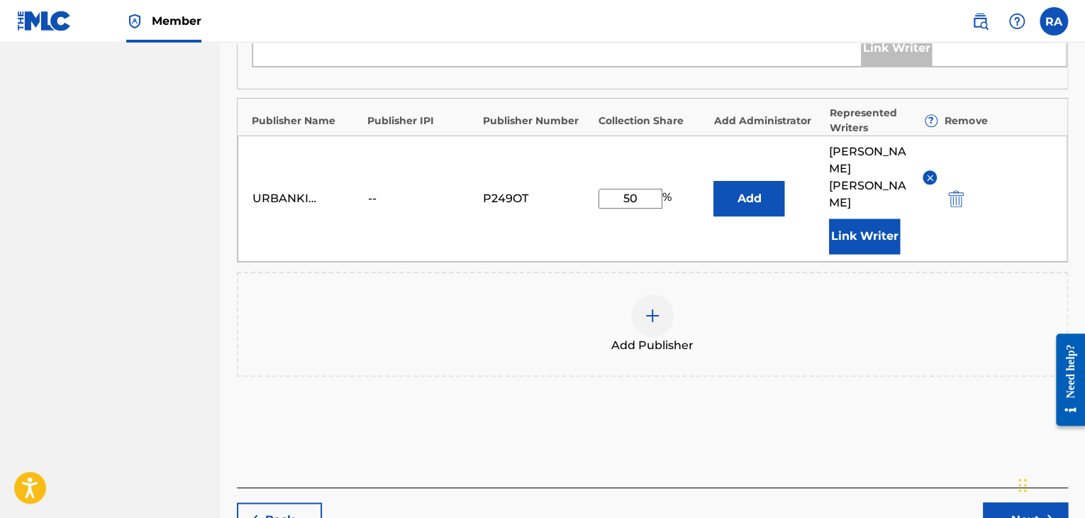
click at [1041, 511] on img "submit" at bounding box center [1048, 519] width 17 height 17
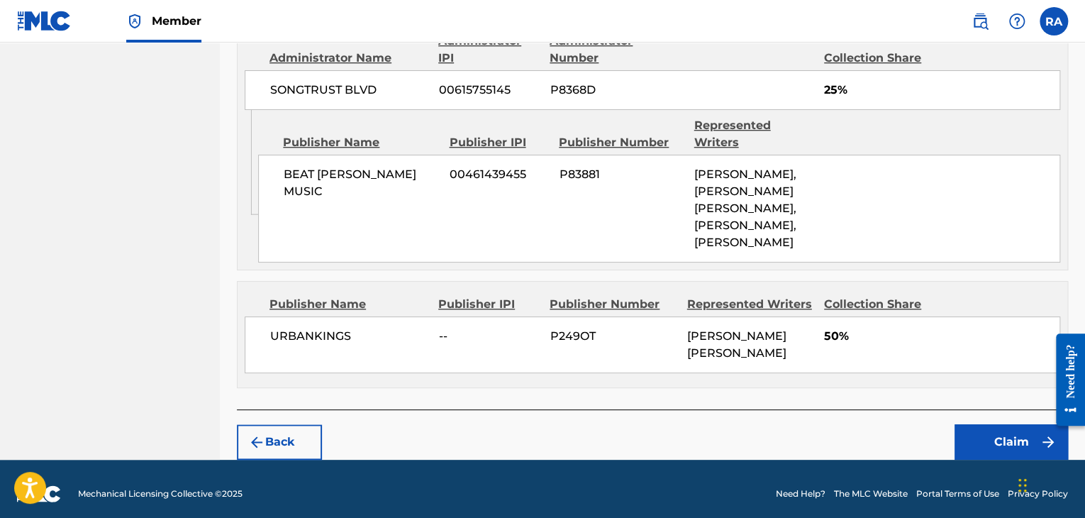
scroll to position [653, 0]
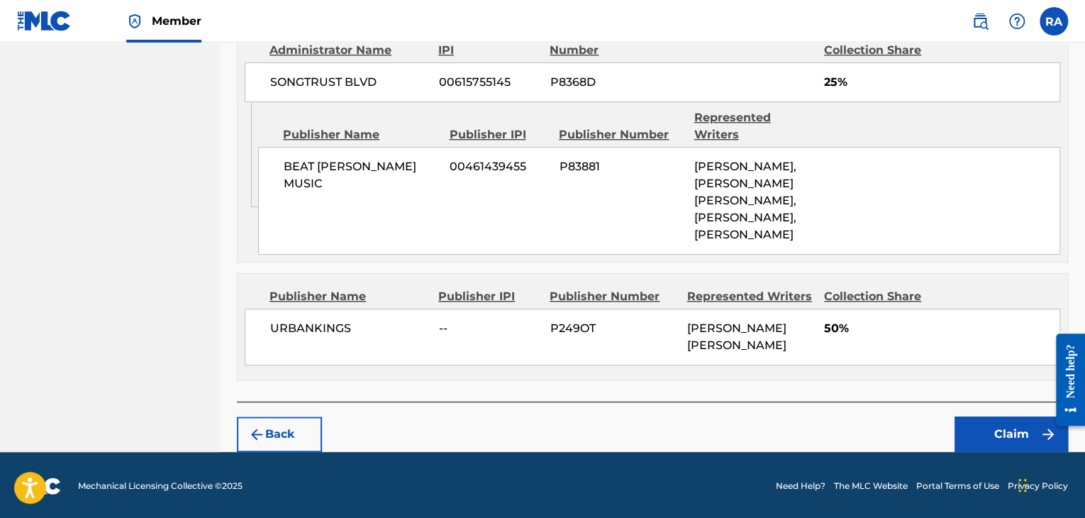
click at [964, 421] on button "Claim" at bounding box center [1011, 433] width 113 height 35
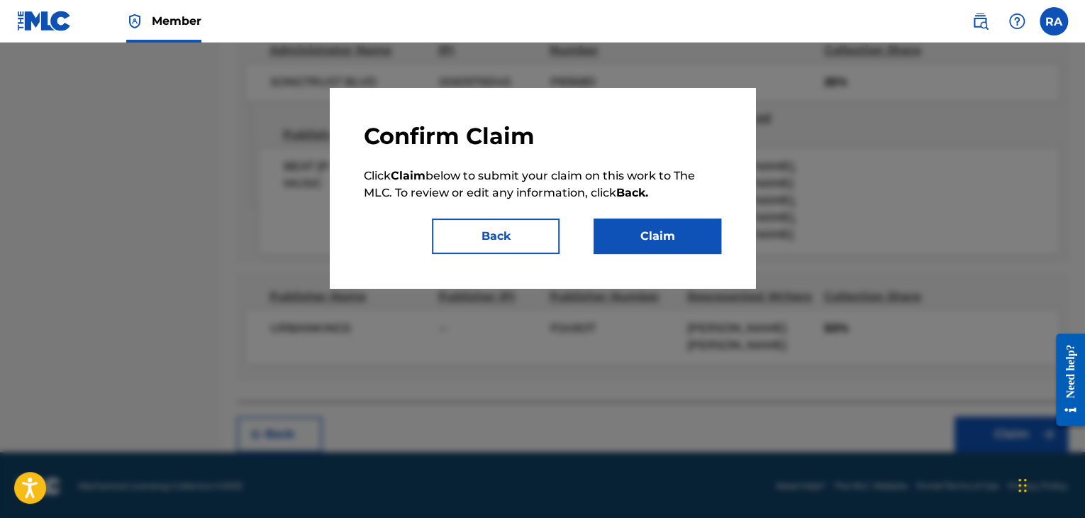
click at [670, 233] on button "Claim" at bounding box center [658, 235] width 128 height 35
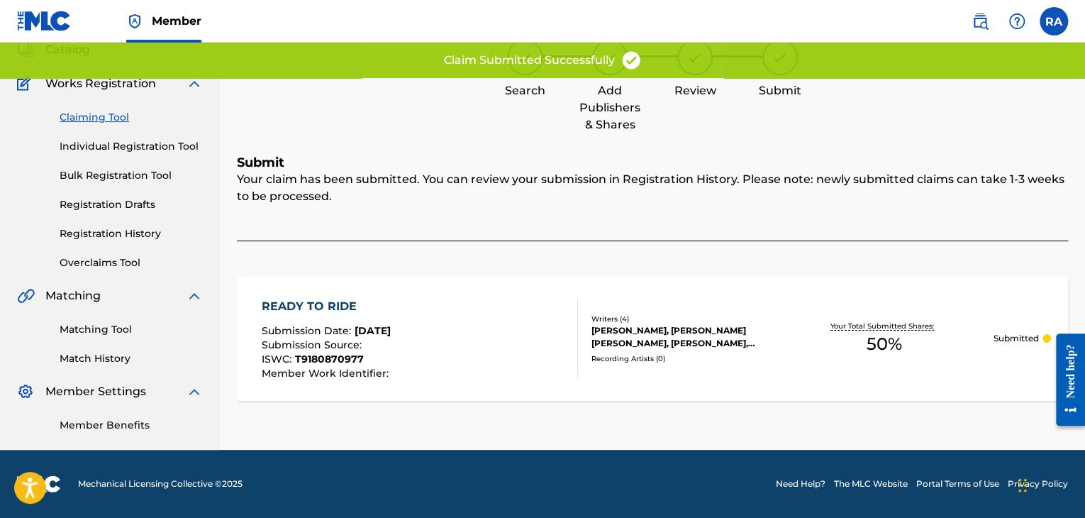
scroll to position [92, 0]
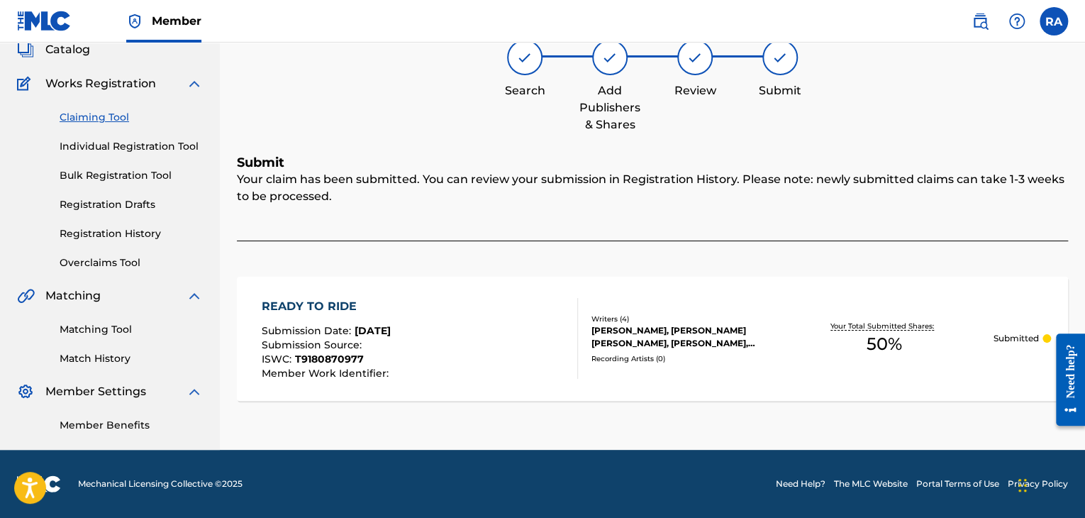
click at [82, 140] on link "Individual Registration Tool" at bounding box center [131, 146] width 143 height 15
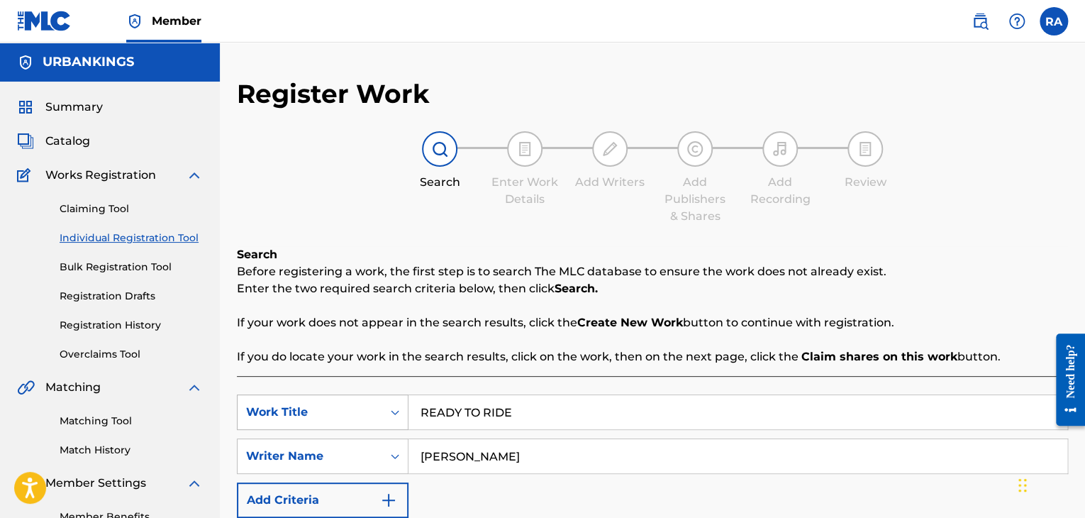
drag, startPoint x: 428, startPoint y: 420, endPoint x: 337, endPoint y: 428, distance: 91.9
click at [337, 428] on div "SearchWithCriteria85c25578-fa56-4598-a503-ee38f8d6e33a Work Title READY TO RIDE" at bounding box center [652, 411] width 831 height 35
type input "L"
type input "QUIERO JUGAR"
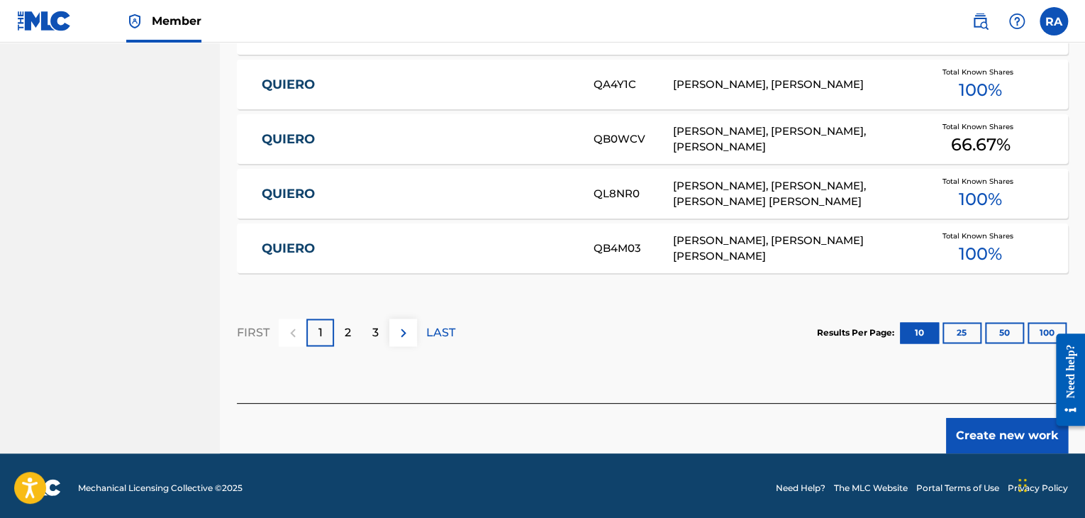
scroll to position [933, 0]
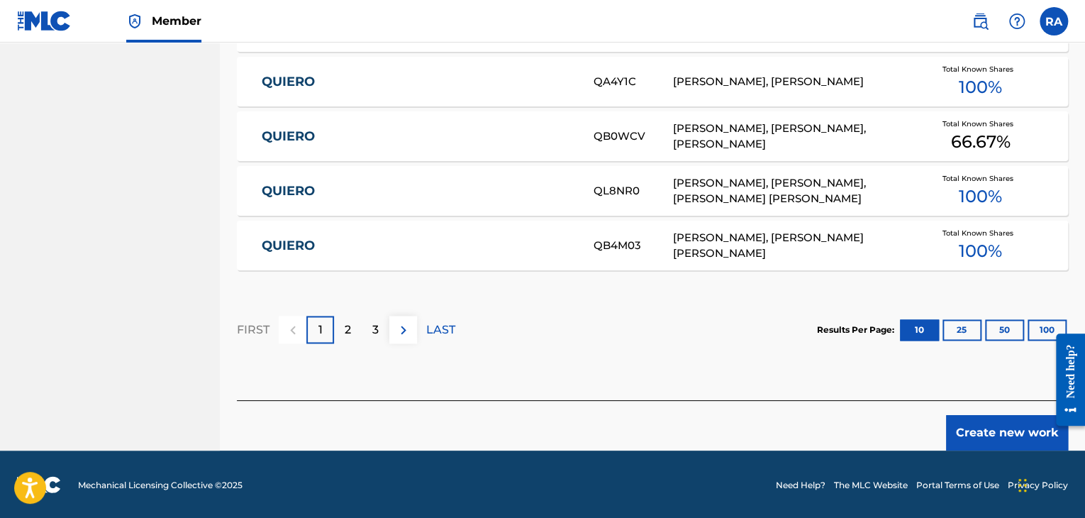
click at [979, 427] on button "Create new work" at bounding box center [1007, 432] width 122 height 35
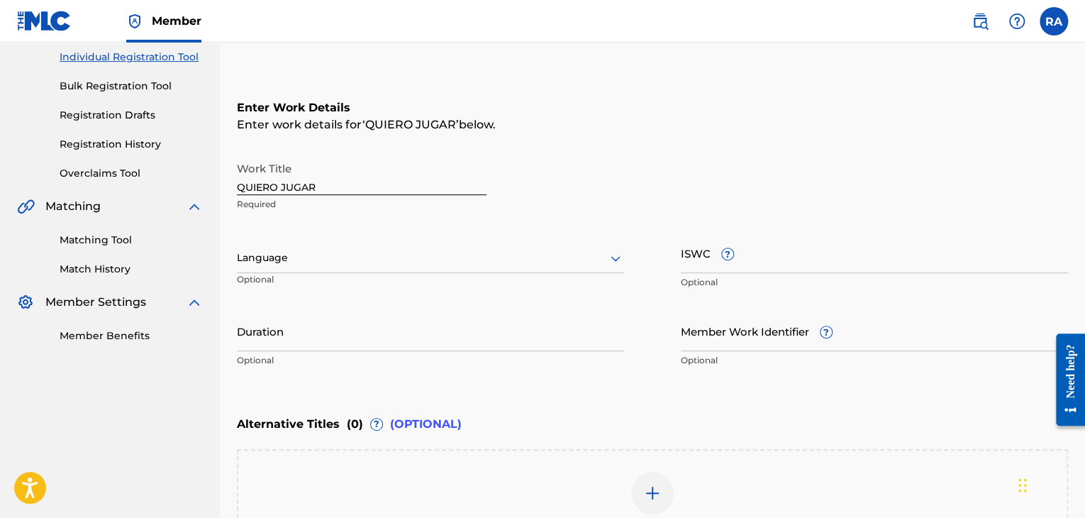
scroll to position [86, 0]
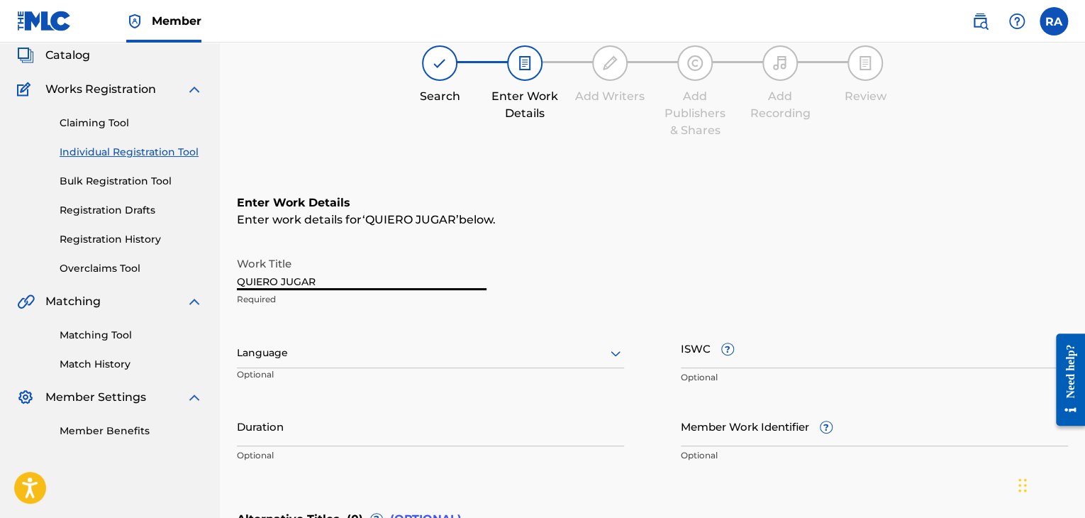
click at [238, 282] on input "QUIERO JUGAR" at bounding box center [362, 270] width 250 height 40
type input "LLO QUIERO JUGAR"
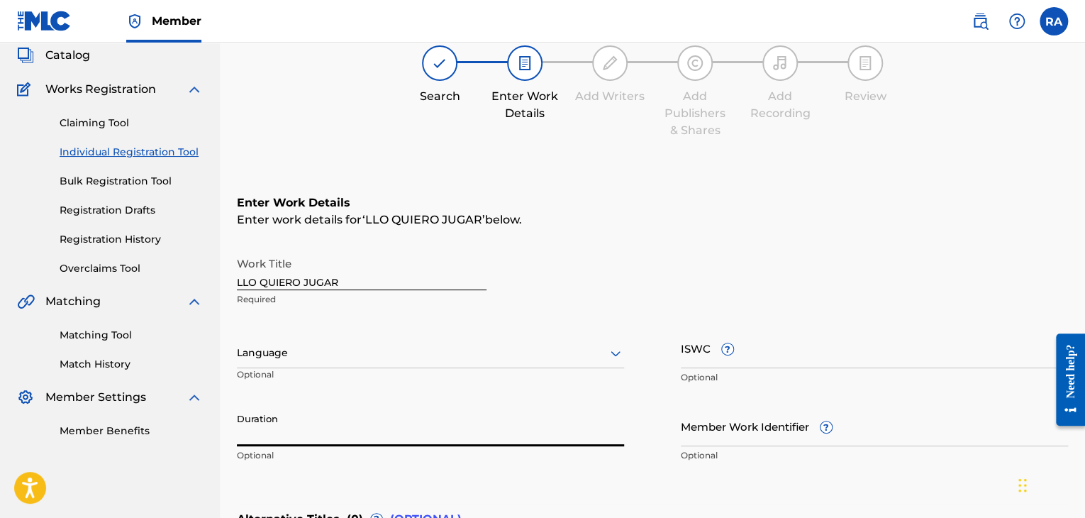
click at [367, 428] on input "Duration" at bounding box center [430, 426] width 387 height 40
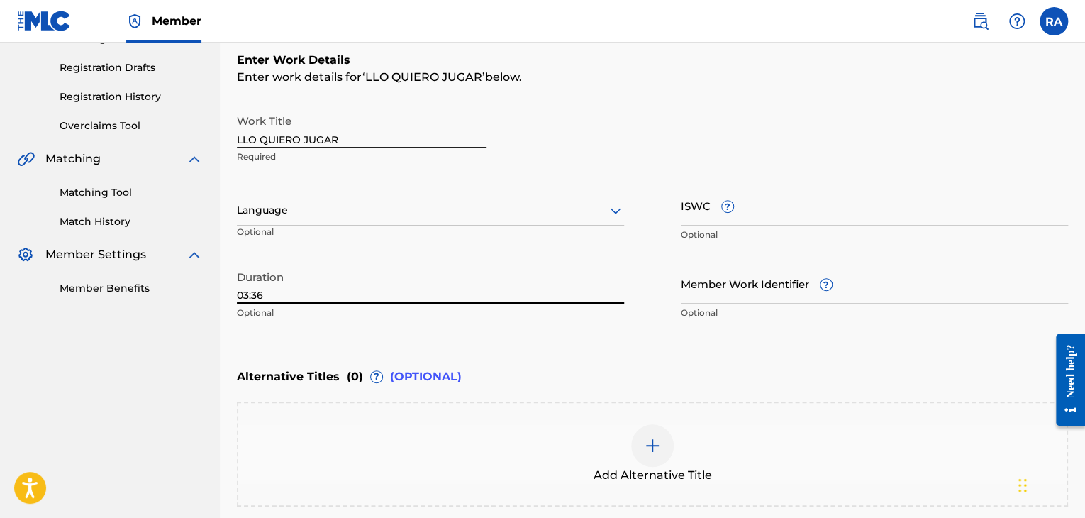
scroll to position [370, 0]
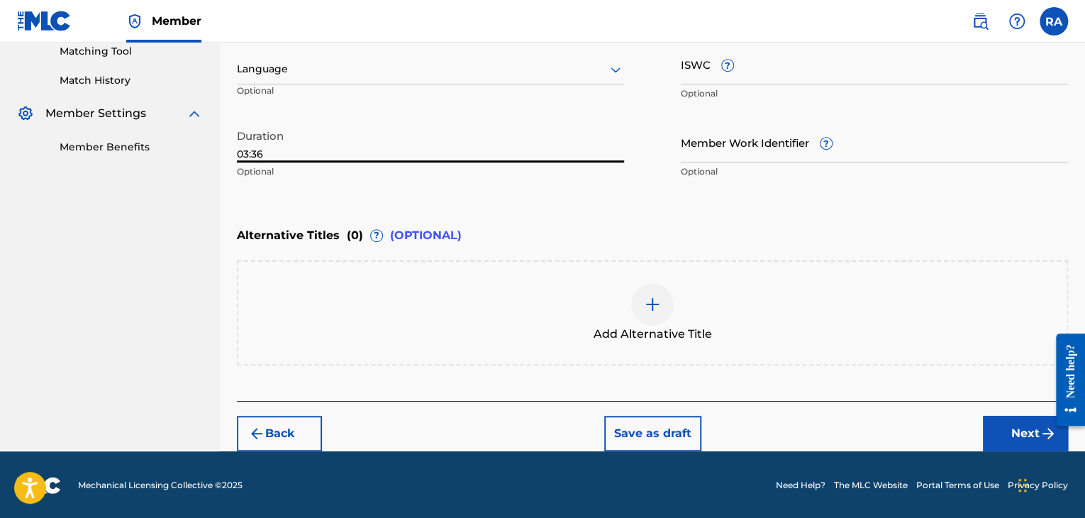
type input "03:36"
click at [998, 438] on button "Next" at bounding box center [1025, 433] width 85 height 35
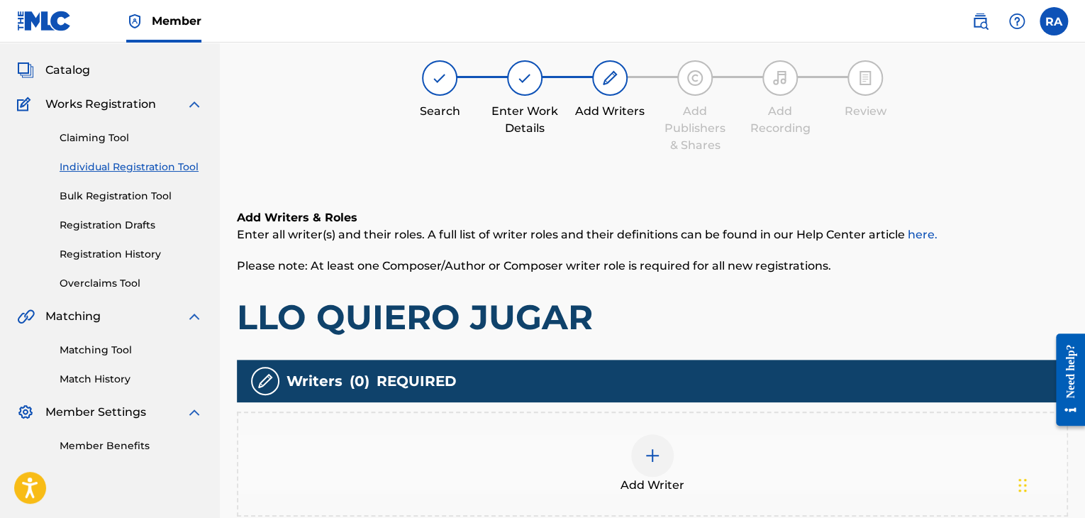
scroll to position [64, 0]
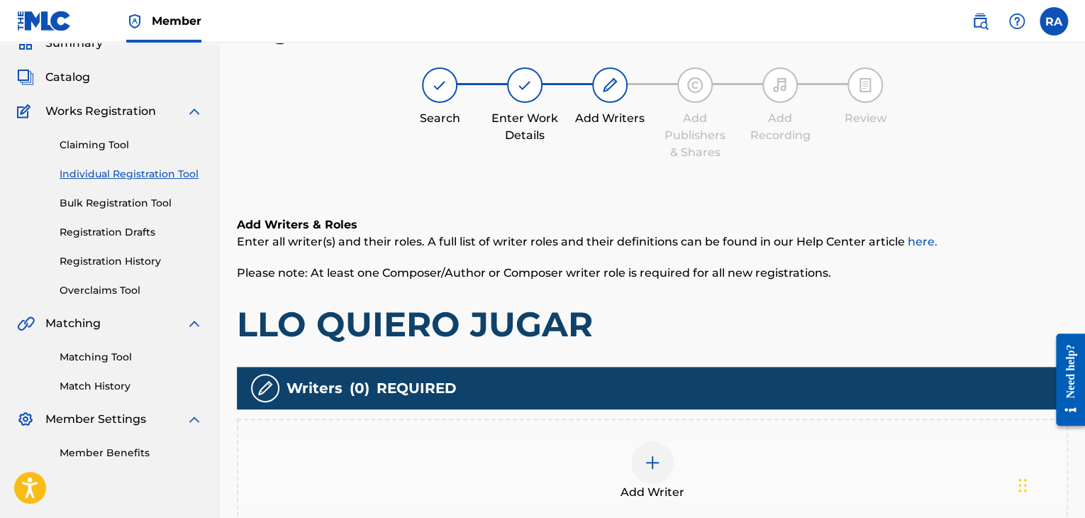
click at [661, 460] on div at bounding box center [652, 462] width 43 height 43
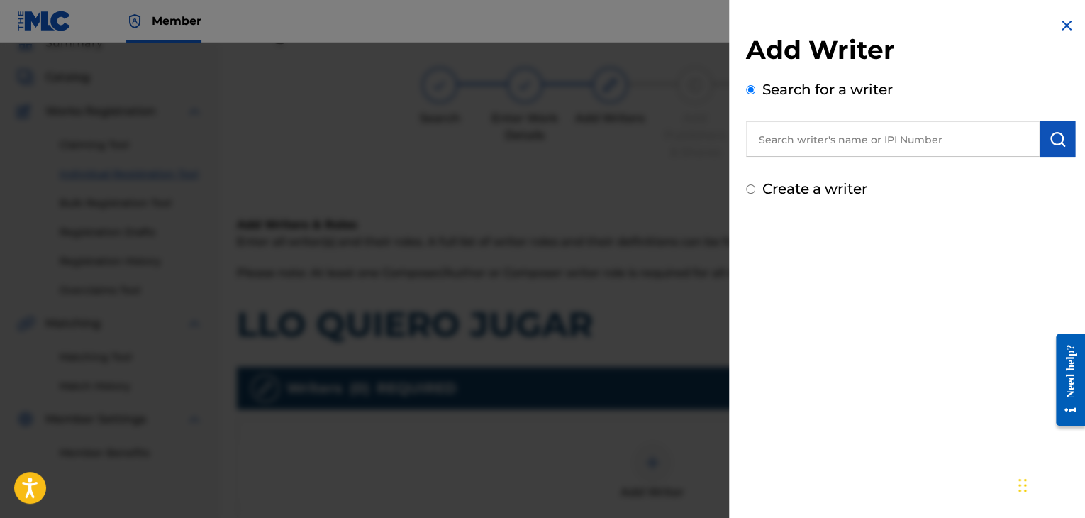
click at [814, 128] on input "text" at bounding box center [893, 138] width 294 height 35
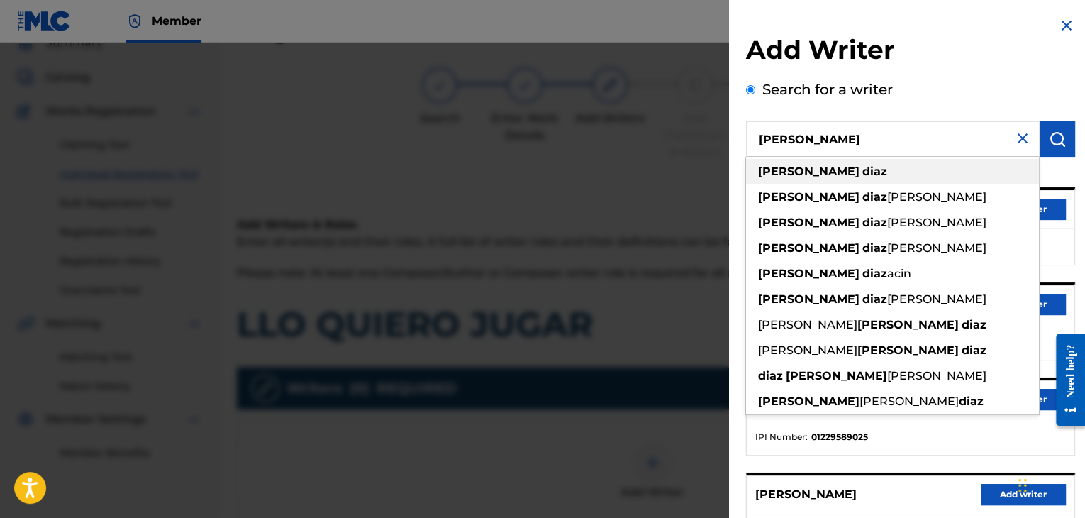
click at [812, 162] on div "[PERSON_NAME]" at bounding box center [892, 172] width 293 height 26
type input "[PERSON_NAME]"
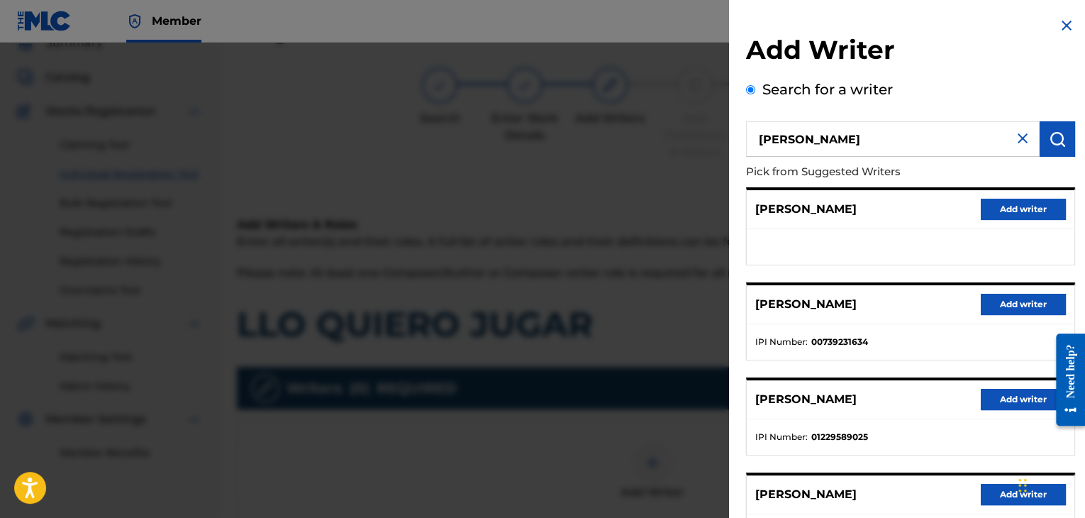
click at [1032, 304] on button "Add writer" at bounding box center [1023, 304] width 85 height 21
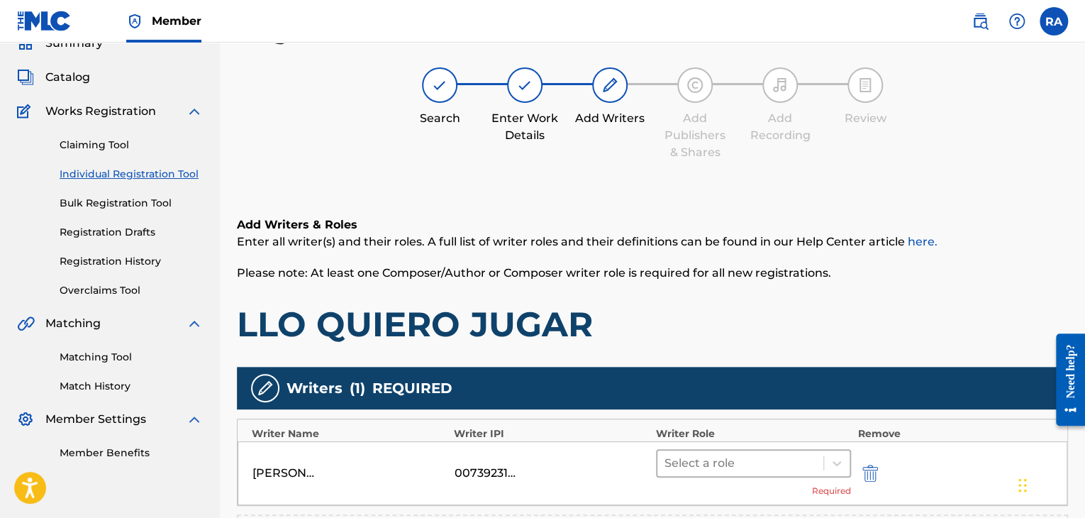
click at [742, 455] on div at bounding box center [741, 463] width 152 height 20
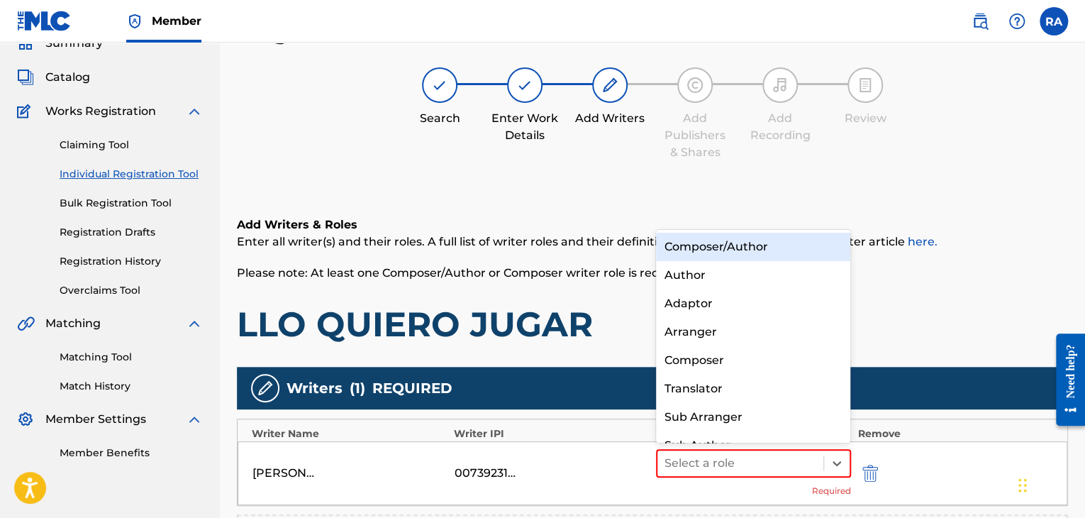
scroll to position [20, 0]
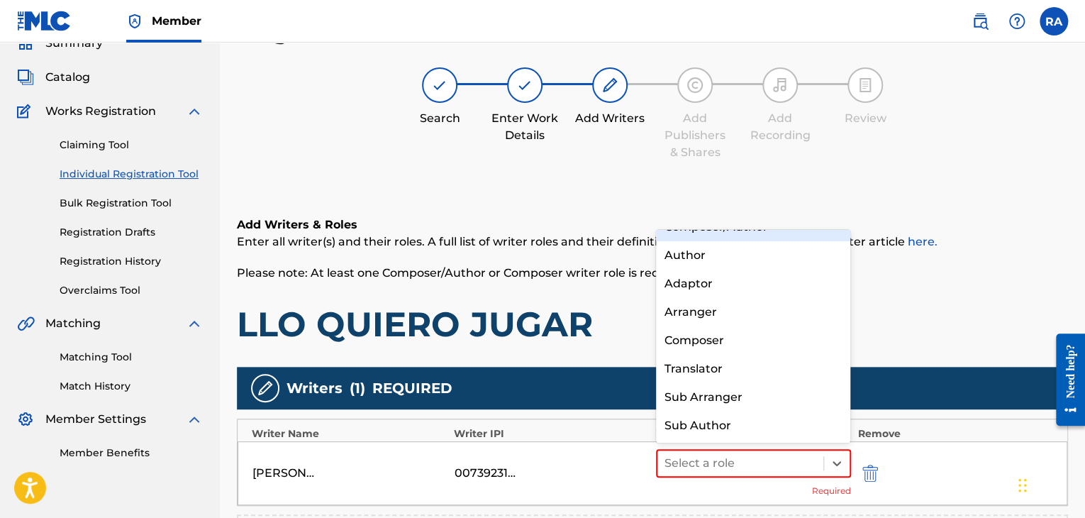
click at [736, 238] on div "Composer/Author" at bounding box center [753, 227] width 195 height 28
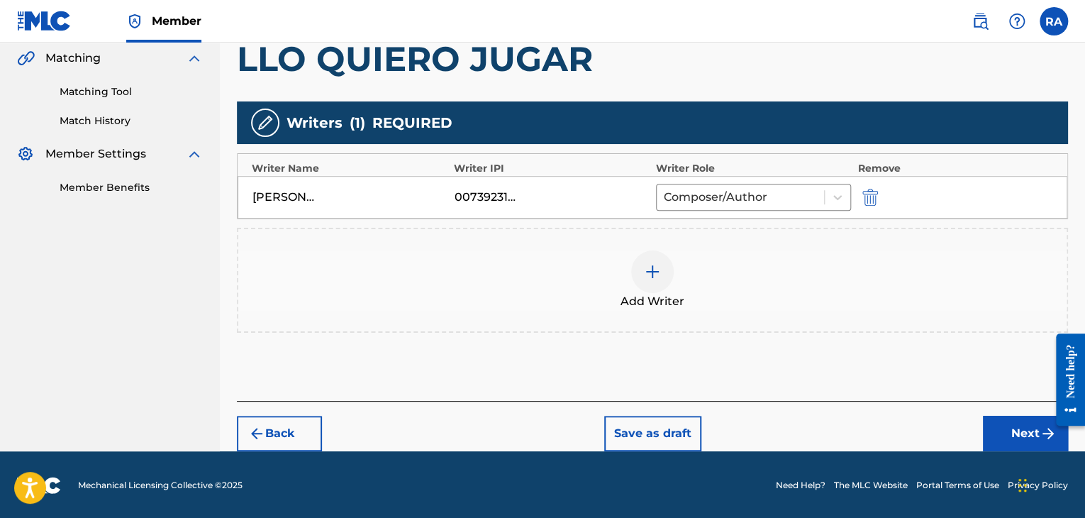
click at [1014, 431] on button "Next" at bounding box center [1025, 433] width 85 height 35
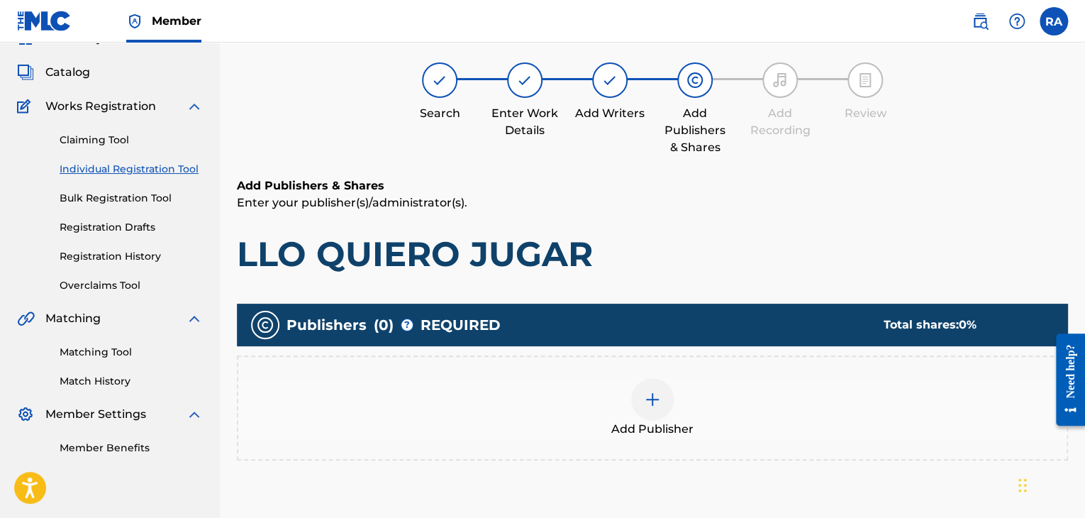
scroll to position [64, 0]
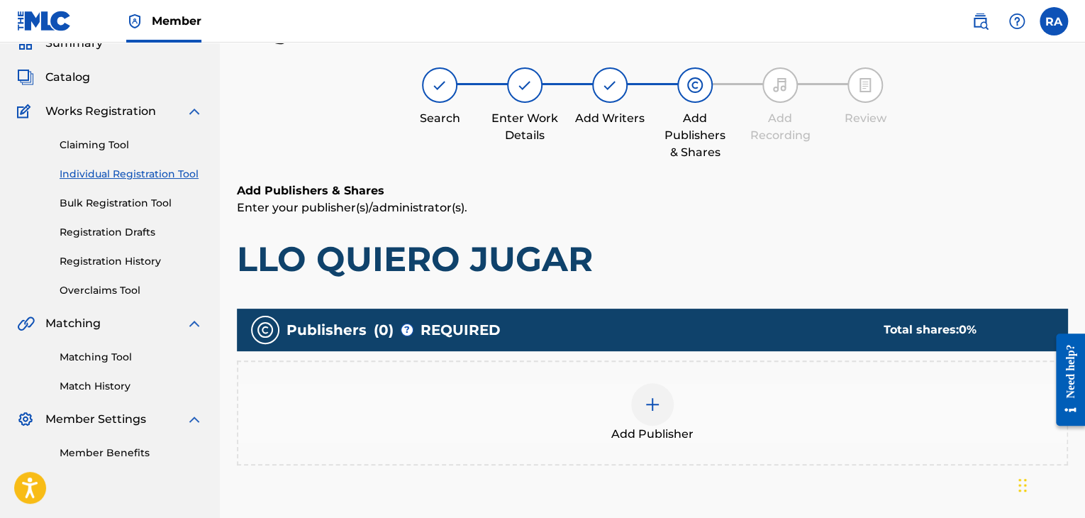
click at [648, 398] on img at bounding box center [652, 404] width 17 height 17
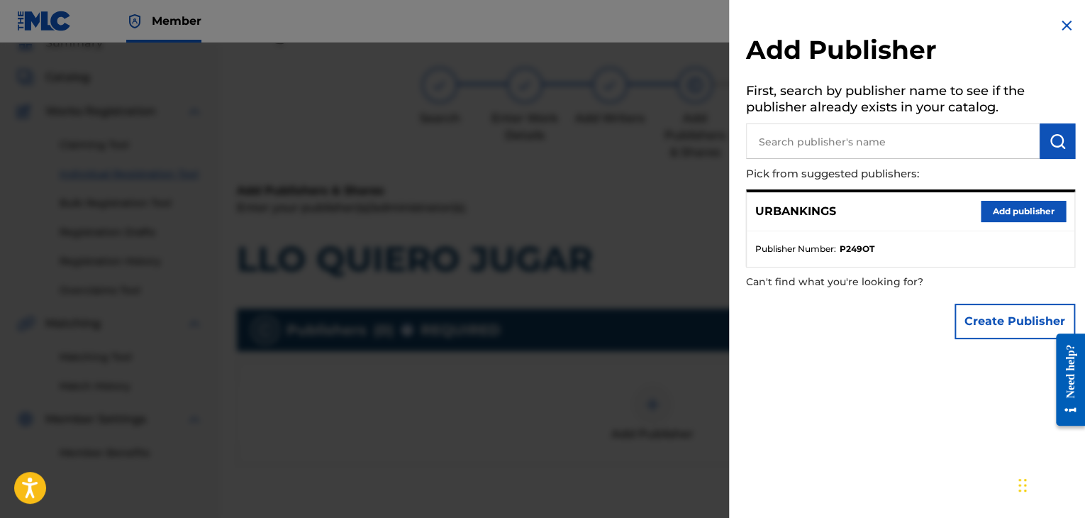
click at [1013, 218] on button "Add publisher" at bounding box center [1023, 211] width 85 height 21
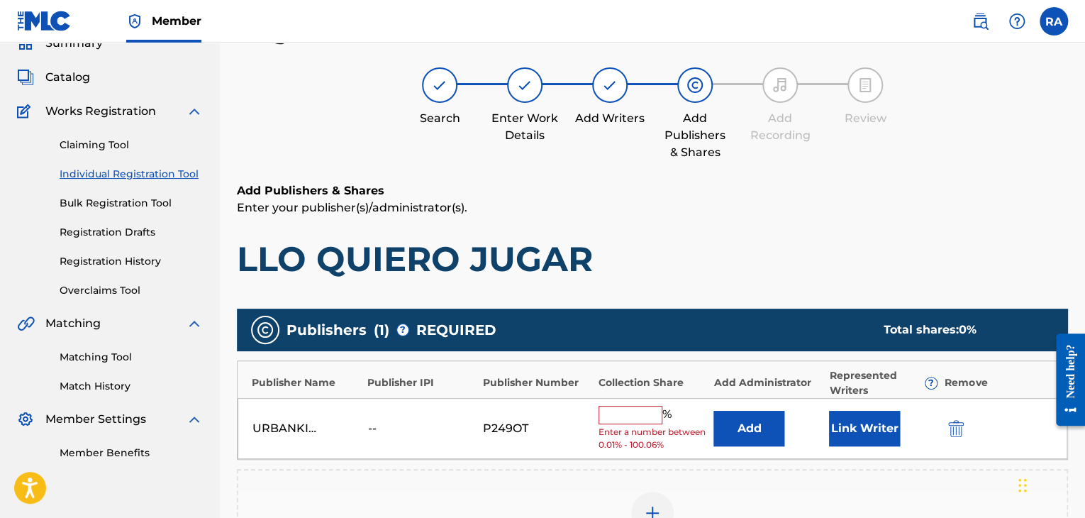
click at [623, 404] on div "URBANKINGS -- P249OT % Enter a number between 0.01% - 100.06% Add Link Writer" at bounding box center [653, 429] width 830 height 62
click at [633, 412] on input "text" at bounding box center [631, 415] width 64 height 18
type input "100"
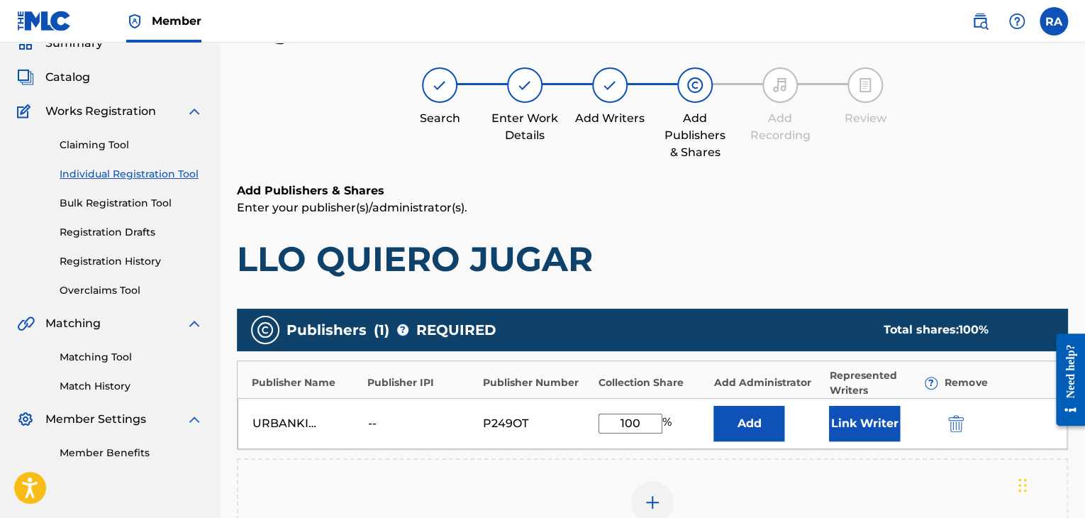
click at [864, 443] on div "URBANKINGS -- P249OT 100 % Add Link Writer" at bounding box center [653, 423] width 830 height 51
click at [858, 416] on button "Link Writer" at bounding box center [864, 423] width 71 height 35
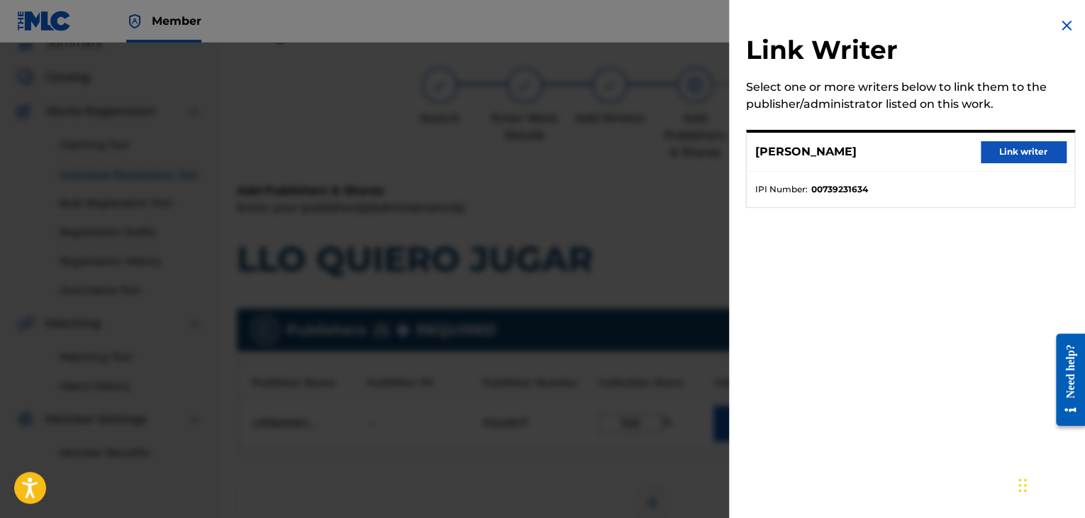
click at [991, 155] on button "Link writer" at bounding box center [1023, 151] width 85 height 21
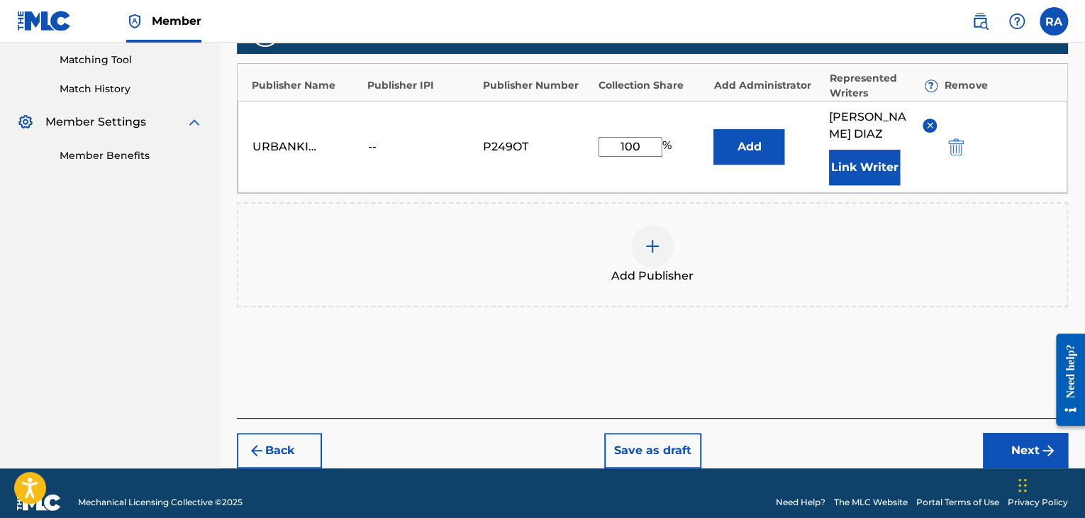
click at [1008, 433] on button "Next" at bounding box center [1025, 450] width 85 height 35
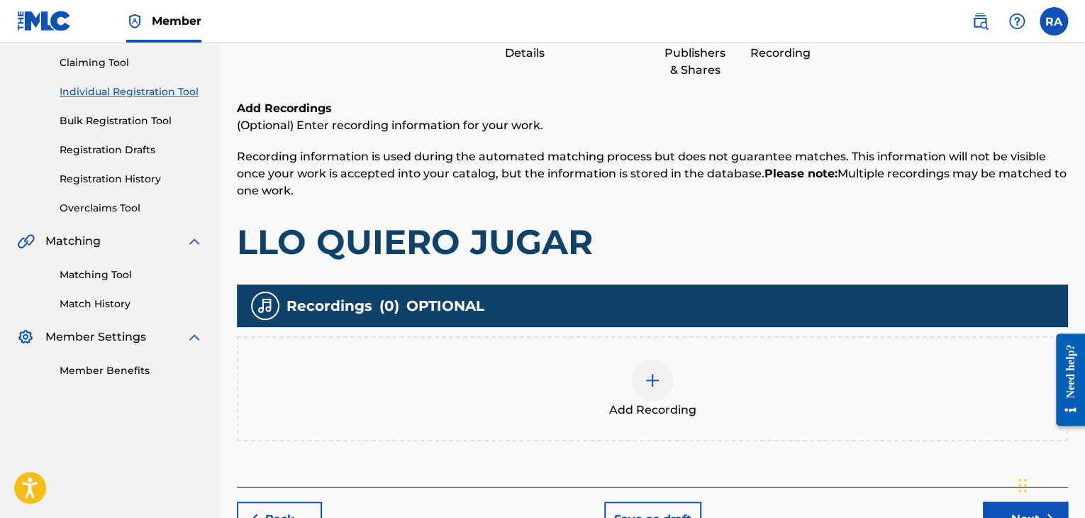
scroll to position [233, 0]
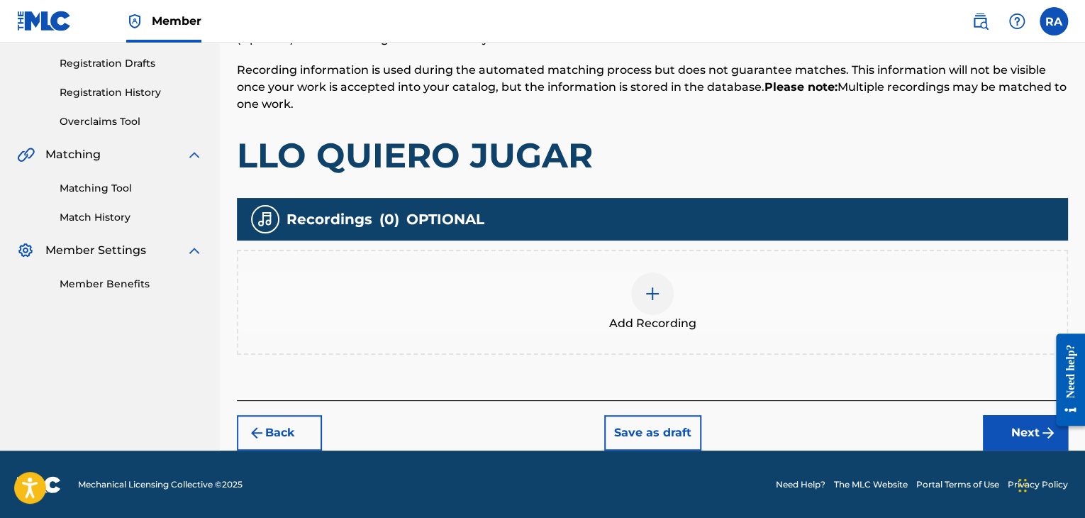
click at [654, 290] on img at bounding box center [652, 293] width 17 height 17
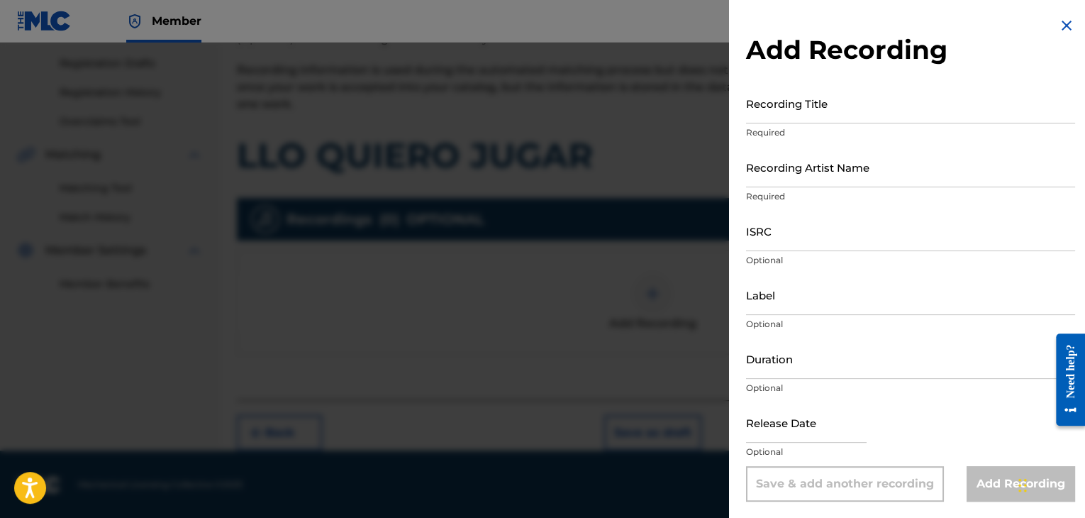
click at [814, 108] on input "Recording Title" at bounding box center [910, 103] width 329 height 40
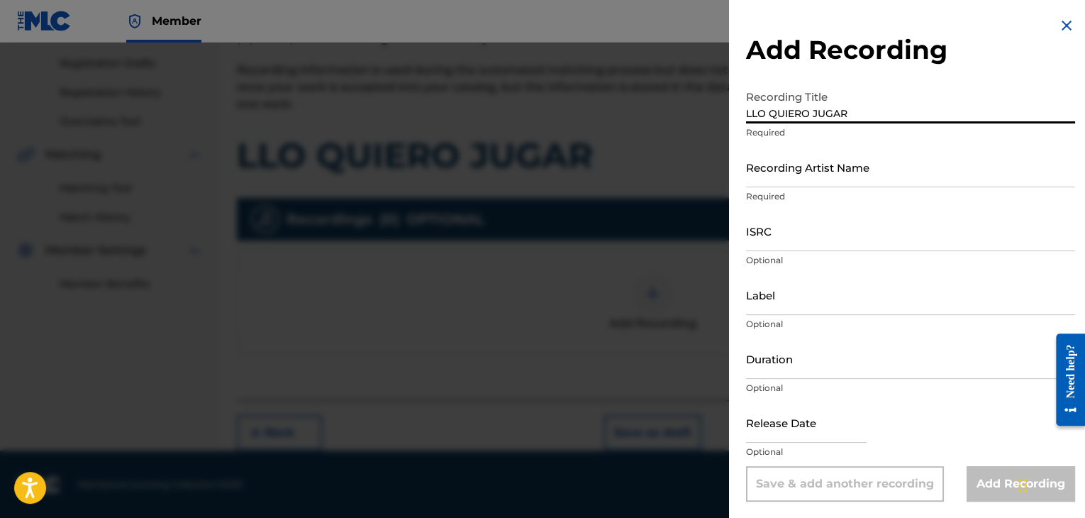
type input "LLO QUIERO JUGAR"
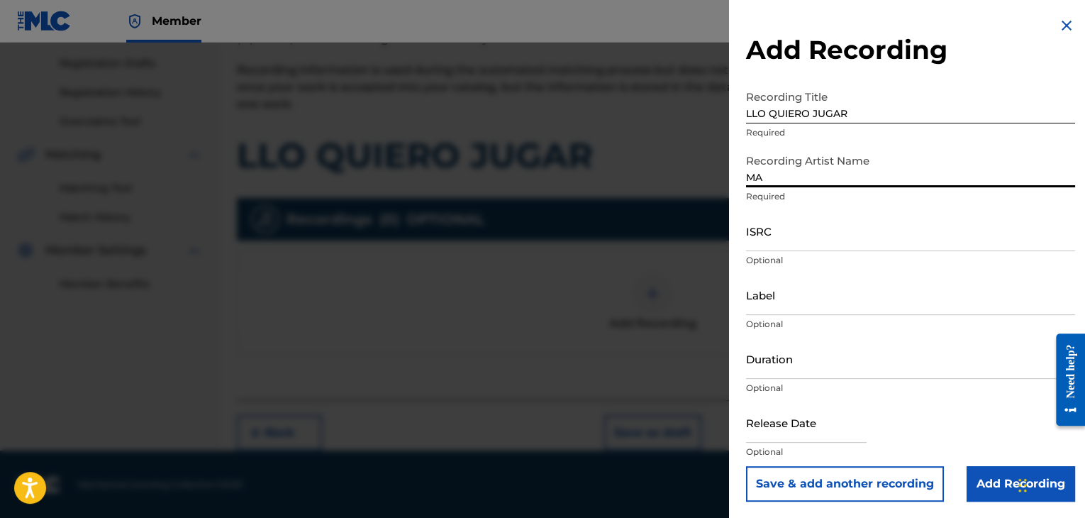
type input "MAL HABLADO"
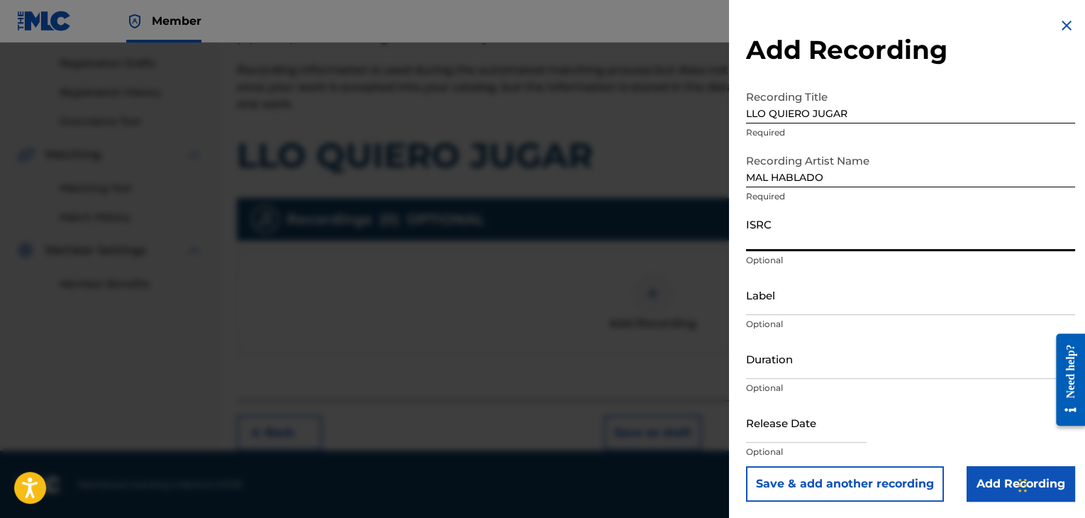
paste input "USPRZ0810042"
type input "USPRZ0810042"
click at [773, 309] on input "Label" at bounding box center [910, 295] width 329 height 40
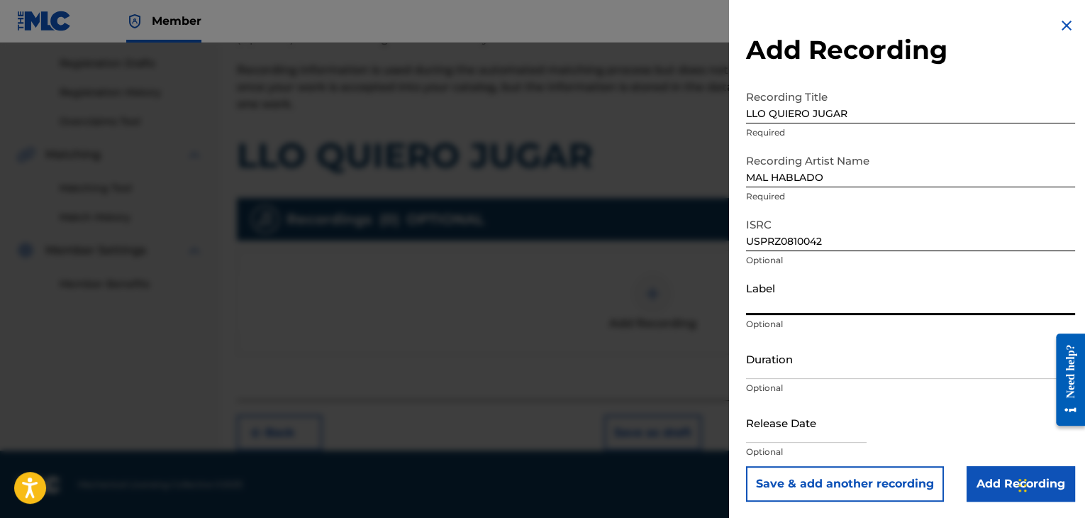
type input "Urban Kings Music Group"
click at [780, 363] on input "Duration" at bounding box center [910, 358] width 329 height 40
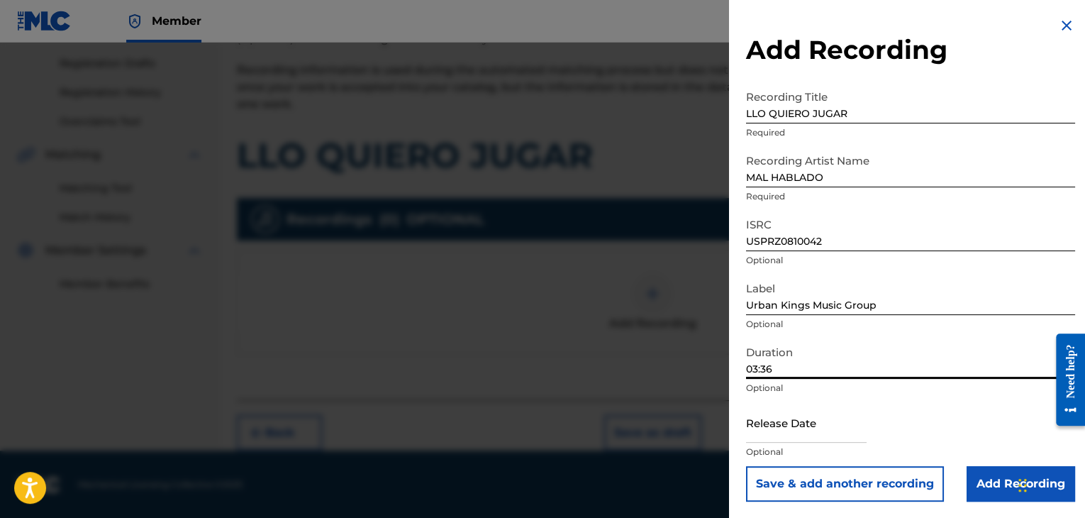
type input "03:36"
click at [780, 437] on input "text" at bounding box center [806, 422] width 121 height 40
select select "7"
select select "2025"
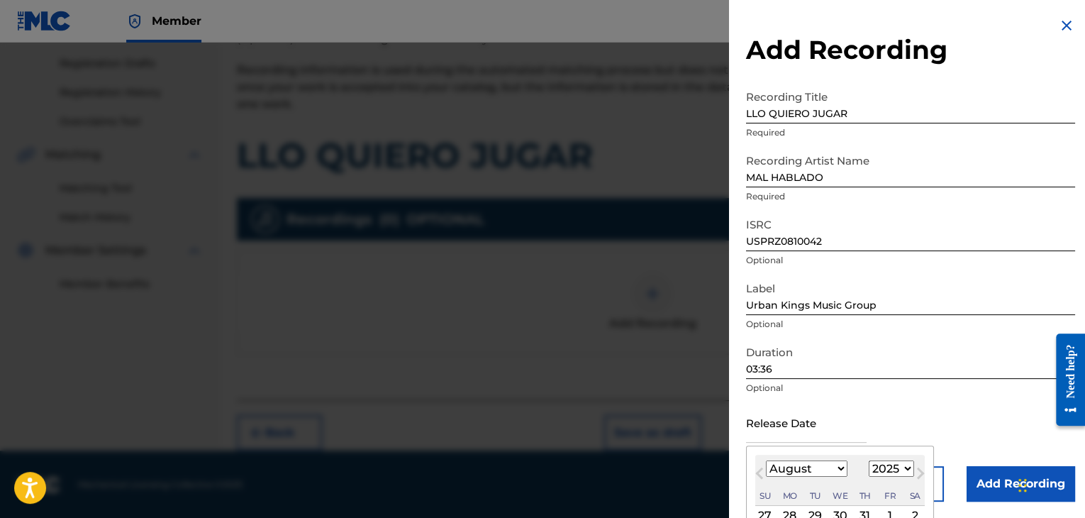
drag, startPoint x: 834, startPoint y: 473, endPoint x: 834, endPoint y: 465, distance: 8.5
click at [834, 473] on select "January February March April May June July August September October November De…" at bounding box center [807, 468] width 82 height 16
select select "5"
click at [766, 460] on select "January February March April May June July August September October November De…" at bounding box center [807, 468] width 82 height 16
click at [894, 476] on select "1899 1900 1901 1902 1903 1904 1905 1906 1907 1908 1909 1910 1911 1912 1913 1914…" at bounding box center [891, 468] width 45 height 16
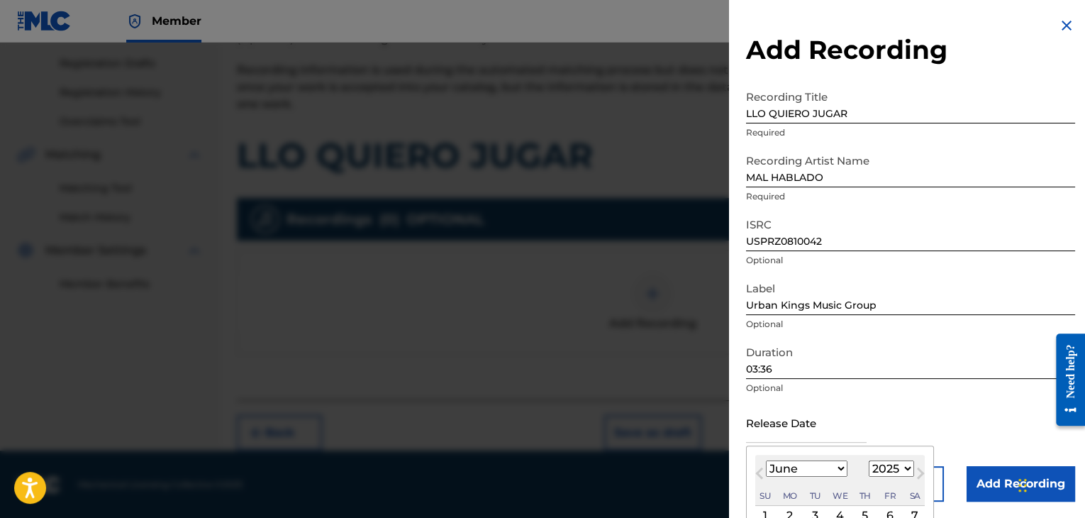
select select "2006"
click at [869, 460] on select "1899 1900 1901 1902 1903 1904 1905 1906 1907 1908 1909 1910 1911 1912 1913 1914…" at bounding box center [891, 468] width 45 height 16
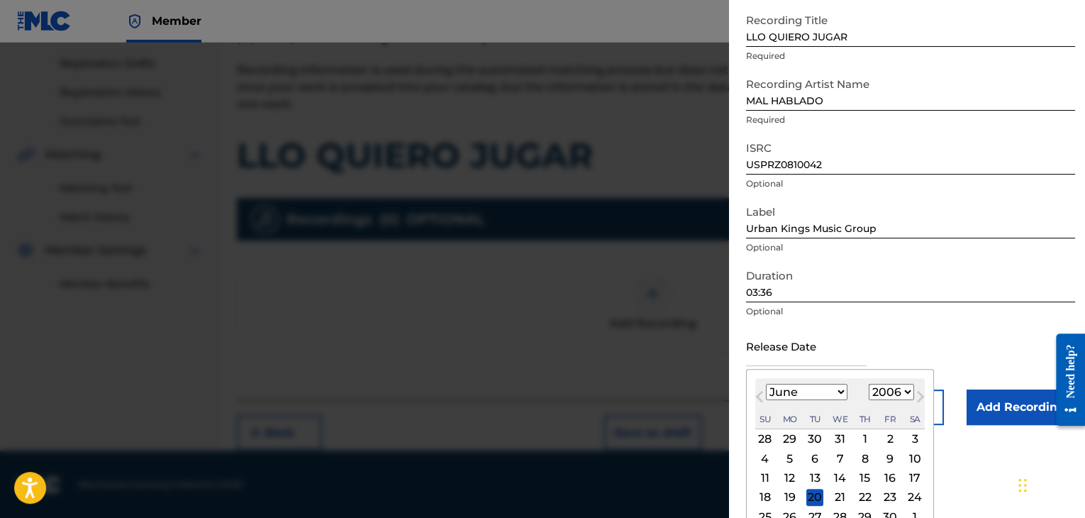
scroll to position [113, 0]
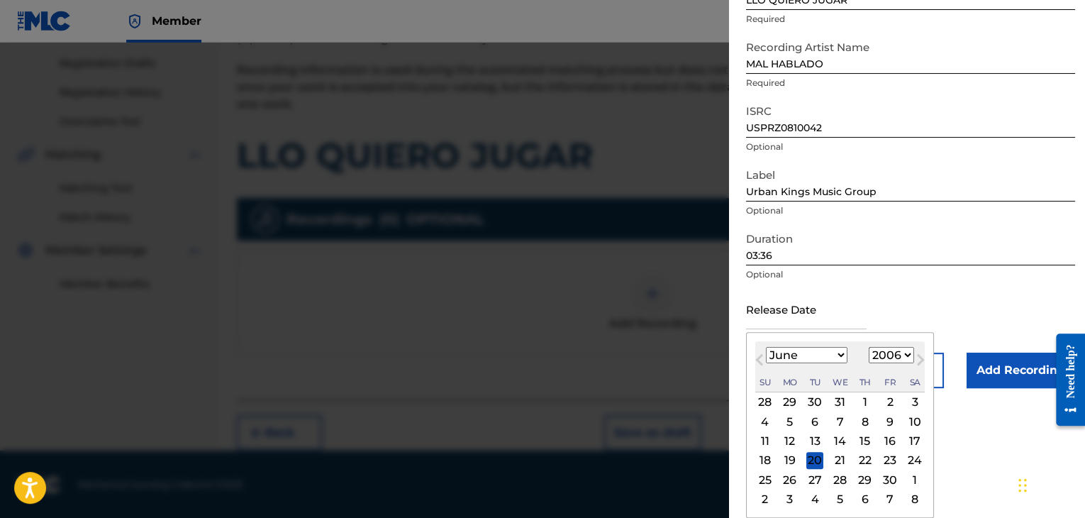
click at [812, 480] on div "27" at bounding box center [815, 479] width 17 height 17
type input "[DATE]"
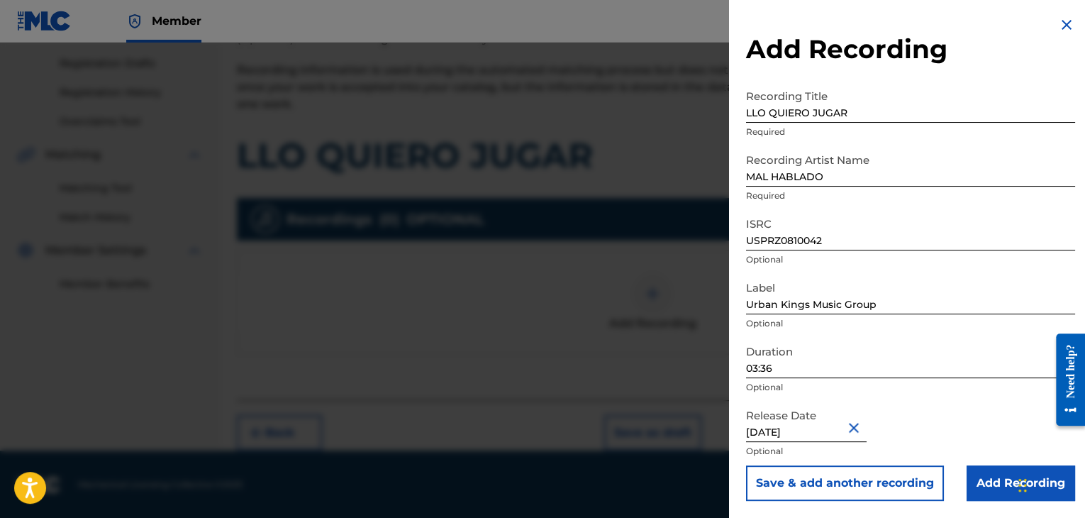
click at [986, 485] on input "Add Recording" at bounding box center [1021, 482] width 109 height 35
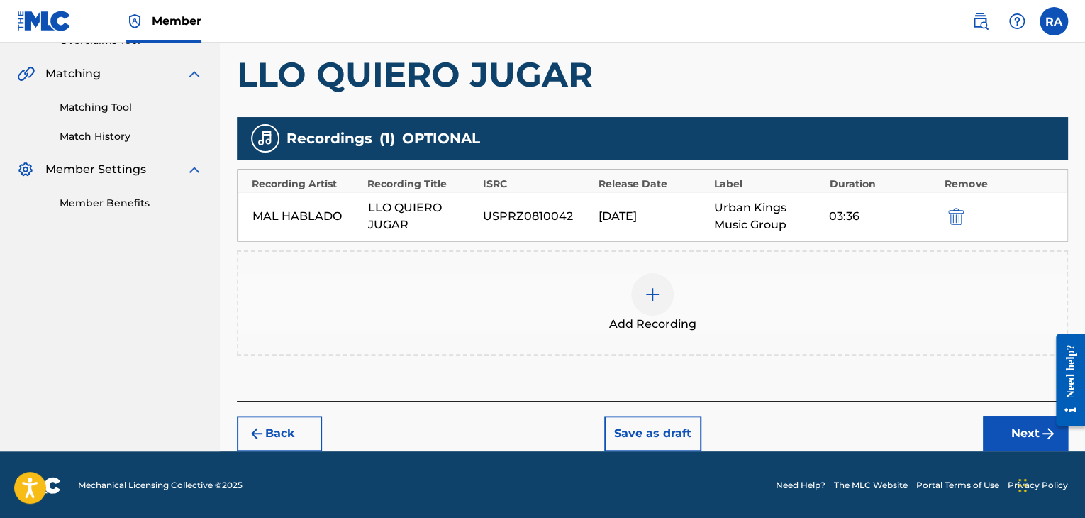
click at [1012, 433] on button "Next" at bounding box center [1025, 433] width 85 height 35
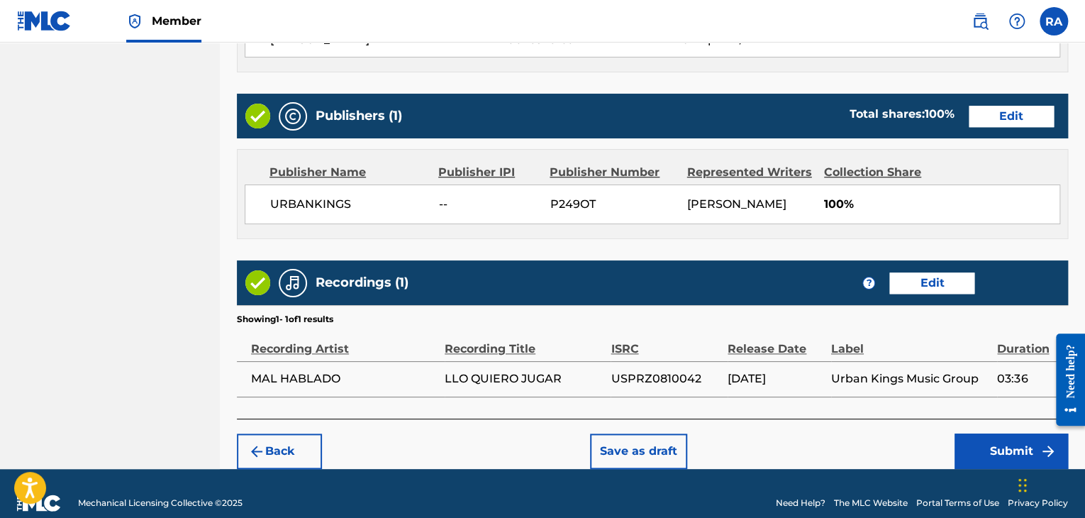
scroll to position [680, 0]
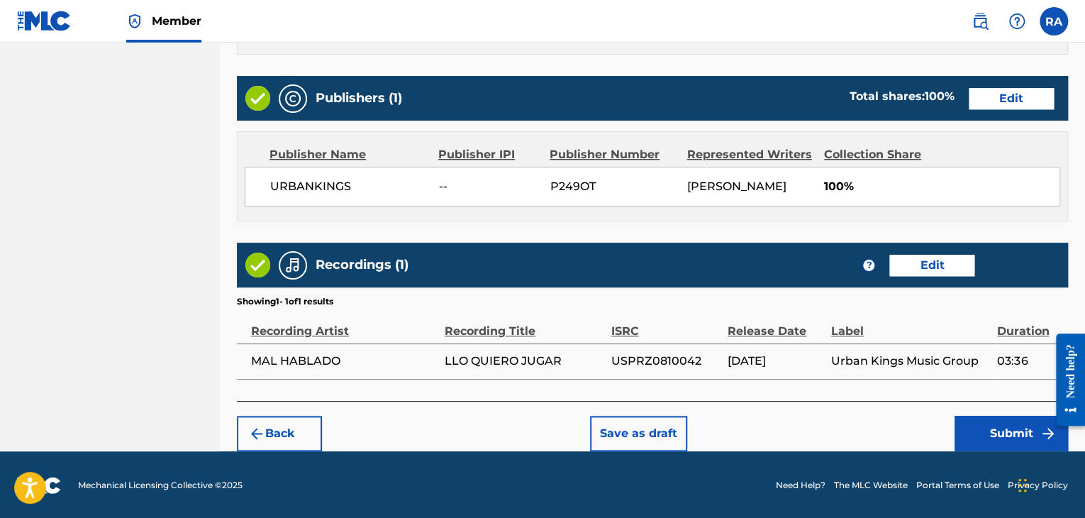
click at [971, 427] on button "Submit" at bounding box center [1011, 433] width 113 height 35
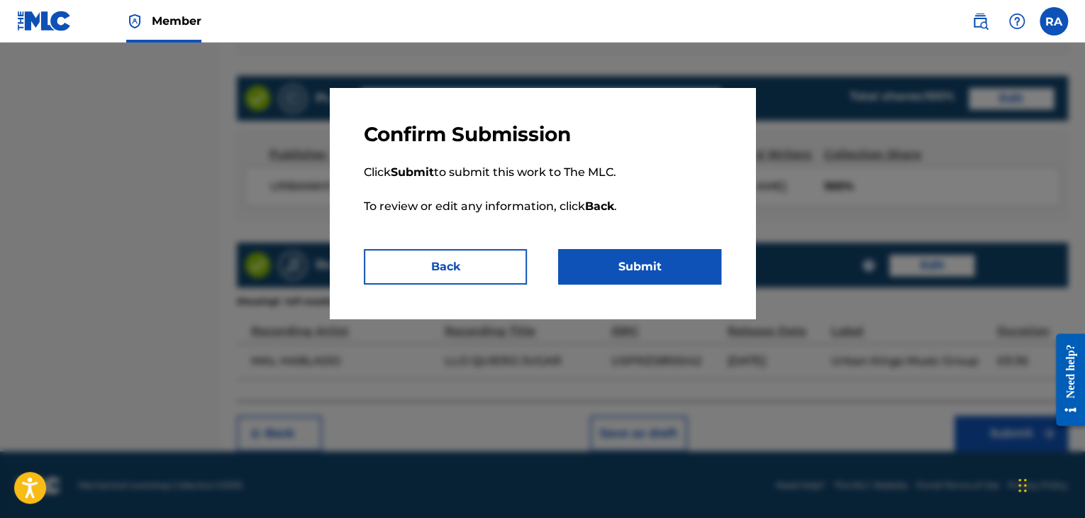
click at [628, 267] on button "Submit" at bounding box center [639, 266] width 163 height 35
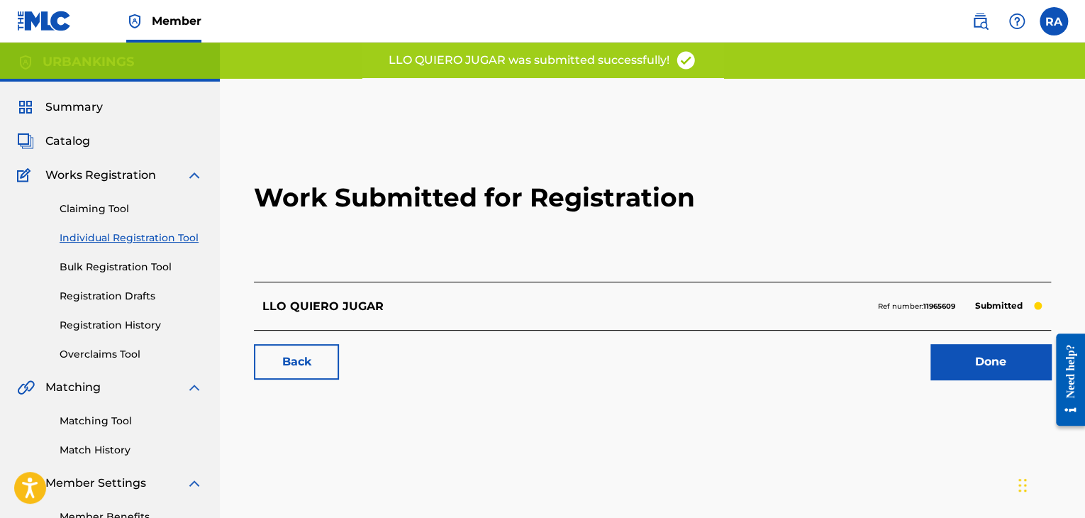
click at [970, 372] on link "Done" at bounding box center [991, 361] width 121 height 35
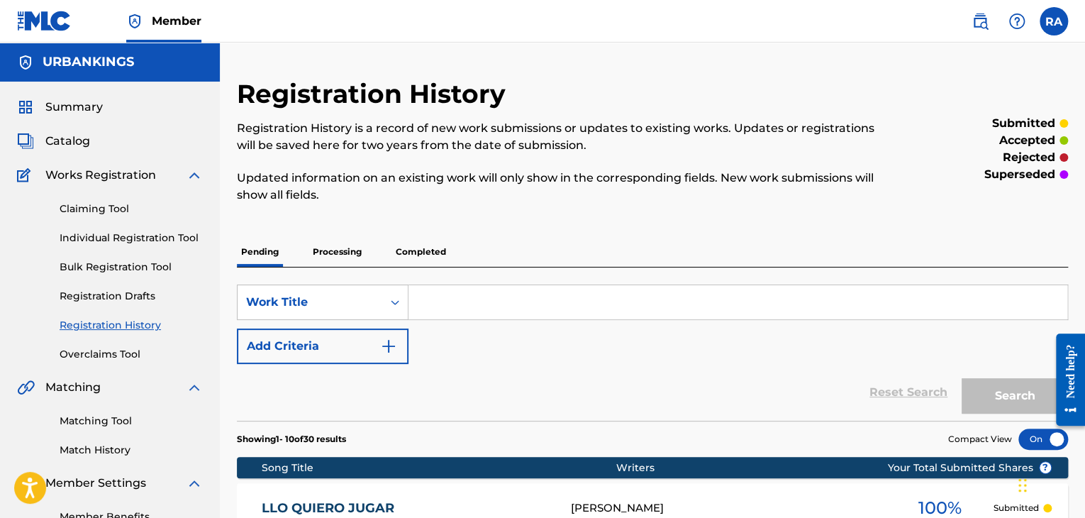
click at [170, 238] on link "Individual Registration Tool" at bounding box center [131, 238] width 143 height 15
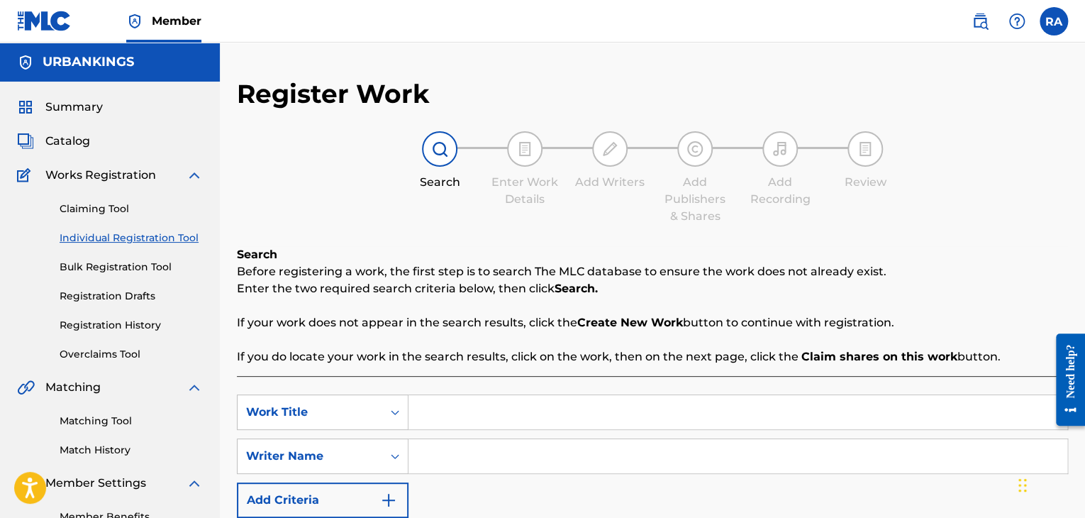
click at [465, 409] on input "Search Form" at bounding box center [738, 412] width 659 height 34
type input "MEXICANOS CONTROLANDO"
type input "[PERSON_NAME]"
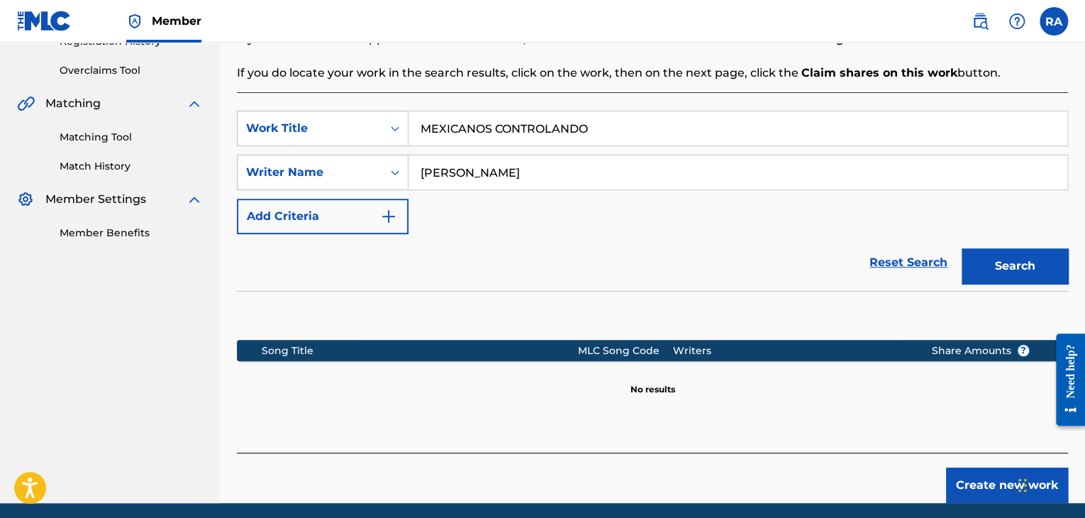
scroll to position [337, 0]
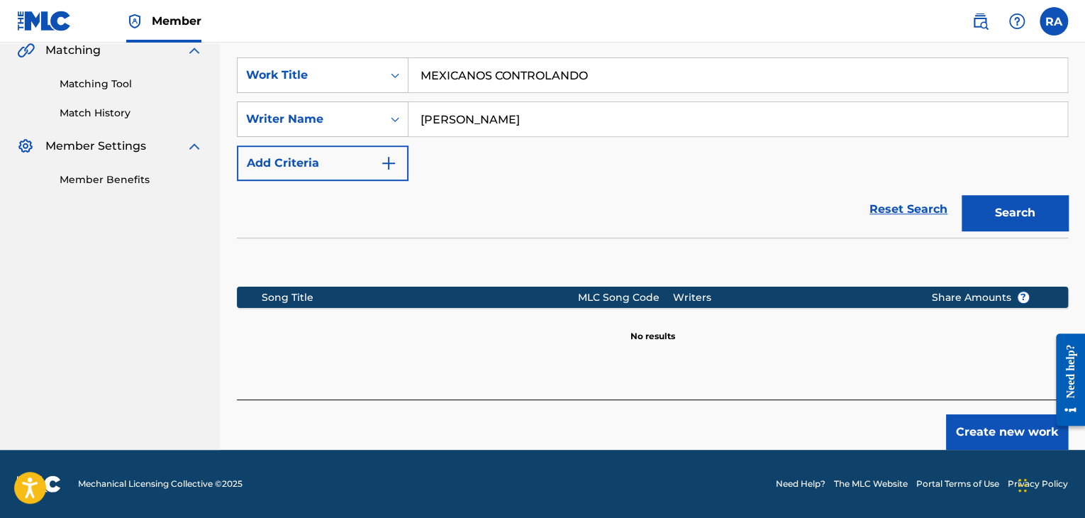
click at [972, 430] on button "Create new work" at bounding box center [1007, 431] width 122 height 35
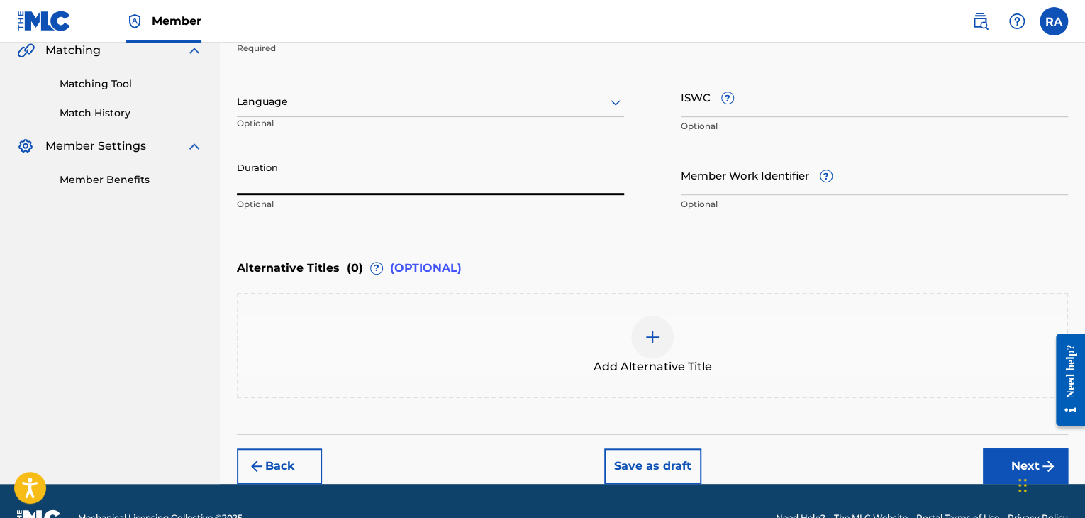
click at [243, 178] on input "Duration" at bounding box center [430, 175] width 387 height 40
type input "02:37"
click at [992, 456] on button "Next" at bounding box center [1025, 465] width 85 height 35
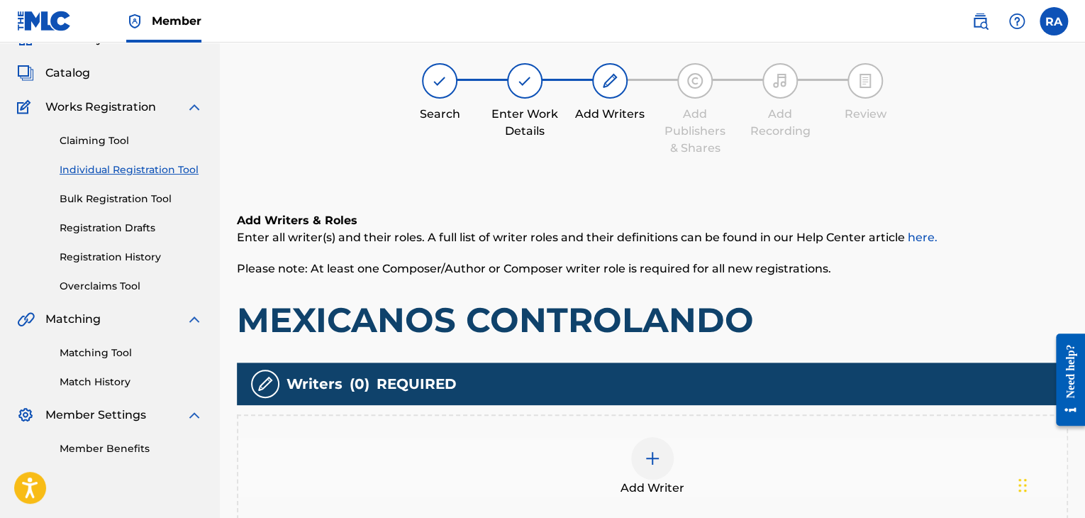
scroll to position [64, 0]
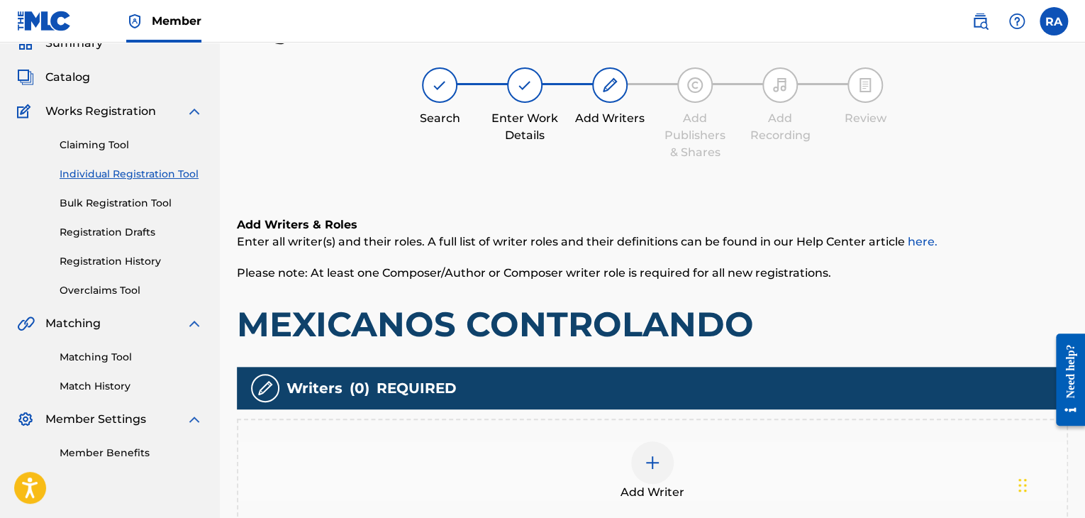
click at [631, 469] on div "Add Writer" at bounding box center [652, 471] width 829 height 60
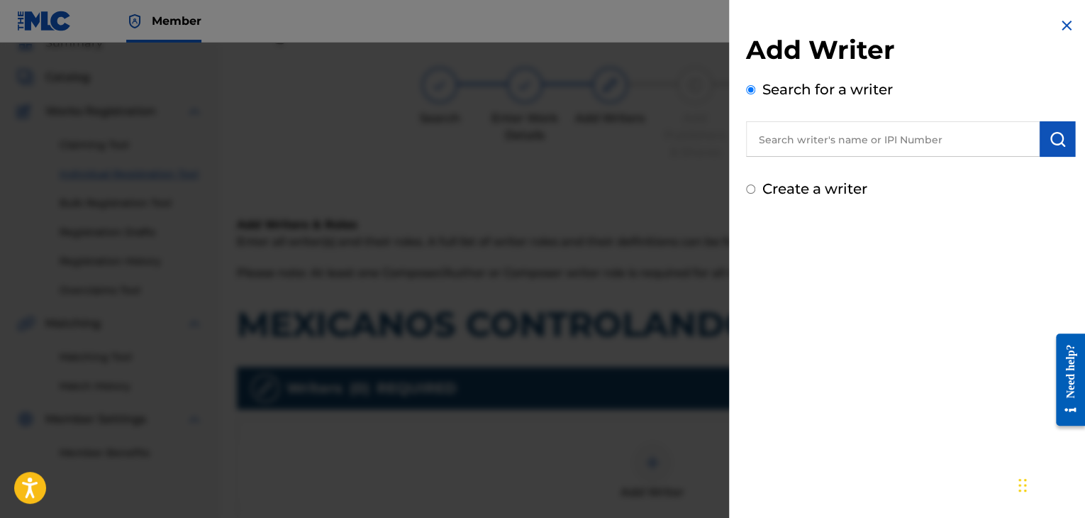
click at [779, 143] on input "text" at bounding box center [893, 138] width 294 height 35
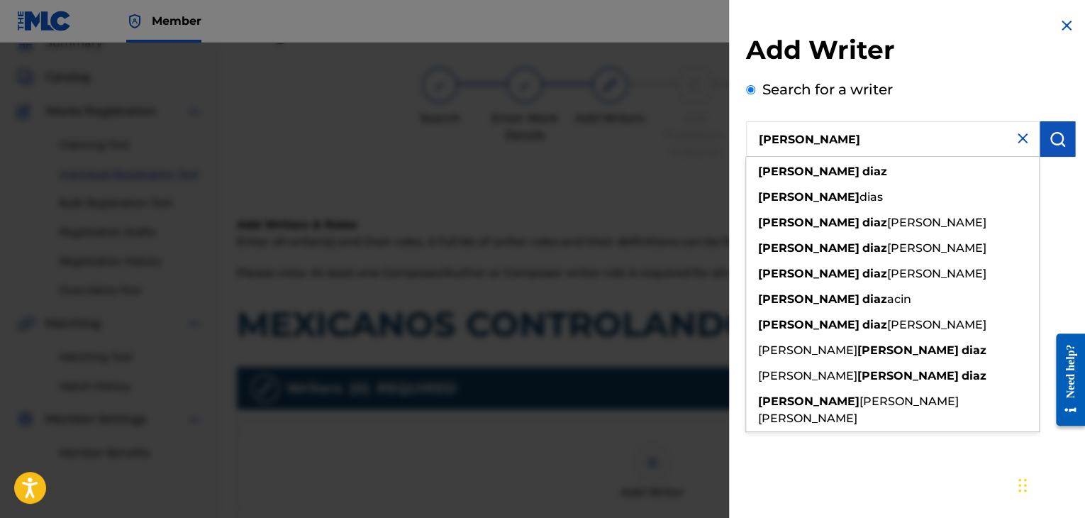
type input "[PERSON_NAME]"
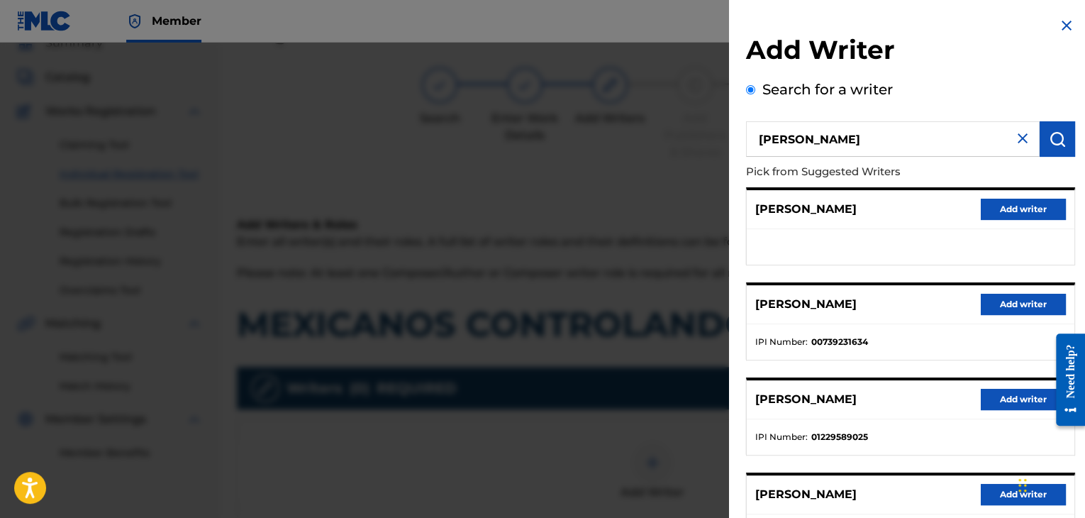
click at [1056, 299] on button "Add writer" at bounding box center [1023, 304] width 85 height 21
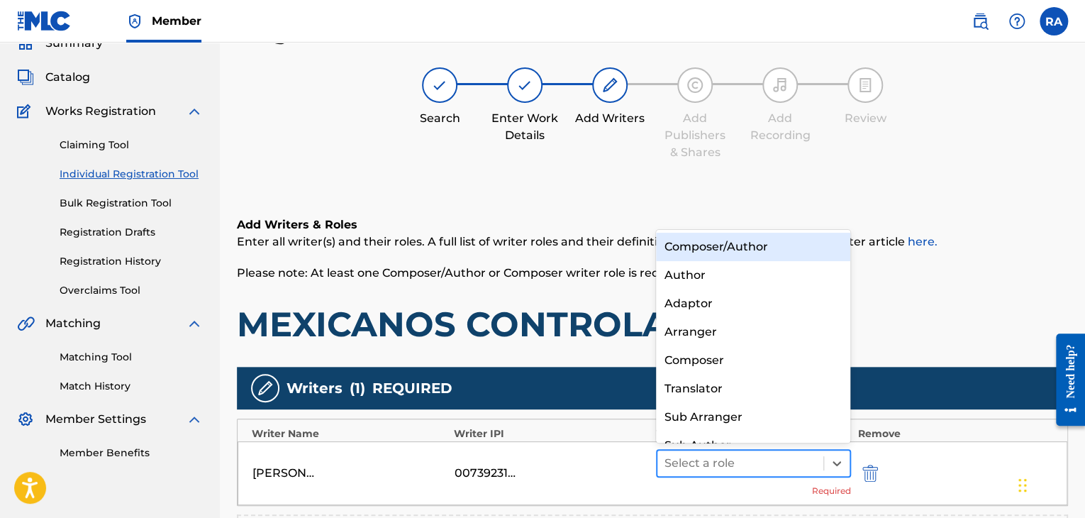
click at [776, 472] on div at bounding box center [741, 463] width 152 height 20
click at [738, 248] on div "Composer/Author" at bounding box center [753, 247] width 195 height 28
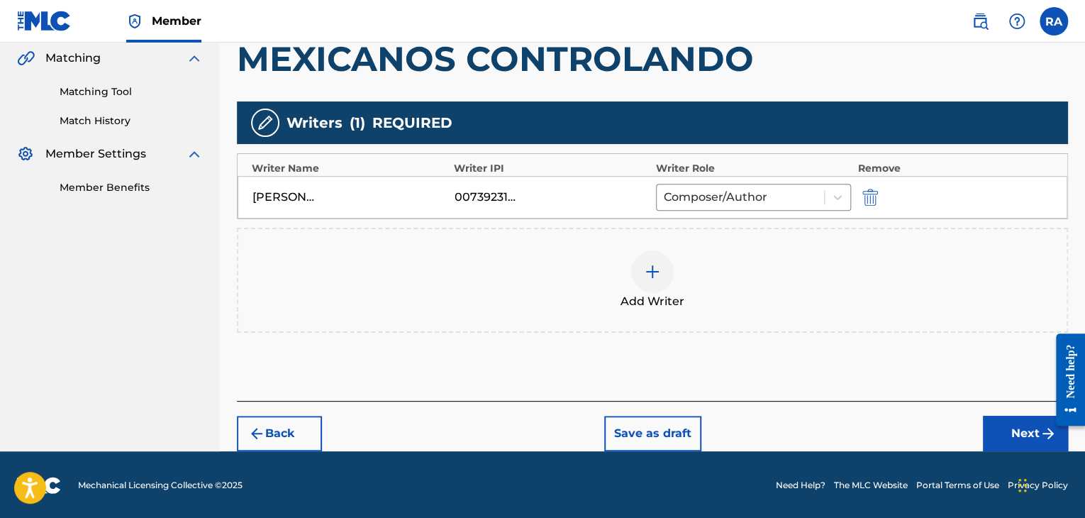
click at [1010, 426] on button "Next" at bounding box center [1025, 433] width 85 height 35
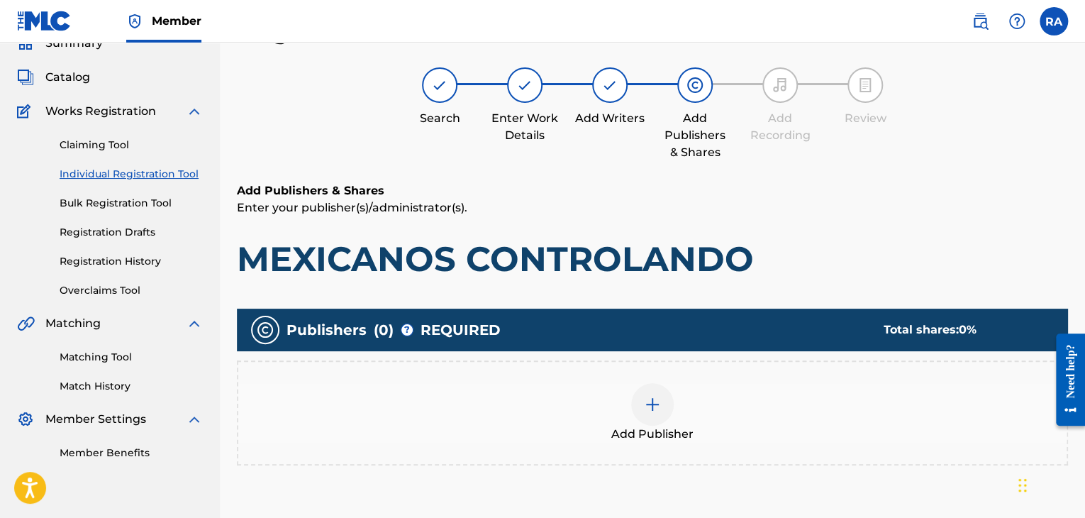
click at [646, 397] on img at bounding box center [652, 404] width 17 height 17
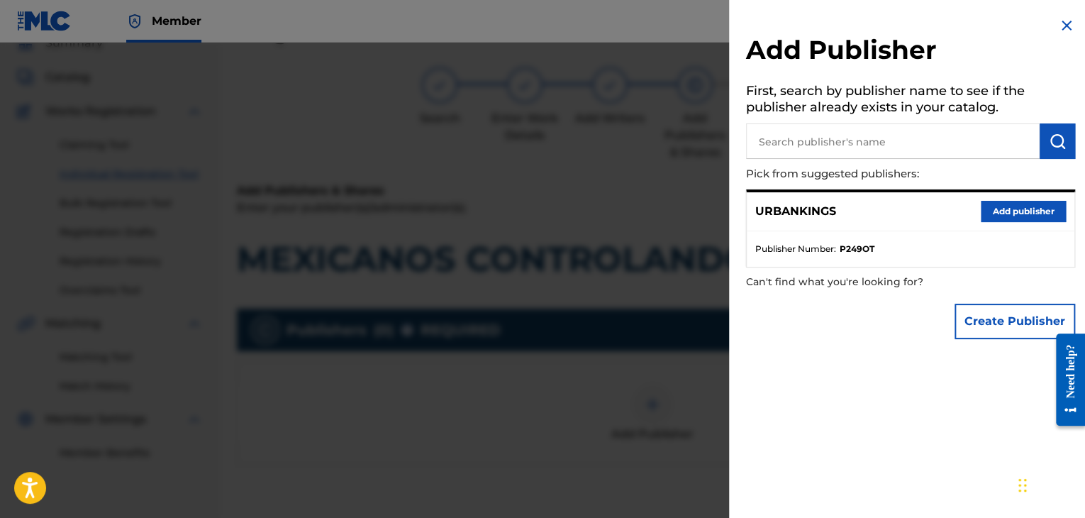
click at [1002, 219] on button "Add publisher" at bounding box center [1023, 211] width 85 height 21
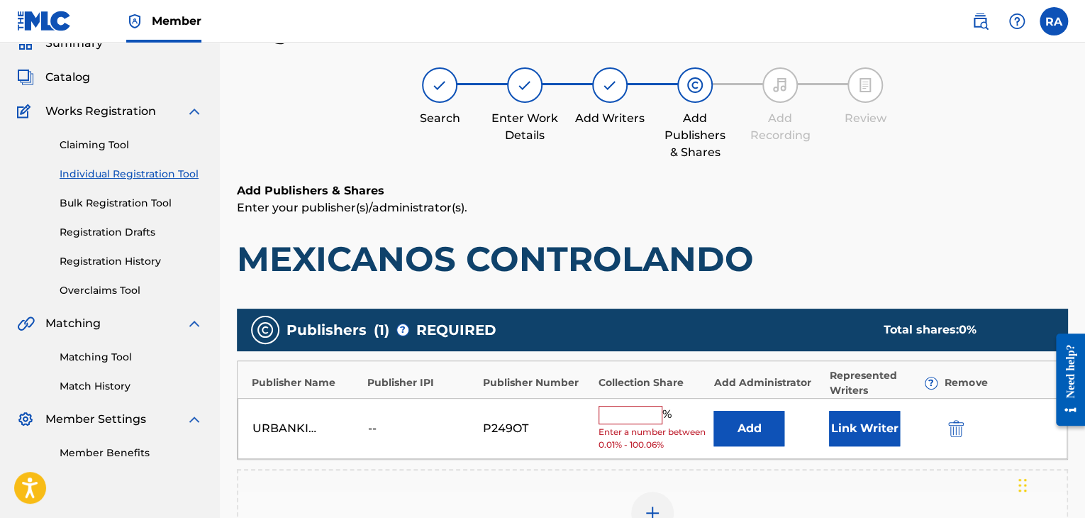
click at [621, 414] on input "text" at bounding box center [631, 415] width 64 height 18
type input "100"
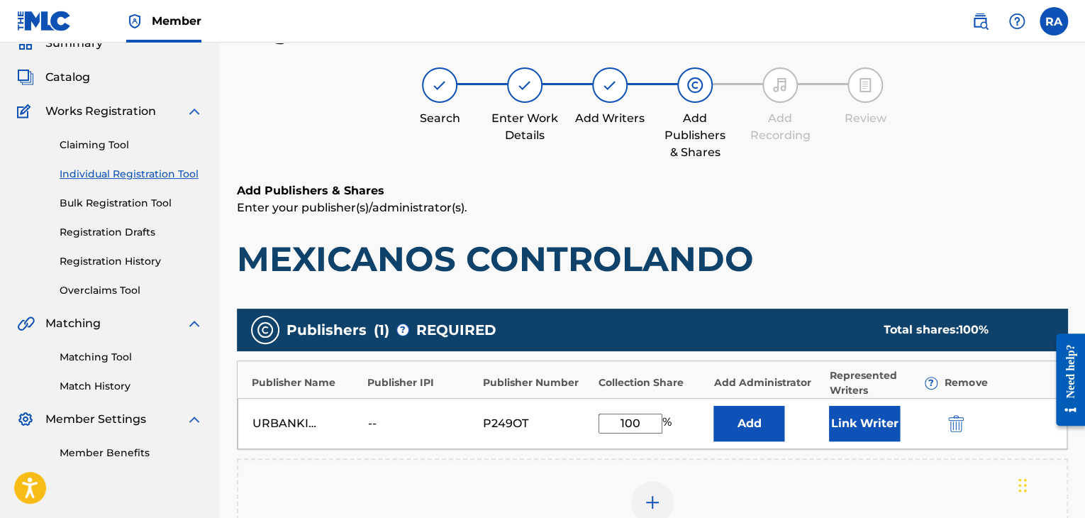
click at [846, 417] on button "Link Writer" at bounding box center [864, 423] width 71 height 35
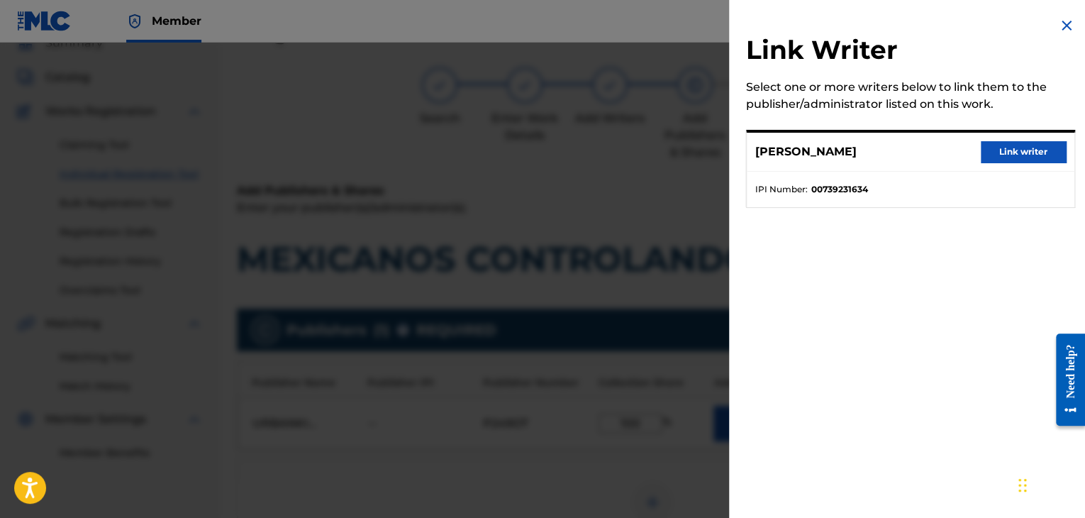
click at [987, 151] on button "Link writer" at bounding box center [1023, 151] width 85 height 21
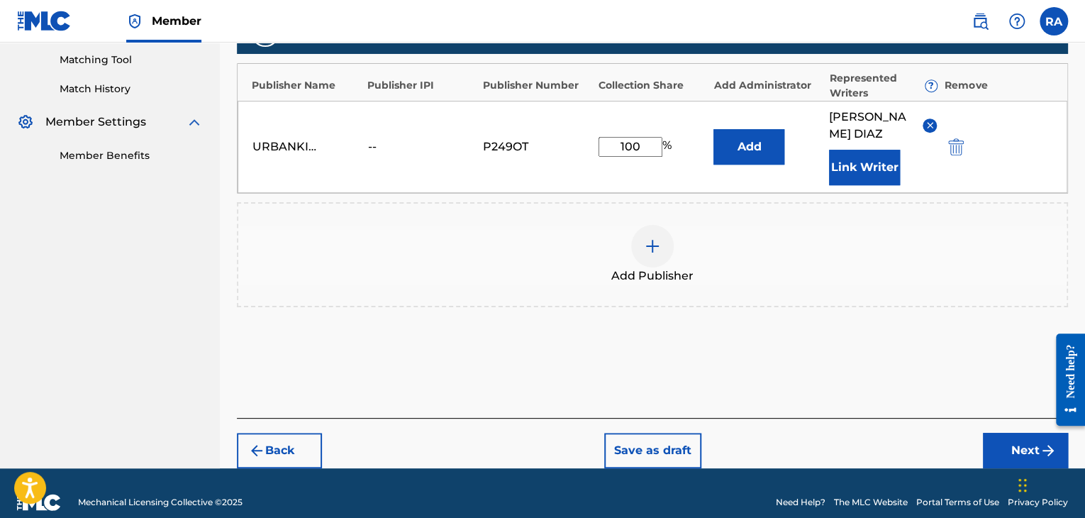
click at [1012, 433] on button "Next" at bounding box center [1025, 450] width 85 height 35
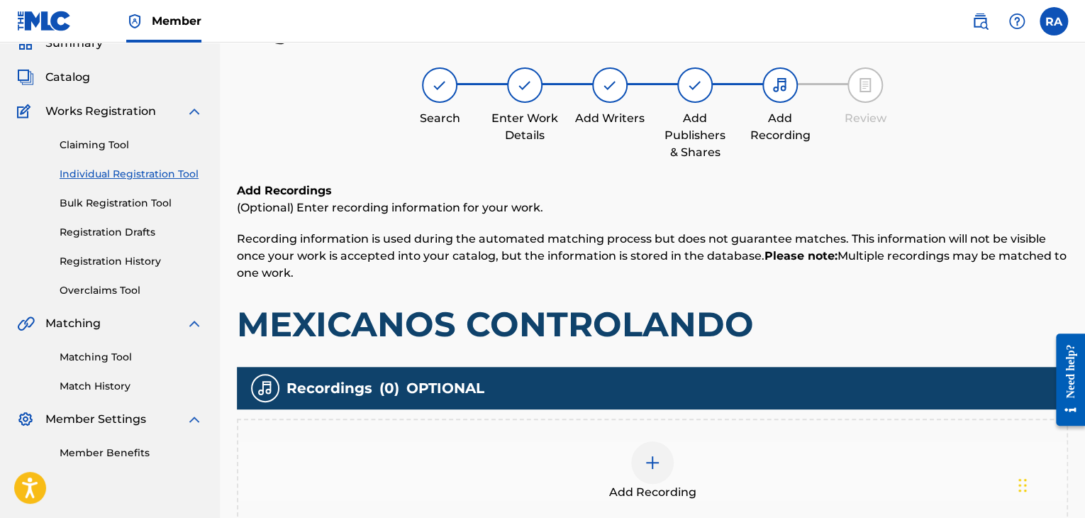
click at [655, 465] on img at bounding box center [652, 462] width 17 height 17
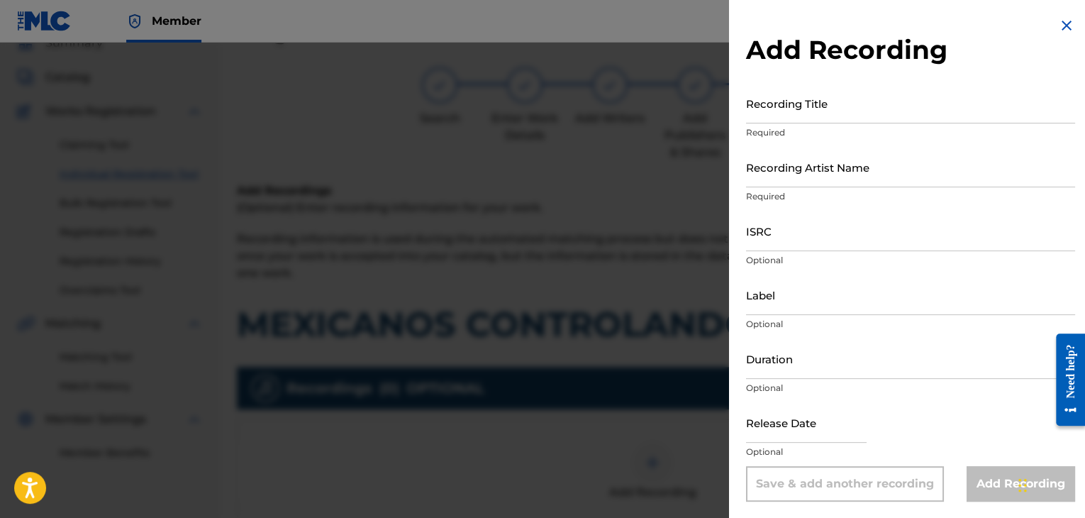
click at [787, 121] on input "Recording Title" at bounding box center [910, 103] width 329 height 40
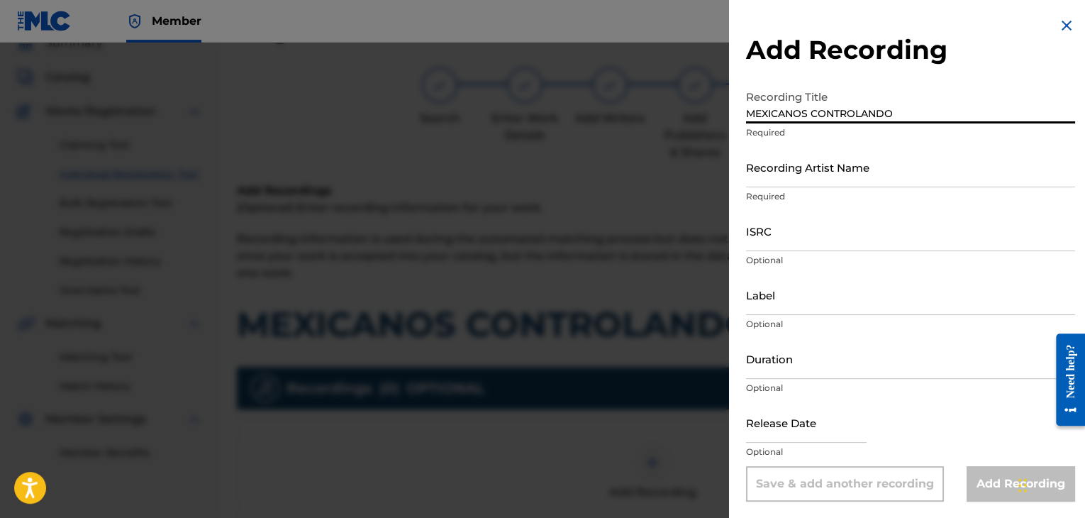
type input "MEXICANOS CONTROLANDO"
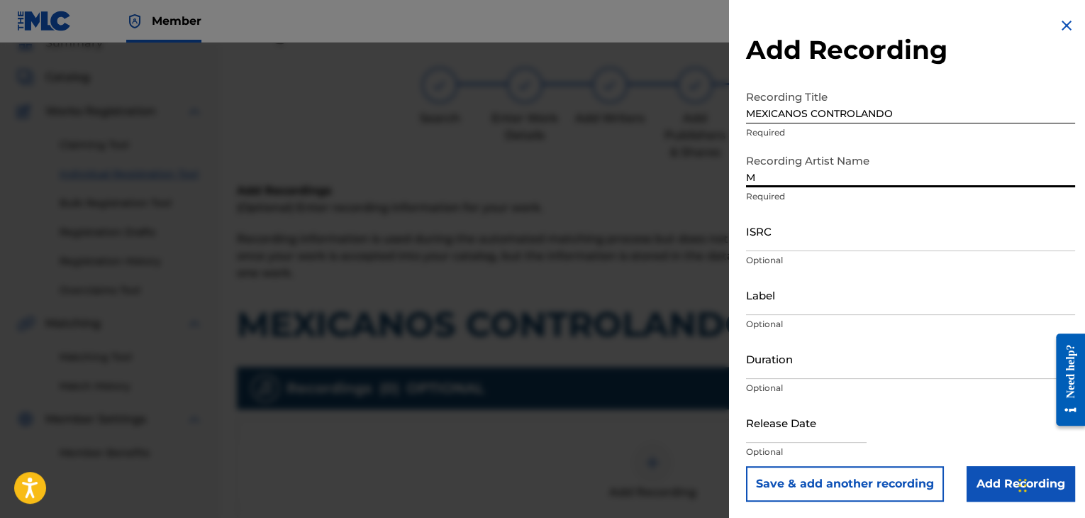
type input "MAL HABLADO"
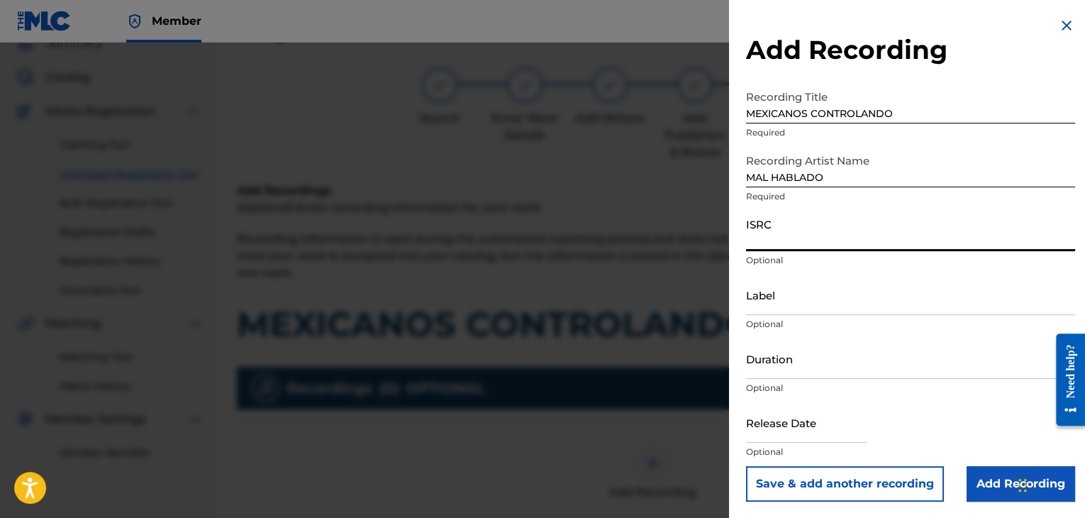
paste input "USPRZ0810043"
type input "USPRZ0810043"
click at [760, 287] on input "Label" at bounding box center [910, 295] width 329 height 40
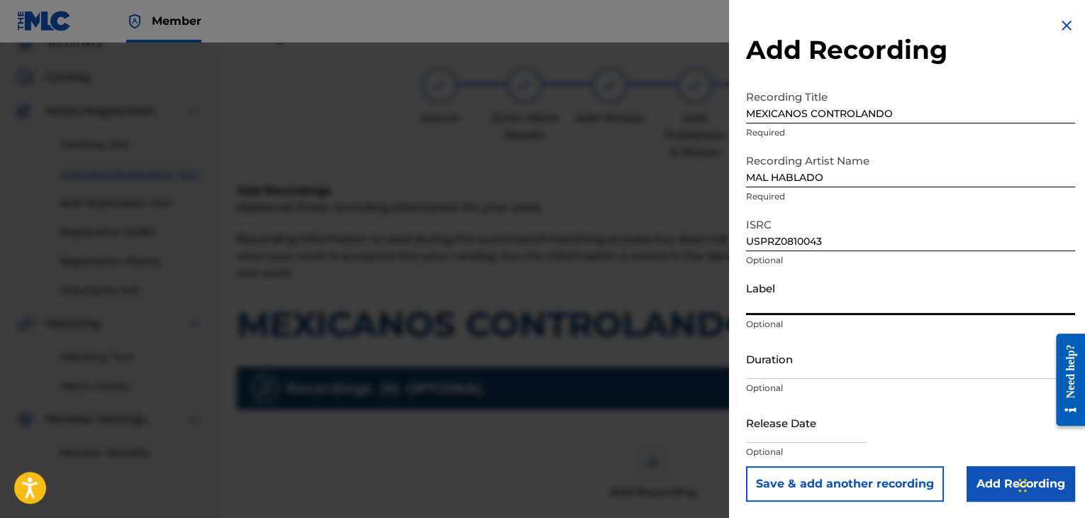
type input "Urban Kings Music Group"
click at [809, 364] on input "Duration" at bounding box center [910, 358] width 329 height 40
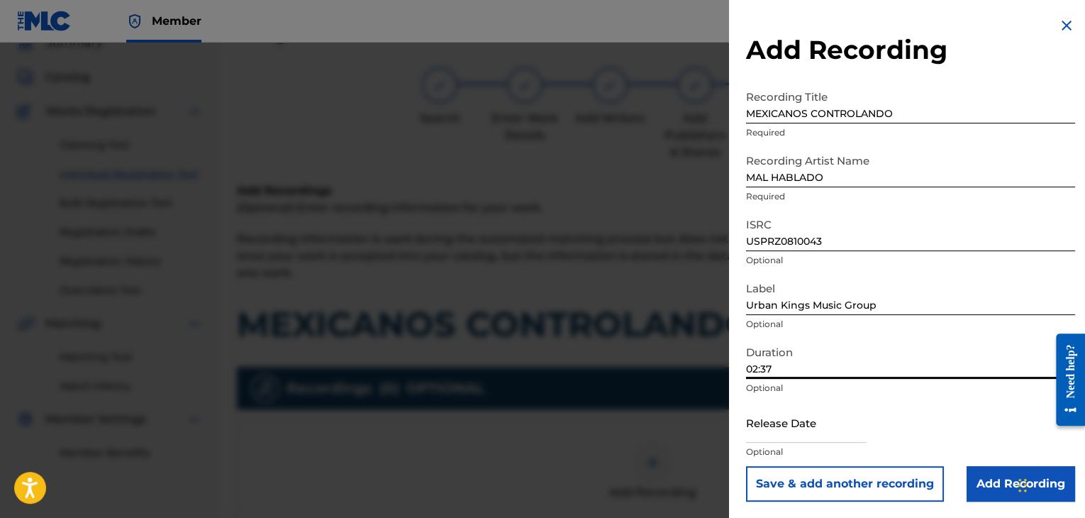
type input "02:37"
click at [765, 435] on input "text" at bounding box center [806, 422] width 121 height 40
select select "7"
select select "2025"
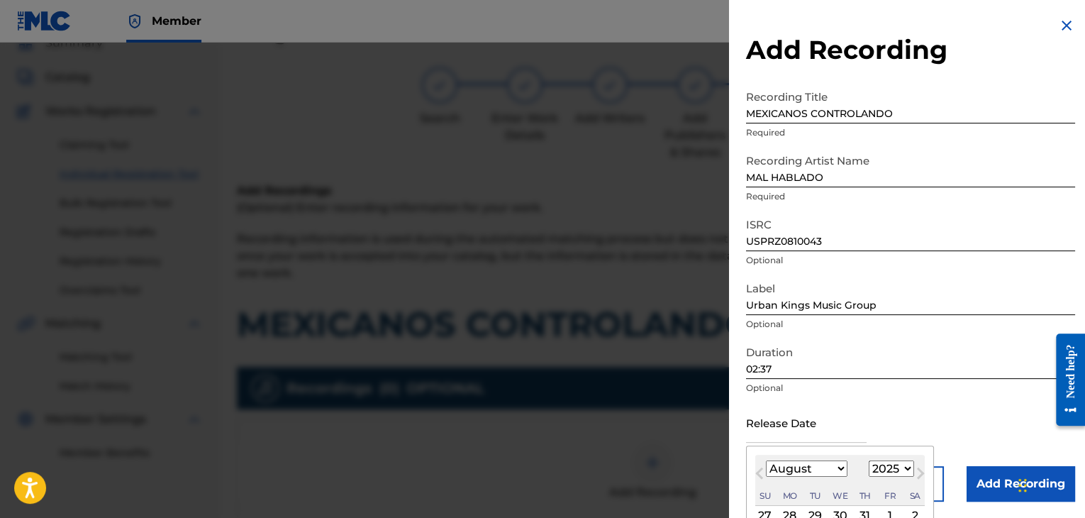
click at [832, 466] on select "January February March April May June July August September October November De…" at bounding box center [807, 468] width 82 height 16
select select "5"
click at [766, 460] on select "January February March April May June July August September October November De…" at bounding box center [807, 468] width 82 height 16
click at [892, 474] on select "1899 1900 1901 1902 1903 1904 1905 1906 1907 1908 1909 1910 1911 1912 1913 1914…" at bounding box center [891, 468] width 45 height 16
select select "2006"
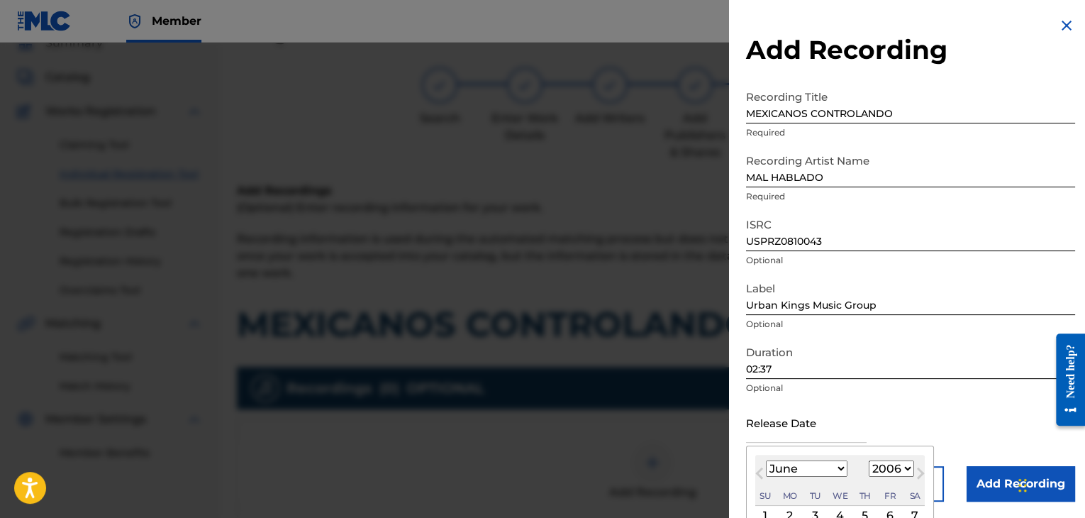
click at [869, 460] on select "1899 1900 1901 1902 1903 1904 1905 1906 1907 1908 1909 1910 1911 1912 1913 1914…" at bounding box center [891, 468] width 45 height 16
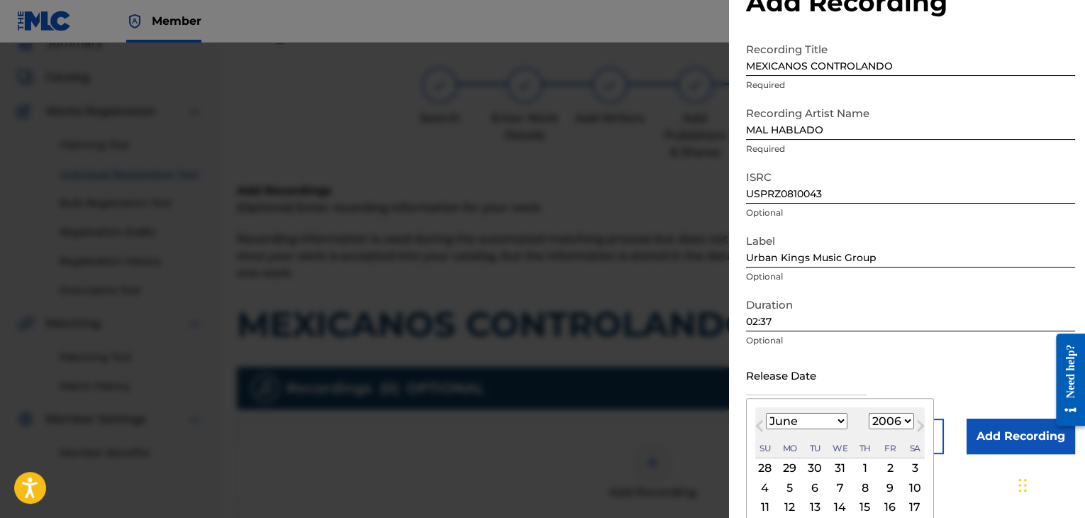
scroll to position [113, 0]
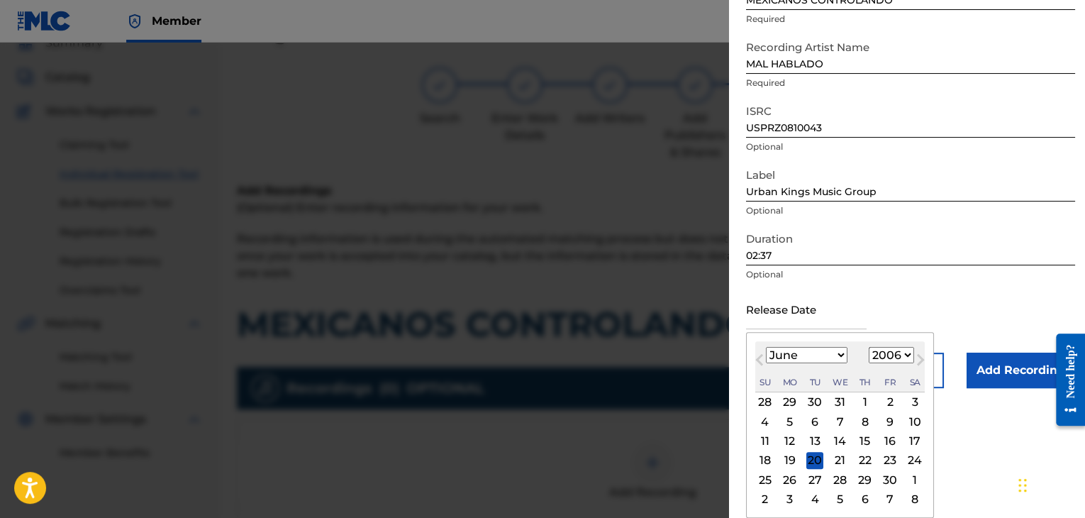
click at [815, 479] on div "27" at bounding box center [815, 479] width 17 height 17
type input "[DATE]"
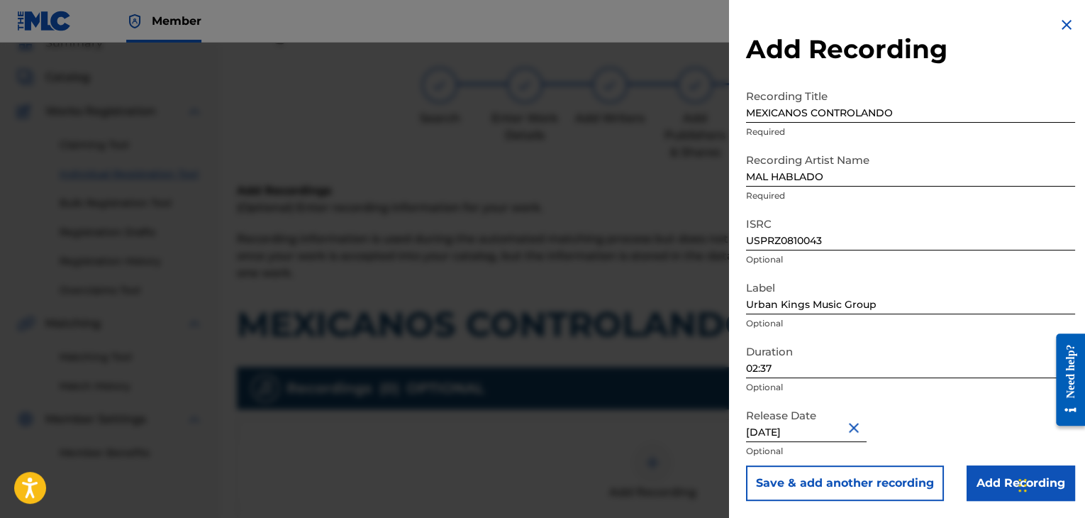
click at [979, 478] on input "Add Recording" at bounding box center [1021, 482] width 109 height 35
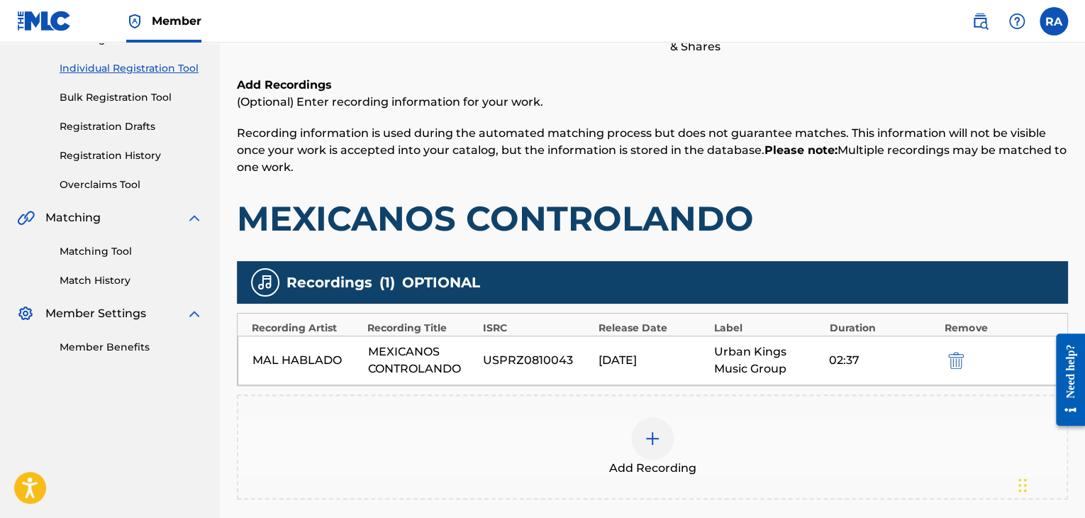
scroll to position [314, 0]
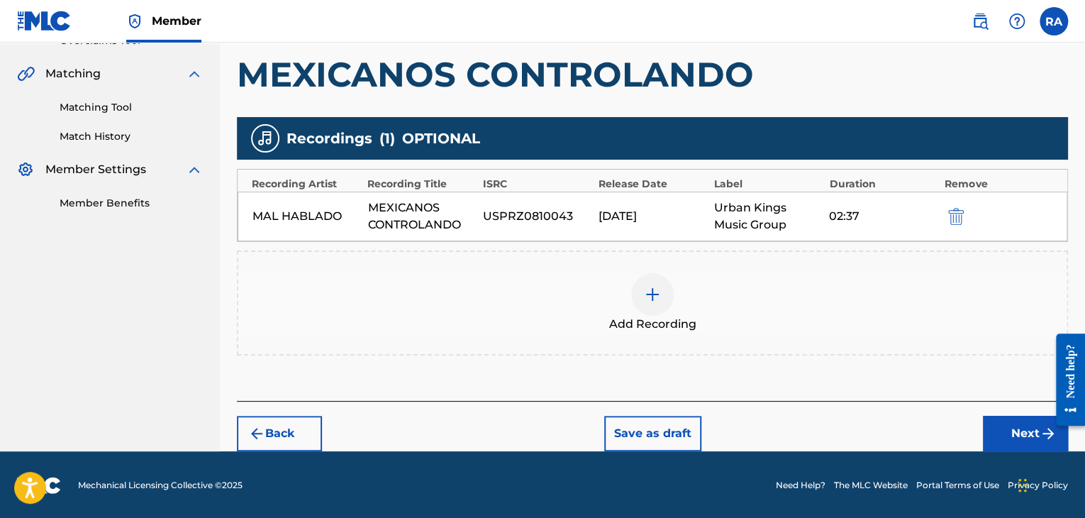
click at [1019, 442] on button "Next" at bounding box center [1025, 433] width 85 height 35
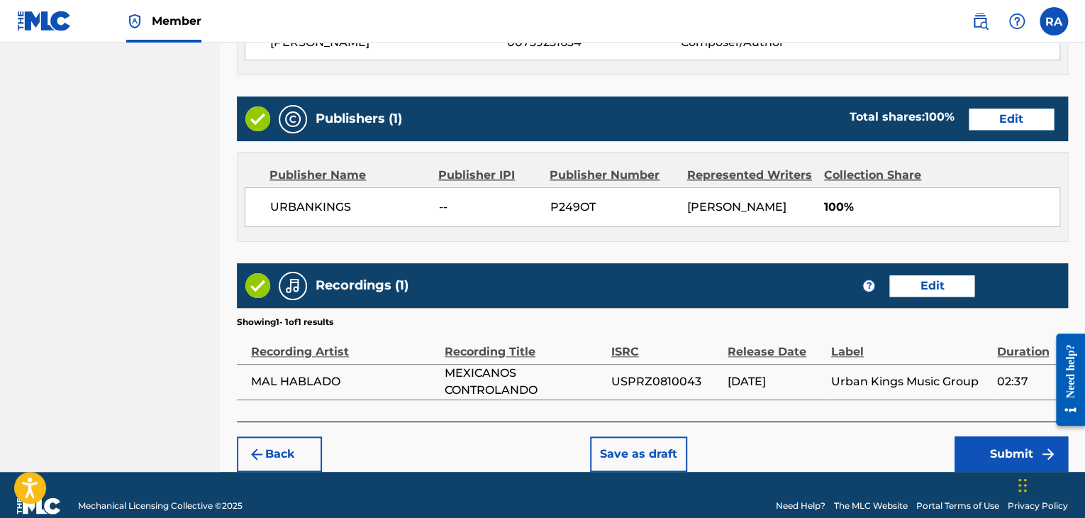
scroll to position [680, 0]
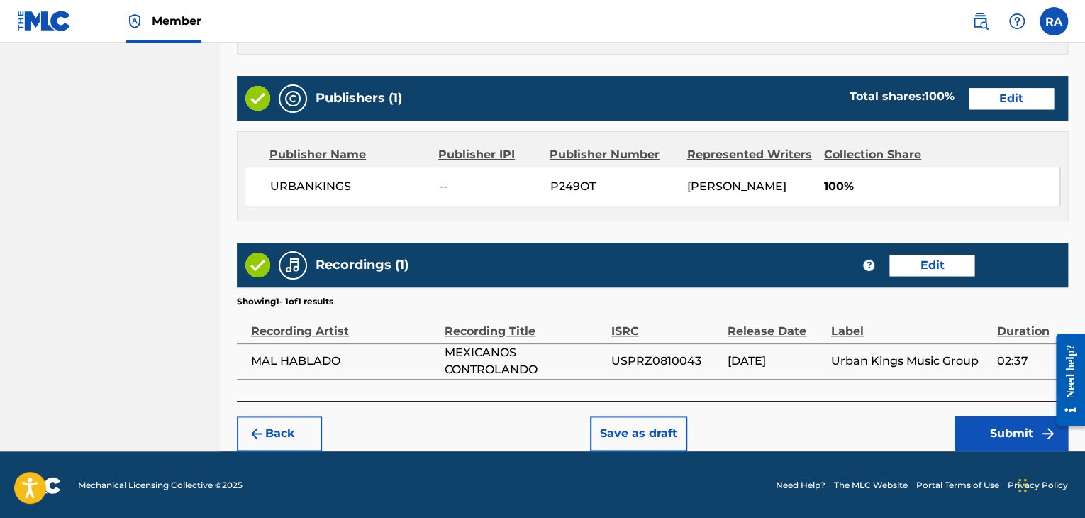
click at [983, 419] on button "Submit" at bounding box center [1011, 433] width 113 height 35
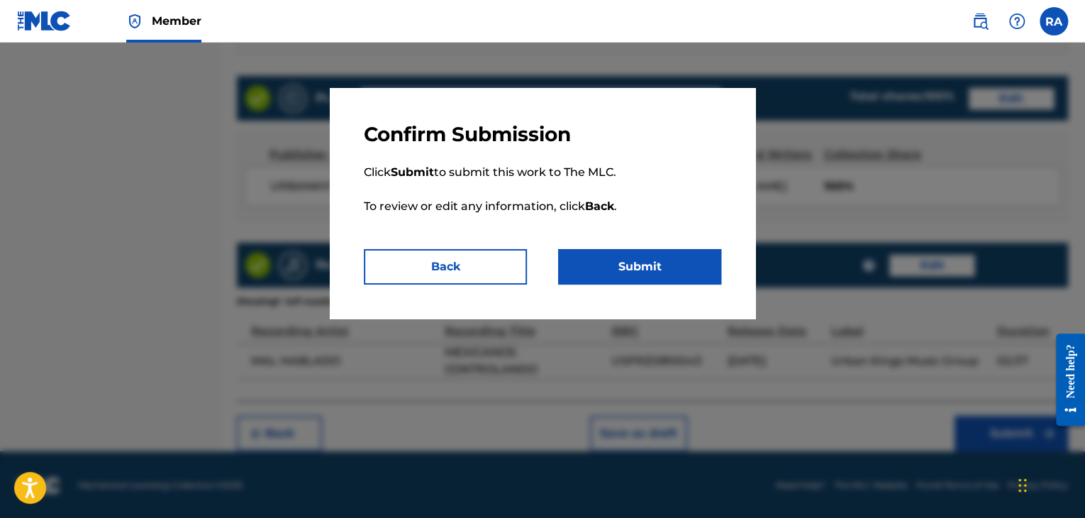
click at [621, 267] on button "Submit" at bounding box center [639, 266] width 163 height 35
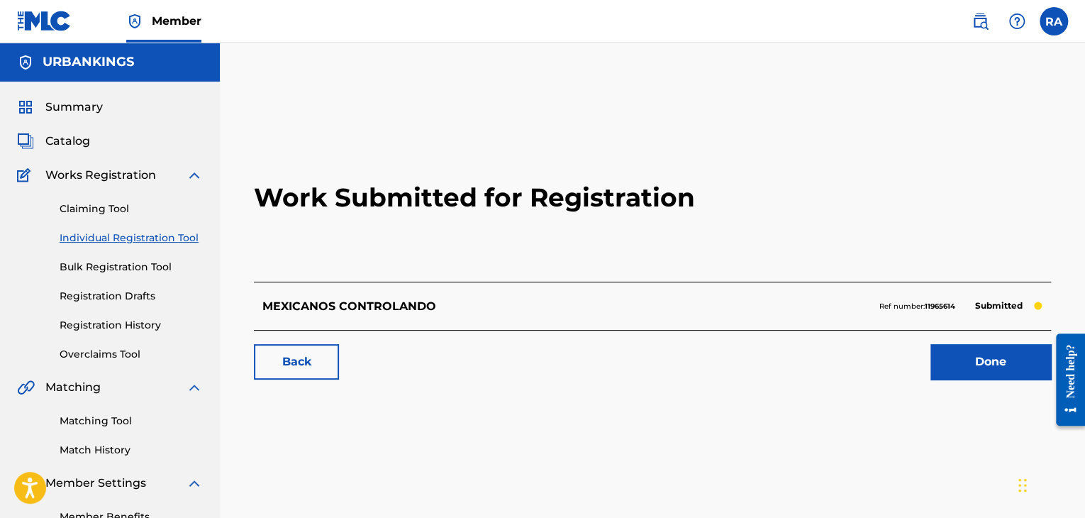
click at [976, 364] on link "Done" at bounding box center [991, 361] width 121 height 35
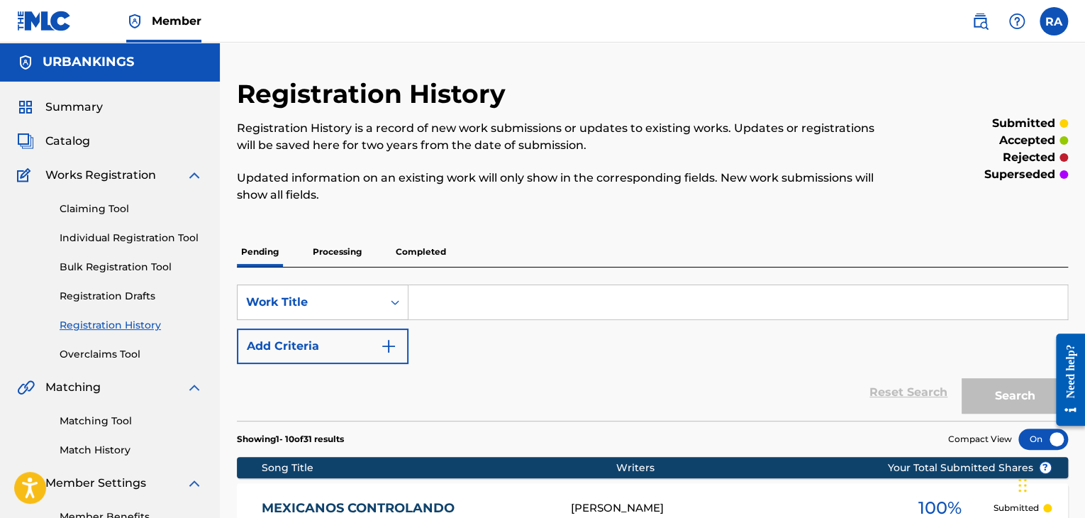
click at [123, 233] on link "Individual Registration Tool" at bounding box center [131, 238] width 143 height 15
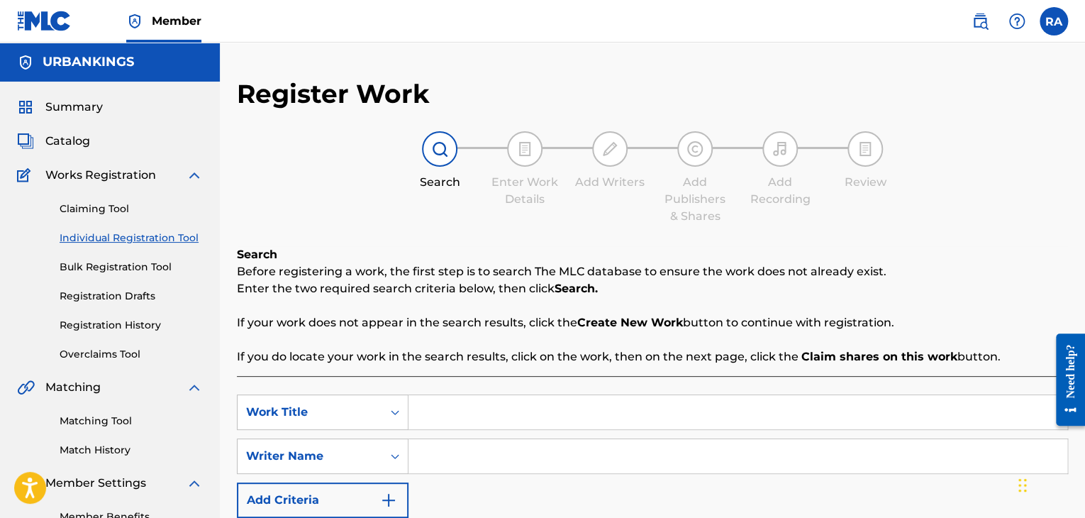
click at [469, 399] on input "Search Form" at bounding box center [738, 412] width 659 height 34
type input "CALIFAS MAFIOSOS"
type input "[PERSON_NAME]"
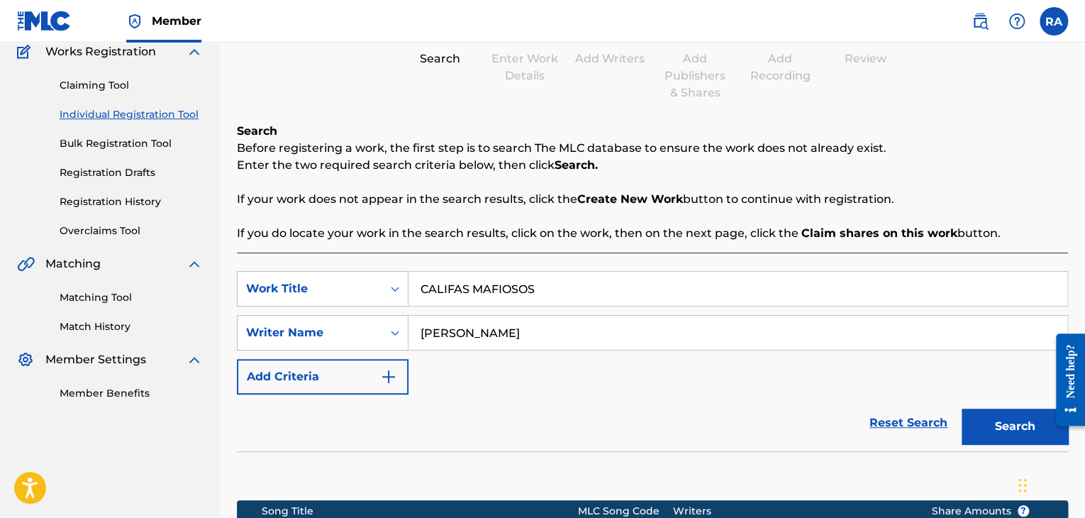
scroll to position [284, 0]
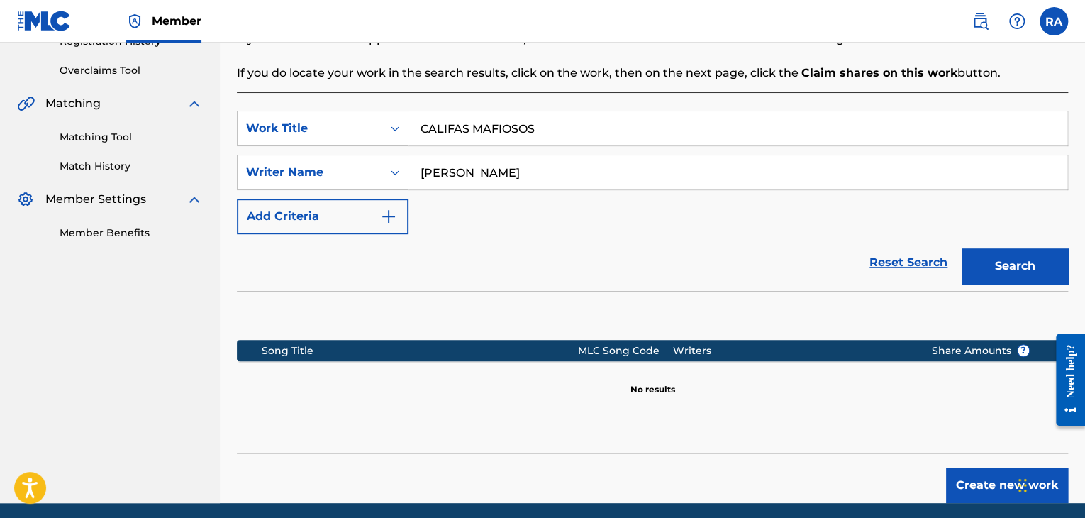
click at [990, 497] on button "Create new work" at bounding box center [1007, 484] width 122 height 35
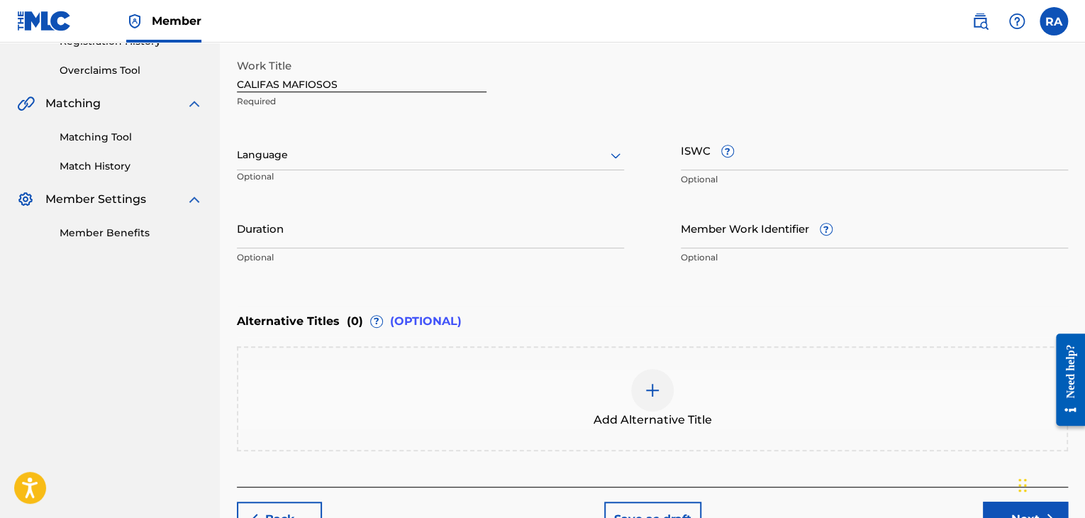
click at [420, 77] on input "CALIFAS MAFIOSOS" at bounding box center [362, 72] width 250 height 40
type input "CALIFAS MAFIOSOS (SNIPPETS)"
click at [401, 243] on input "Duration" at bounding box center [430, 228] width 387 height 40
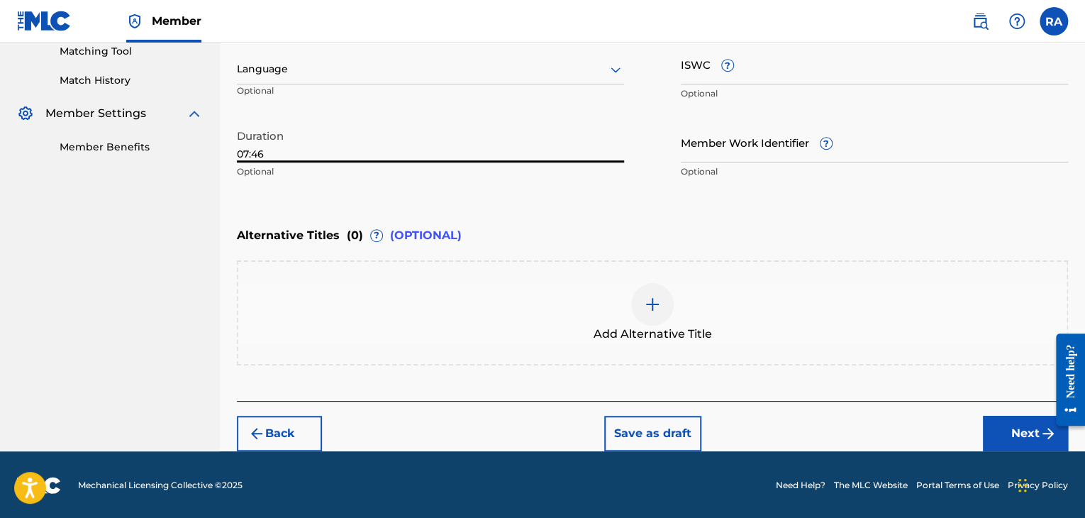
type input "07:46"
click at [1015, 432] on button "Next" at bounding box center [1025, 433] width 85 height 35
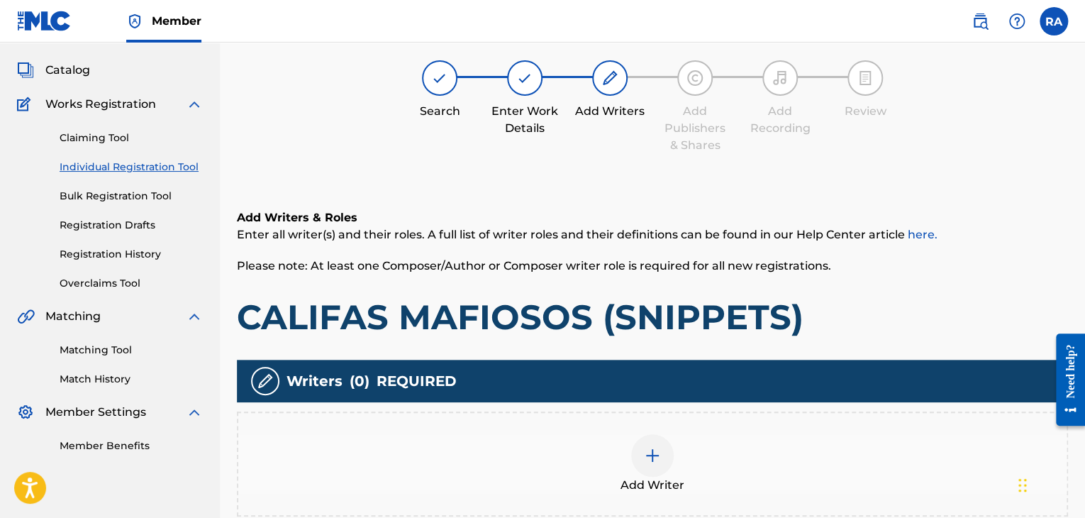
scroll to position [64, 0]
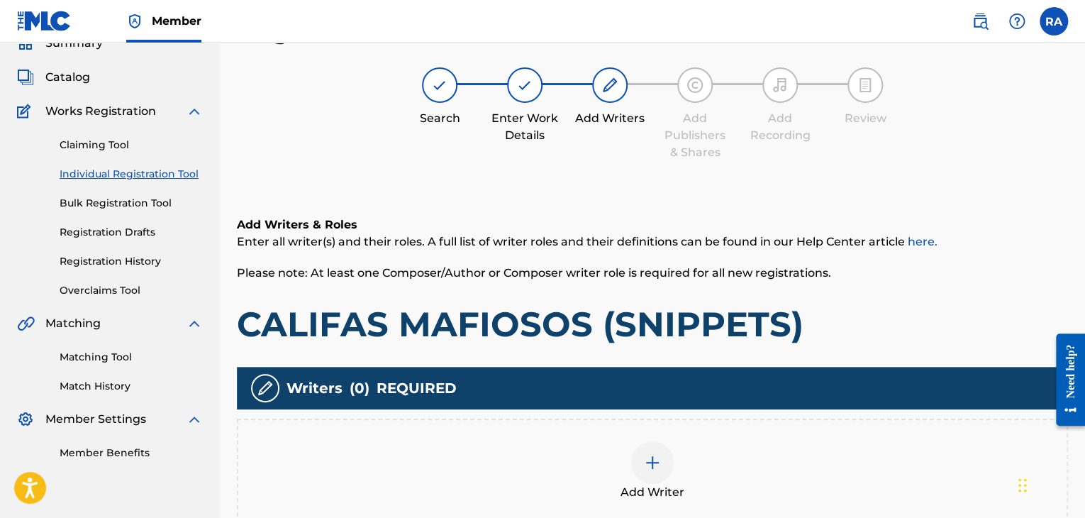
click at [658, 452] on div at bounding box center [652, 462] width 43 height 43
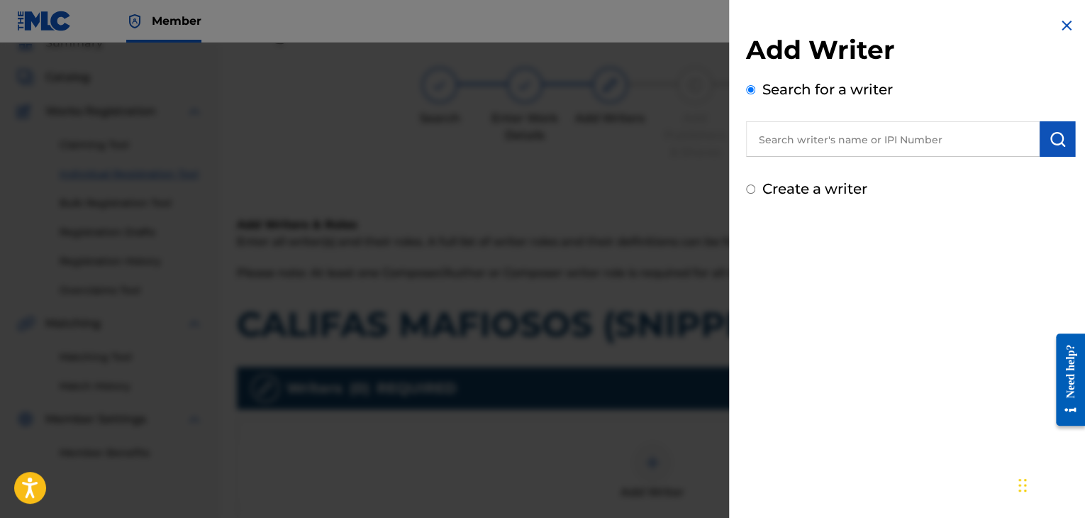
click at [805, 134] on input "text" at bounding box center [893, 138] width 294 height 35
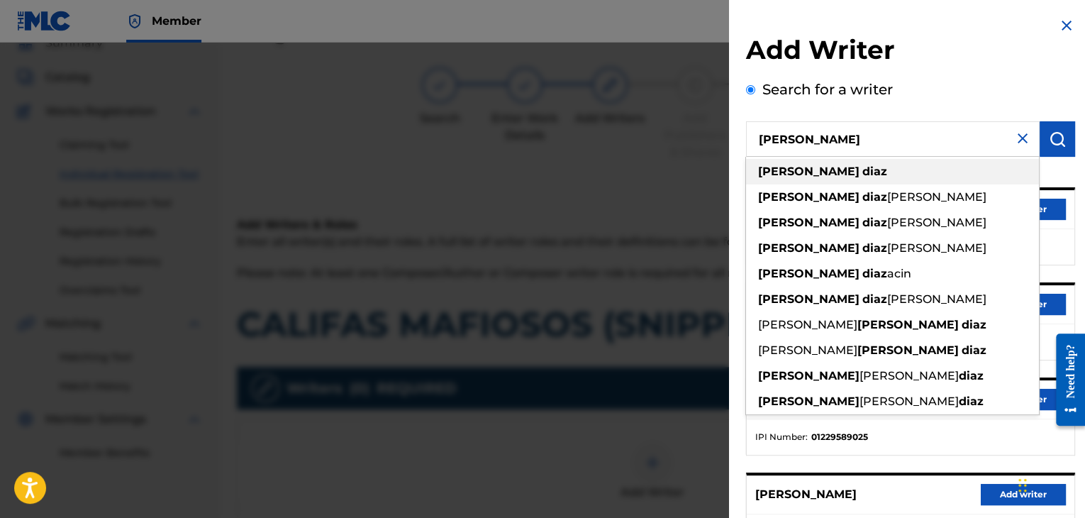
click at [819, 168] on div "[PERSON_NAME]" at bounding box center [892, 172] width 293 height 26
type input "[PERSON_NAME]"
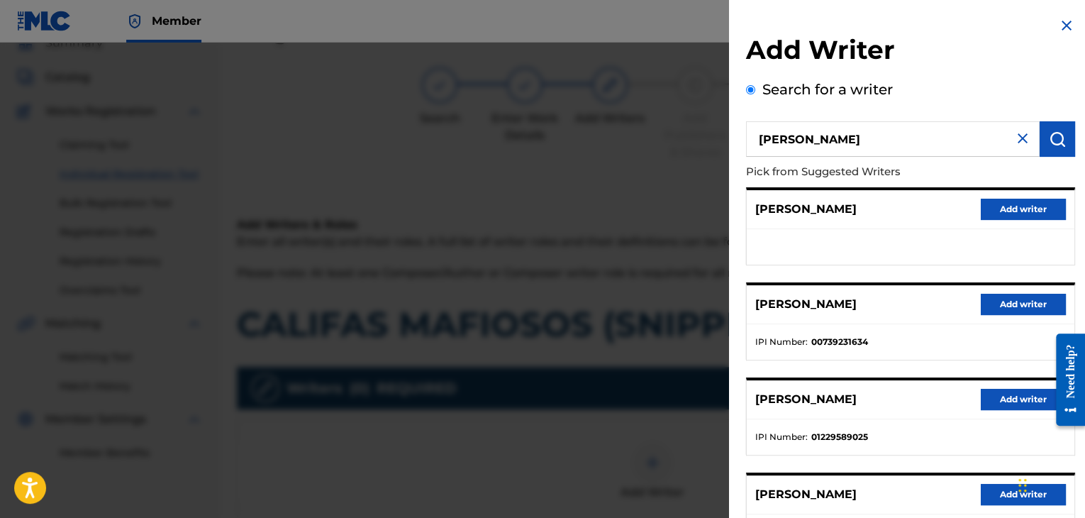
click at [1030, 306] on button "Add writer" at bounding box center [1023, 304] width 85 height 21
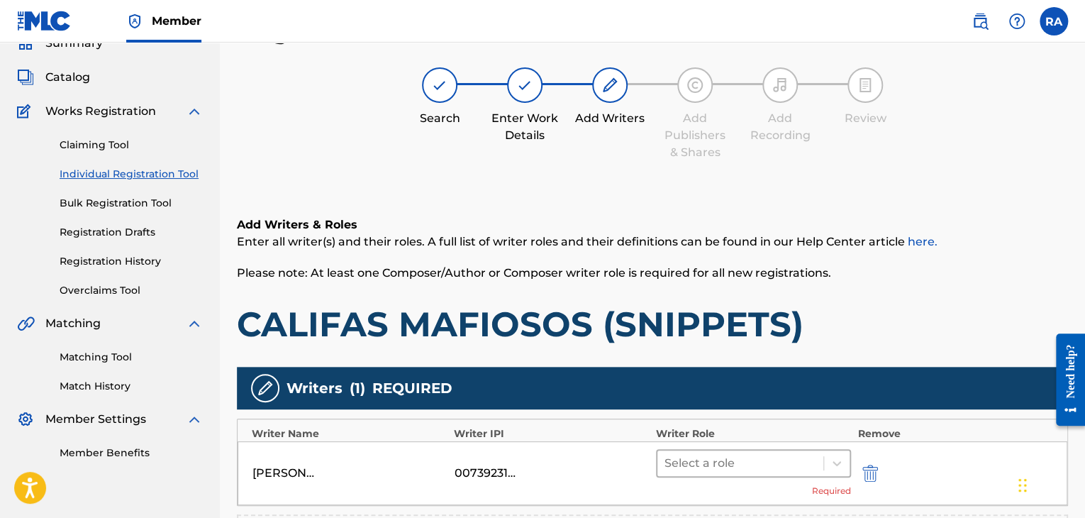
click at [763, 465] on div at bounding box center [741, 463] width 152 height 20
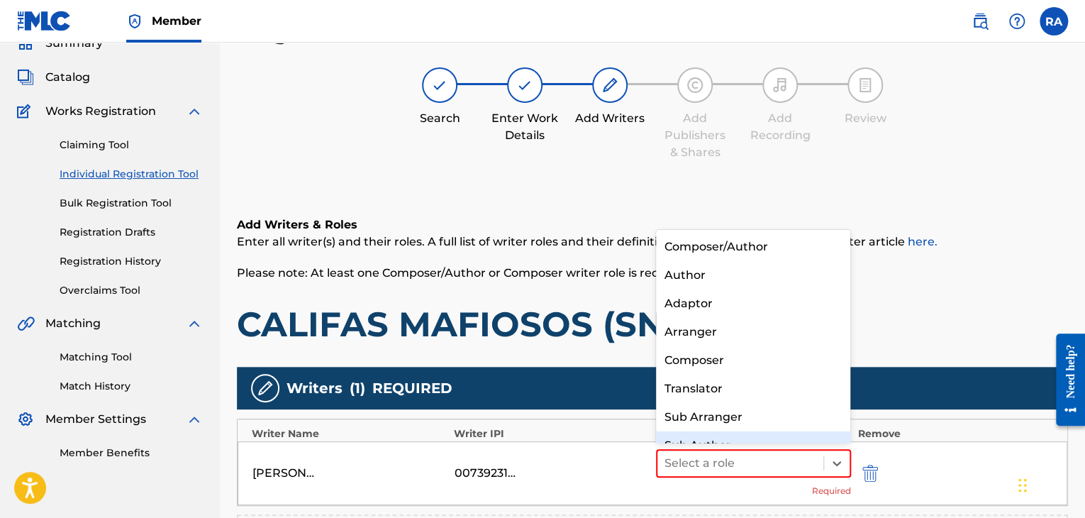
scroll to position [20, 0]
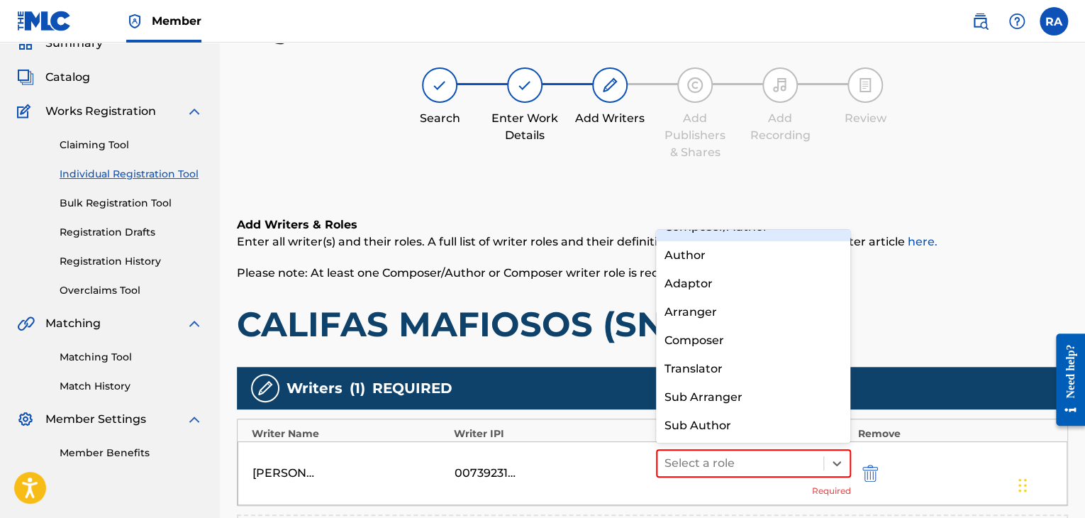
click at [760, 236] on div "Composer/Author" at bounding box center [753, 227] width 195 height 28
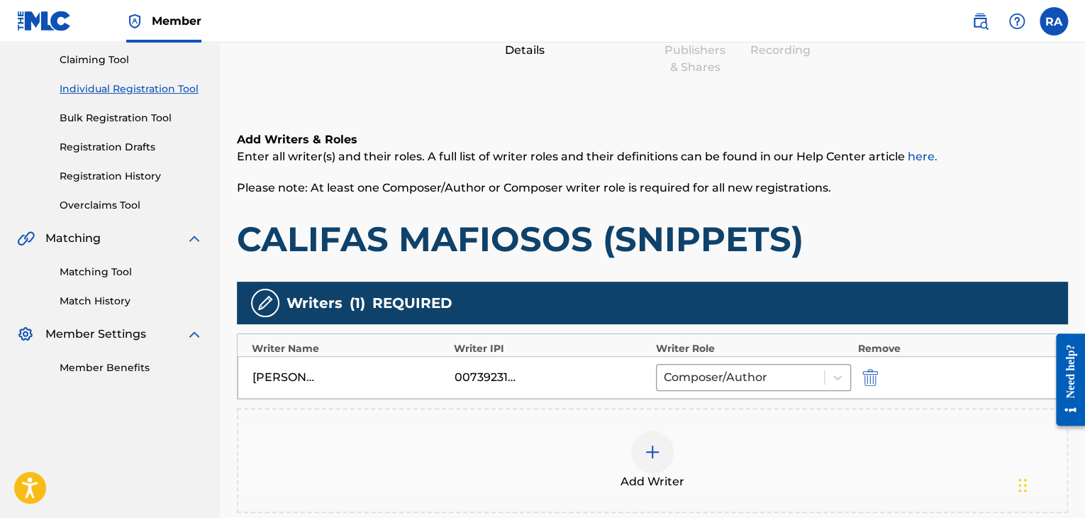
scroll to position [329, 0]
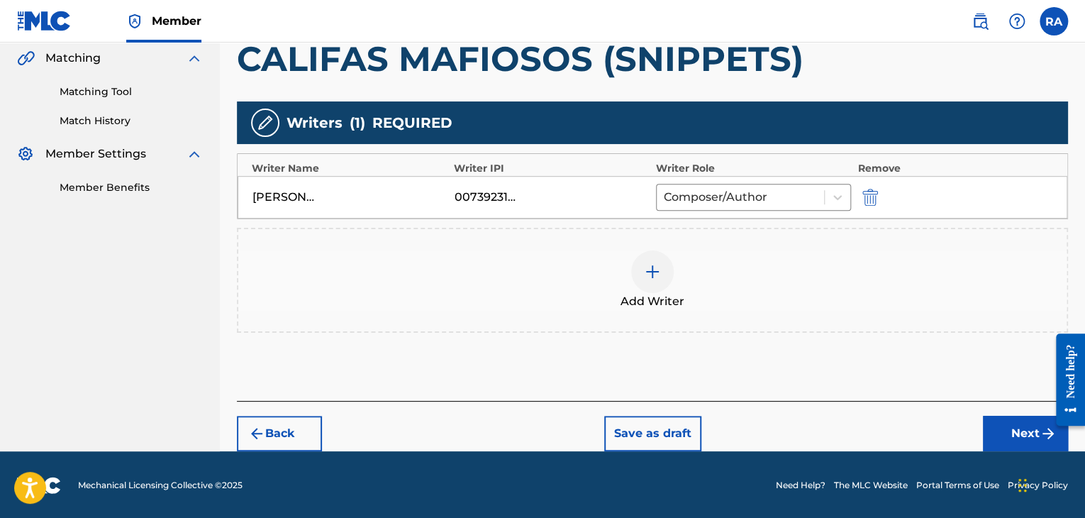
click at [636, 267] on div at bounding box center [652, 271] width 43 height 43
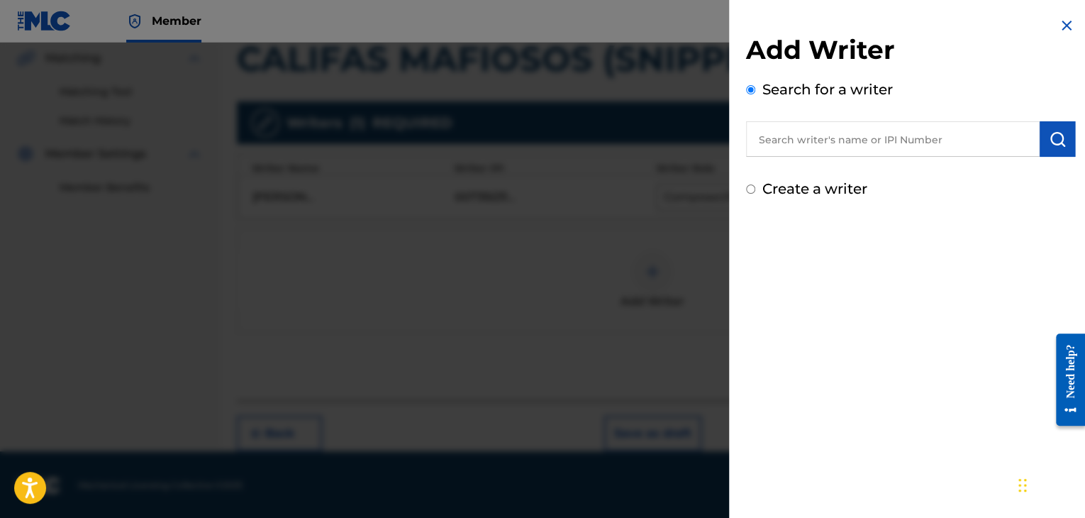
click at [811, 142] on input "text" at bounding box center [893, 138] width 294 height 35
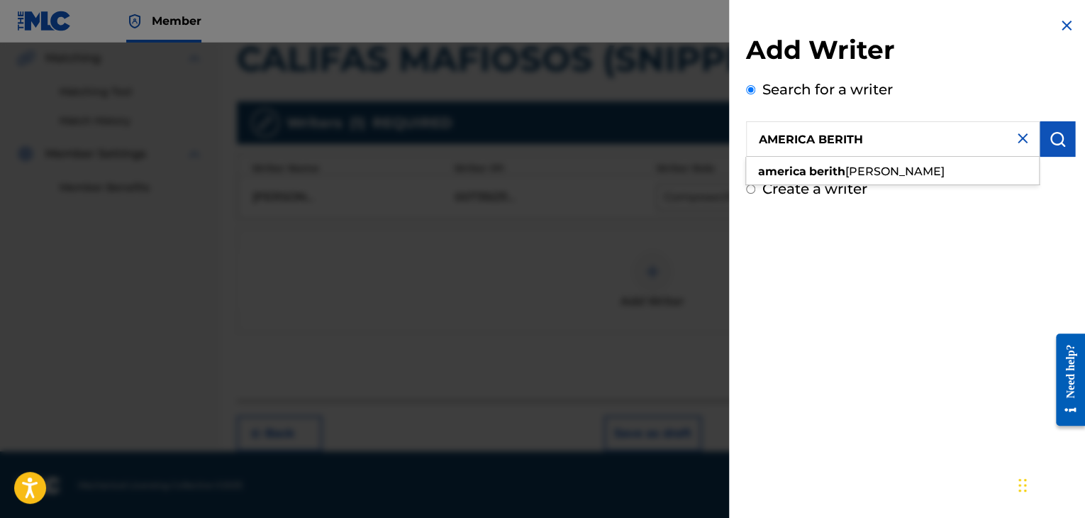
type input "AMERICA BERITH"
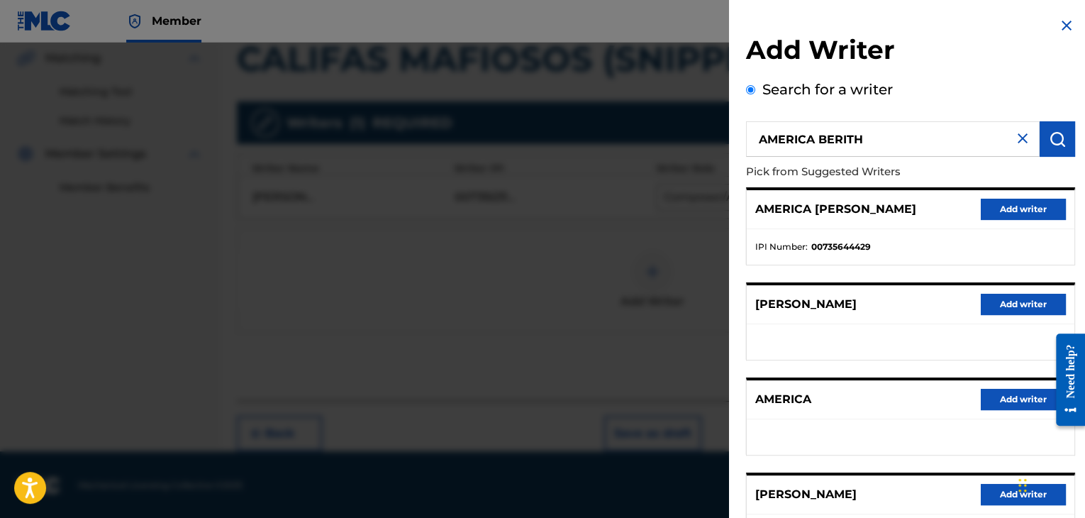
click at [1007, 221] on div "AMERICA [PERSON_NAME] Add writer" at bounding box center [911, 209] width 328 height 39
click at [1007, 211] on button "Add writer" at bounding box center [1023, 209] width 85 height 21
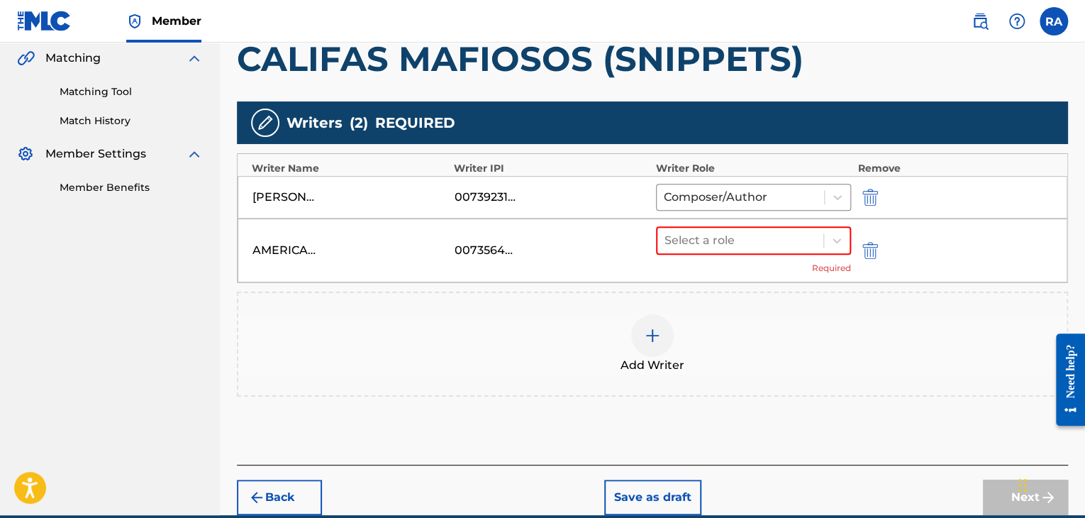
click at [655, 333] on img at bounding box center [652, 335] width 17 height 17
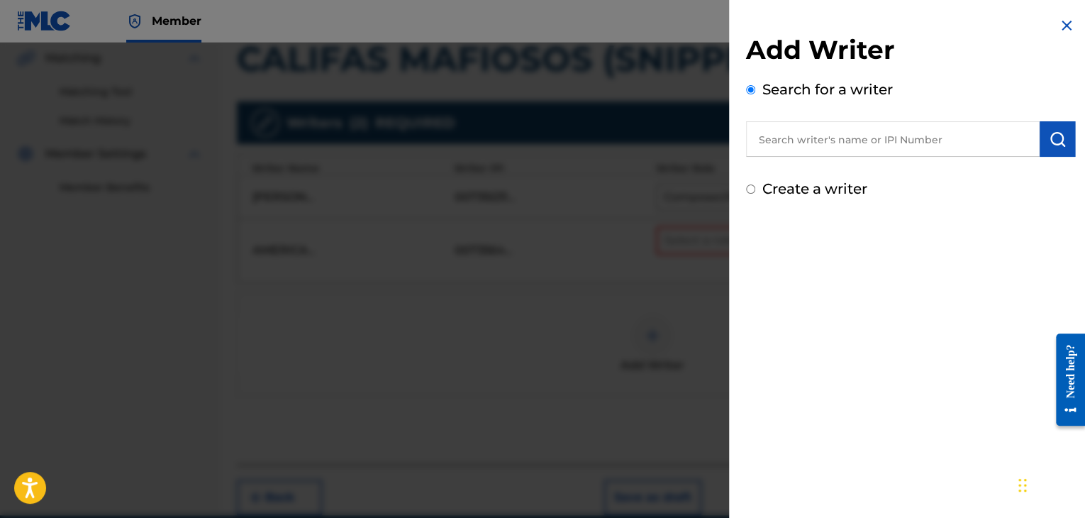
click at [1060, 17] on img at bounding box center [1066, 25] width 17 height 17
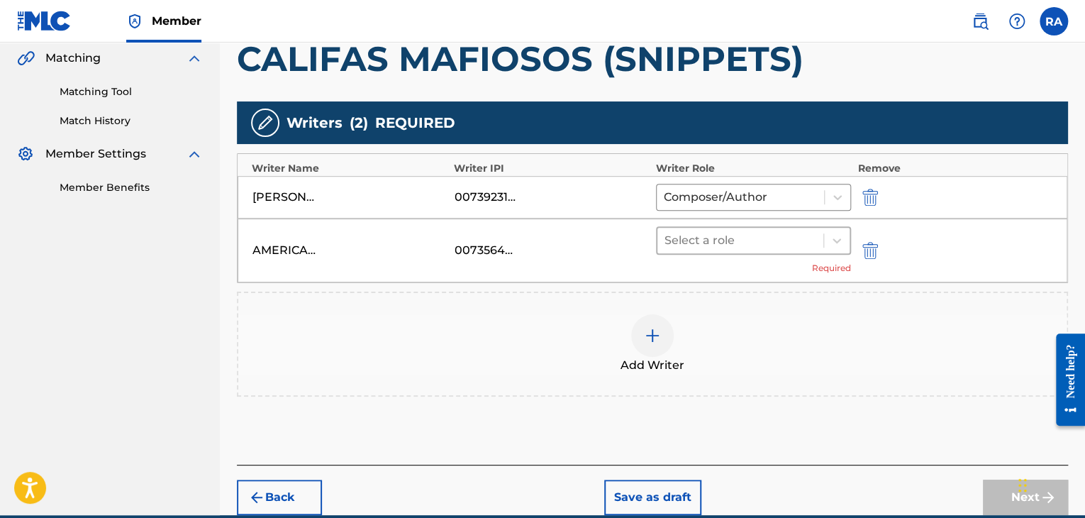
click at [738, 235] on div at bounding box center [741, 241] width 152 height 20
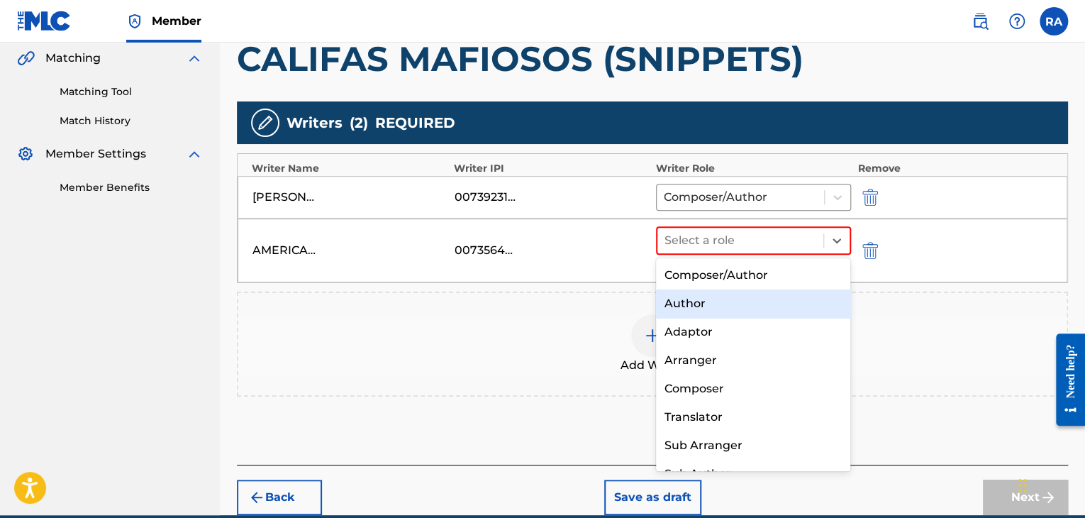
click at [729, 314] on div "Author" at bounding box center [753, 303] width 195 height 28
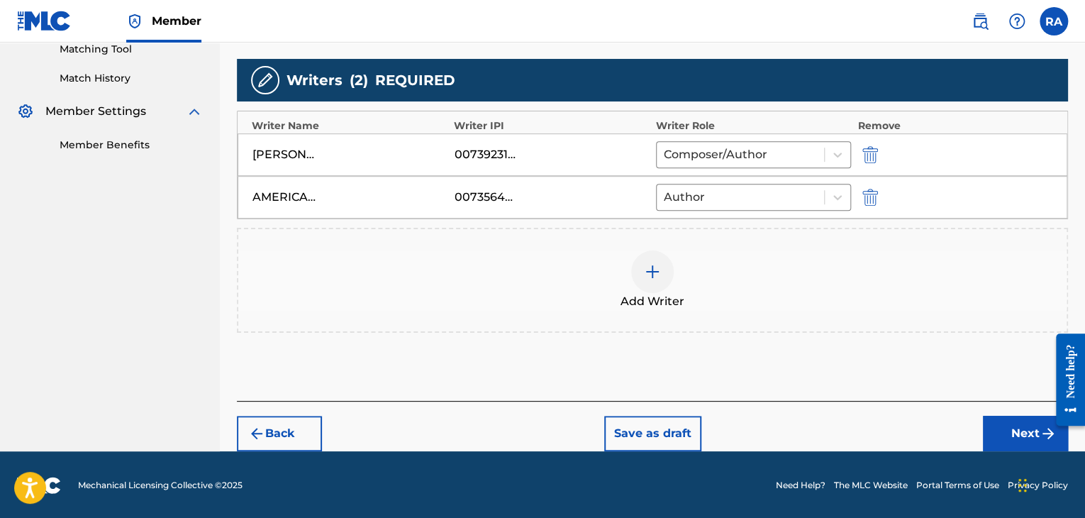
click at [1036, 446] on button "Next" at bounding box center [1025, 433] width 85 height 35
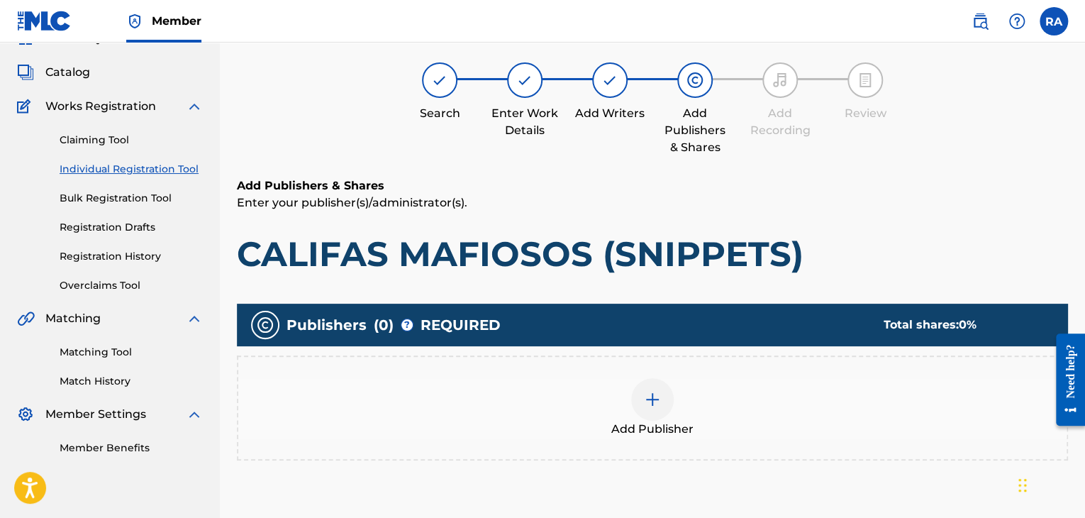
scroll to position [64, 0]
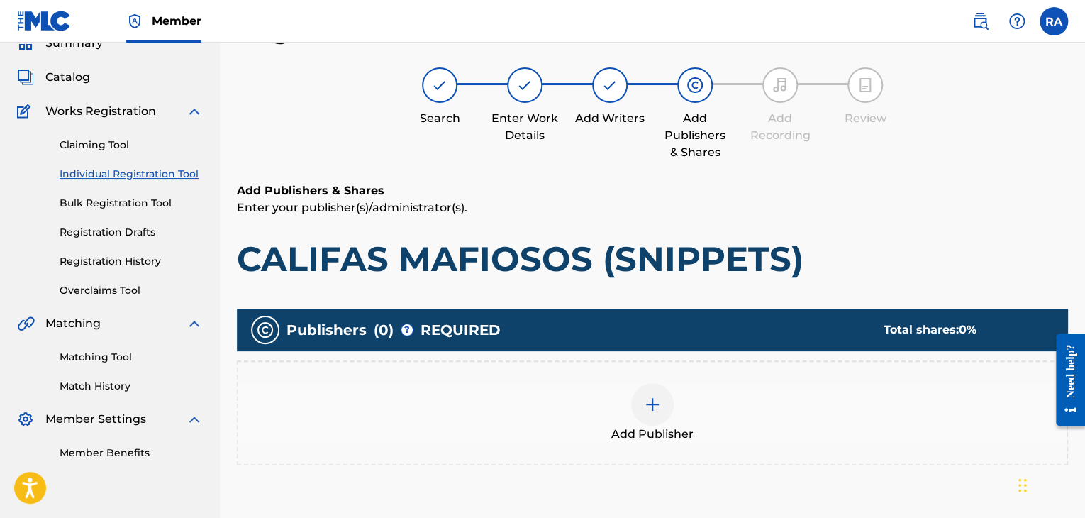
click at [631, 396] on div "Add Publisher" at bounding box center [652, 413] width 829 height 60
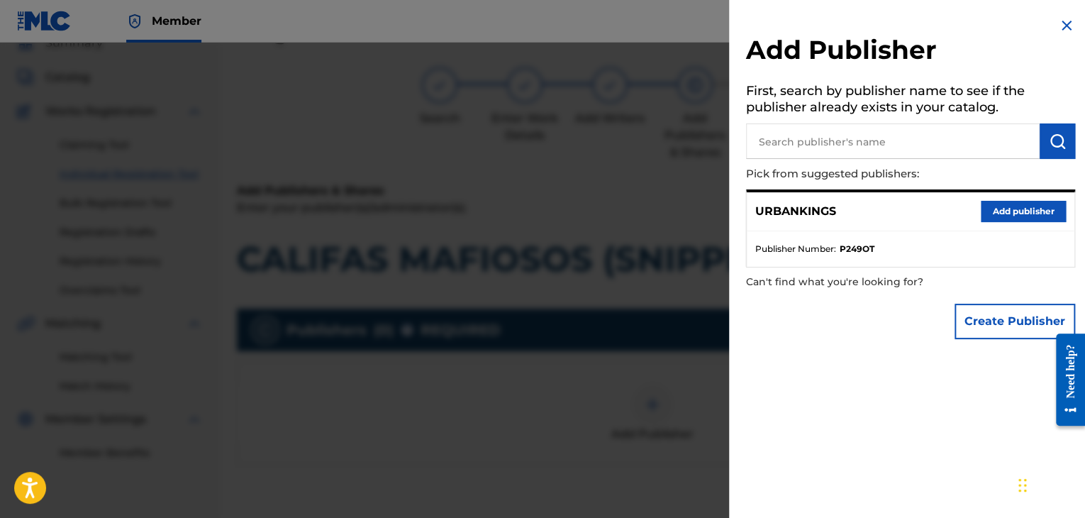
click at [991, 208] on button "Add publisher" at bounding box center [1023, 211] width 85 height 21
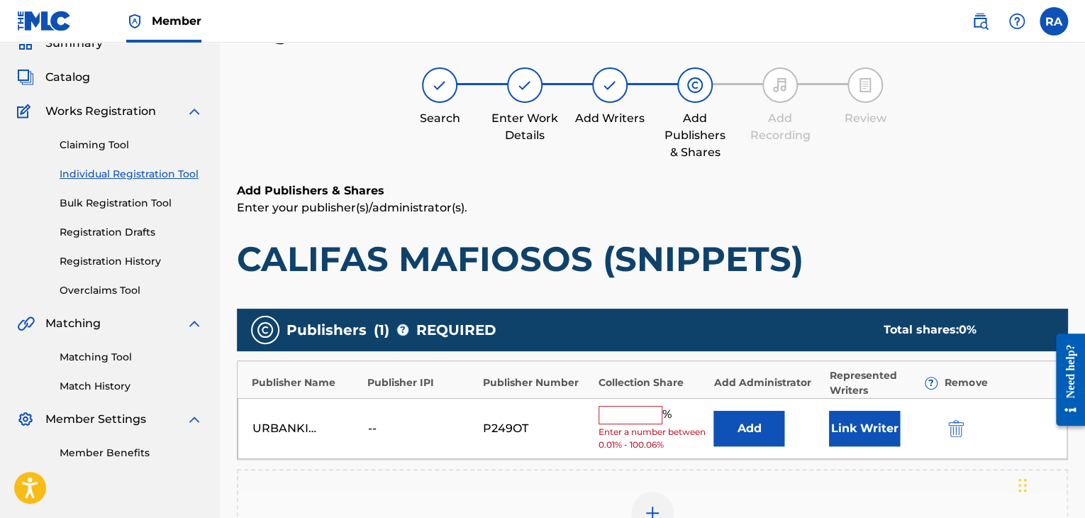
click at [621, 409] on input "text" at bounding box center [631, 415] width 64 height 18
type input "100"
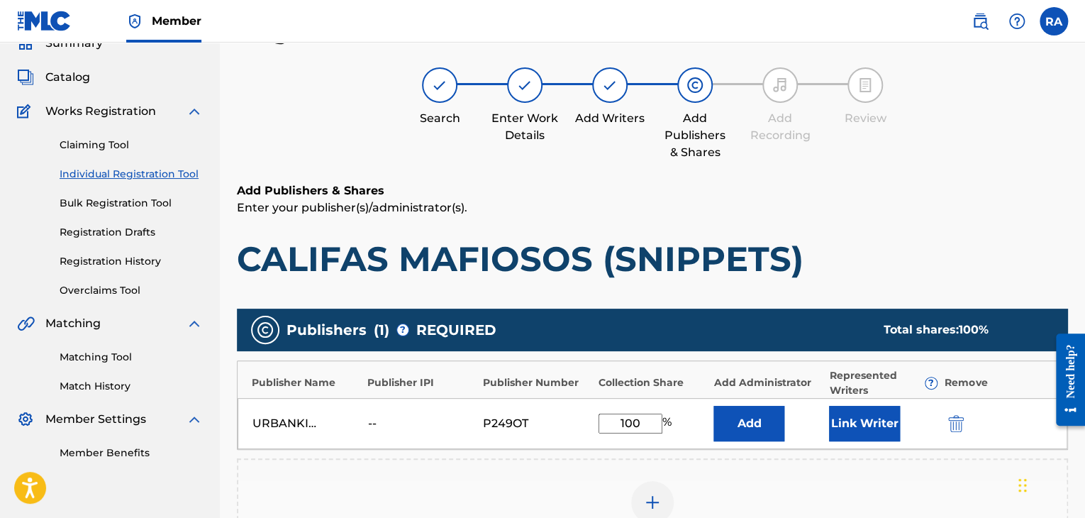
click at [871, 421] on button "Link Writer" at bounding box center [864, 423] width 71 height 35
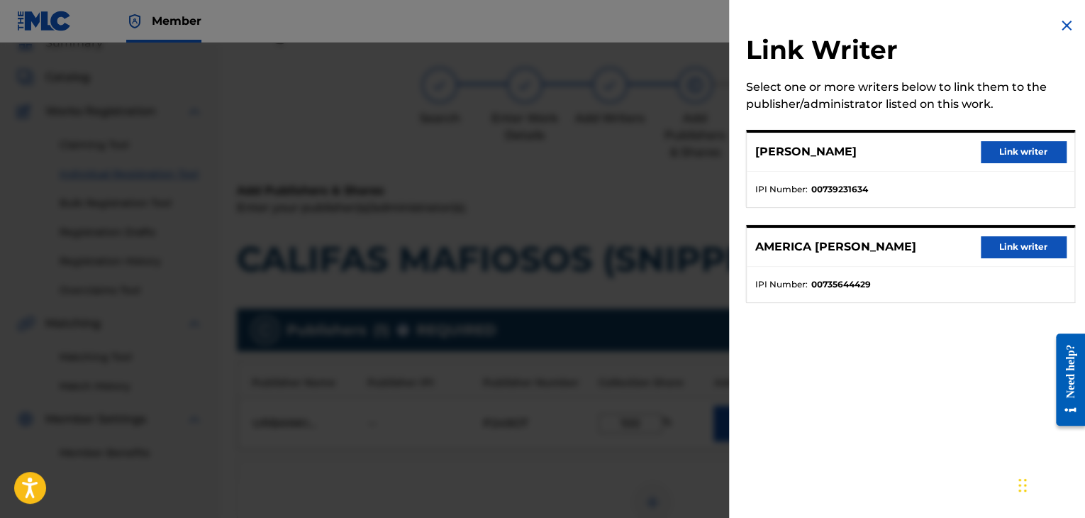
click at [1016, 153] on button "Link writer" at bounding box center [1023, 151] width 85 height 21
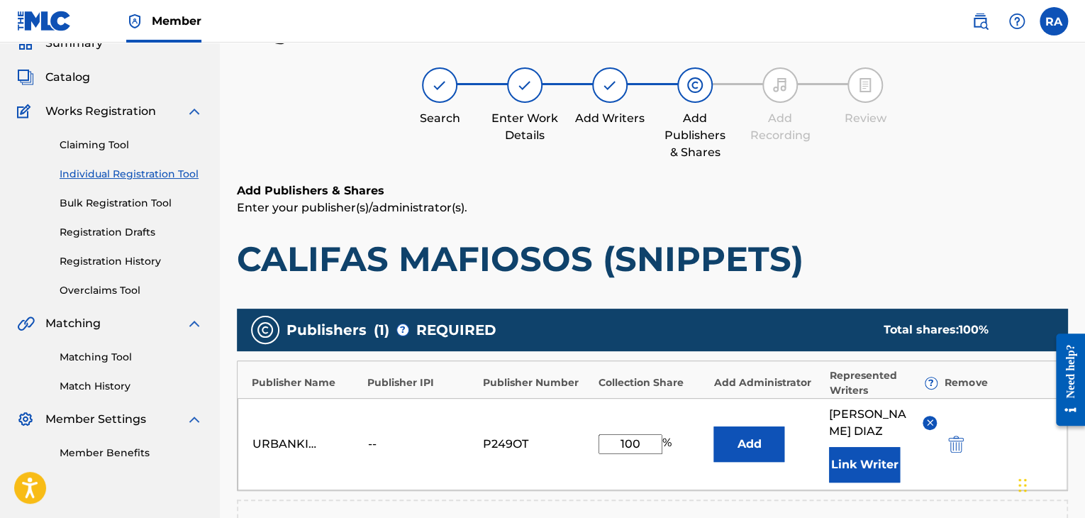
click at [860, 447] on button "Link Writer" at bounding box center [864, 464] width 71 height 35
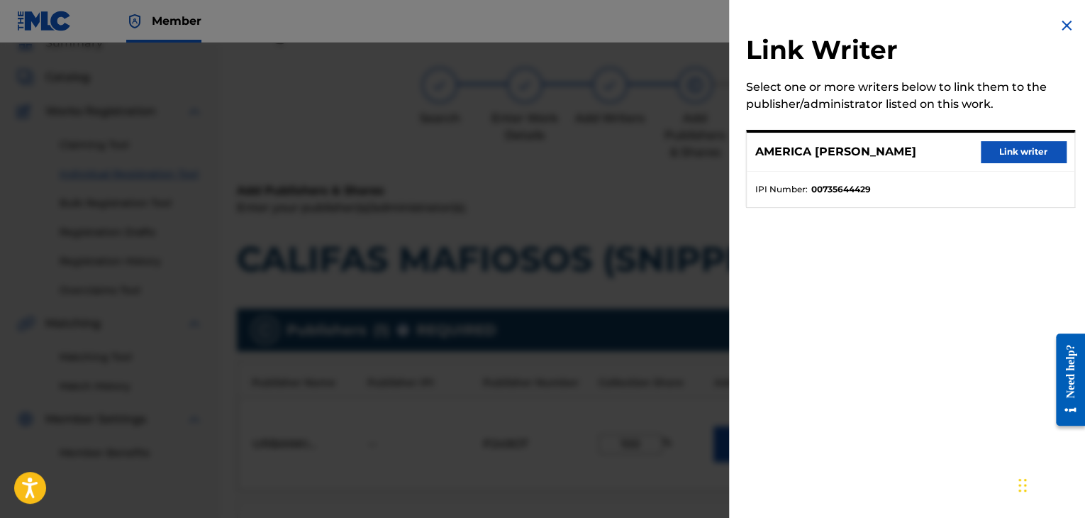
click at [995, 153] on button "Link writer" at bounding box center [1023, 151] width 85 height 21
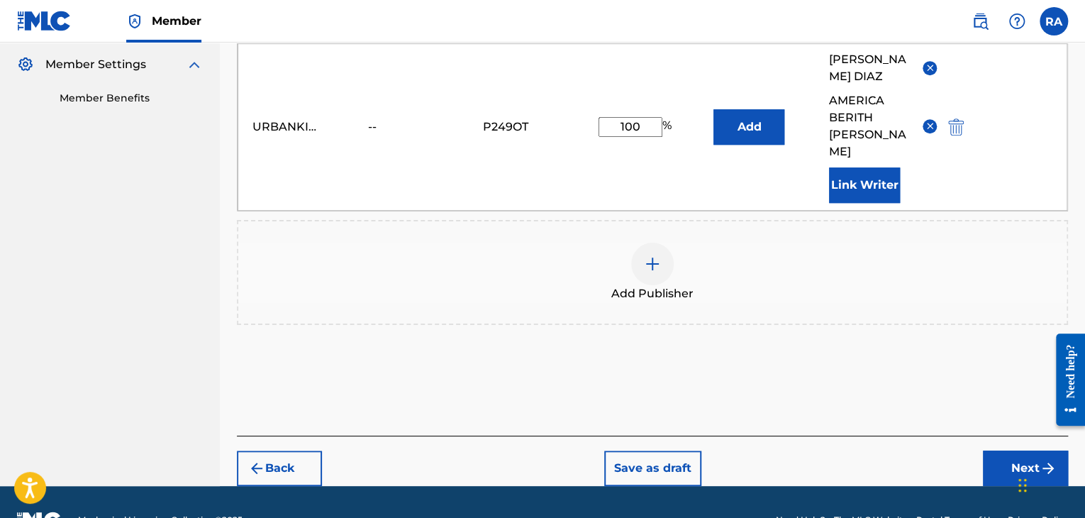
click at [1000, 450] on button "Next" at bounding box center [1025, 467] width 85 height 35
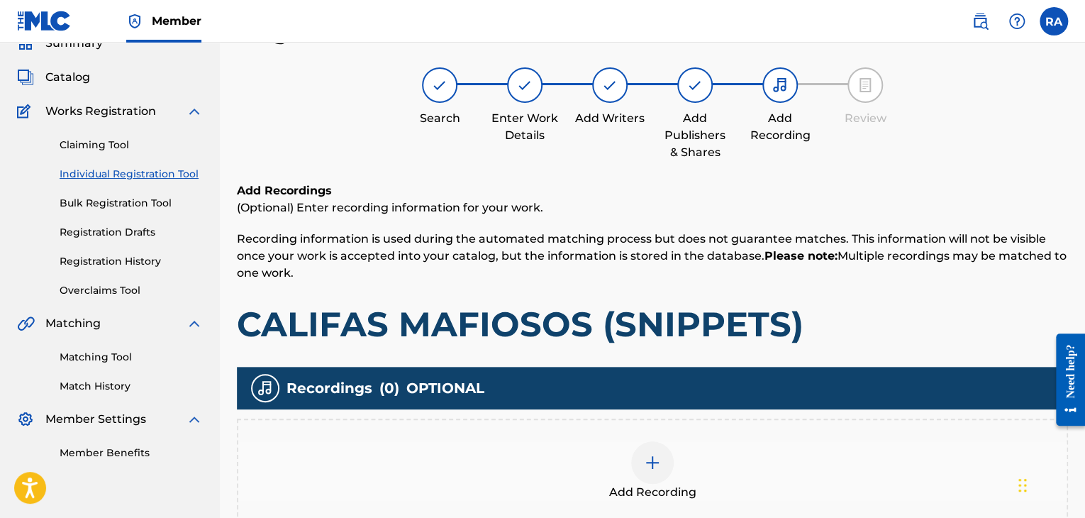
click at [660, 458] on img at bounding box center [652, 462] width 17 height 17
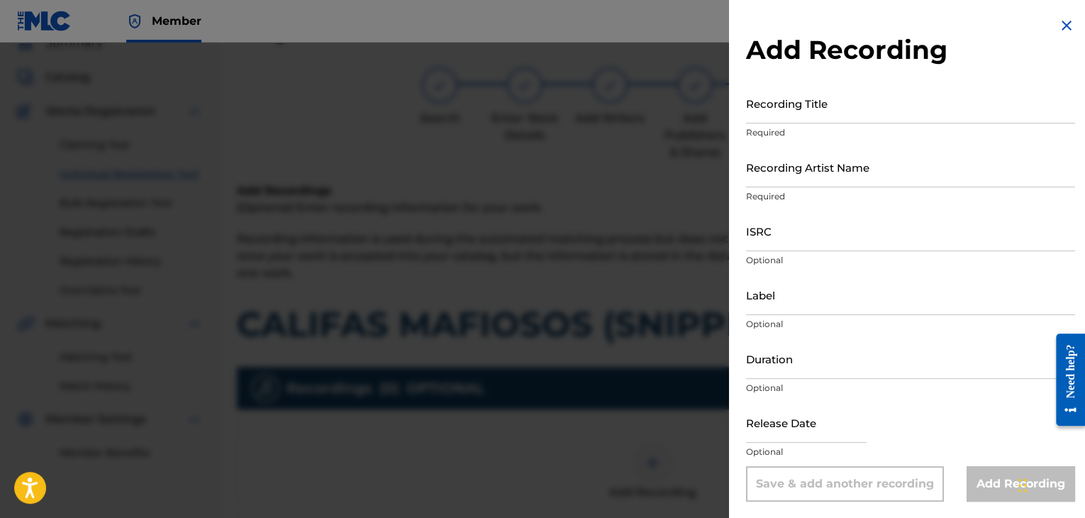
click at [868, 109] on input "Recording Title" at bounding box center [910, 103] width 329 height 40
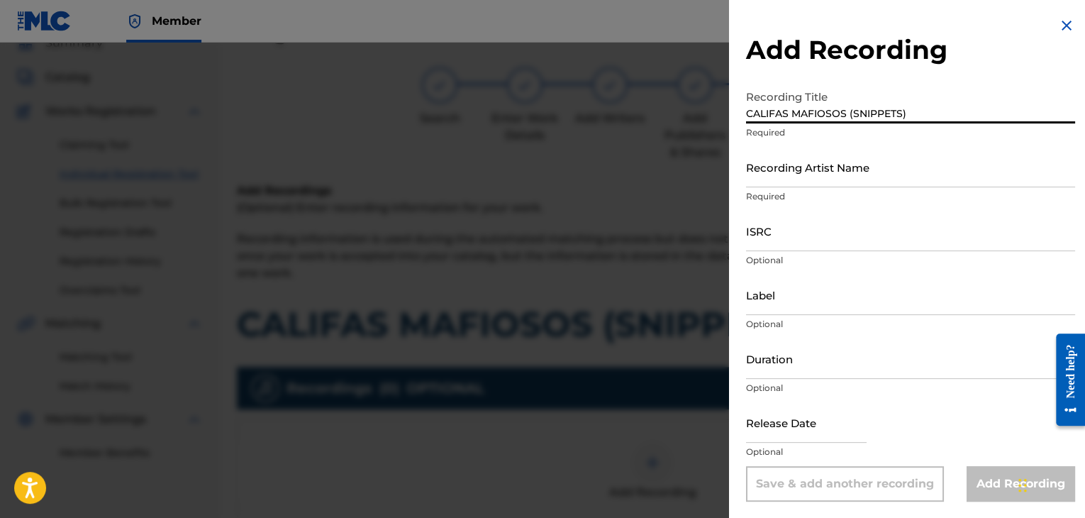
type input "CALIFAS MAFIOSOS (SNIPPETS)"
click at [786, 170] on input "Recording Artist Name" at bounding box center [910, 167] width 329 height 40
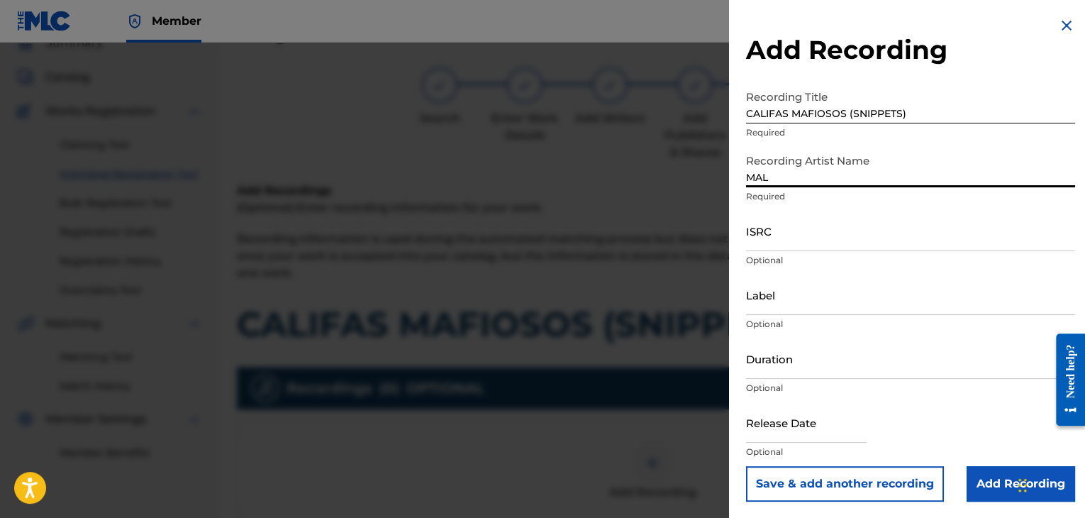
type input "MAL HABLADO"
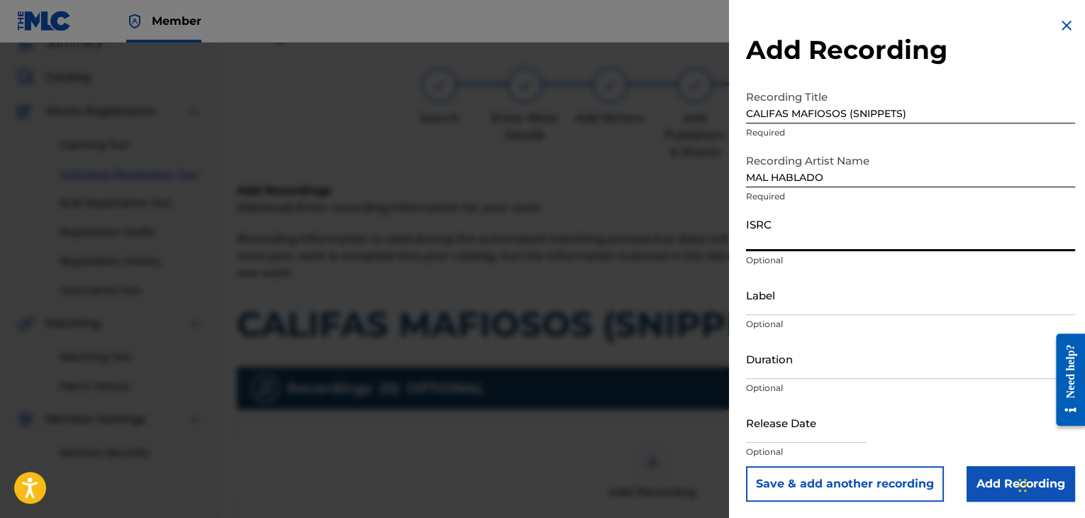
paste input "USPRZ0810044"
type input "USPRZ0810044"
click at [776, 300] on input "Label" at bounding box center [910, 295] width 329 height 40
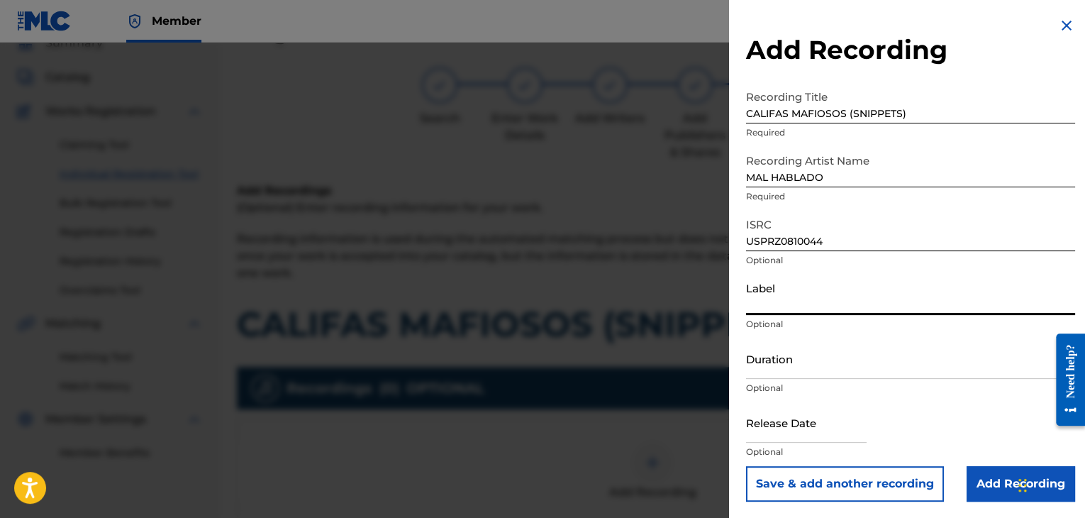
type input "Urban Kings Music Group"
click at [774, 374] on input "Duration" at bounding box center [910, 358] width 329 height 40
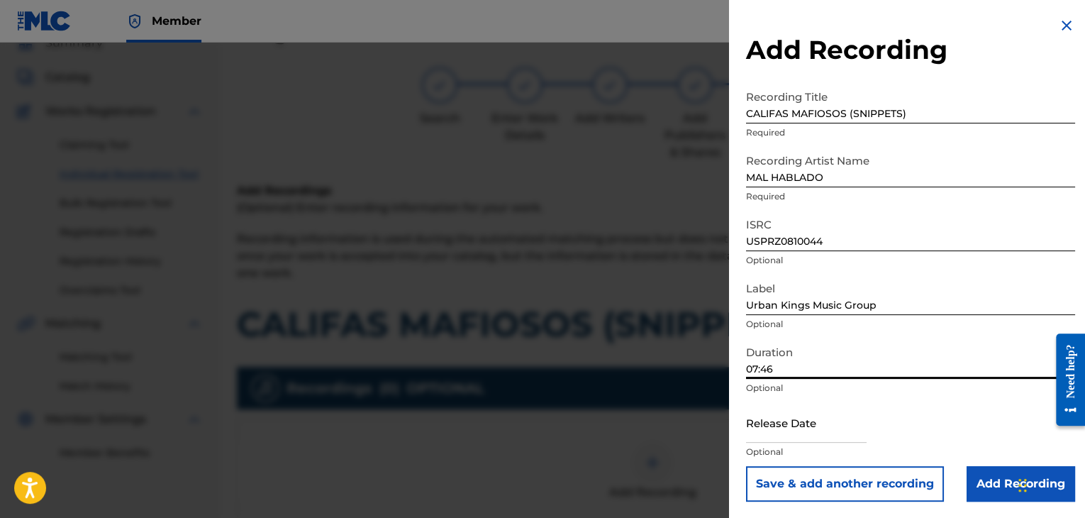
type input "07:46"
click at [774, 419] on input "text" at bounding box center [806, 422] width 121 height 40
select select "7"
select select "2025"
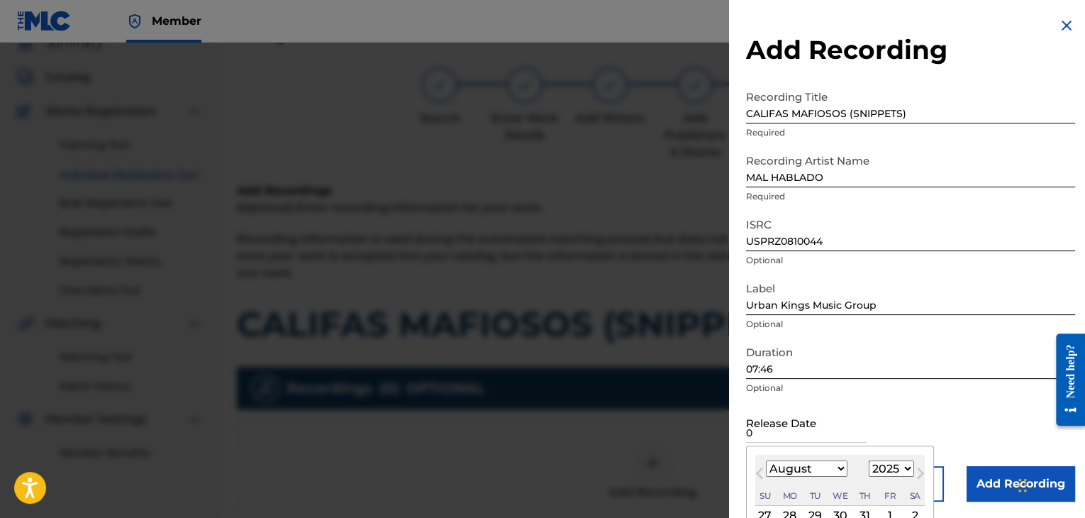
type input "0"
click at [834, 465] on select "January February March April May June July August September October November De…" at bounding box center [807, 468] width 82 height 16
select select "5"
click at [766, 460] on select "January February March April May June July August September October November De…" at bounding box center [807, 468] width 82 height 16
click at [885, 467] on select "1899 1900 1901 1902 1903 1904 1905 1906 1907 1908 1909 1910 1911 1912 1913 1914…" at bounding box center [891, 468] width 45 height 16
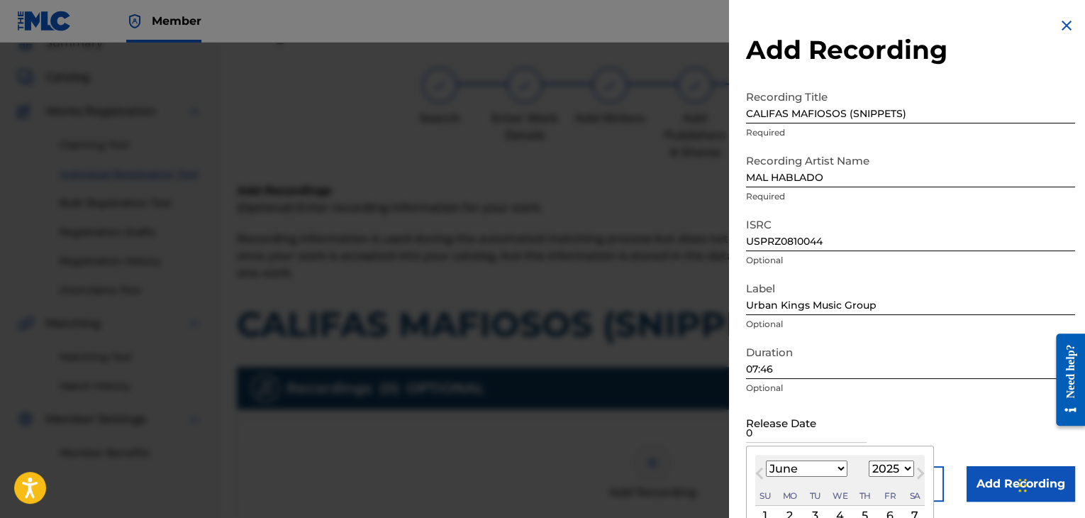
select select "2006"
click at [869, 460] on select "1899 1900 1901 1902 1903 1904 1905 1906 1907 1908 1909 1910 1911 1912 1913 1914…" at bounding box center [891, 468] width 45 height 16
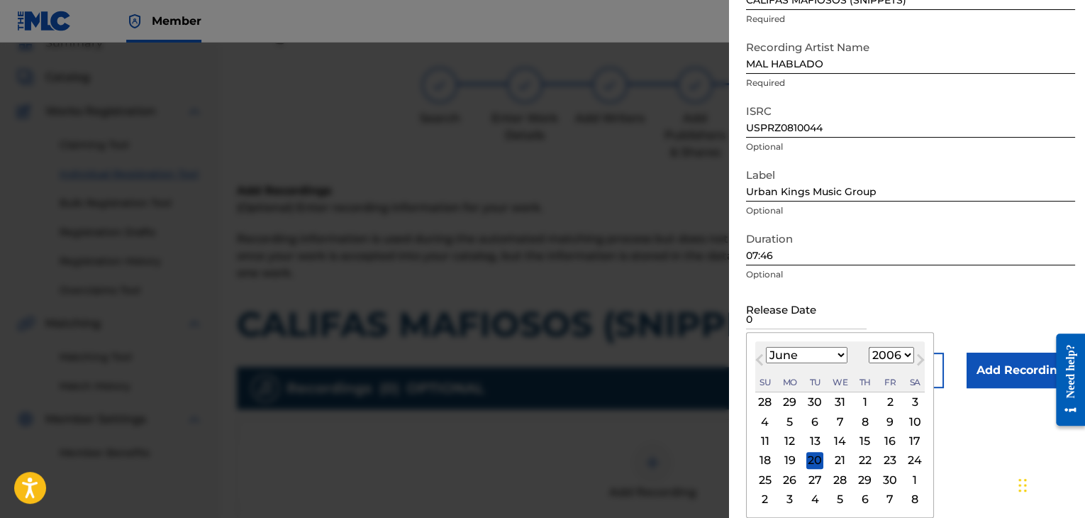
click at [819, 481] on div "27" at bounding box center [815, 479] width 17 height 17
type input "[DATE]"
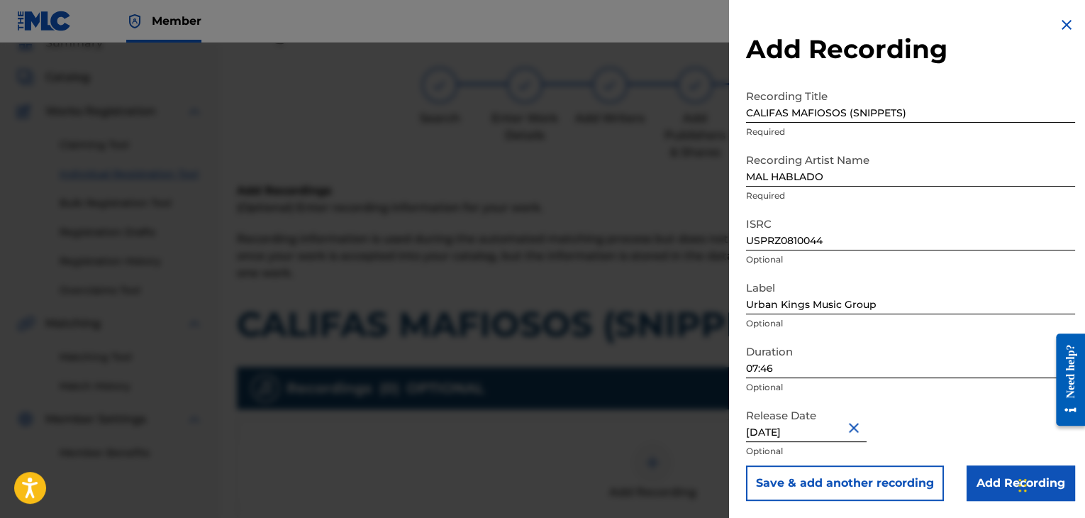
click at [984, 482] on input "Add Recording" at bounding box center [1021, 482] width 109 height 35
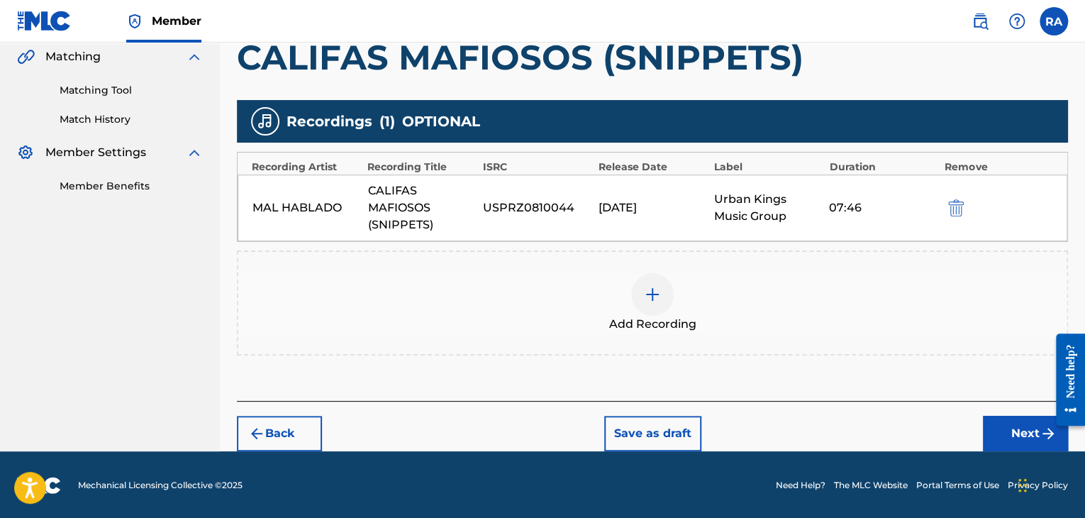
click at [1002, 432] on button "Next" at bounding box center [1025, 433] width 85 height 35
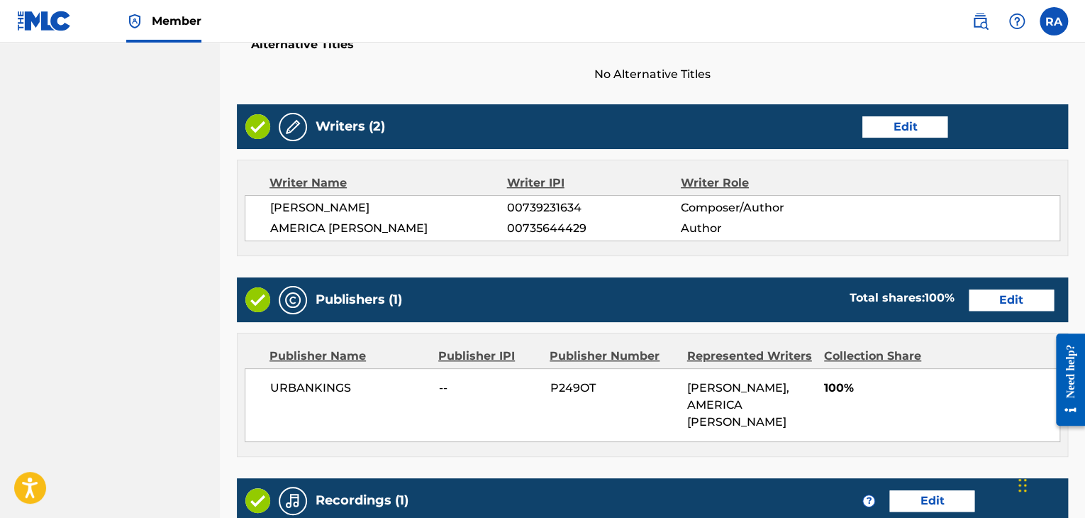
scroll to position [724, 0]
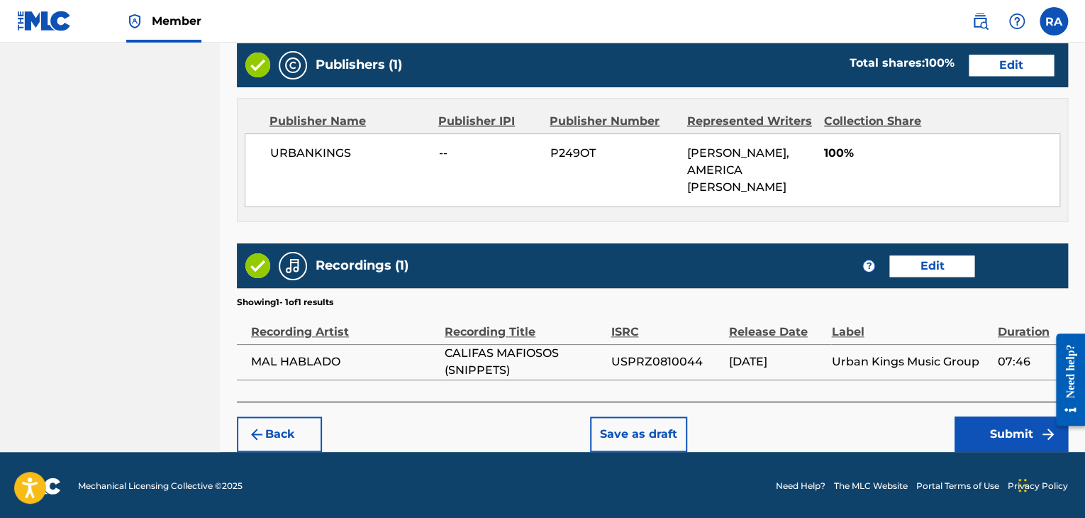
click at [965, 422] on button "Submit" at bounding box center [1011, 433] width 113 height 35
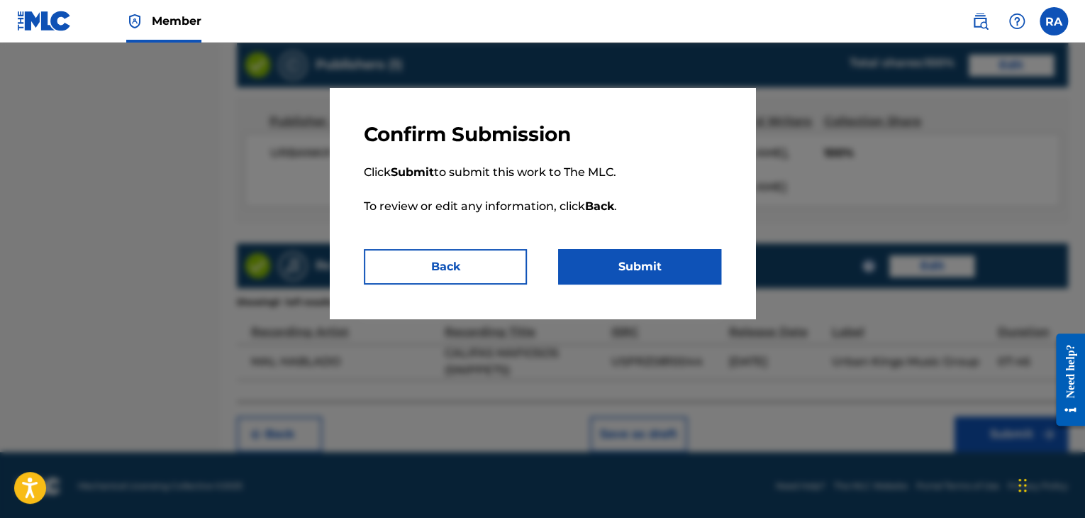
click at [629, 269] on button "Submit" at bounding box center [639, 266] width 163 height 35
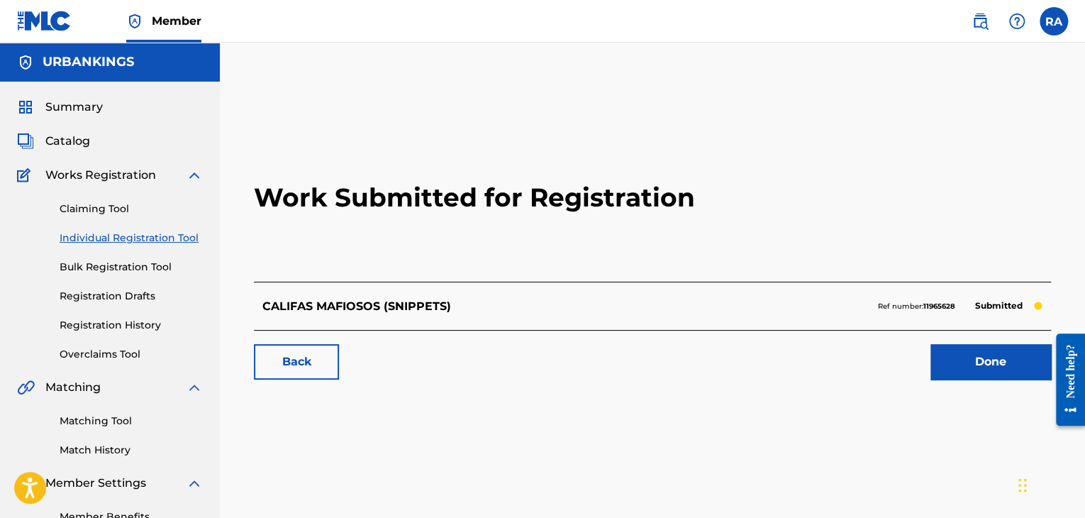
click at [945, 360] on link "Done" at bounding box center [991, 361] width 121 height 35
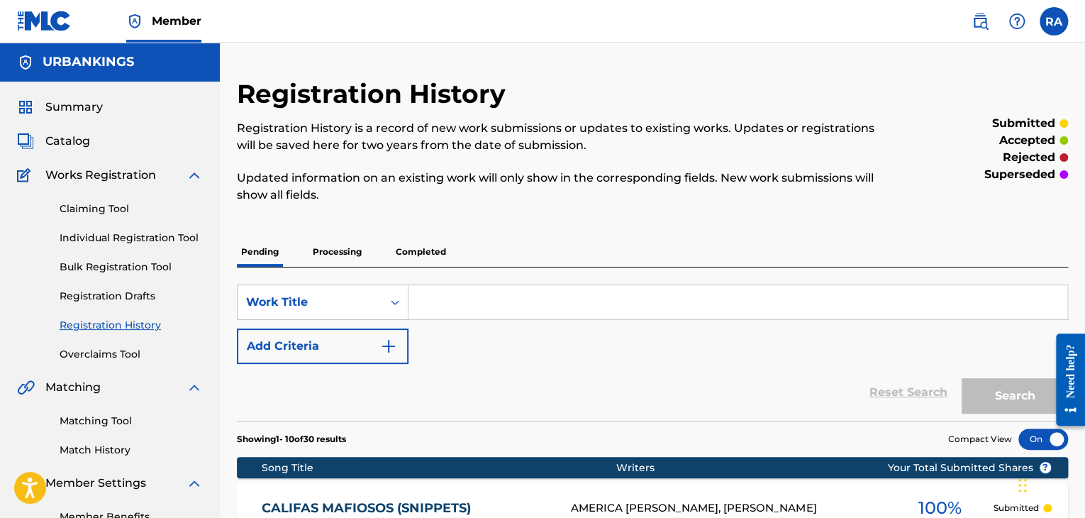
click at [164, 239] on link "Individual Registration Tool" at bounding box center [131, 238] width 143 height 15
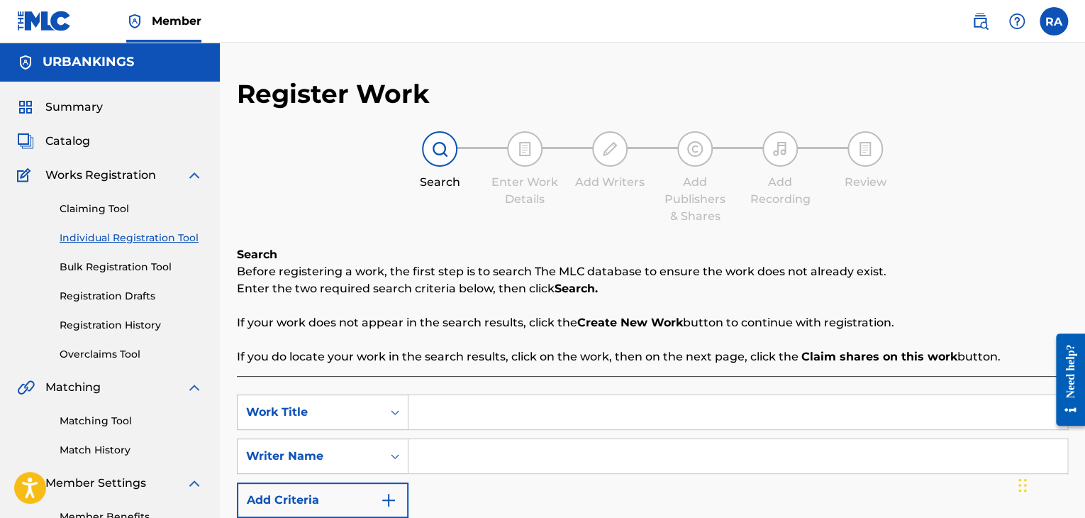
click at [440, 412] on input "Search Form" at bounding box center [738, 412] width 659 height 34
type input "MR. VIC (SNIPPETS)"
click at [528, 461] on input "Search Form" at bounding box center [738, 456] width 659 height 34
type input "[PERSON_NAME]"
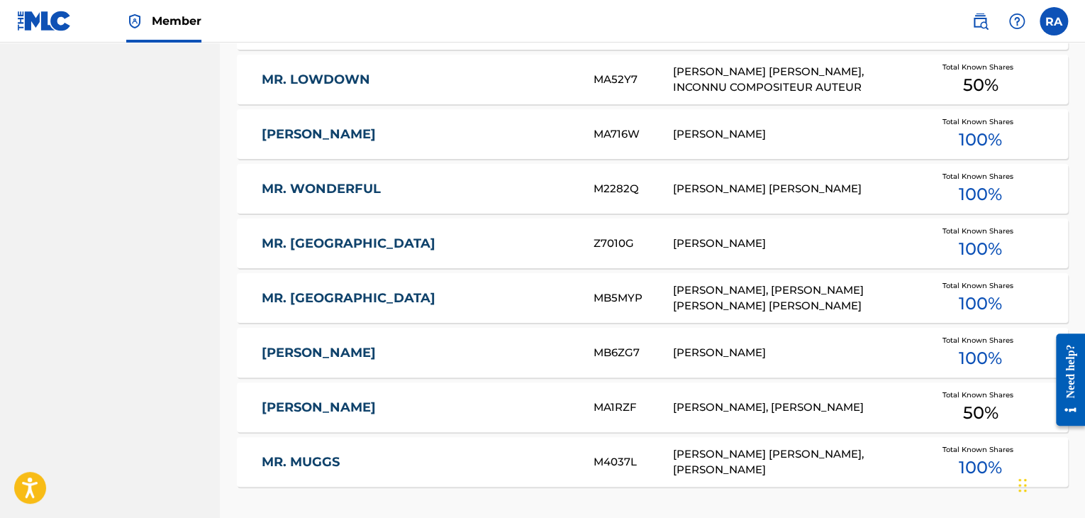
scroll to position [933, 0]
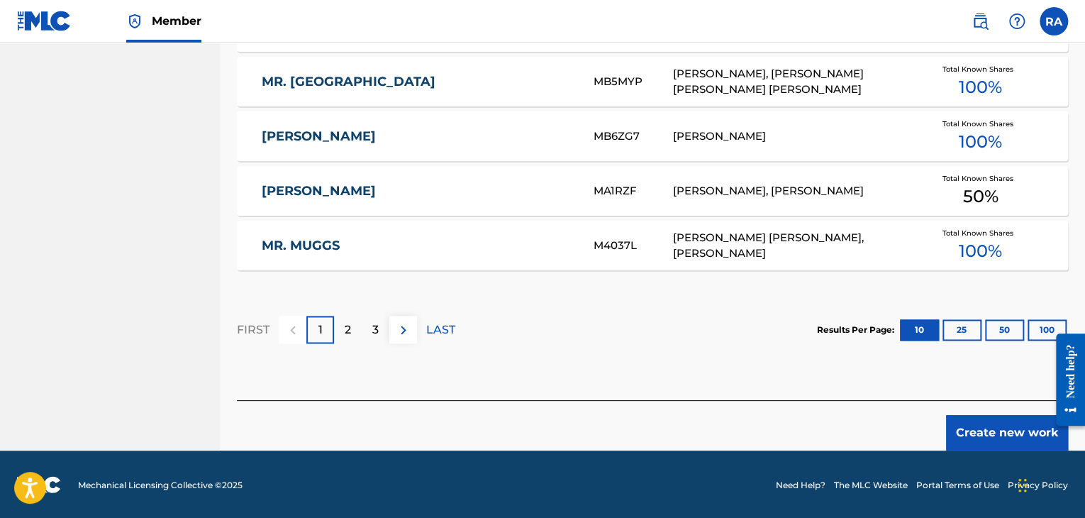
click at [997, 438] on button "Create new work" at bounding box center [1007, 432] width 122 height 35
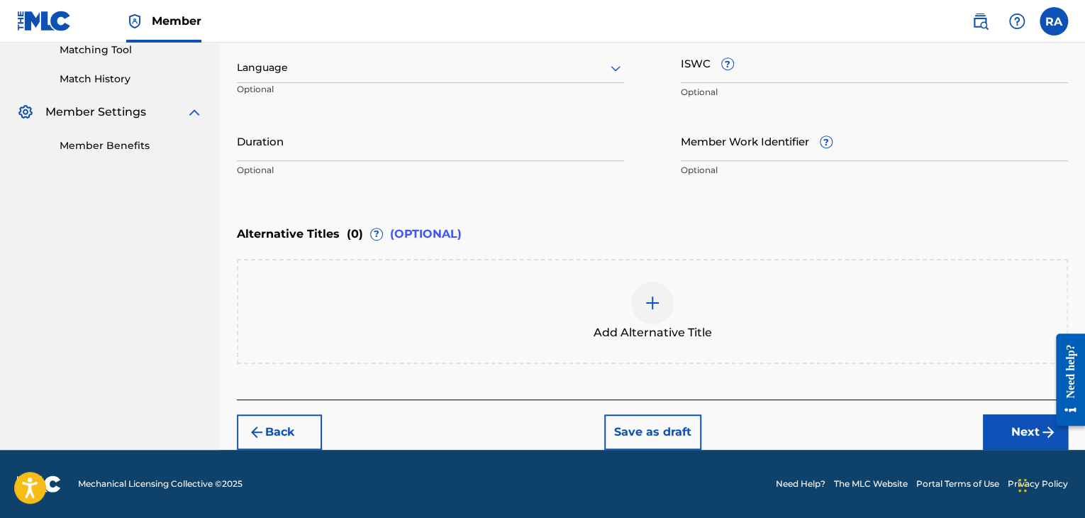
scroll to position [370, 0]
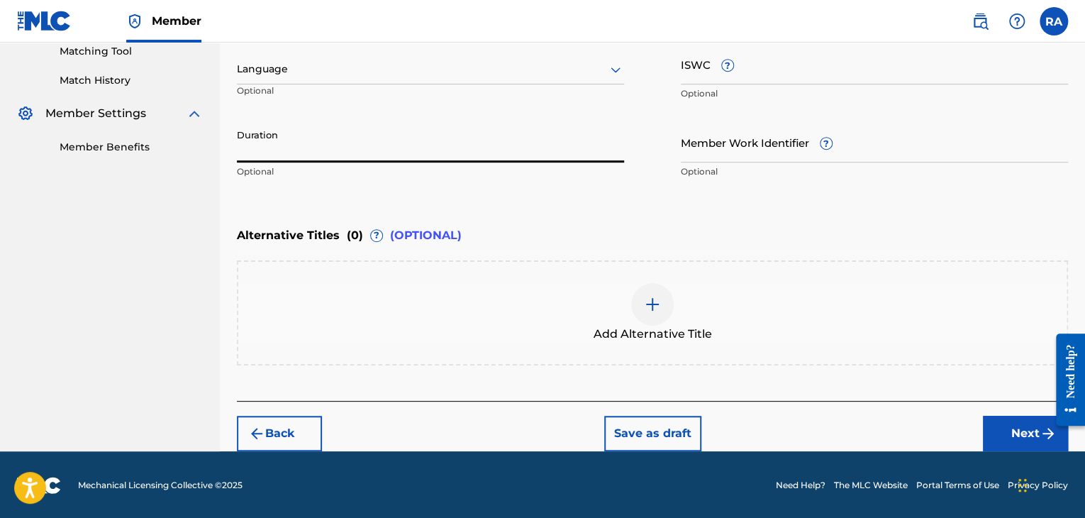
click at [411, 146] on input "Duration" at bounding box center [430, 142] width 387 height 40
type input "06:00"
click at [1001, 436] on button "Next" at bounding box center [1025, 433] width 85 height 35
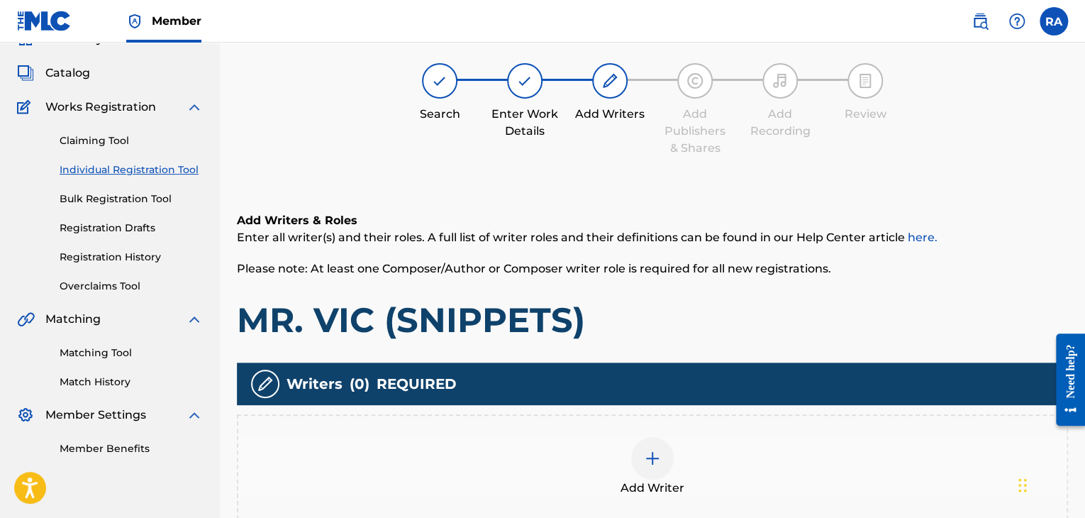
scroll to position [64, 0]
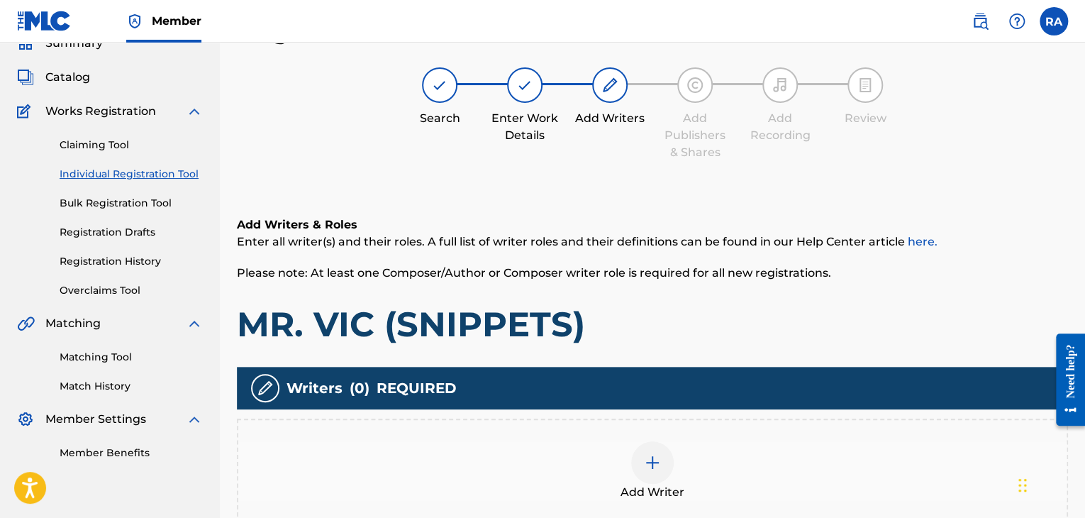
click at [647, 465] on img at bounding box center [652, 462] width 17 height 17
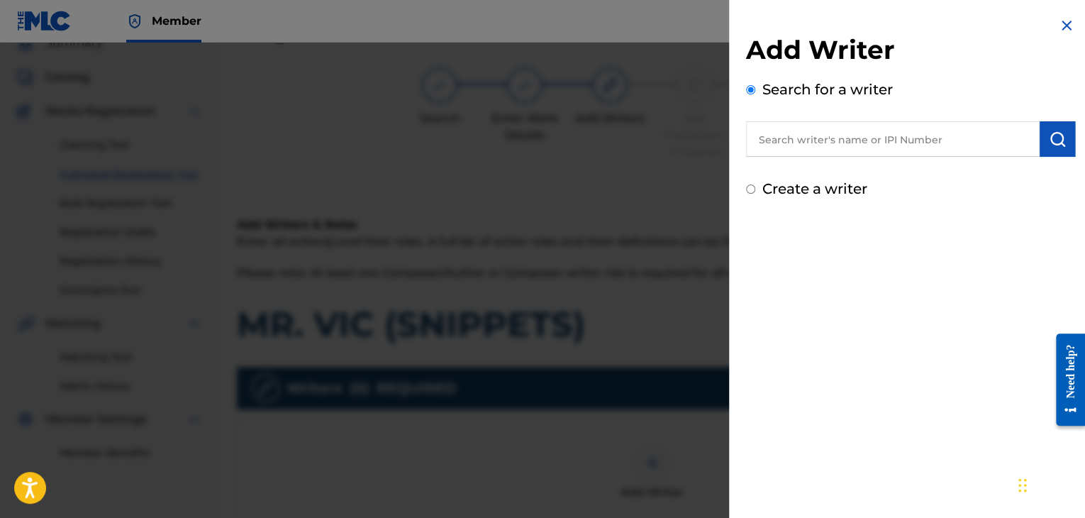
click at [800, 128] on input "text" at bounding box center [893, 138] width 294 height 35
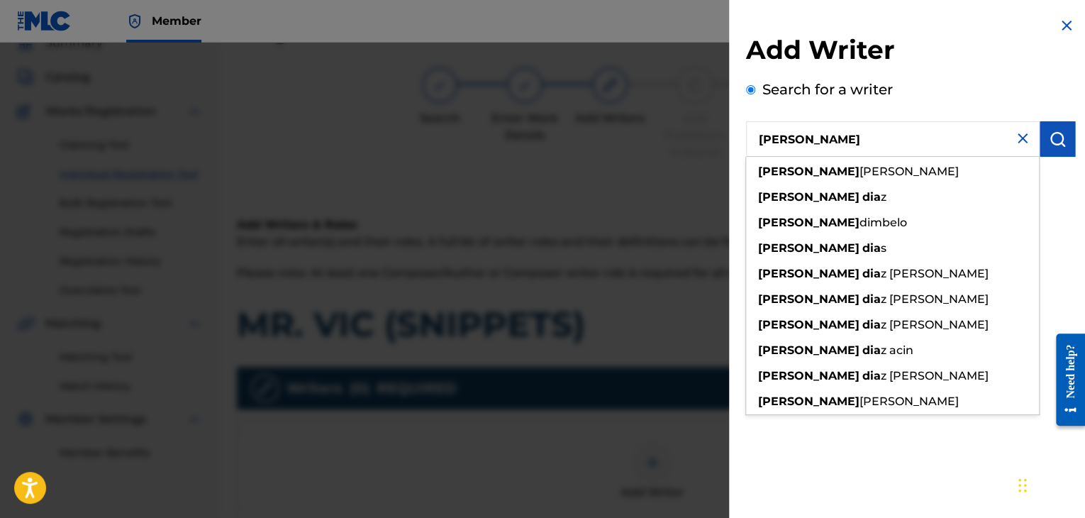
type input "[PERSON_NAME]"
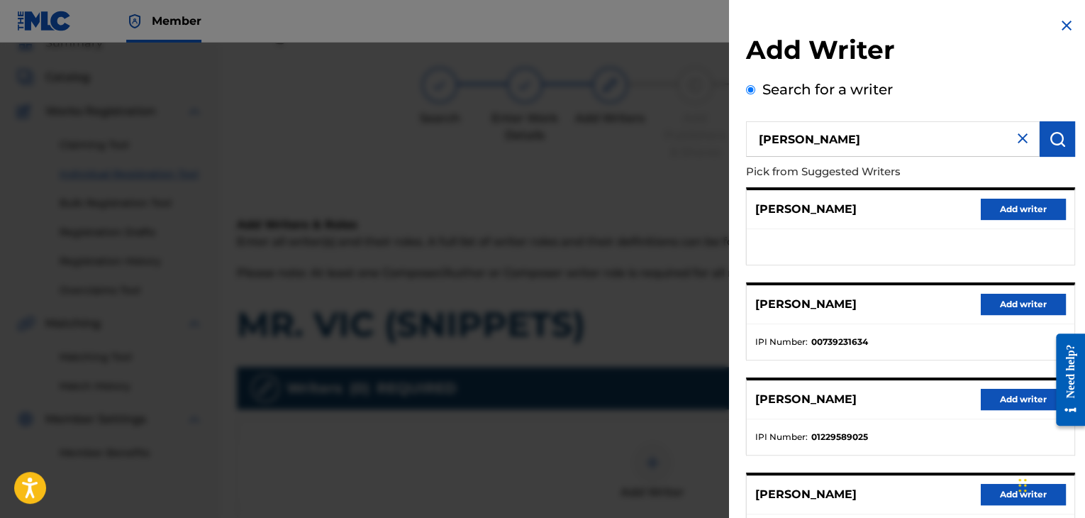
click at [1049, 299] on button "Add writer" at bounding box center [1023, 304] width 85 height 21
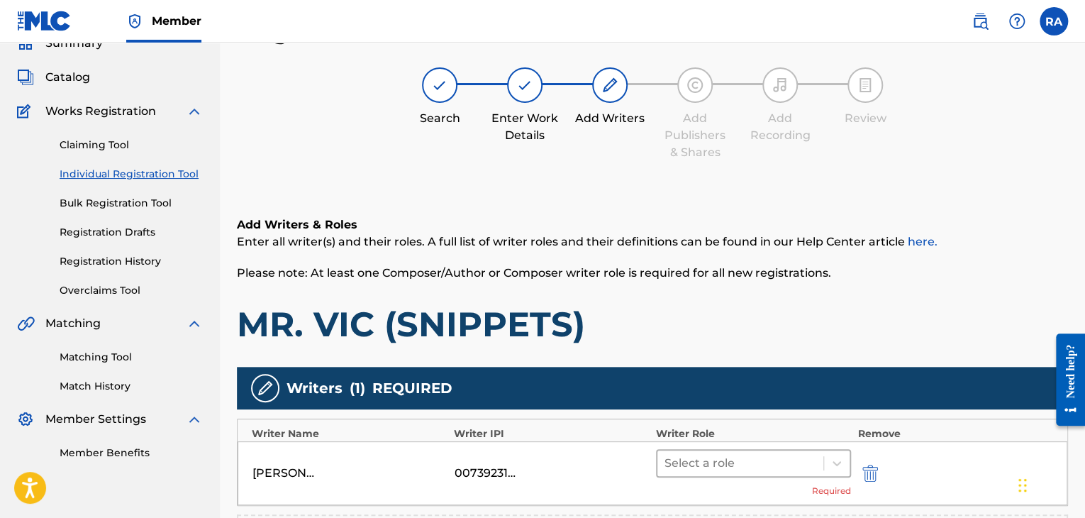
click at [789, 461] on div at bounding box center [741, 463] width 152 height 20
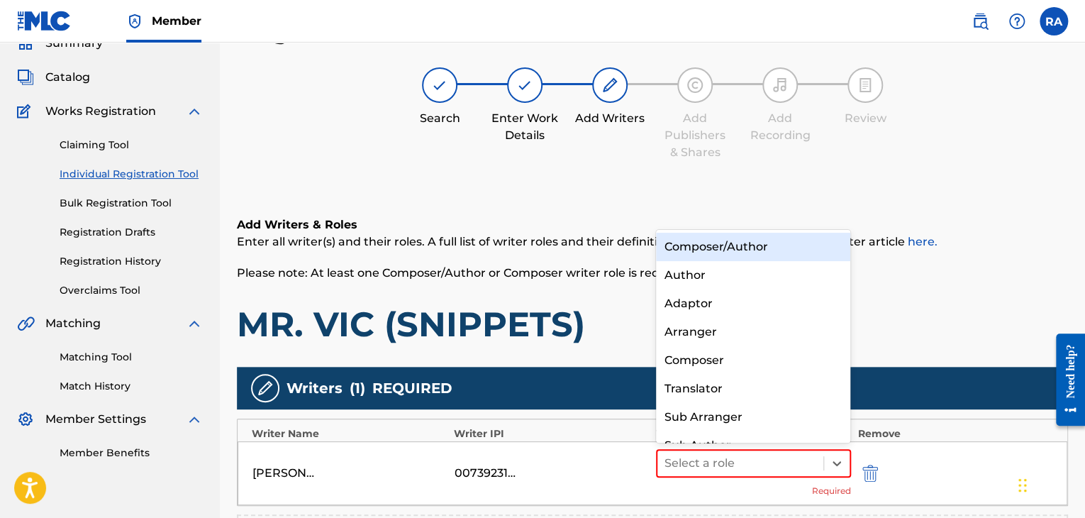
click at [776, 242] on div "Composer/Author" at bounding box center [753, 247] width 195 height 28
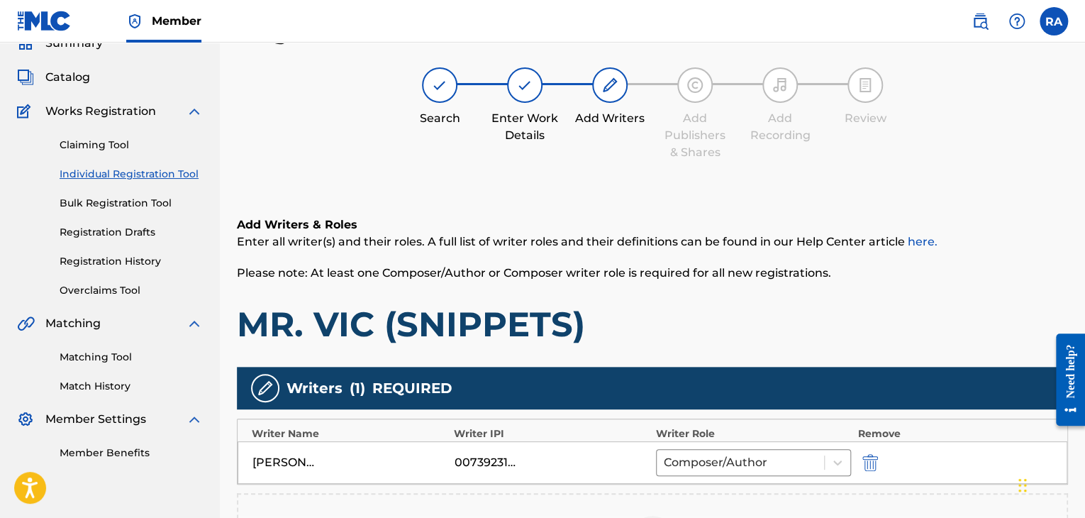
click at [1084, 374] on div "Need help?" at bounding box center [1070, 379] width 29 height 92
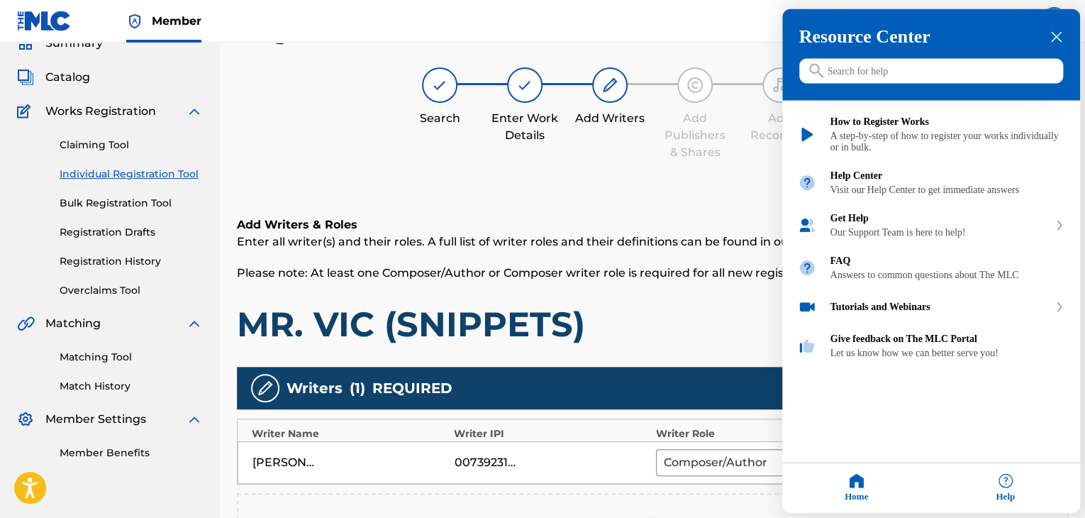
scroll to position [329, 0]
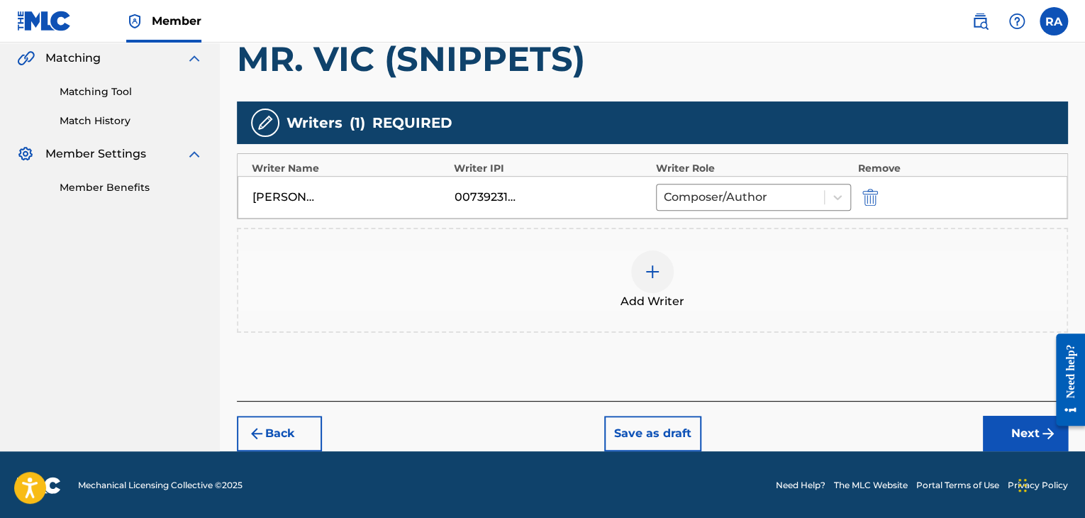
click at [993, 434] on button "Next" at bounding box center [1025, 433] width 85 height 35
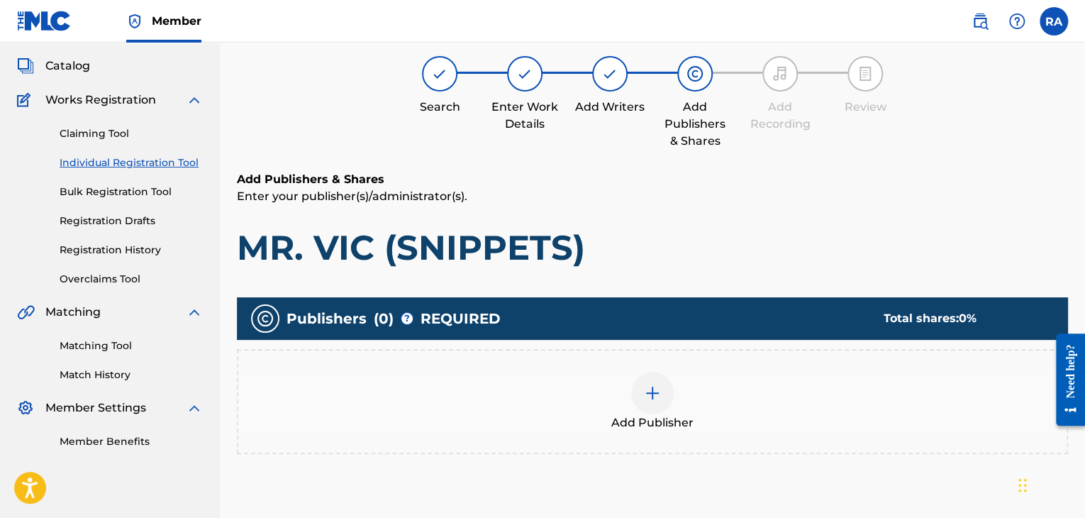
scroll to position [64, 0]
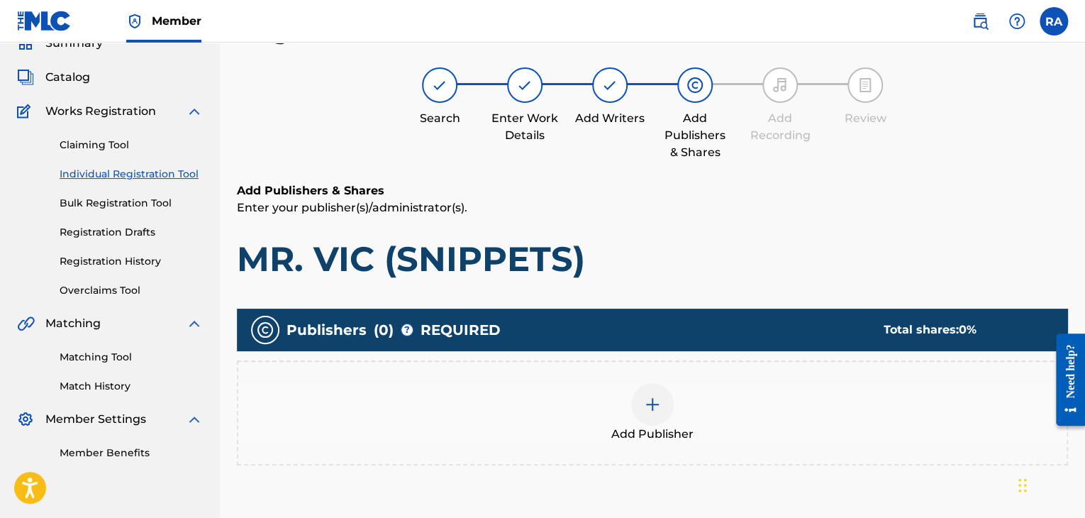
click at [667, 394] on div at bounding box center [652, 404] width 43 height 43
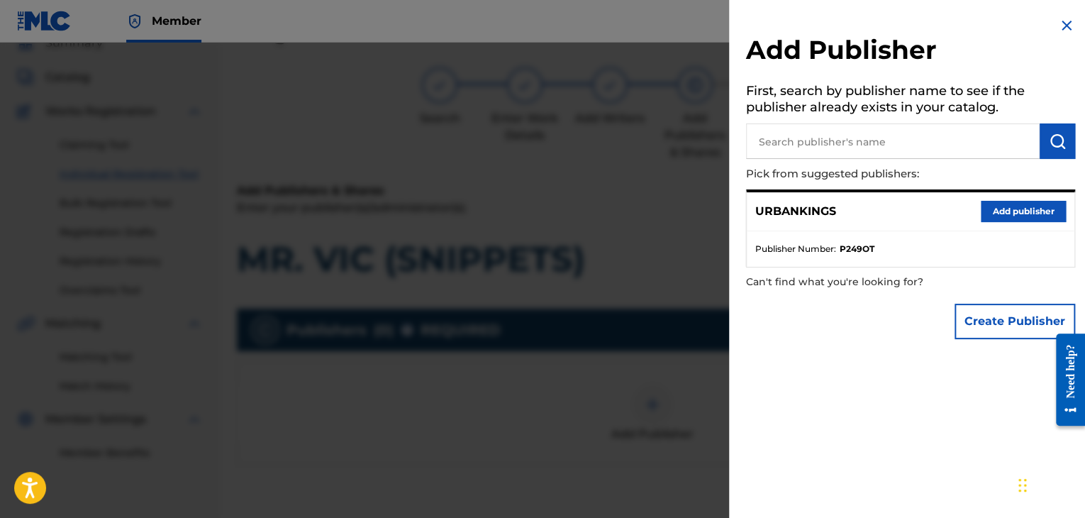
click at [981, 215] on button "Add publisher" at bounding box center [1023, 211] width 85 height 21
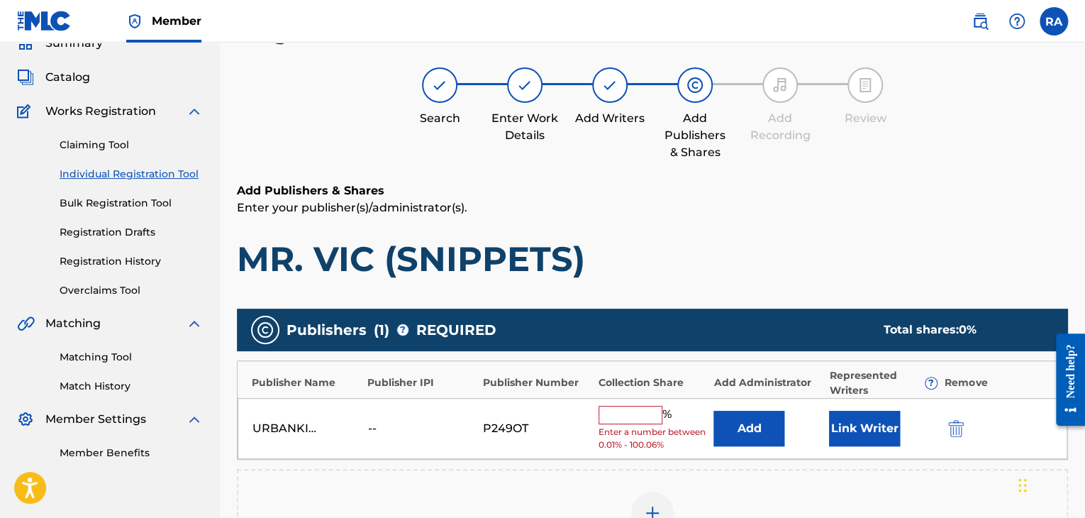
click at [650, 416] on input "text" at bounding box center [631, 415] width 64 height 18
type input "100"
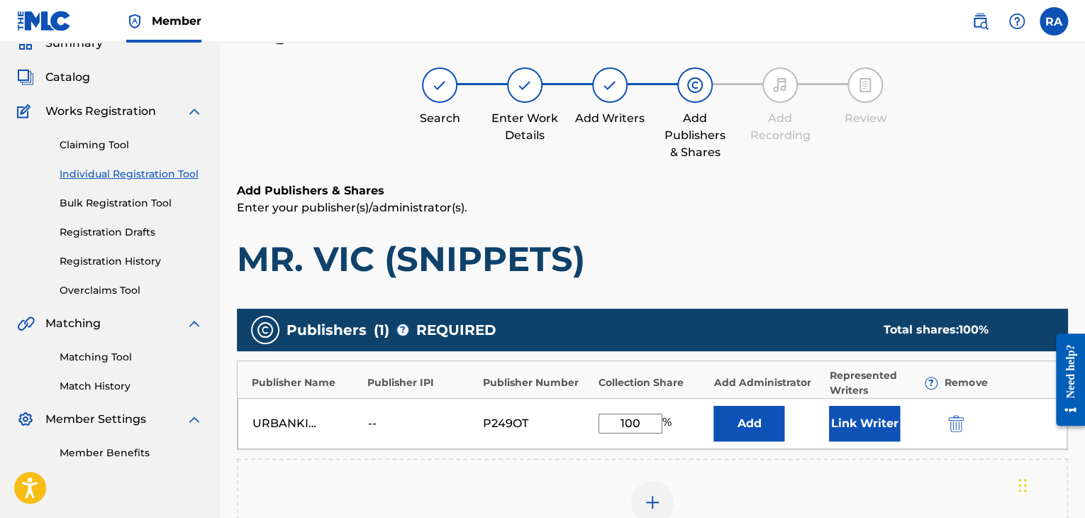
click at [858, 415] on button "Link Writer" at bounding box center [864, 423] width 71 height 35
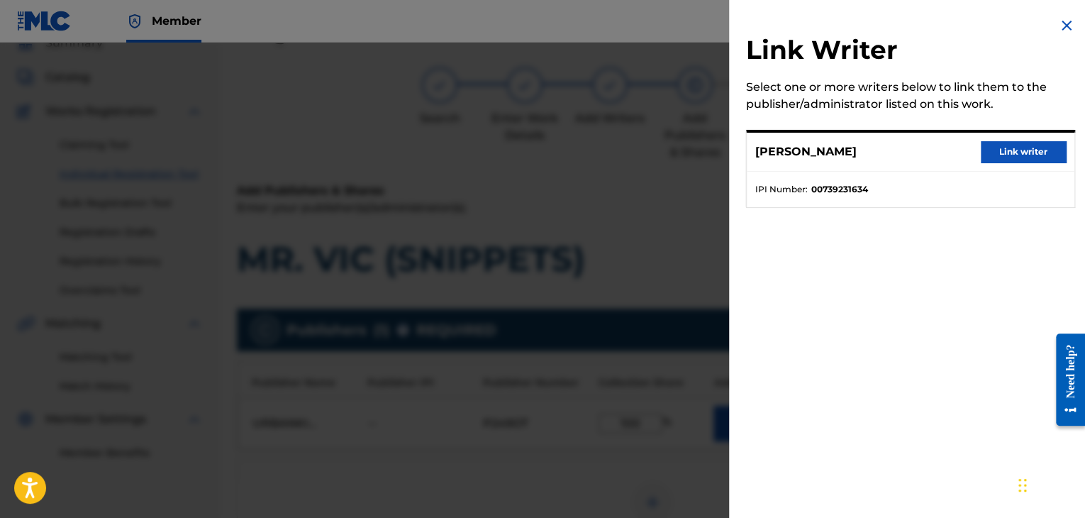
click at [992, 148] on button "Link writer" at bounding box center [1023, 151] width 85 height 21
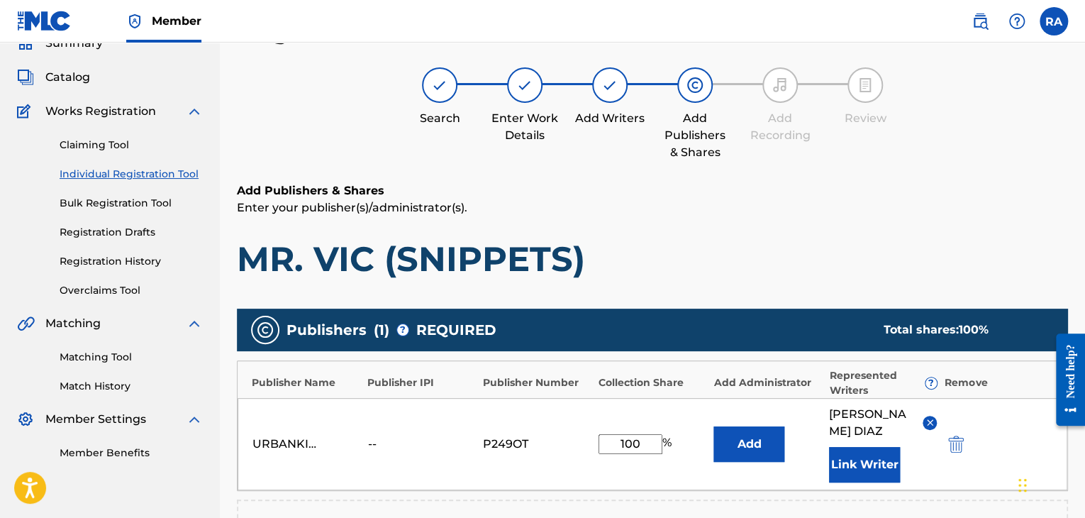
scroll to position [361, 0]
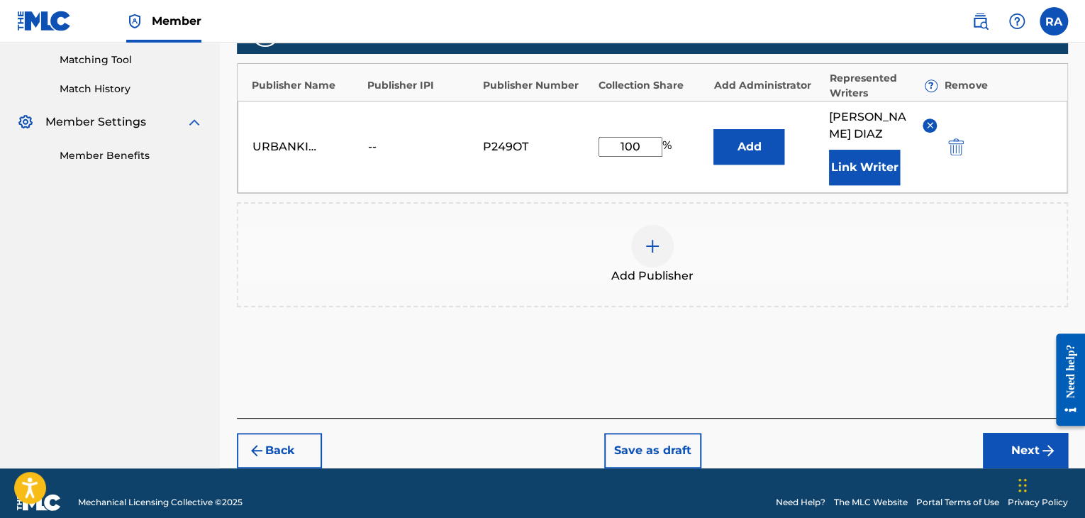
click at [1016, 436] on button "Next" at bounding box center [1025, 450] width 85 height 35
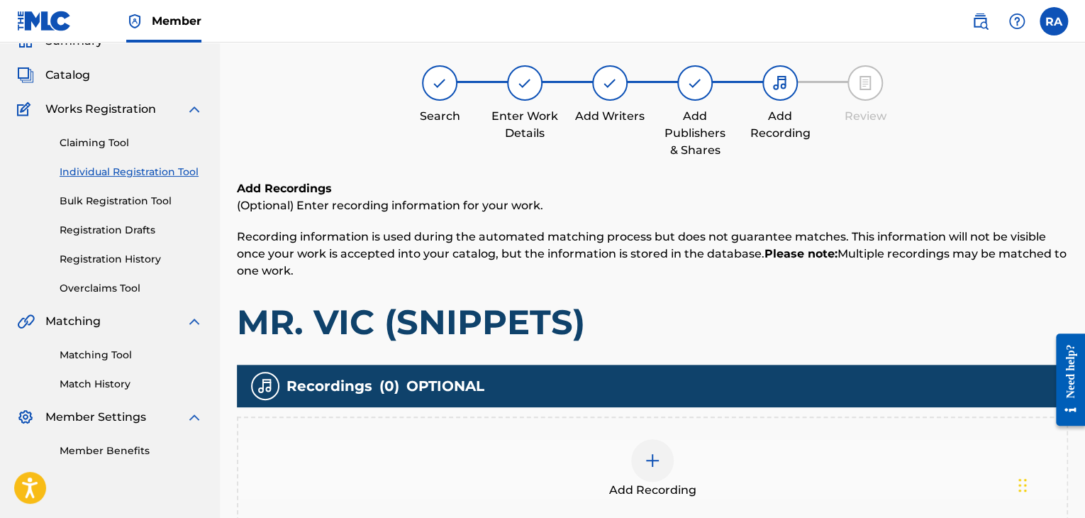
scroll to position [64, 0]
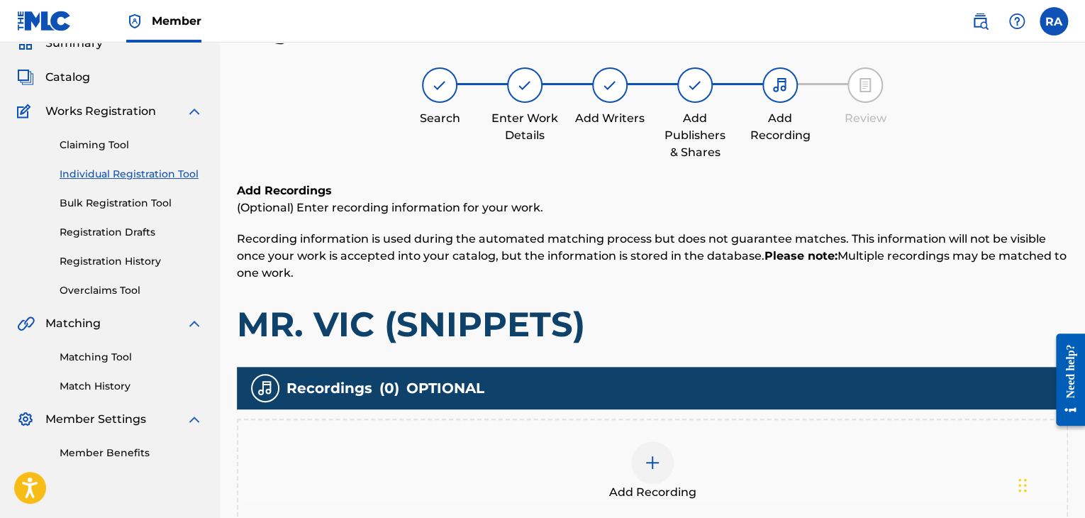
click at [653, 462] on img at bounding box center [652, 462] width 17 height 17
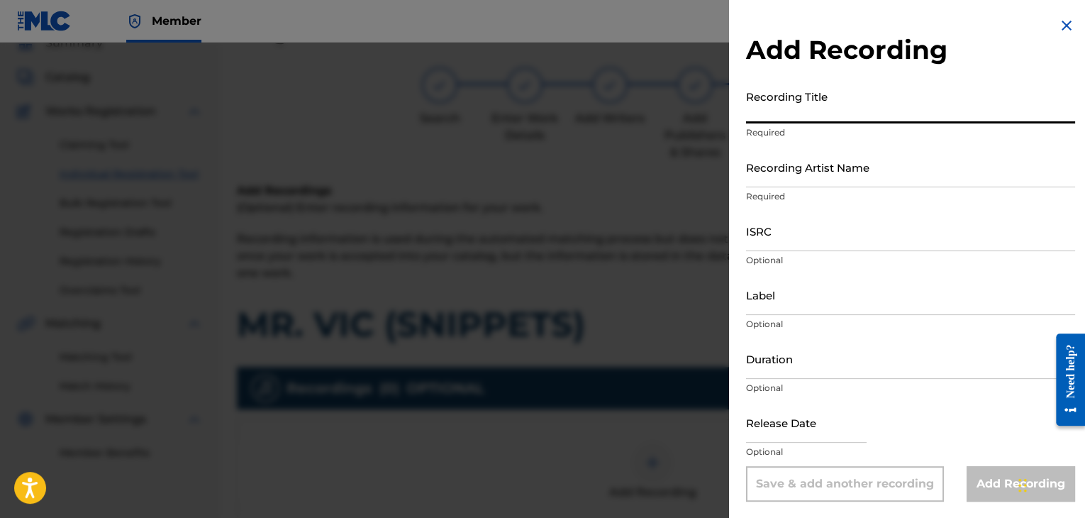
click at [797, 113] on input "Recording Title" at bounding box center [910, 103] width 329 height 40
type input "MR. VIC (SNIPPETS)"
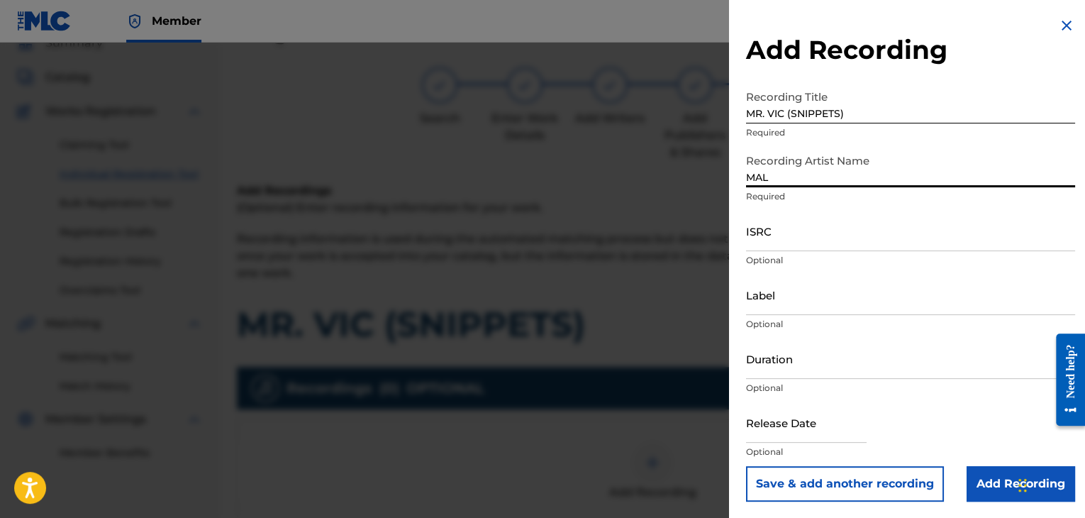
type input "MAL HABLADO"
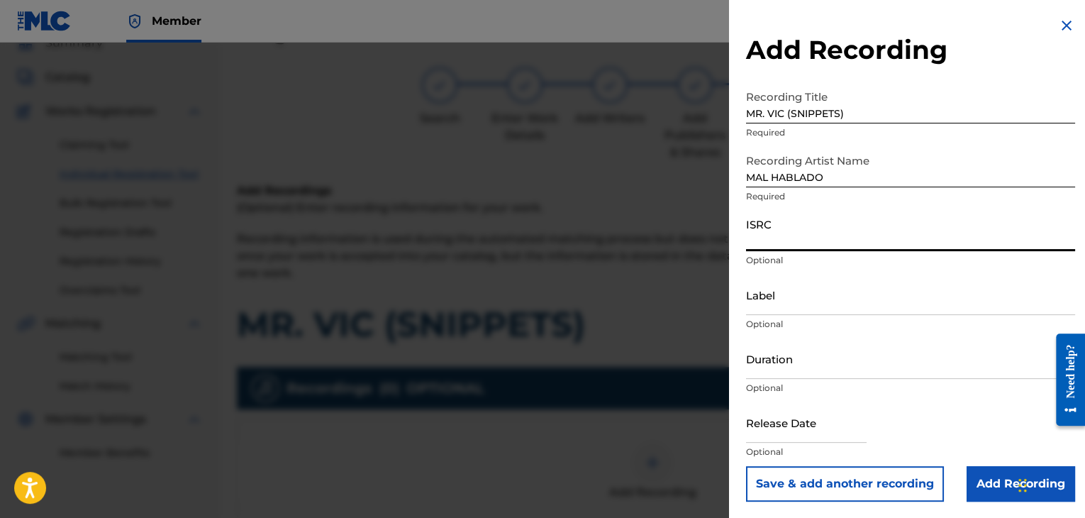
paste input "USPRZ0810044"
type input "USPRZ0810045"
click at [776, 297] on input "Label" at bounding box center [910, 295] width 329 height 40
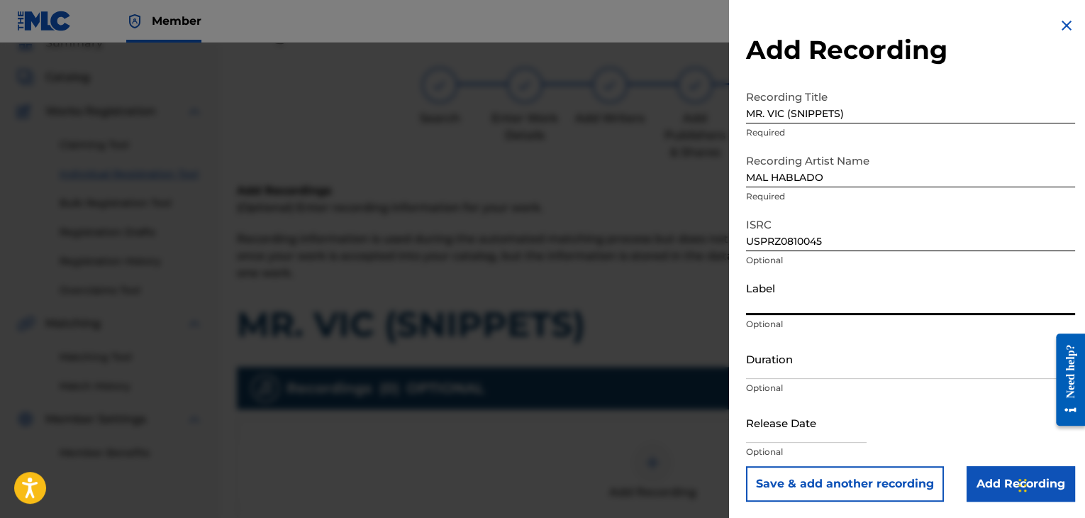
type input "Urban Kings Music Group"
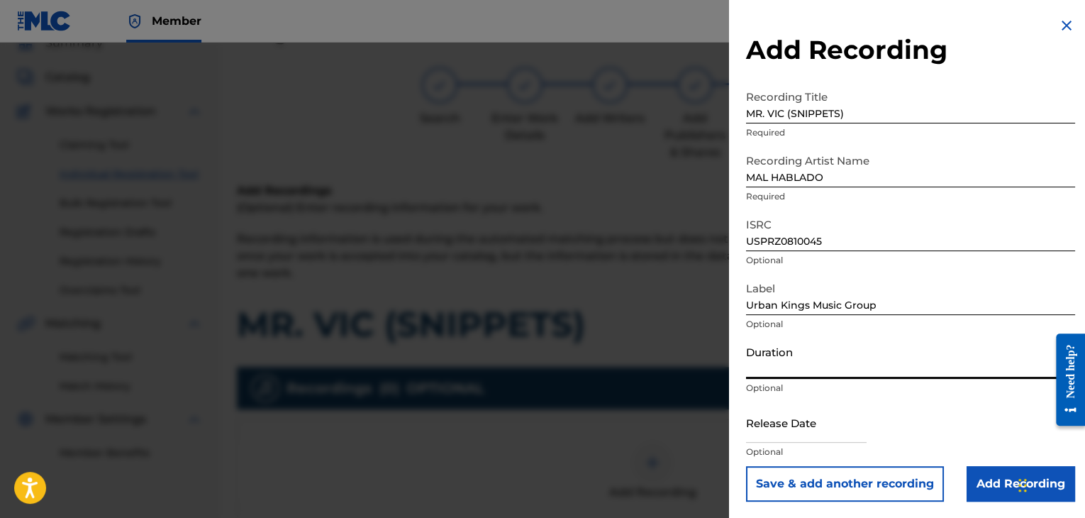
click at [799, 367] on input "Duration" at bounding box center [910, 358] width 329 height 40
type input "06:00"
select select "7"
select select "2025"
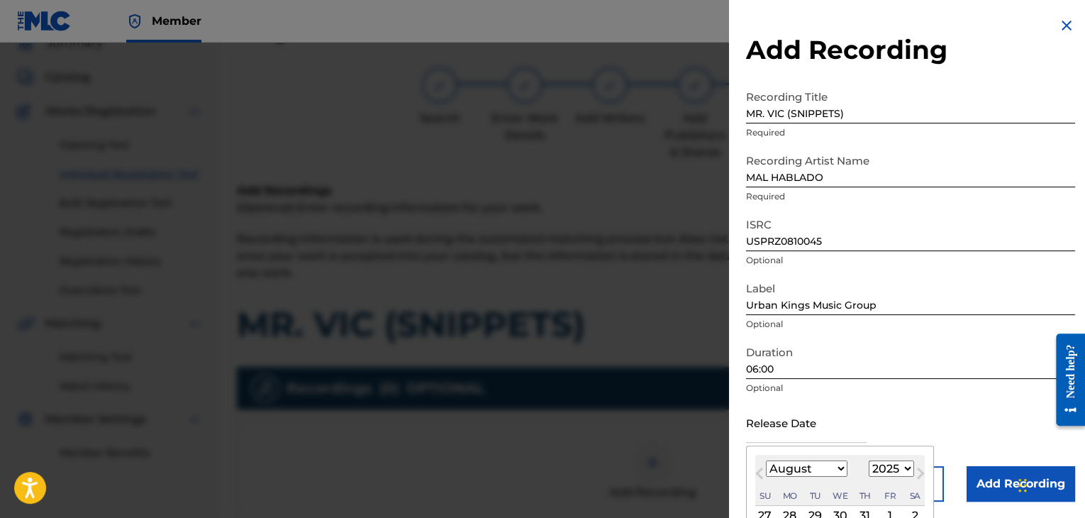
click at [834, 472] on select "January February March April May June July August September October November De…" at bounding box center [807, 468] width 82 height 16
select select "5"
click at [766, 460] on select "January February March April May June July August September October November De…" at bounding box center [807, 468] width 82 height 16
click at [897, 472] on select "1899 1900 1901 1902 1903 1904 1905 1906 1907 1908 1909 1910 1911 1912 1913 1914…" at bounding box center [891, 468] width 45 height 16
select select "2006"
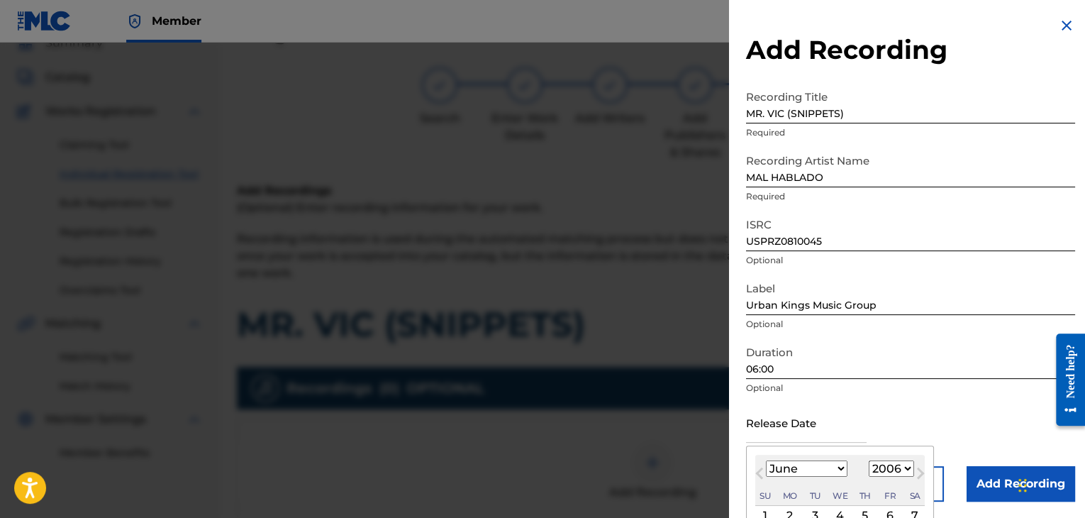
click at [869, 460] on select "1899 1900 1901 1902 1903 1904 1905 1906 1907 1908 1909 1910 1911 1912 1913 1914…" at bounding box center [891, 468] width 45 height 16
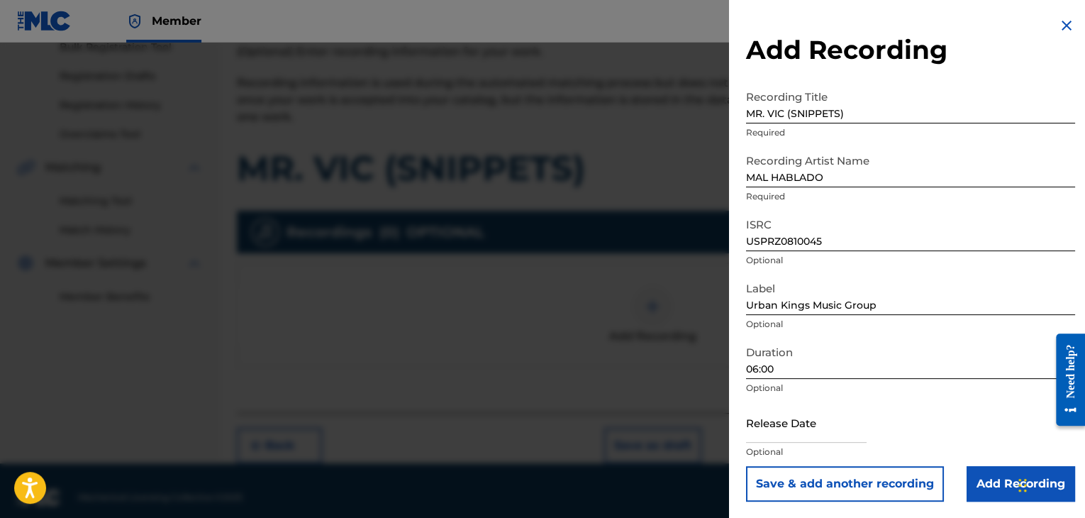
scroll to position [233, 0]
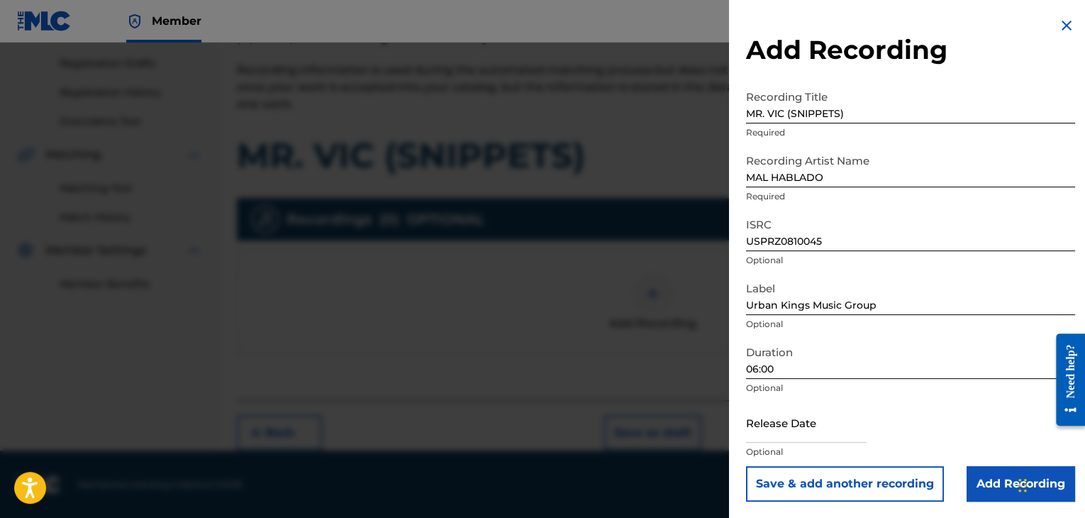
select select "7"
select select "2025"
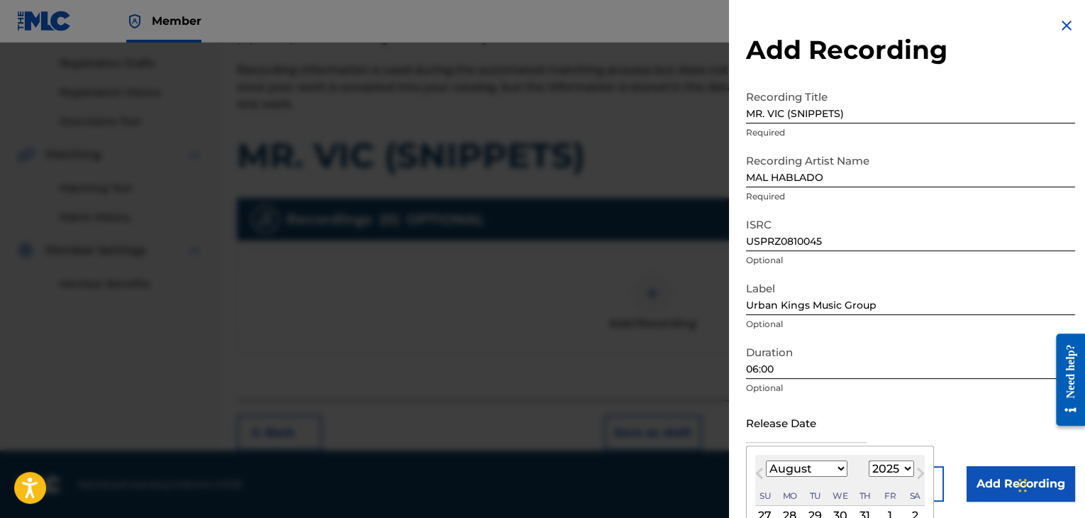
click at [816, 433] on input "text" at bounding box center [806, 422] width 121 height 40
click at [838, 475] on select "January February March April May June July August September October November De…" at bounding box center [807, 468] width 82 height 16
select select "5"
click at [766, 460] on select "January February March April May June July August September October November De…" at bounding box center [807, 468] width 82 height 16
click at [890, 472] on select "1899 1900 1901 1902 1903 1904 1905 1906 1907 1908 1909 1910 1911 1912 1913 1914…" at bounding box center [891, 468] width 45 height 16
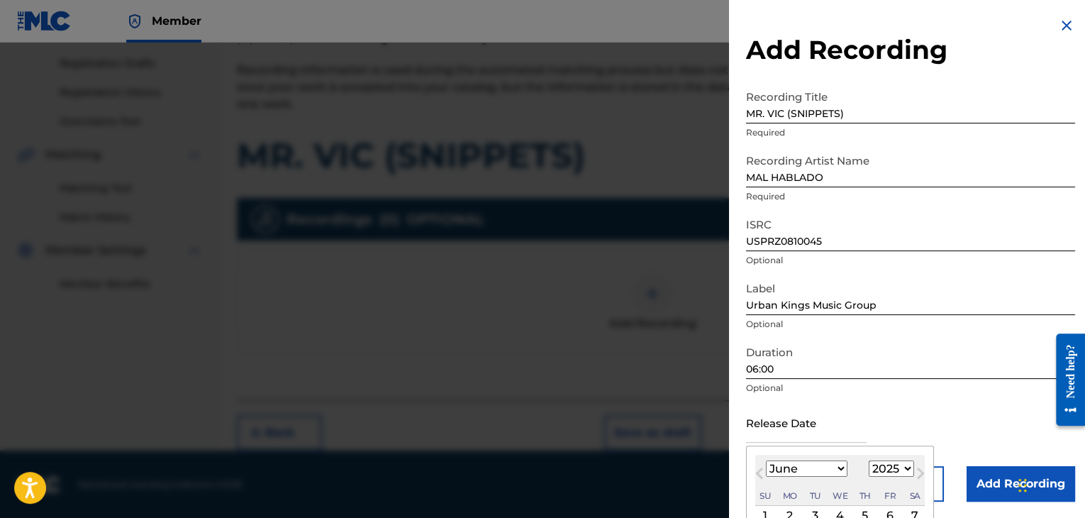
select select "2006"
click at [869, 460] on select "1899 1900 1901 1902 1903 1904 1905 1906 1907 1908 1909 1910 1911 1912 1913 1914…" at bounding box center [891, 468] width 45 height 16
click at [841, 510] on div "31" at bounding box center [840, 515] width 17 height 17
type input "[DATE]"
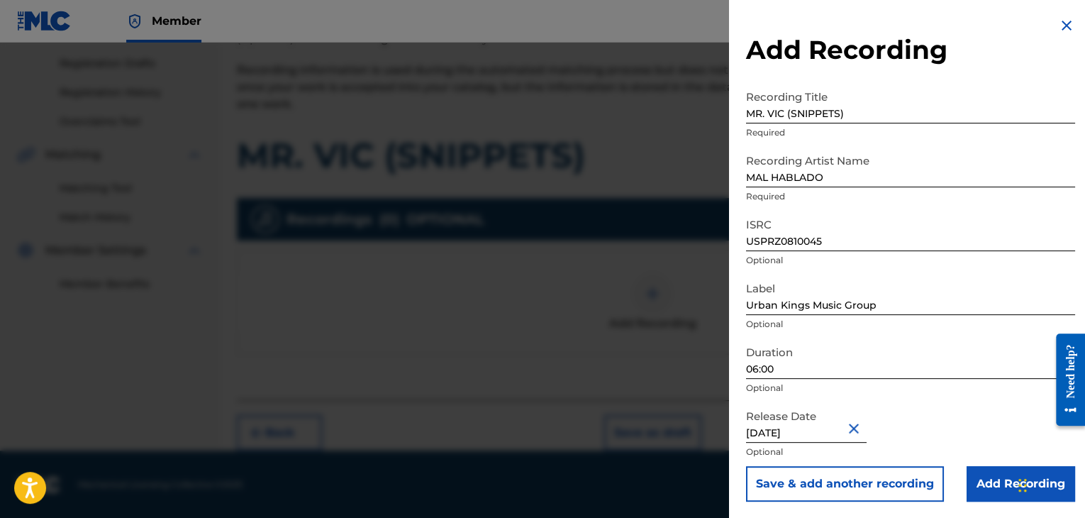
click at [811, 438] on input "[DATE]" at bounding box center [806, 422] width 121 height 40
select select "4"
select select "2006"
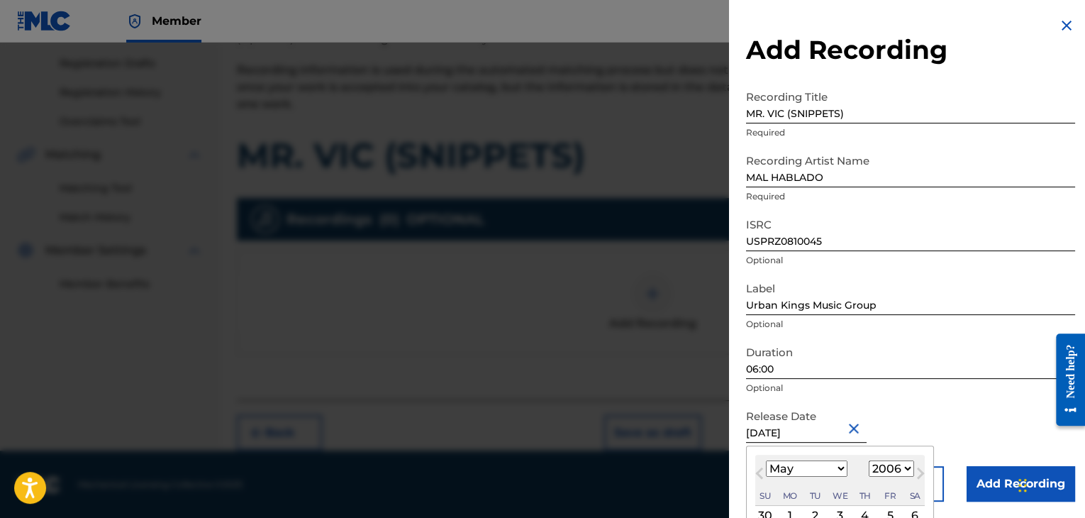
click at [839, 474] on select "January February March April May June July August September October November De…" at bounding box center [807, 468] width 82 height 16
select select "5"
click at [766, 460] on select "January February March April May June July August September October November De…" at bounding box center [807, 468] width 82 height 16
click at [765, 511] on div "28" at bounding box center [765, 515] width 17 height 17
type input "[DATE]"
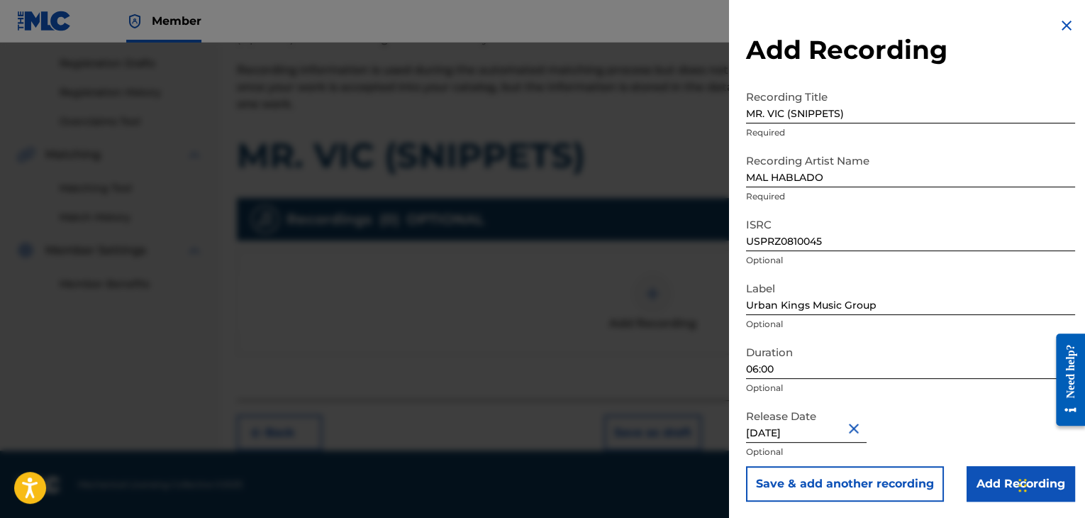
click at [811, 431] on input "[DATE]" at bounding box center [806, 422] width 121 height 40
select select "4"
select select "2006"
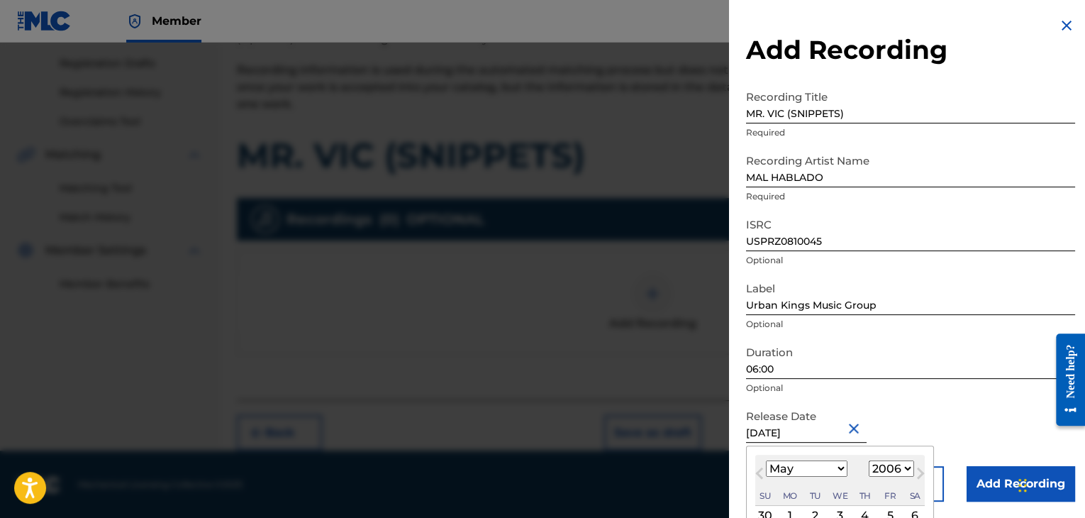
click at [831, 470] on select "January February March April May June July August September October November De…" at bounding box center [807, 468] width 82 height 16
select select "5"
click at [766, 460] on select "January February March April May June July August September October November De…" at bounding box center [807, 468] width 82 height 16
click at [763, 514] on div "28" at bounding box center [765, 515] width 17 height 17
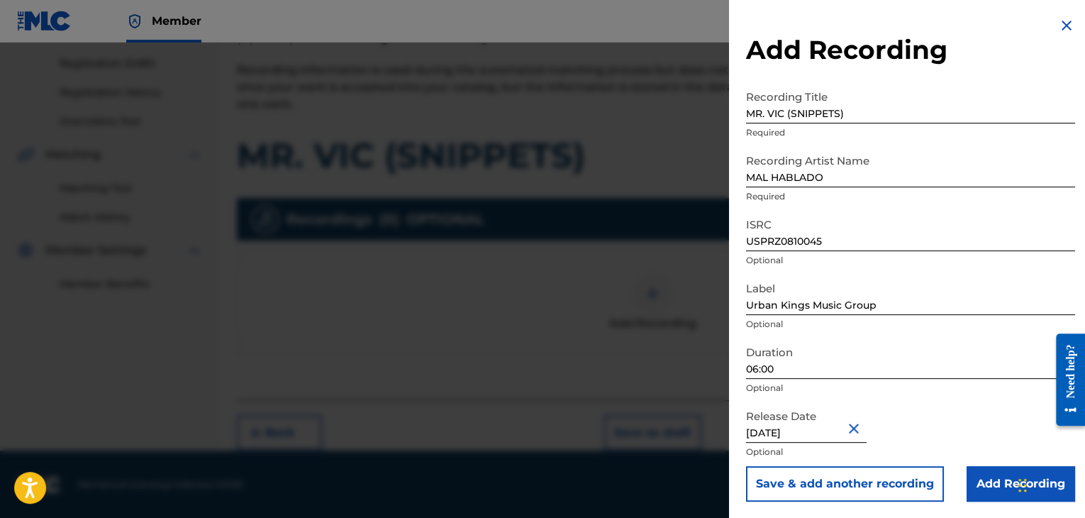
click at [767, 432] on input "[DATE]" at bounding box center [806, 422] width 121 height 40
select select "4"
select select "2006"
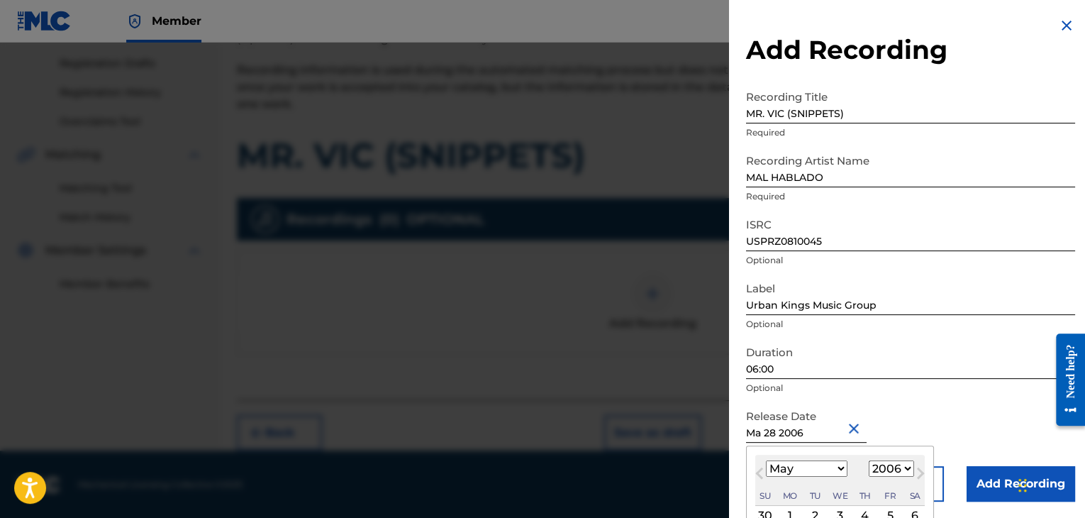
type input "M 28 2006"
select select "2"
type input "j 28 2006"
select select "0"
type input "[DATE]"
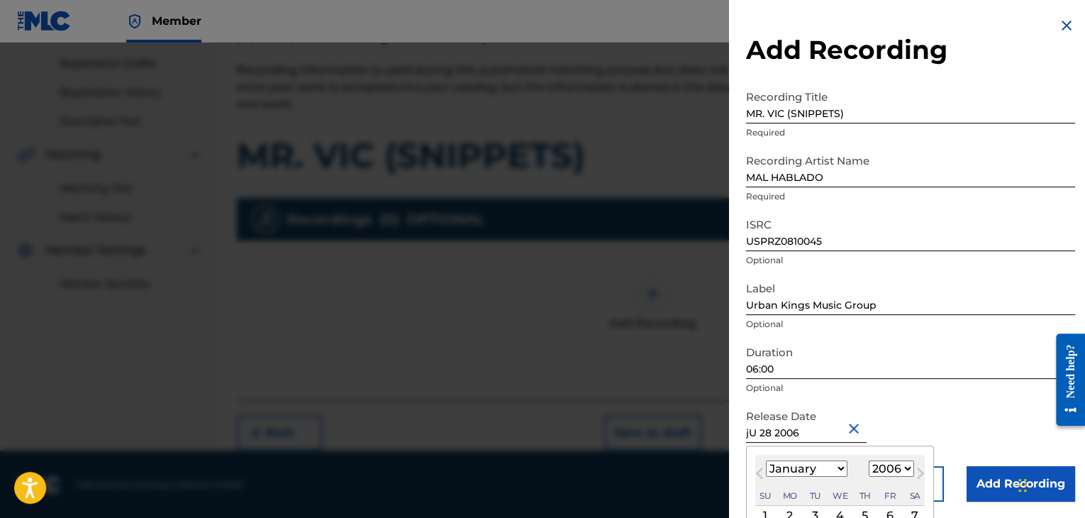
select select "5"
type input "j 28 2006"
select select "0"
type input "[DATE]"
select select "5"
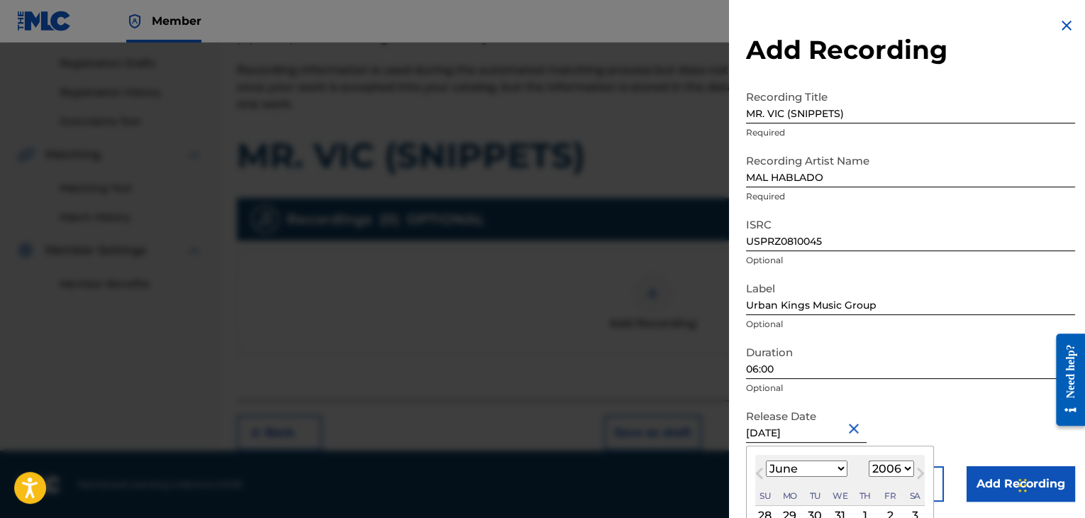
click at [763, 513] on div "28" at bounding box center [765, 515] width 17 height 17
type input "[DATE]"
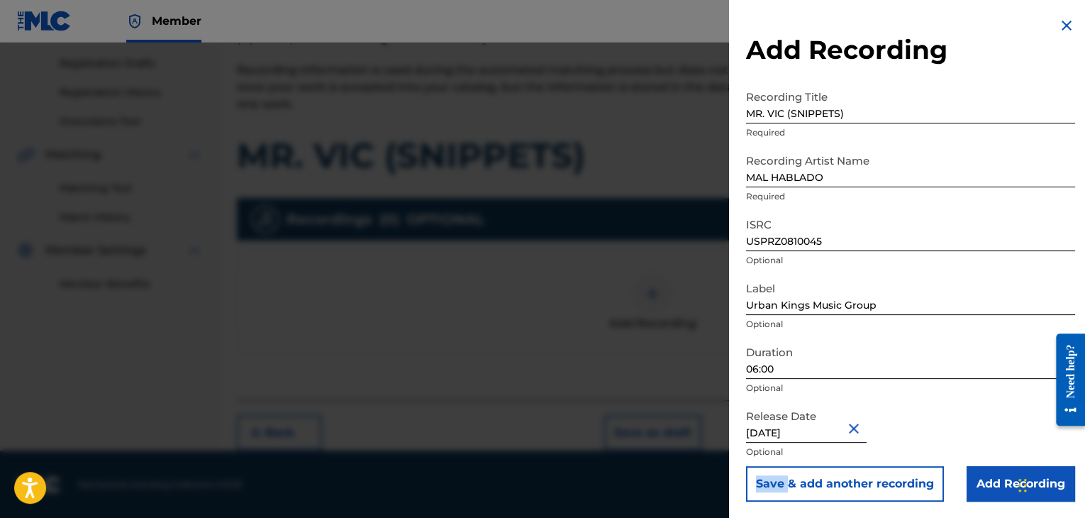
click at [763, 513] on div "Add Recording Recording Title MR. VIC (SNIPPETS) Required Recording Artist Name…" at bounding box center [910, 259] width 363 height 519
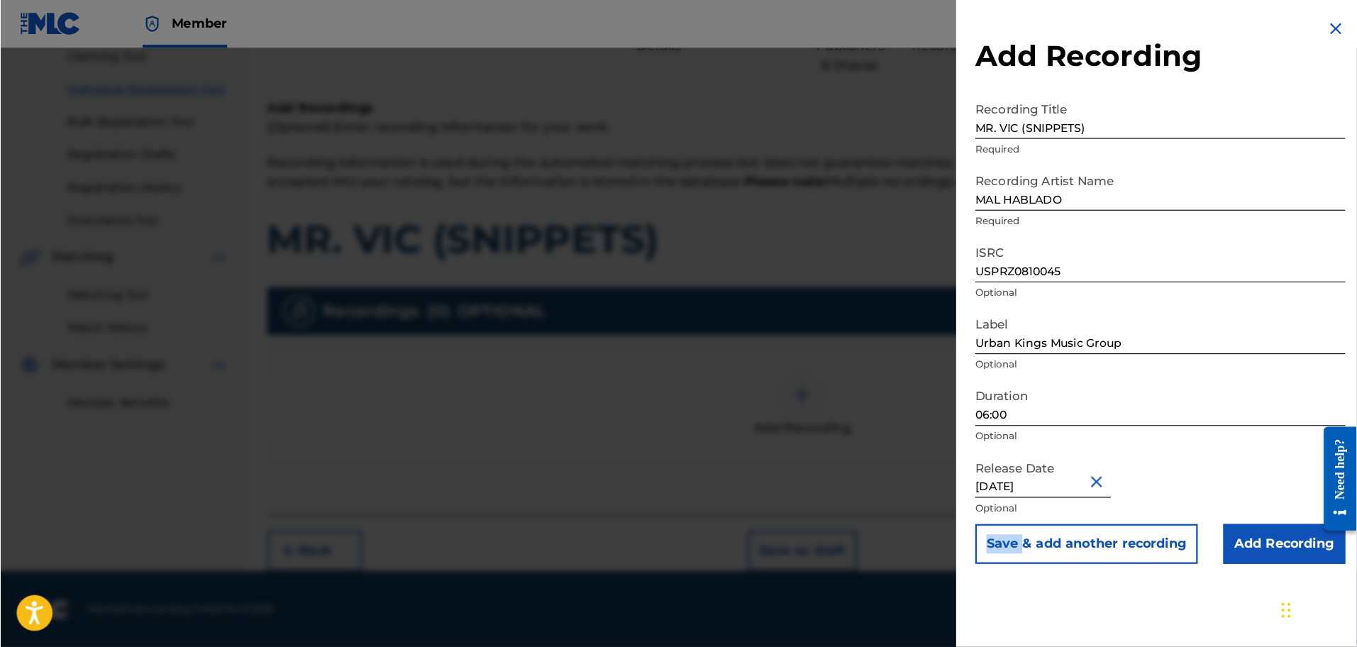
scroll to position [87, 0]
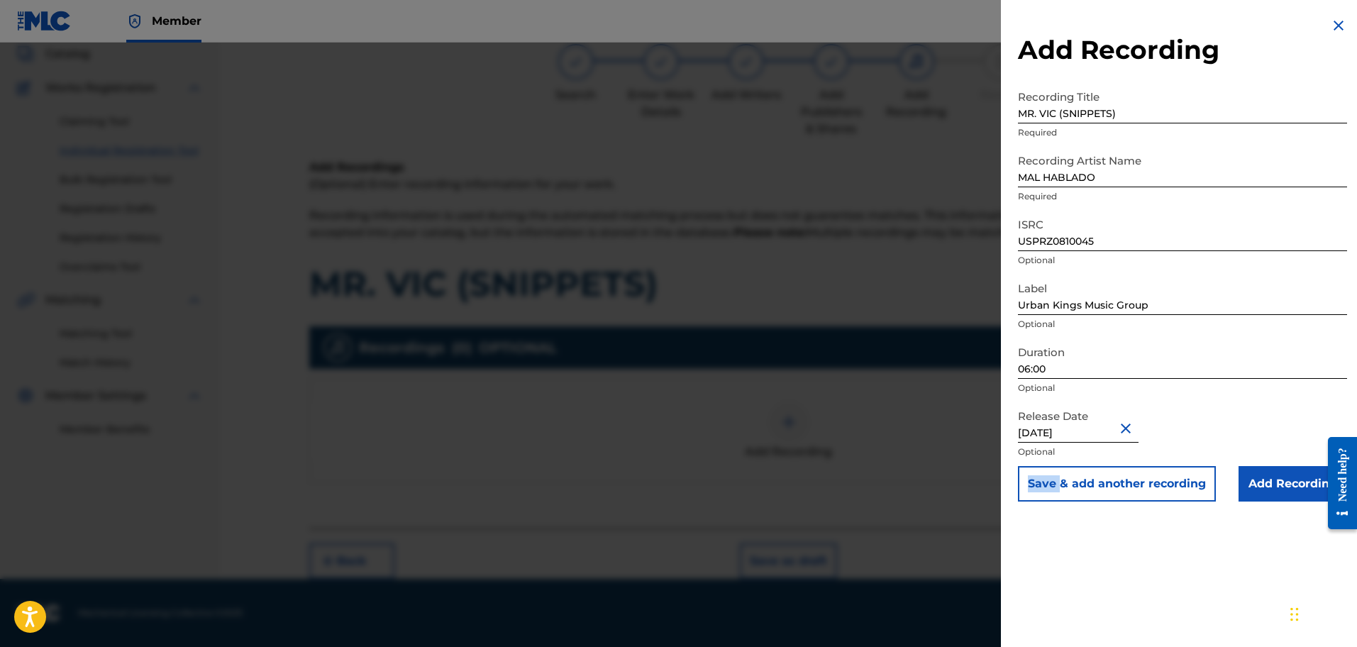
drag, startPoint x: 857, startPoint y: 426, endPoint x: 1022, endPoint y: 543, distance: 202.5
click at [1022, 517] on div "Add Recording Recording Title MR. VIC (SNIPPETS) Required Recording Artist Name…" at bounding box center [1182, 323] width 363 height 647
click at [1085, 426] on button "Close" at bounding box center [1127, 427] width 21 height 43
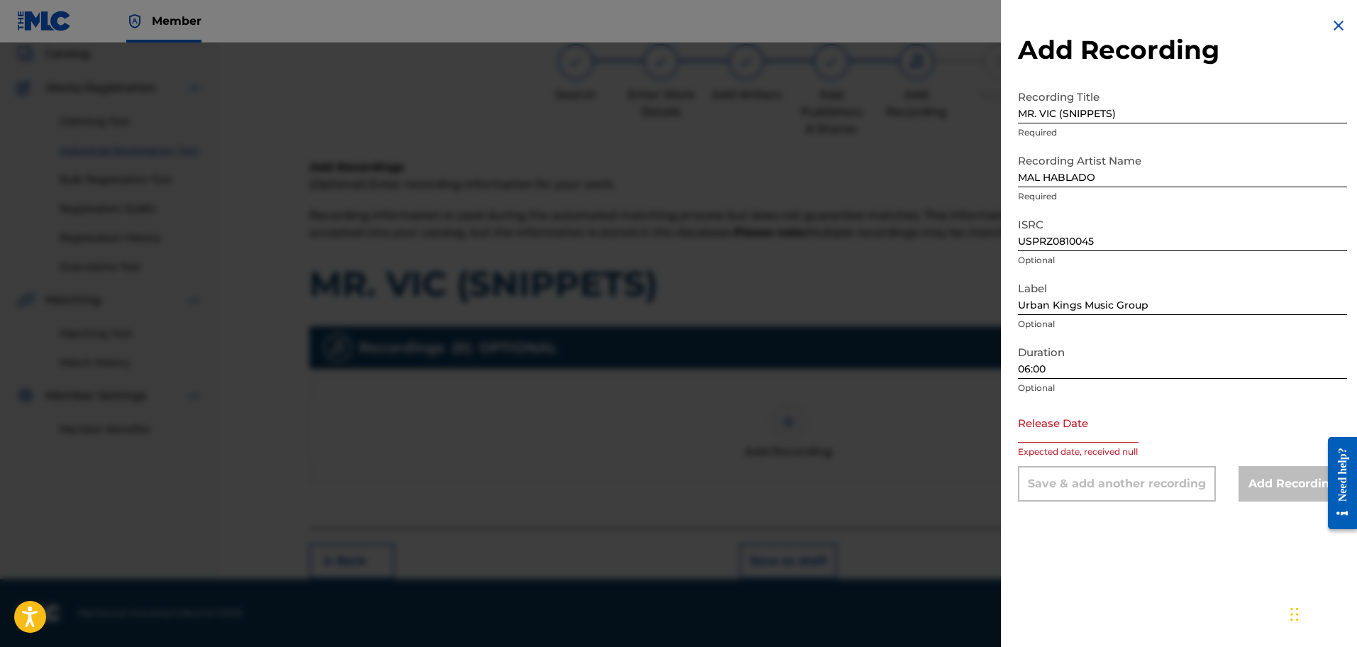
click at [1085, 428] on input "text" at bounding box center [1078, 422] width 121 height 40
select select "7"
select select "2025"
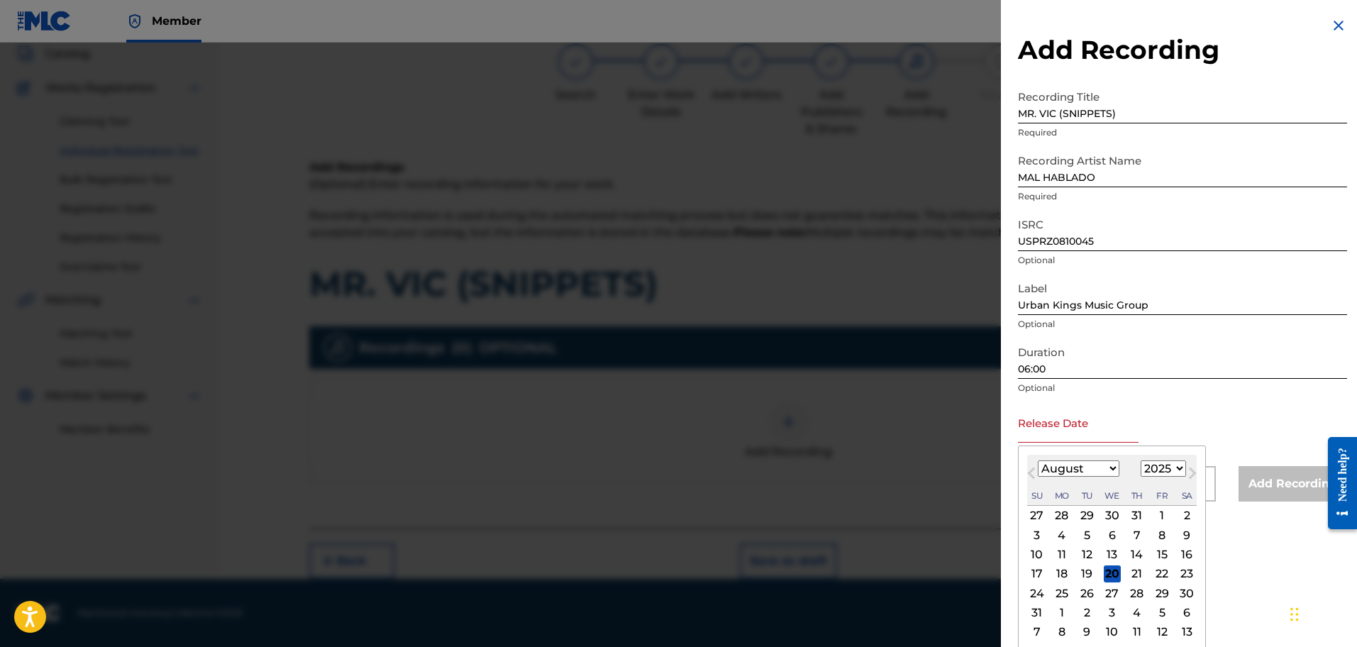
click at [1085, 474] on select "January February March April May June July August September October November De…" at bounding box center [1079, 468] width 82 height 16
select select "5"
click at [1038, 460] on select "January February March April May June July August September October November De…" at bounding box center [1079, 468] width 82 height 16
click at [1085, 467] on select "1899 1900 1901 1902 1903 1904 1905 1906 1907 1908 1909 1910 1911 1912 1913 1914…" at bounding box center [1163, 468] width 45 height 16
select select "2006"
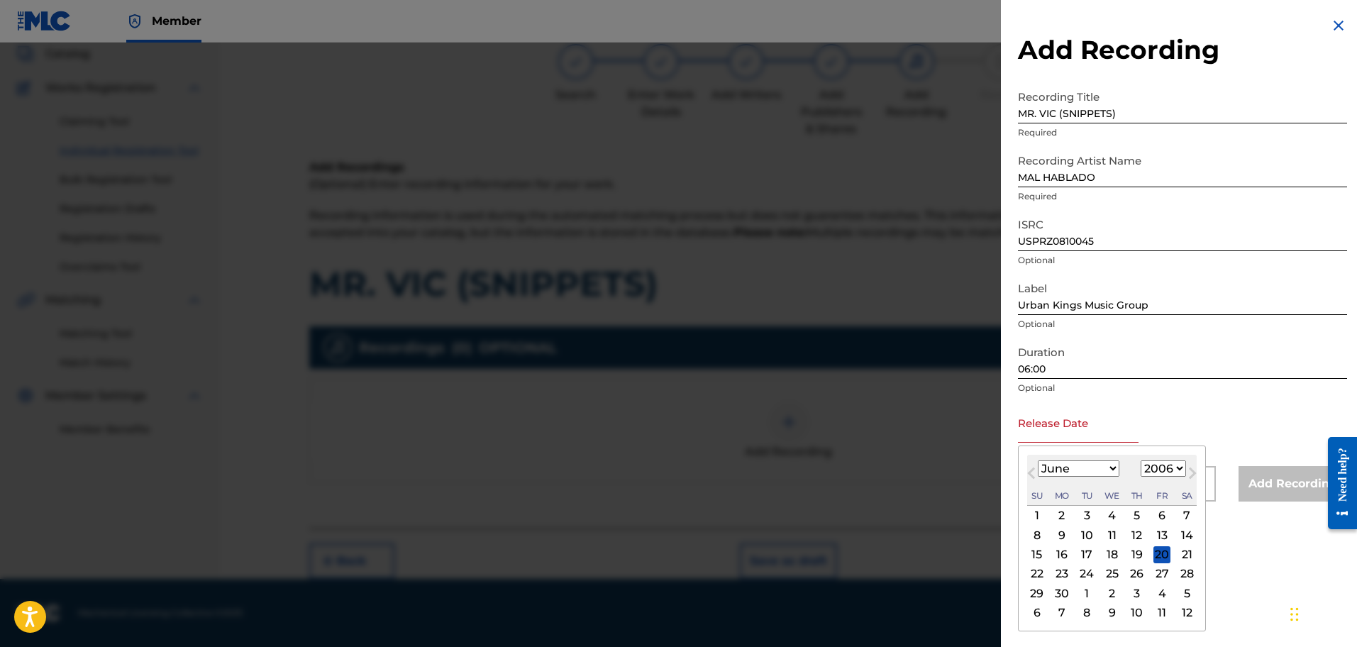
click at [1085, 460] on select "1899 1900 1901 1902 1903 1904 1905 1906 1907 1908 1909 1910 1911 1912 1913 1914…" at bounding box center [1163, 468] width 45 height 16
click at [1085, 517] on div "27" at bounding box center [1086, 592] width 17 height 17
type input "[DATE]"
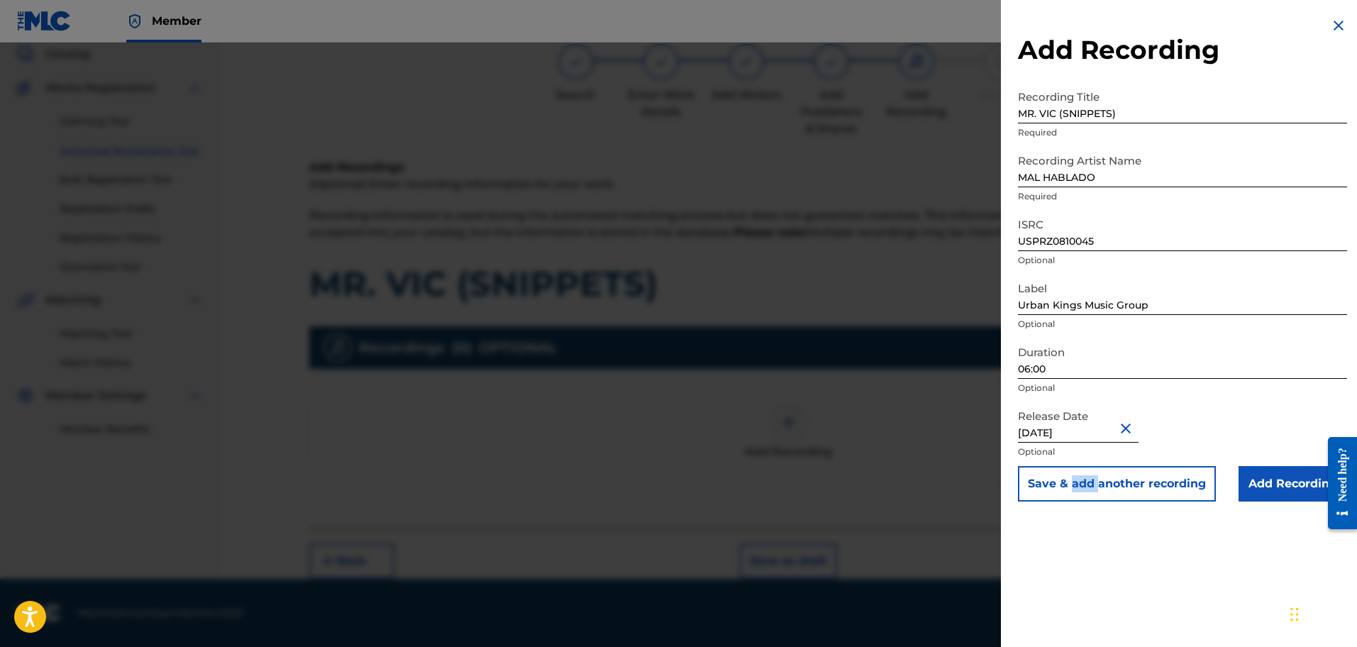
click at [1085, 517] on div "Add Recording Recording Title MR. VIC (SNIPPETS) Required Recording Artist Name…" at bounding box center [1182, 323] width 363 height 647
click at [1085, 482] on input "Add Recording" at bounding box center [1293, 483] width 109 height 35
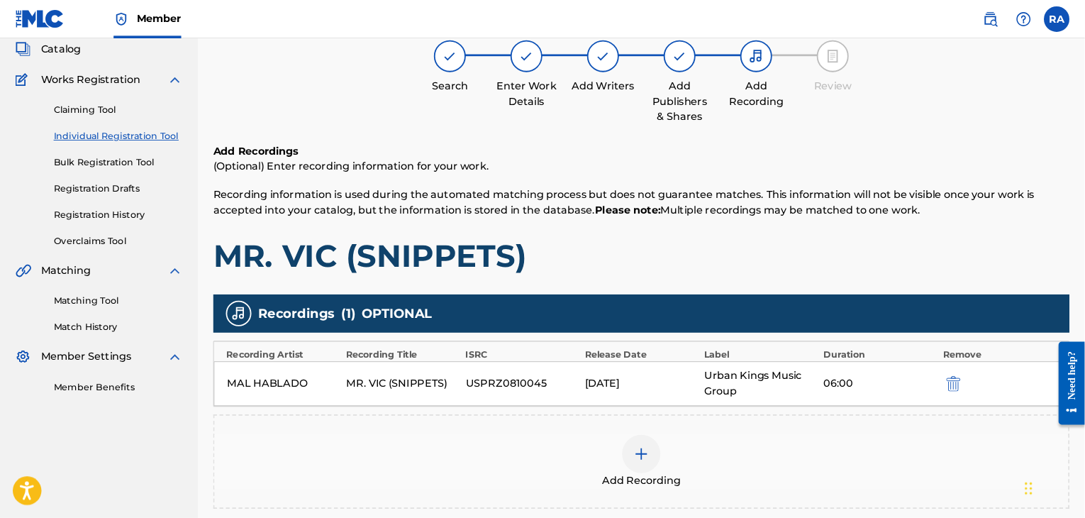
scroll to position [87, 0]
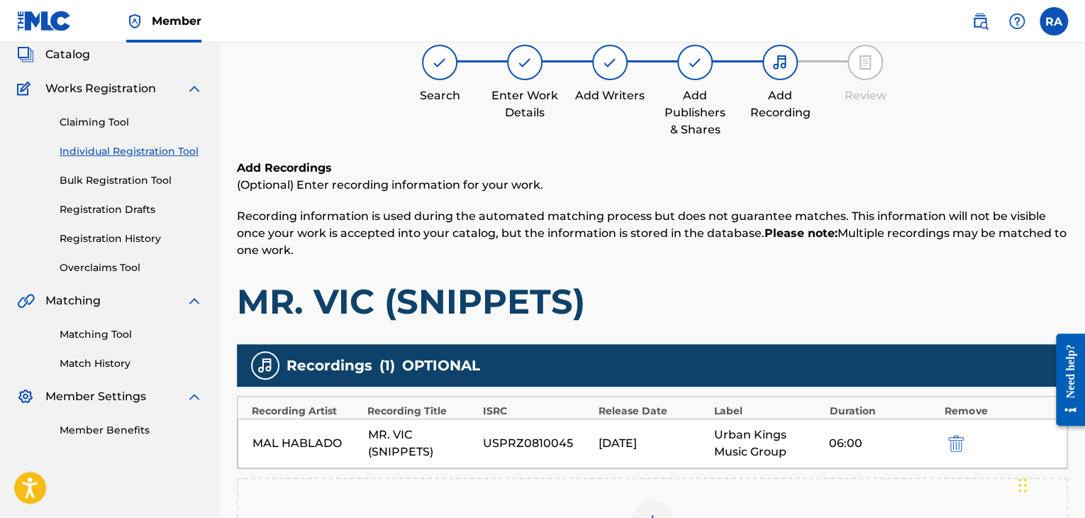
drag, startPoint x: 1351, startPoint y: 0, endPoint x: 802, endPoint y: 491, distance: 736.5
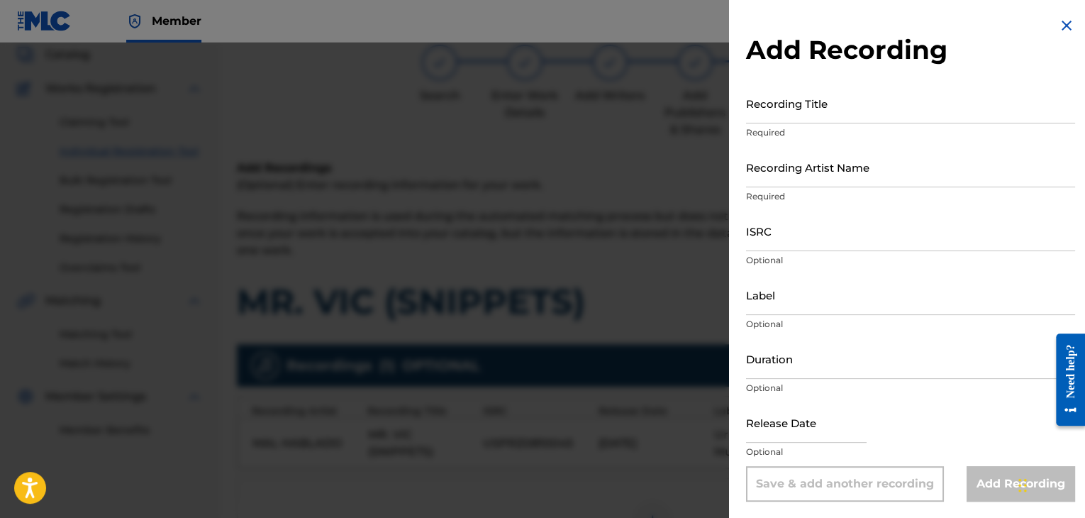
click at [1066, 24] on img at bounding box center [1066, 25] width 17 height 17
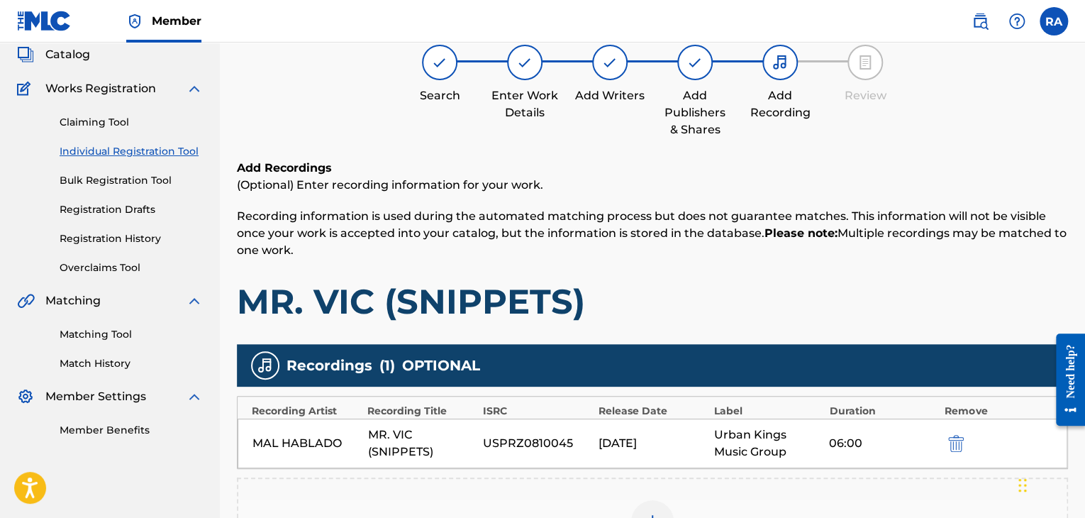
click at [1066, 24] on label at bounding box center [1054, 21] width 28 height 28
click at [1054, 21] on input "RA Royalty Administrator [EMAIL_ADDRESS][DOMAIN_NAME] Notification Preferences …" at bounding box center [1054, 21] width 0 height 0
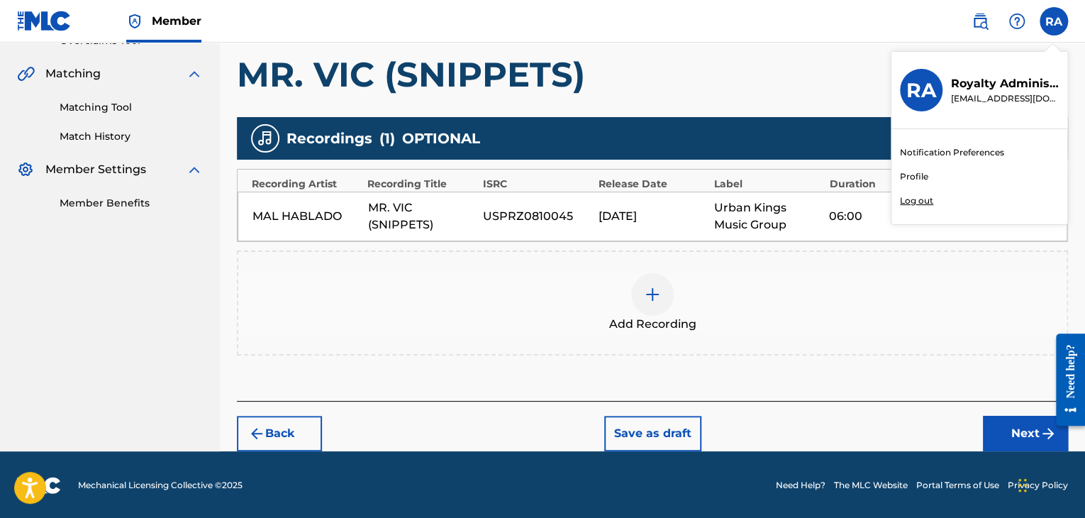
click at [1022, 424] on button "Next" at bounding box center [1025, 433] width 85 height 35
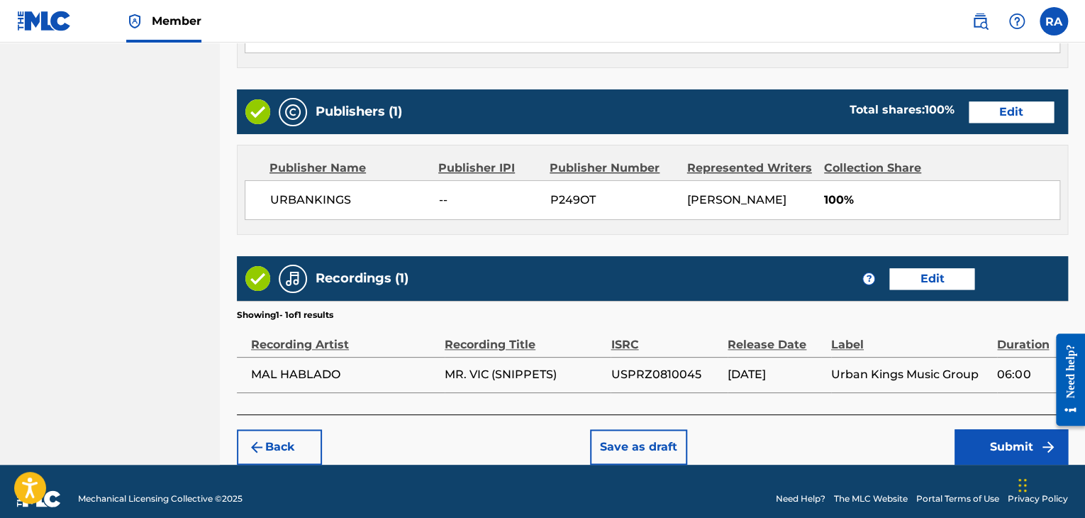
scroll to position [680, 0]
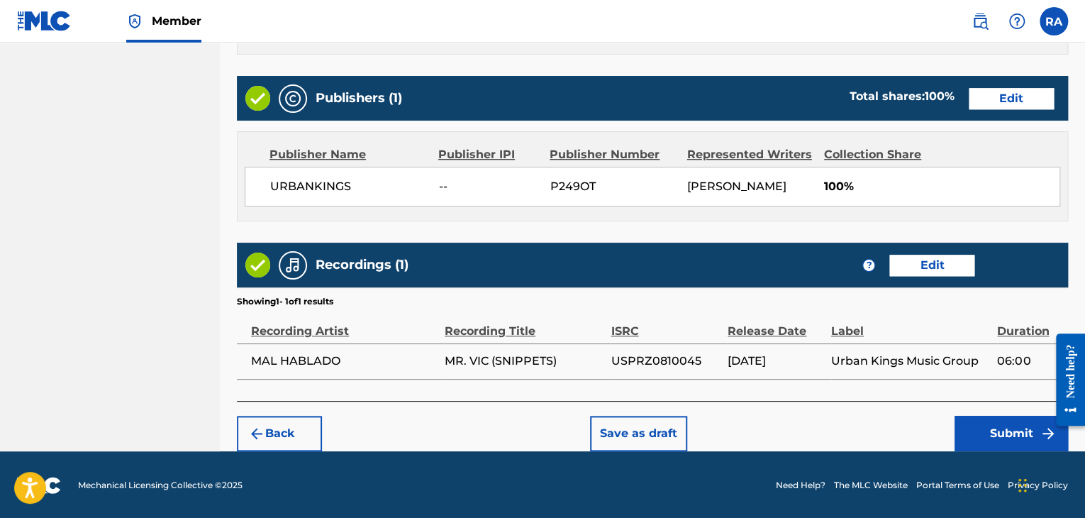
click at [1001, 436] on button "Submit" at bounding box center [1011, 433] width 113 height 35
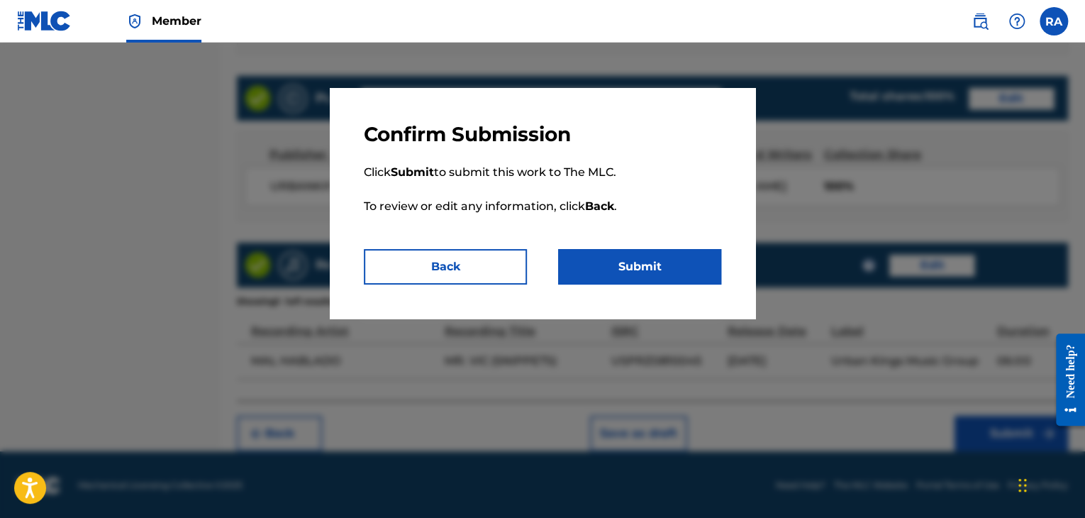
click at [678, 268] on button "Submit" at bounding box center [639, 266] width 163 height 35
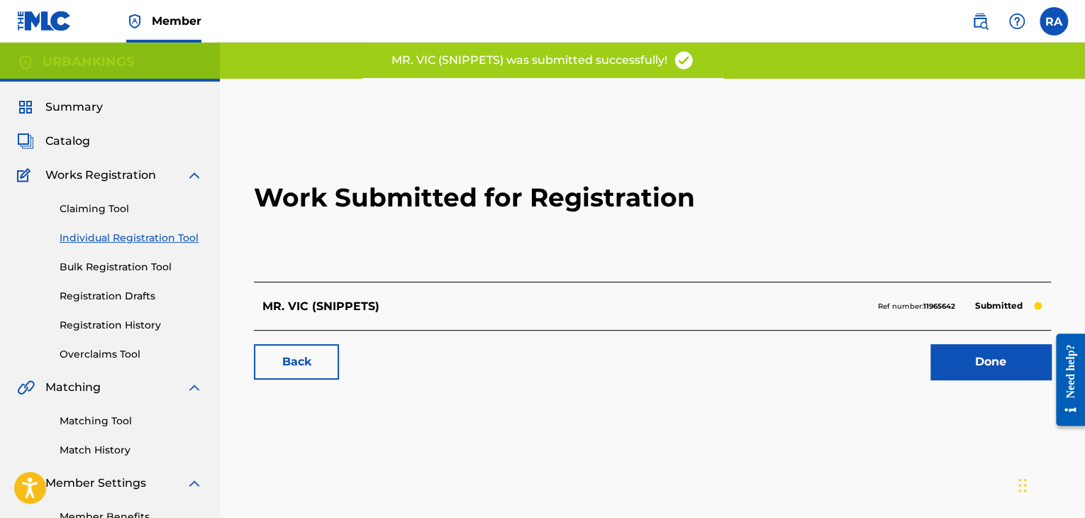
click at [975, 357] on link "Done" at bounding box center [991, 361] width 121 height 35
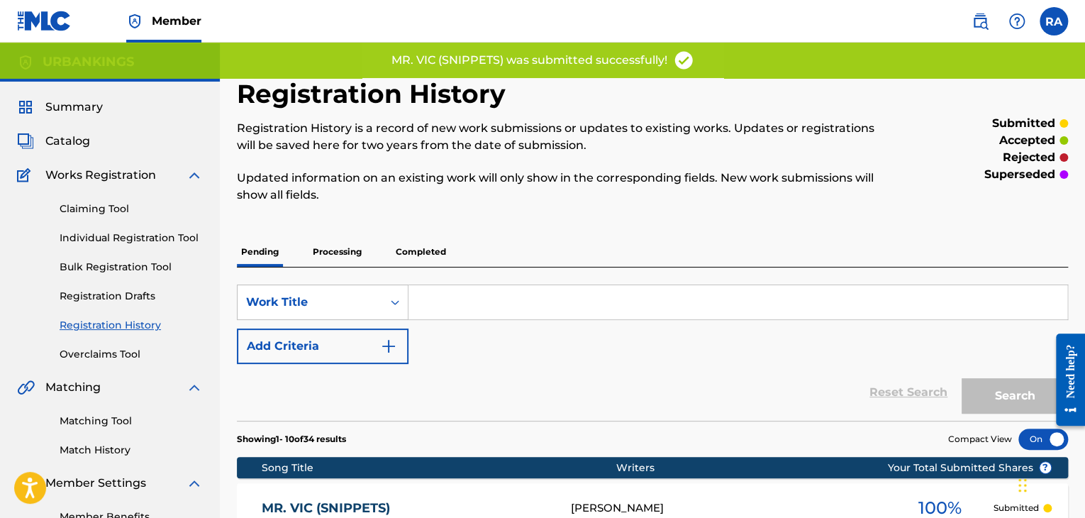
click at [173, 241] on link "Individual Registration Tool" at bounding box center [131, 238] width 143 height 15
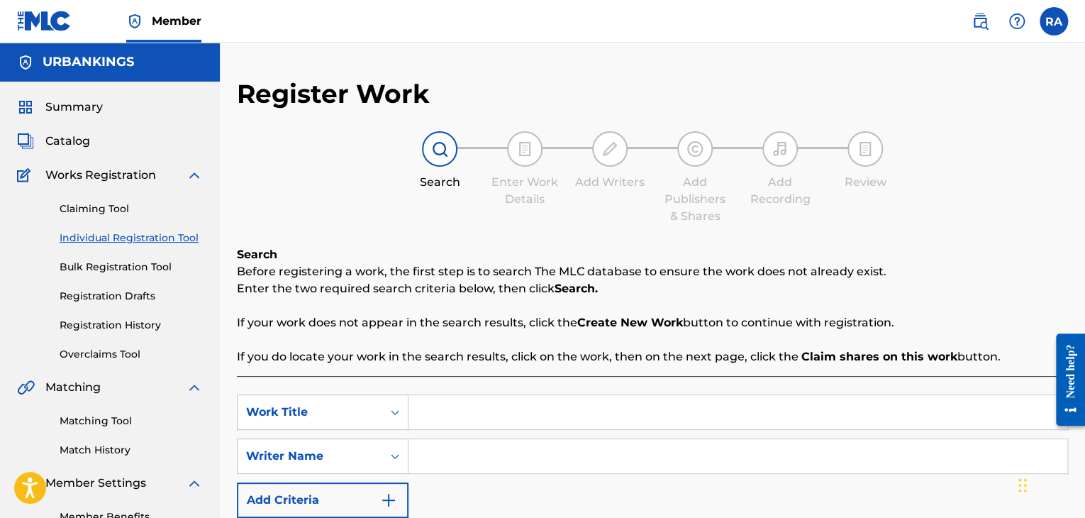
click at [426, 423] on input "Search Form" at bounding box center [738, 412] width 659 height 34
type input "BROWN IS BEAUTIFUL (SNIPPETS)"
type input "[PERSON_NAME]"
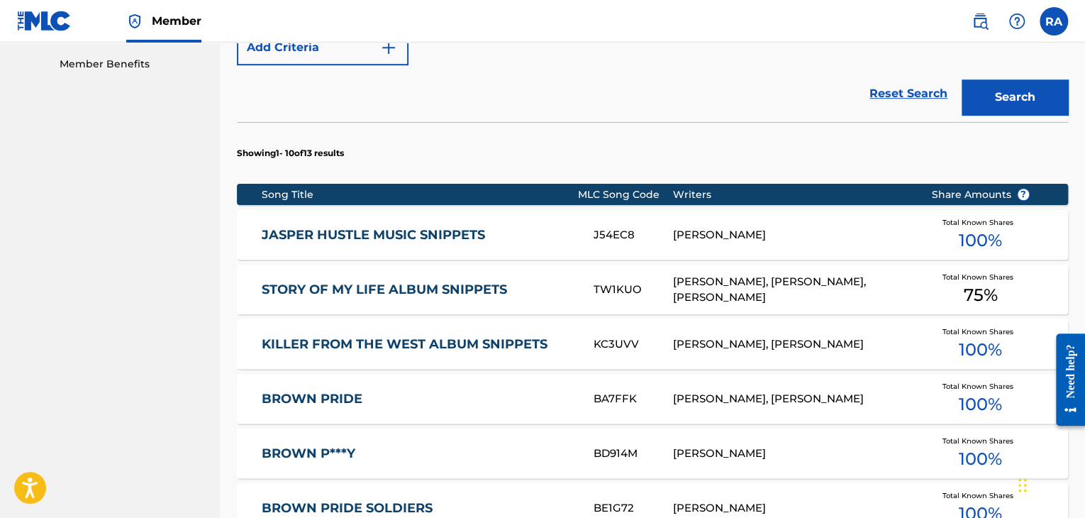
scroll to position [905, 0]
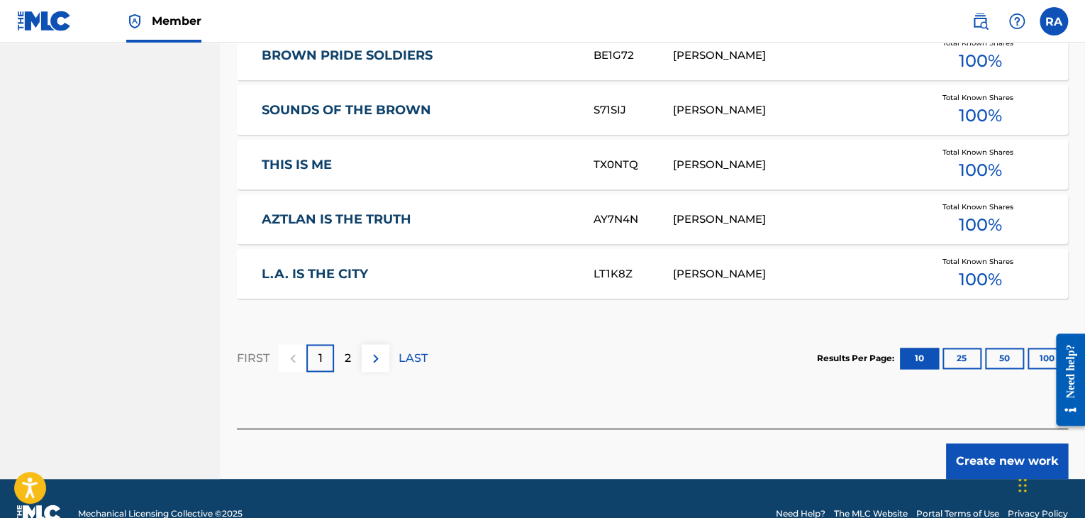
click at [981, 456] on button "Create new work" at bounding box center [1007, 460] width 122 height 35
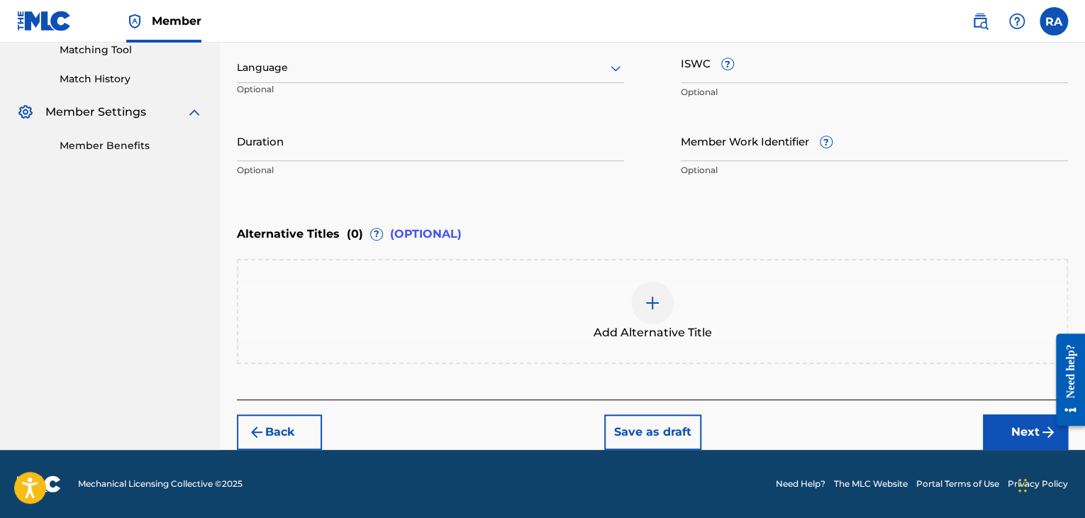
scroll to position [370, 0]
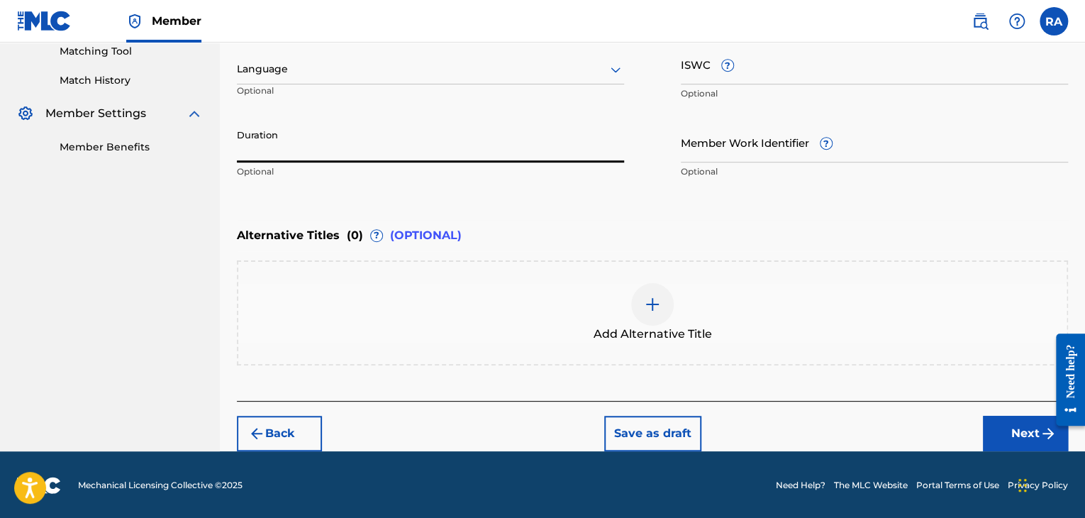
click at [527, 152] on input "Duration" at bounding box center [430, 142] width 387 height 40
type input "01:24"
click at [1031, 423] on button "Next" at bounding box center [1025, 433] width 85 height 35
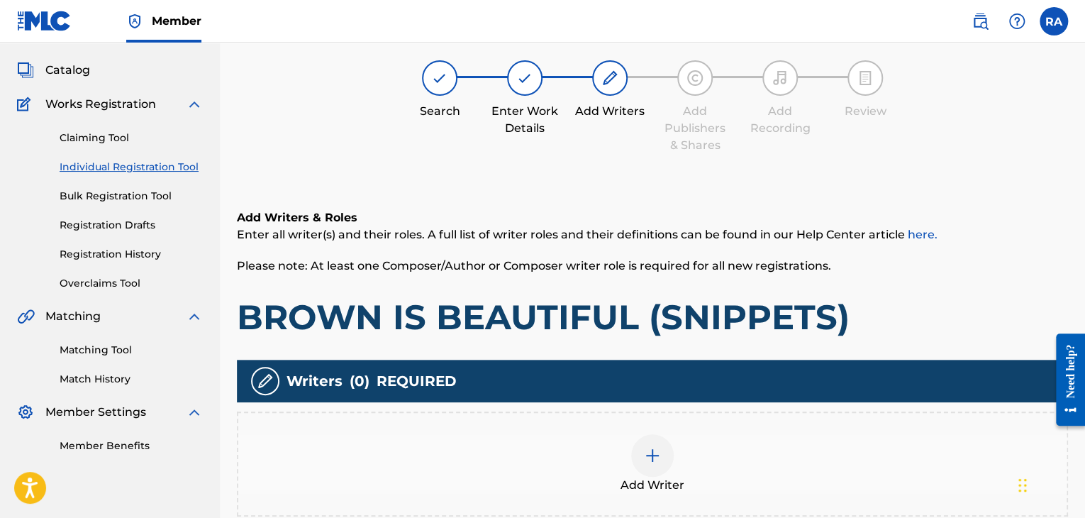
scroll to position [64, 0]
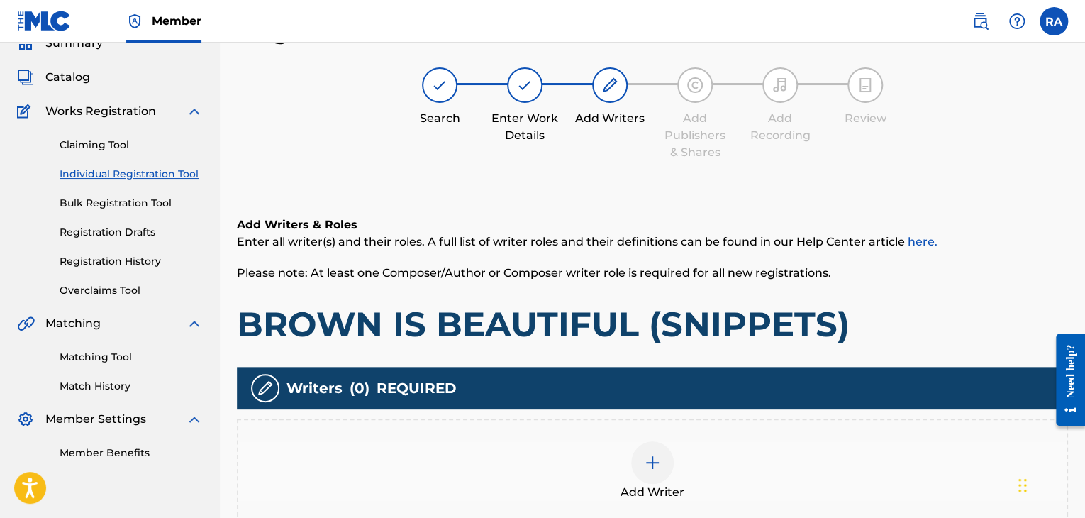
click at [664, 456] on div at bounding box center [652, 462] width 43 height 43
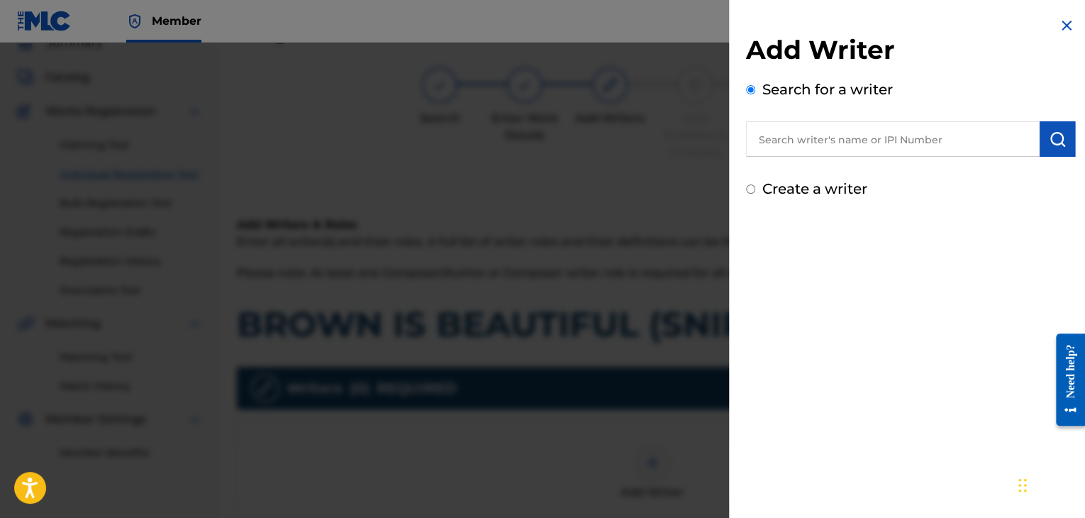
click at [941, 147] on input "text" at bounding box center [893, 138] width 294 height 35
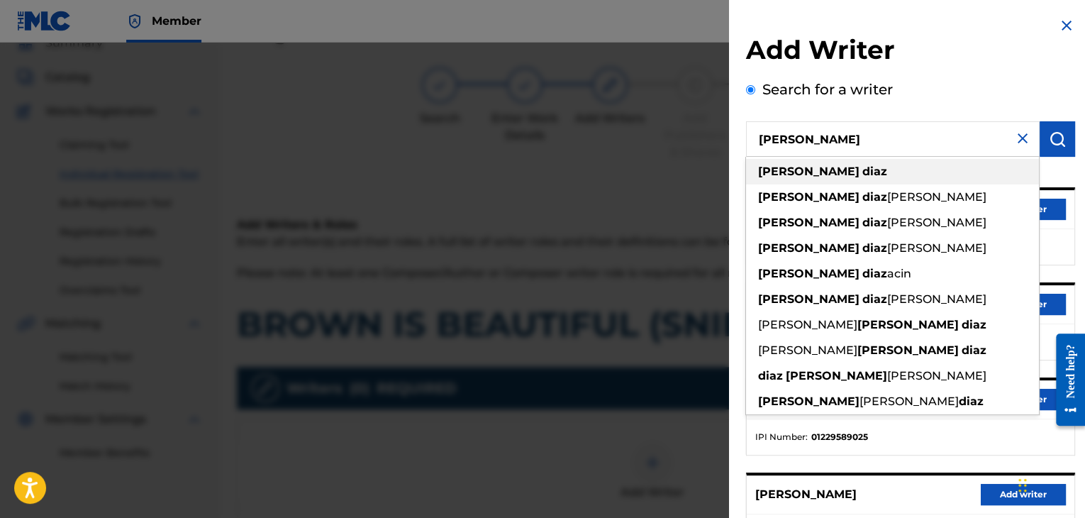
click at [842, 174] on div "[PERSON_NAME]" at bounding box center [892, 172] width 293 height 26
type input "[PERSON_NAME]"
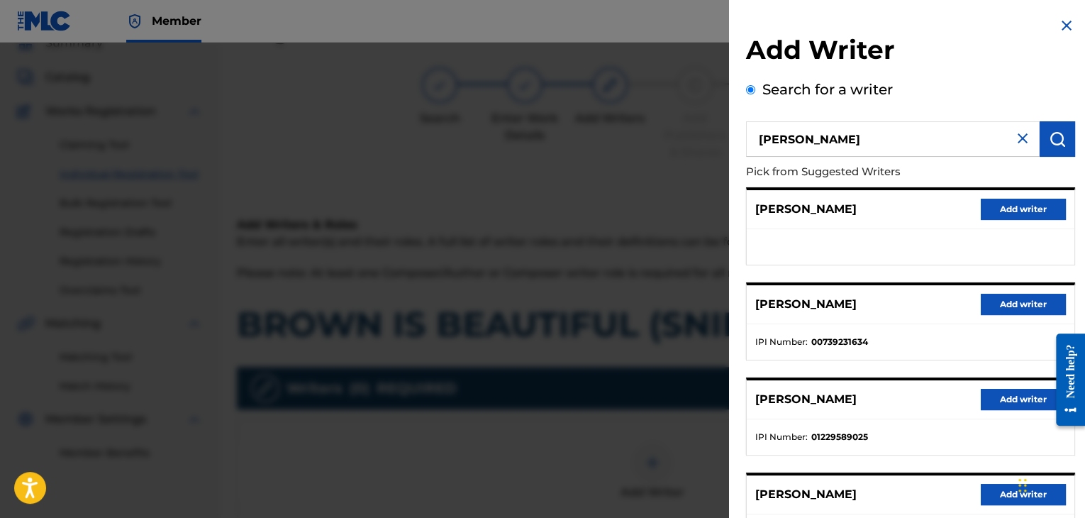
click at [999, 306] on button "Add writer" at bounding box center [1023, 304] width 85 height 21
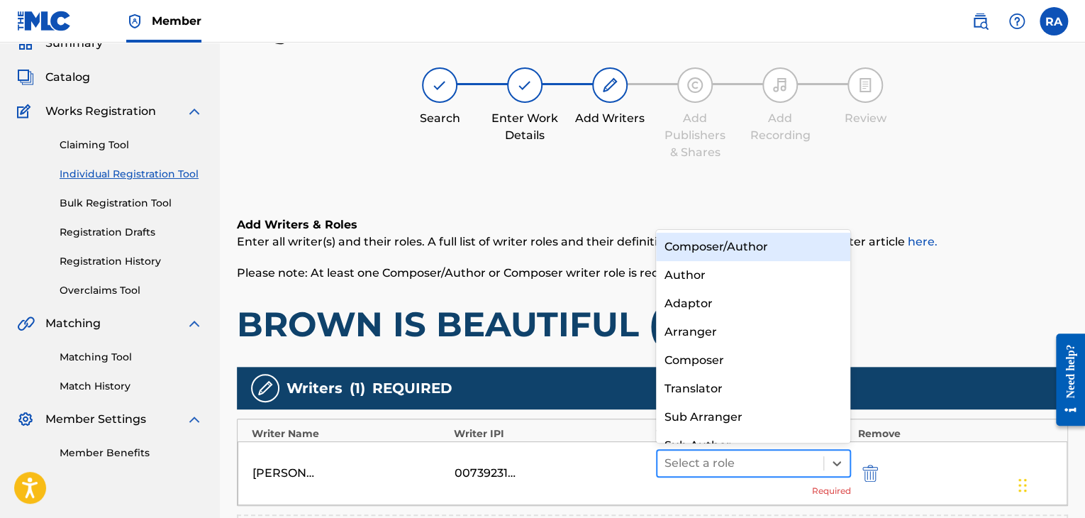
click at [771, 458] on div at bounding box center [741, 463] width 152 height 20
click at [746, 245] on div "Composer/Author" at bounding box center [753, 247] width 195 height 28
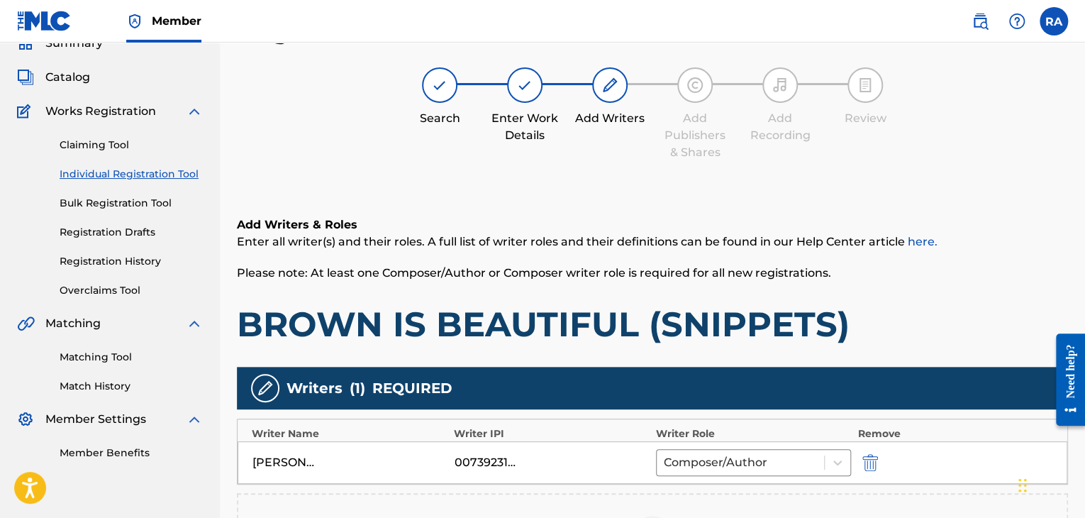
scroll to position [329, 0]
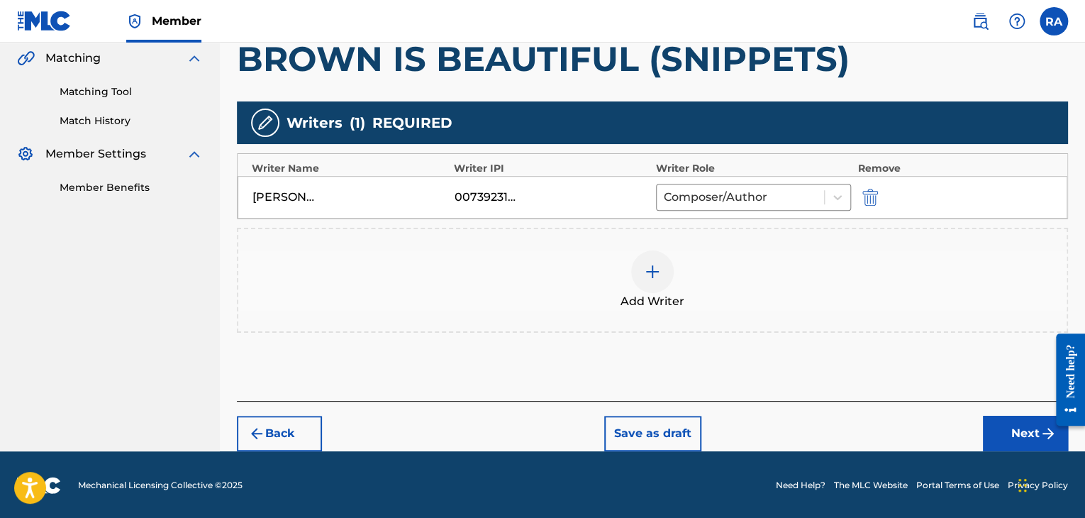
click at [653, 269] on img at bounding box center [652, 271] width 17 height 17
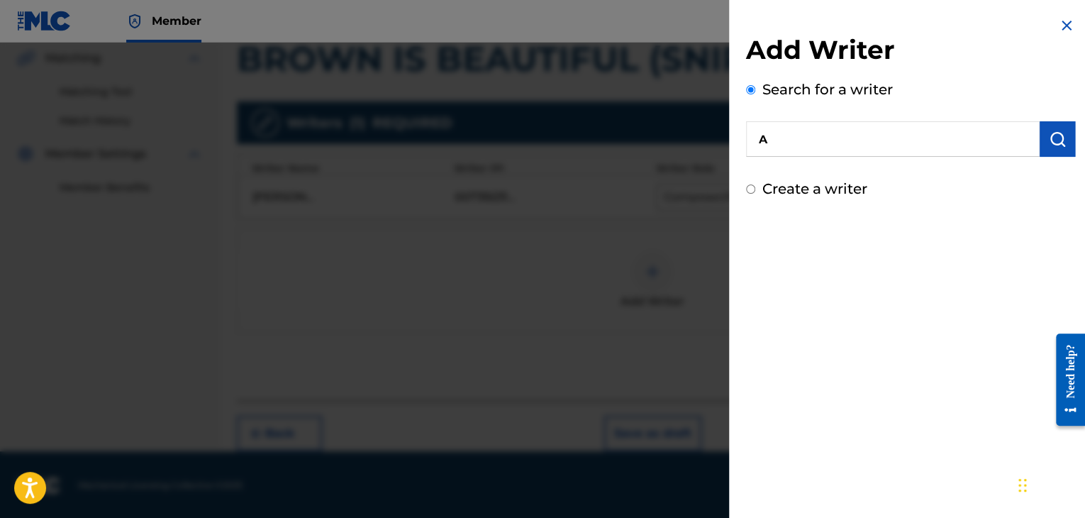
click at [799, 155] on input "A" at bounding box center [893, 138] width 294 height 35
type input "AMERICA BERITH"
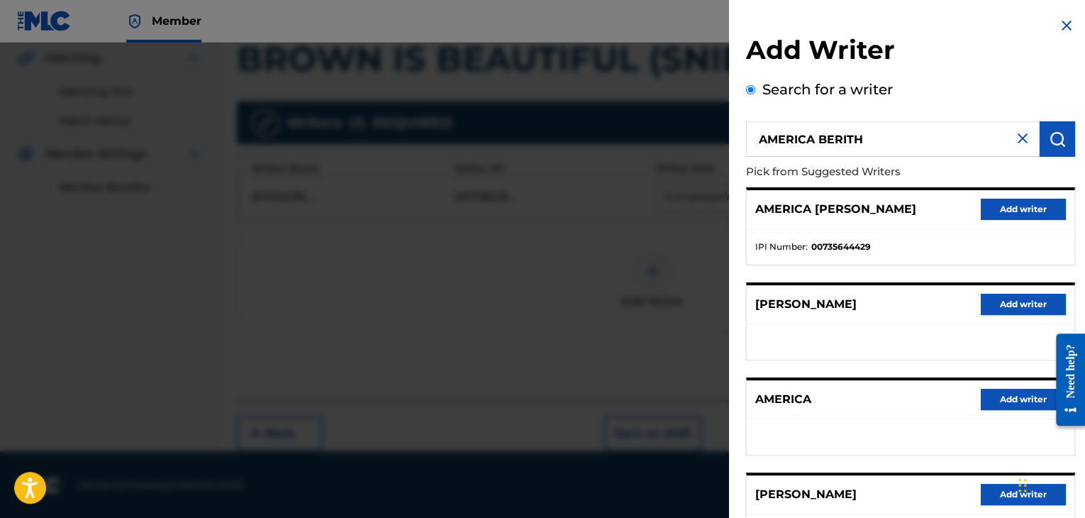
click at [1019, 208] on button "Add writer" at bounding box center [1023, 209] width 85 height 21
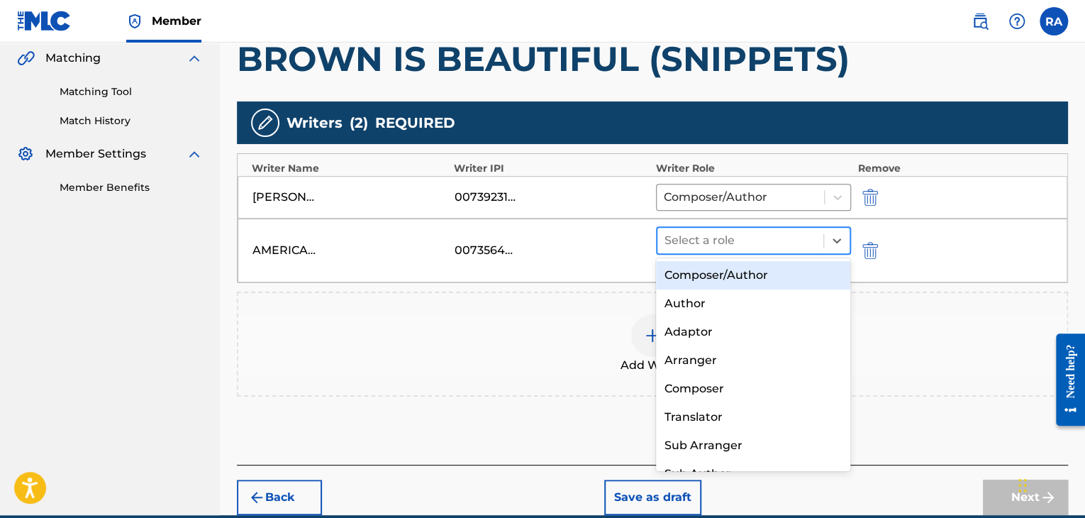
click at [792, 233] on div at bounding box center [741, 241] width 152 height 20
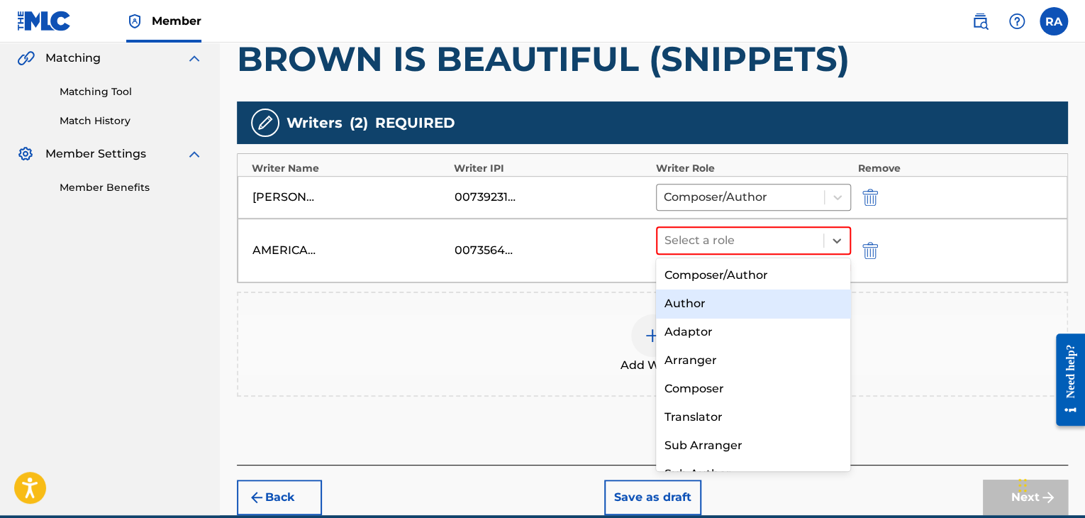
click at [731, 305] on div "Author" at bounding box center [753, 303] width 195 height 28
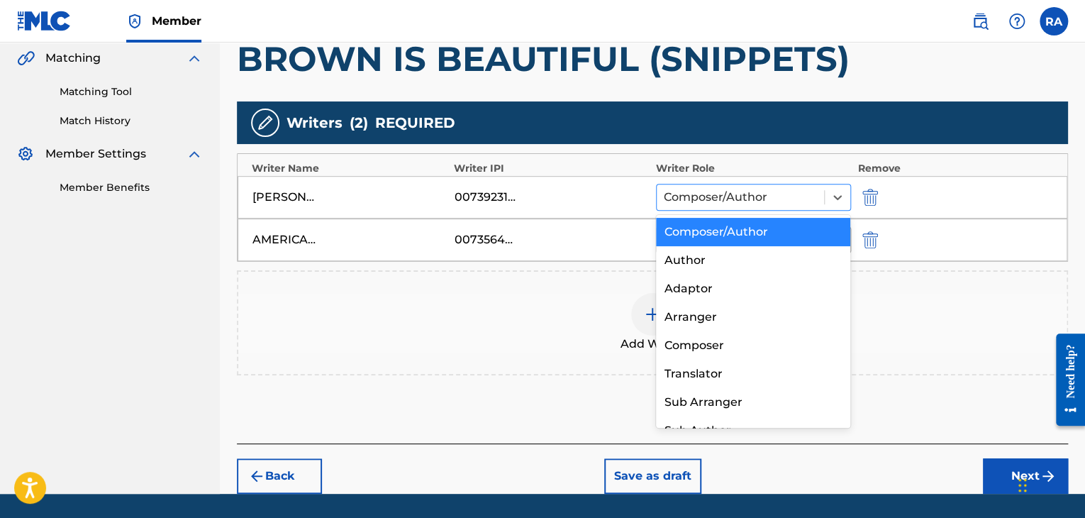
click at [744, 198] on div at bounding box center [740, 197] width 153 height 20
click at [705, 343] on div "Composer" at bounding box center [753, 345] width 195 height 28
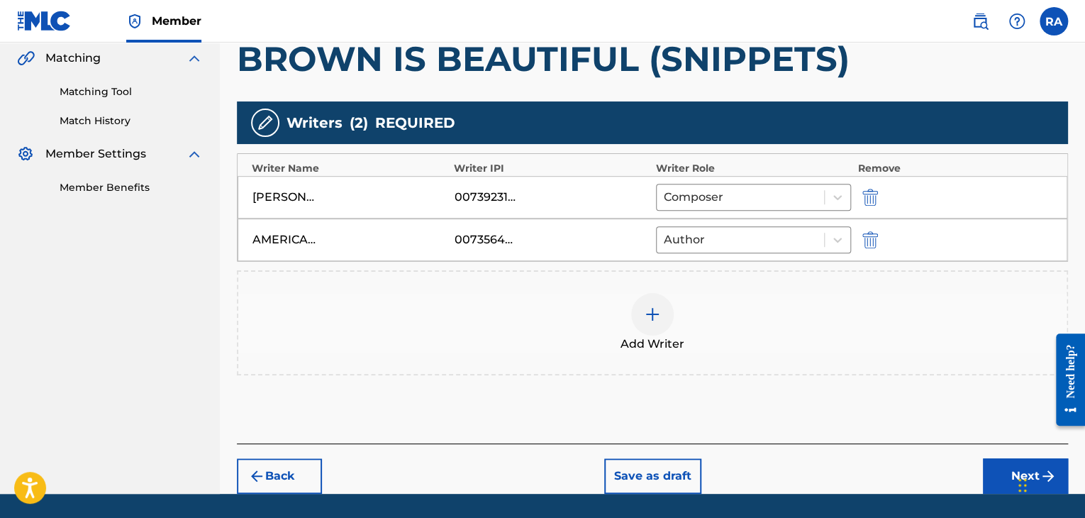
click at [1004, 473] on button "Next" at bounding box center [1025, 475] width 85 height 35
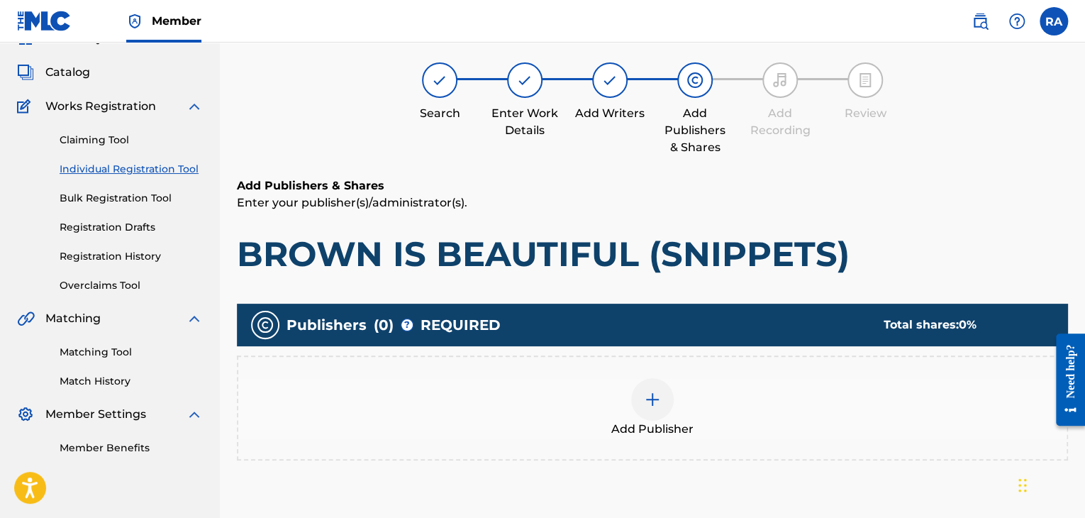
scroll to position [64, 0]
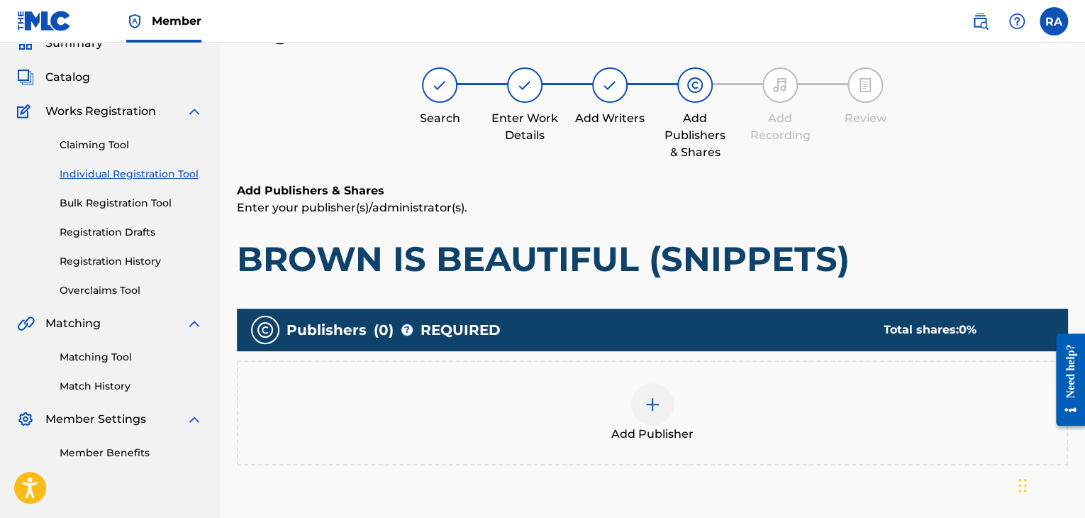
click at [663, 392] on div at bounding box center [652, 404] width 43 height 43
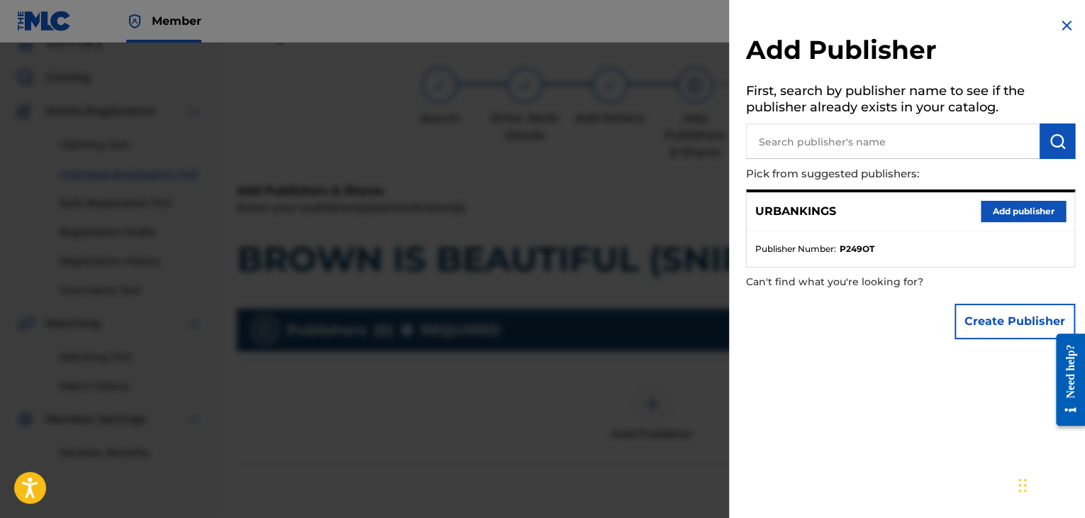
click at [999, 204] on button "Add publisher" at bounding box center [1023, 211] width 85 height 21
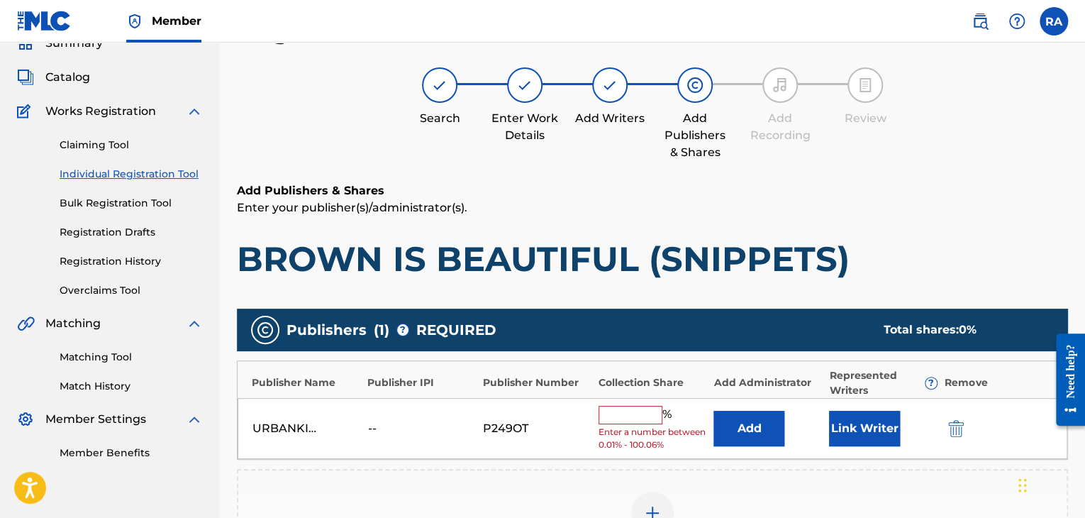
click at [654, 414] on input "text" at bounding box center [631, 415] width 64 height 18
type input "100"
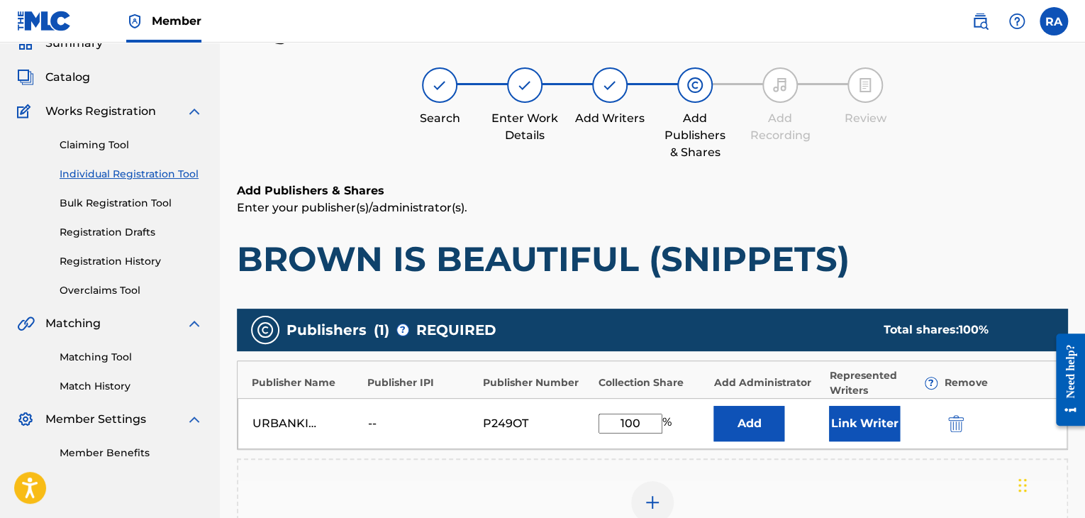
click at [851, 414] on button "Link Writer" at bounding box center [864, 423] width 71 height 35
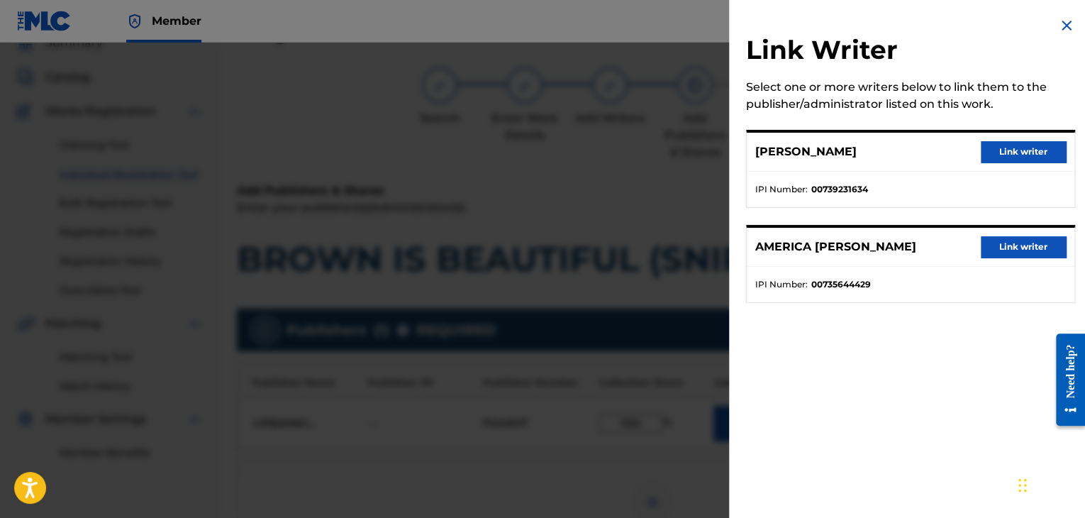
click at [996, 153] on button "Link writer" at bounding box center [1023, 151] width 85 height 21
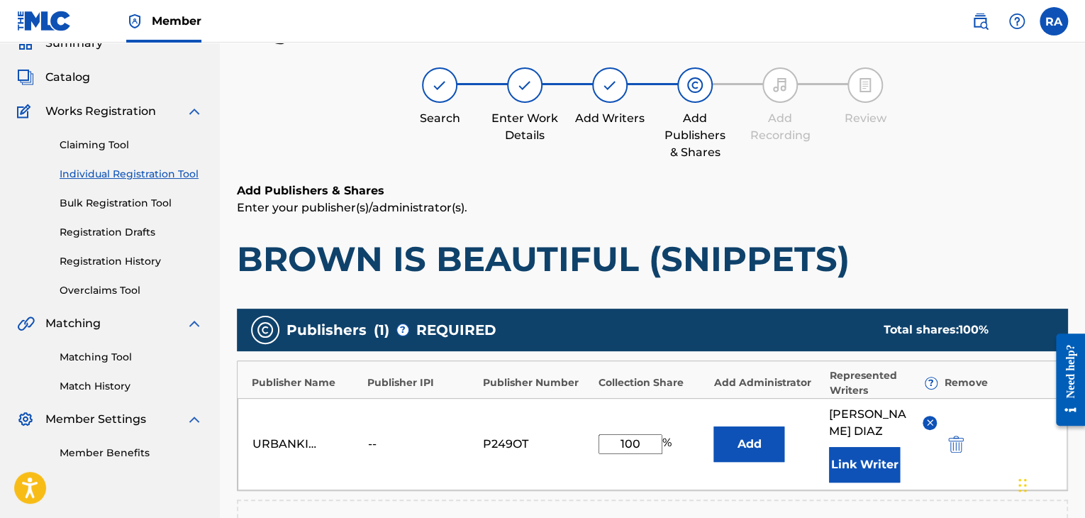
click at [877, 447] on button "Link Writer" at bounding box center [864, 464] width 71 height 35
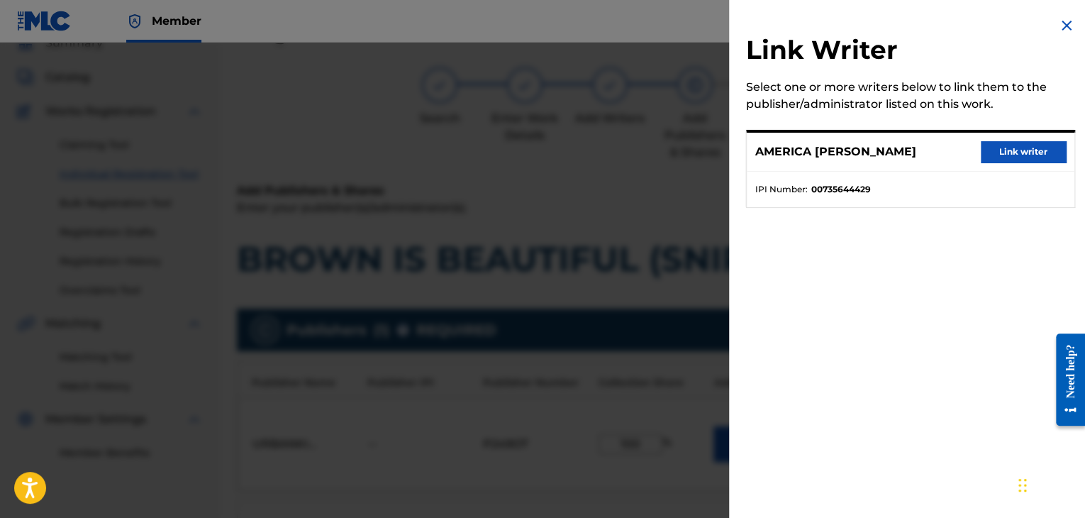
click at [995, 147] on button "Link writer" at bounding box center [1023, 151] width 85 height 21
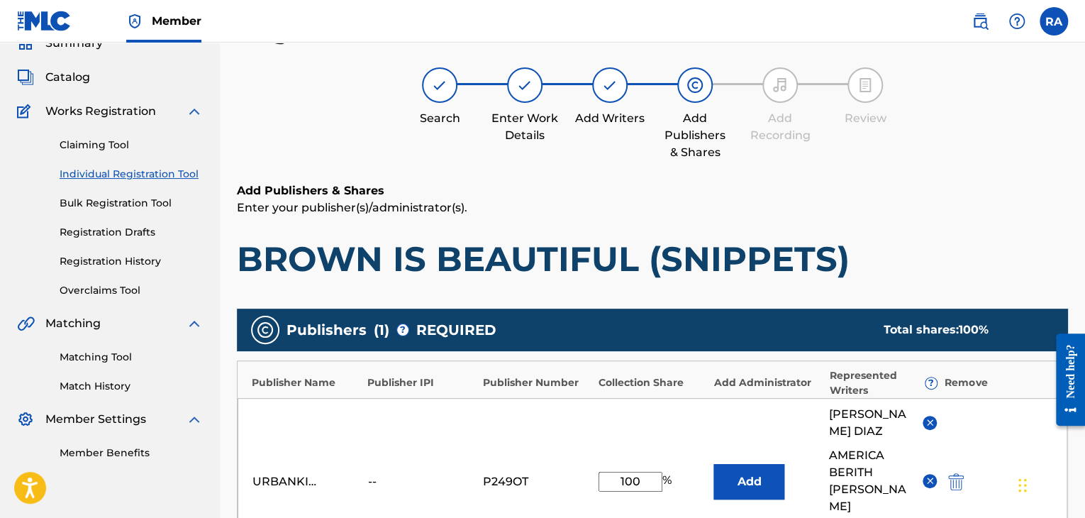
scroll to position [420, 0]
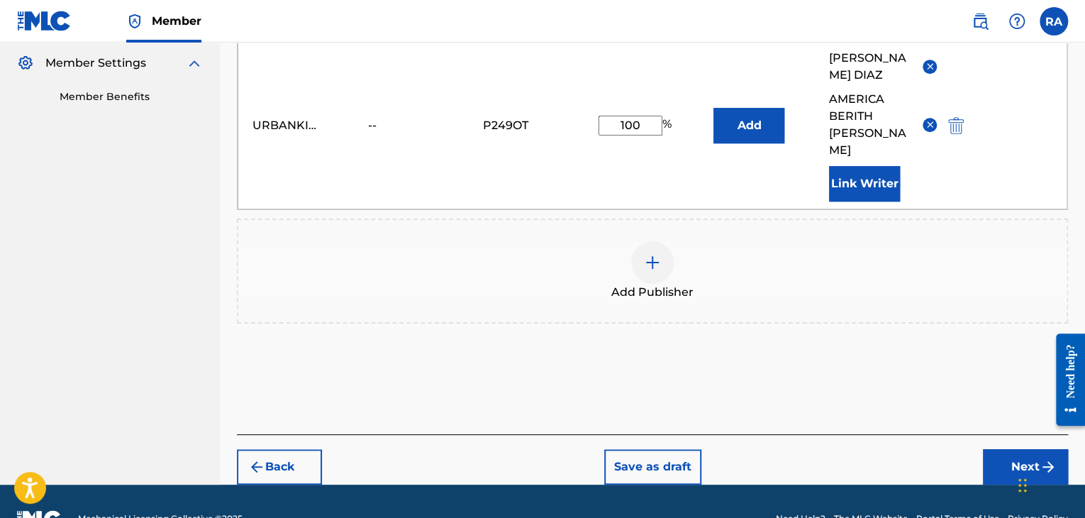
click at [999, 449] on button "Next" at bounding box center [1025, 466] width 85 height 35
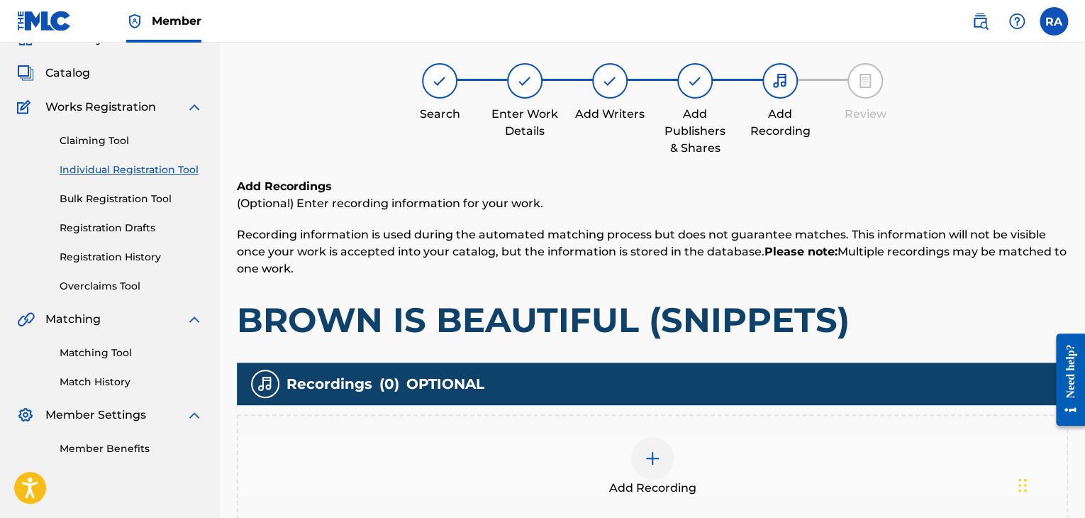
scroll to position [64, 0]
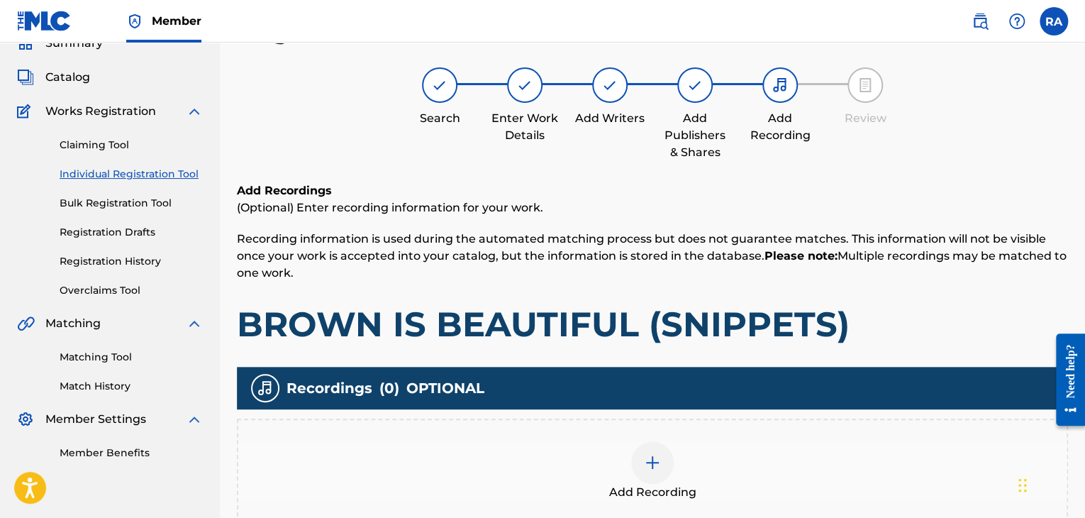
click at [648, 460] on img at bounding box center [652, 462] width 17 height 17
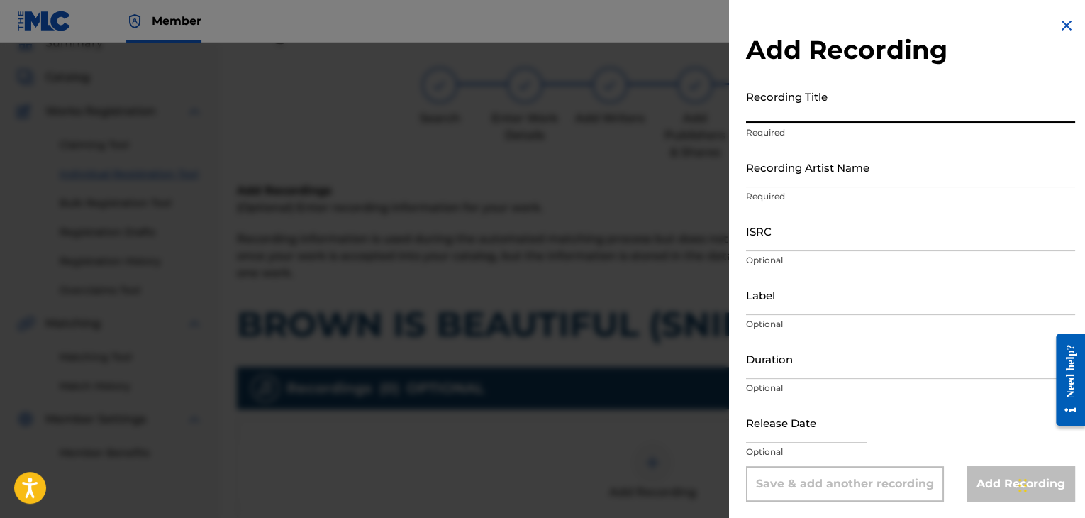
click at [761, 119] on input "Recording Title" at bounding box center [910, 103] width 329 height 40
type input "BROWN IS BEAUTIFUL (SNIPPETS)"
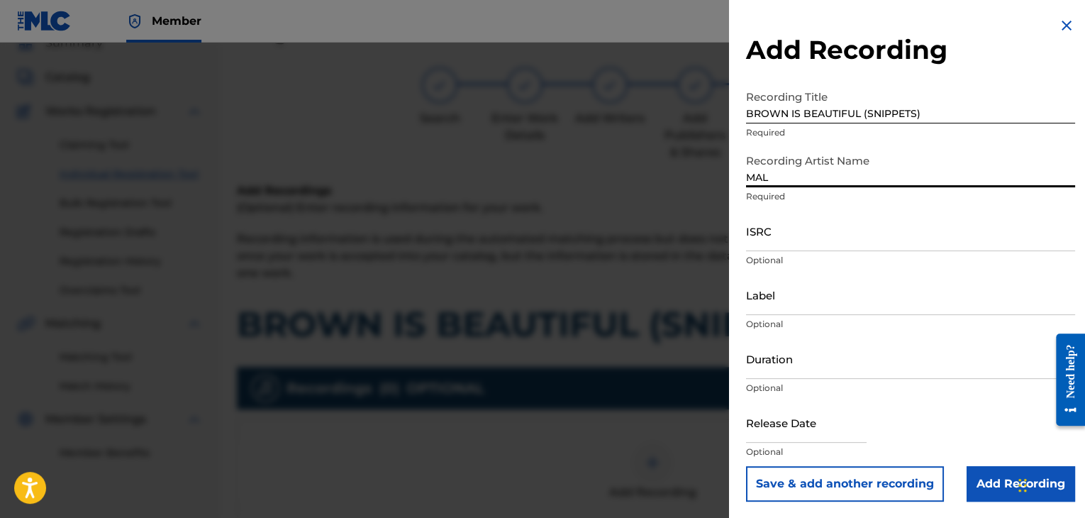
type input "MAL HABLADO"
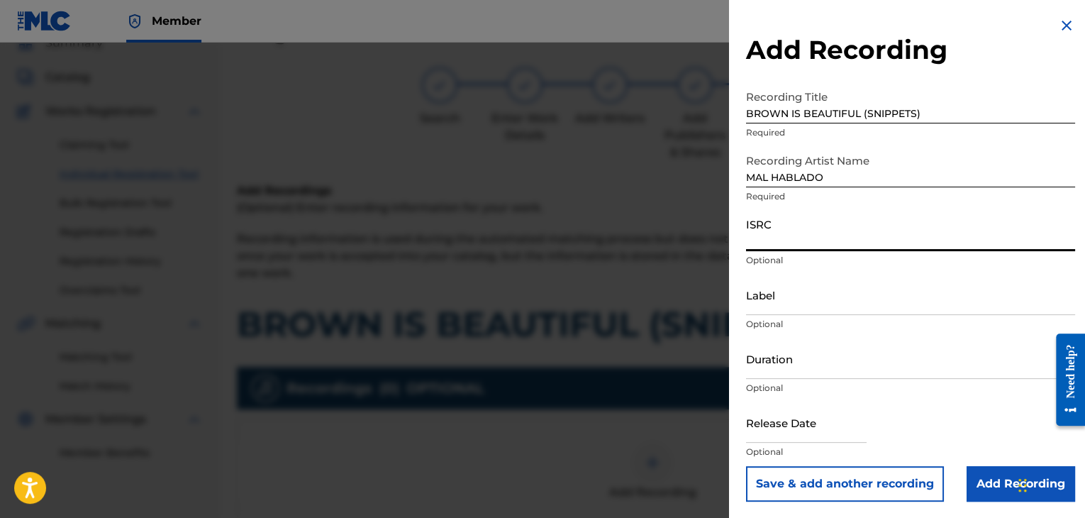
paste input "USPRZ0810044"
type input "USPRZ0810046"
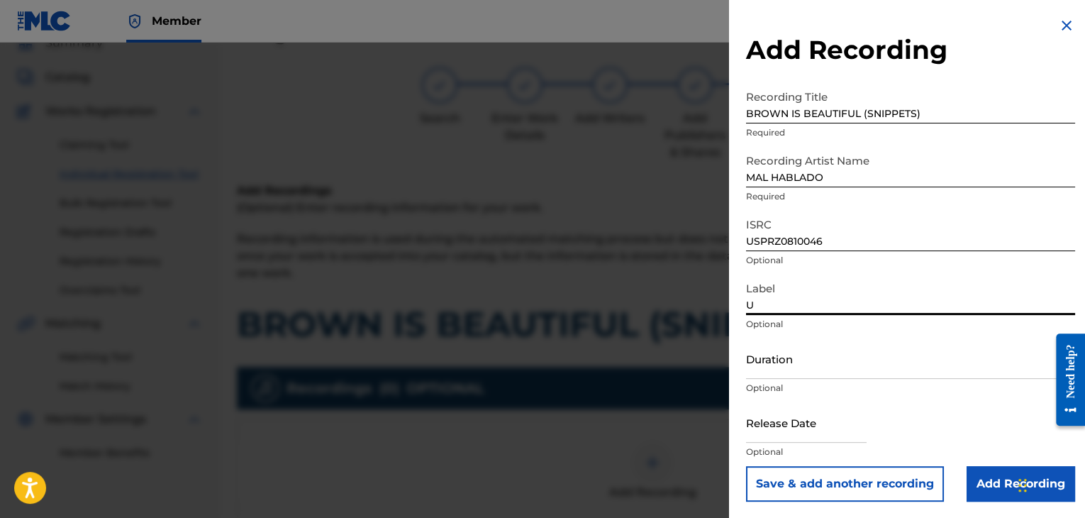
type input "Urban Kings Music Group"
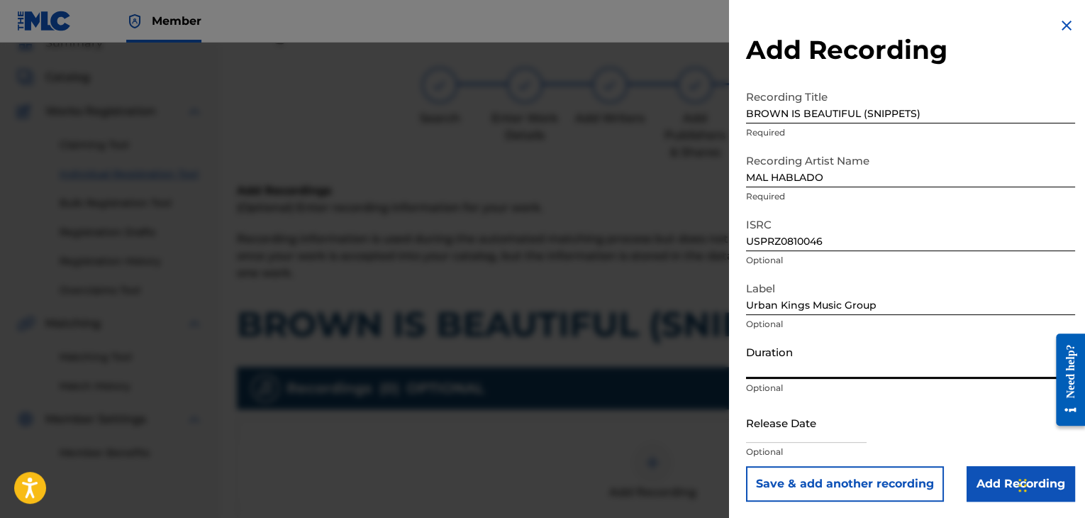
click at [803, 373] on input "Duration" at bounding box center [910, 358] width 329 height 40
type input "01:24"
select select "7"
select select "2025"
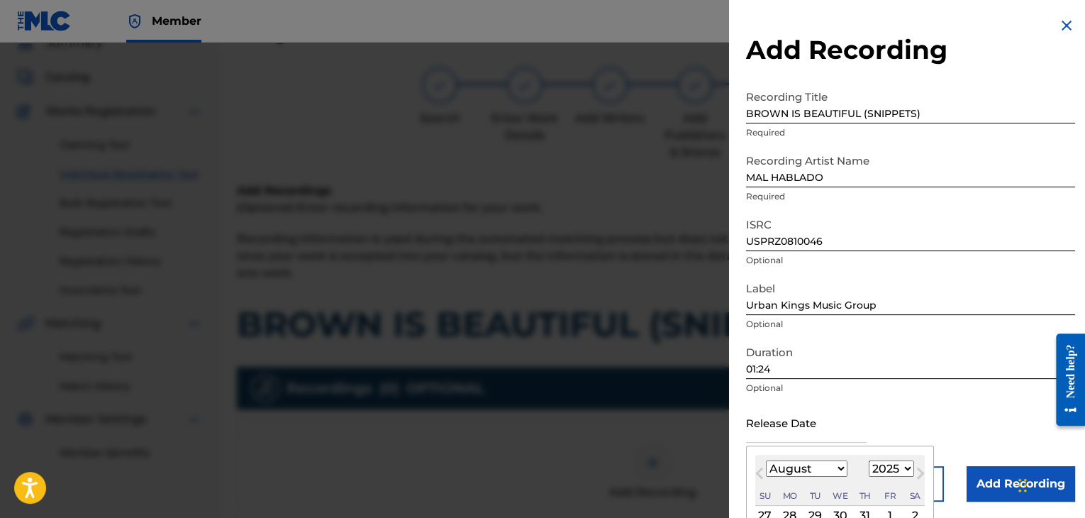
click at [774, 437] on input "text" at bounding box center [806, 422] width 121 height 40
click at [841, 466] on select "January February March April May June July August September October November De…" at bounding box center [807, 468] width 82 height 16
click at [766, 460] on select "January February March April May June July August September October November De…" at bounding box center [807, 468] width 82 height 16
click at [909, 470] on button "Next Month" at bounding box center [920, 476] width 23 height 23
select select "6"
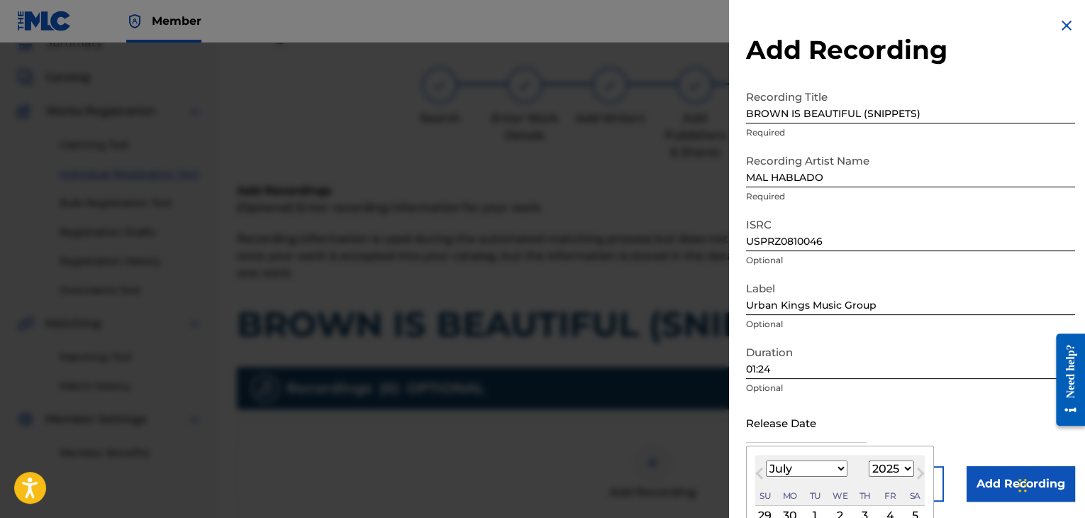
click at [899, 469] on select "1899 1900 1901 1902 1903 1904 1905 1906 1907 1908 1909 1910 1911 1912 1913 1914…" at bounding box center [891, 468] width 45 height 16
select select "2006"
click at [869, 460] on select "1899 1900 1901 1902 1903 1904 1905 1906 1907 1908 1909 1910 1911 1912 1913 1914…" at bounding box center [891, 468] width 45 height 16
click at [818, 470] on select "January February March April May June July August September October November De…" at bounding box center [807, 468] width 82 height 16
select select "5"
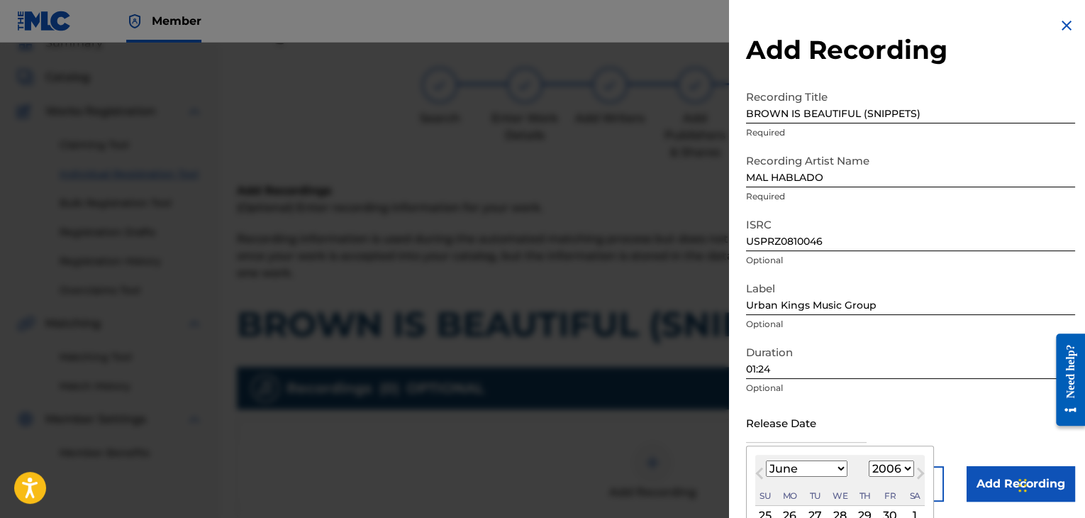
click at [766, 460] on select "January February March April May June July August September October November De…" at bounding box center [807, 468] width 82 height 16
click at [770, 512] on div "28" at bounding box center [765, 515] width 17 height 17
type input "[DATE]"
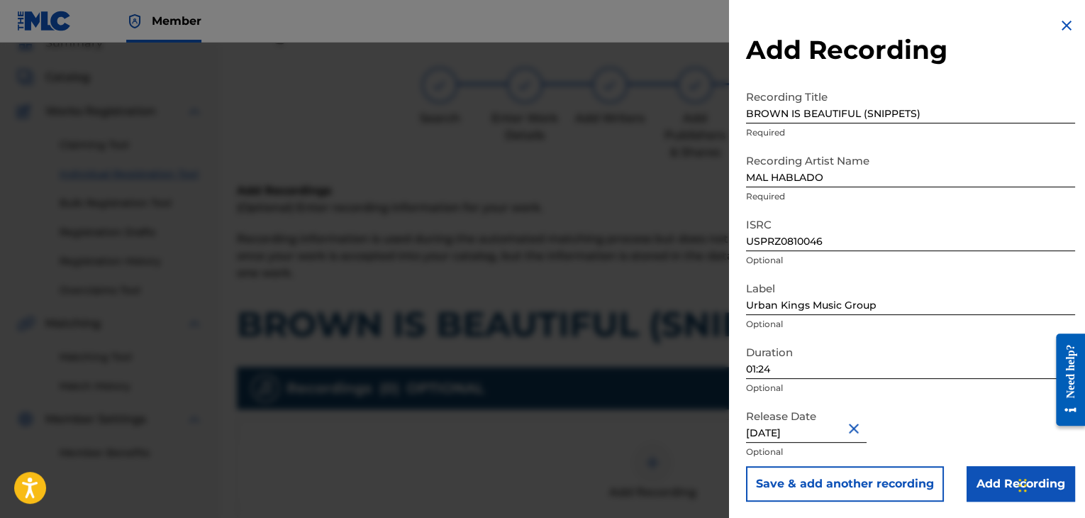
click at [763, 427] on input "[DATE]" at bounding box center [806, 422] width 121 height 40
select select "4"
select select "2006"
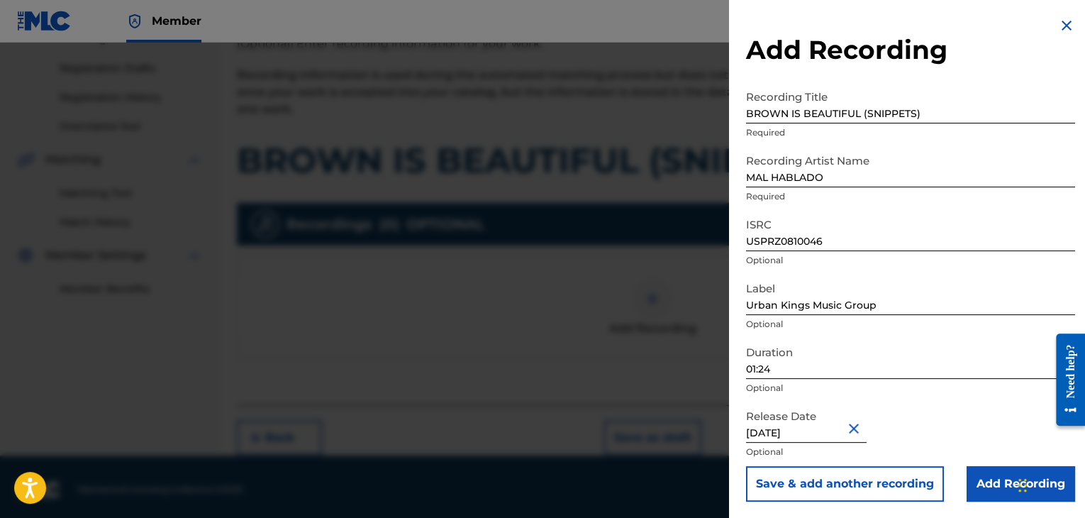
scroll to position [233, 0]
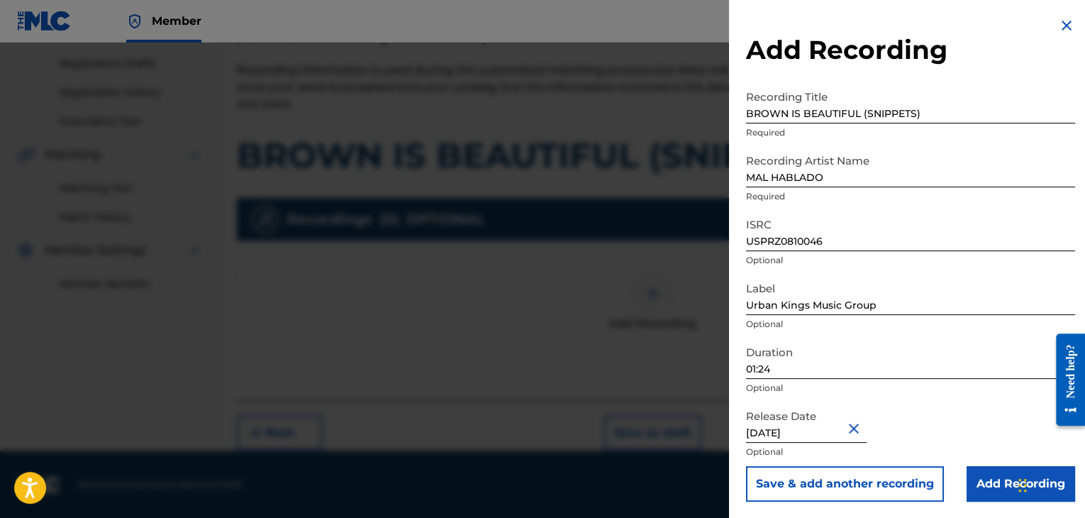
select select "4"
select select "2006"
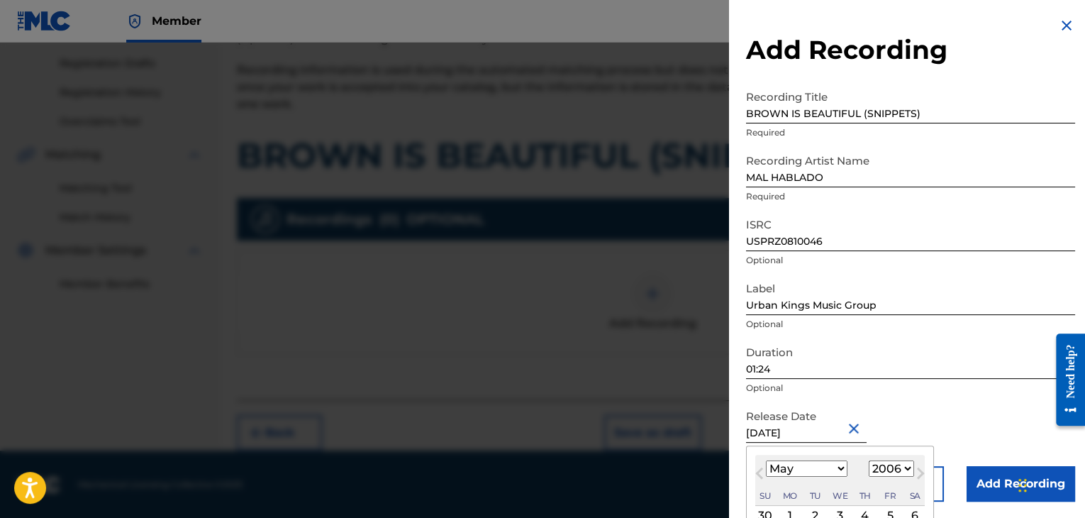
click at [820, 425] on input "[DATE]" at bounding box center [806, 422] width 121 height 40
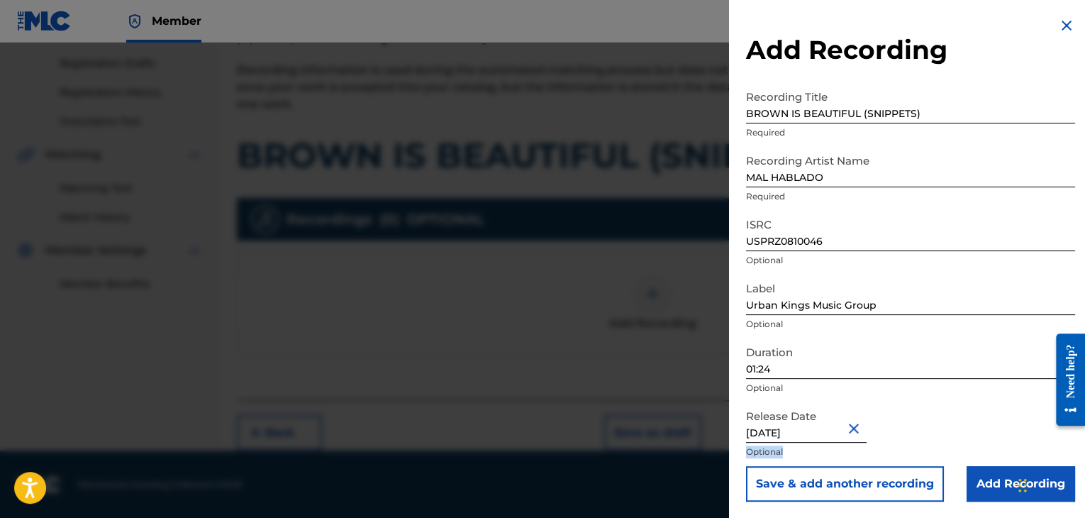
drag, startPoint x: 975, startPoint y: 441, endPoint x: 973, endPoint y: 483, distance: 42.6
click at [973, 483] on form "Recording Title BROWN IS BEAUTIFUL (SNIPPETS) Required Recording Artist Name [P…" at bounding box center [910, 292] width 329 height 419
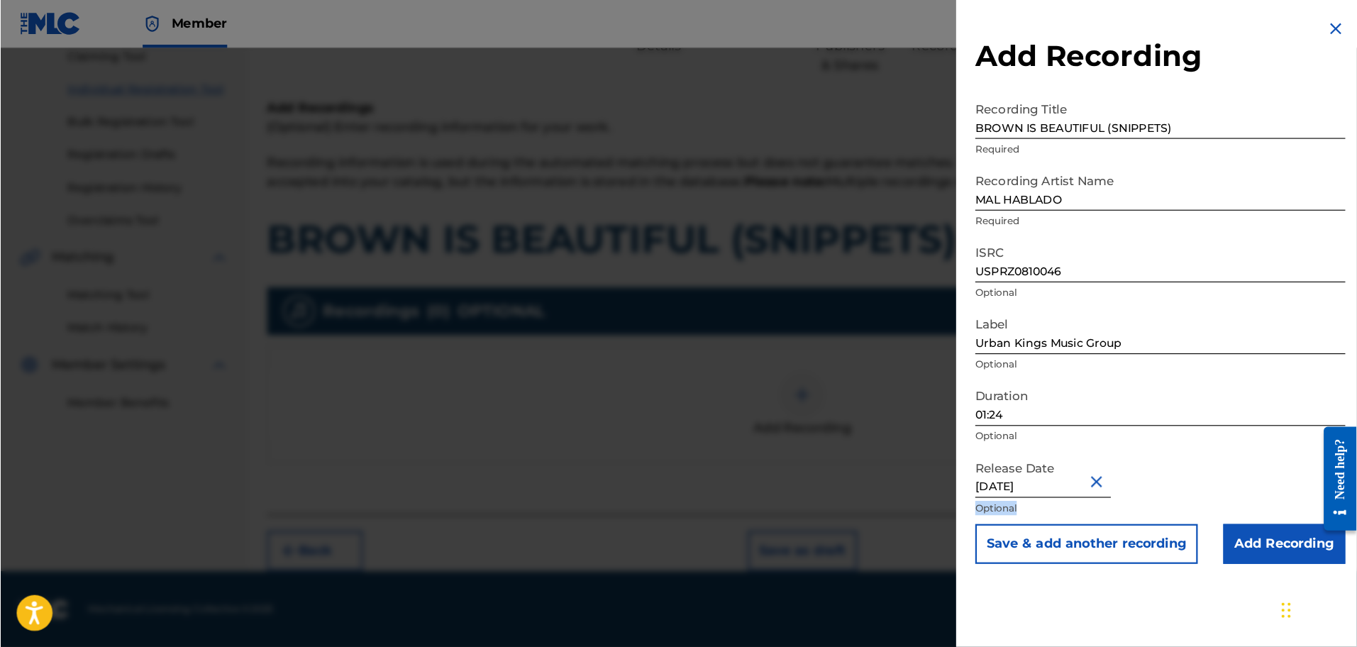
scroll to position [87, 0]
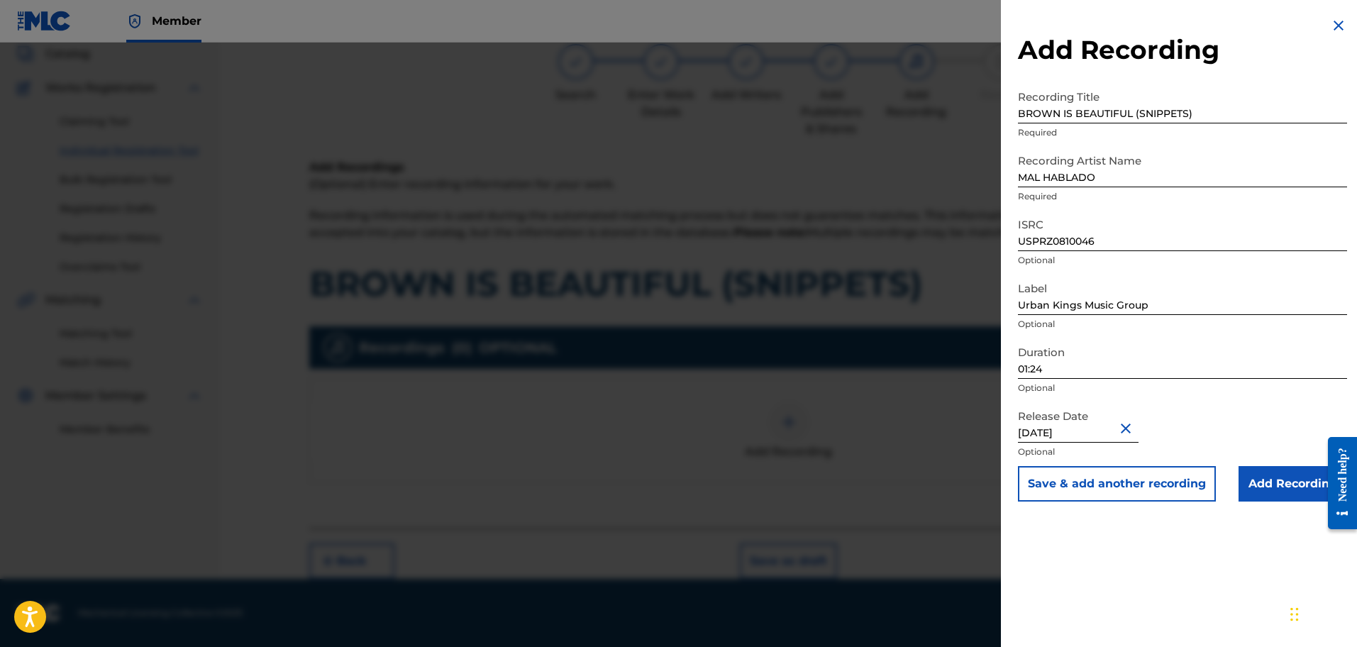
drag, startPoint x: 1067, startPoint y: 1, endPoint x: 1021, endPoint y: 560, distance: 560.8
click at [1021, 517] on div "Add Recording Recording Title BROWN IS BEAUTIFUL (SNIPPETS) Required Recording …" at bounding box center [1182, 323] width 363 height 647
select select "4"
select select "2006"
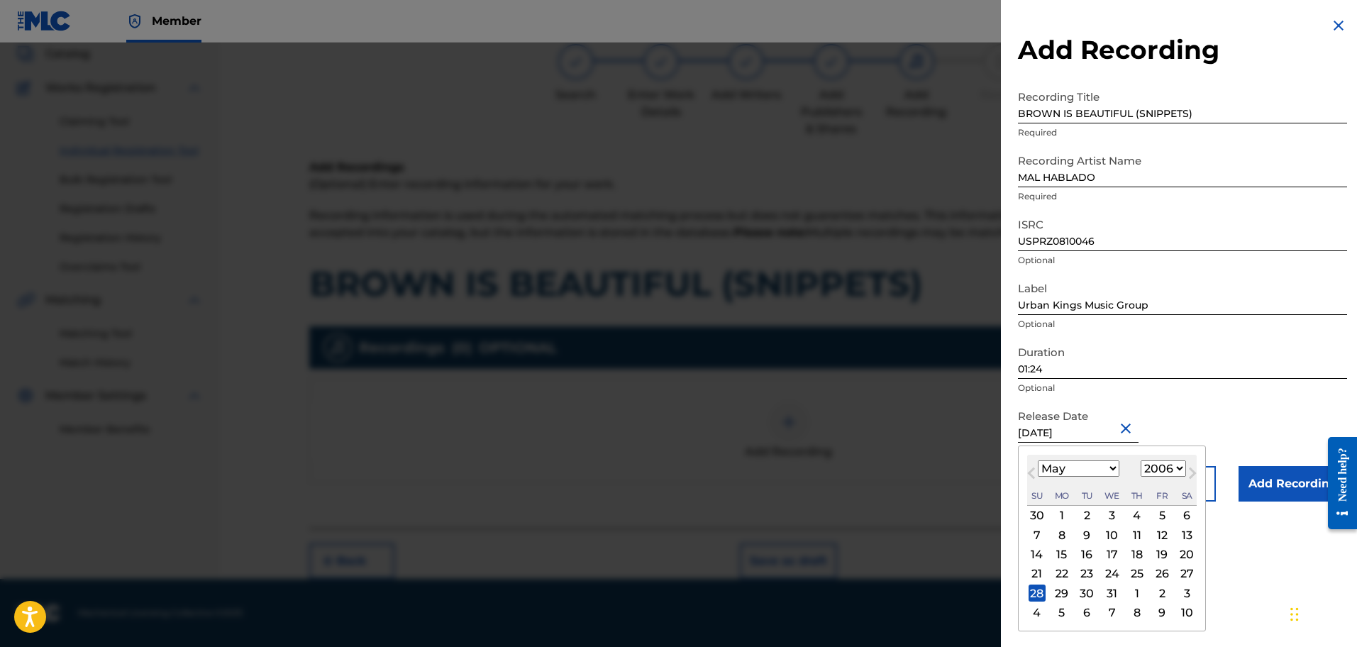
drag, startPoint x: 1100, startPoint y: 438, endPoint x: 1109, endPoint y: 466, distance: 29.8
click at [1085, 466] on select "January February March April May June July August September October November De…" at bounding box center [1079, 468] width 82 height 16
select select "5"
click at [1038, 460] on select "January February March April May June July August September October November De…" at bounding box center [1079, 468] width 82 height 16
click at [1082, 517] on div "27" at bounding box center [1086, 592] width 17 height 17
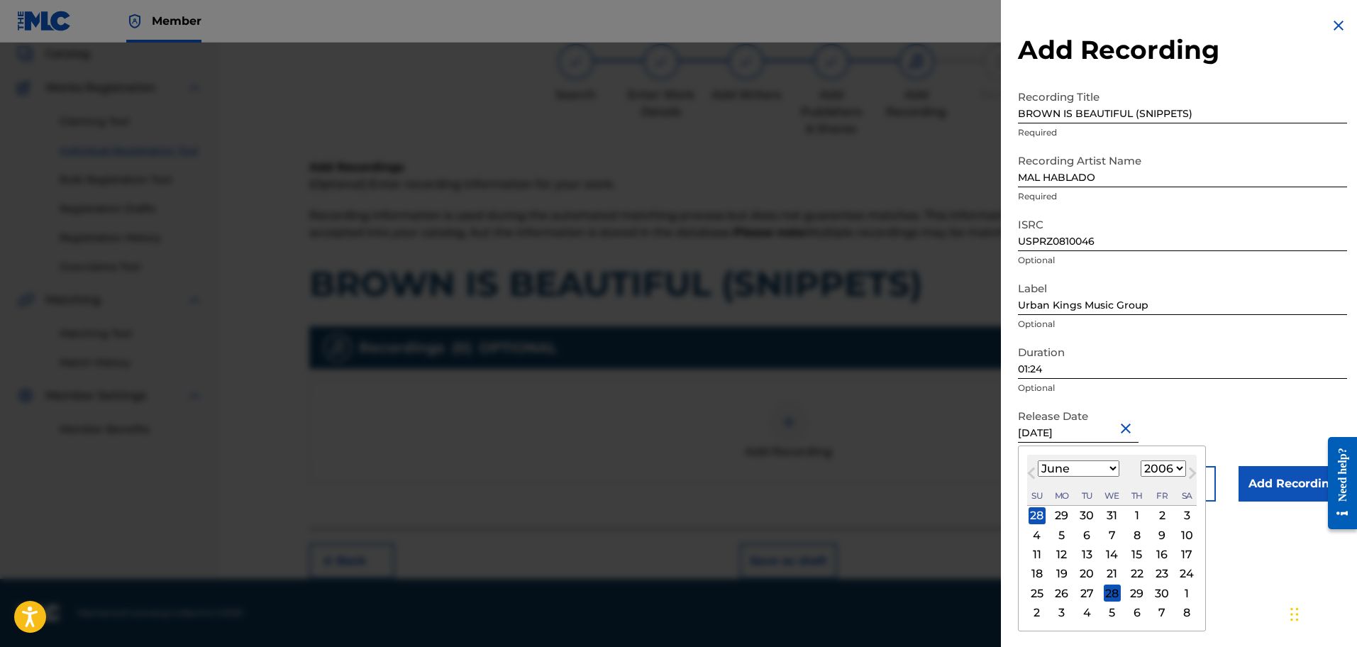
type input "[DATE]"
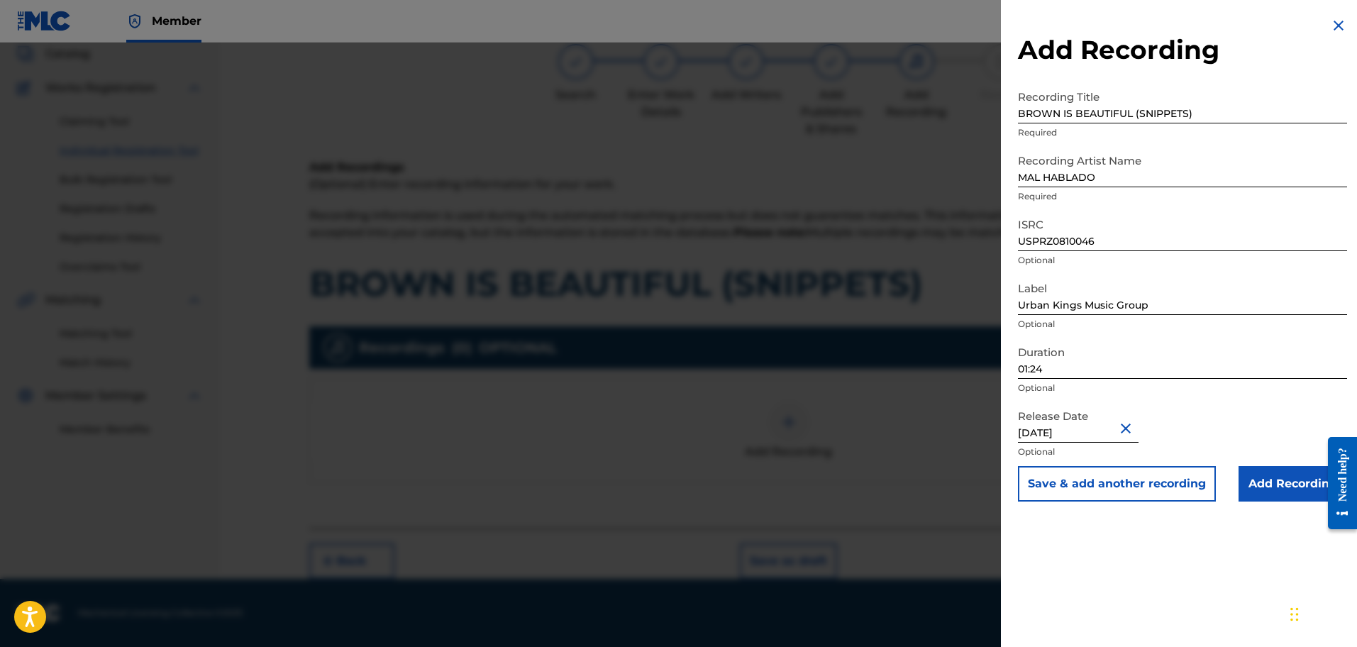
click at [1085, 475] on input "Add Recording" at bounding box center [1293, 483] width 109 height 35
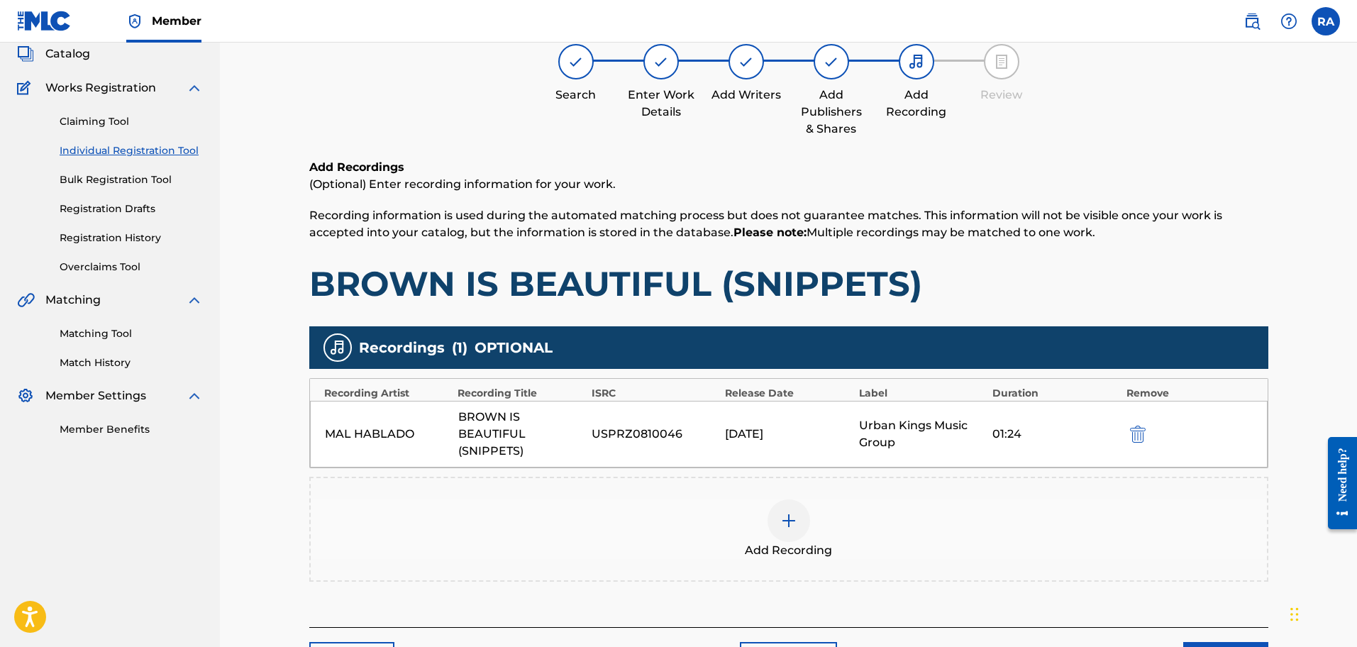
scroll to position [186, 0]
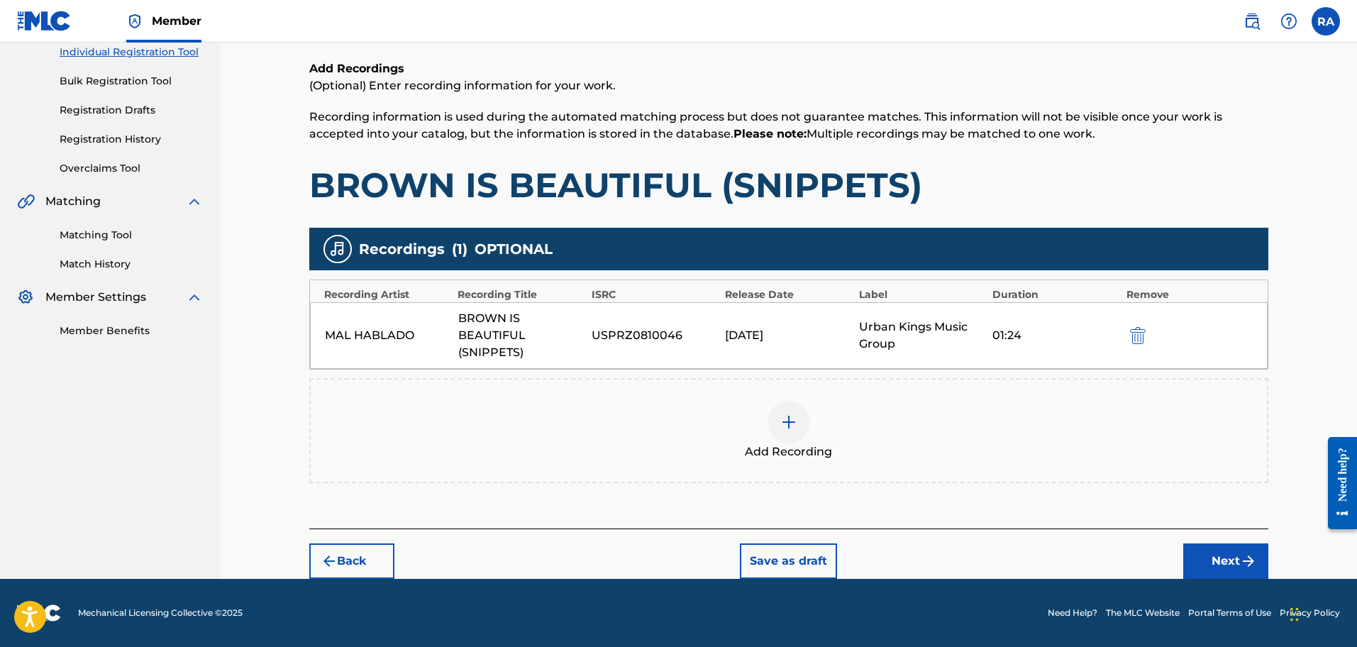
click at [1085, 517] on button "Next" at bounding box center [1225, 560] width 85 height 35
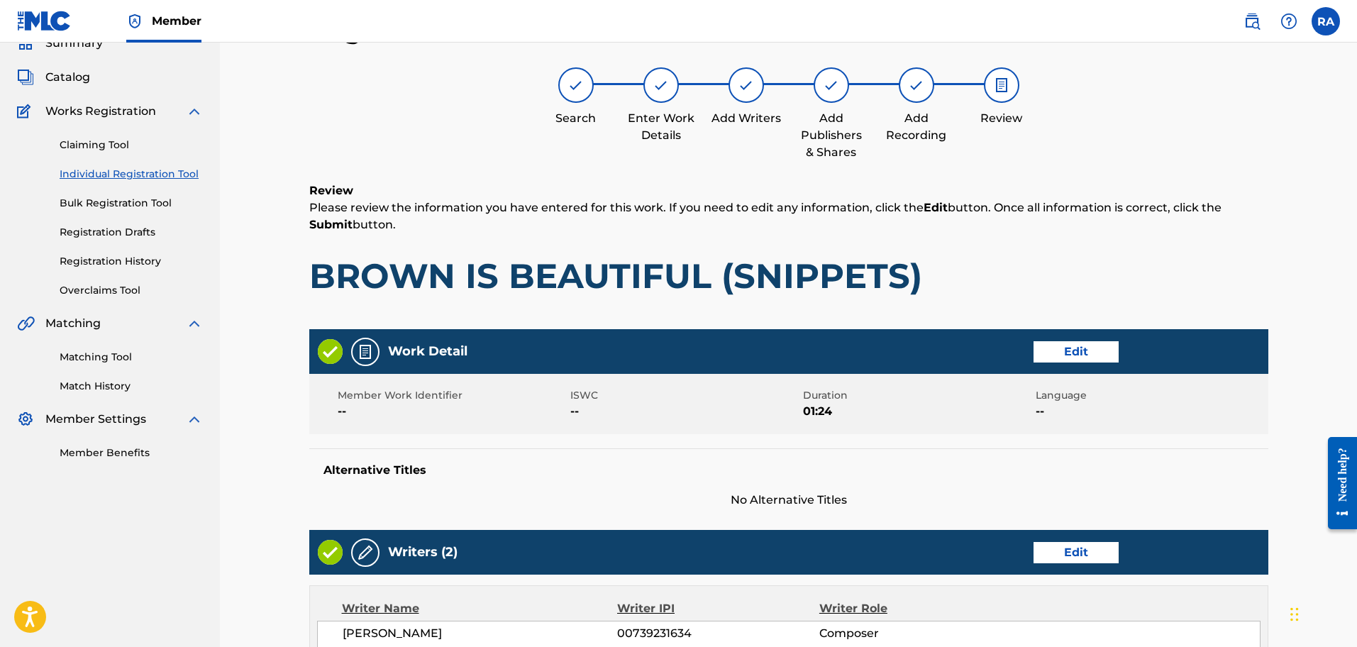
scroll to position [580, 0]
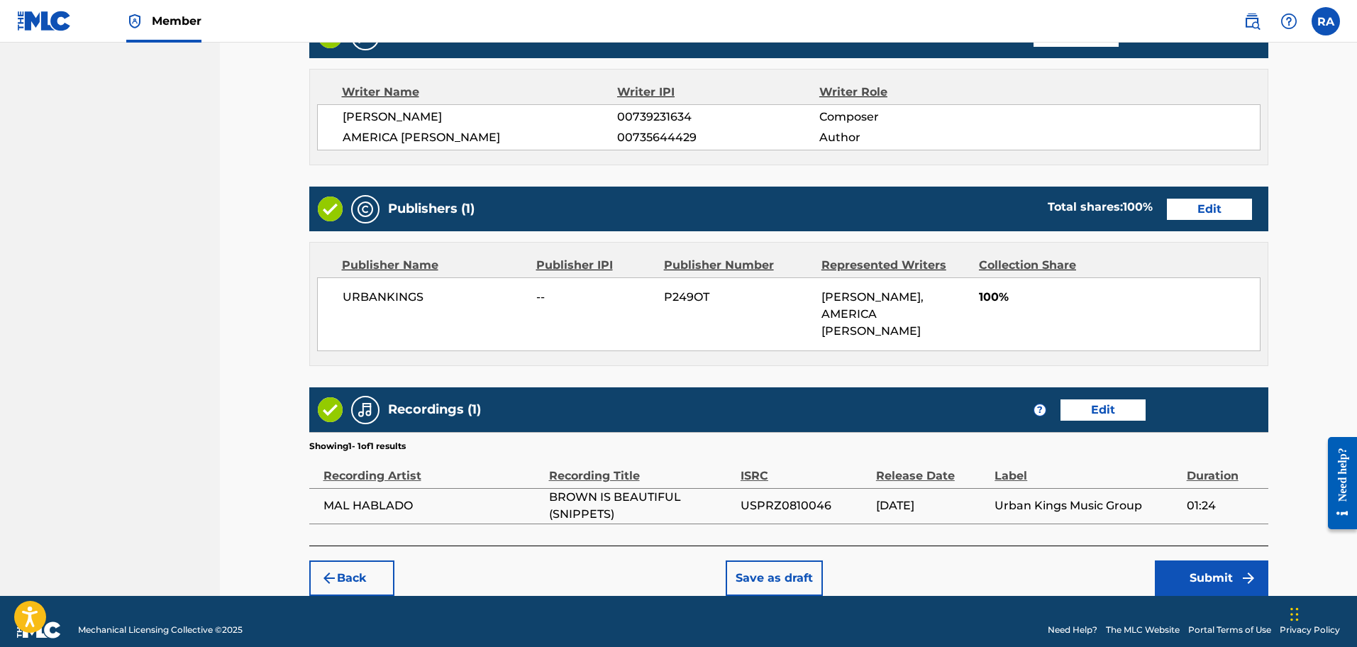
click at [1085, 517] on button "Submit" at bounding box center [1211, 577] width 113 height 35
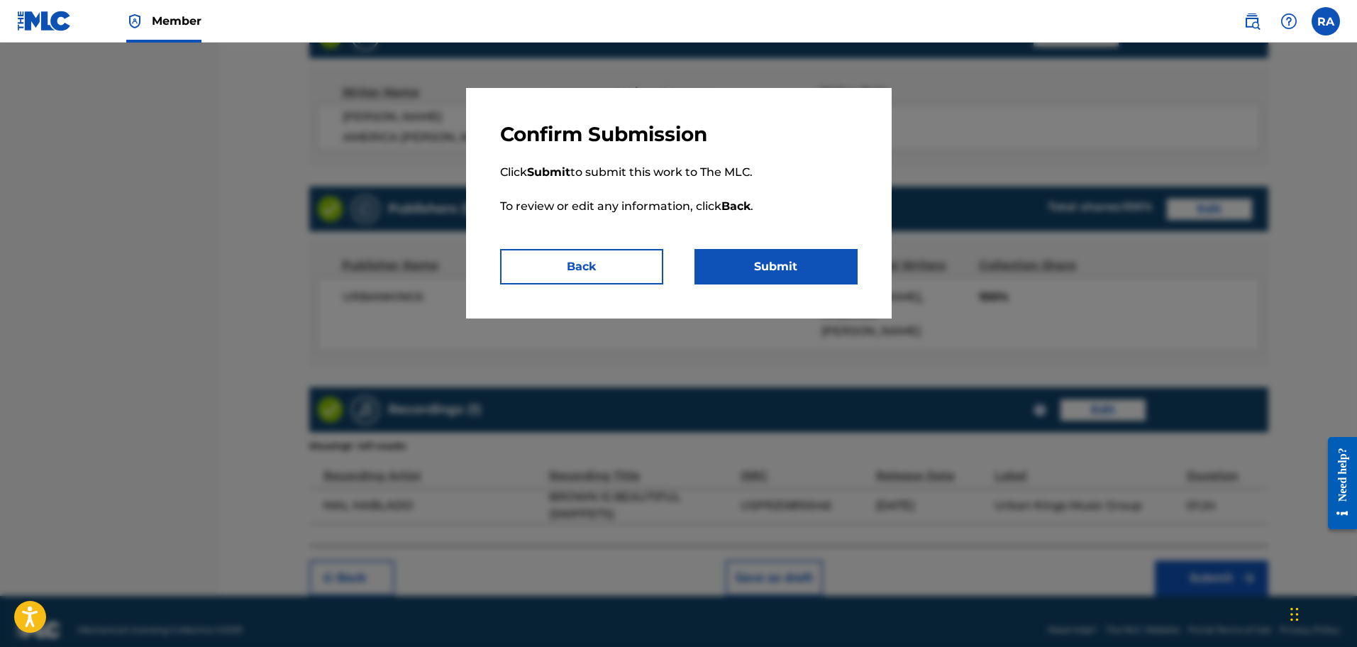
click at [810, 257] on button "Submit" at bounding box center [775, 266] width 163 height 35
click at [785, 267] on button "Submit" at bounding box center [775, 266] width 163 height 35
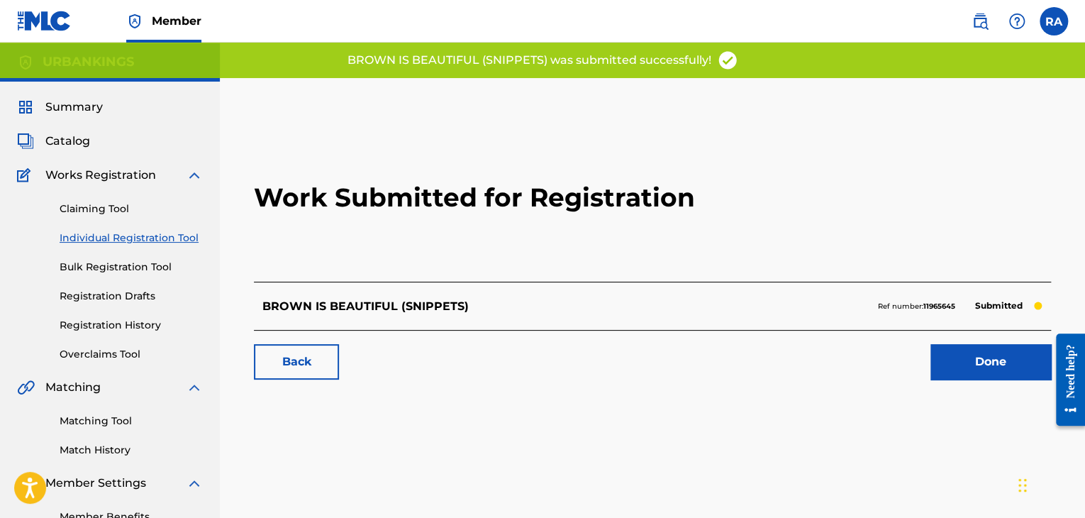
drag, startPoint x: 1340, startPoint y: 1, endPoint x: 639, endPoint y: 387, distance: 799.7
click at [639, 387] on div "Work Submitted for Registration BROWN IS BEAUTIFUL (SNIPPETS) Ref number: 11965…" at bounding box center [652, 253] width 831 height 280
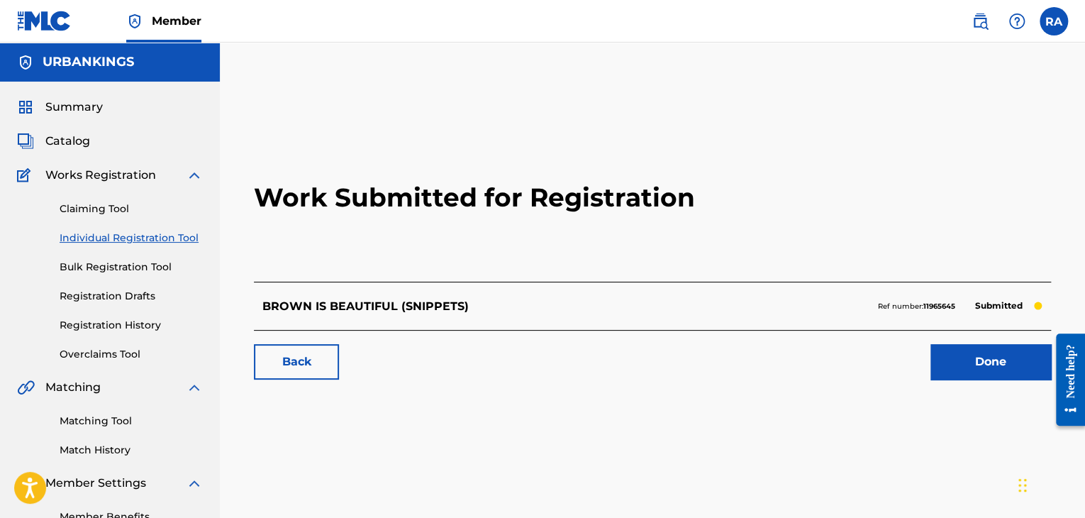
click at [992, 364] on link "Done" at bounding box center [991, 361] width 121 height 35
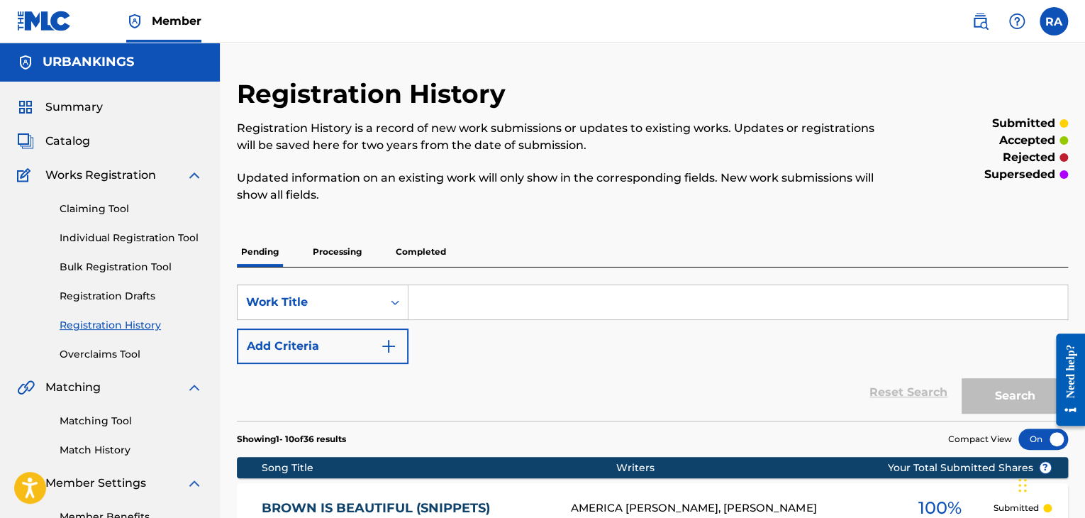
click at [120, 235] on link "Individual Registration Tool" at bounding box center [131, 238] width 143 height 15
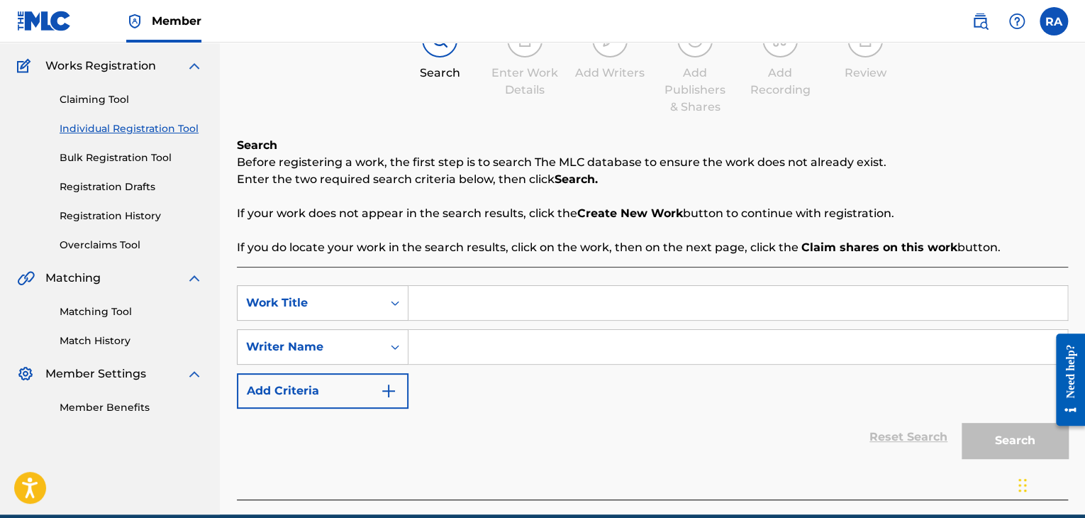
scroll to position [173, 0]
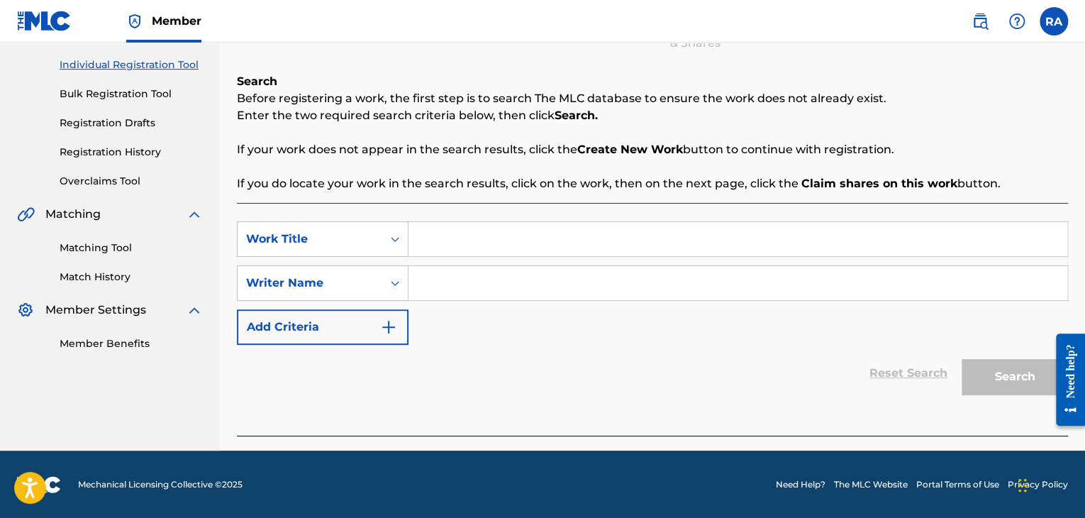
click at [109, 149] on link "Registration History" at bounding box center [131, 152] width 143 height 15
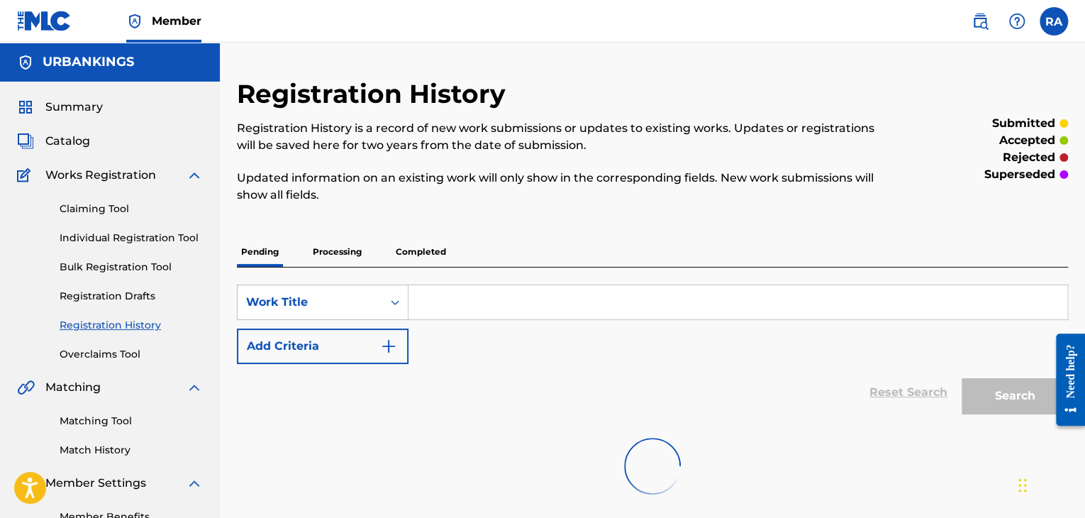
scroll to position [92, 0]
